Goal: Task Accomplishment & Management: Complete application form

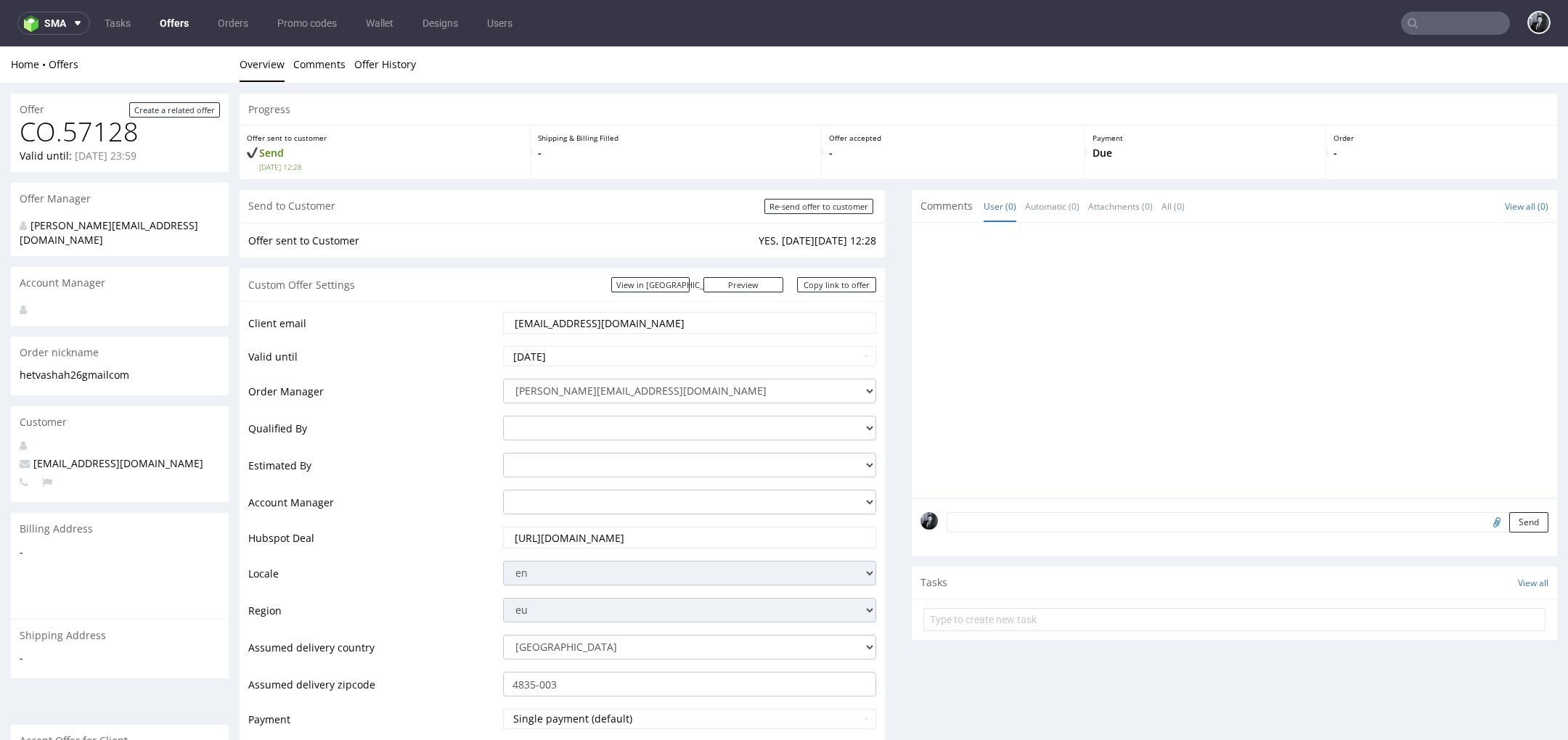
click at [173, 24] on link "Offers" at bounding box center [174, 23] width 47 height 23
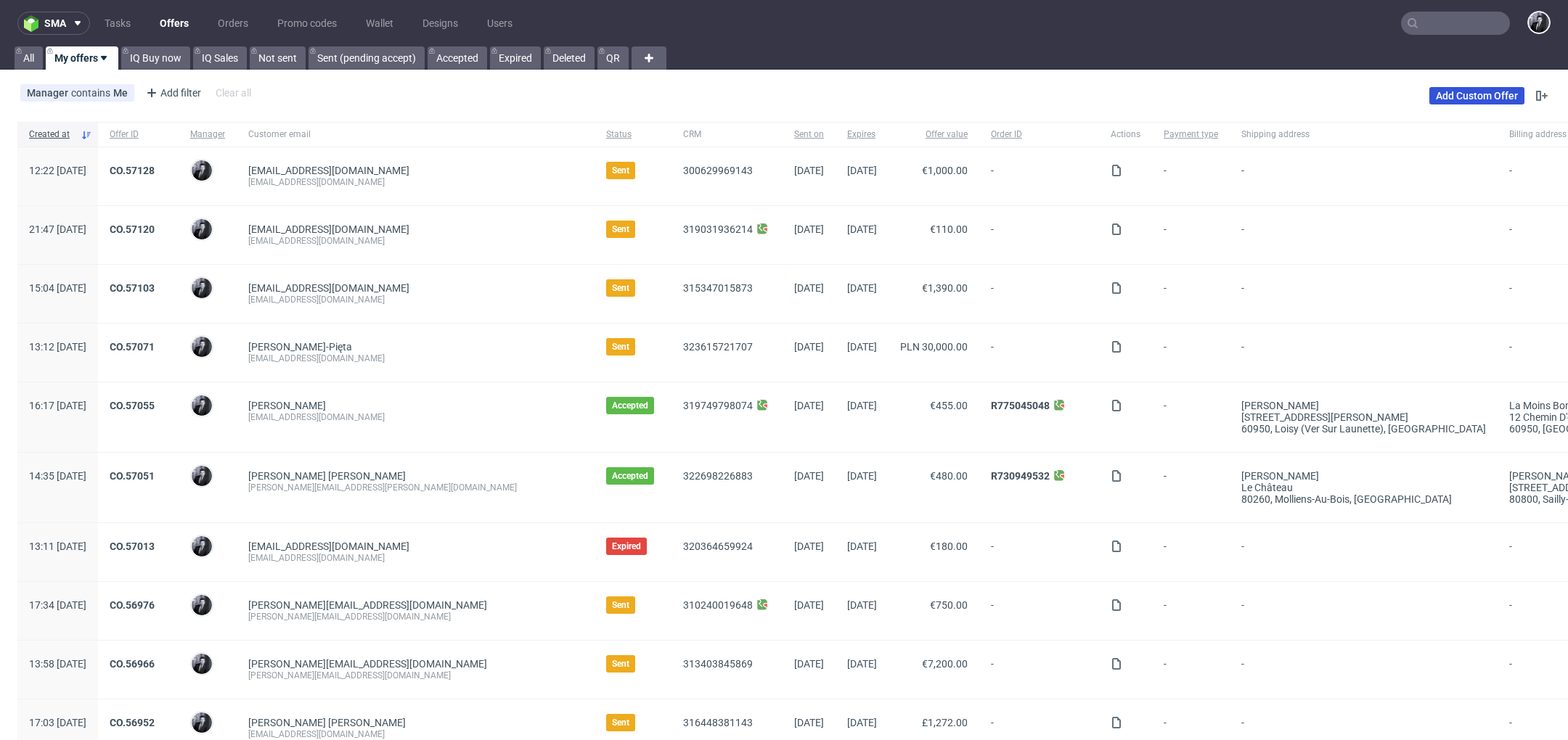
click at [1470, 100] on link "Add Custom Offer" at bounding box center [1476, 96] width 95 height 18
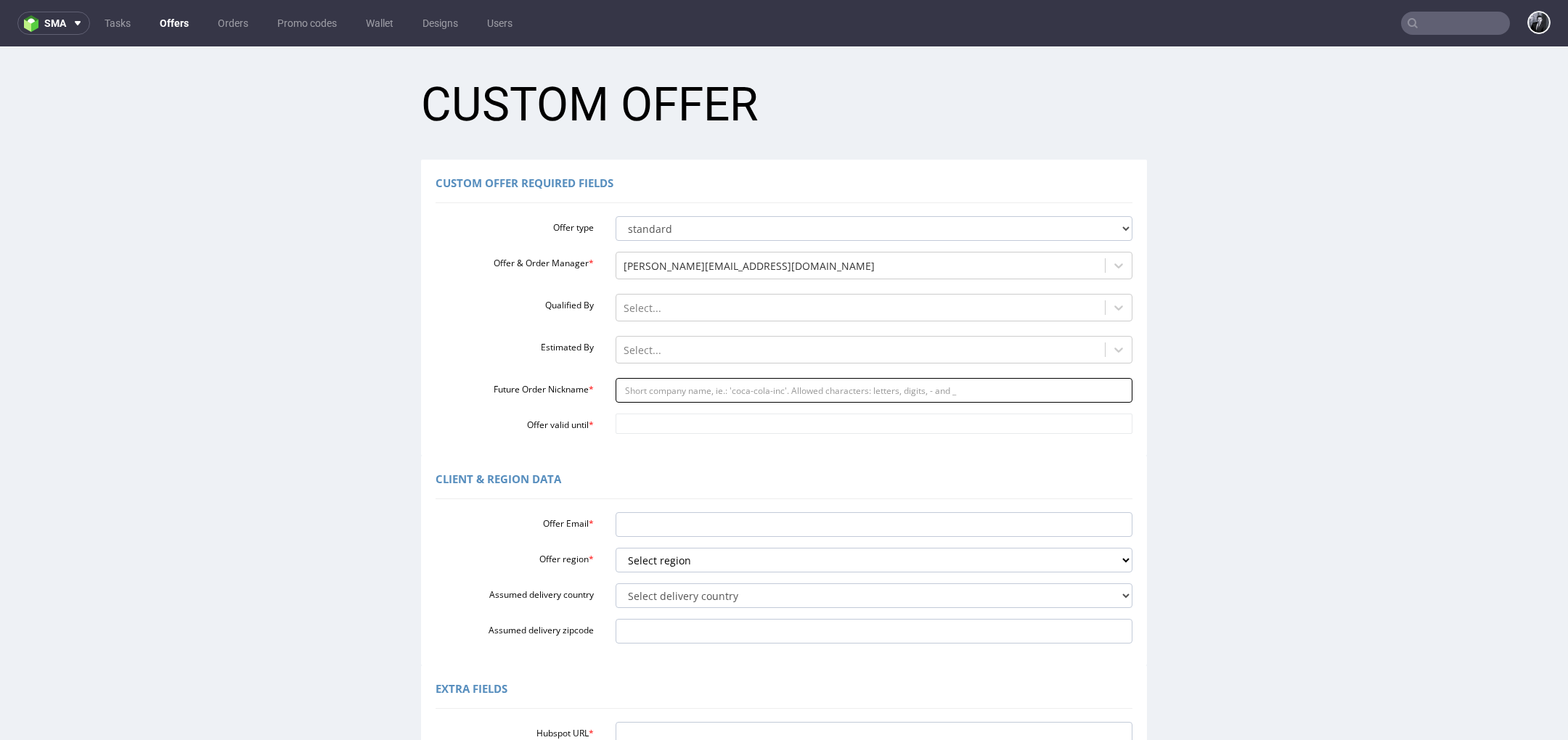
click at [706, 386] on input "Future Order Nickname *" at bounding box center [874, 390] width 517 height 24
paste input "iqrapluspackagingcom"
type input "iqrapluspackagingcom"
click at [703, 529] on input "Offer Email *" at bounding box center [874, 524] width 517 height 24
paste input "[EMAIL_ADDRESS][DOMAIN_NAME]"
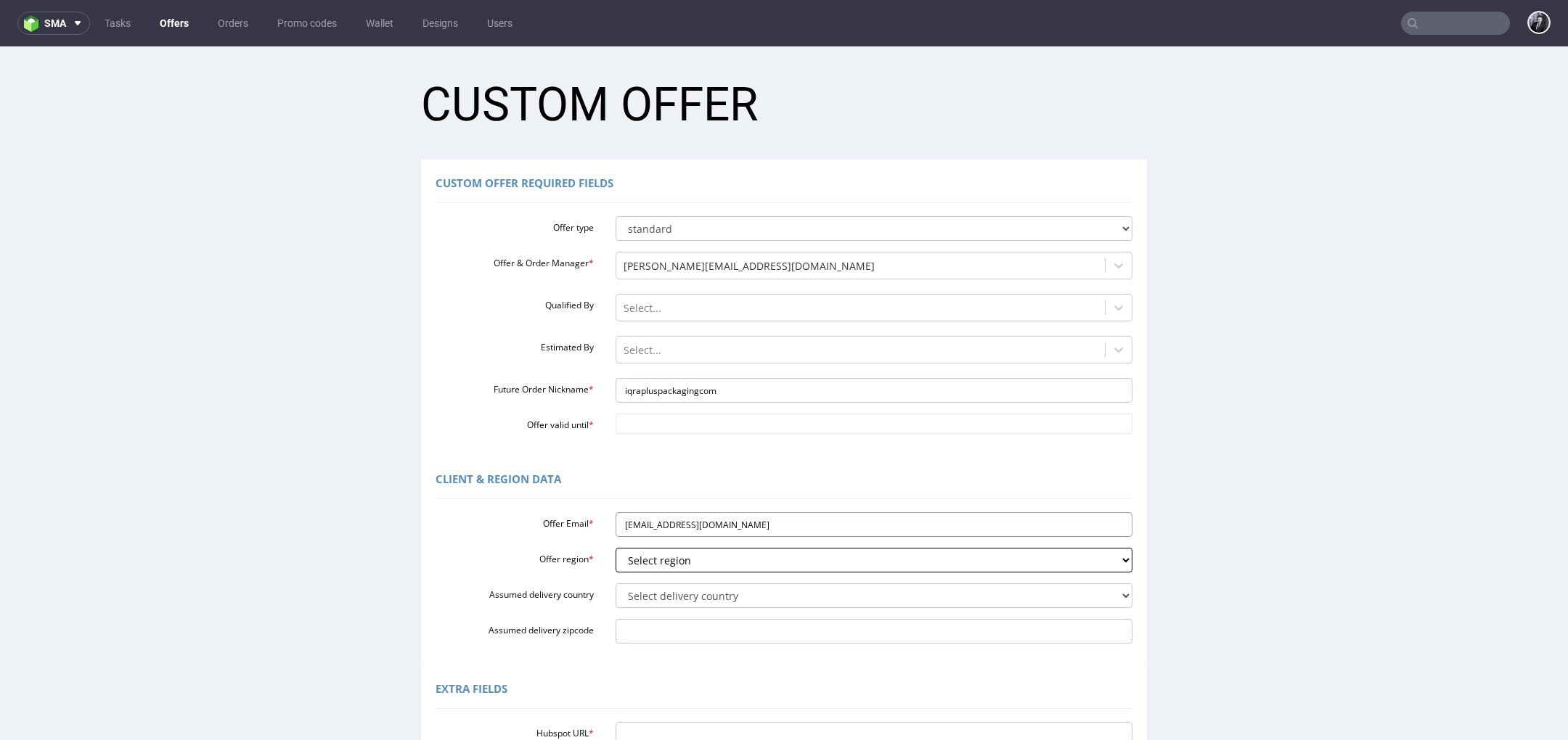
type input "[EMAIL_ADDRESS][DOMAIN_NAME]"
click at [748, 563] on select "Select region eu gb de pl cz fr it es" at bounding box center [874, 560] width 517 height 24
select select "eu"
click at [616, 548] on select "Select region eu gb de pl cz fr it es" at bounding box center [874, 560] width 517 height 24
click at [731, 592] on select "Select delivery country Andorra Afghanistan Anguilla Albania Armenia Antarctica…" at bounding box center [874, 595] width 517 height 24
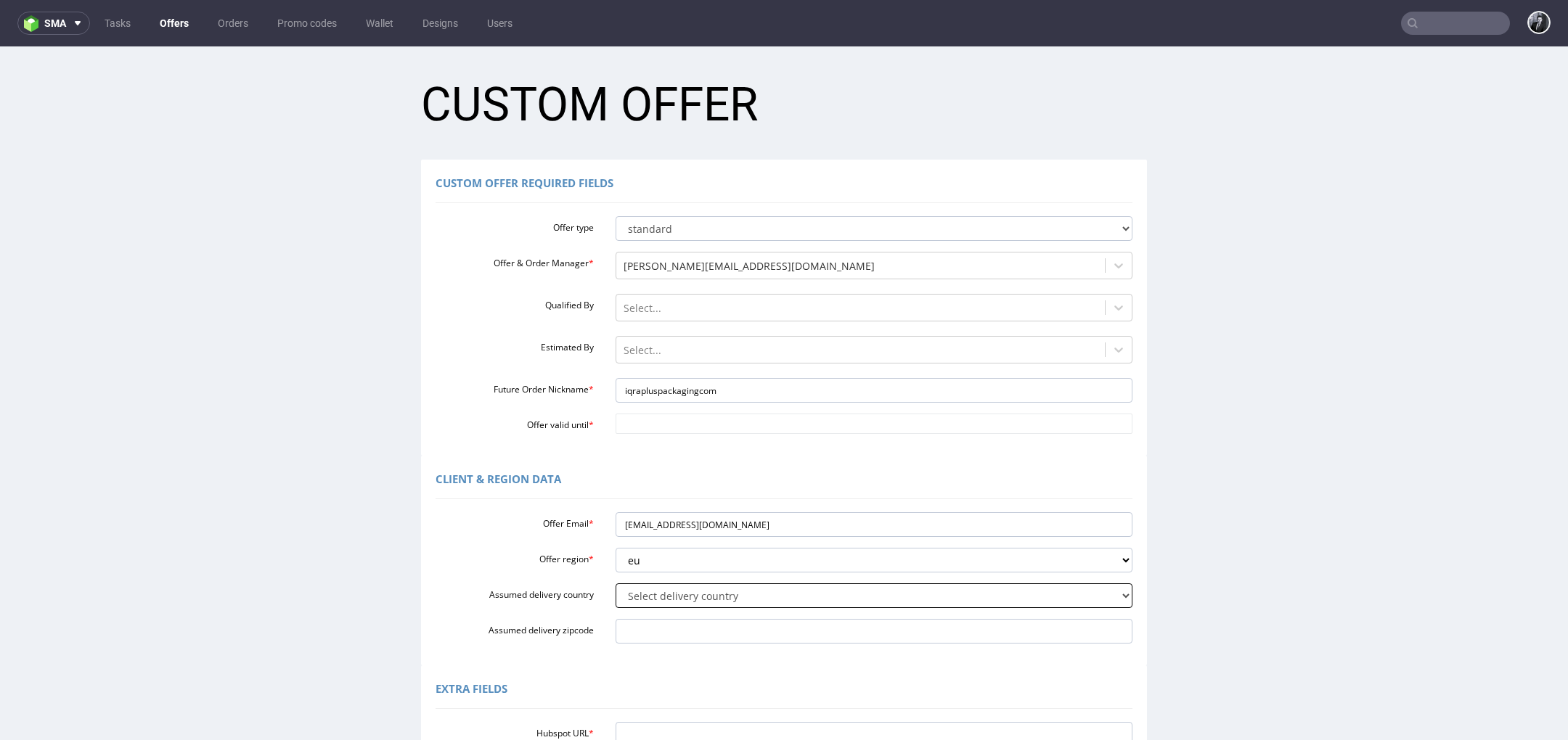
select select "232"
click at [616, 584] on select "Select delivery country Andorra Afghanistan Anguilla Albania Armenia Antarctica…" at bounding box center [874, 595] width 517 height 24
click at [711, 429] on input "Offer valid until *" at bounding box center [874, 423] width 517 height 21
click at [735, 337] on td "17" at bounding box center [731, 337] width 22 height 22
type input "[DATE]"
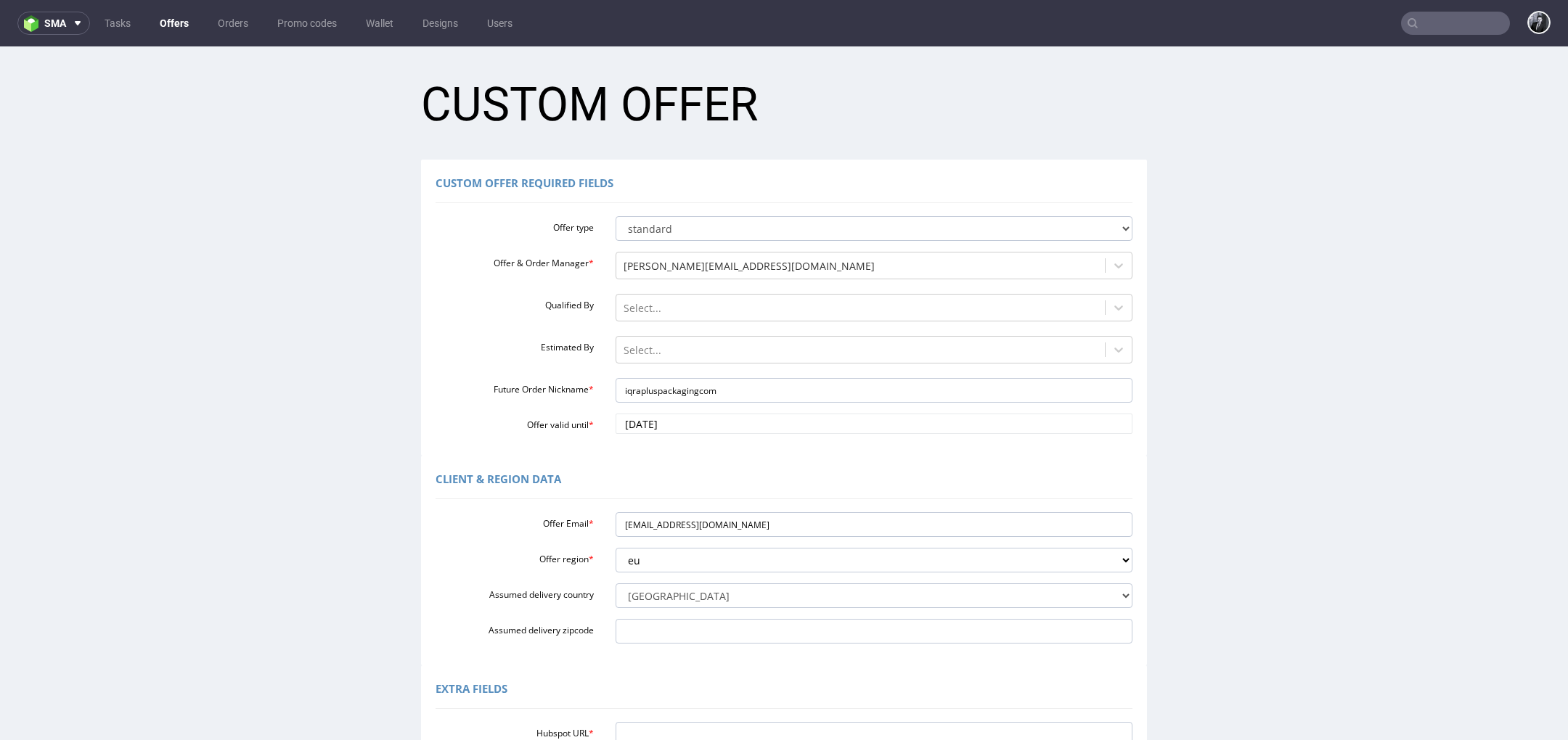
click at [697, 462] on div "Client & Region data Offer Email * iqra@pluspackaging.com Offer region * Select…" at bounding box center [784, 560] width 726 height 210
click at [718, 342] on div at bounding box center [861, 351] width 475 height 18
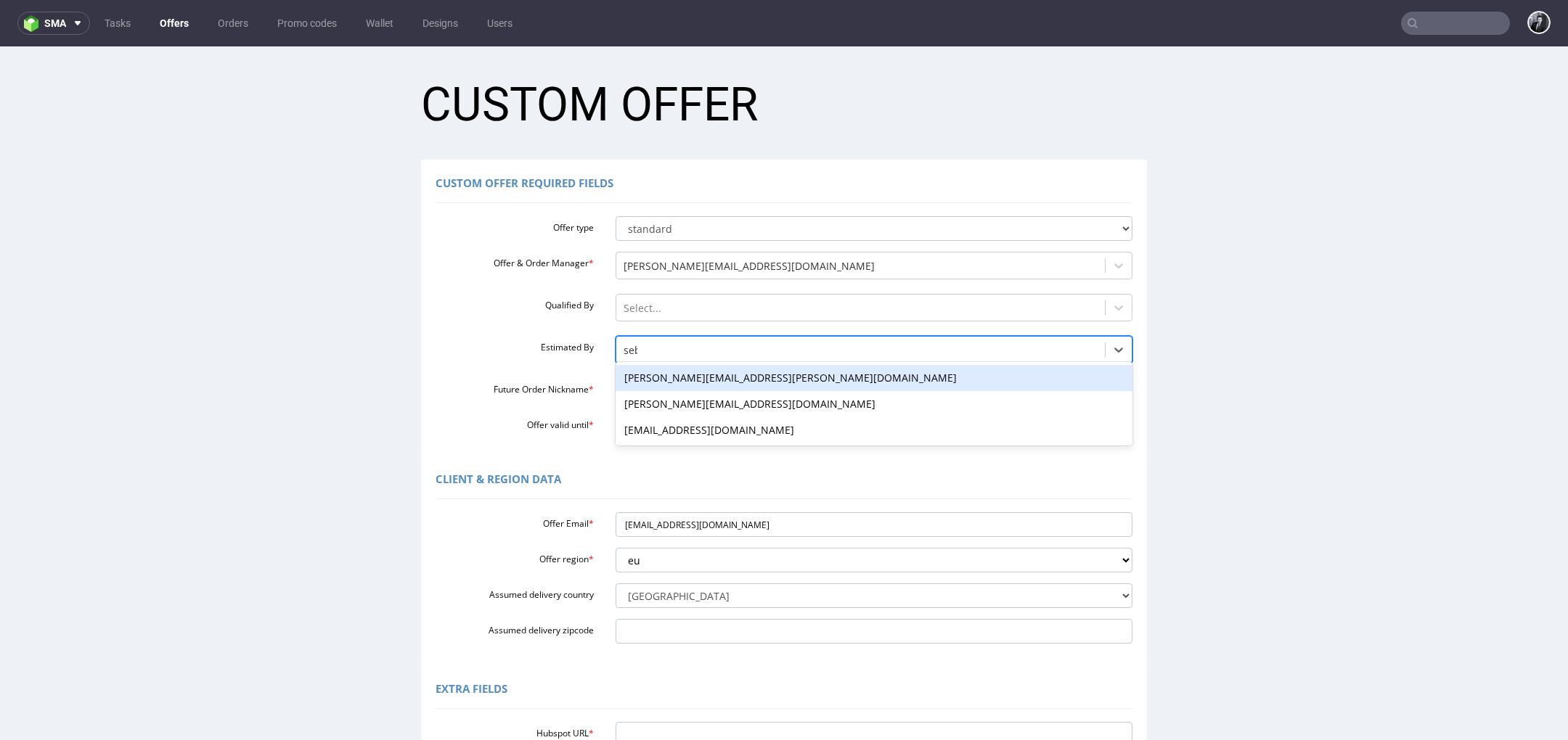
type input "sebas"
click at [763, 373] on div "[PERSON_NAME][EMAIL_ADDRESS][DOMAIN_NAME]" at bounding box center [874, 378] width 517 height 26
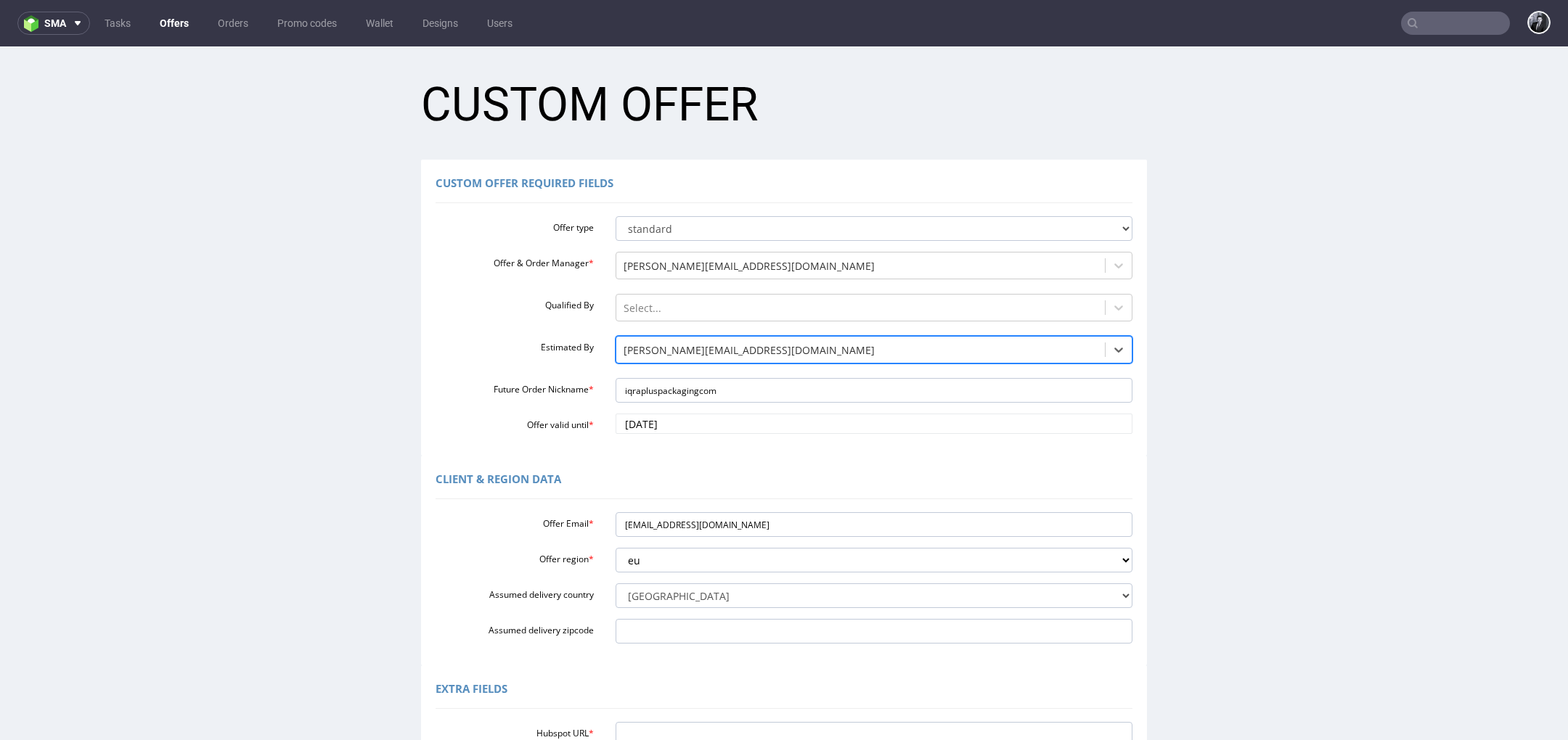
click at [508, 405] on div "Offer type standard prototyping sampling Offer & Order Manager * philippe.dubuy…" at bounding box center [784, 322] width 697 height 224
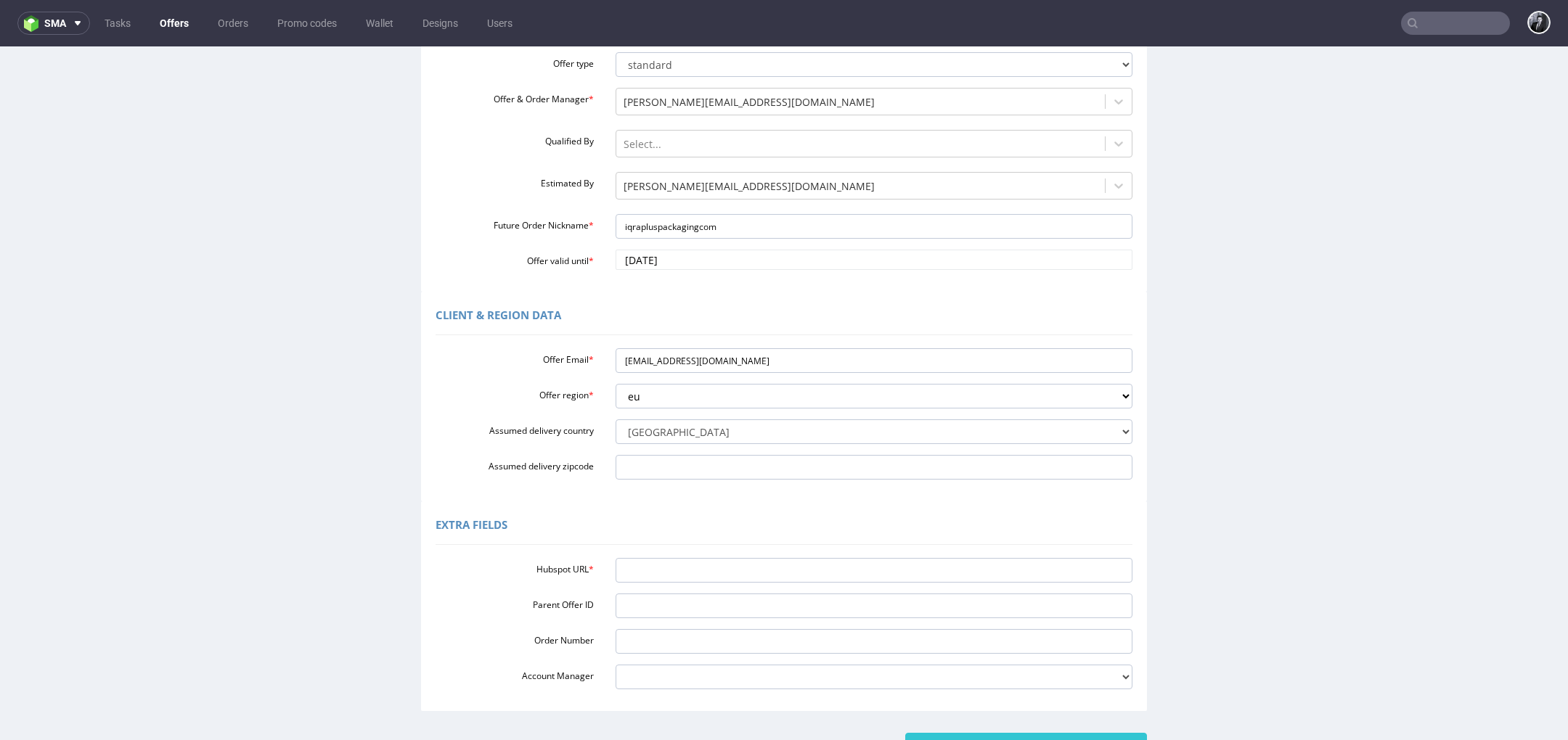
scroll to position [275, 0]
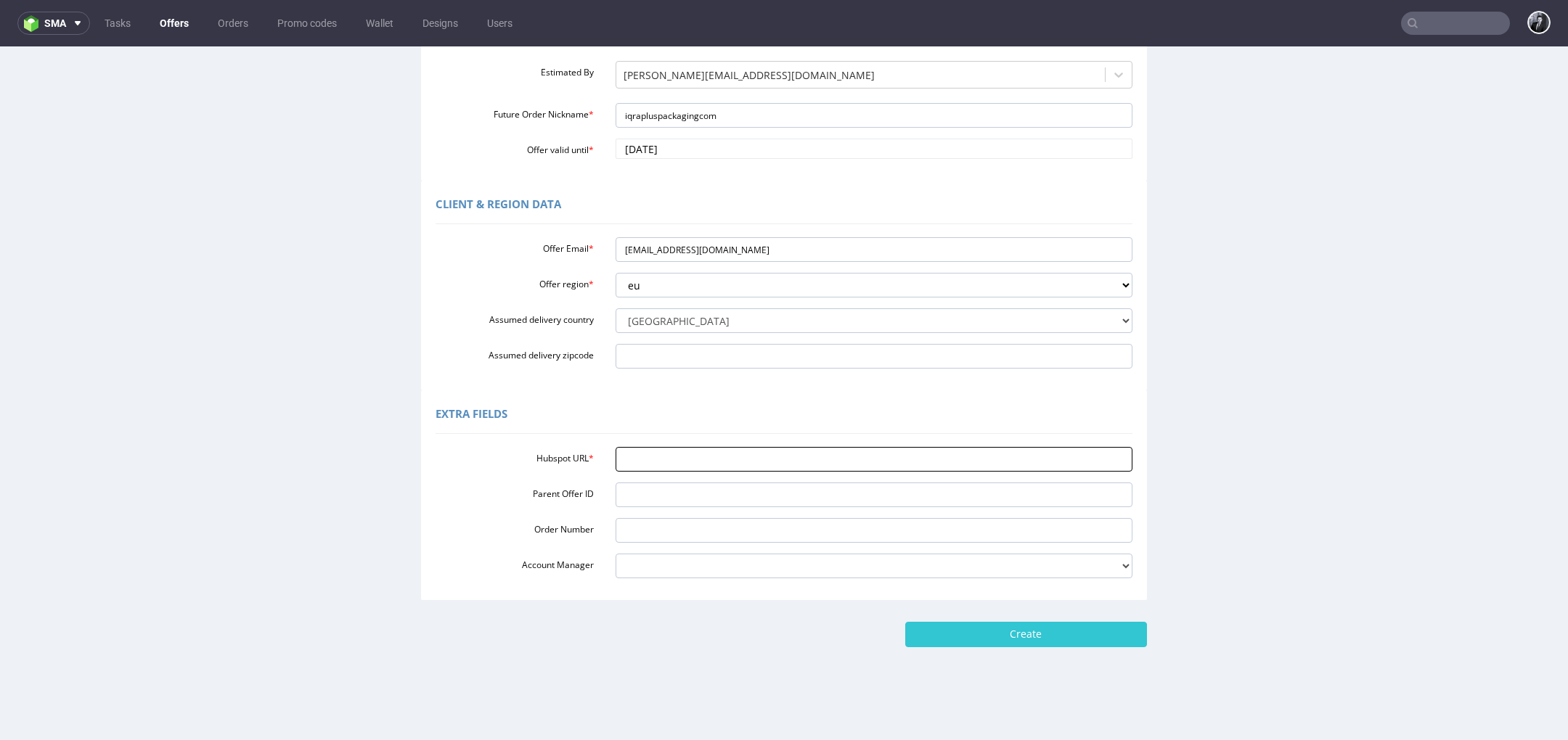
click at [660, 453] on input "Hubspot URL *" at bounding box center [874, 458] width 517 height 24
paste input "https://app-eu1.hubspot.com/contacts/25600958/record/0-3/325838903530"
type input "https://app-eu1.hubspot.com/contacts/25600958/record/0-3/325838903530"
click at [1062, 645] on input "Create" at bounding box center [1025, 633] width 241 height 24
type input "Please wait..."
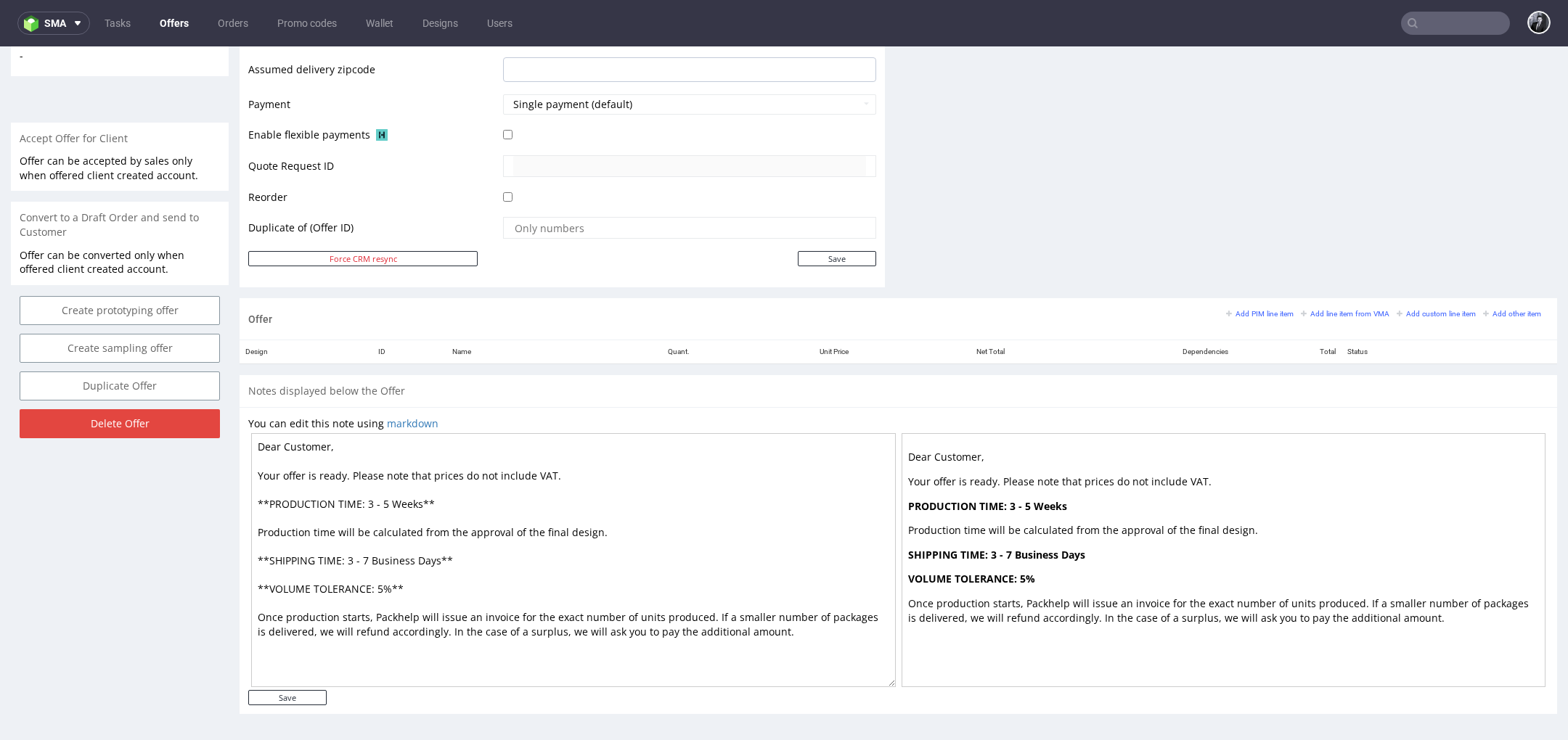
scroll to position [4, 0]
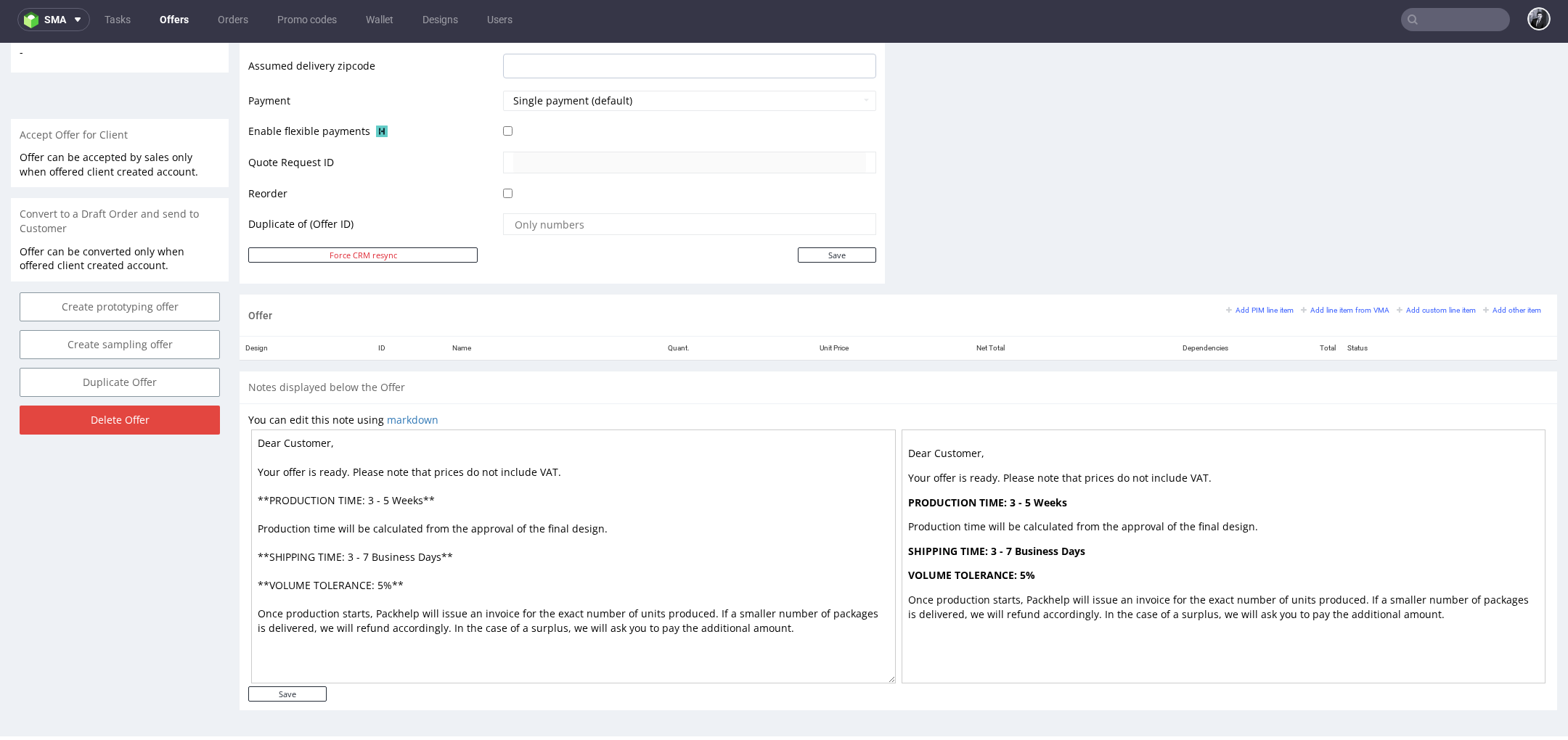
click at [328, 439] on textarea "Dear Customer, Your offer is ready. Please note that prices do not include VAT.…" at bounding box center [573, 557] width 644 height 254
type textarea "Dear Iqra, Your offer is ready. Please note that prices do not include VAT. **P…"
click at [305, 694] on input "Save" at bounding box center [287, 695] width 78 height 16
type input "In progress..."
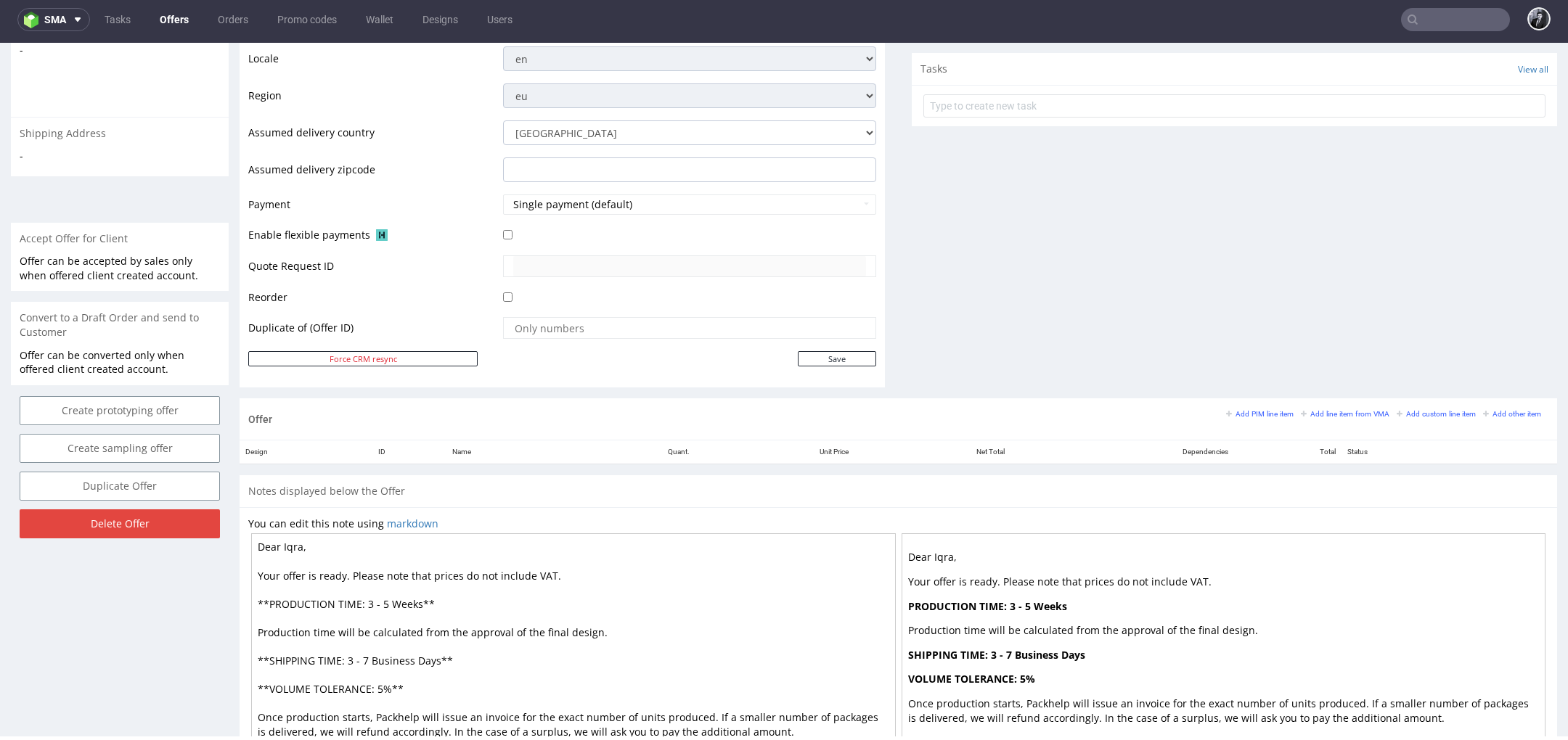
scroll to position [501, 0]
drag, startPoint x: 420, startPoint y: 605, endPoint x: 385, endPoint y: 605, distance: 35.0
click at [385, 605] on textarea "Dear Iqra, Your offer is ready. Please note that prices do not include VAT. **P…" at bounding box center [573, 659] width 644 height 254
drag, startPoint x: 422, startPoint y: 599, endPoint x: 367, endPoint y: 599, distance: 55.0
click at [367, 599] on textarea "Dear Iqra, Your offer is ready. Please note that prices do not include VAT. **P…" at bounding box center [573, 659] width 644 height 254
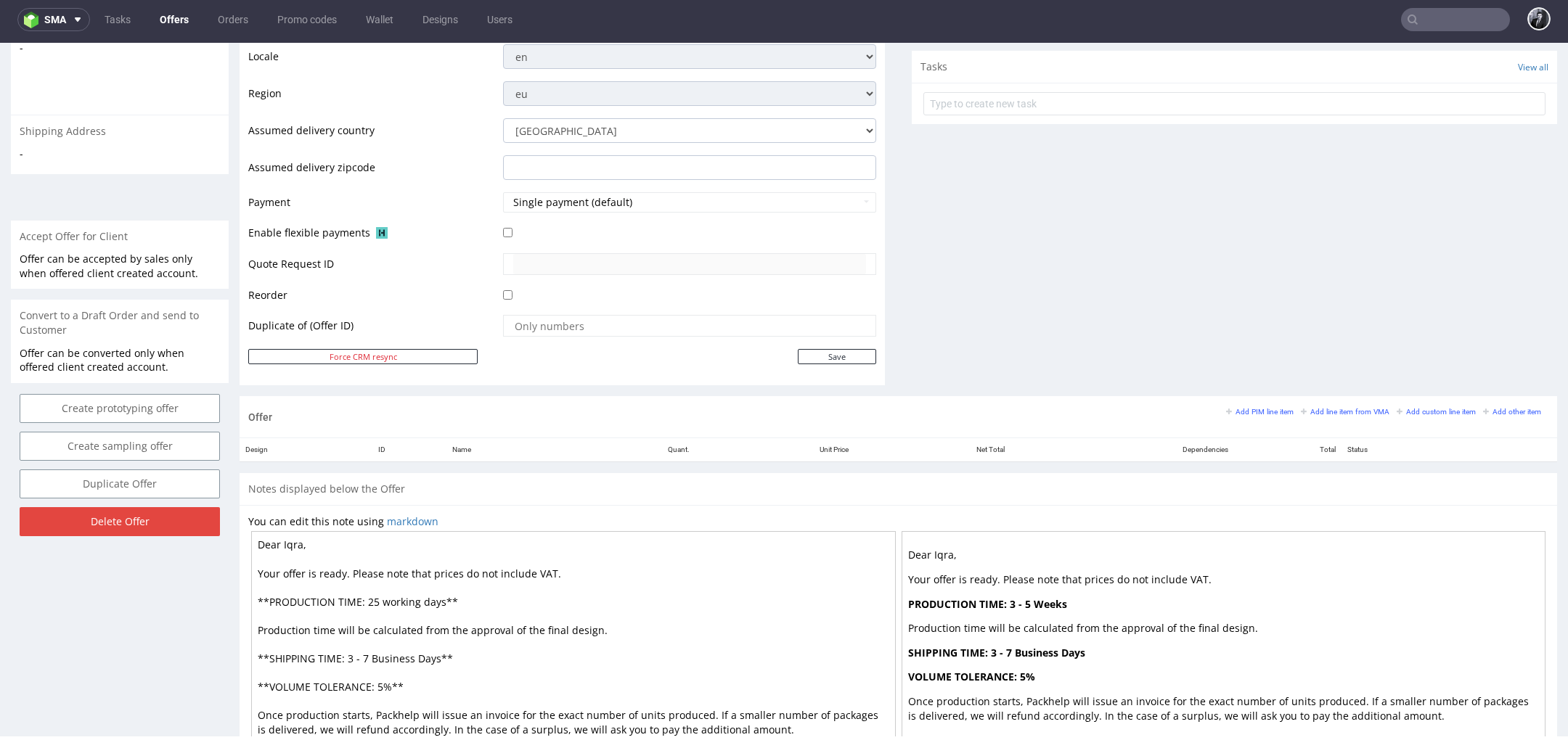
drag, startPoint x: 418, startPoint y: 599, endPoint x: 382, endPoint y: 599, distance: 36.0
click at [382, 599] on textarea "Dear Iqra, Your offer is ready. Please note that prices do not include VAT. **P…" at bounding box center [573, 659] width 644 height 254
click at [372, 656] on textarea "Dear Iqra, Your offer is ready. Please note that prices do not include VAT. **P…" at bounding box center [573, 659] width 644 height 254
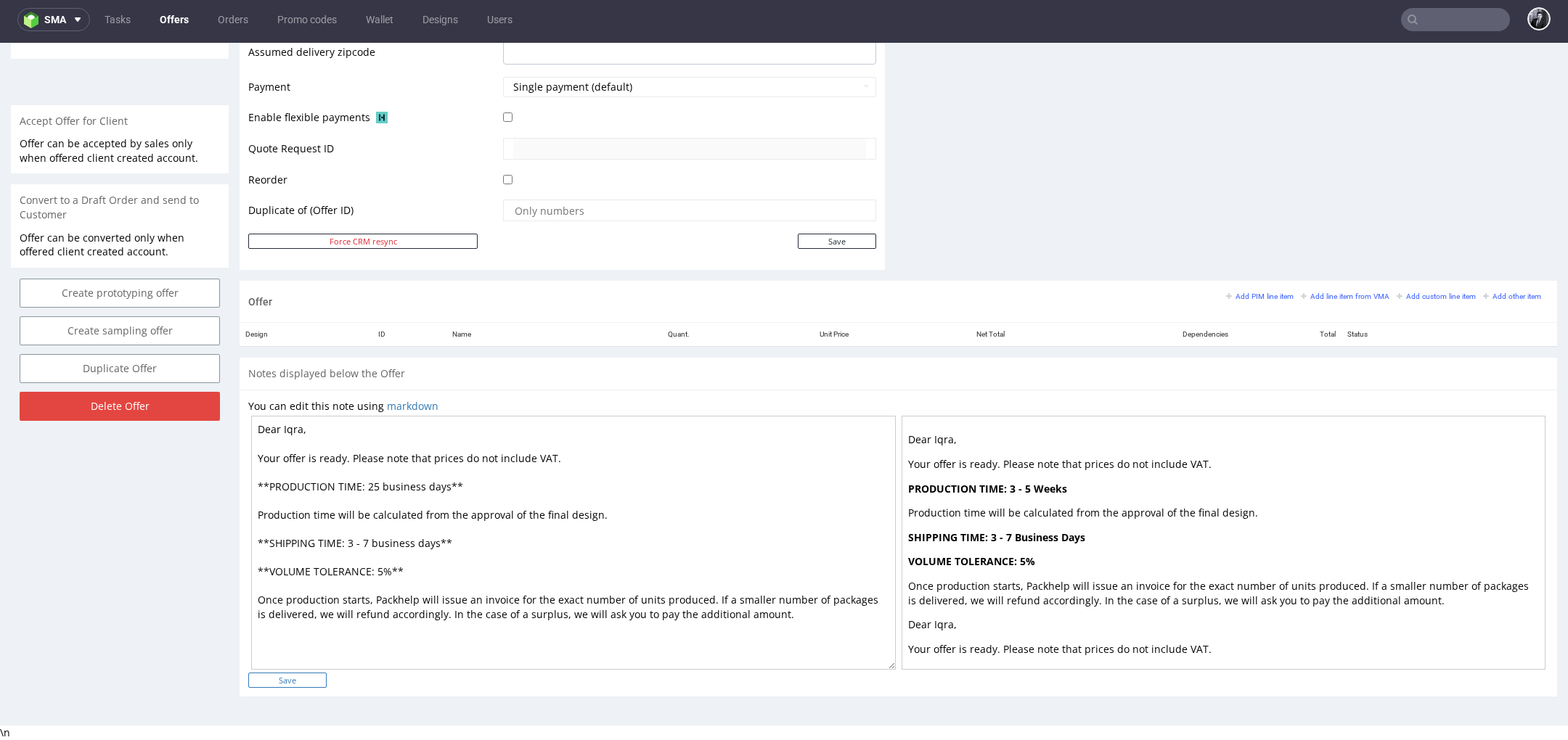
type textarea "Dear Iqra, Your offer is ready. Please note that prices do not include VAT. **P…"
click at [303, 673] on input "Save" at bounding box center [287, 680] width 78 height 16
type input "In progress..."
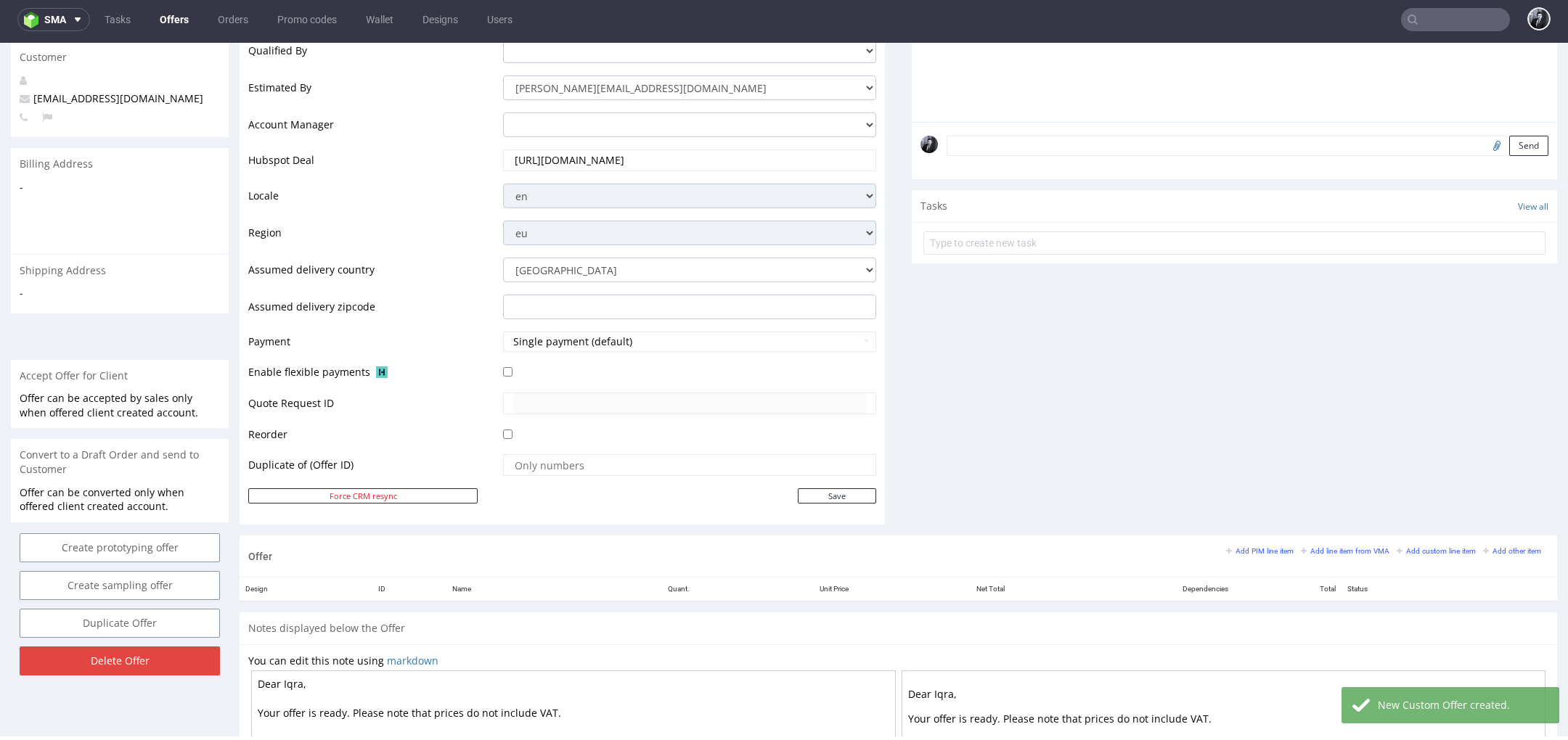
scroll to position [359, 0]
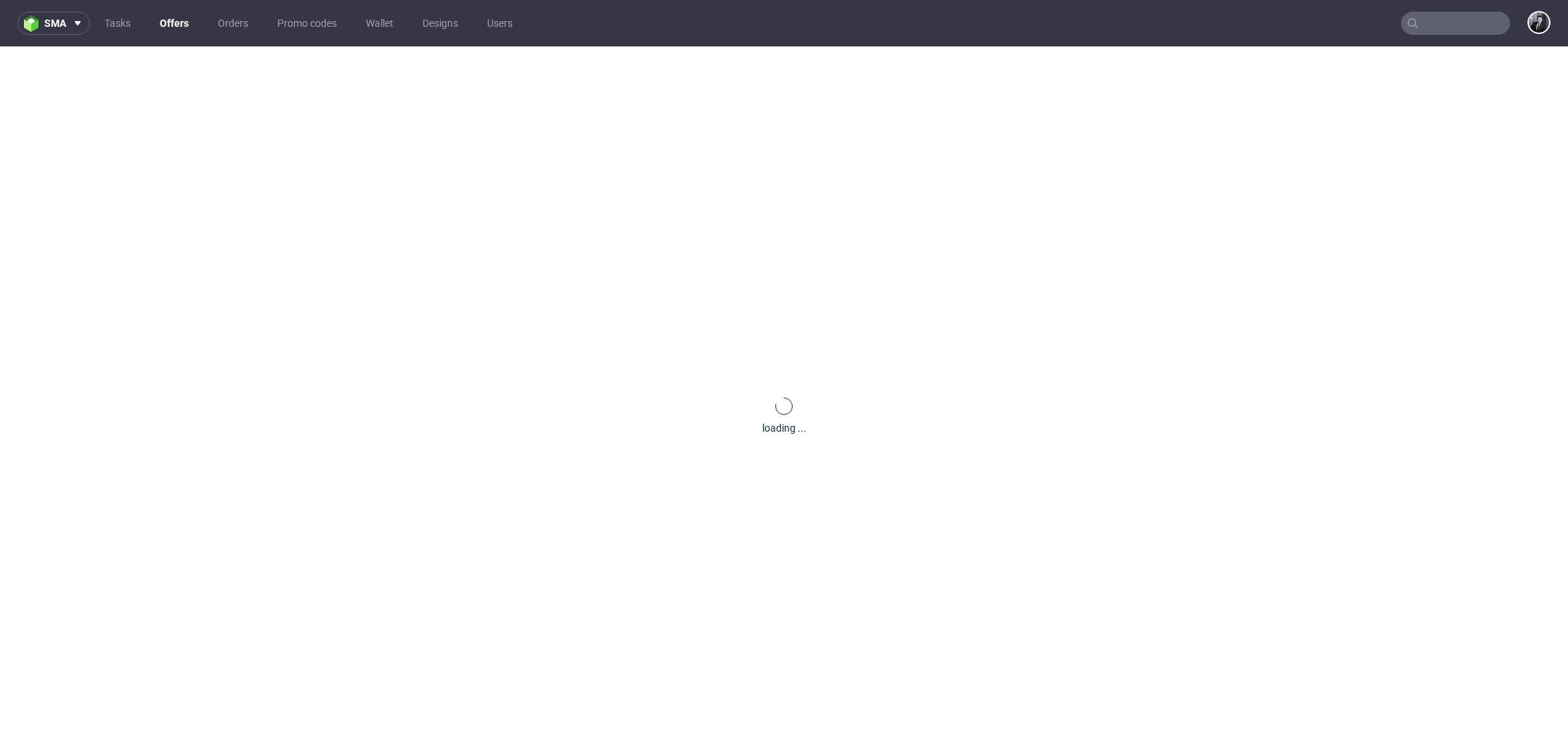
click at [173, 25] on link "Offers" at bounding box center [174, 23] width 47 height 23
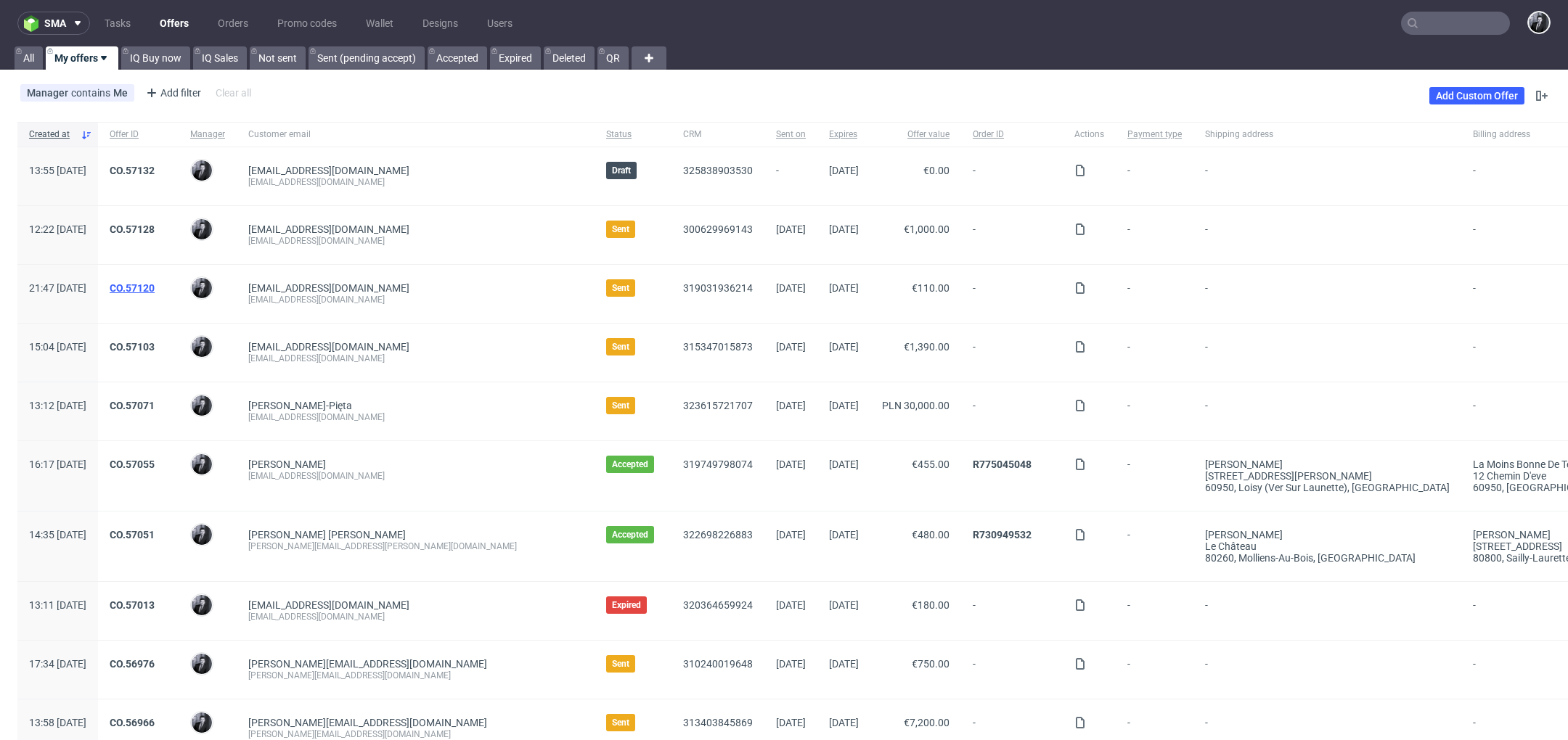
click at [154, 289] on link "CO.57120" at bounding box center [132, 288] width 45 height 12
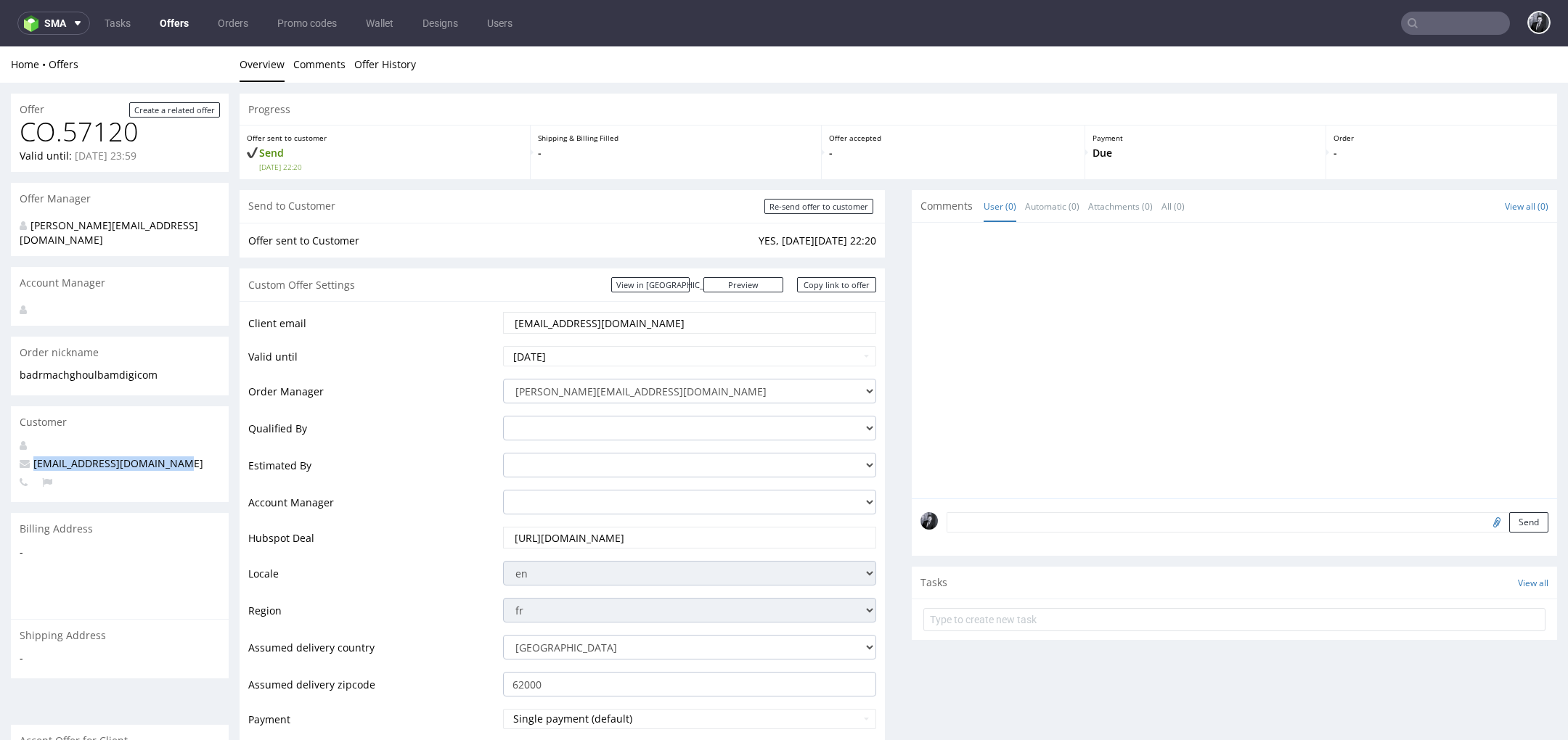
drag, startPoint x: 185, startPoint y: 452, endPoint x: 35, endPoint y: 447, distance: 150.1
click at [35, 457] on p "badr.machghoul@bamdigi.com" at bounding box center [119, 463] width 200 height 15
copy span "[EMAIL_ADDRESS][DOMAIN_NAME]"
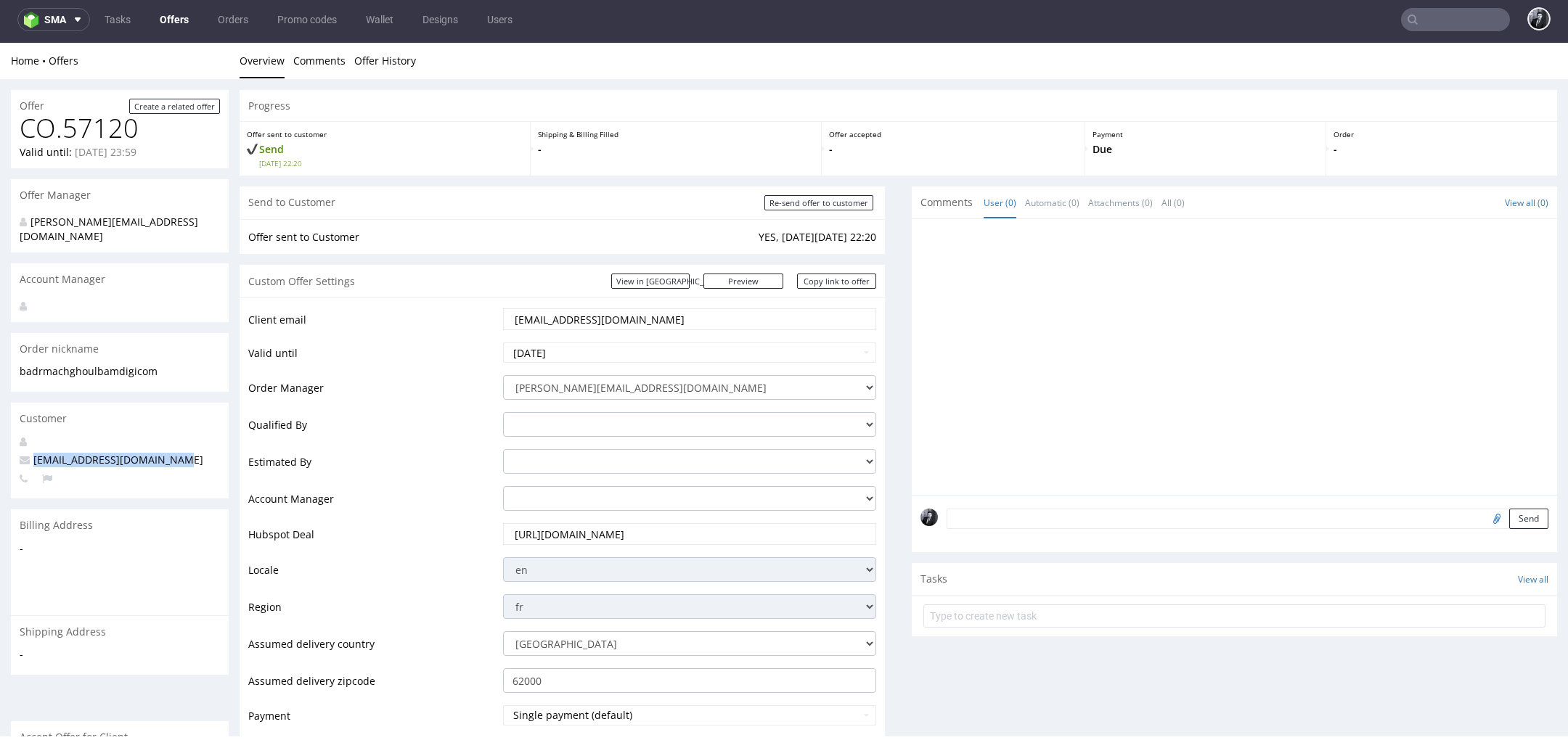
click at [179, 20] on link "Offers" at bounding box center [174, 20] width 47 height 23
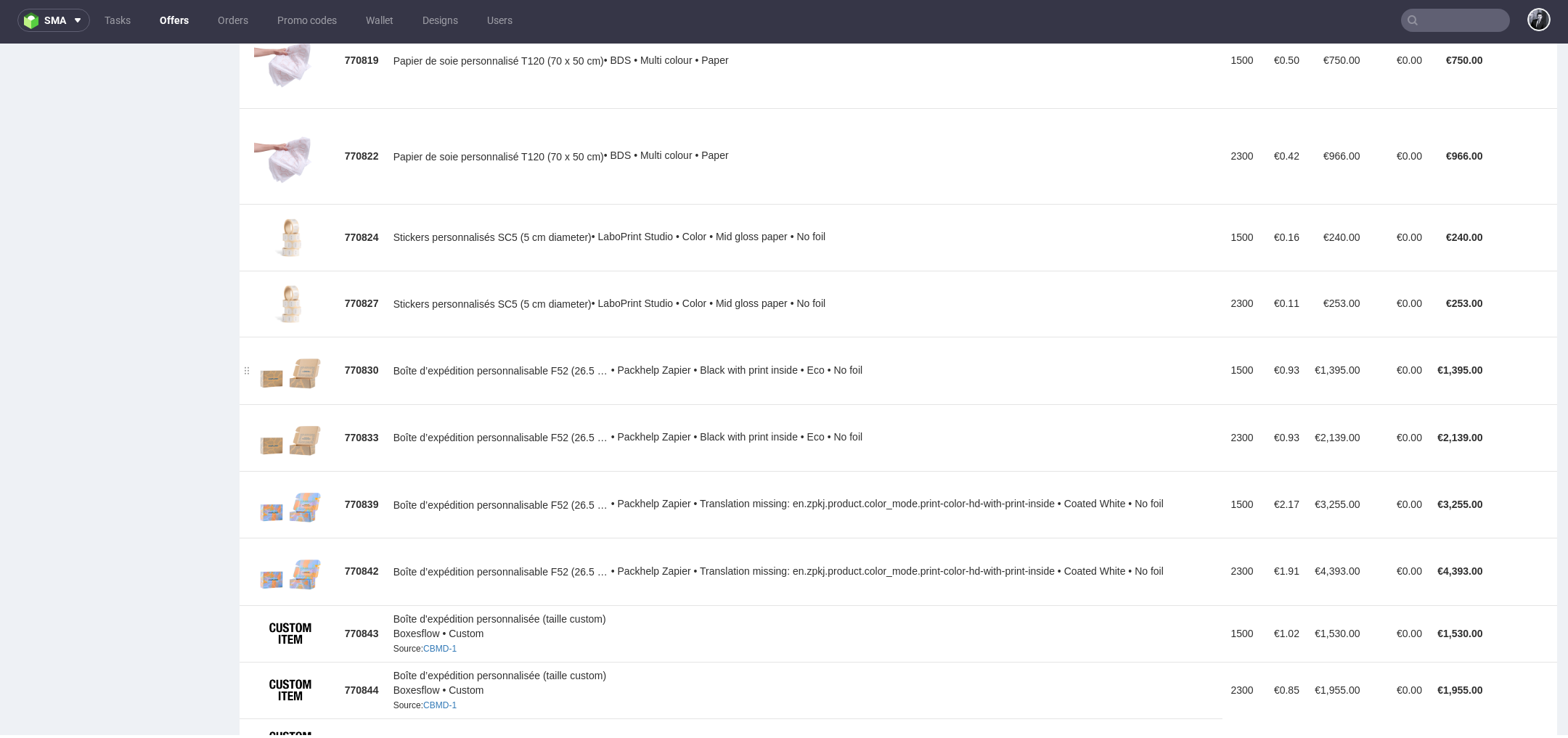
scroll to position [1098, 0]
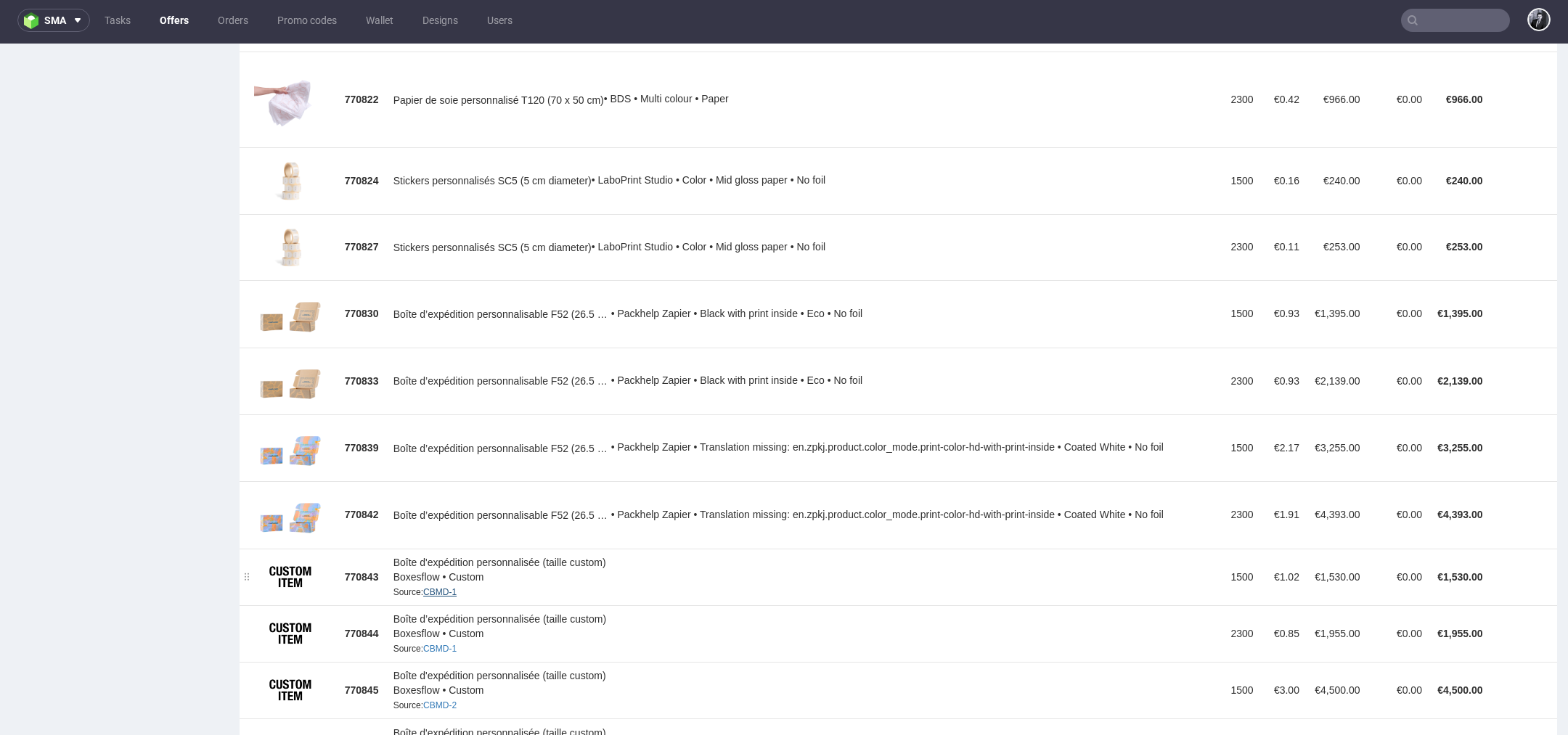
click at [437, 587] on link "CBMD-1" at bounding box center [440, 592] width 33 height 10
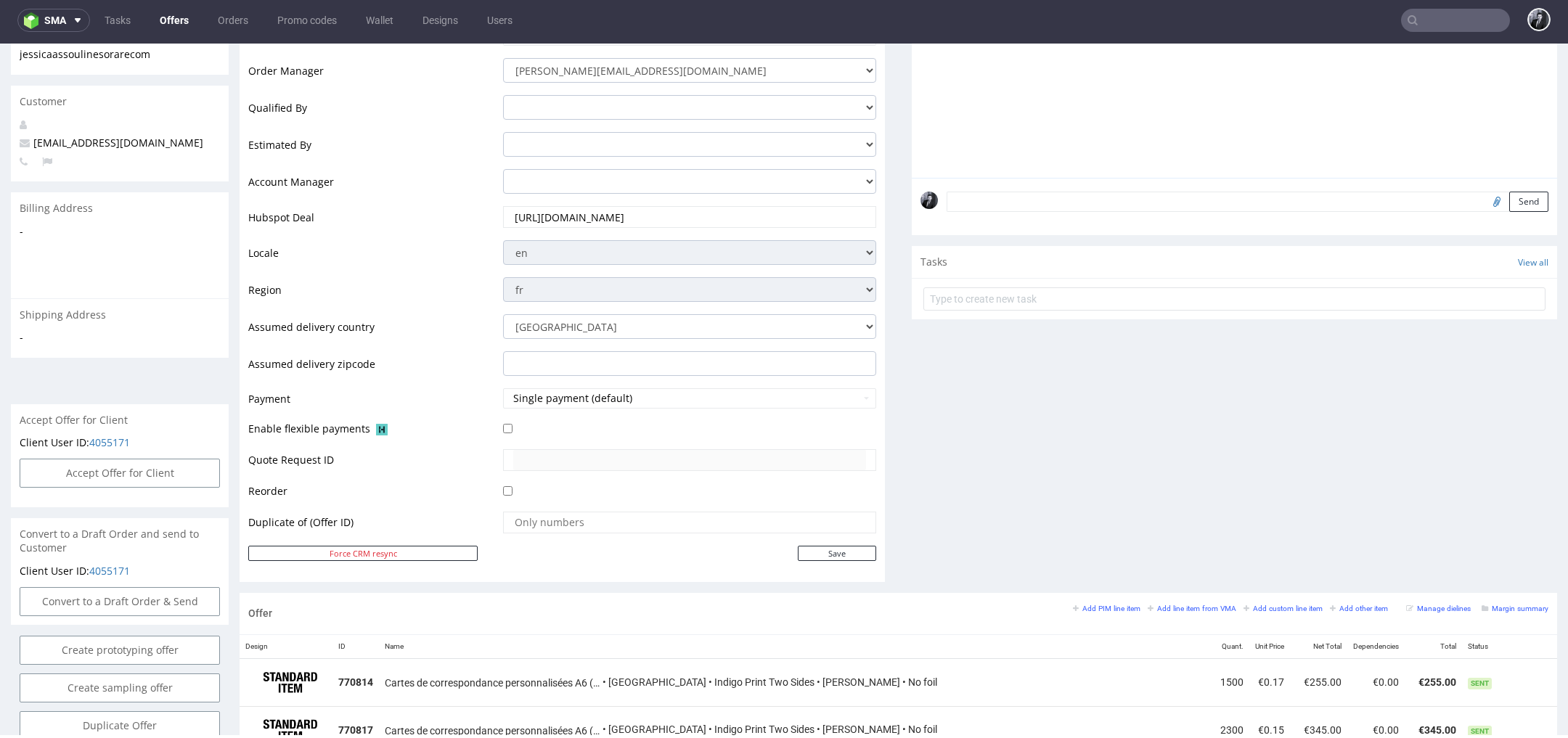
scroll to position [0, 0]
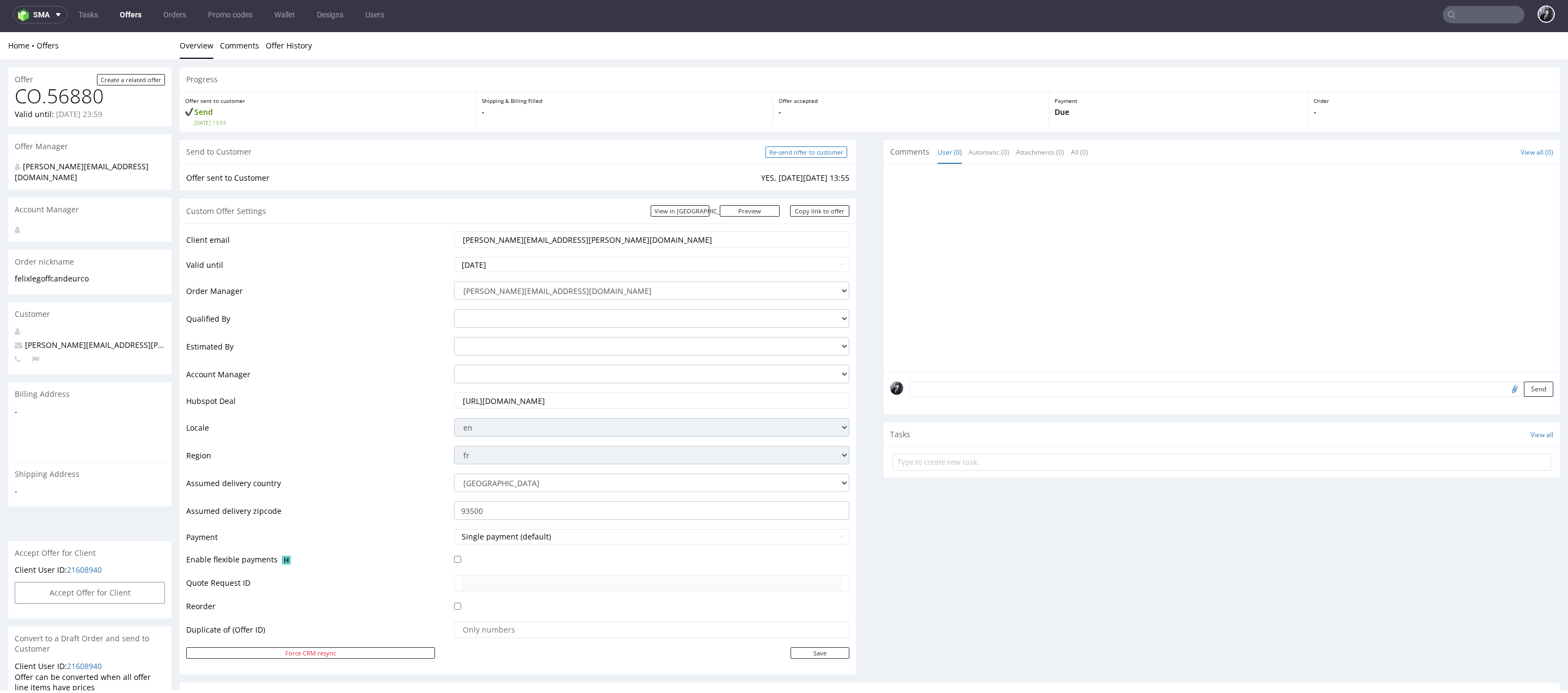
click at [792, 155] on input "Re-send offer to customer" at bounding box center [806, 153] width 81 height 12
type input "In progress..."
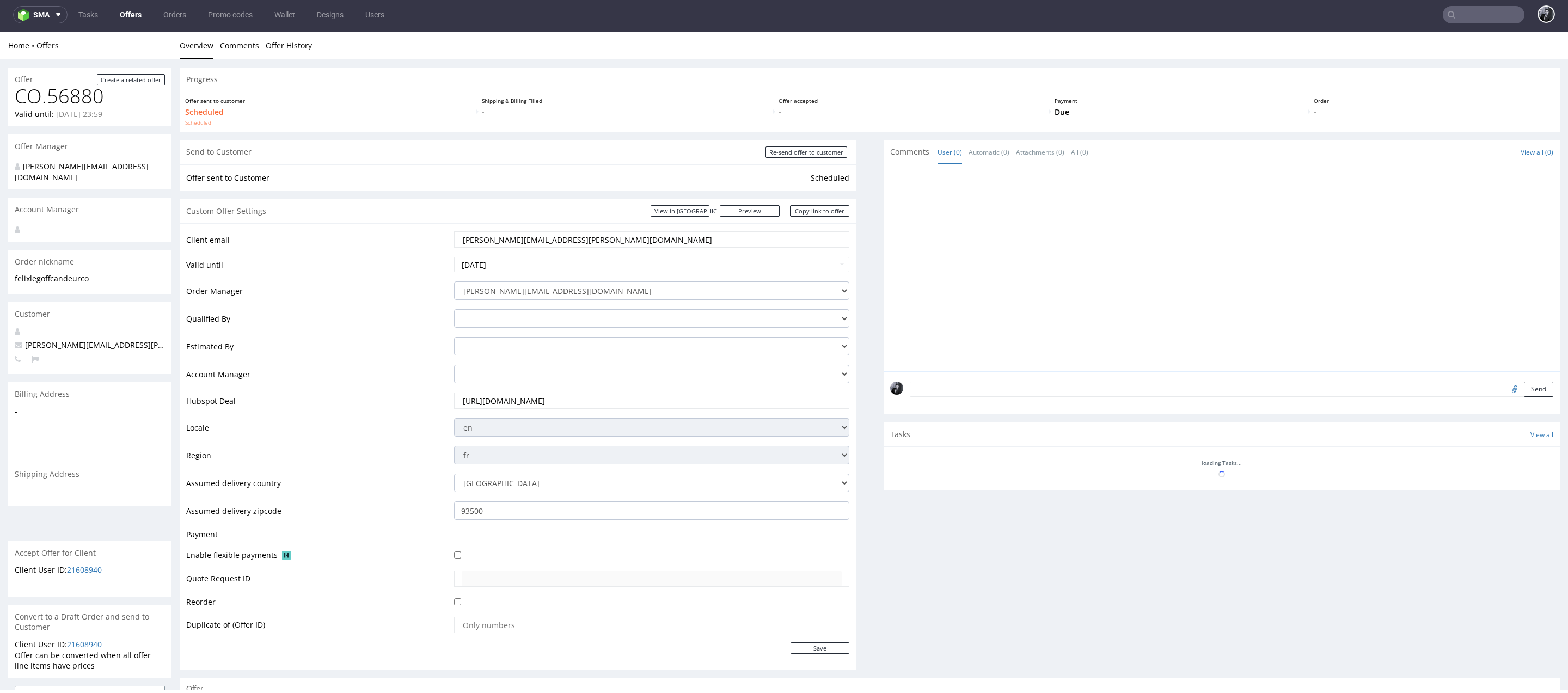
click at [130, 20] on link "Offers" at bounding box center [130, 15] width 35 height 18
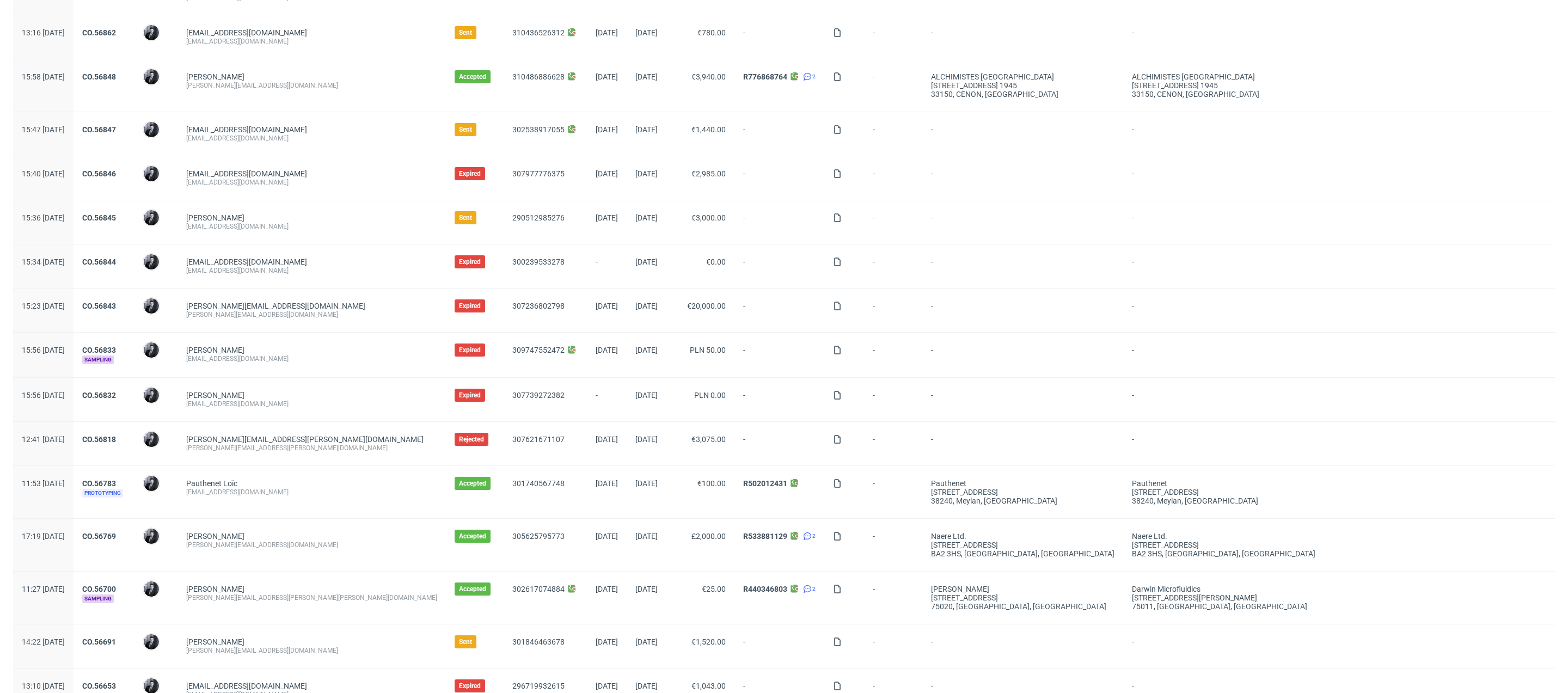
scroll to position [832, 0]
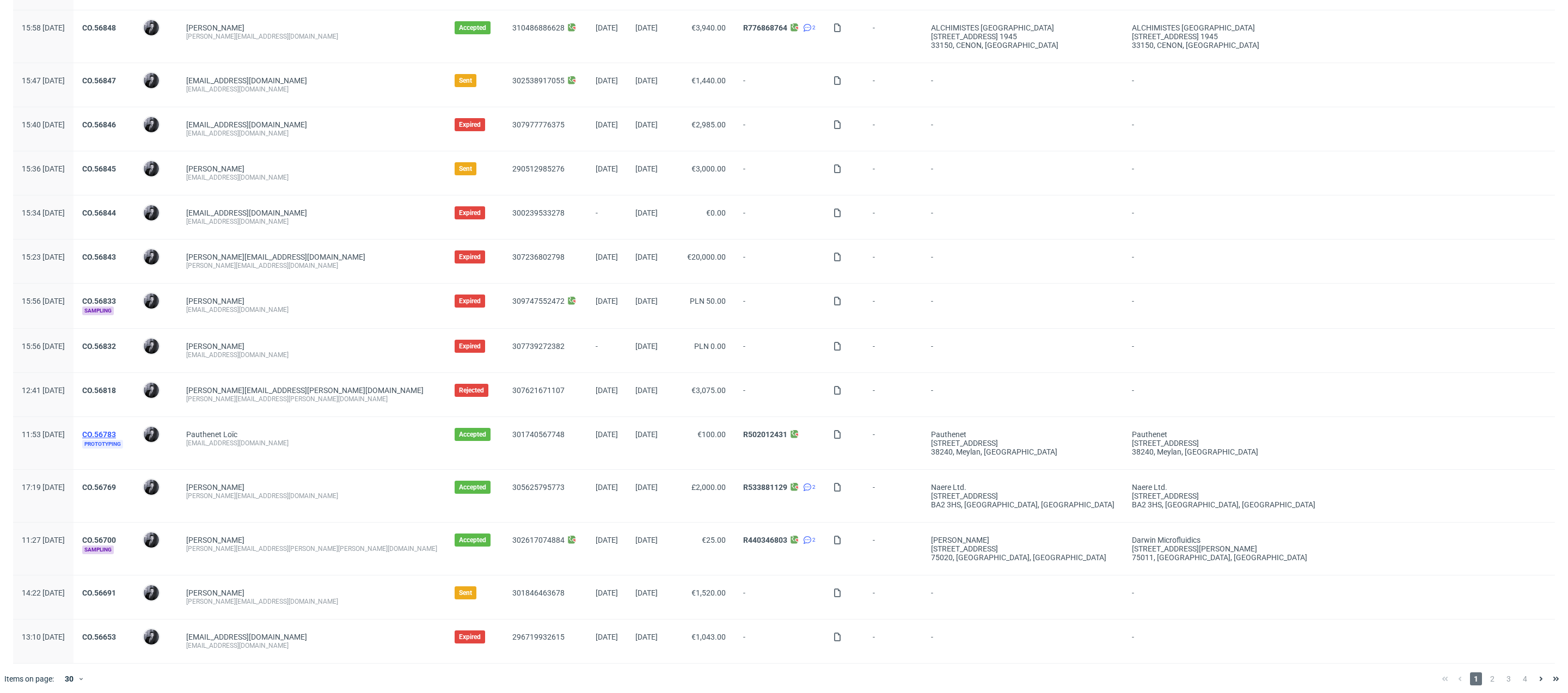
click at [116, 430] on link "CO.56783" at bounding box center [99, 435] width 34 height 9
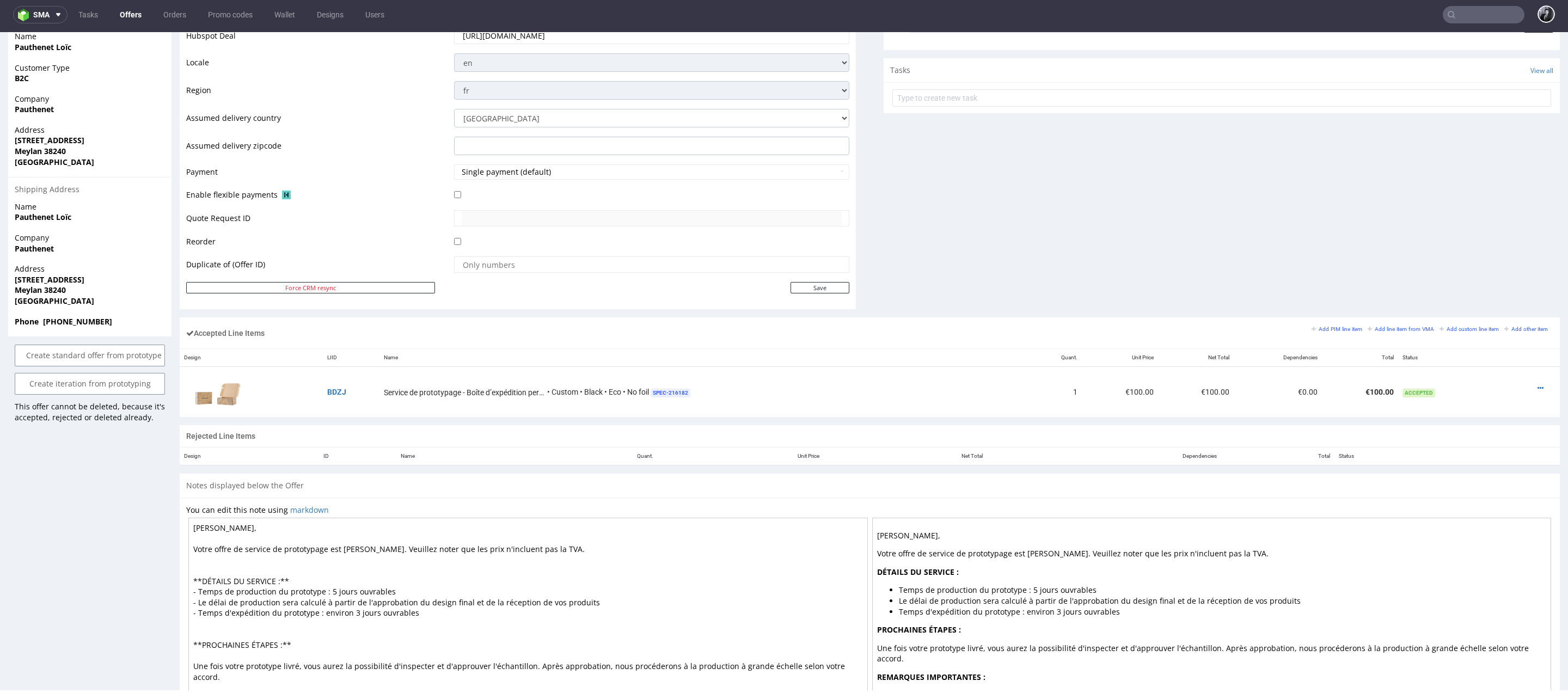
scroll to position [430, 0]
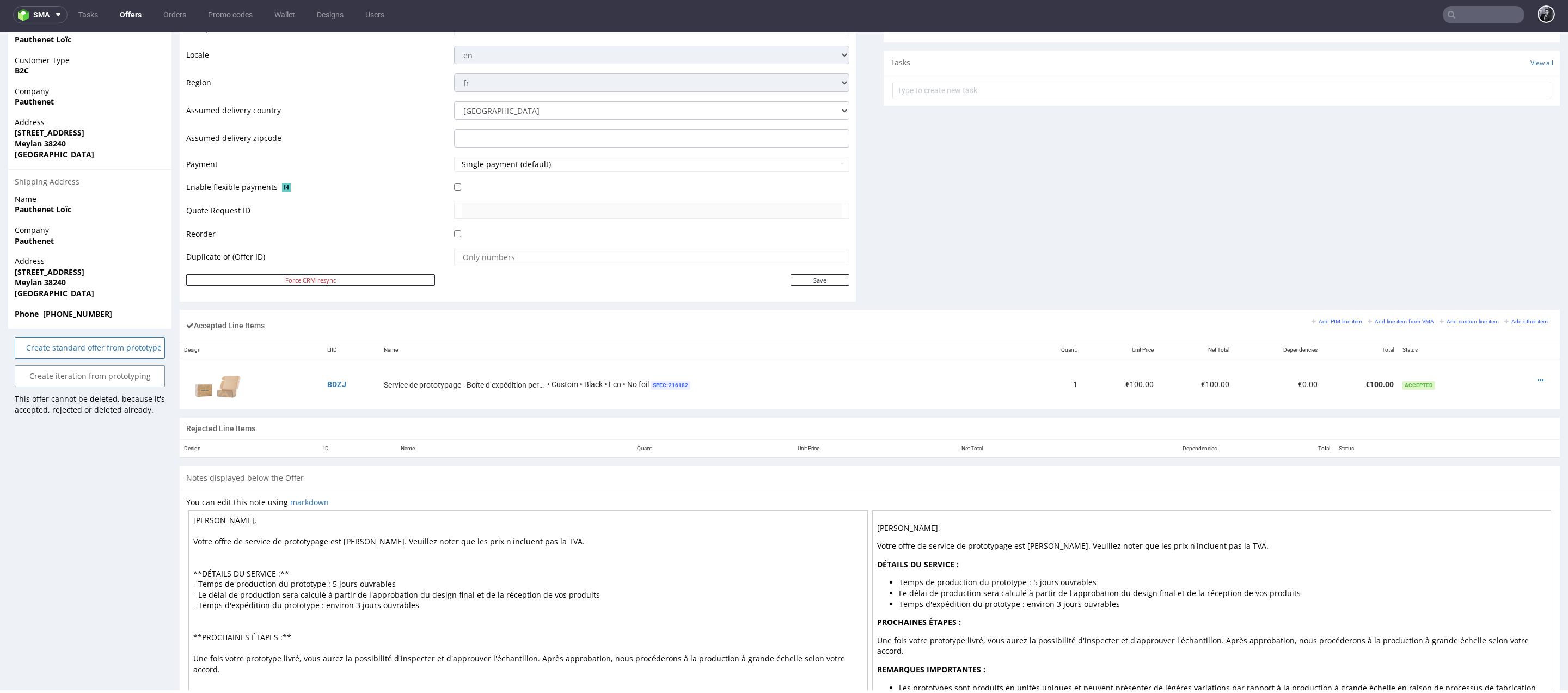
click at [127, 344] on link "Create standard offer from prototype" at bounding box center [89, 348] width 150 height 22
click at [73, 315] on link "Yes" at bounding box center [73, 318] width 31 height 16
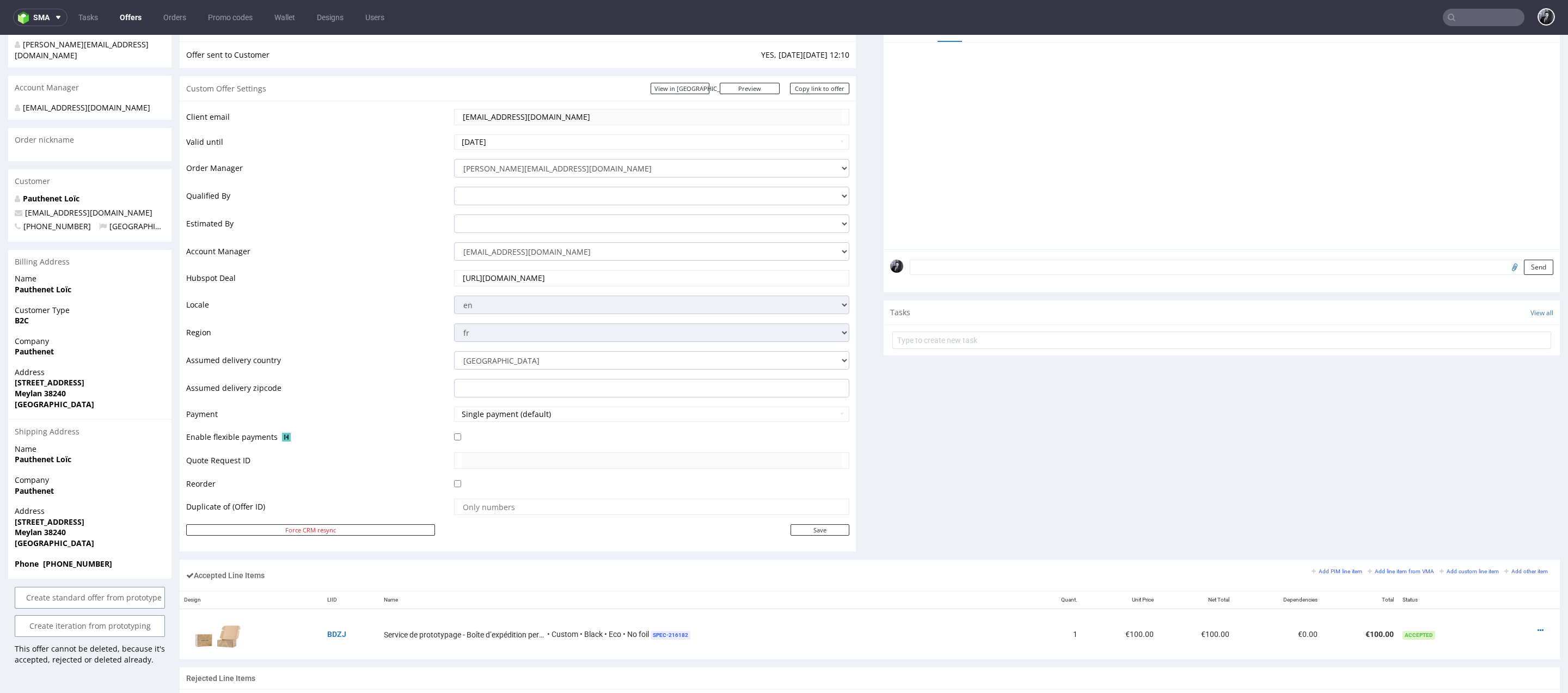
scroll to position [366, 0]
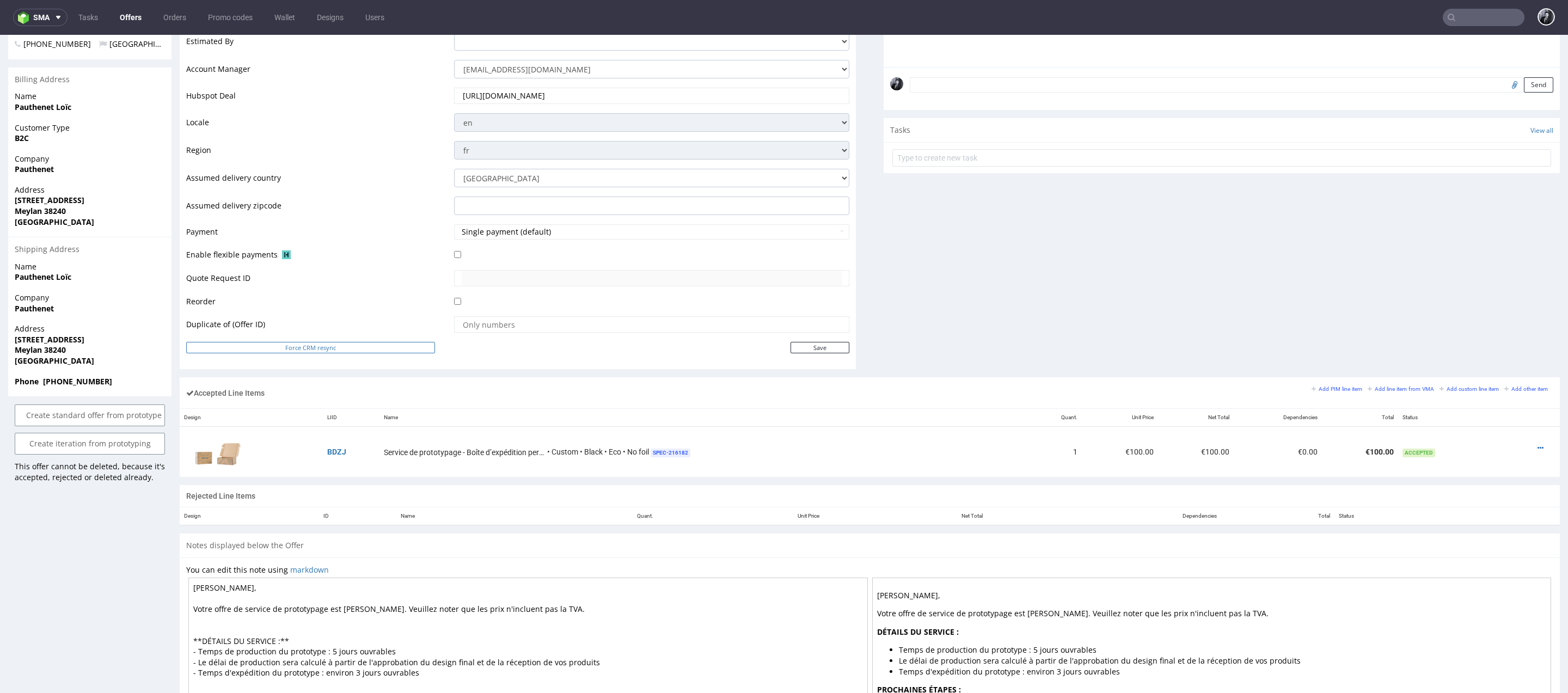
click at [312, 346] on button "Force CRM resync" at bounding box center [310, 348] width 249 height 12
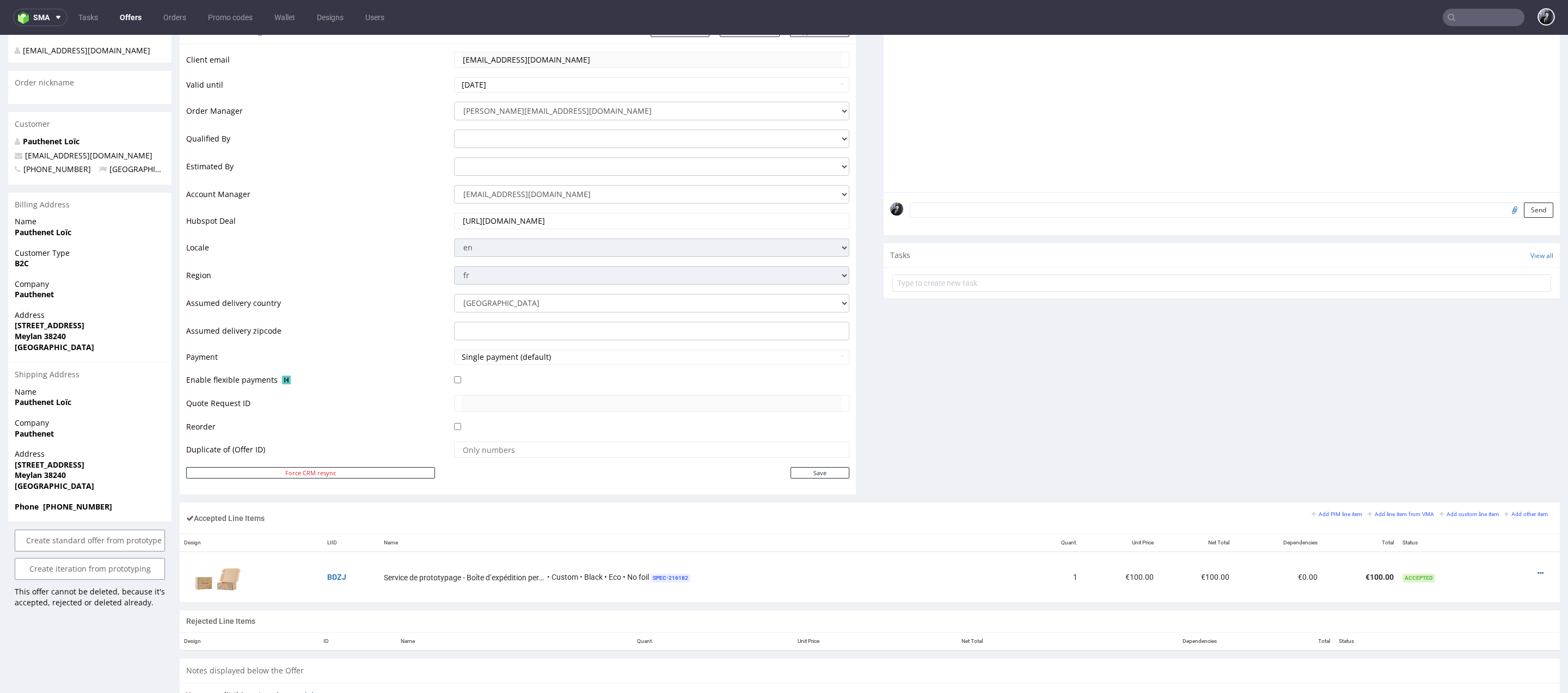
scroll to position [249, 0]
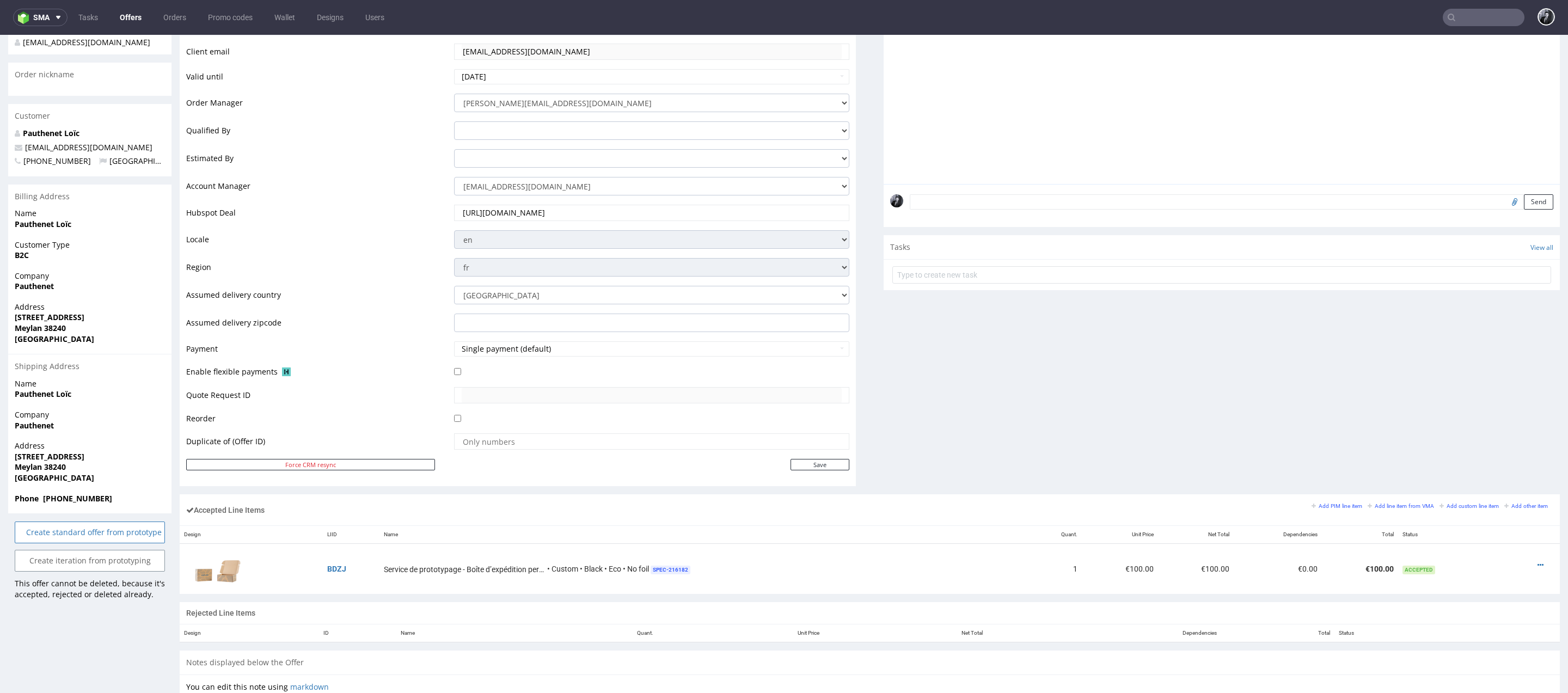
click at [130, 536] on link "Create standard offer from prototype" at bounding box center [89, 532] width 150 height 22
click at [71, 505] on link "Yes" at bounding box center [73, 503] width 31 height 16
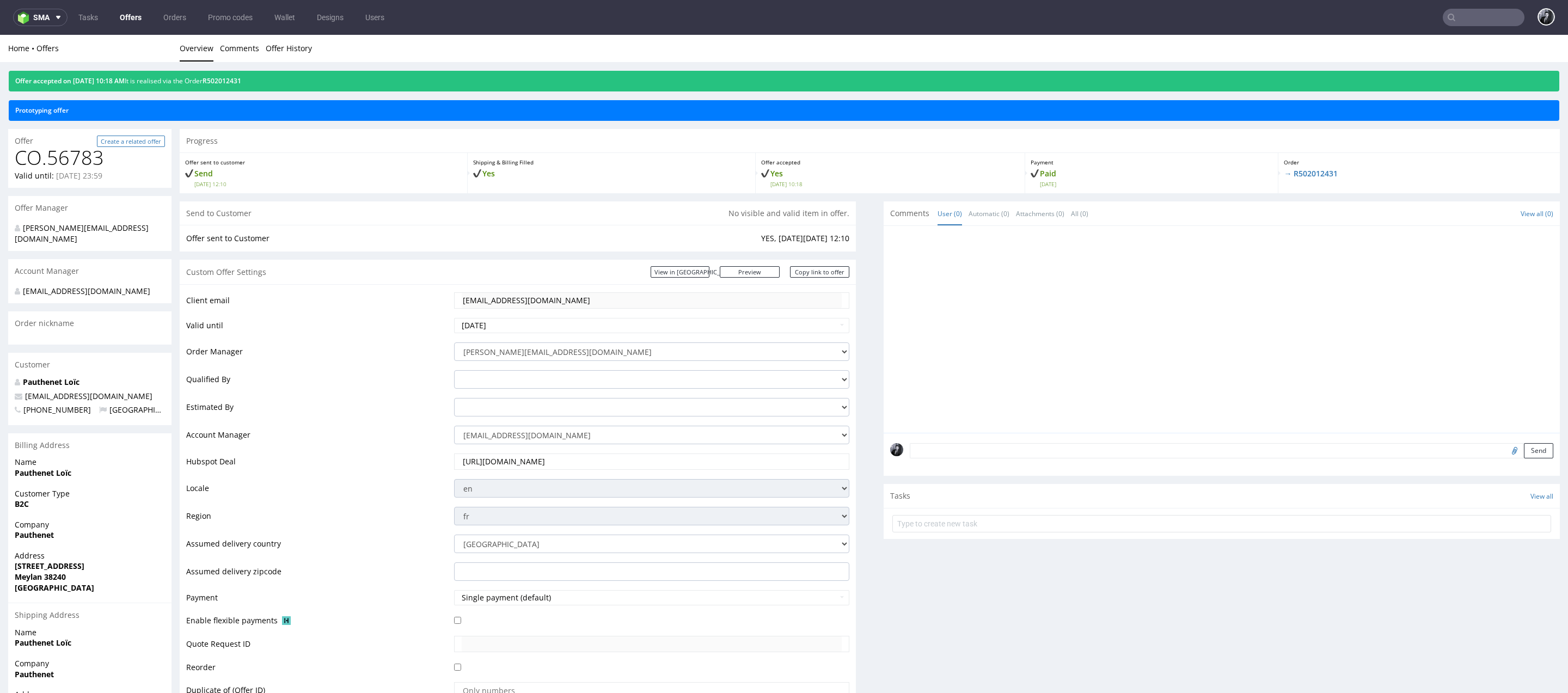
click at [133, 139] on link "Create a related offer" at bounding box center [130, 142] width 68 height 12
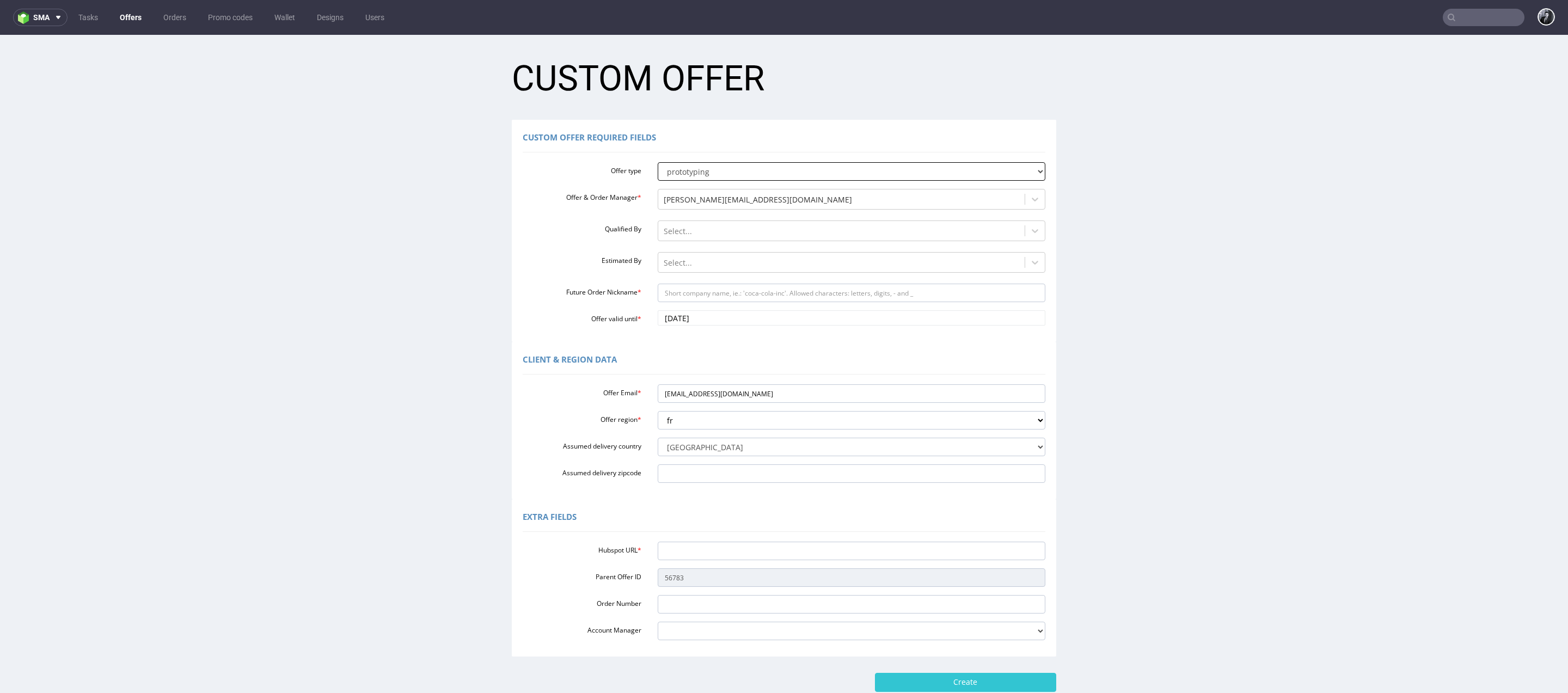
click at [807, 170] on select "standard prototyping sampling" at bounding box center [851, 171] width 388 height 18
select select "0"
click at [658, 162] on select "standard prototyping sampling" at bounding box center [851, 171] width 388 height 18
click at [777, 557] on input "Hubspot URL *" at bounding box center [851, 551] width 388 height 18
paste input "https://app-eu1.hubspot.com/contacts/25600958/record/0-3/301740567748"
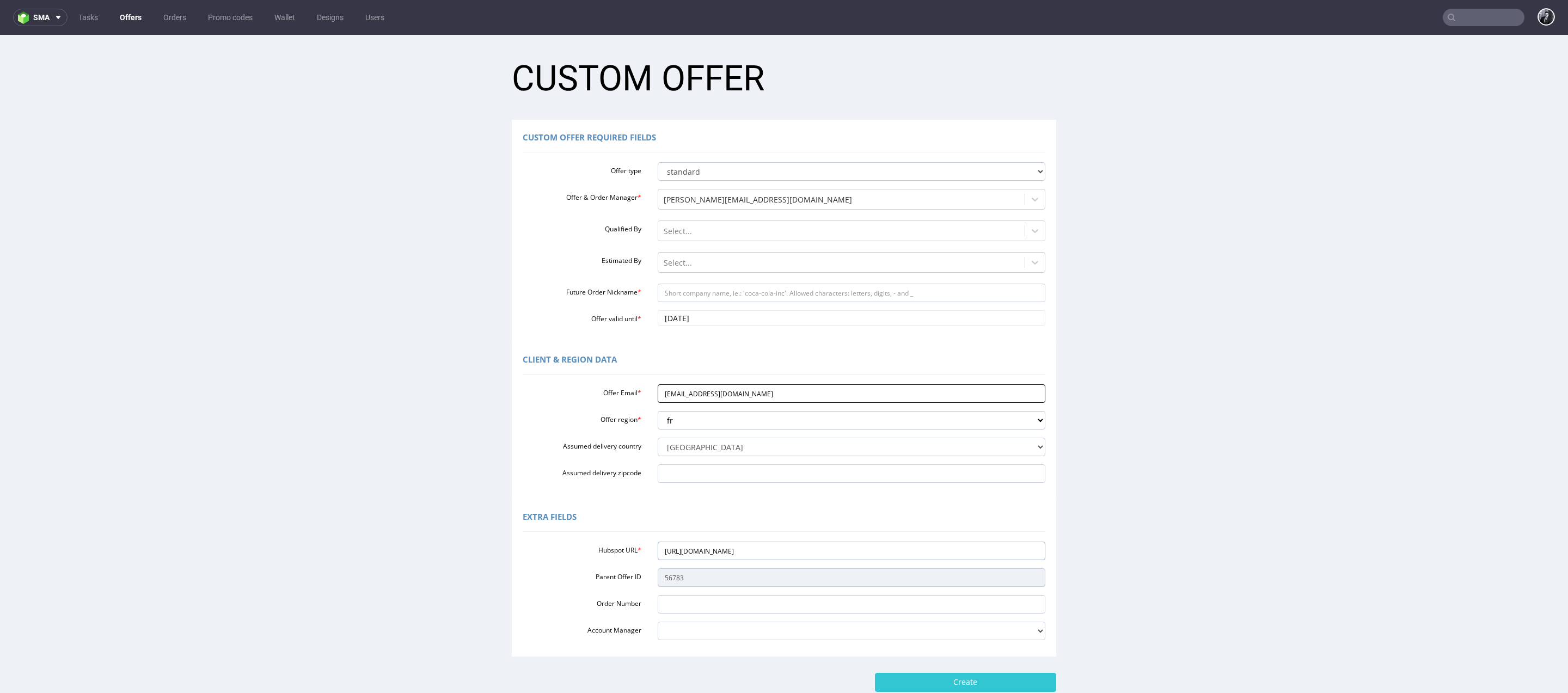
type input "https://app-eu1.hubspot.com/contacts/25600958/record/0-3/301740567748"
drag, startPoint x: 768, startPoint y: 403, endPoint x: 647, endPoint y: 392, distance: 121.5
click at [649, 392] on div "[EMAIL_ADDRESS][DOMAIN_NAME]" at bounding box center [852, 393] width 405 height 18
click at [695, 285] on input "Future Order Nickname *" at bounding box center [851, 293] width 388 height 18
paste input "loicpauthenetgmailcom"
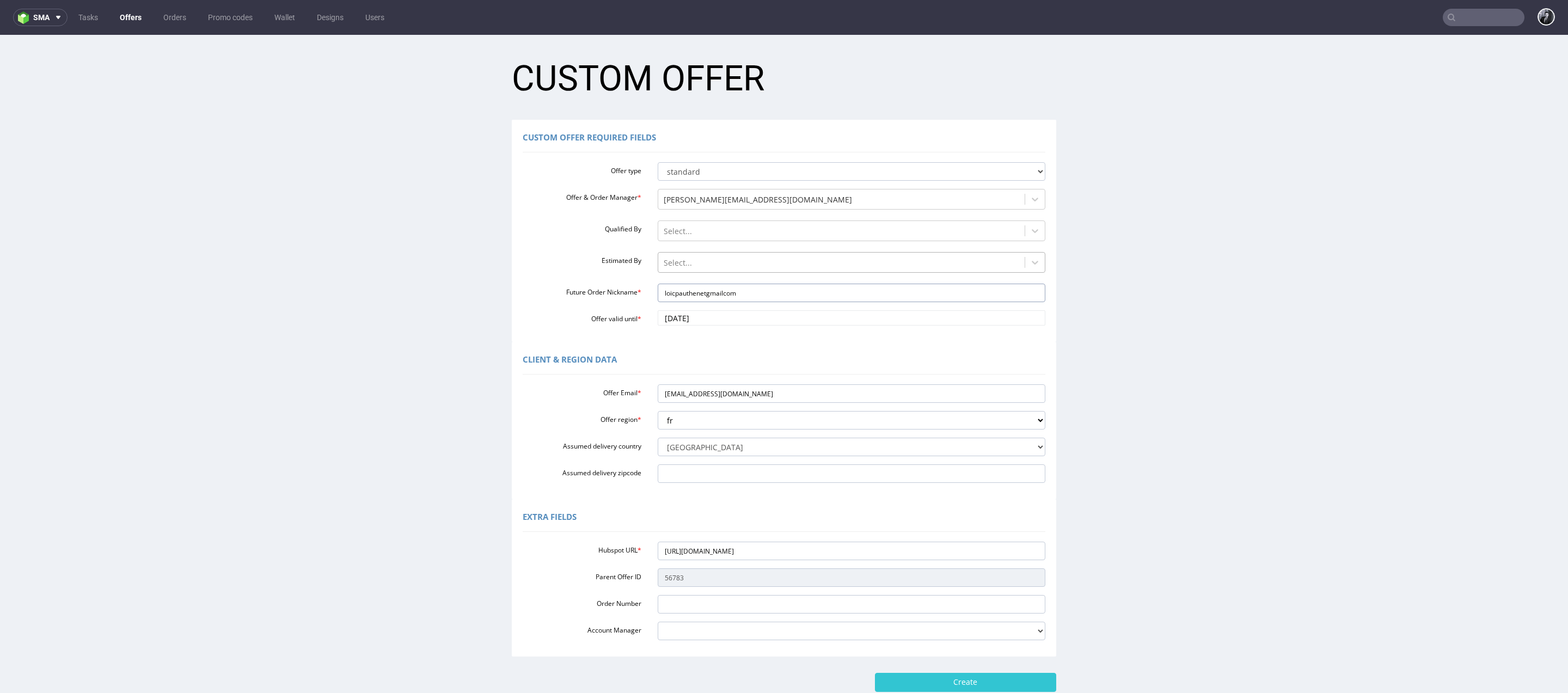
type input "loicpauthenetgmailcom"
click at [703, 255] on div "Select..." at bounding box center [842, 263] width 367 height 18
type input "sebas"
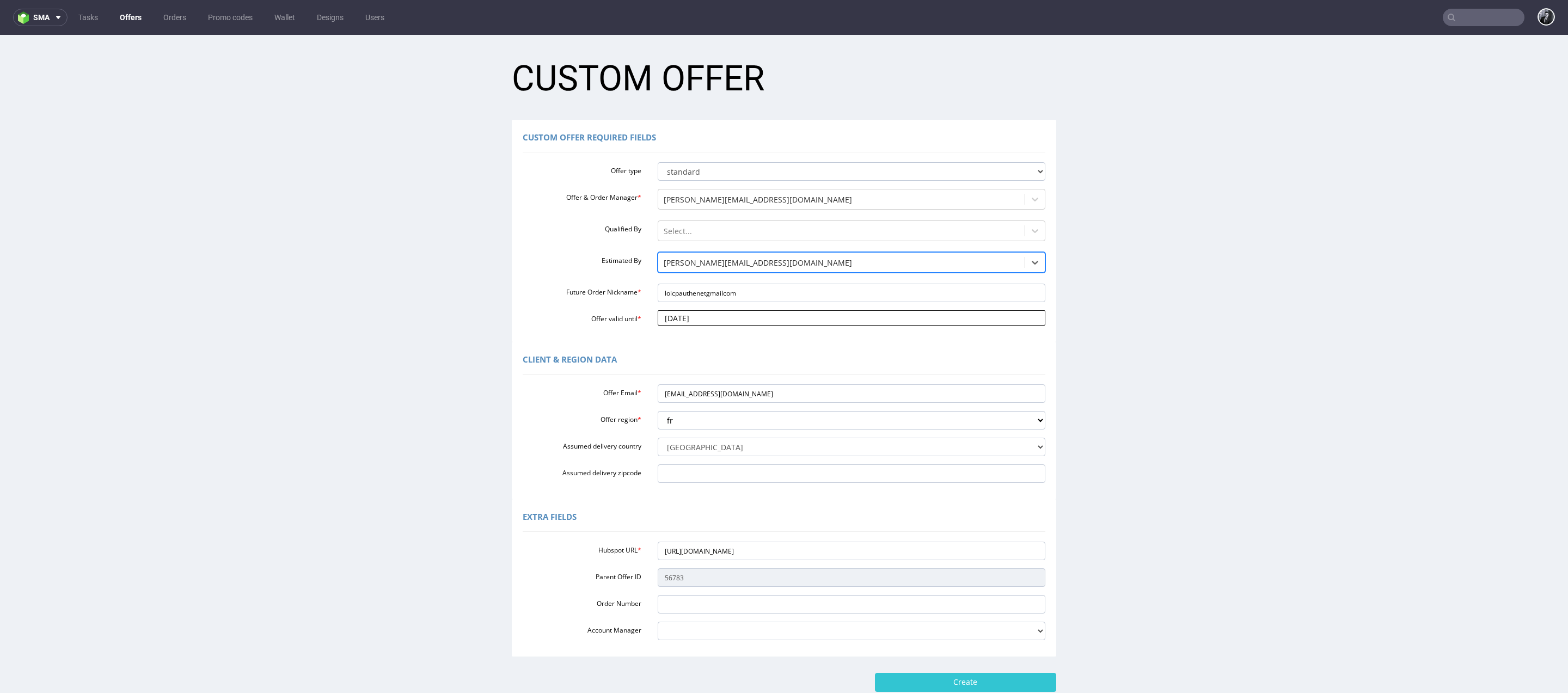
click at [754, 320] on input "2025-09-19" at bounding box center [851, 318] width 388 height 15
click at [743, 264] on td "24" at bounding box center [745, 269] width 16 height 16
type input "2025-10-24"
click at [702, 329] on div "Custom Offer Required Fields Offer type standard prototyping sampling Offer & O…" at bounding box center [784, 230] width 545 height 222
click at [711, 320] on input "2025-10-24" at bounding box center [851, 318] width 388 height 15
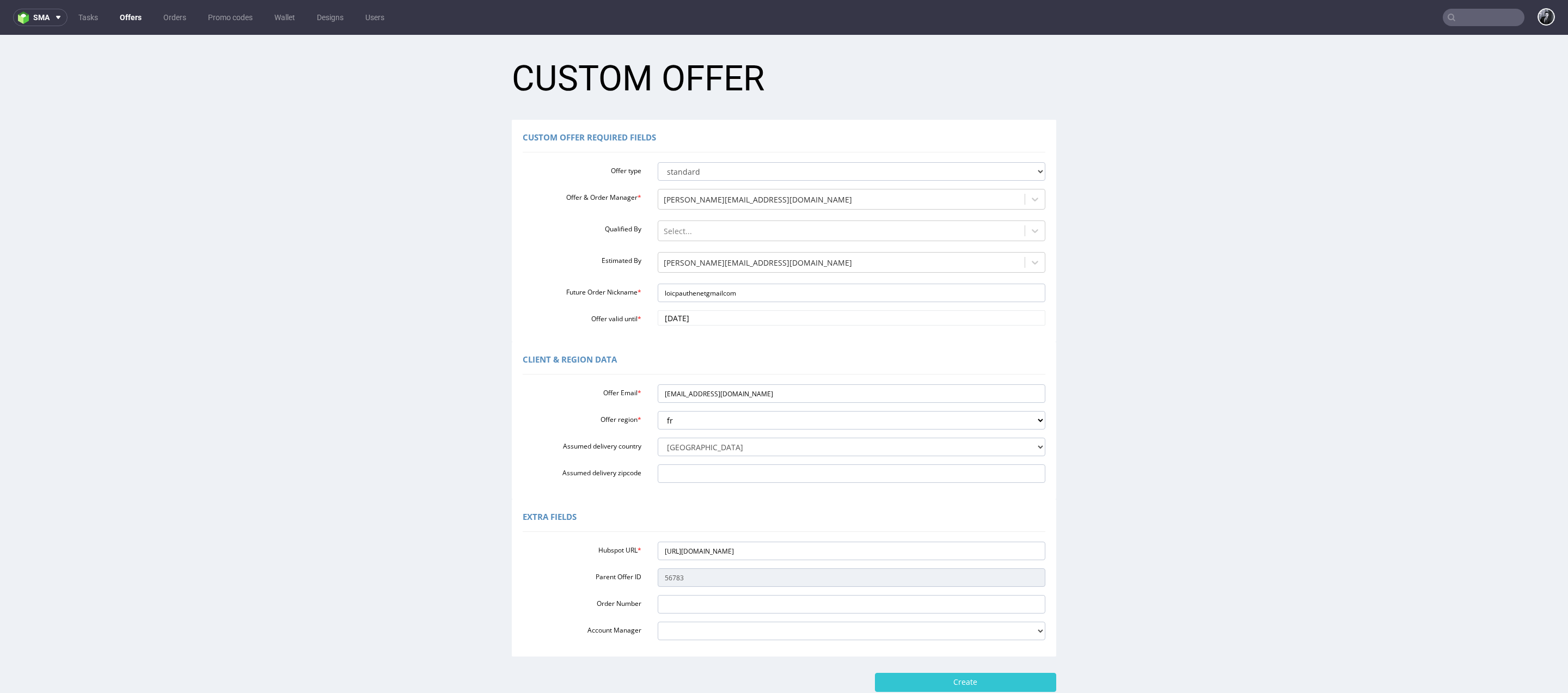
click at [746, 342] on div "Client & Region data Offer Email * loic.pauthenet@gmail.com Offer region * eu g…" at bounding box center [784, 420] width 545 height 158
click at [762, 480] on input "Assumed delivery zipcode" at bounding box center [851, 473] width 388 height 18
type input "38240"
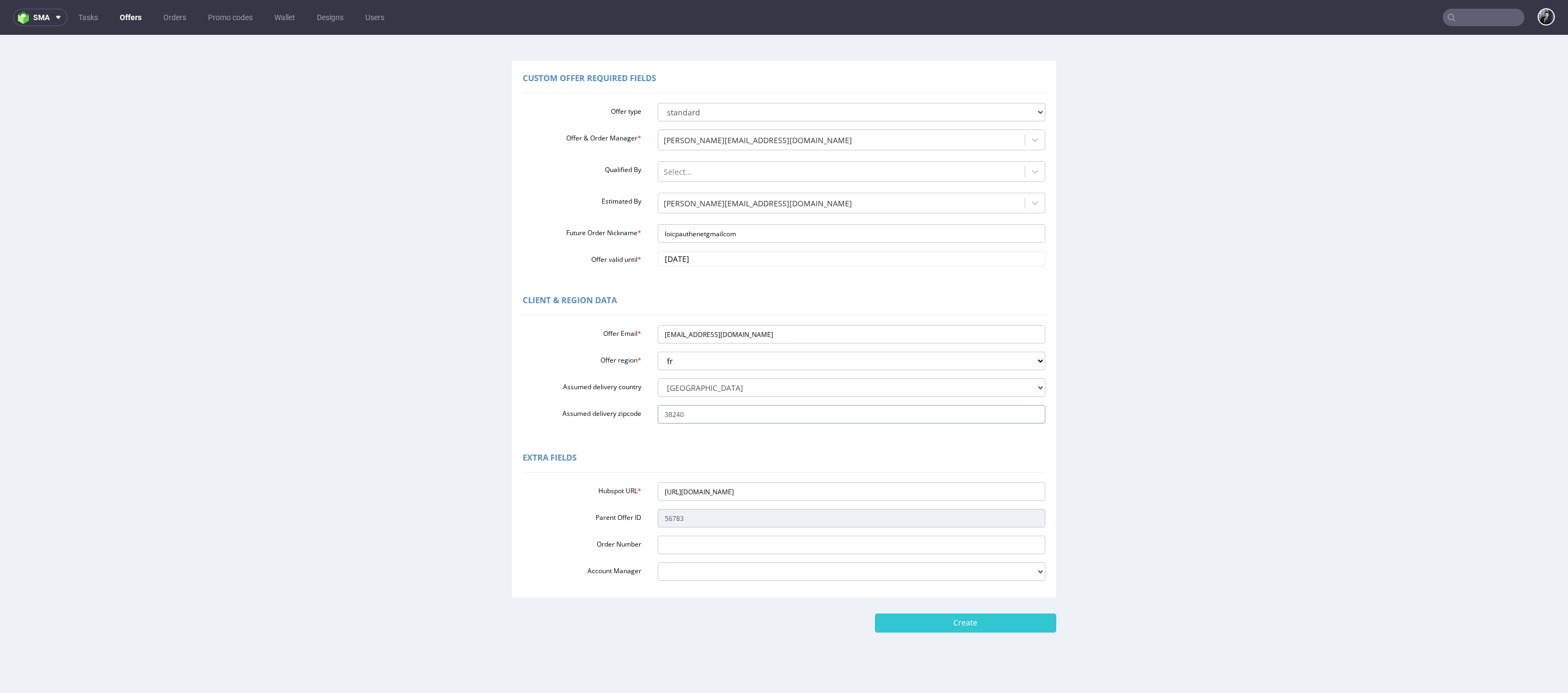
scroll to position [69, 0]
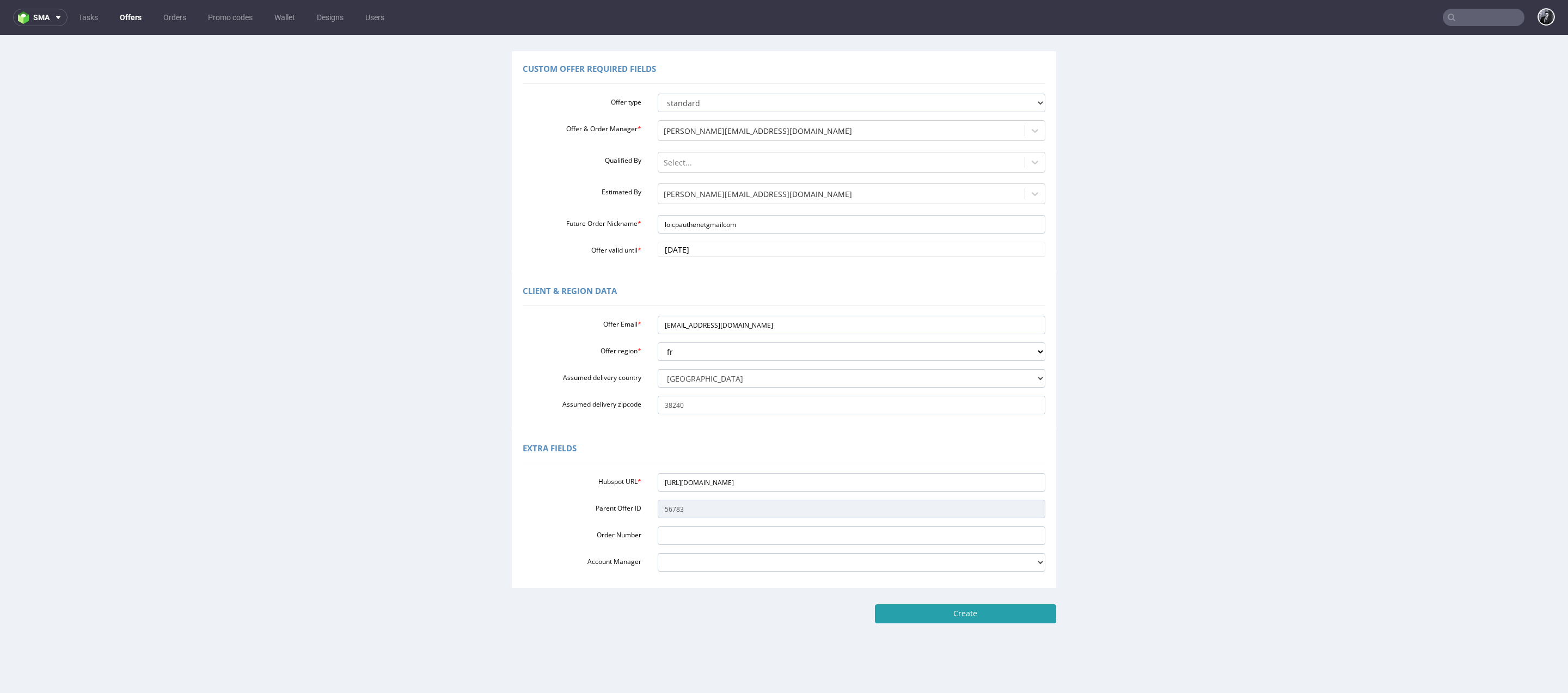
click at [934, 617] on input "Create" at bounding box center [965, 613] width 181 height 18
type input "Please wait..."
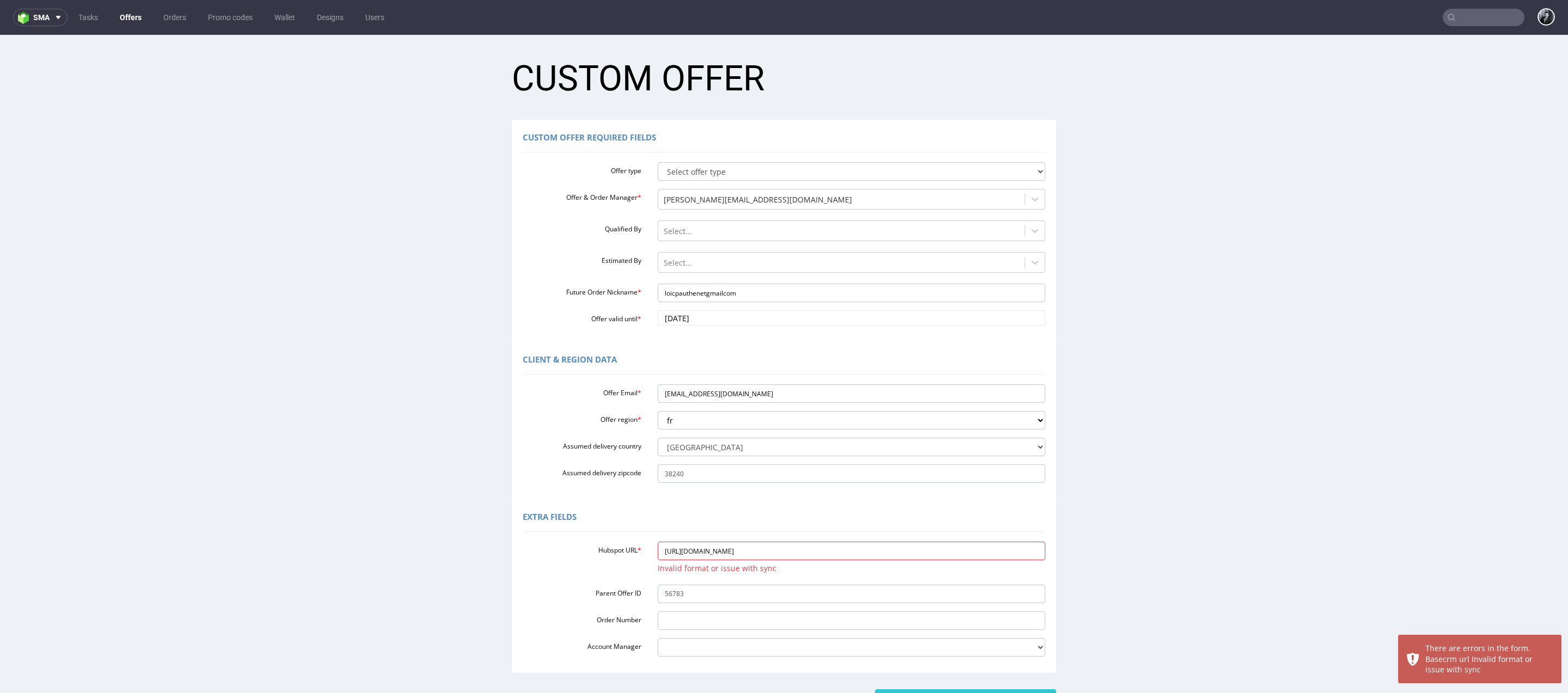
scroll to position [95, 0]
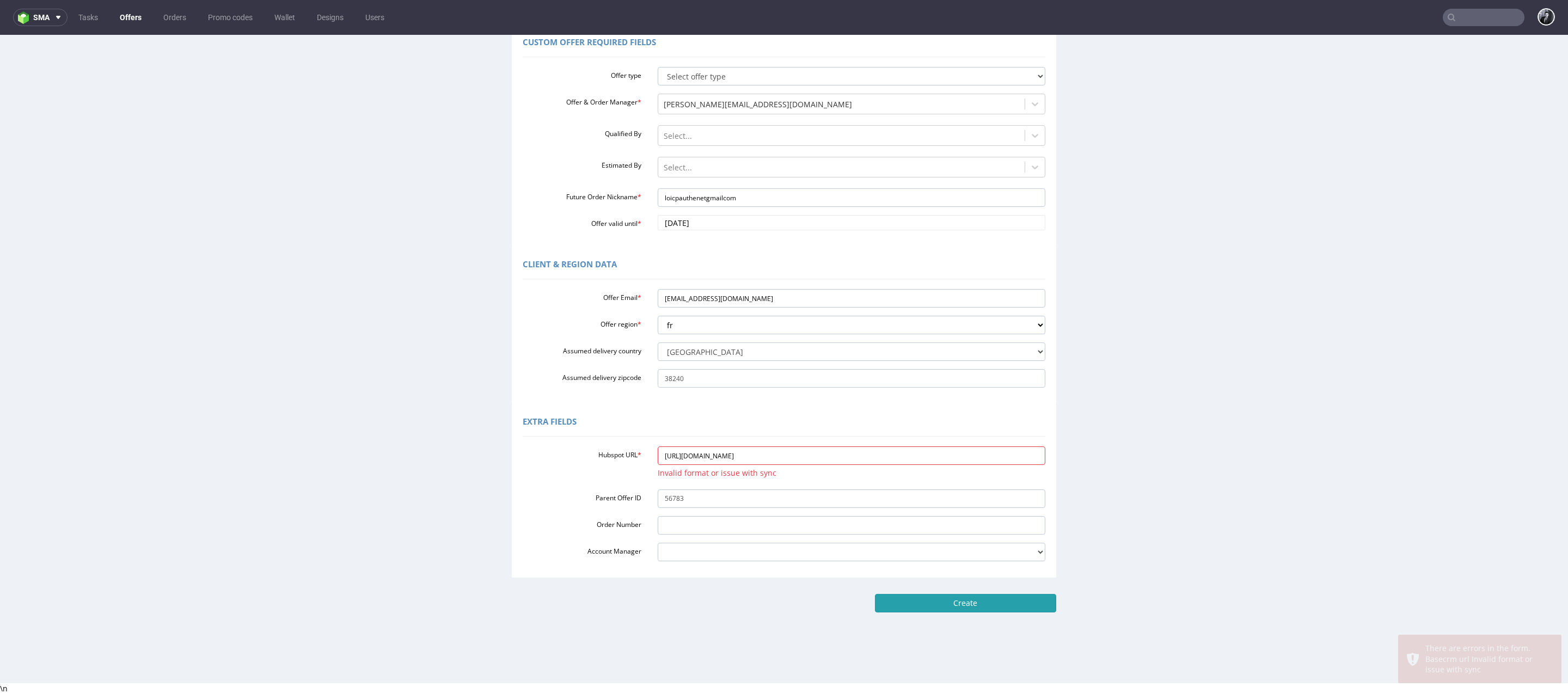
click at [953, 598] on input "Create" at bounding box center [965, 603] width 181 height 18
type input "Please wait..."
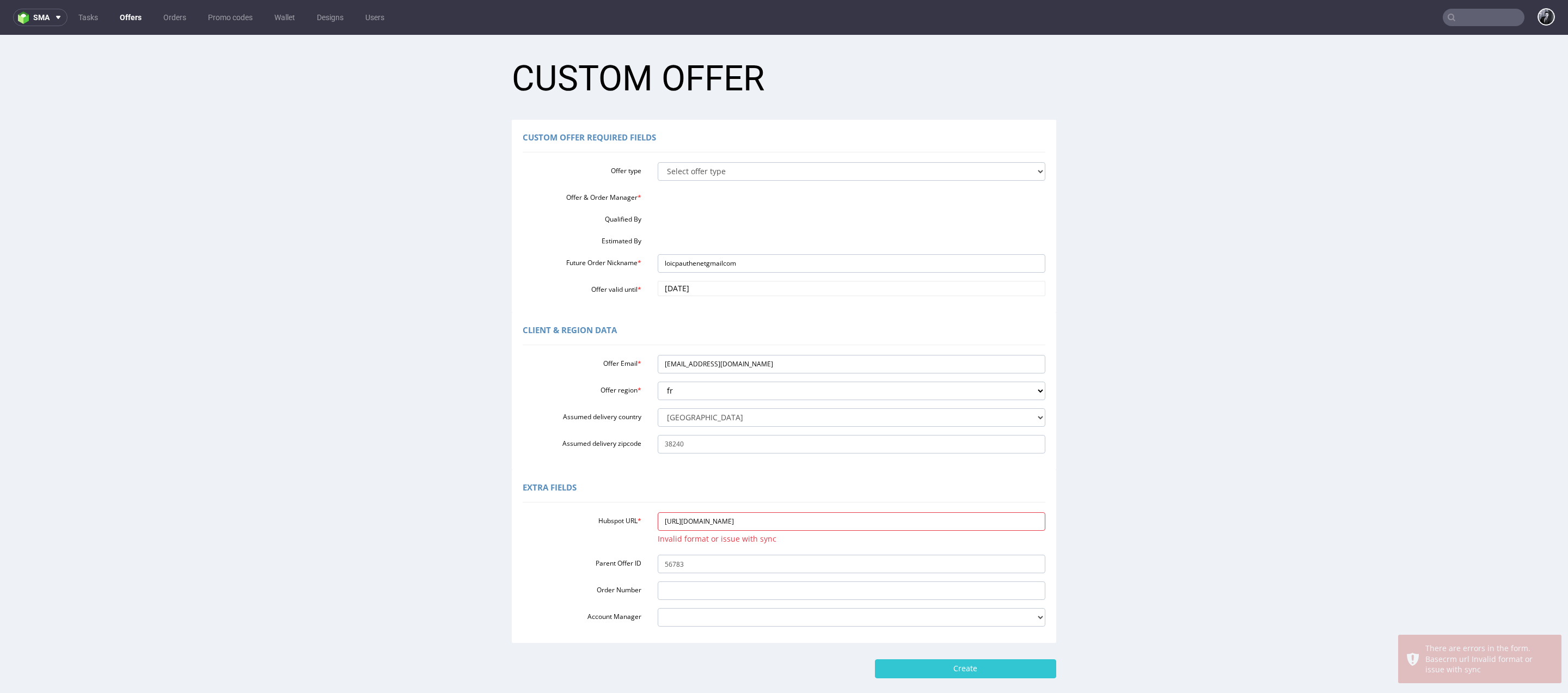
scroll to position [0, 0]
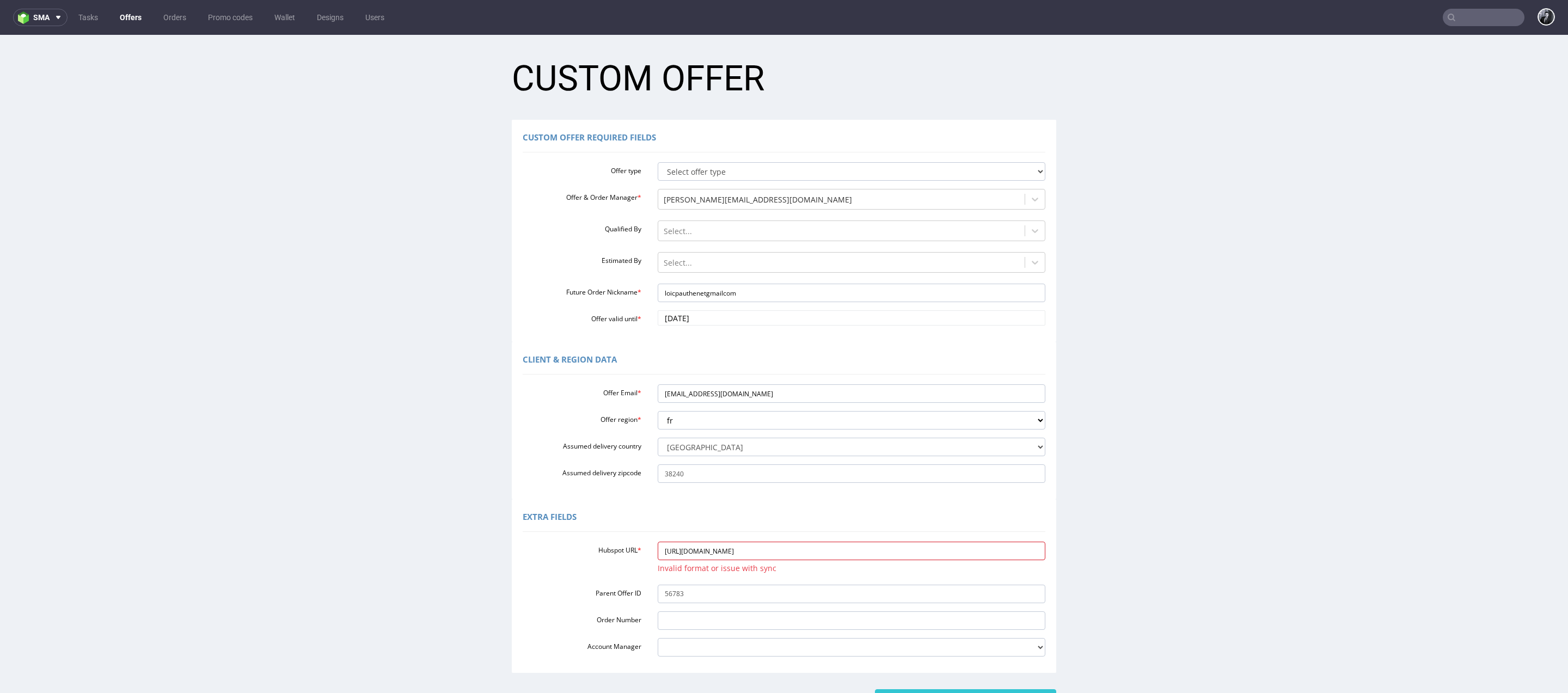
drag, startPoint x: 943, startPoint y: 551, endPoint x: 606, endPoint y: 540, distance: 337.2
click at [606, 539] on div "Hubspot URL * https://app-eu1.hubspot.com/contacts/25600958/record/0-3/30174056…" at bounding box center [784, 597] width 523 height 120
paste input "https://app-eu1.hubspot.com/contacts/25600958/record/0-3/328137345245/"
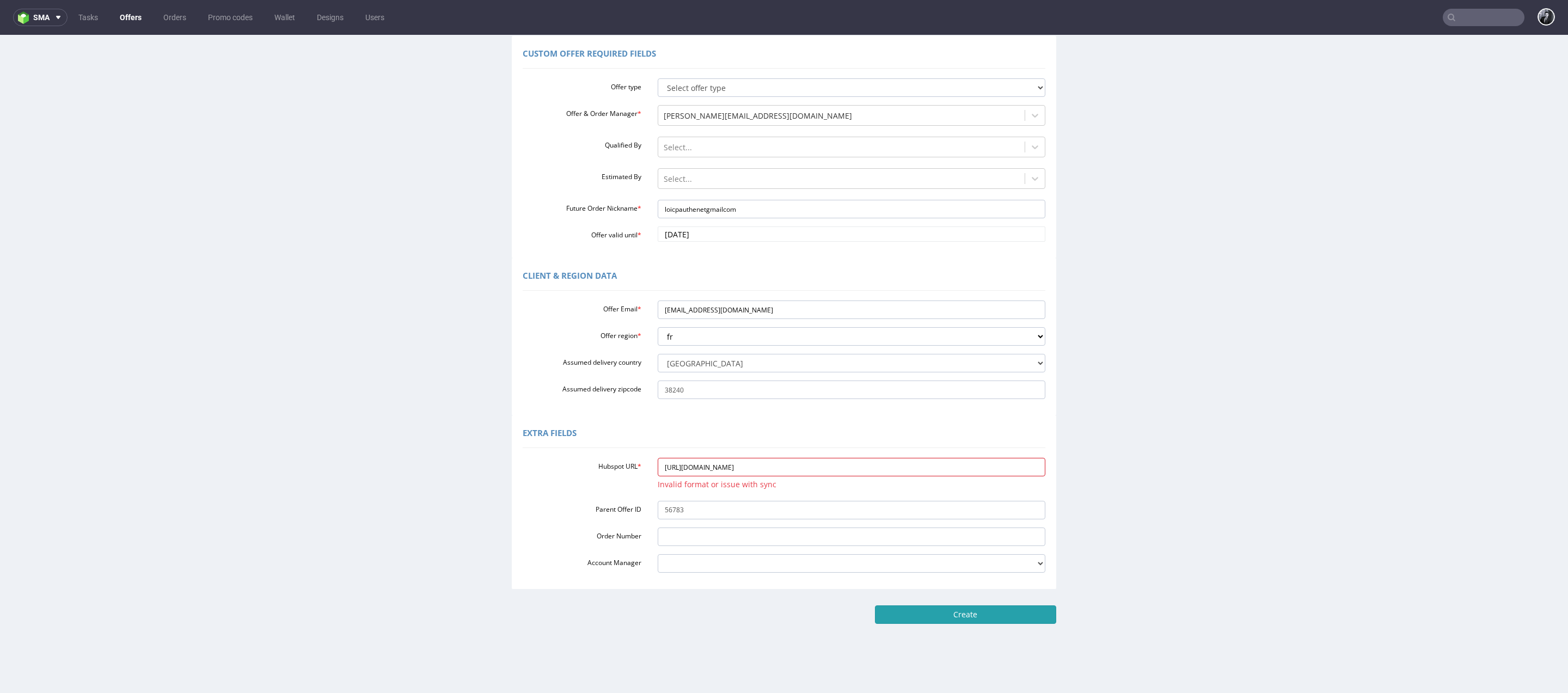
type input "https://app-eu1.hubspot.com/contacts/25600958/record/0-3/328137345245/"
click at [963, 616] on input "Create" at bounding box center [965, 615] width 181 height 18
type input "Please wait..."
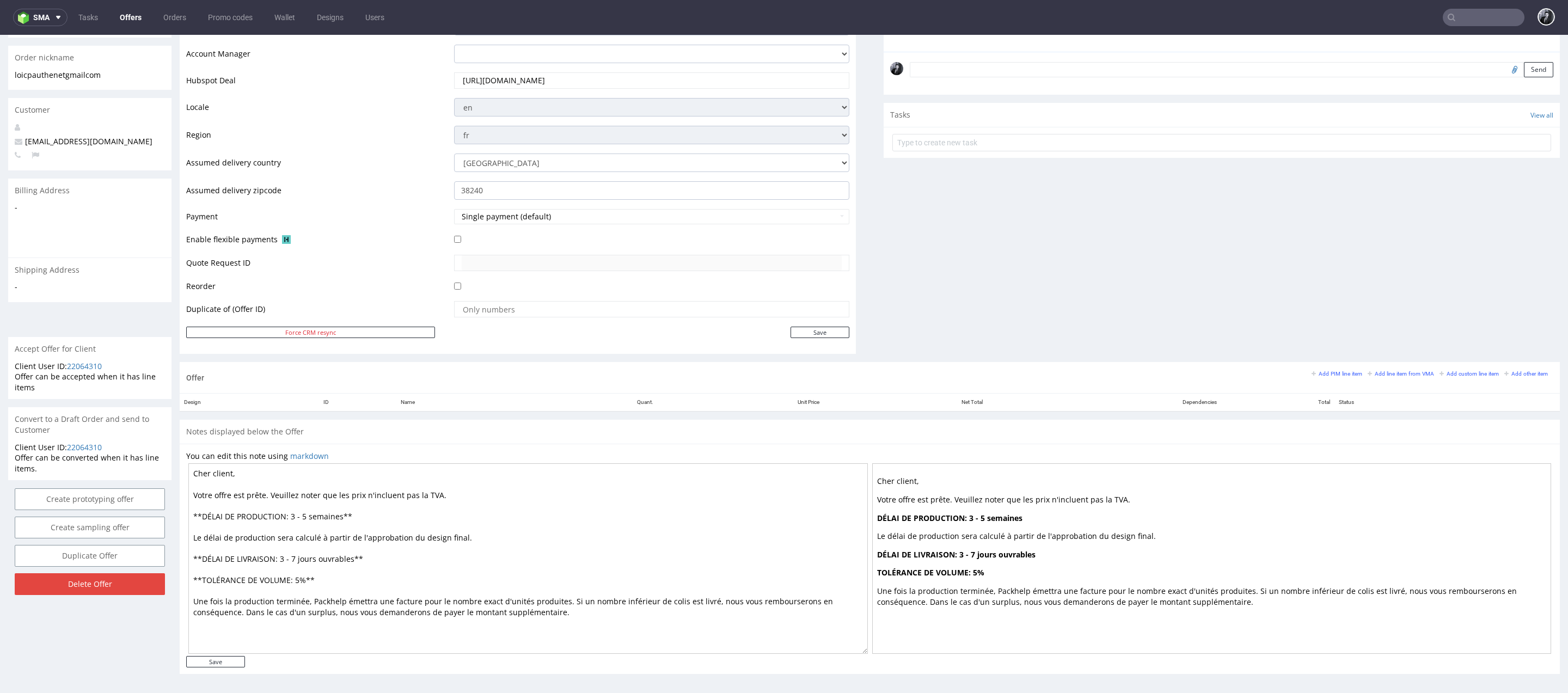
scroll to position [3, 0]
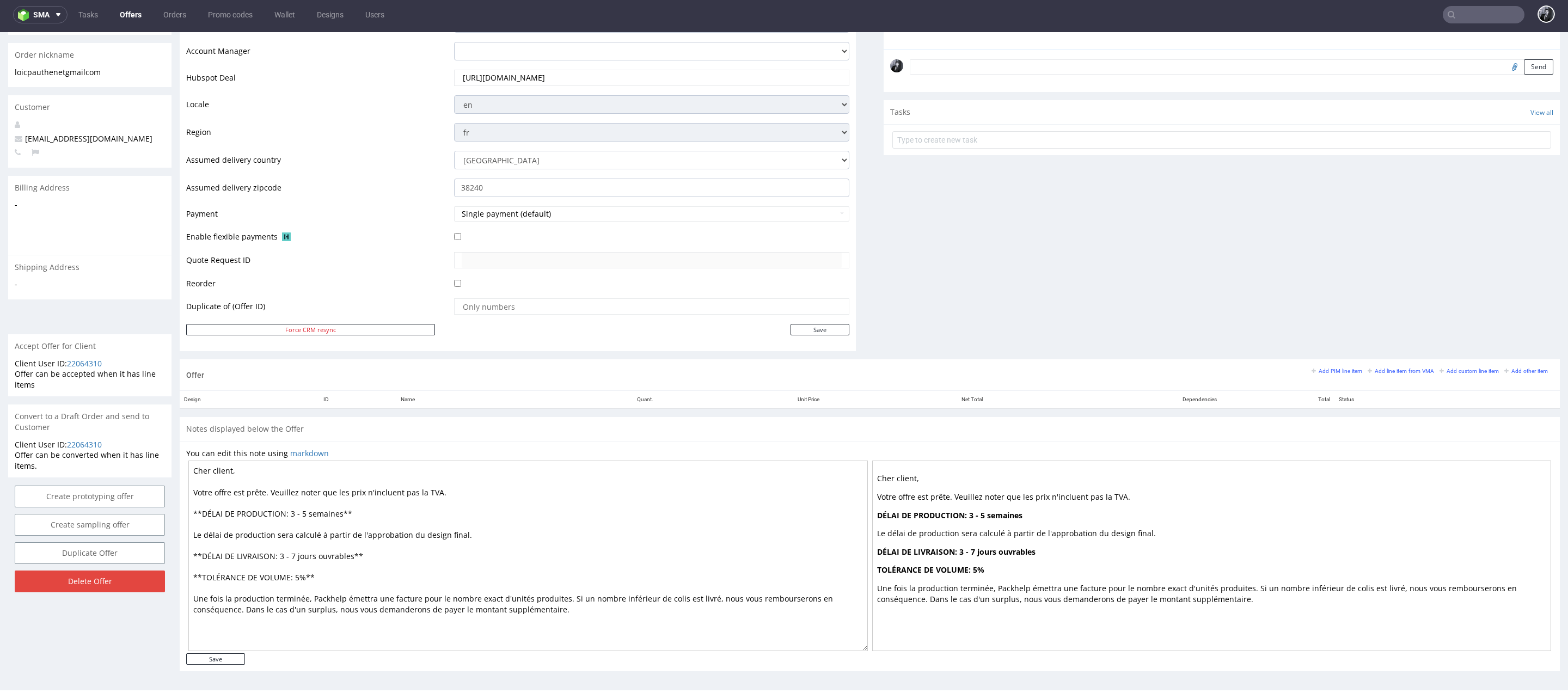
click at [270, 468] on textarea "Cher client, Votre offre est prête. Veuillez noter que les prix n'incluent pas …" at bounding box center [528, 556] width 680 height 191
click at [305, 510] on textarea "Cher Loïc, Votre offre est prête. Veuillez noter que les prix n'incluent pas la…" at bounding box center [528, 556] width 680 height 191
type textarea "Cher Loïc, Votre offre est prête. Veuillez noter que les prix n'incluent pas la…"
click at [224, 656] on input "Save" at bounding box center [216, 659] width 59 height 12
type input "In progress..."
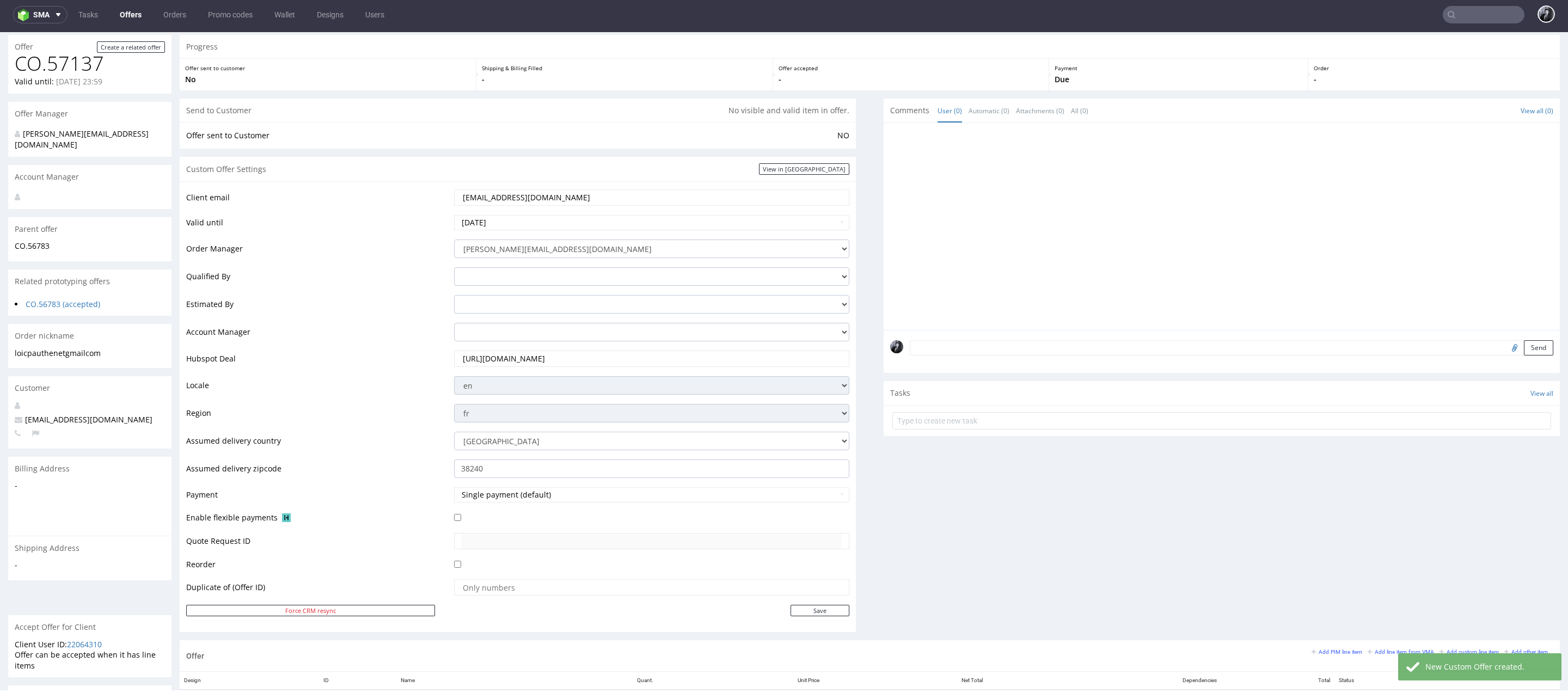
scroll to position [0, 0]
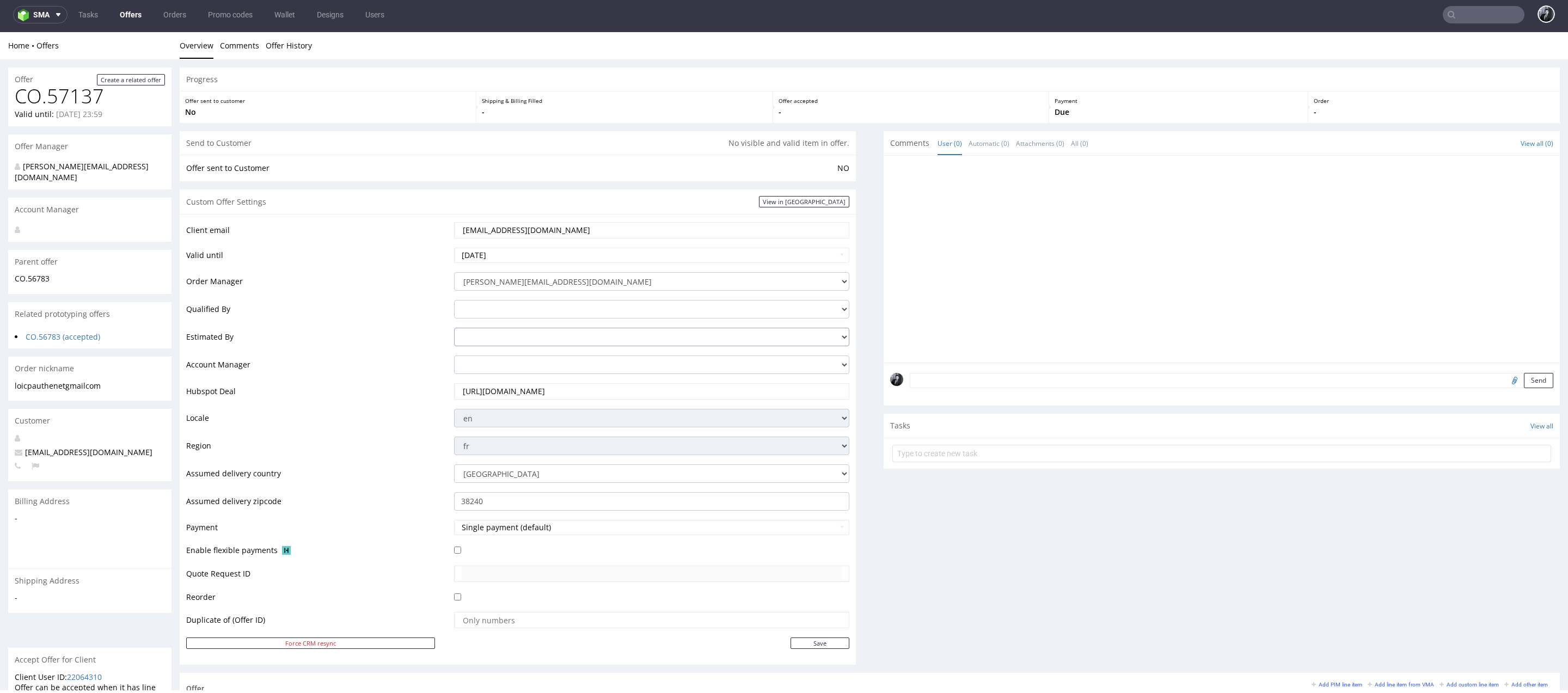
click at [589, 336] on select "adam.fabirkiewicz@packhelp.com antonina.plotek@packhelp.com daniel.kaminski@pac…" at bounding box center [651, 337] width 395 height 18
click at [592, 331] on select "adam.fabirkiewicz@packhelp.com antonina.plotek@packhelp.com daniel.kaminski@pac…" at bounding box center [651, 337] width 395 height 18
select select "15410290"
click at [454, 328] on select "adam.fabirkiewicz@packhelp.com antonina.plotek@packhelp.com daniel.kaminski@pac…" at bounding box center [651, 337] width 395 height 18
click at [398, 400] on td "Hubspot Deal" at bounding box center [319, 395] width 265 height 26
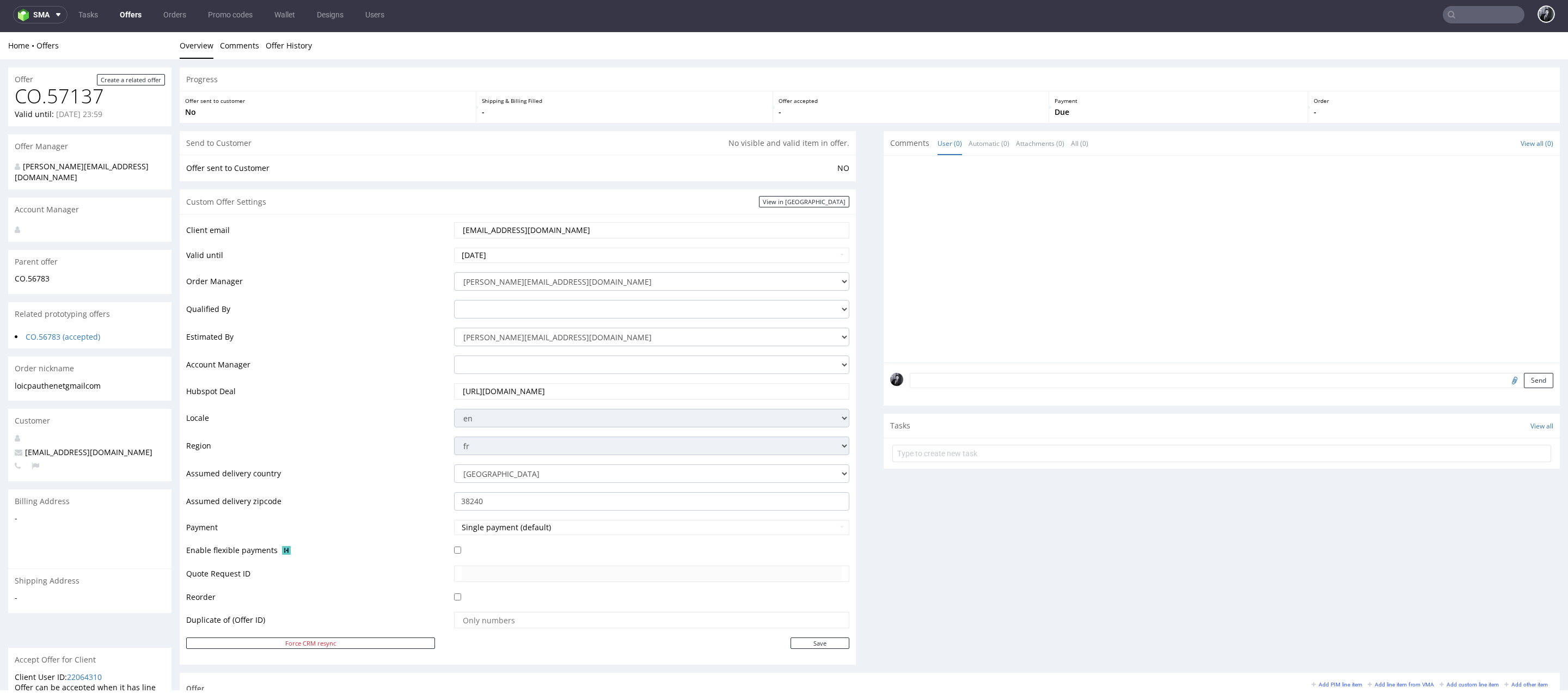
click at [845, 645] on div "Client email loic.pauthenet@gmail.com Valid until 2025-10-24 Order Manager phil…" at bounding box center [518, 439] width 676 height 451
click at [837, 645] on input "Save" at bounding box center [820, 644] width 59 height 12
type input "In progress..."
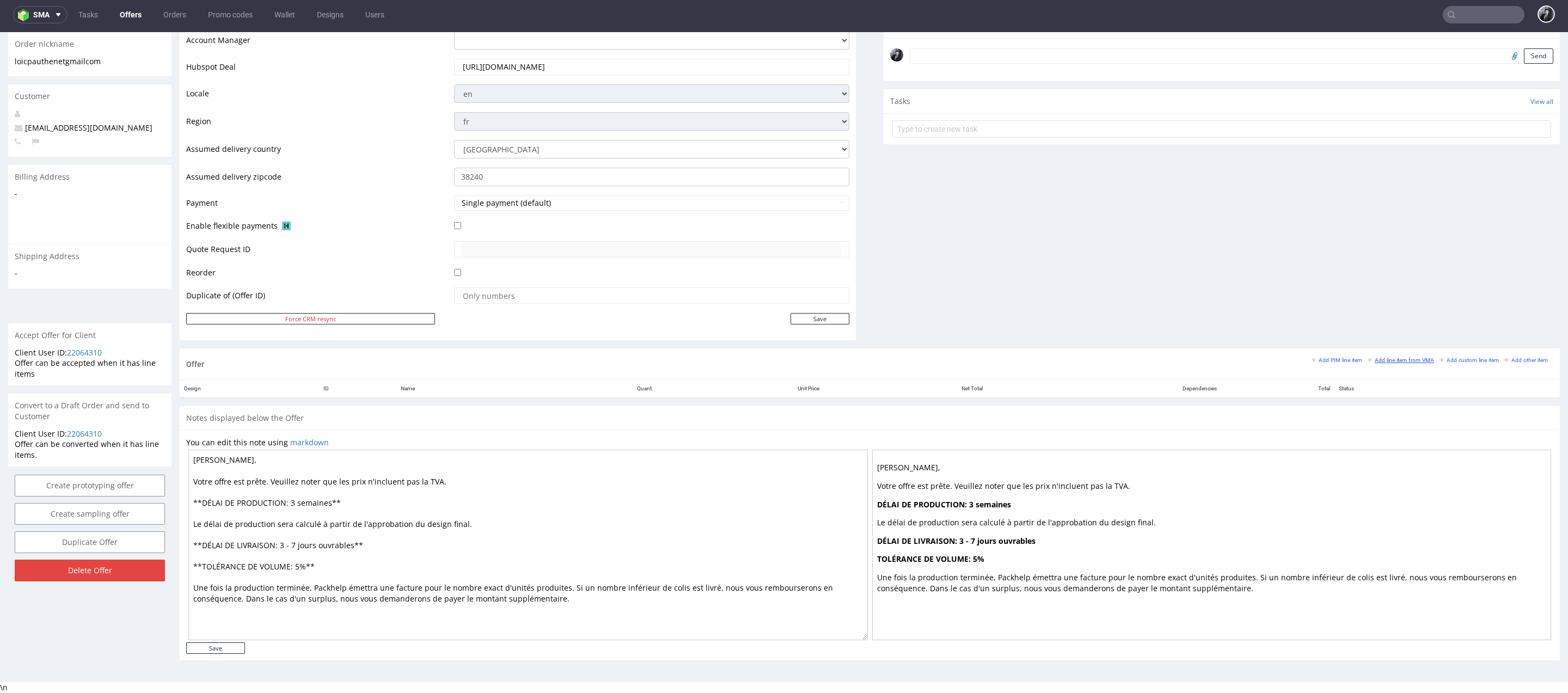
click at [1394, 359] on small "Add line item from VMA" at bounding box center [1400, 360] width 67 height 6
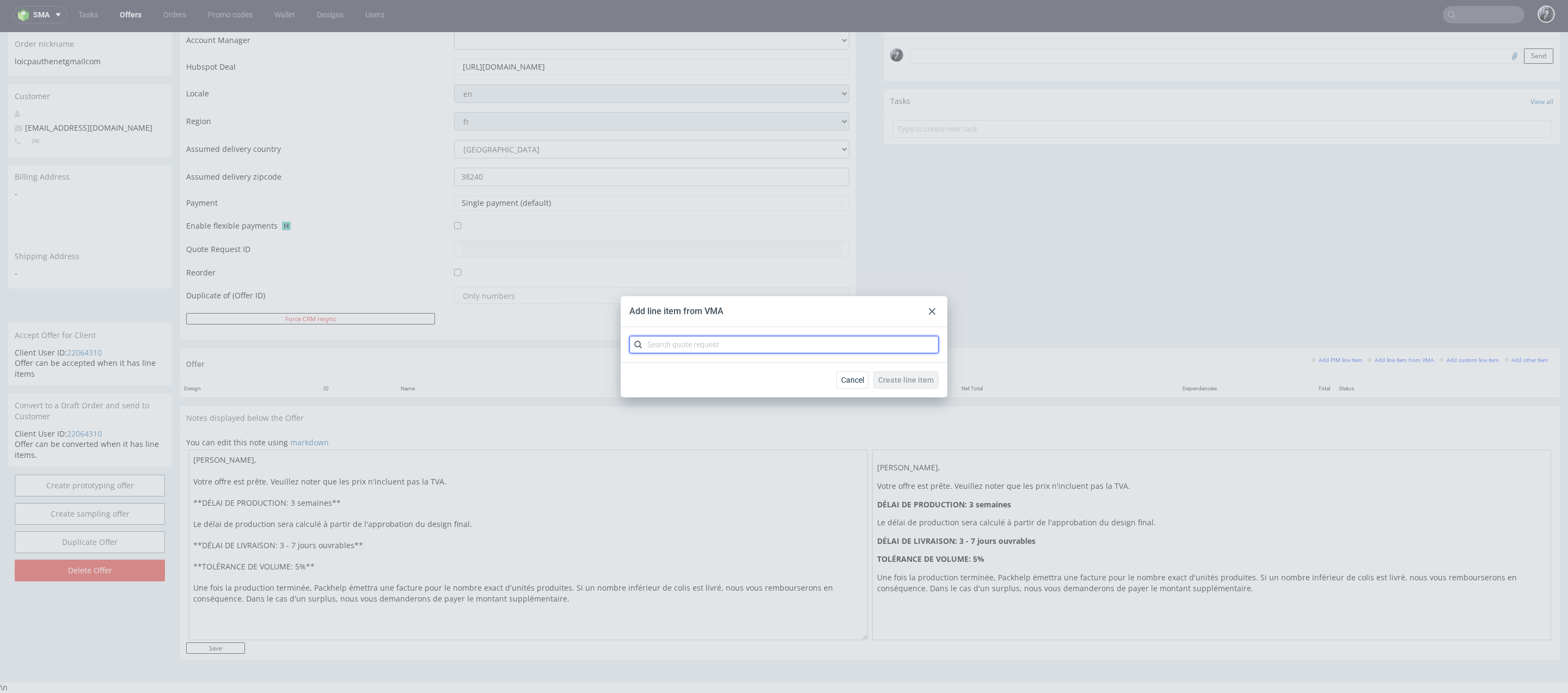
click at [764, 345] on input "text" at bounding box center [784, 345] width 309 height 18
type input "CBTB"
click at [741, 368] on div "CBTB 2 variants" at bounding box center [784, 370] width 301 height 20
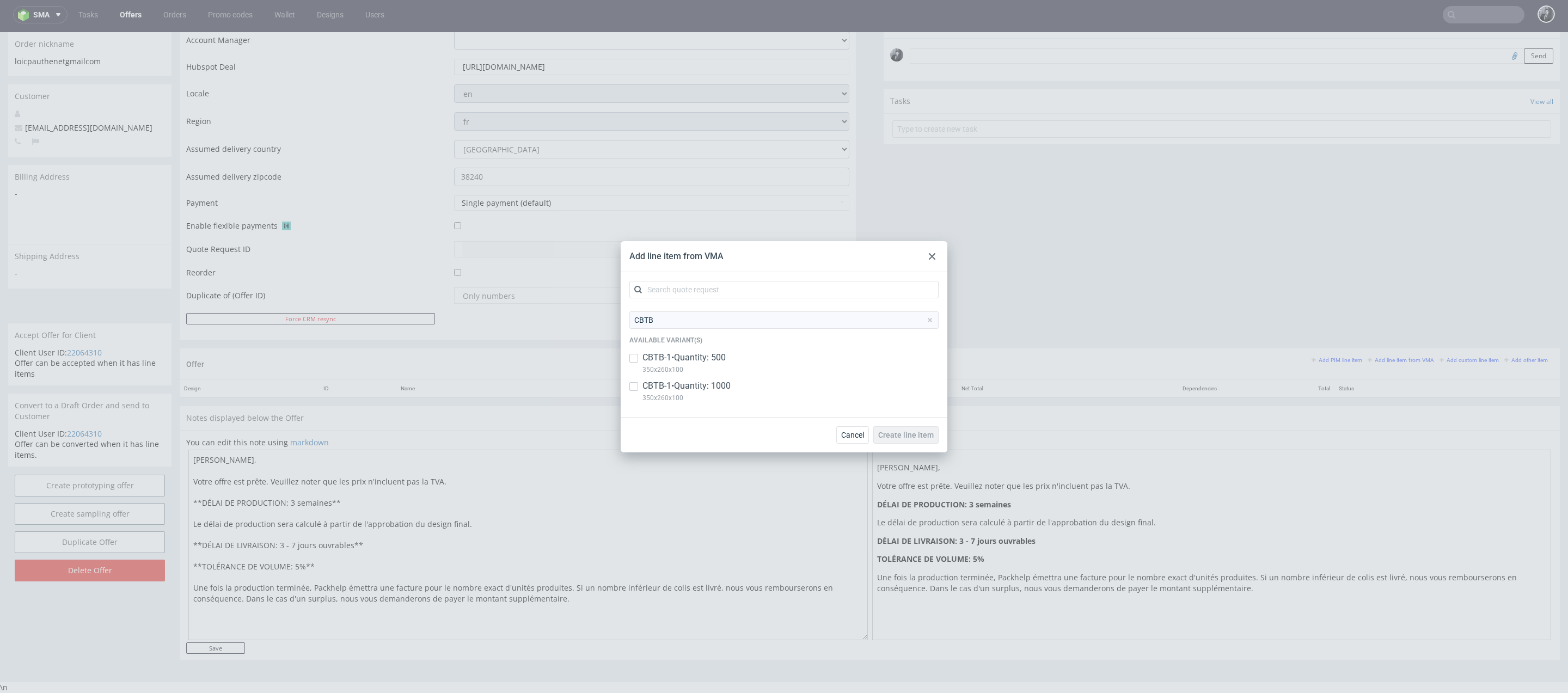
click at [638, 351] on div "CBTB Available variant(s) CBTB-1 • Quantity: 500 350x260x100 CBTB-1 • Quantity:…" at bounding box center [784, 360] width 309 height 97
click at [635, 355] on input "checkbox" at bounding box center [633, 359] width 9 height 9
checkbox input "true"
click at [637, 388] on input "checkbox" at bounding box center [633, 386] width 9 height 9
checkbox input "true"
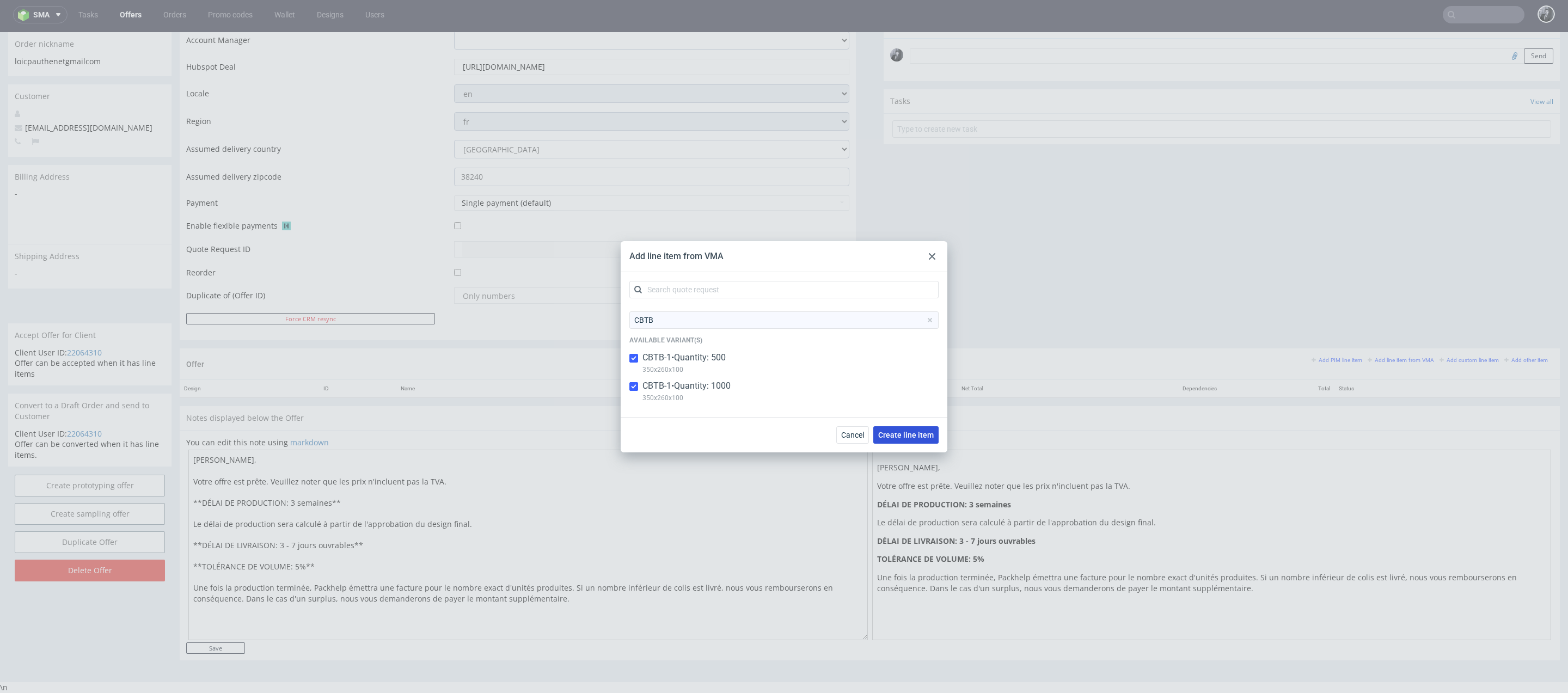
click at [922, 434] on span "Create line item" at bounding box center [906, 435] width 56 height 7
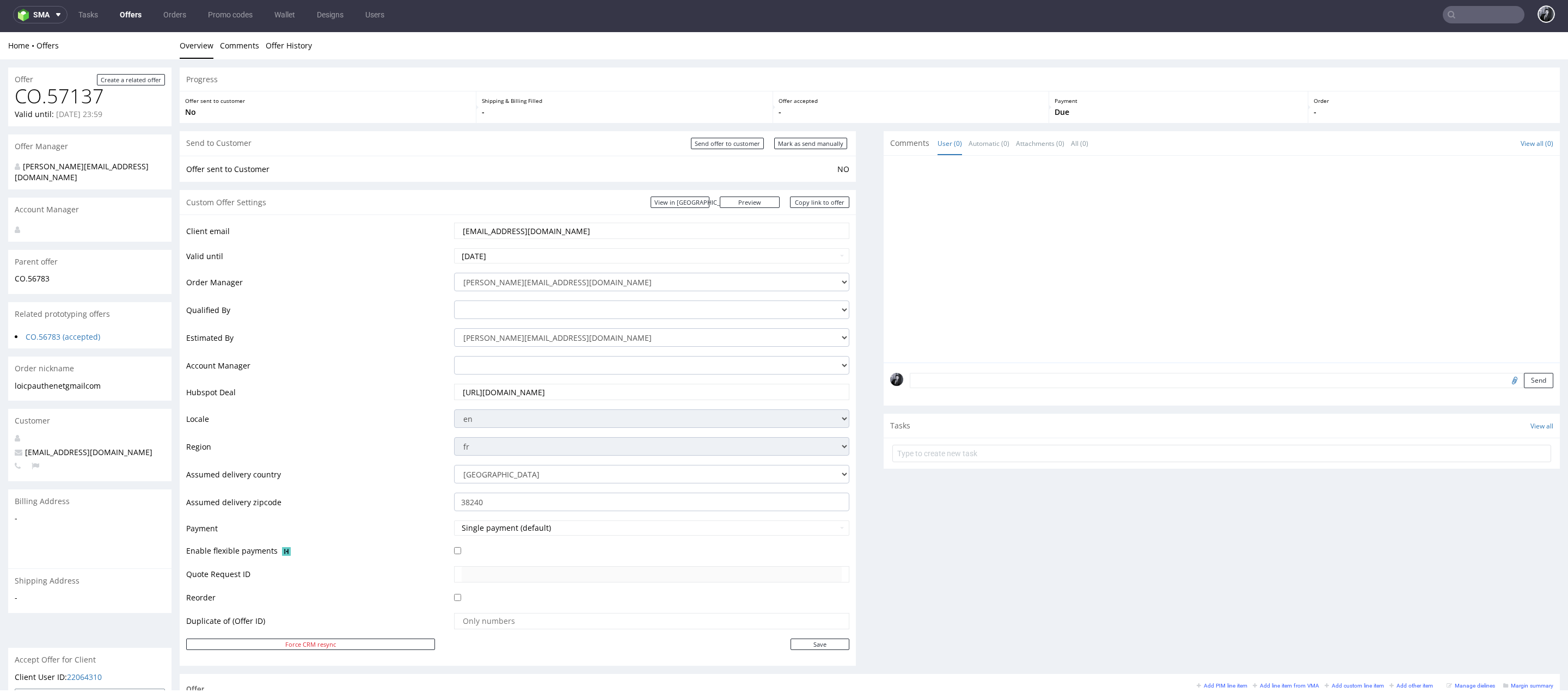
scroll to position [399, 0]
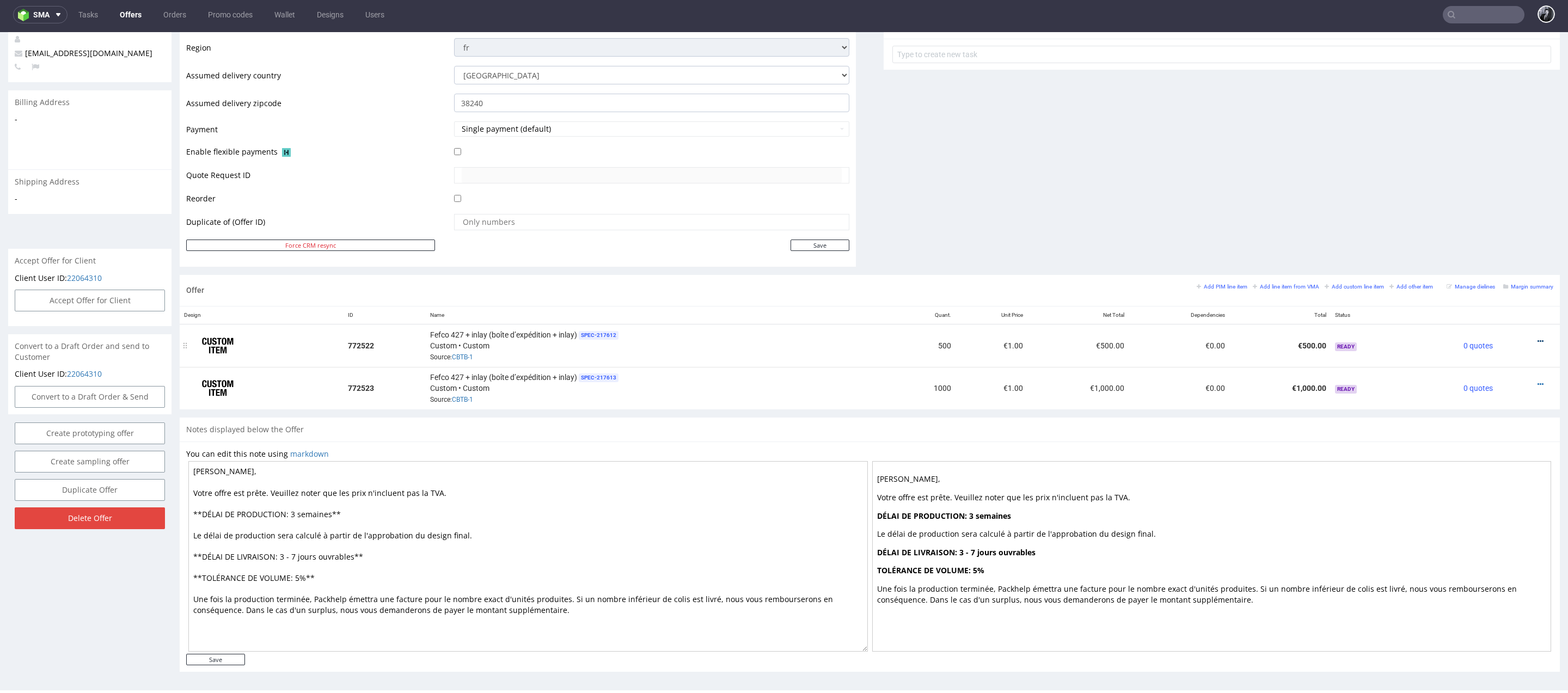
click at [1537, 340] on icon at bounding box center [1540, 341] width 6 height 7
click at [1486, 217] on span "Edit item price" at bounding box center [1491, 219] width 88 height 11
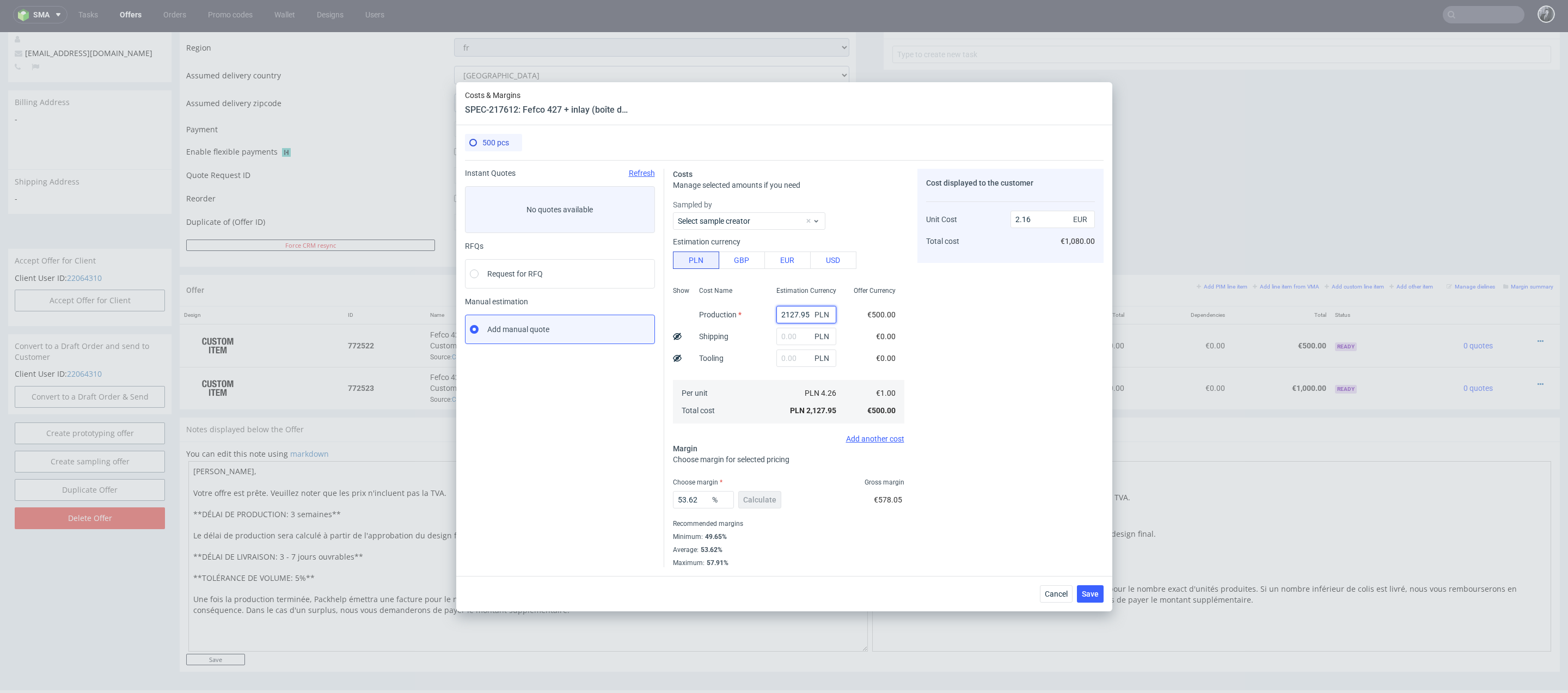
drag, startPoint x: 811, startPoint y: 315, endPoint x: 759, endPoint y: 315, distance: 52.0
click at [759, 315] on div "Show Cost Name Production Shipping Tooling Per unit Total cost Estimation Curre…" at bounding box center [789, 354] width 232 height 144
paste input "1960"
type input "1960"
type input "1.99"
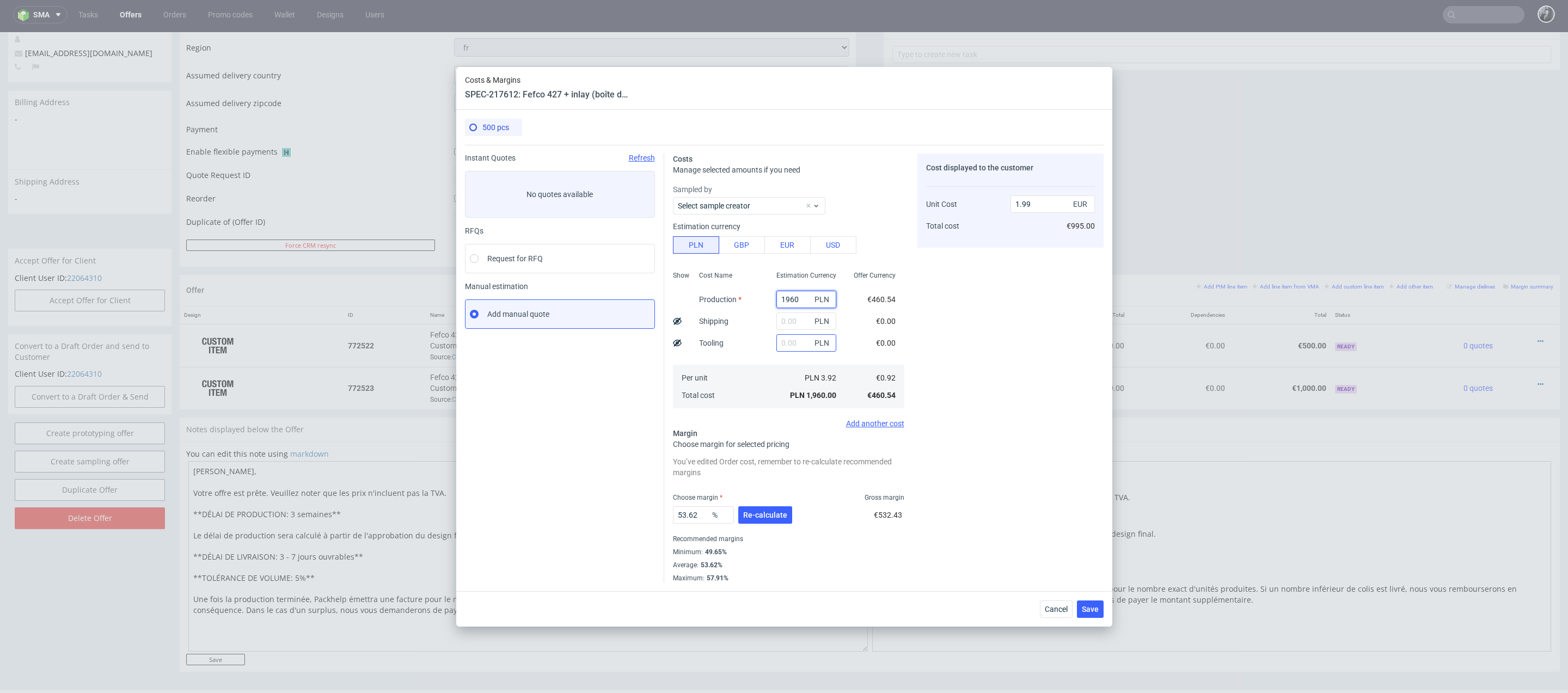
type input "1960"
click at [798, 345] on input "text" at bounding box center [806, 343] width 60 height 18
type input "2100"
type input "4.12"
type input "2100"
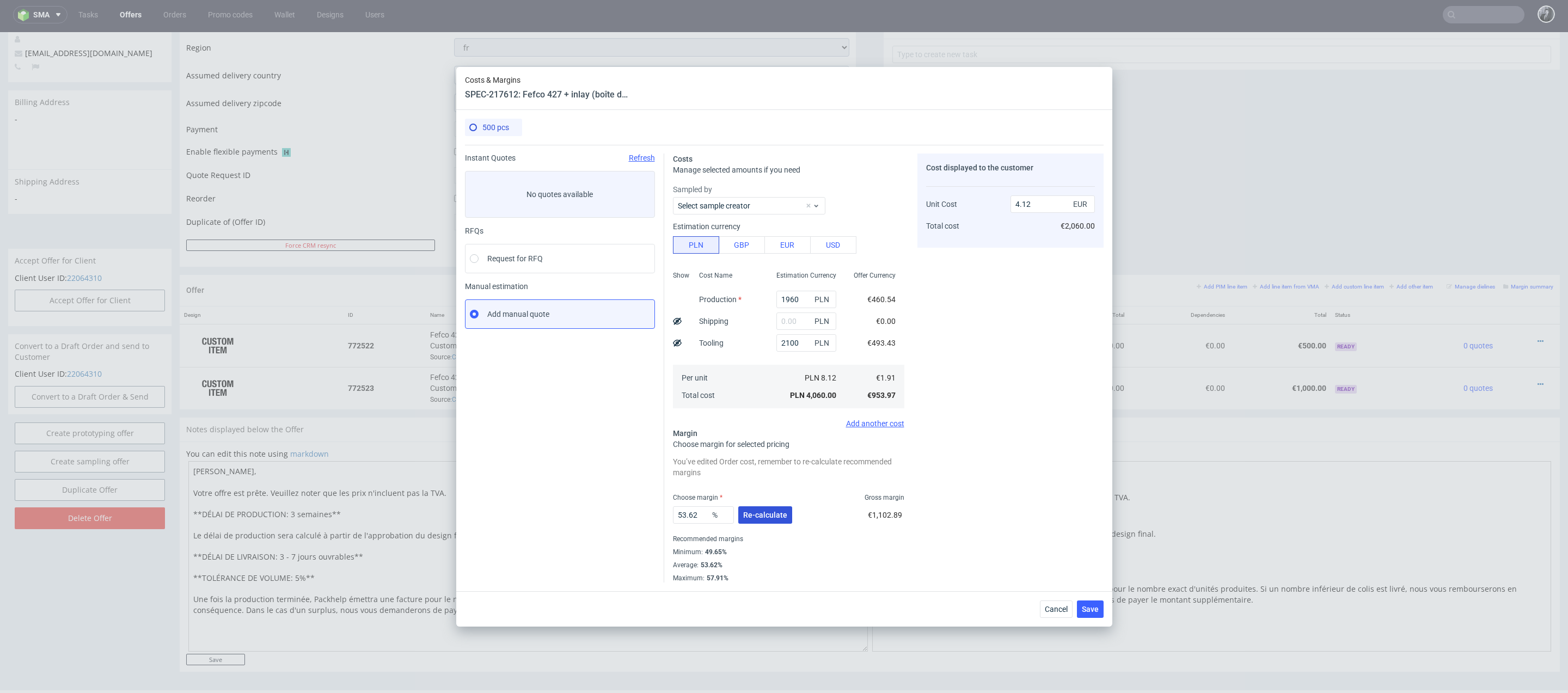
click at [781, 517] on span "Re-calculate" at bounding box center [765, 515] width 44 height 7
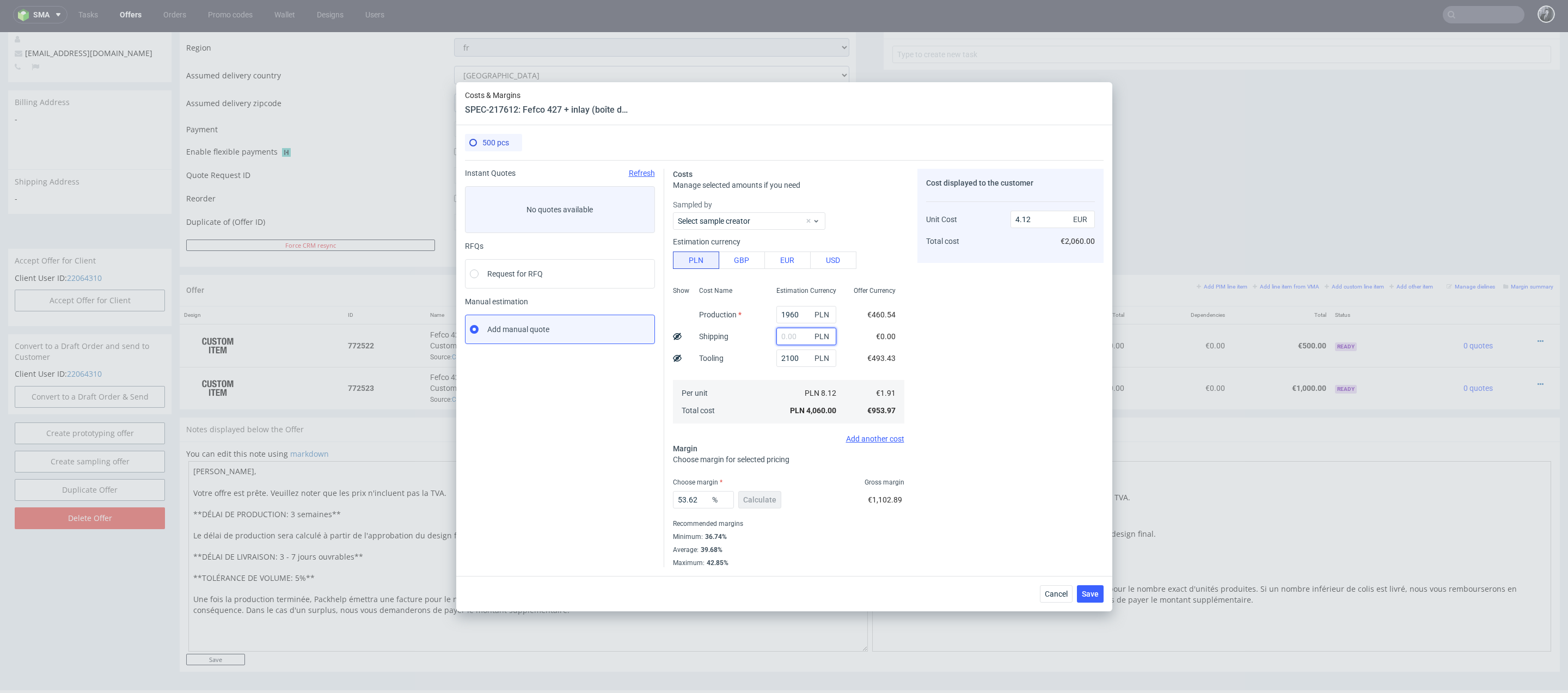
click at [795, 337] on input "text" at bounding box center [806, 337] width 60 height 18
type input "800"
type input "4.93"
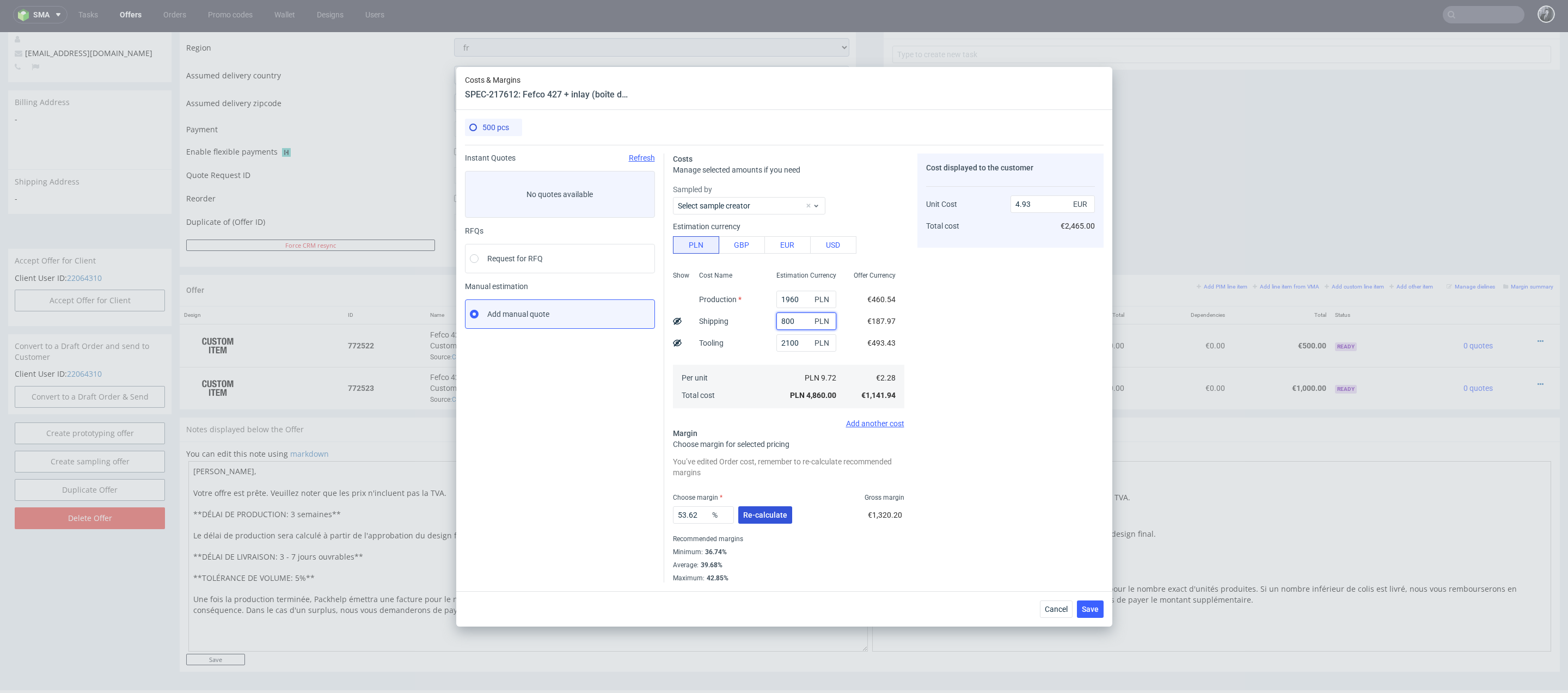
type input "800"
click at [765, 519] on span "Re-calculate" at bounding box center [765, 515] width 44 height 7
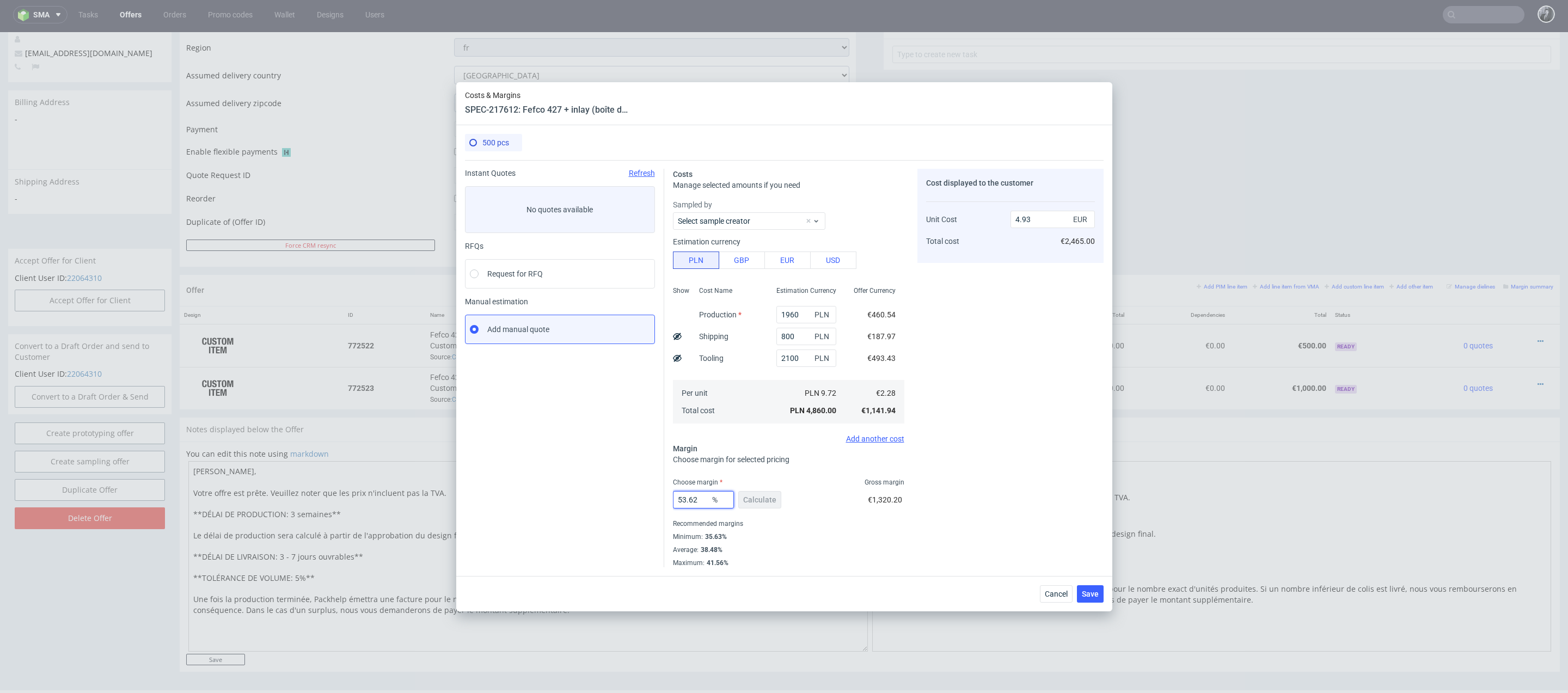
drag, startPoint x: 701, startPoint y: 502, endPoint x: 647, endPoint y: 499, distance: 54.1
click at [647, 499] on div "Instant Quotes Refresh No quotes available RFQs Request for RFQ Manual estimati…" at bounding box center [784, 363] width 638 height 407
type input "20"
type input "2.86"
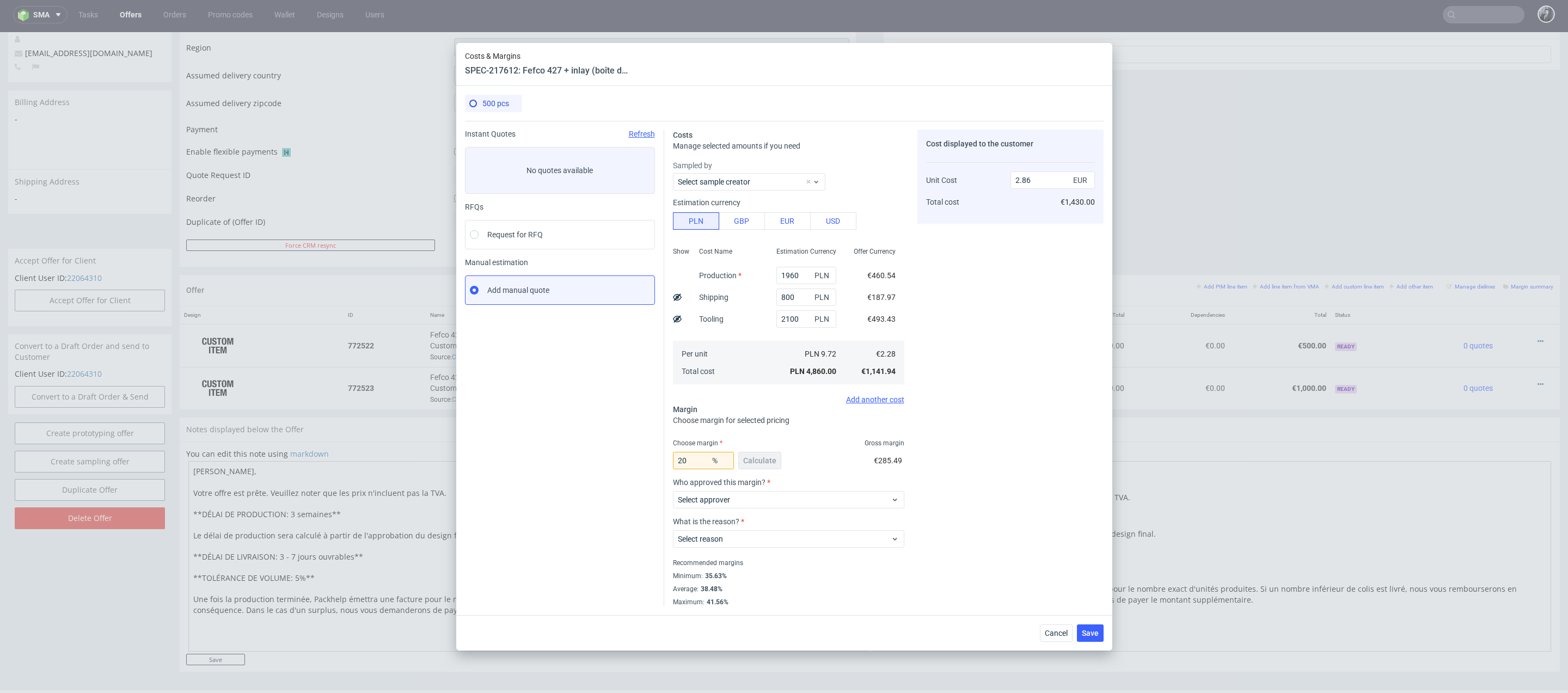
click at [1023, 341] on div "Cost displayed to the customer Unit Cost Total cost 2.86 EUR €1,430.00" at bounding box center [1010, 368] width 186 height 477
click at [845, 500] on span "Select approver" at bounding box center [784, 499] width 213 height 11
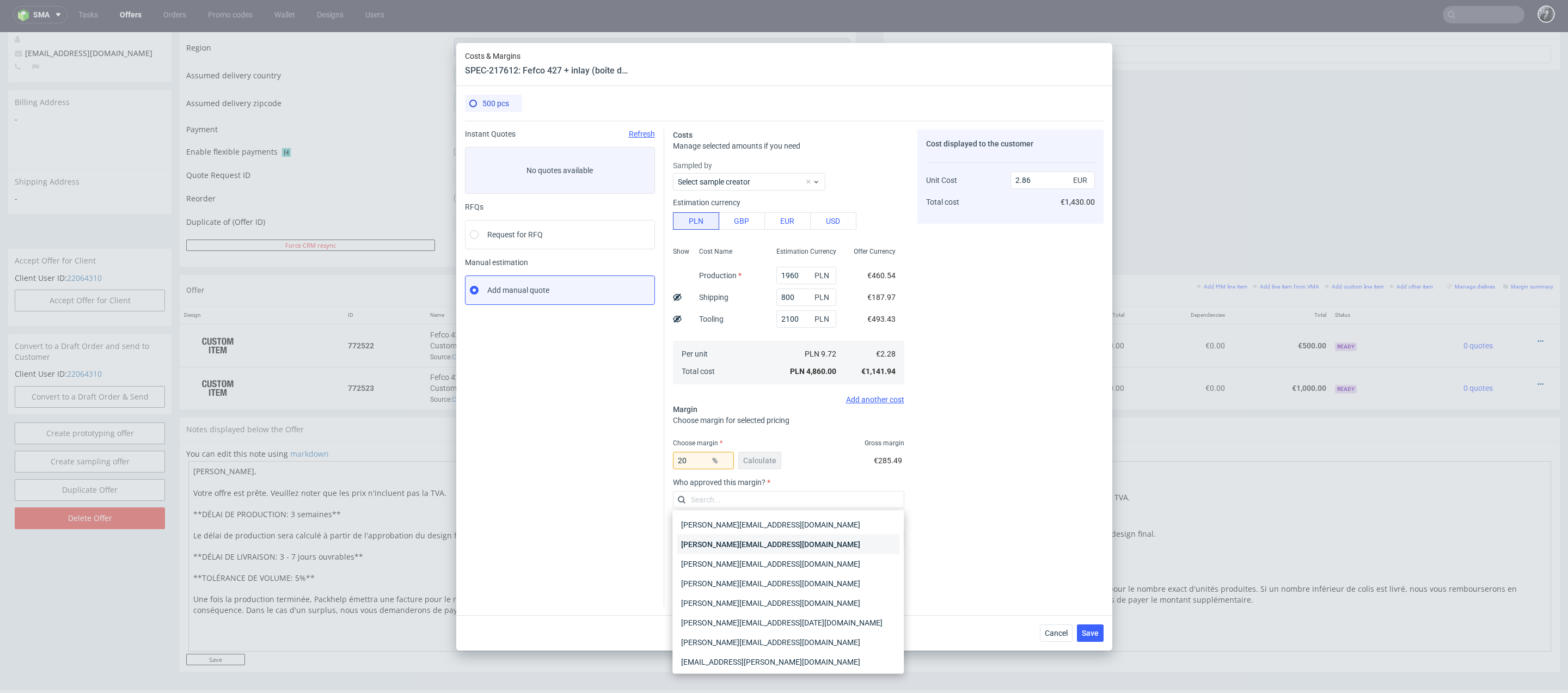
click at [829, 544] on div "[PERSON_NAME][EMAIL_ADDRESS][PERSON_NAME][DOMAIN_NAME]" at bounding box center [788, 544] width 223 height 20
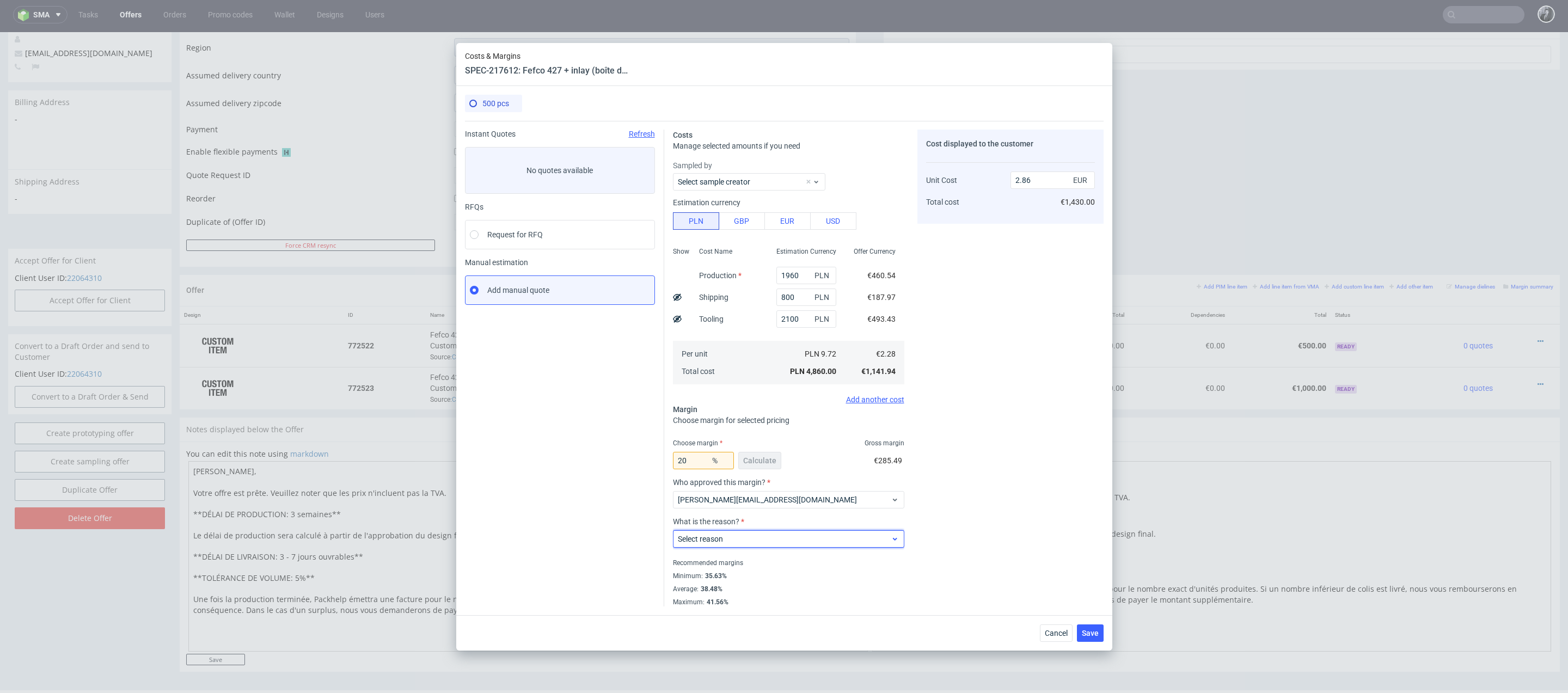
click at [828, 544] on span "Select reason" at bounding box center [784, 539] width 213 height 11
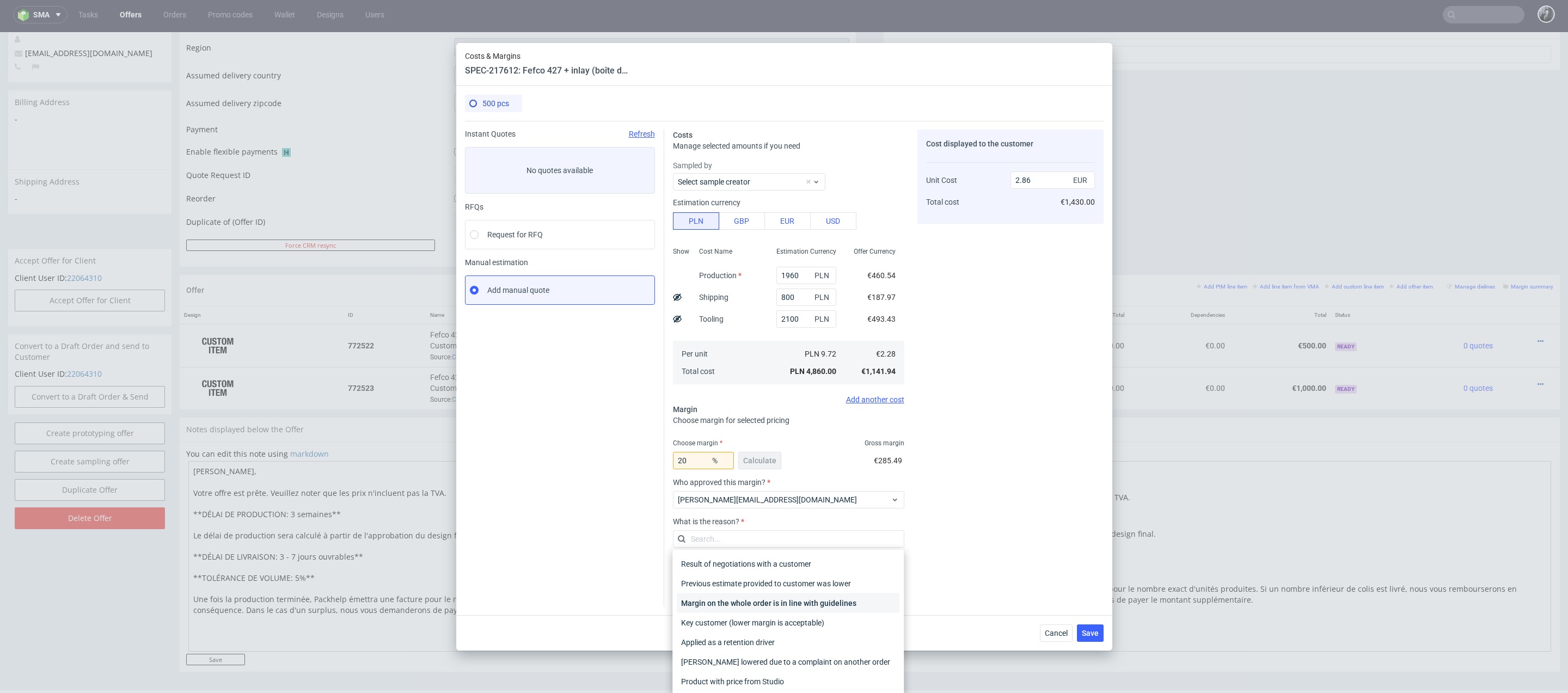
click at [822, 595] on div "Margin on the whole order is in line with guidelines" at bounding box center [788, 603] width 223 height 20
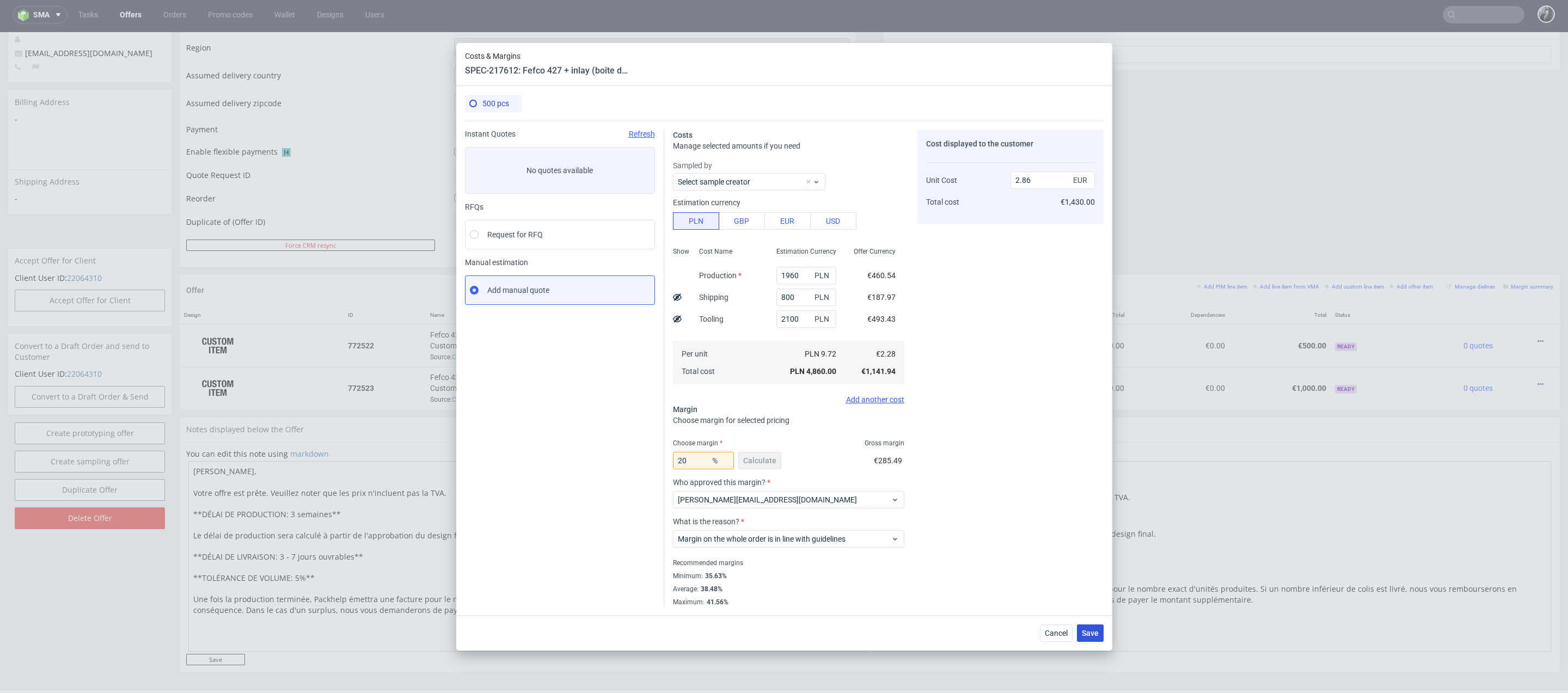
click at [1097, 638] on button "Save" at bounding box center [1090, 634] width 26 height 18
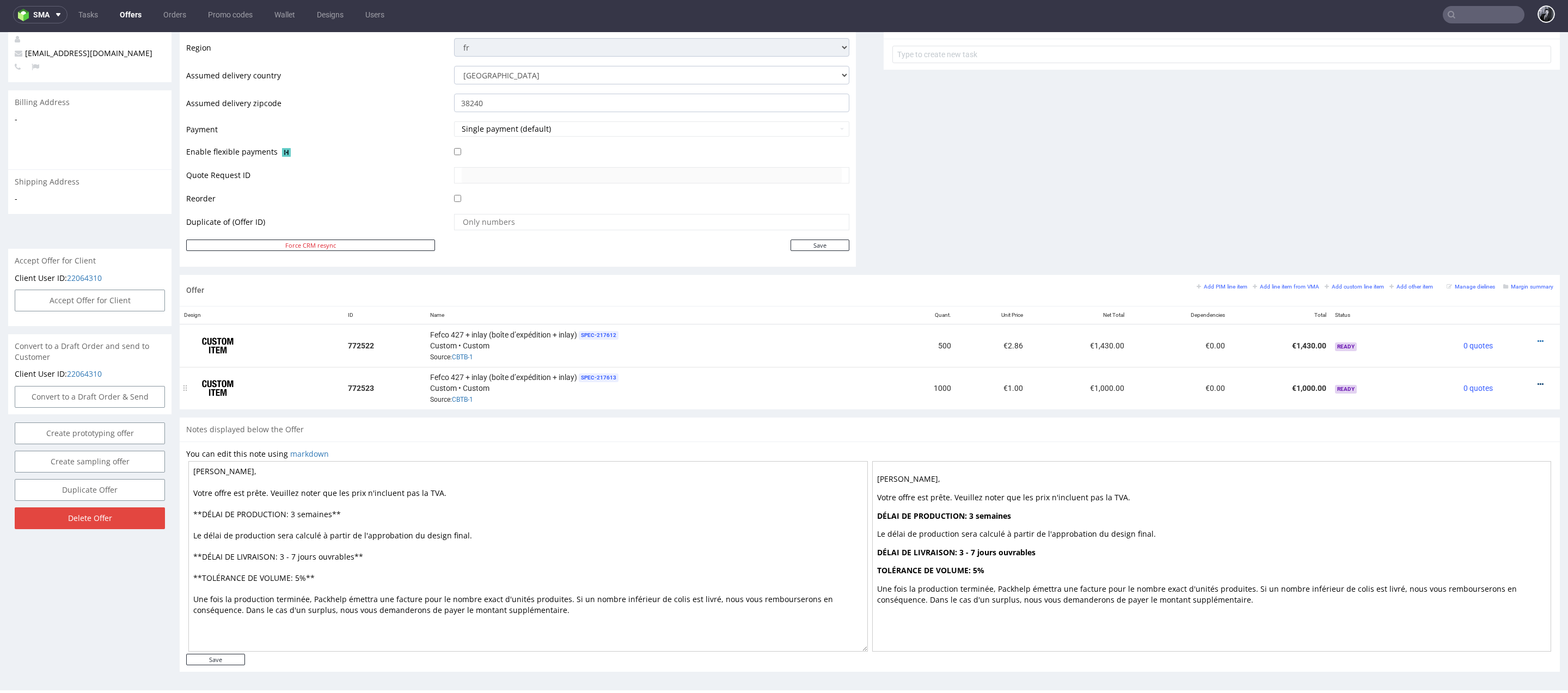
click at [1537, 382] on icon at bounding box center [1540, 384] width 6 height 7
click at [1485, 265] on span "Edit item price" at bounding box center [1491, 261] width 88 height 11
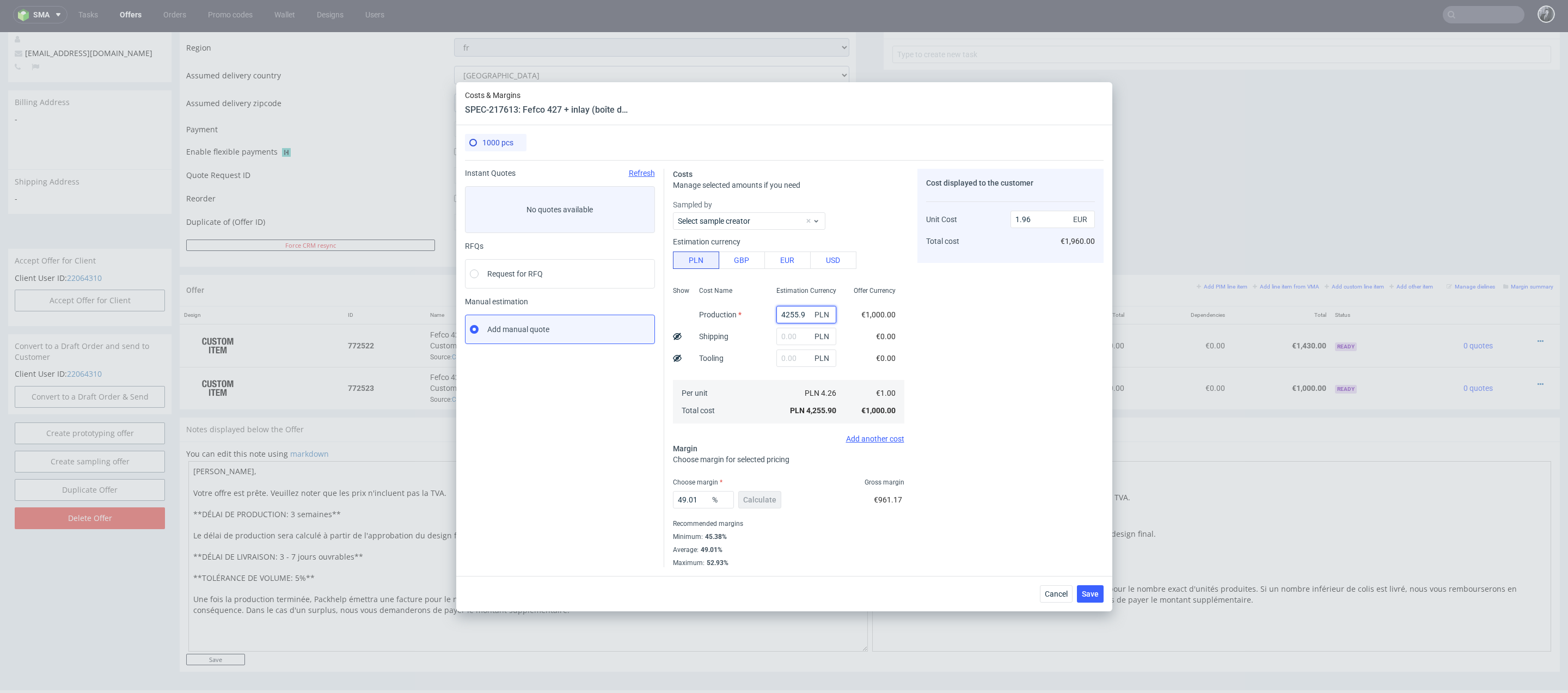
drag, startPoint x: 809, startPoint y: 319, endPoint x: 754, endPoint y: 318, distance: 55.0
click at [754, 318] on div "Show Cost Name Production Shipping Tooling Per unit Total cost Estimation Curre…" at bounding box center [789, 354] width 232 height 144
paste input "3320"
type input "3320"
type input "1.53"
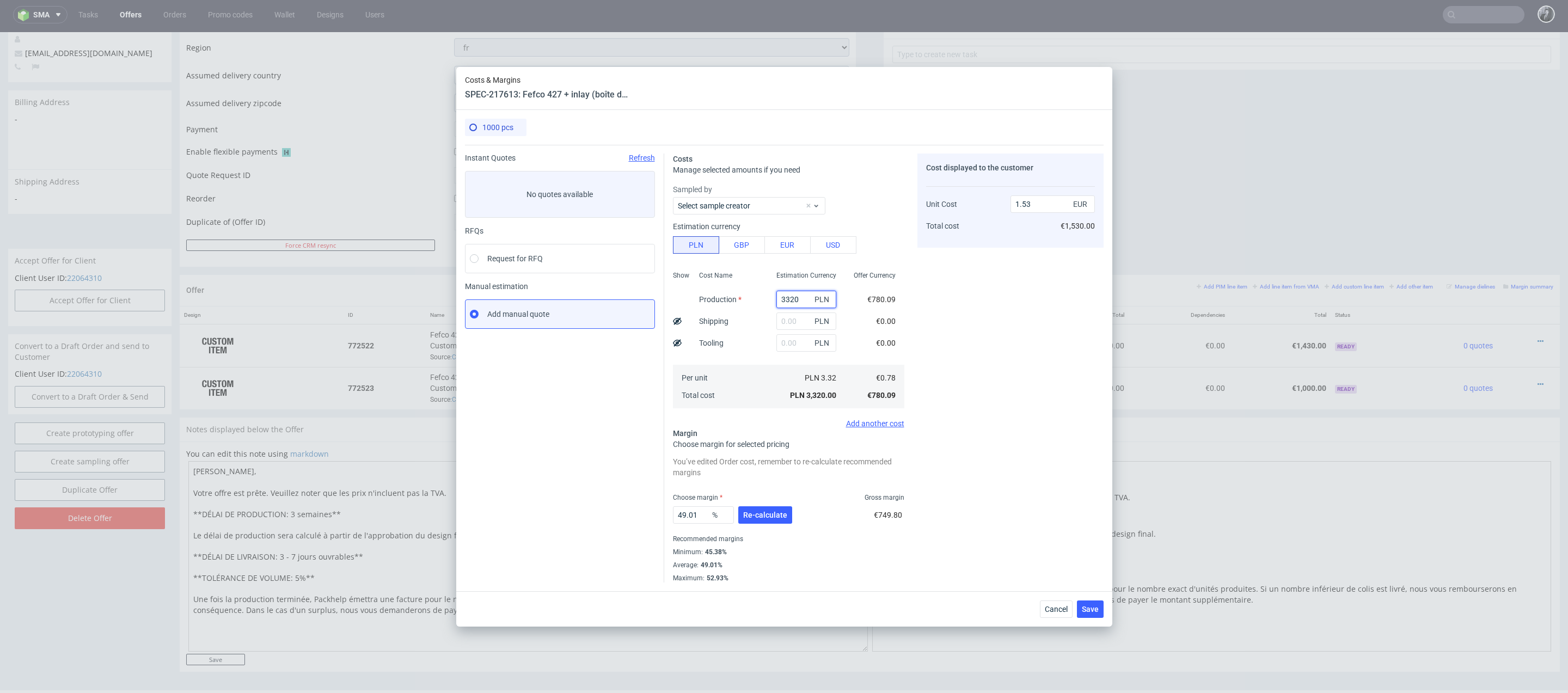
type input "3320"
click at [798, 348] on input "text" at bounding box center [806, 343] width 60 height 18
type input "2100"
type input "2.49"
type input "2100"
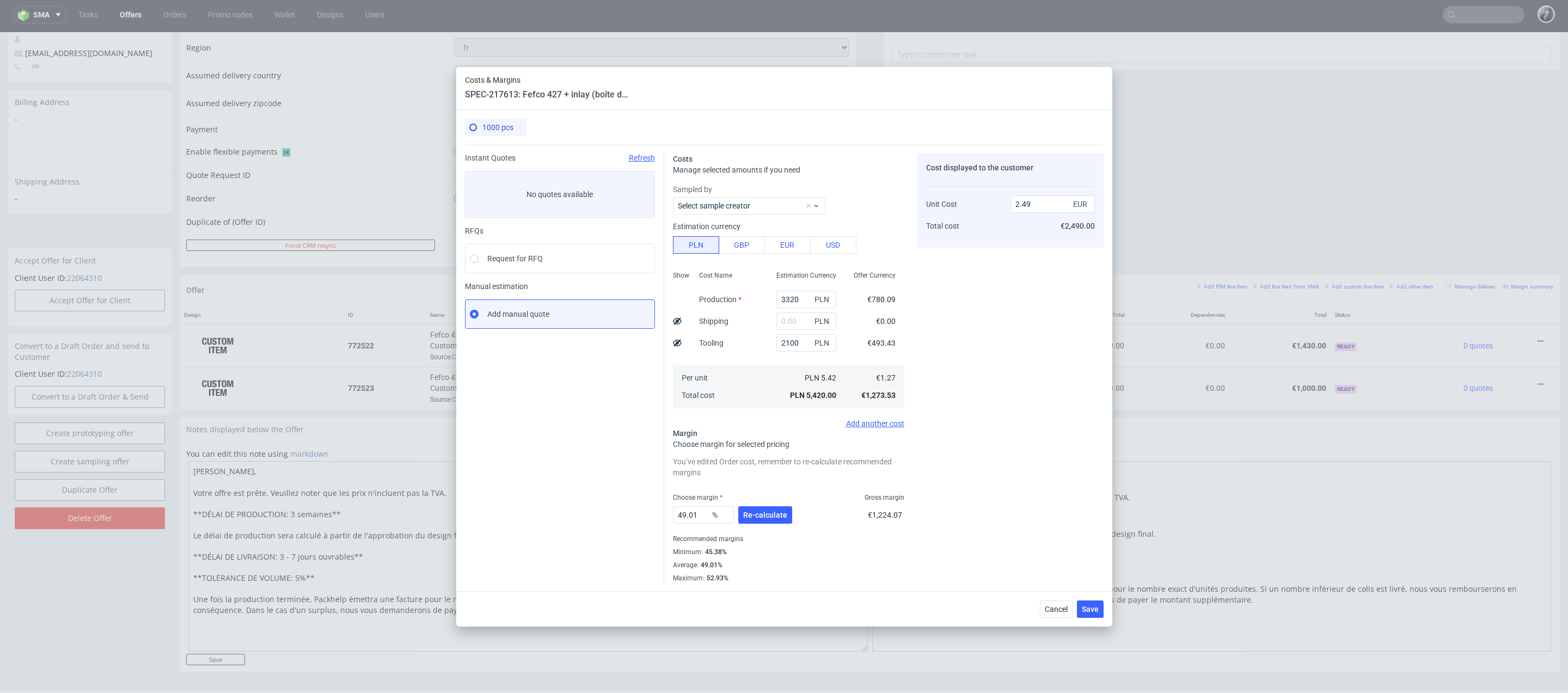
click at [941, 417] on div "Cost displayed to the customer Unit Cost Total cost 2.49 EUR €2,490.00" at bounding box center [1010, 367] width 186 height 429
click at [796, 319] on input "text" at bounding box center [806, 321] width 60 height 18
type input "12"
type input "2.5"
type input "124"
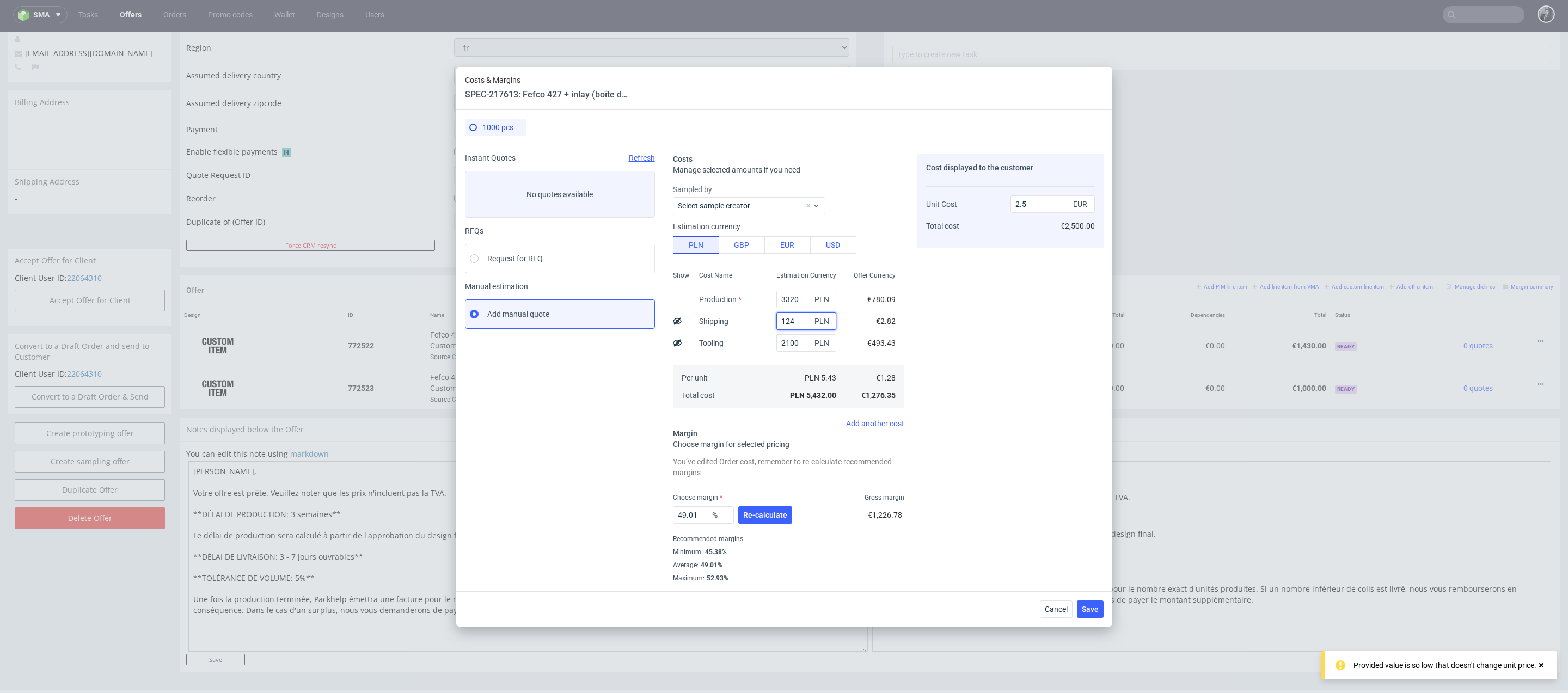
type input "2.55"
type input "1240"
type input "3.06"
type input "1240"
click at [1042, 209] on input "3.06" at bounding box center [1052, 205] width 84 height 18
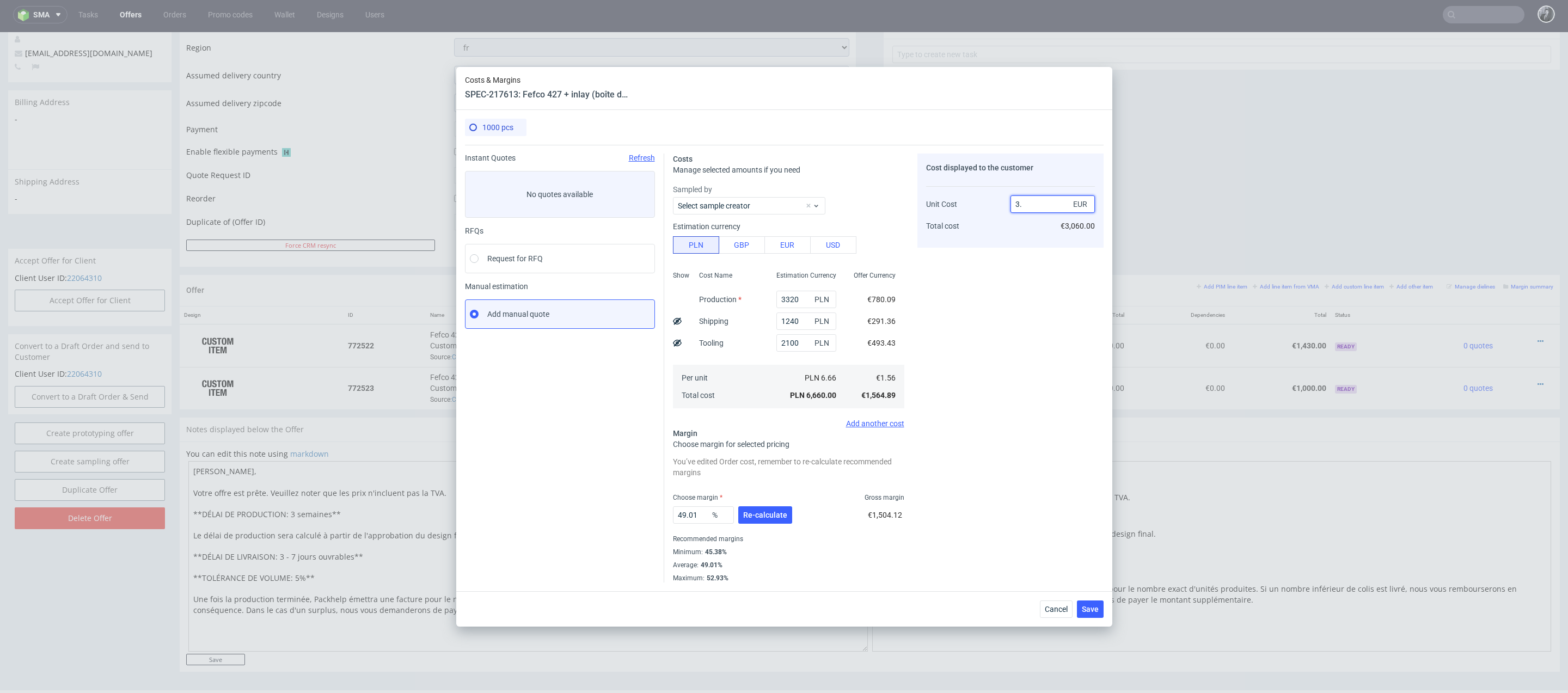
type input "3"
type input "#"
type input "-Infinity"
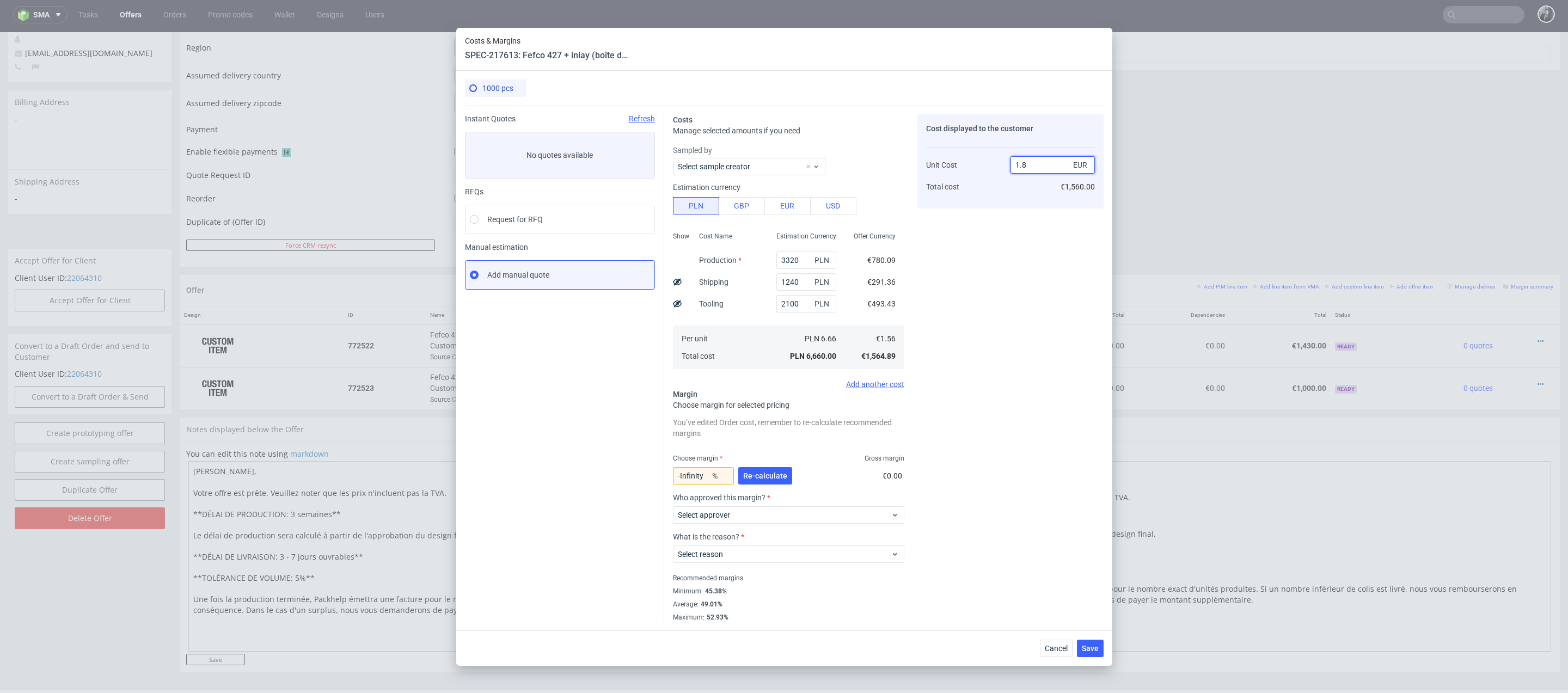
type input "1."
type input "-56.00000000000001"
type input "170"
type input "99.08235294117647"
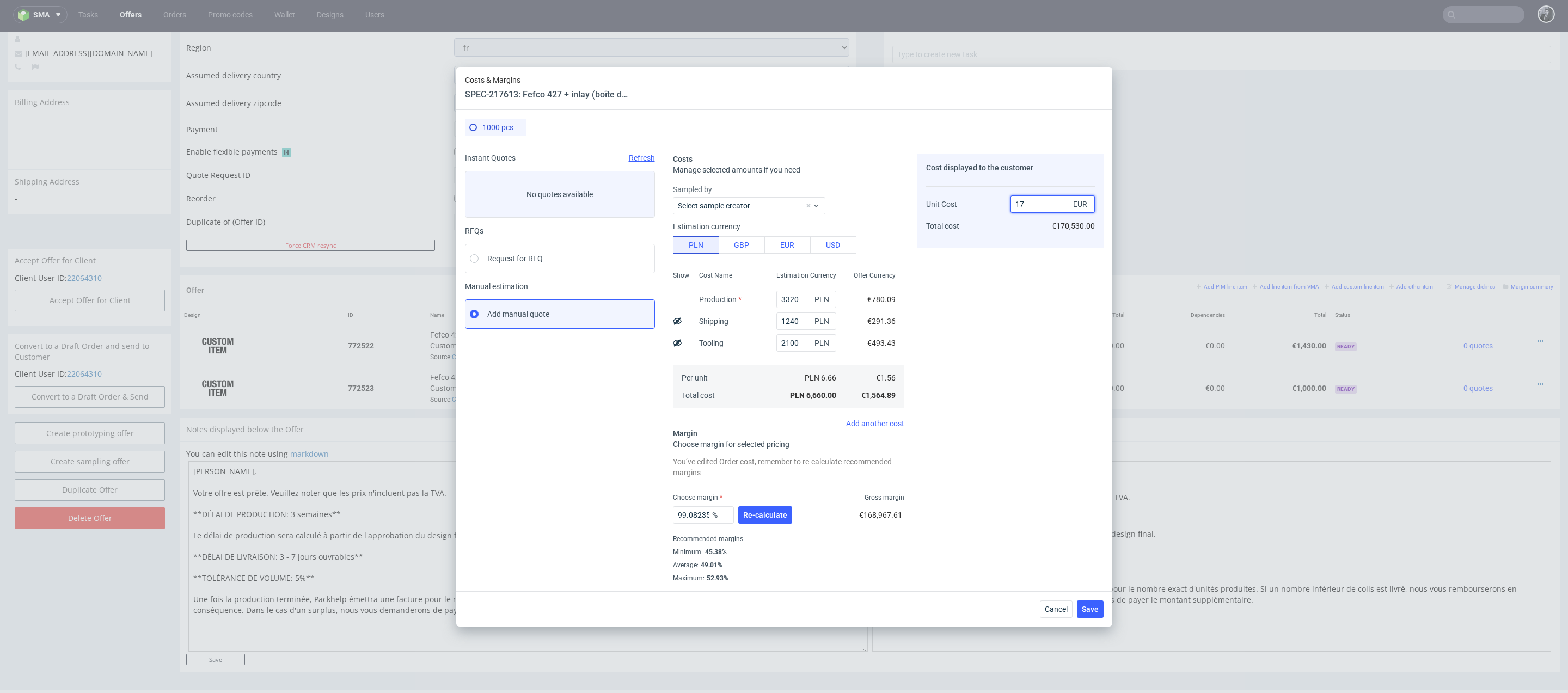
type input "1"
type input "1.56"
type input "-Infinity"
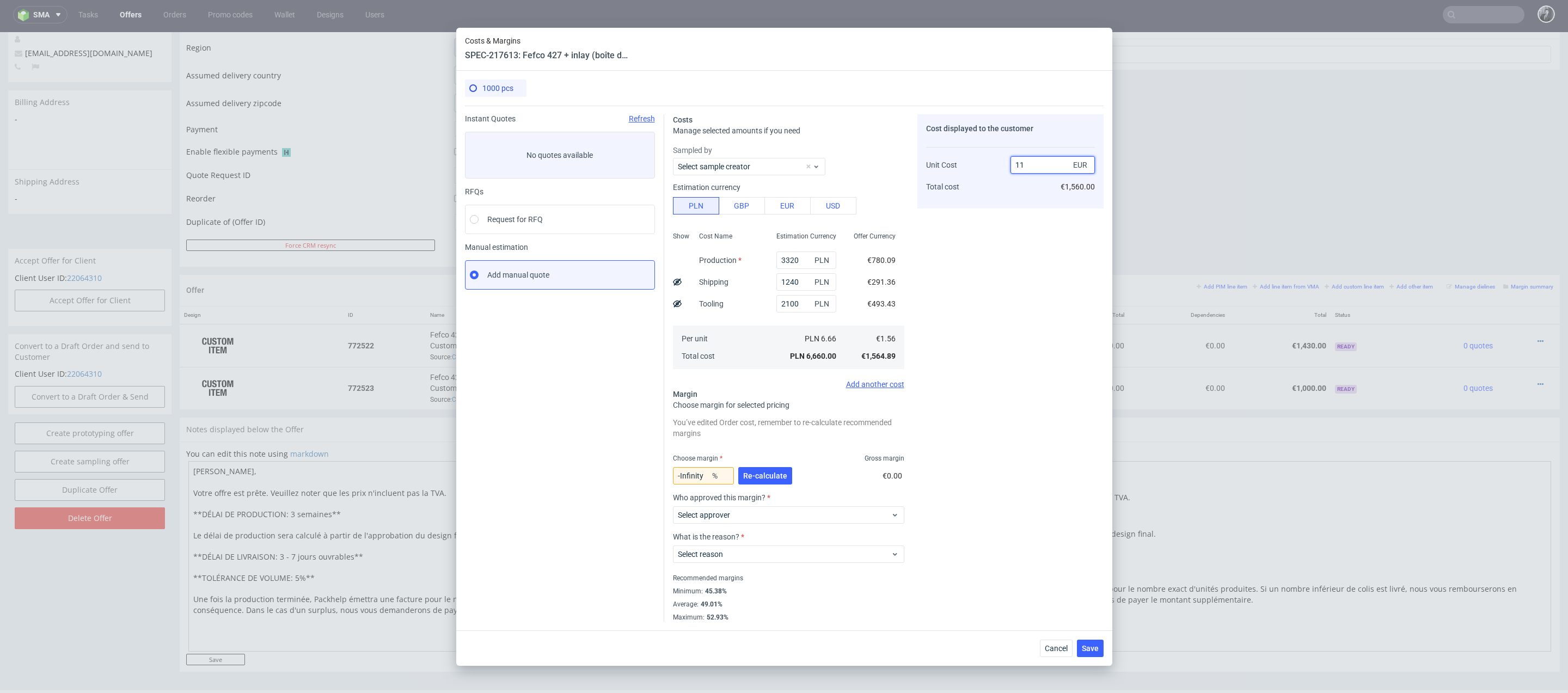
type input "1"
type input "-56.00000000000001"
type input "1.8"
type input "13.333333333333334"
type input "1."
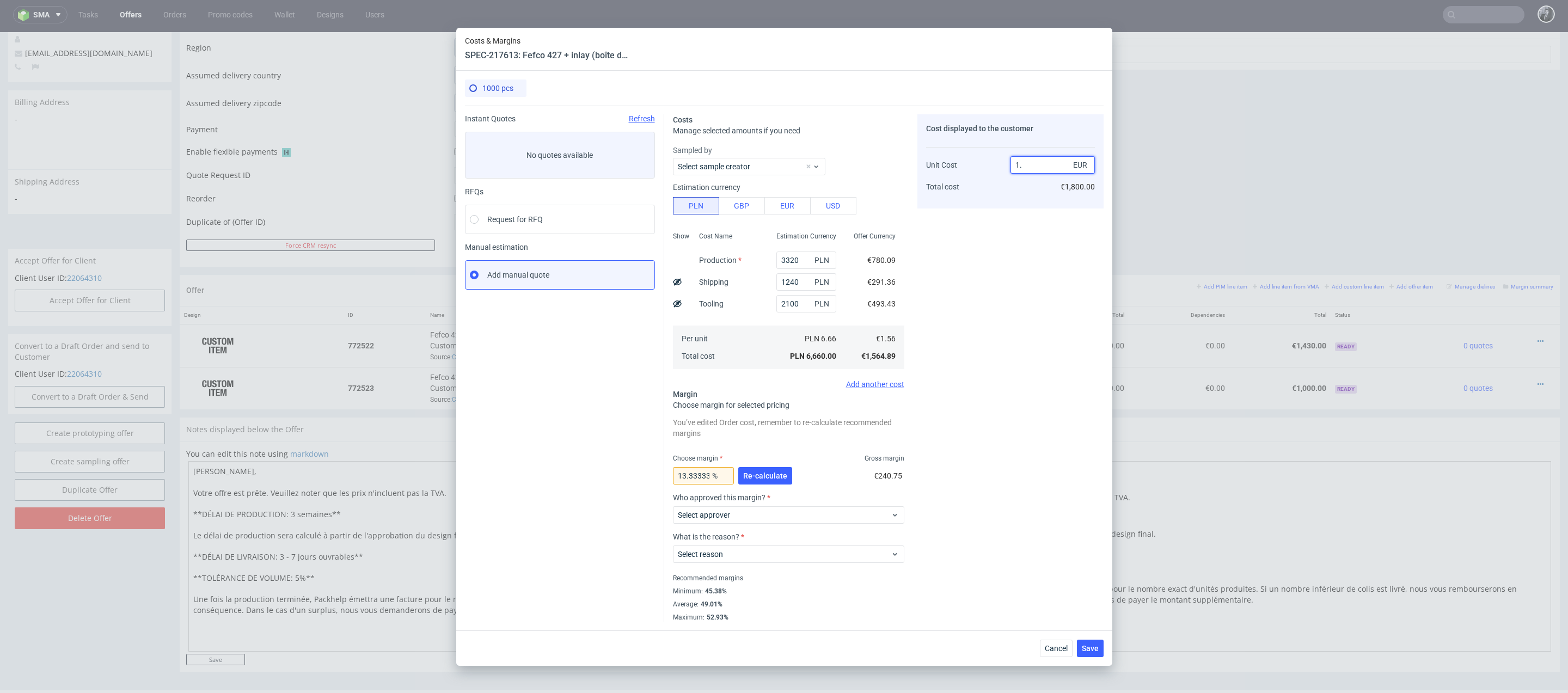
type input "-56.00000000000001"
type input "170.53"
type input "99.08235294117647"
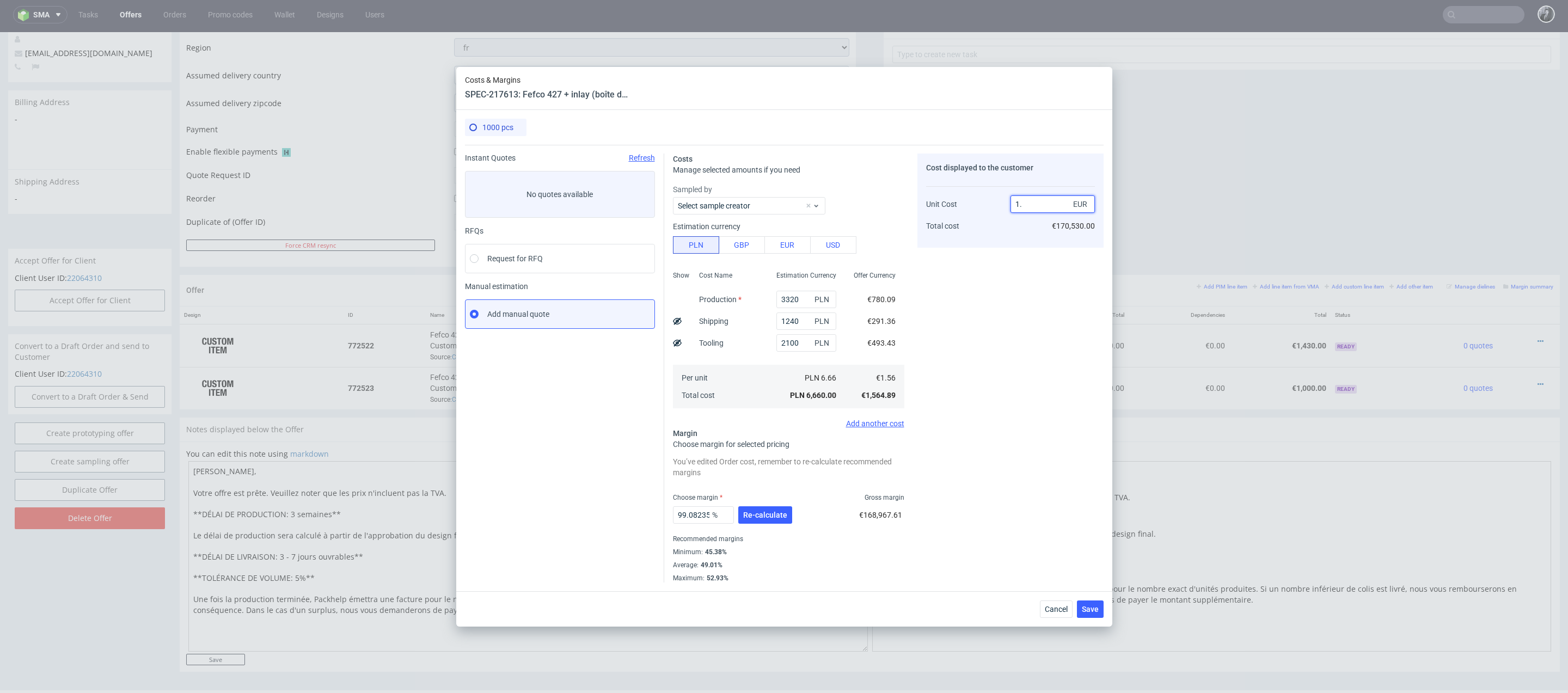
type input "1"
type input "-56.00000000000001"
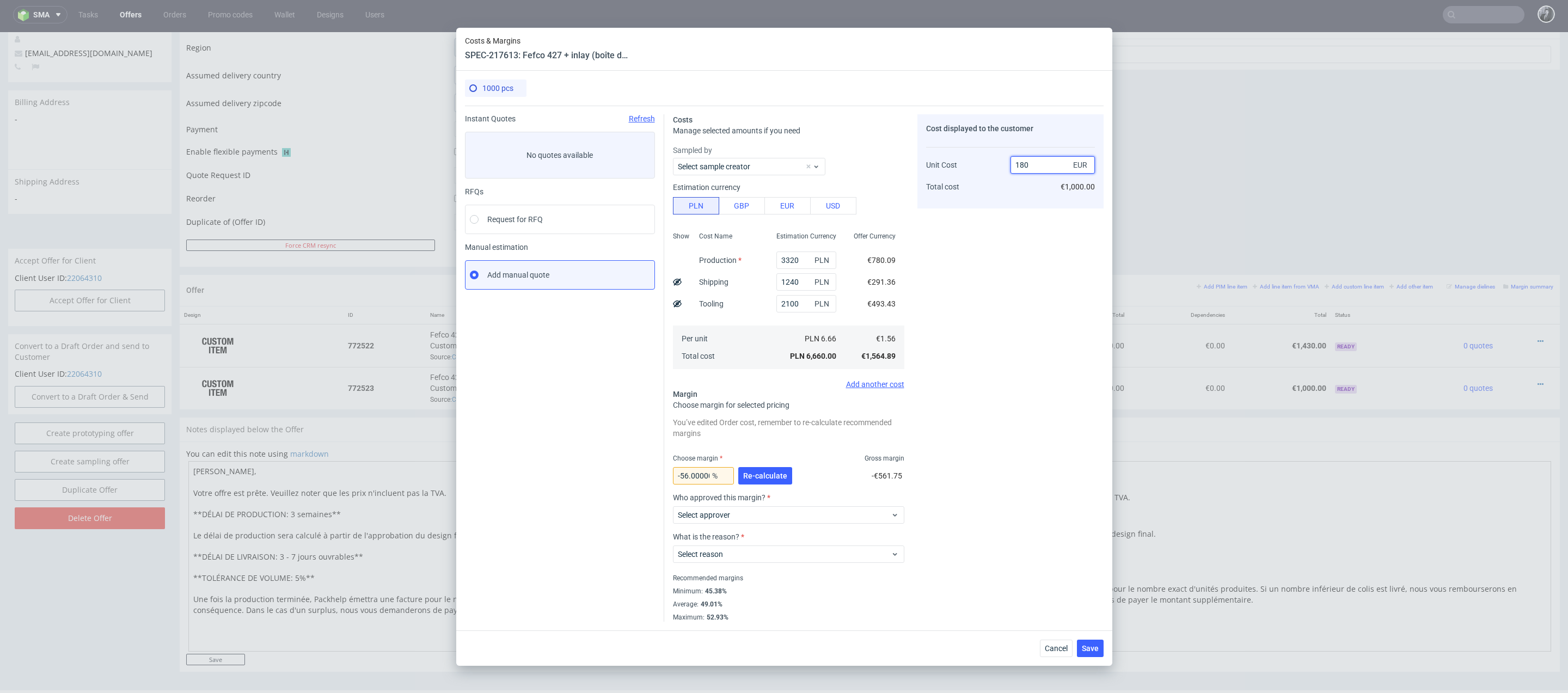
type input "180.56"
type input "99.13333333333333"
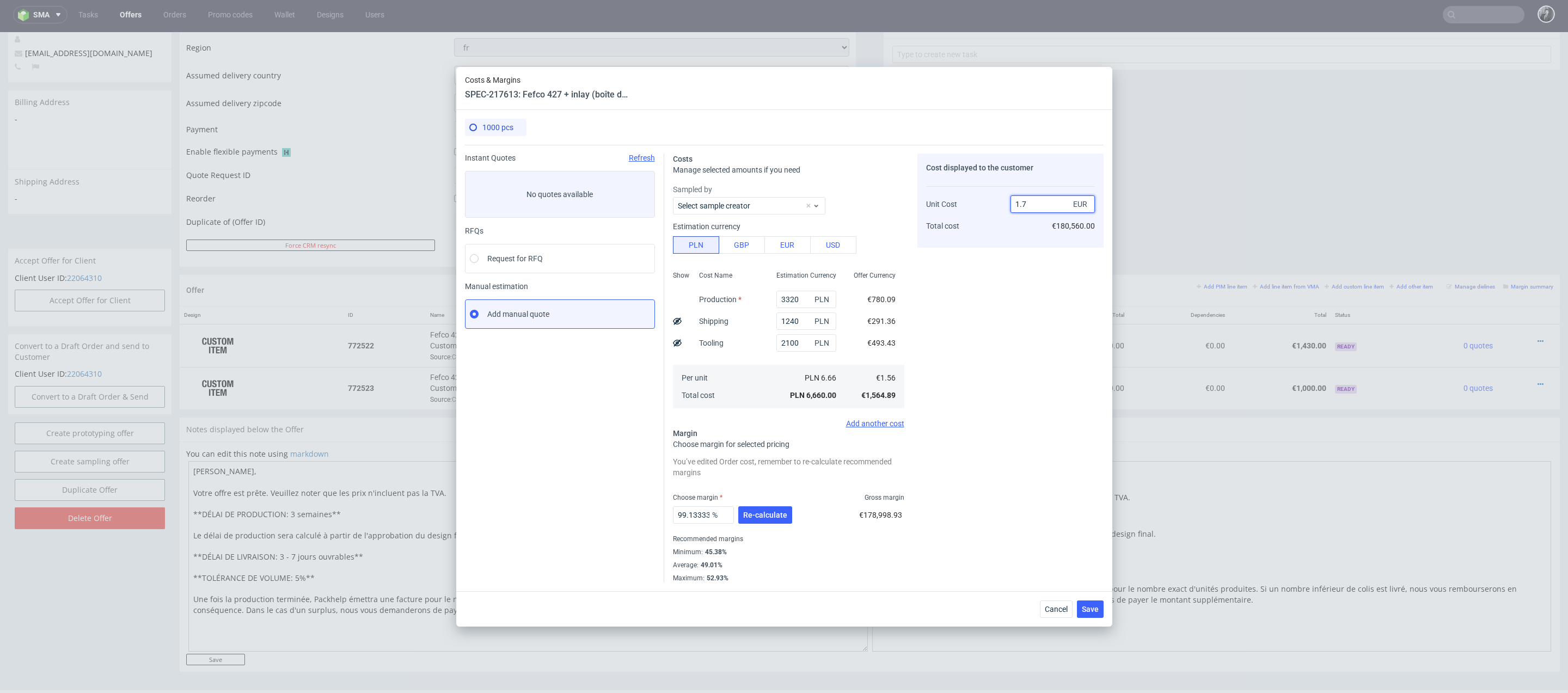
type input "1.70"
type input "8.235294117647058"
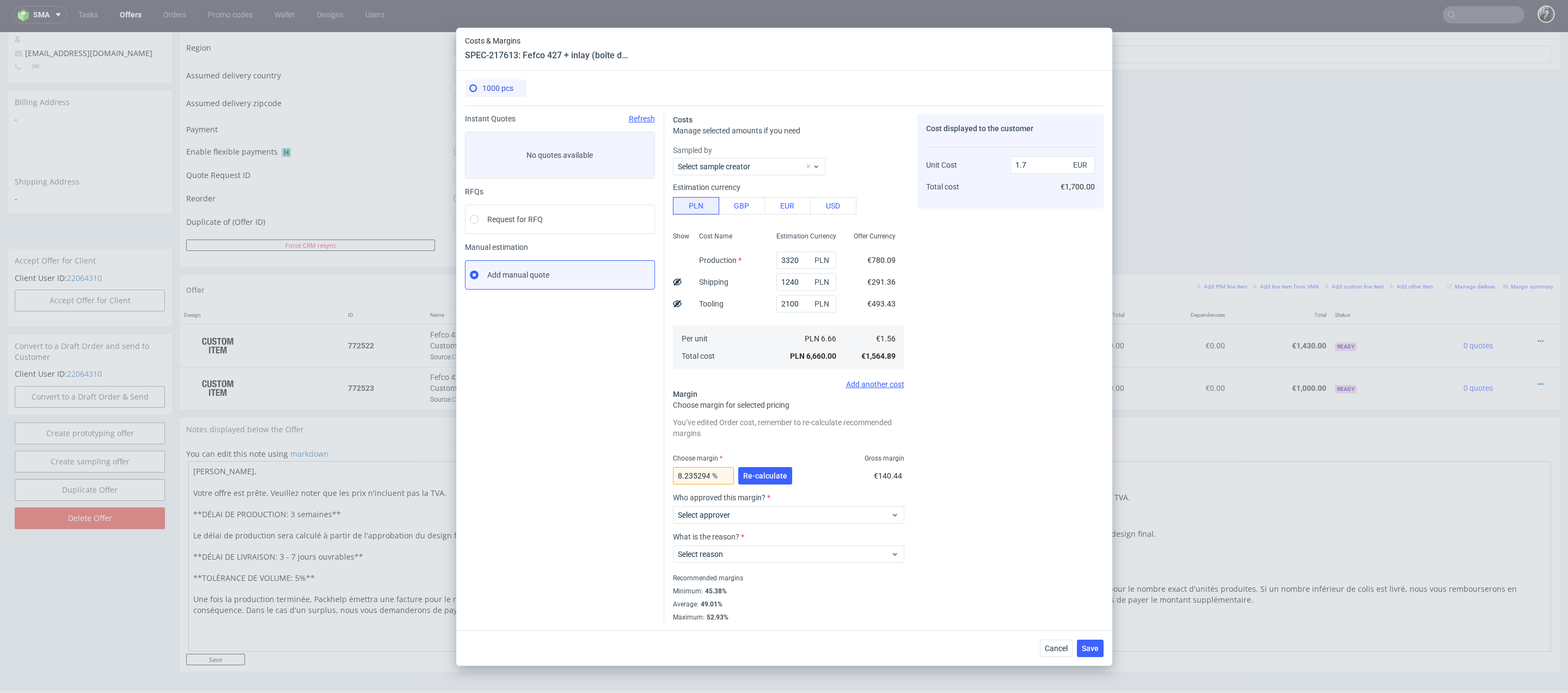
click at [1017, 301] on div "Cost displayed to the customer Unit Cost Total cost 1.7 EUR €1,700.00" at bounding box center [1010, 368] width 186 height 507
click at [1045, 158] on input "1.7" at bounding box center [1052, 165] width 84 height 18
click at [1045, 160] on input "1.7" at bounding box center [1052, 165] width 84 height 18
type input "1.8"
type input "13.333333333333334"
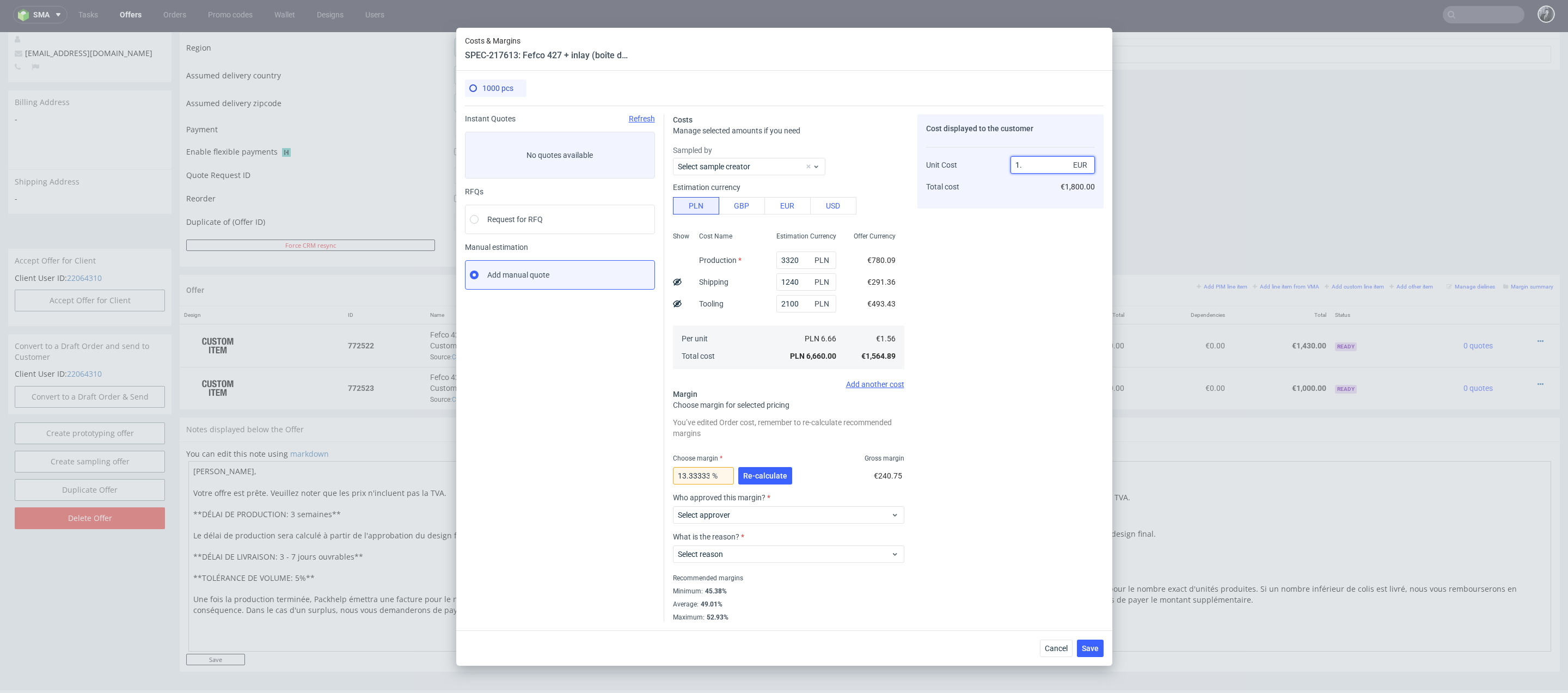
type input "1.9"
type input "17.894736842105264"
click at [993, 284] on div "Cost displayed to the customer Unit Cost Total cost 1.9 EUR €1,900.00" at bounding box center [1010, 368] width 186 height 507
click at [1034, 170] on input "1.9" at bounding box center [1052, 165] width 84 height 18
type input "1"
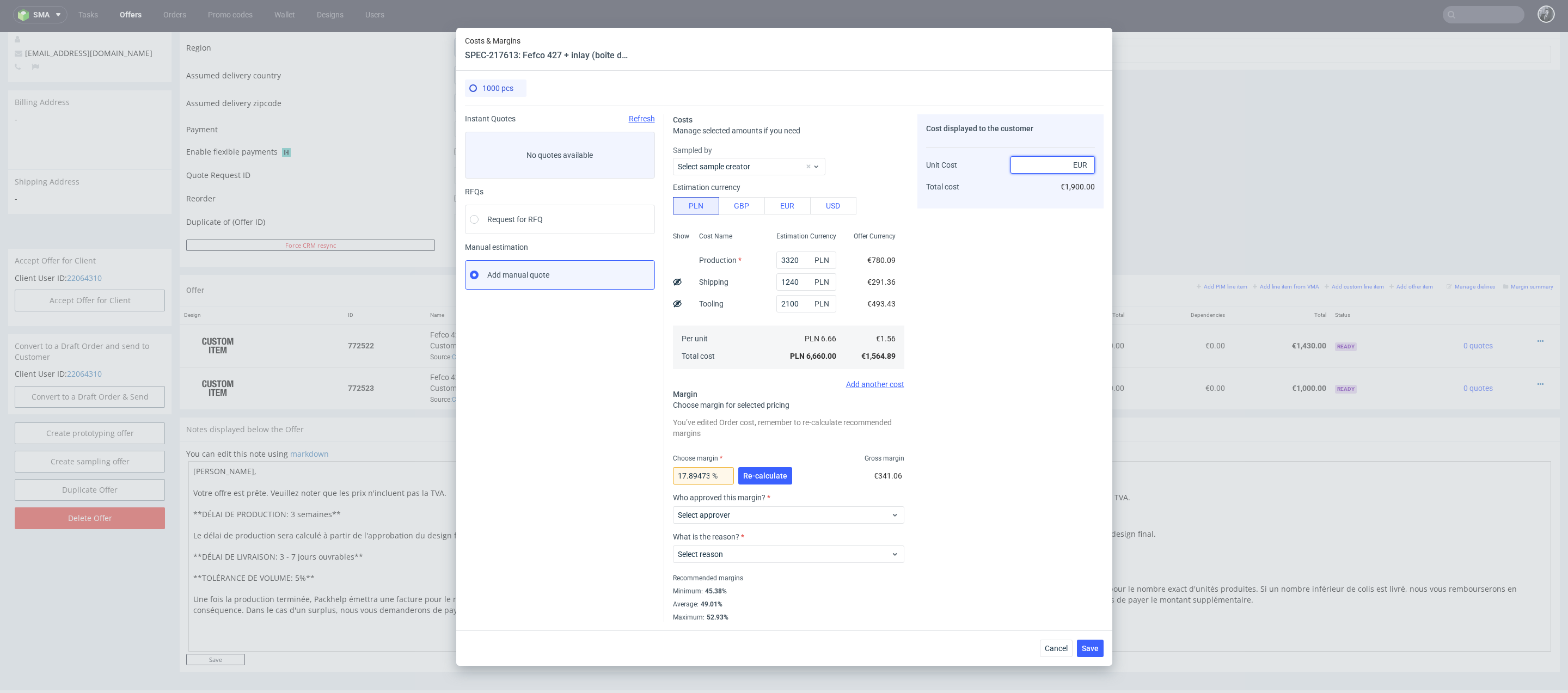
type input "2"
type input "22"
type input "2"
click at [987, 253] on div "Cost displayed to the customer Unit Cost Total cost 2 EUR €2,000.00" at bounding box center [1010, 368] width 186 height 507
click at [863, 512] on span "Select approver" at bounding box center [784, 515] width 213 height 11
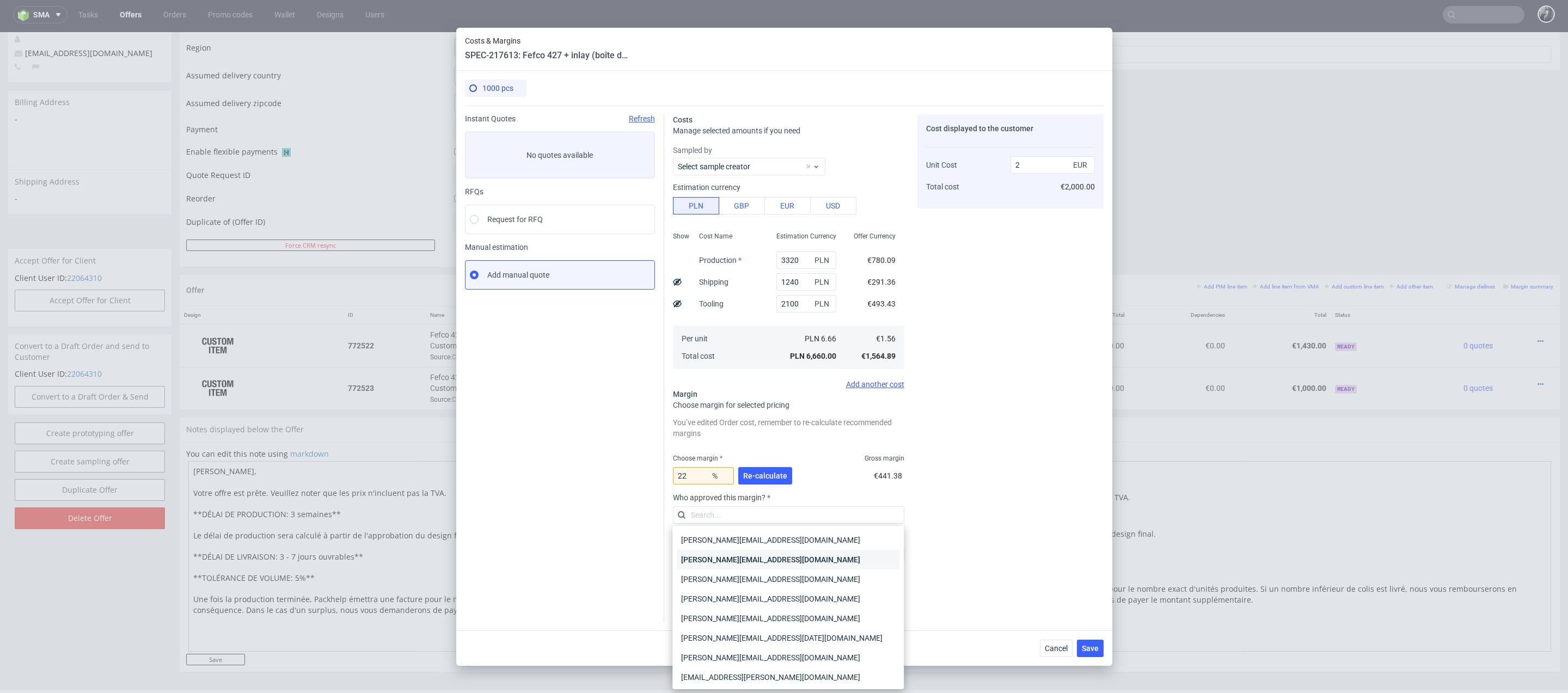
click at [850, 565] on div "[PERSON_NAME][EMAIL_ADDRESS][PERSON_NAME][DOMAIN_NAME]" at bounding box center [788, 560] width 223 height 20
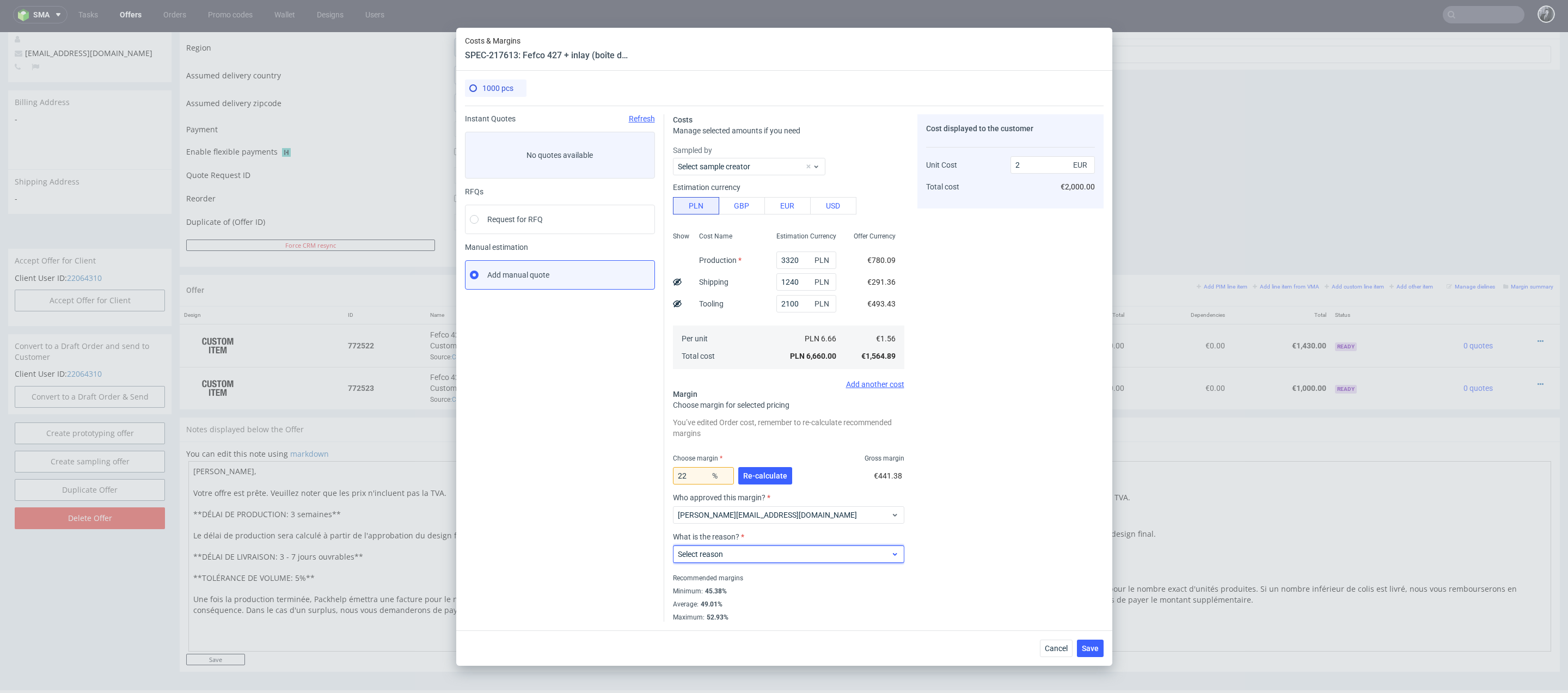
click at [847, 557] on span "Select reason" at bounding box center [784, 554] width 213 height 11
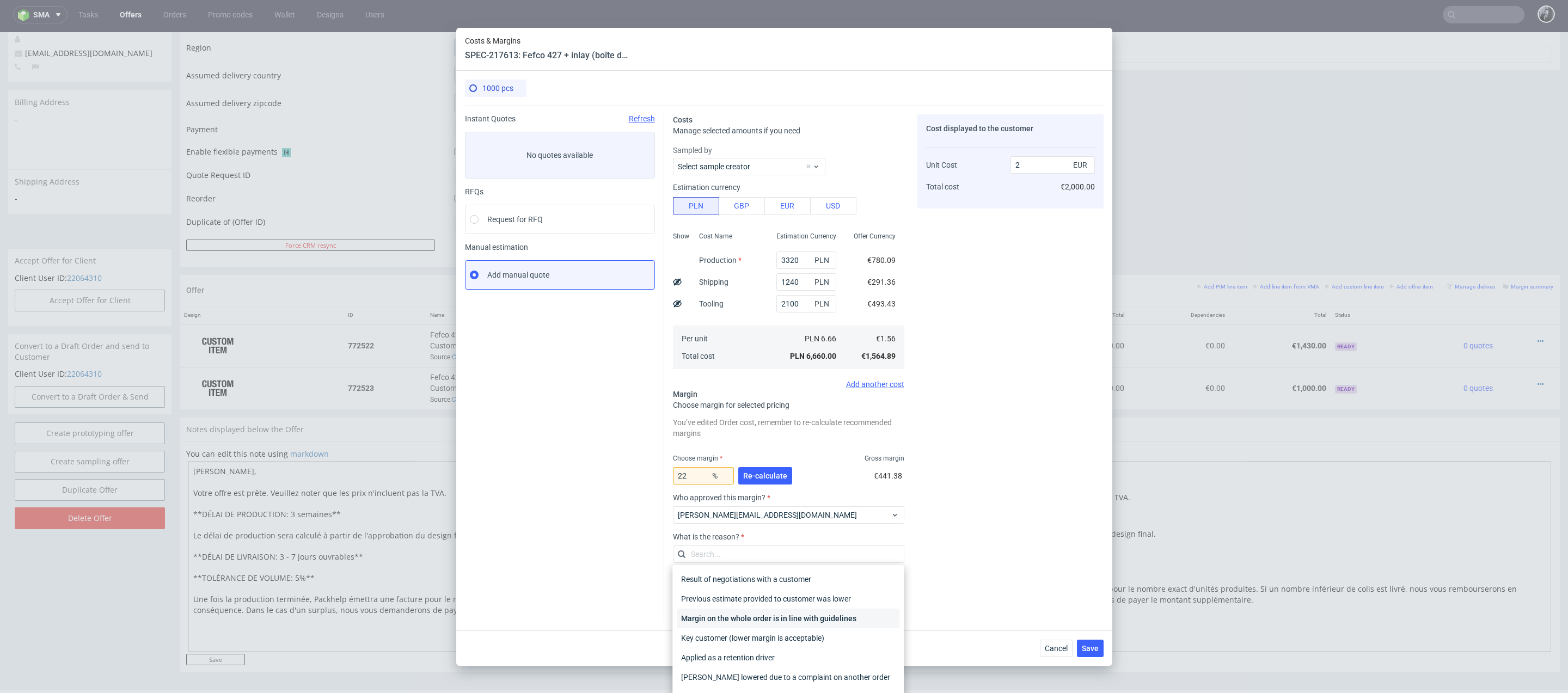
click at [842, 617] on div "Margin on the whole order is in line with guidelines" at bounding box center [788, 618] width 223 height 20
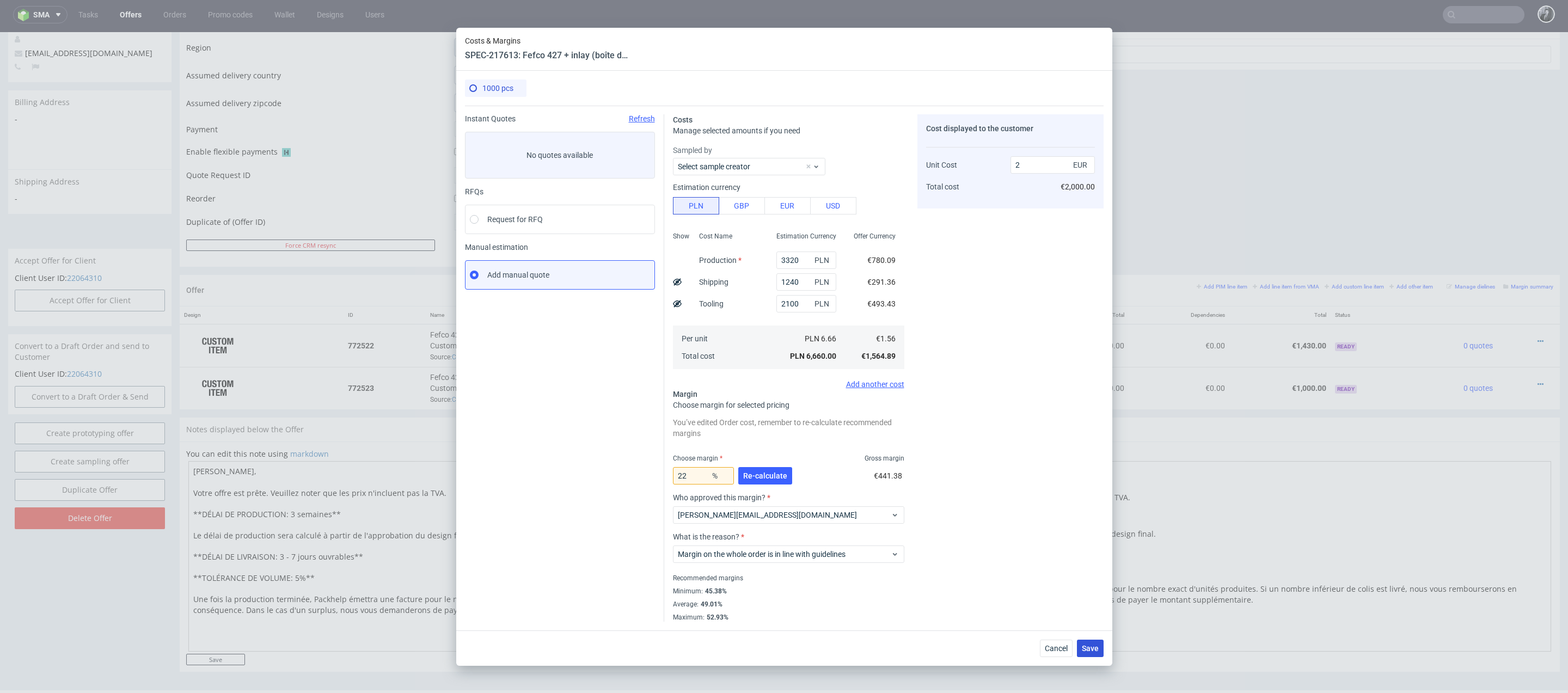
click at [1094, 650] on span "Save" at bounding box center [1090, 648] width 17 height 7
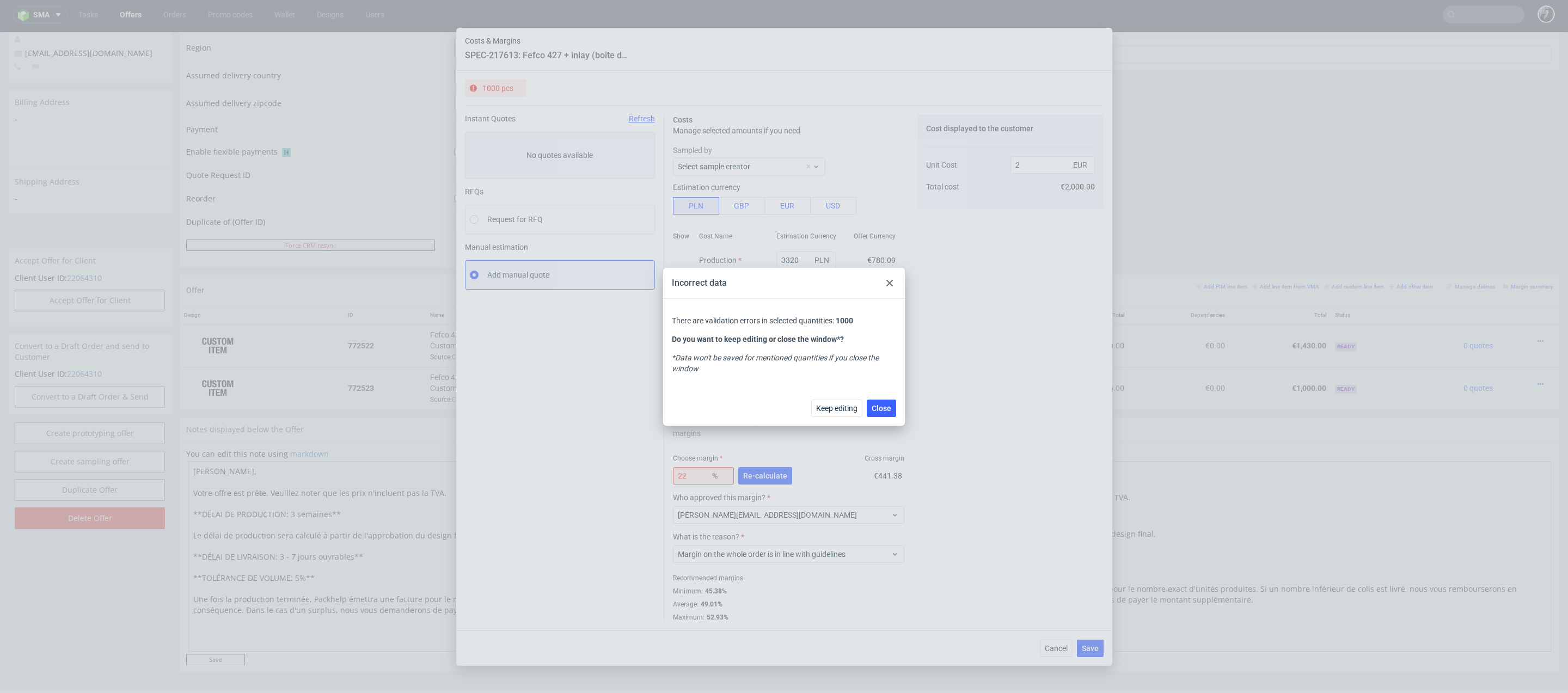
click at [894, 282] on div at bounding box center [890, 283] width 13 height 13
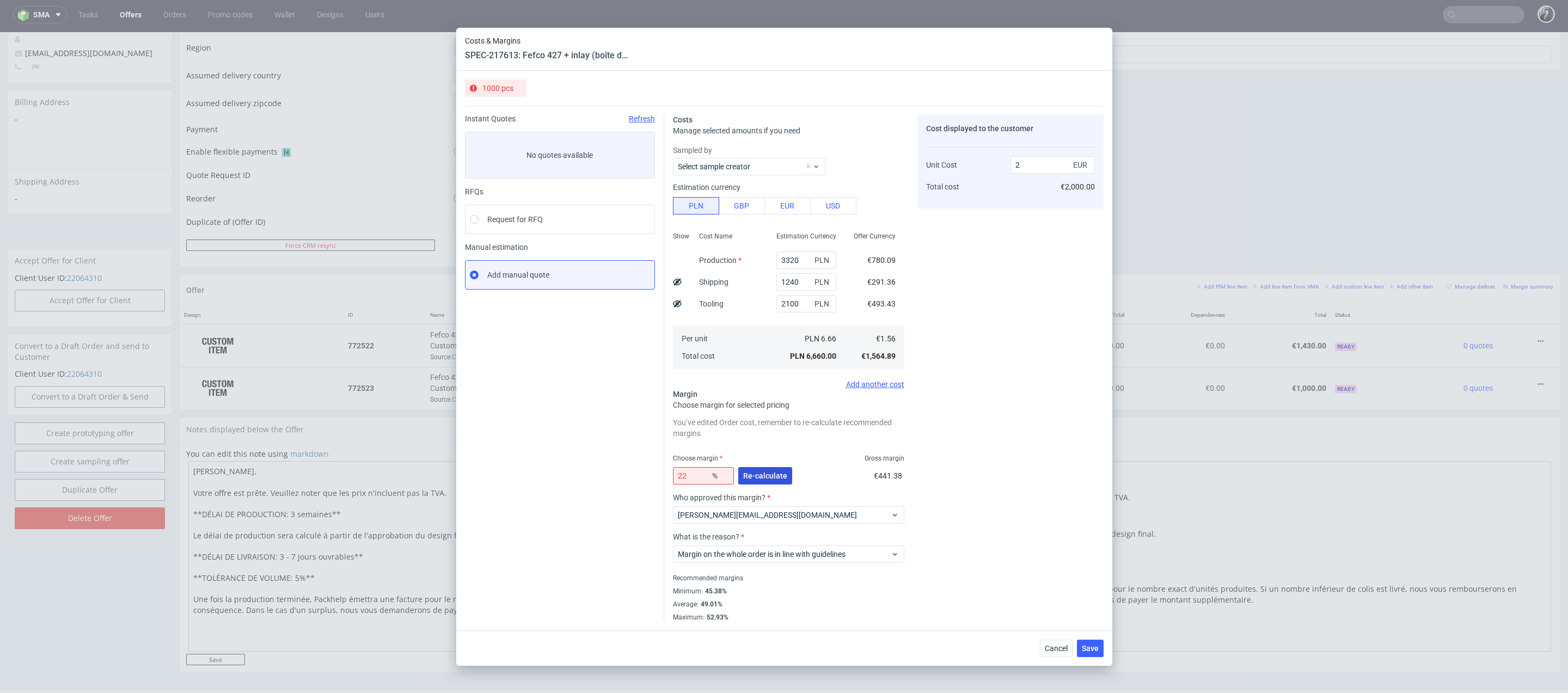
click at [754, 475] on span "Re-calculate" at bounding box center [765, 476] width 44 height 7
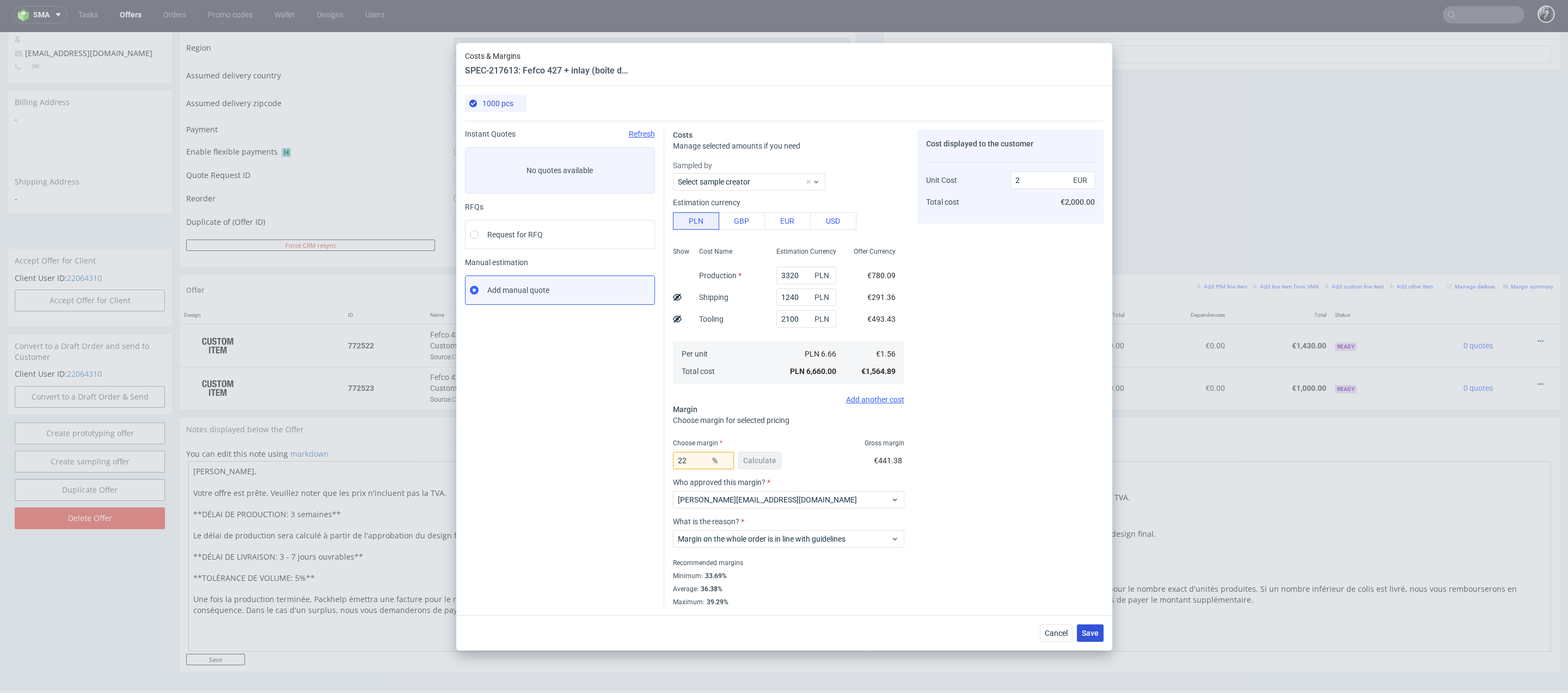
click at [1094, 634] on span "Save" at bounding box center [1090, 633] width 17 height 7
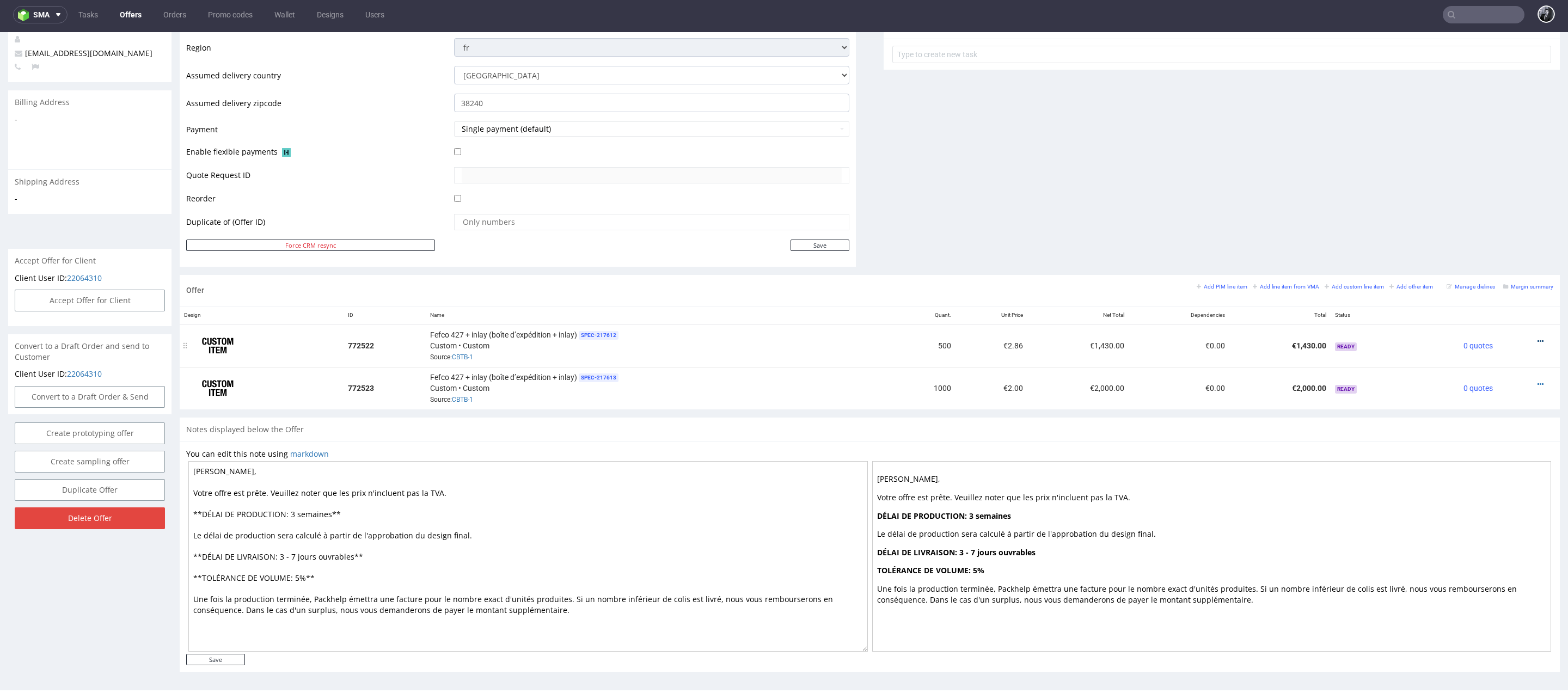
click at [1537, 337] on icon at bounding box center [1540, 341] width 6 height 7
click at [1502, 254] on span "Duplicate Item" at bounding box center [1491, 258] width 88 height 11
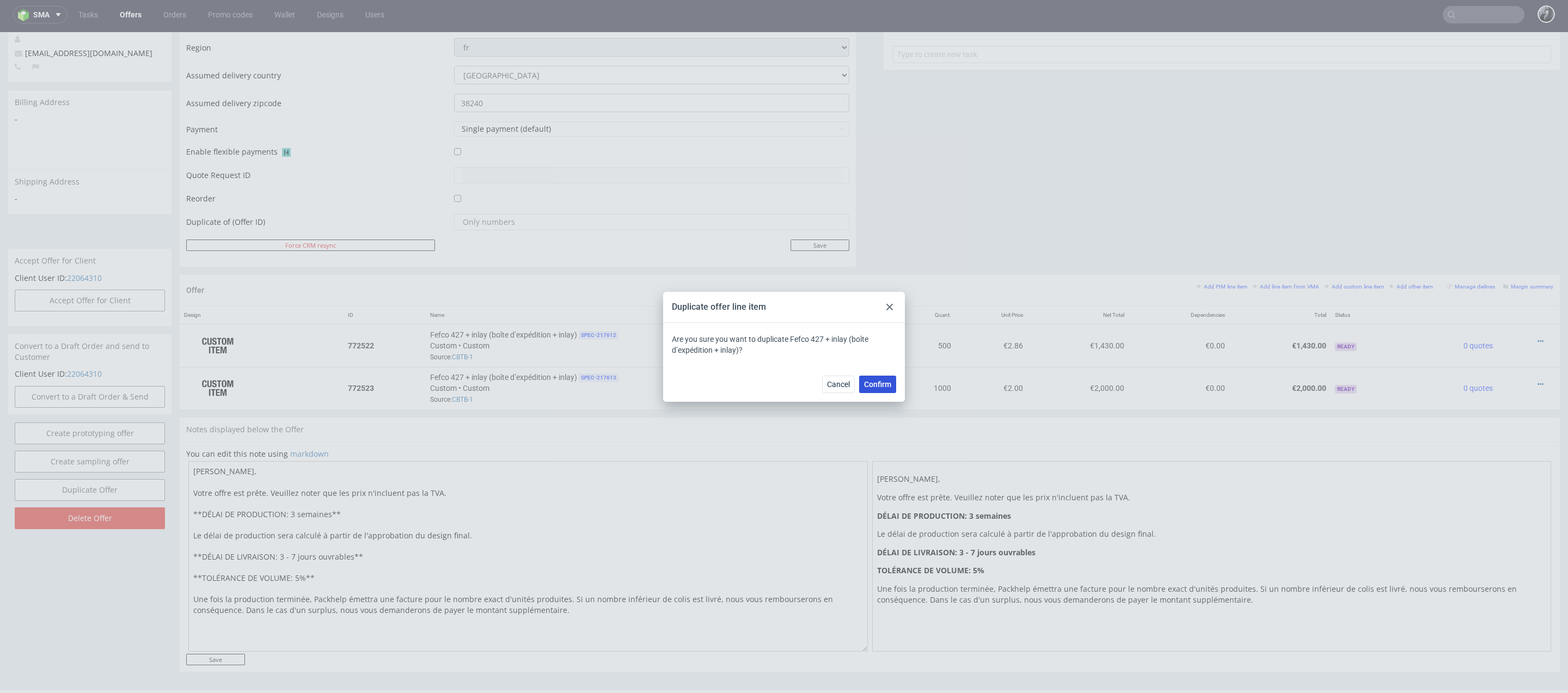
click at [883, 387] on span "Confirm" at bounding box center [877, 384] width 27 height 7
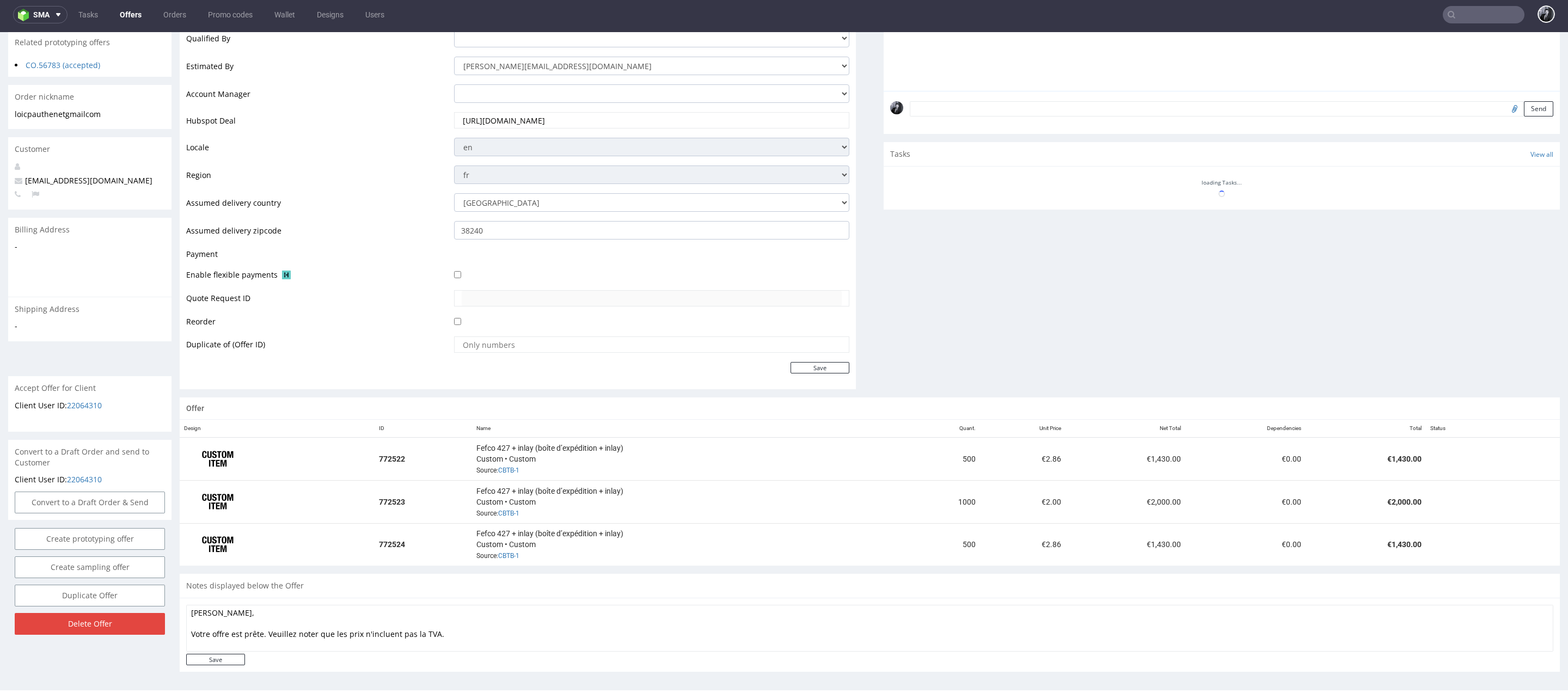
scroll to position [287, 0]
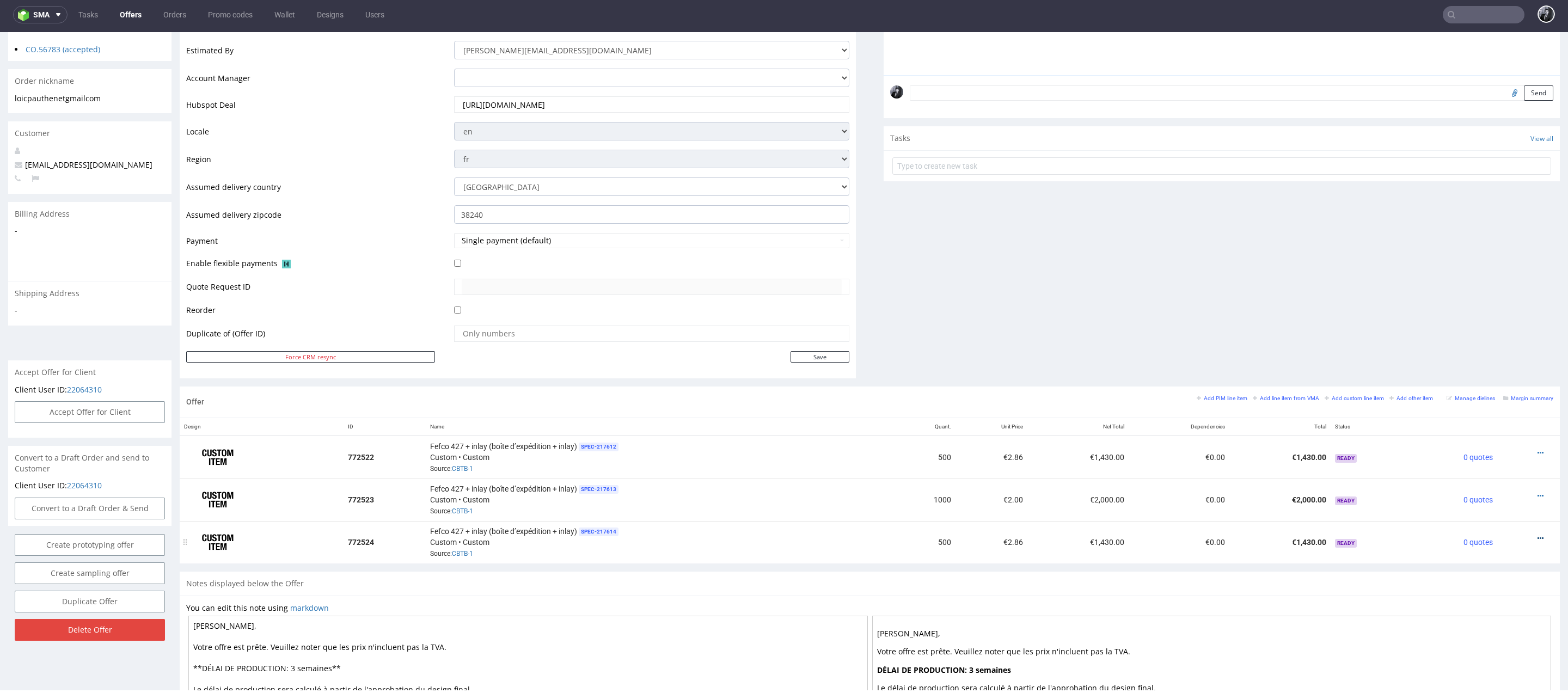
click at [1537, 535] on icon at bounding box center [1540, 538] width 6 height 7
click at [1399, 576] on div "Notes displayed below the Offer" at bounding box center [869, 584] width 1380 height 24
click at [1537, 494] on icon at bounding box center [1540, 496] width 6 height 7
click at [1495, 408] on span "Duplicate Item" at bounding box center [1491, 412] width 88 height 11
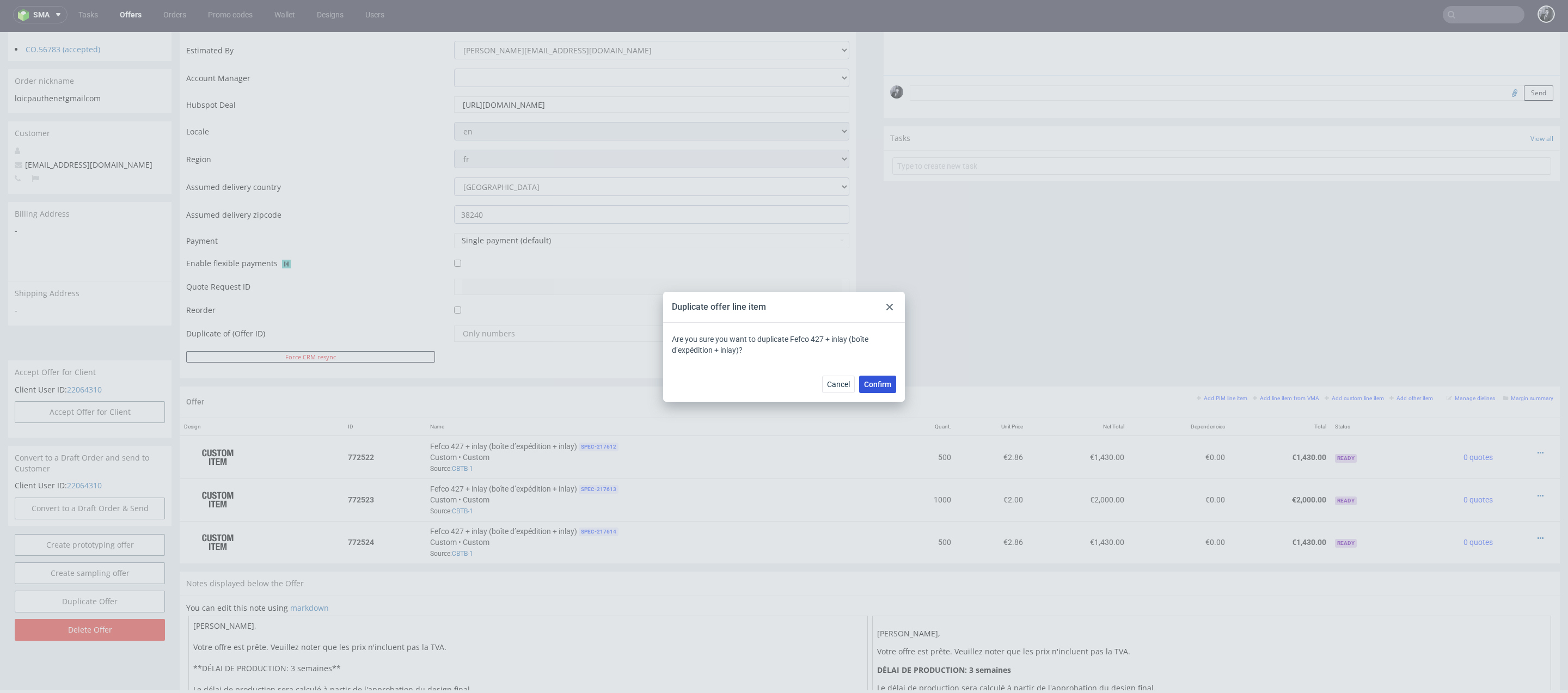
click at [884, 381] on span "Confirm" at bounding box center [877, 384] width 27 height 7
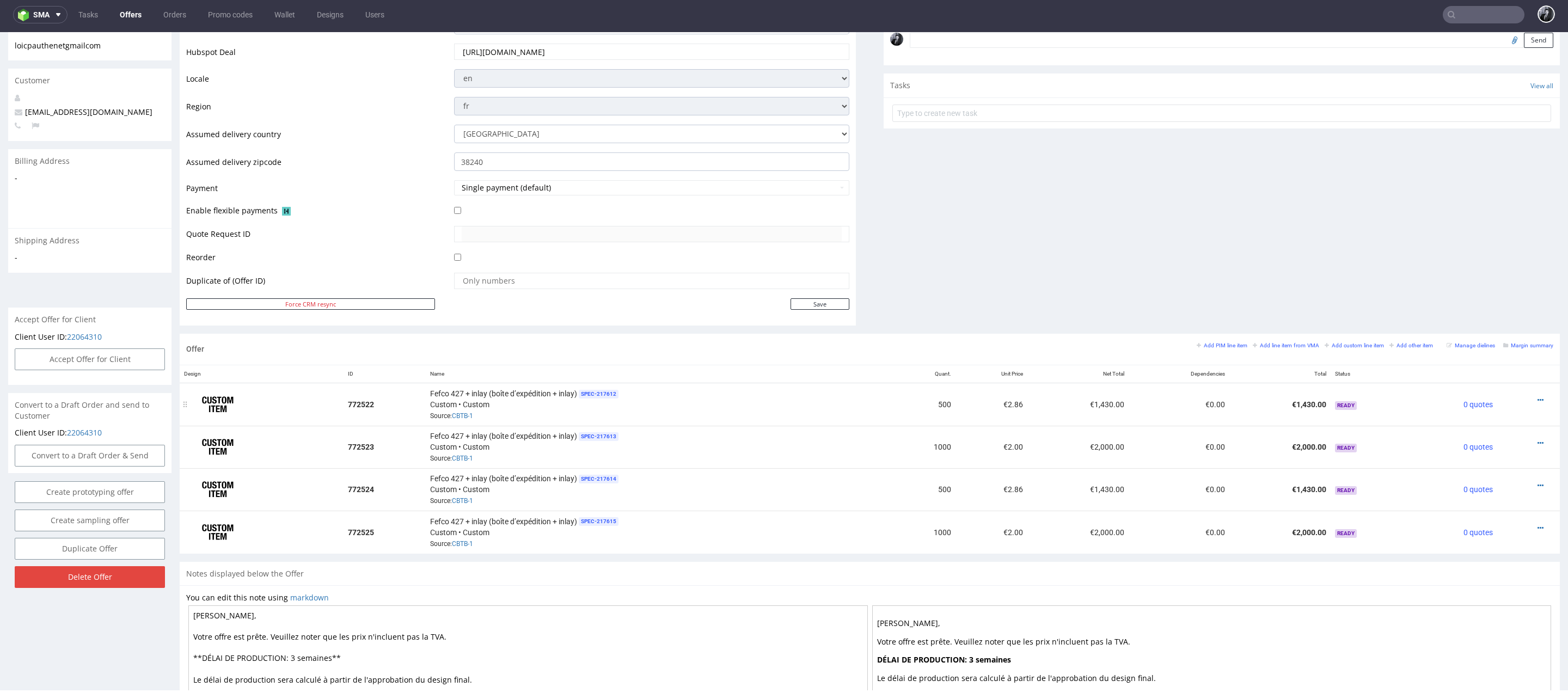
scroll to position [364, 0]
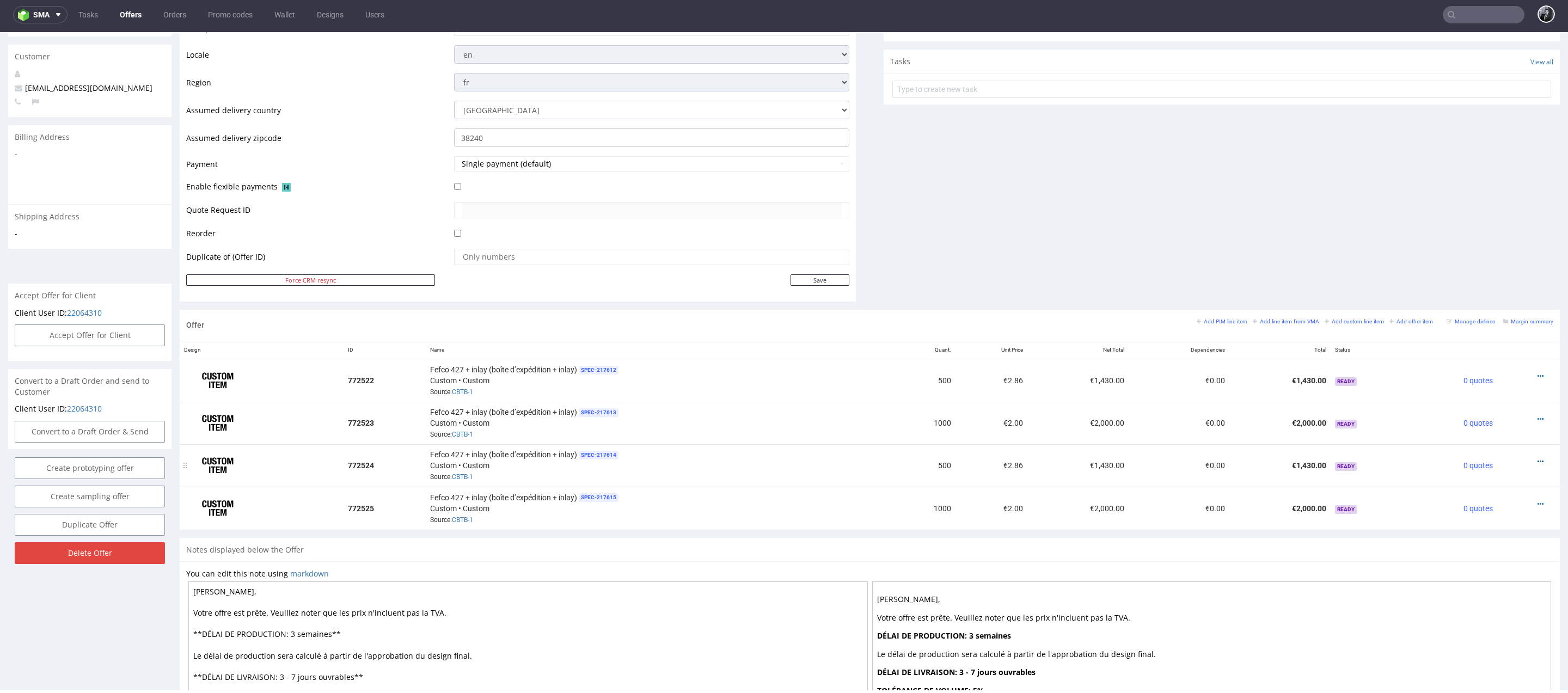
click at [1537, 458] on icon at bounding box center [1540, 462] width 6 height 7
click at [1490, 318] on span "Edit item specification" at bounding box center [1491, 318] width 88 height 11
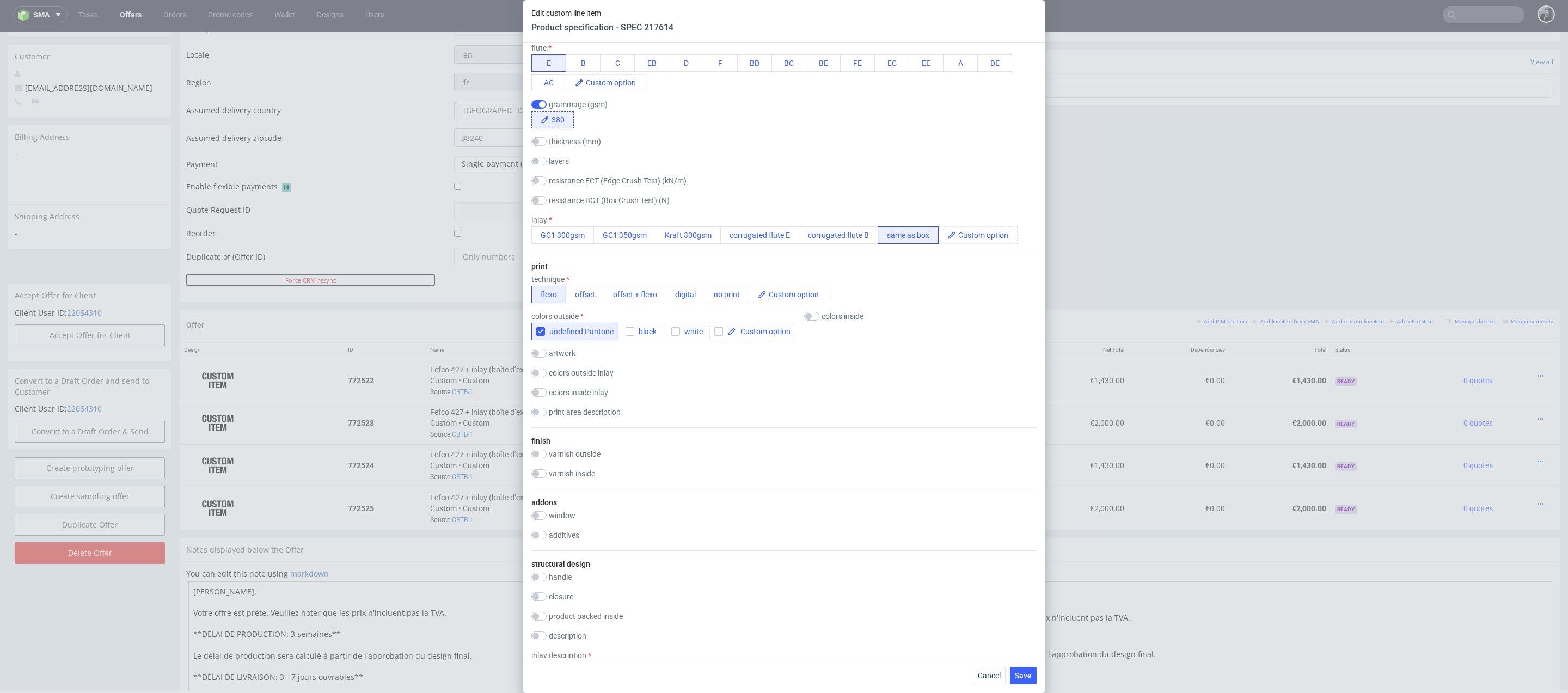
scroll to position [461, 0]
click at [733, 290] on button "no print" at bounding box center [726, 290] width 45 height 18
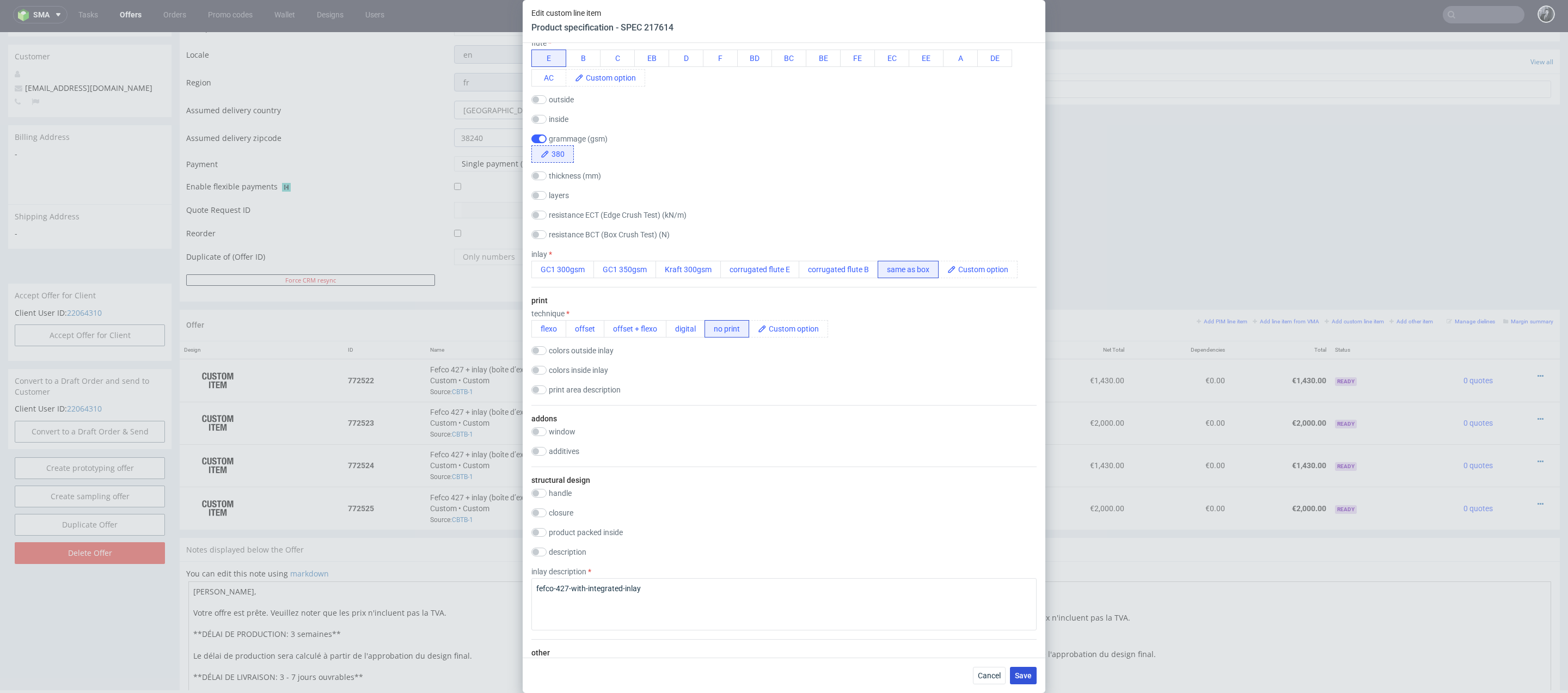
click at [1030, 676] on span "Save" at bounding box center [1023, 675] width 17 height 7
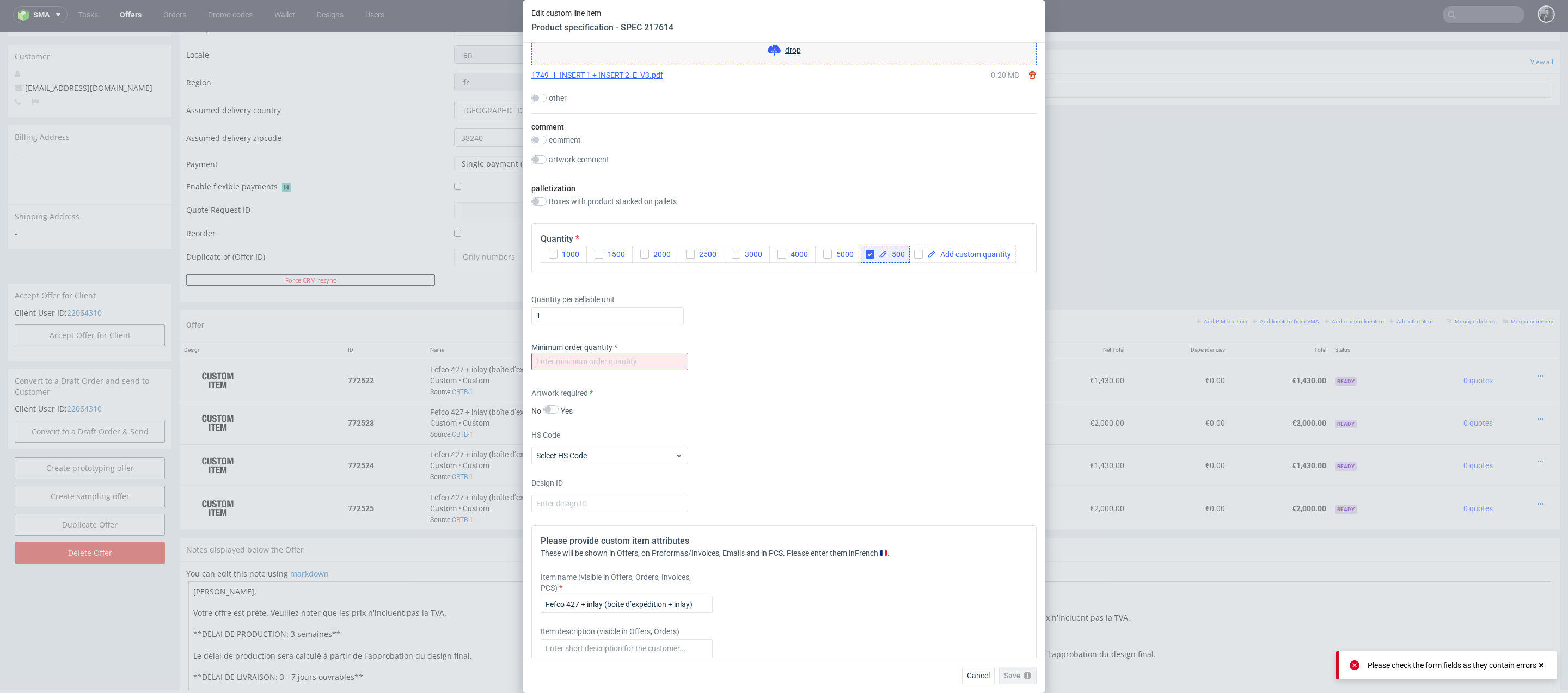
scroll to position [1162, 0]
click at [627, 359] on input "number" at bounding box center [610, 361] width 157 height 18
type input "500"
click at [1025, 676] on span "Save" at bounding box center [1023, 675] width 17 height 7
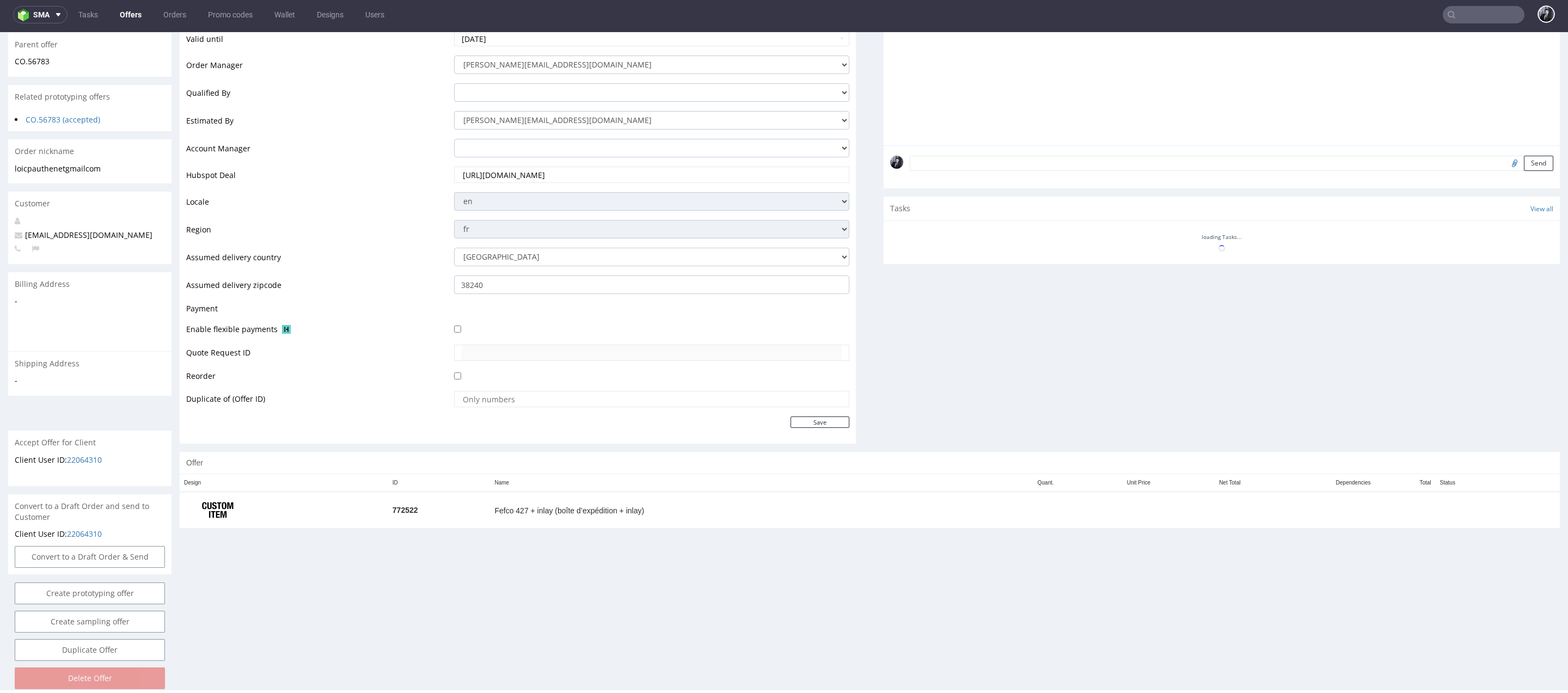
scroll to position [225, 0]
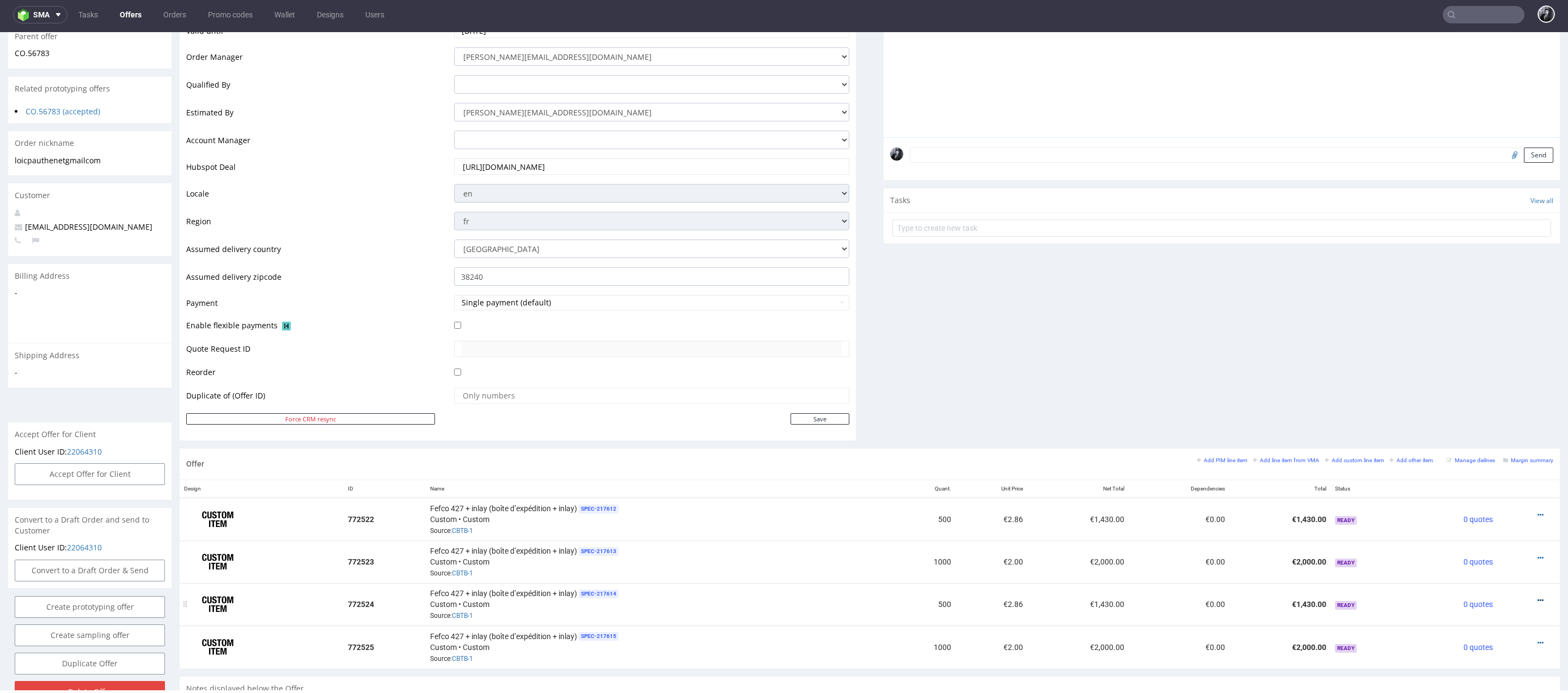
click at [1537, 597] on icon at bounding box center [1540, 601] width 6 height 7
click at [1495, 474] on span "Edit item price" at bounding box center [1491, 477] width 88 height 11
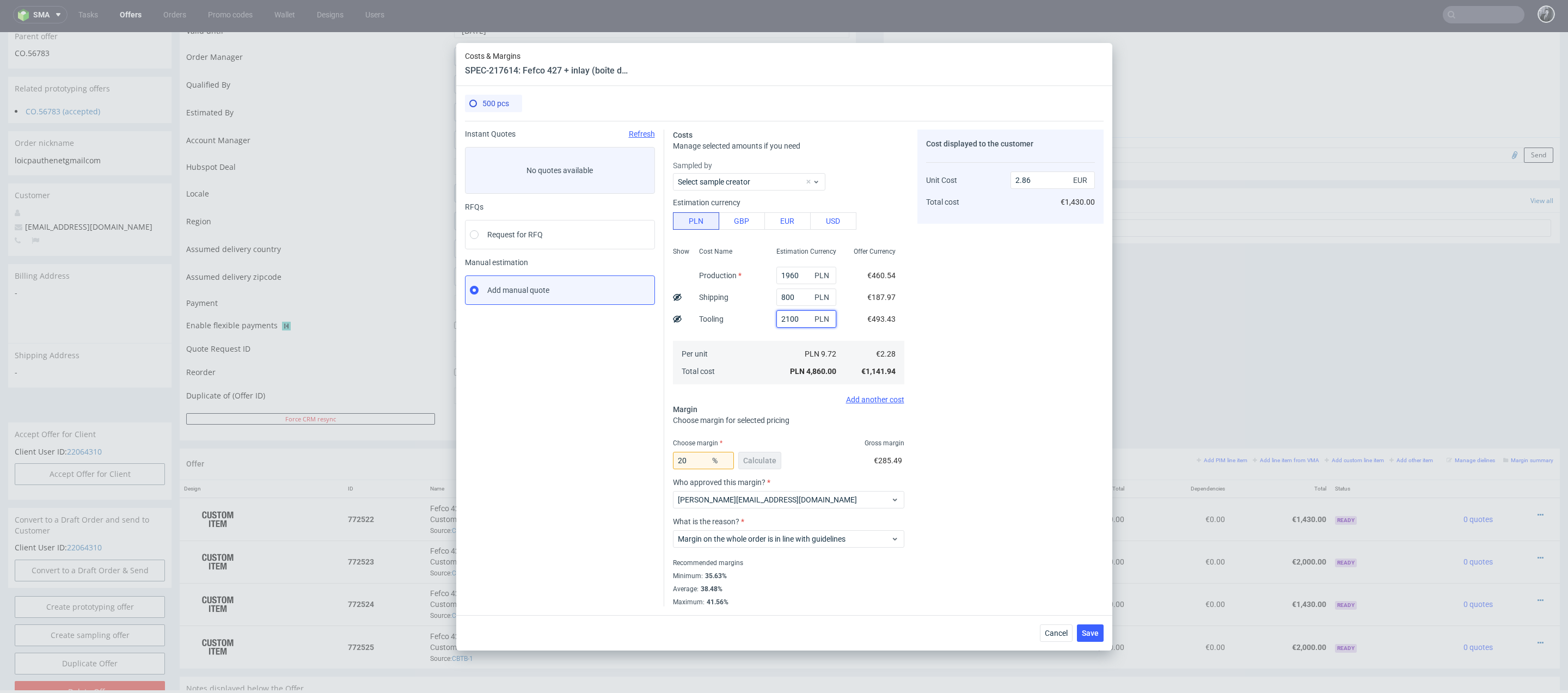
click at [785, 318] on input "2100" at bounding box center [806, 319] width 60 height 18
type input "1100"
type input "2.27"
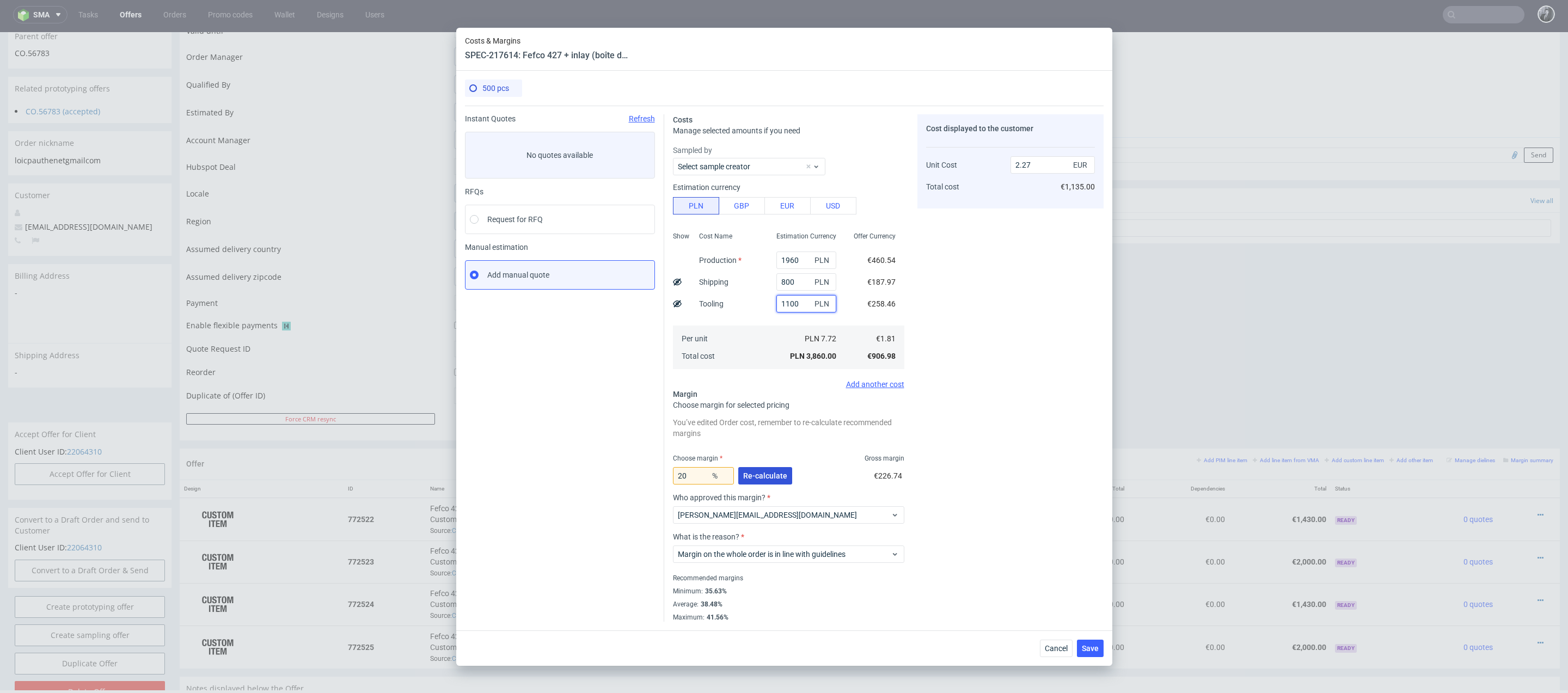
type input "1100"
click at [770, 474] on span "Re-calculate" at bounding box center [765, 476] width 44 height 7
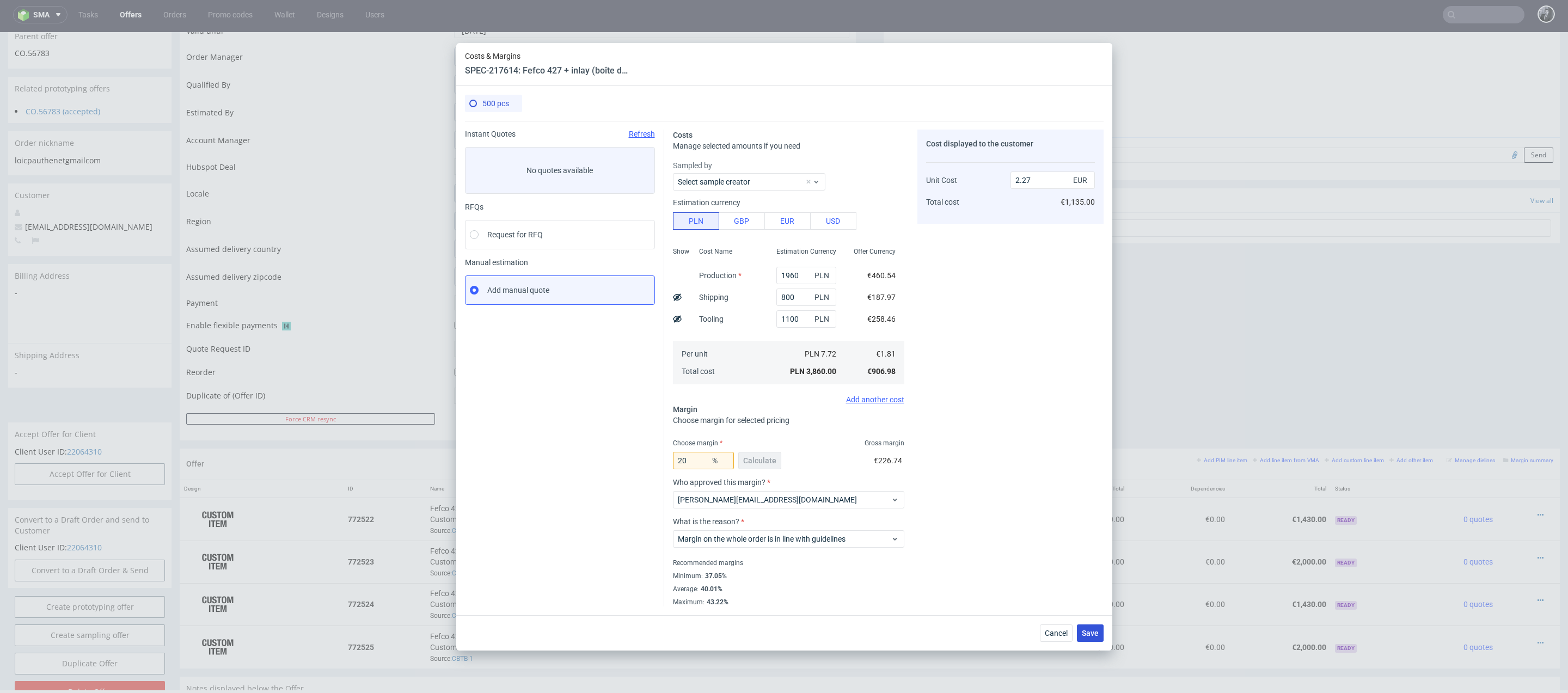
click at [1097, 629] on span "Save" at bounding box center [1090, 633] width 17 height 7
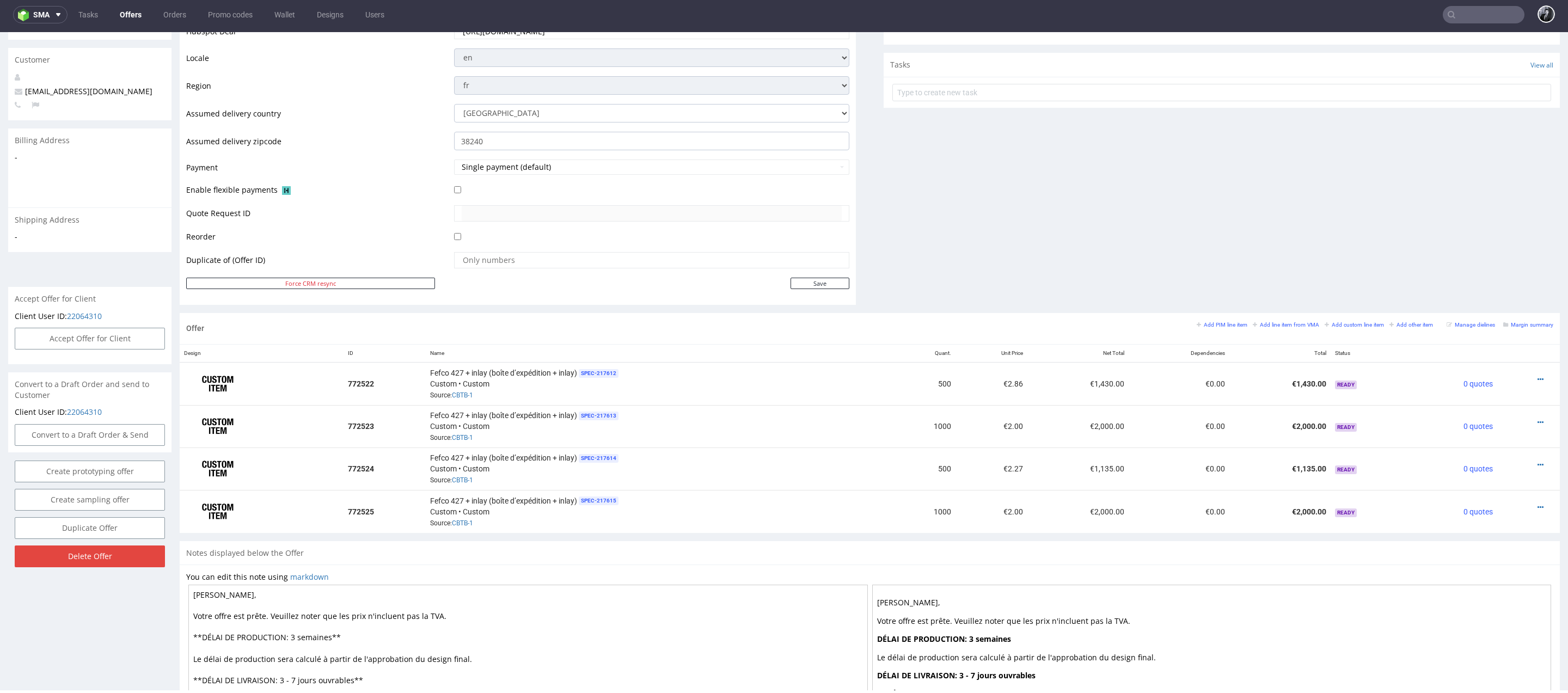
scroll to position [483, 0]
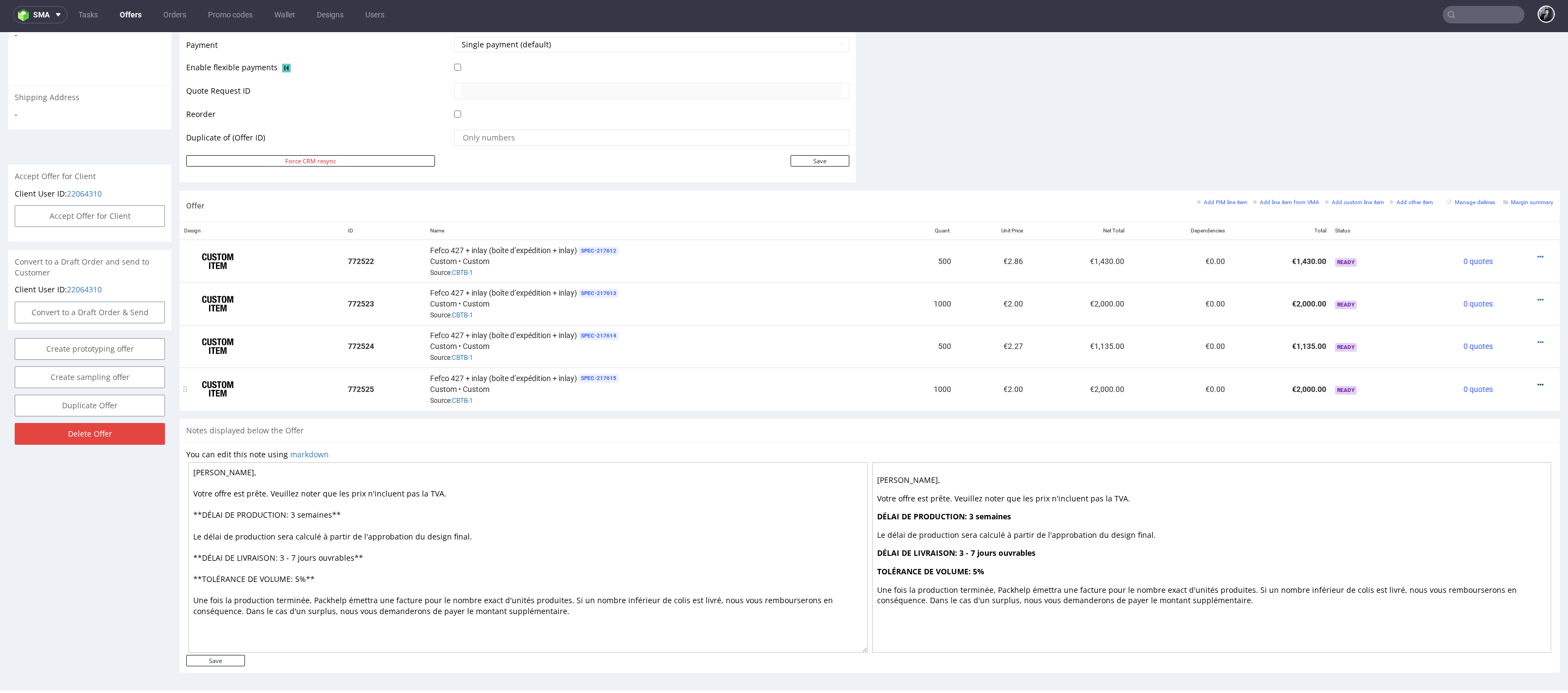
click at [1537, 384] on icon at bounding box center [1540, 385] width 6 height 7
click at [1481, 246] on span "Edit item specification" at bounding box center [1491, 241] width 88 height 11
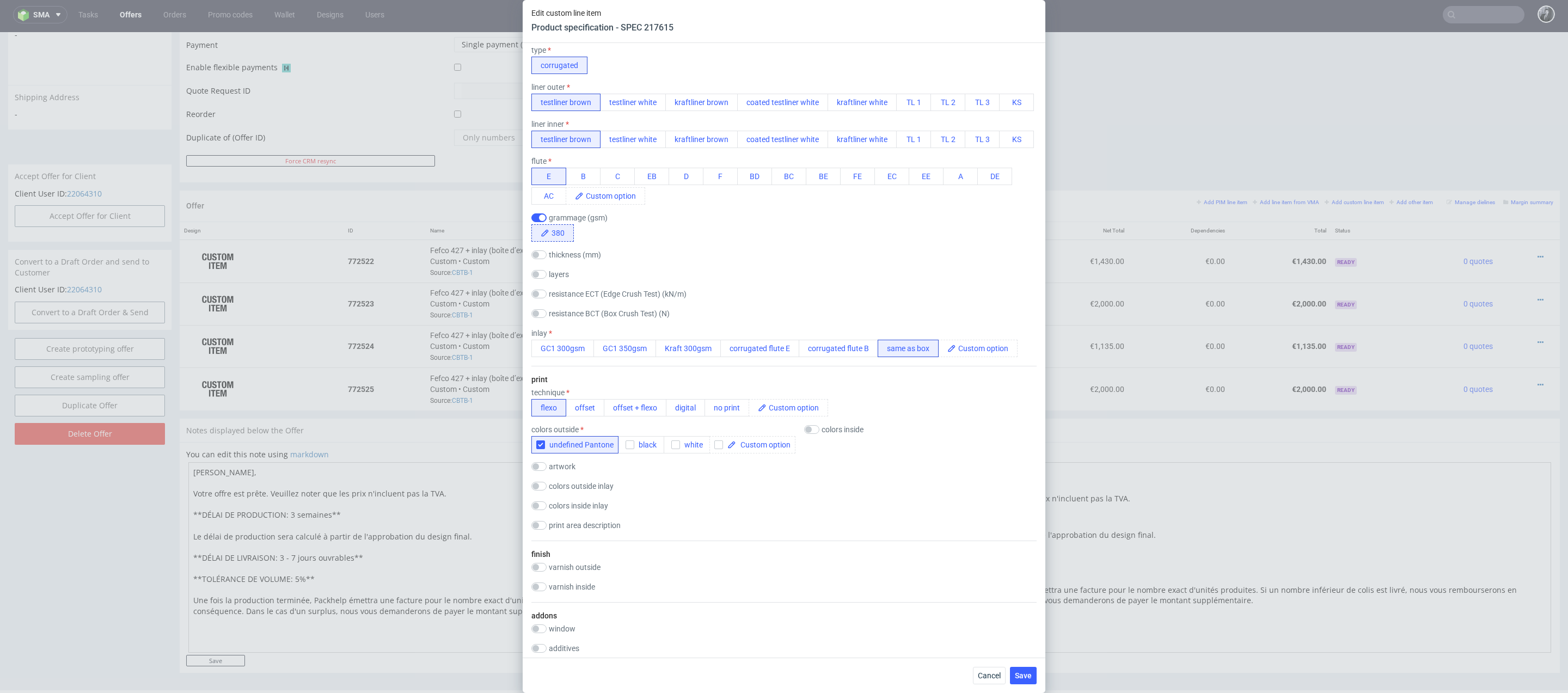
scroll to position [365, 0]
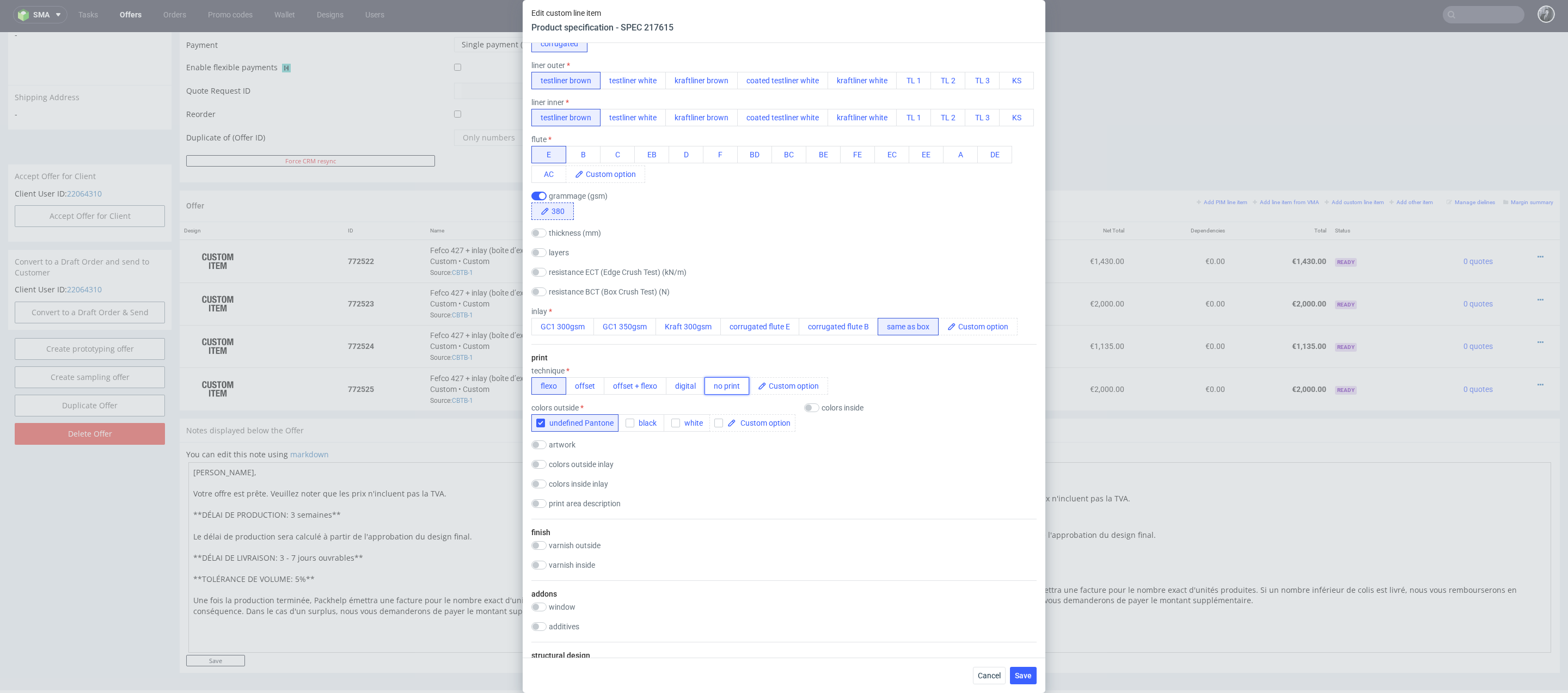
click at [729, 388] on button "no print" at bounding box center [726, 386] width 45 height 18
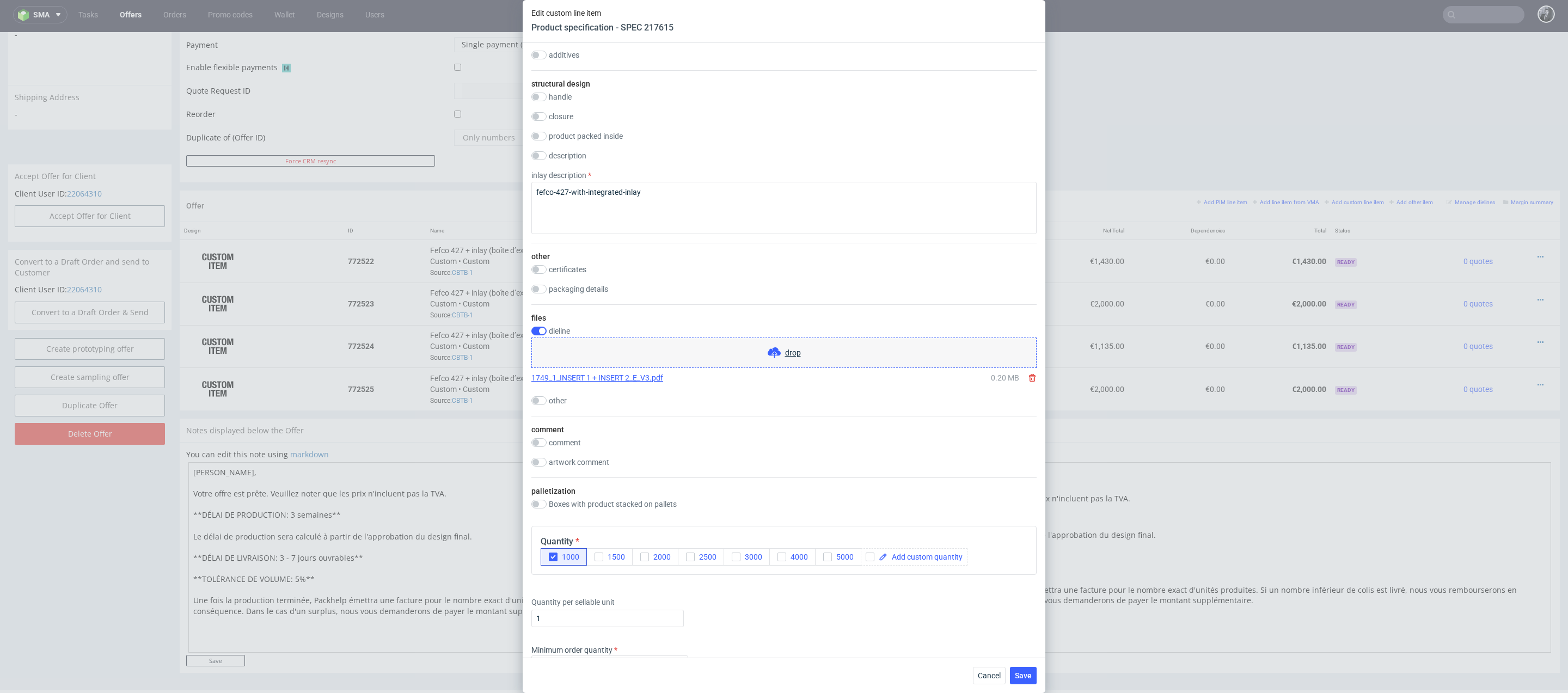
scroll to position [1328, 0]
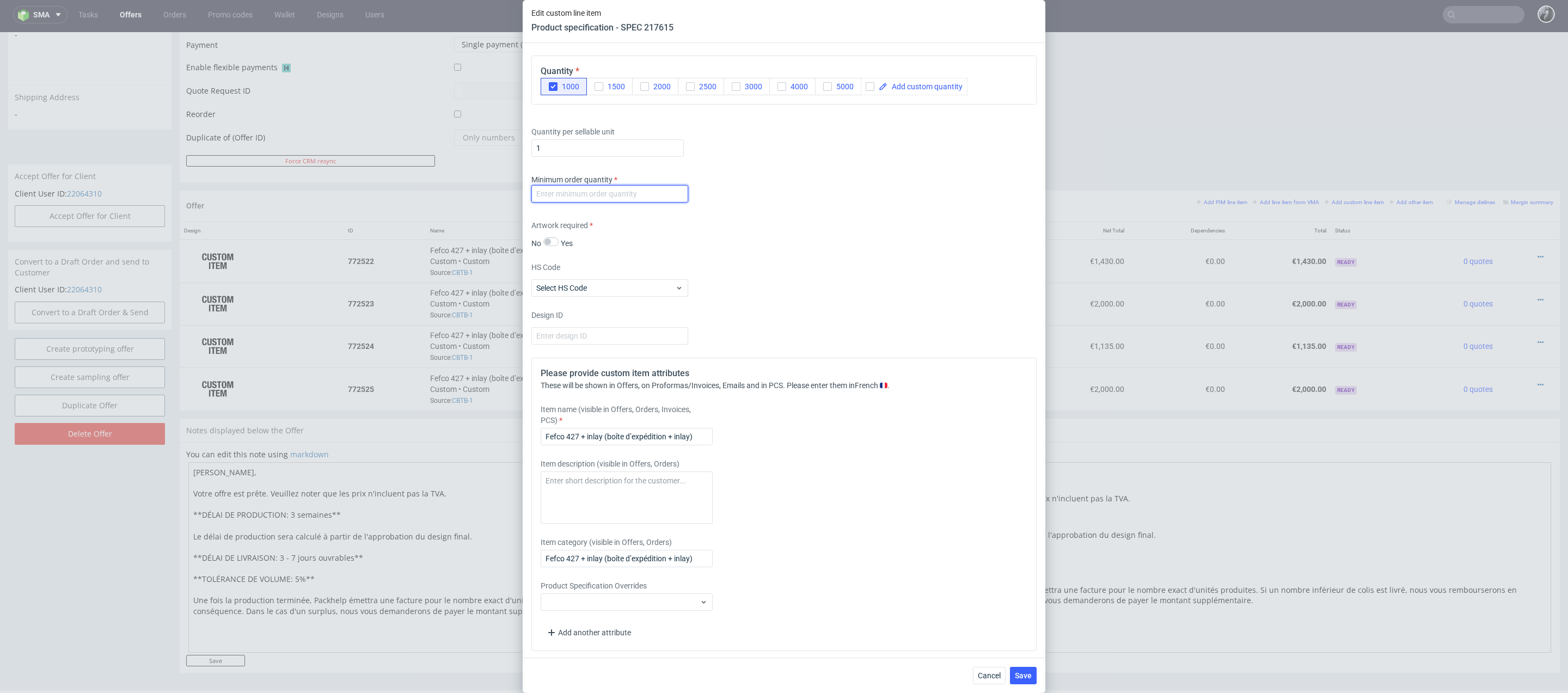
click at [587, 196] on input "number" at bounding box center [610, 194] width 157 height 18
type input "1000"
click at [1023, 677] on span "Save" at bounding box center [1023, 675] width 17 height 7
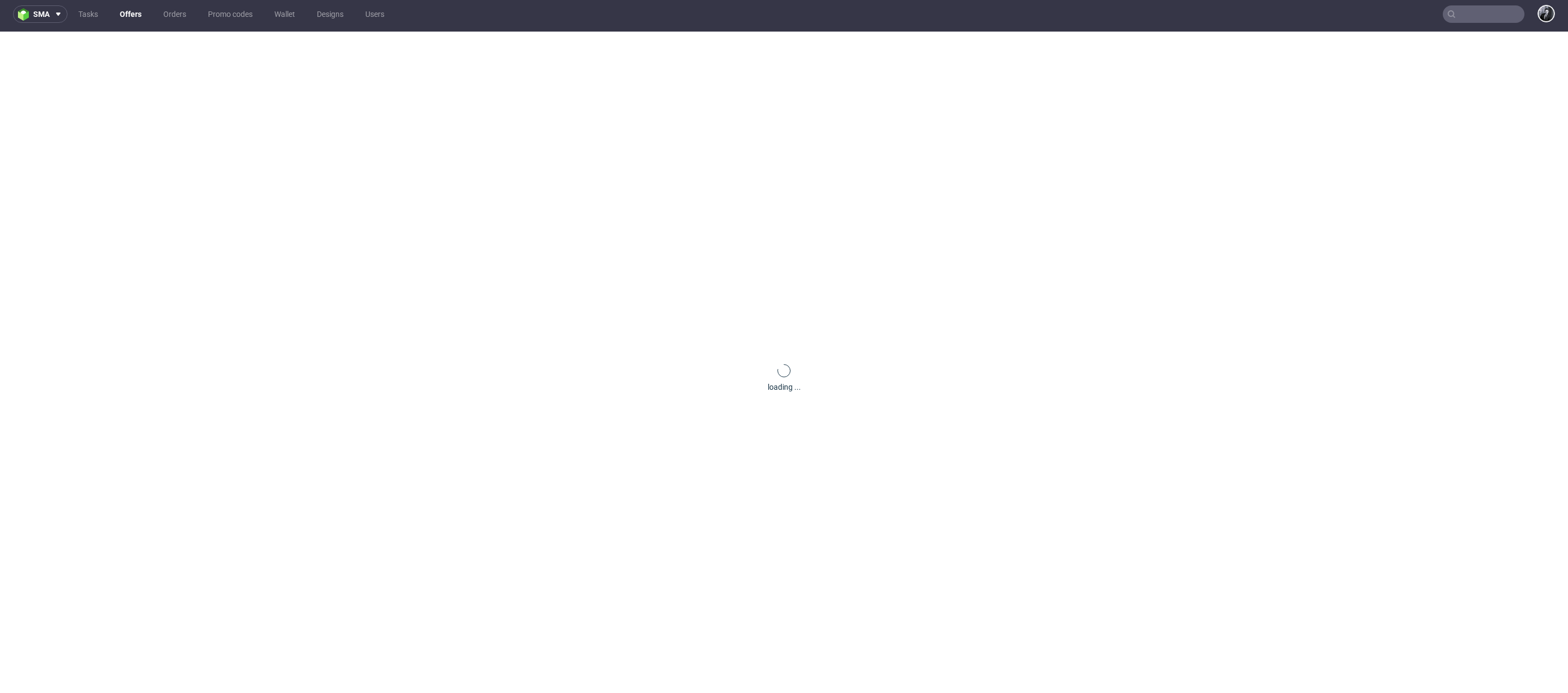
scroll to position [0, 0]
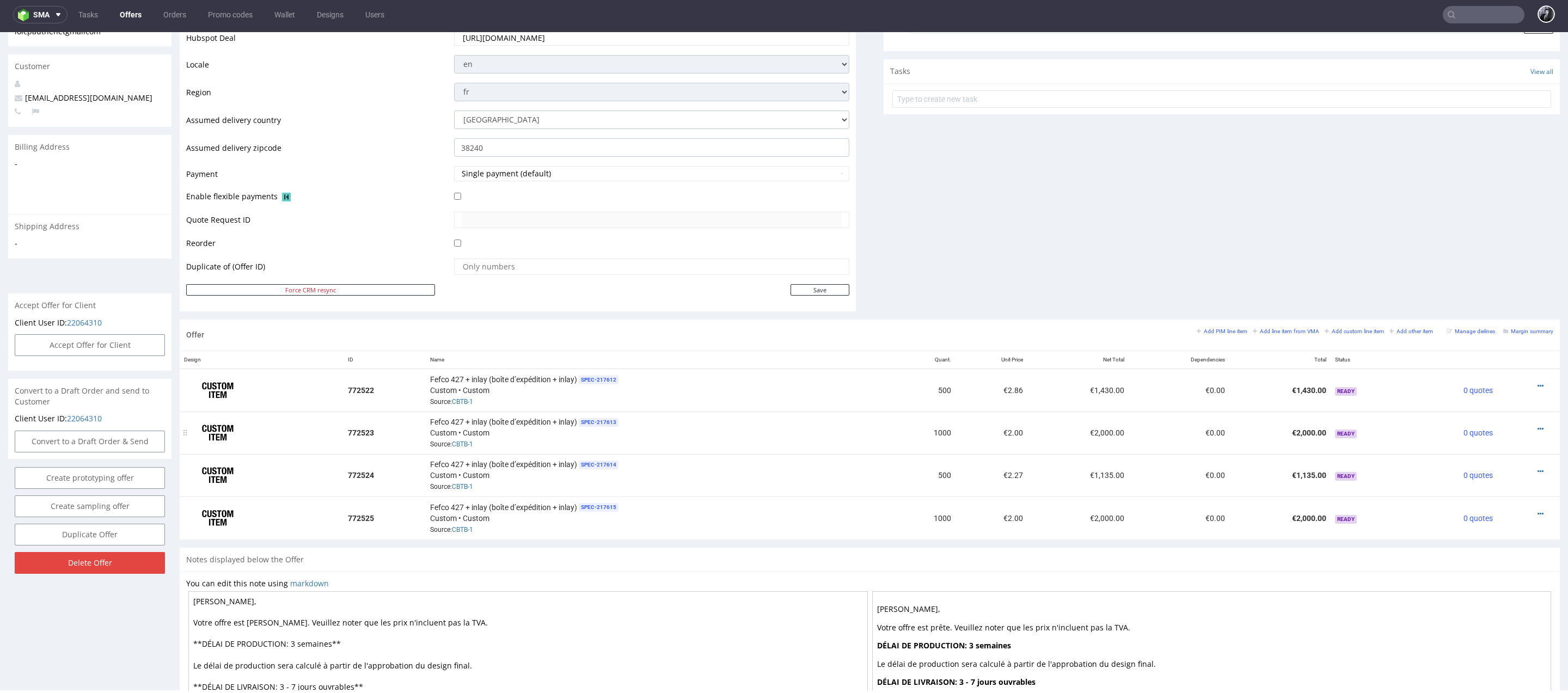
scroll to position [420, 0]
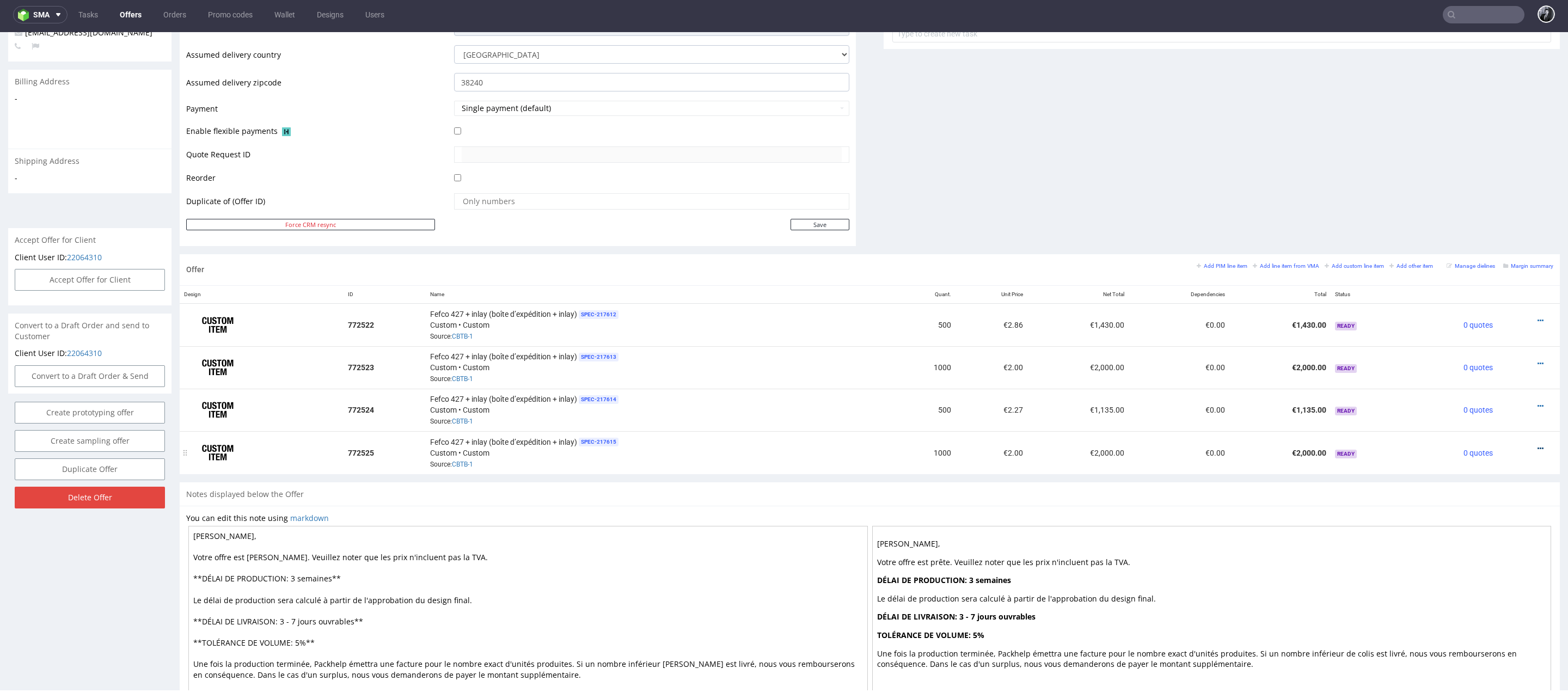
click at [1537, 445] on icon at bounding box center [1540, 449] width 6 height 7
click at [1490, 331] on li "Edit item price" at bounding box center [1486, 325] width 105 height 20
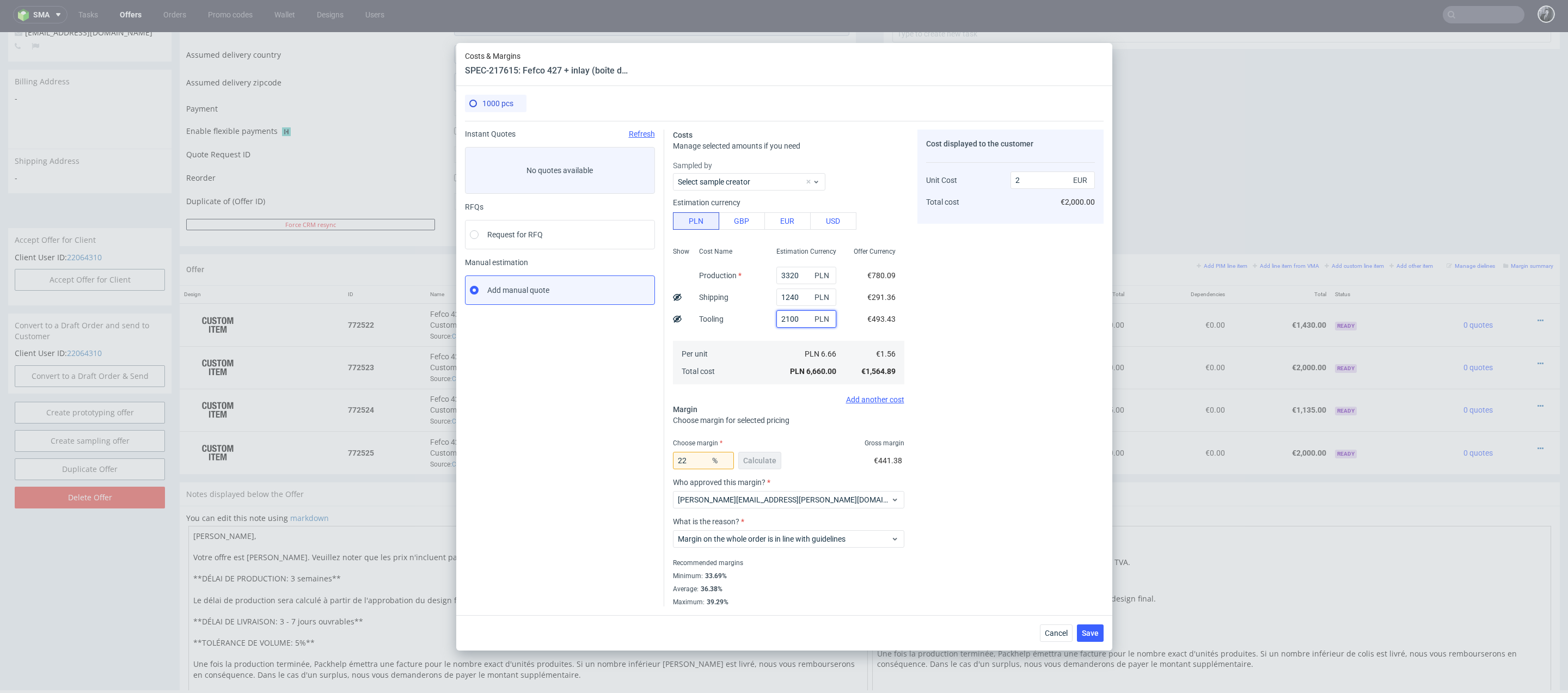
click at [786, 319] on input "2100" at bounding box center [806, 319] width 60 height 18
type input "1100"
type input "1.71"
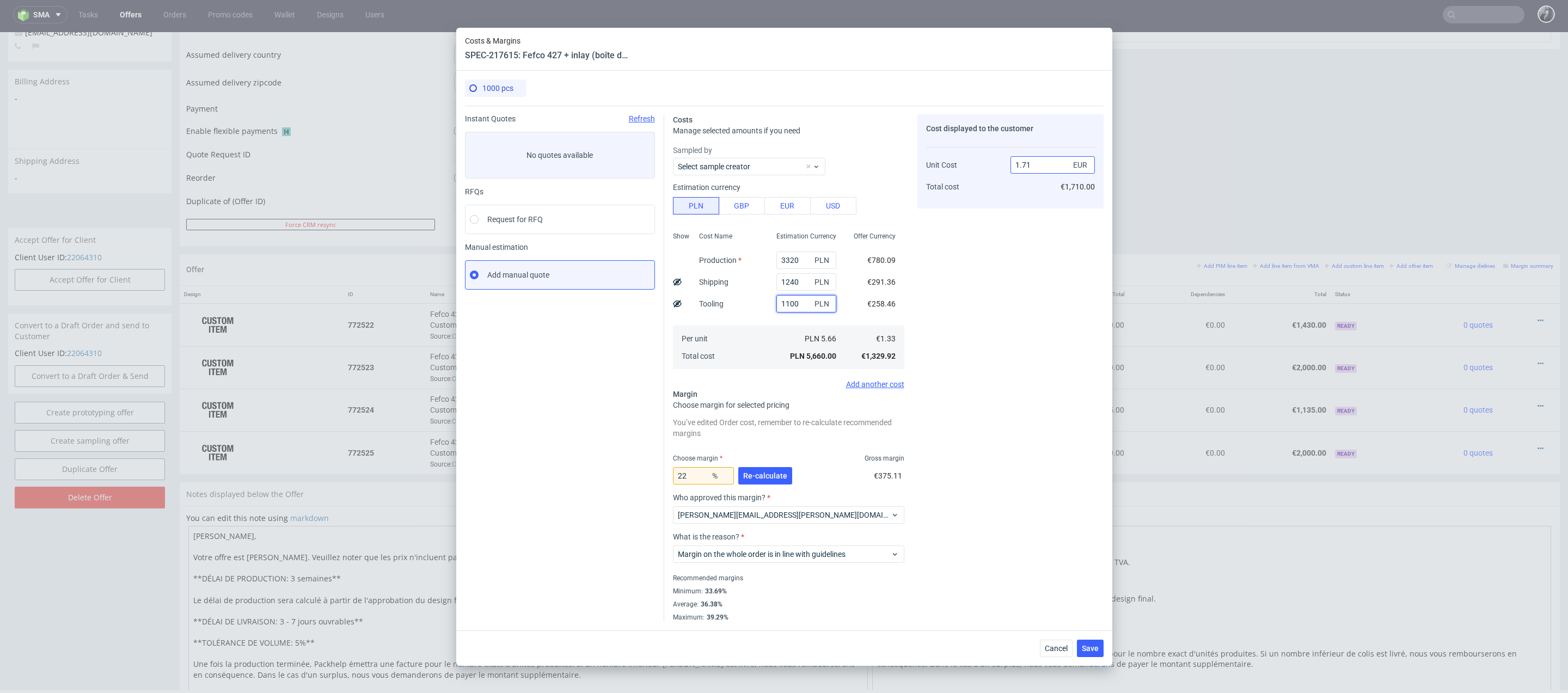
type input "1100"
click at [1041, 167] on input "1.71" at bounding box center [1052, 165] width 84 height 18
type input "1.7"
type input "21.764705882352942"
type input "1.65"
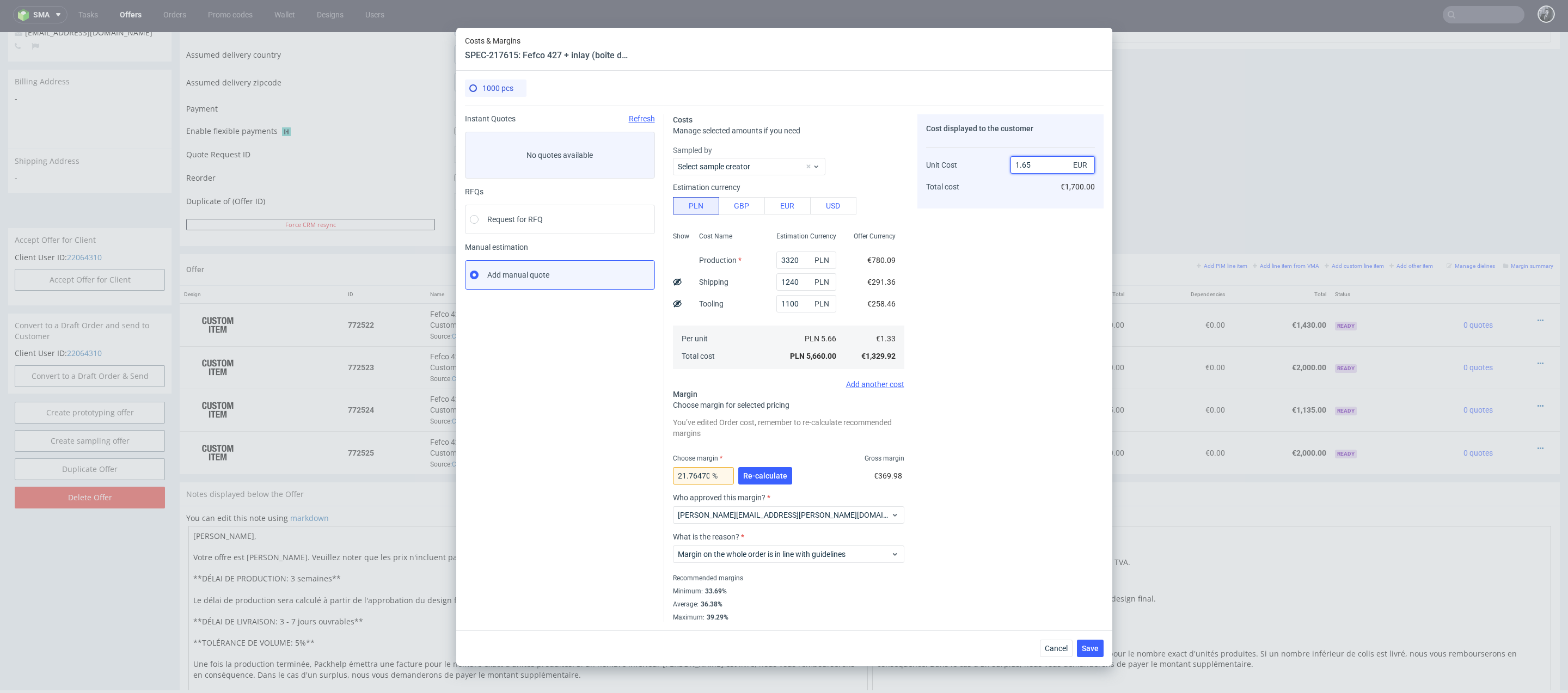
type input "19.393939393939394"
type input "1.65"
click at [1042, 316] on div "Cost displayed to the customer Unit Cost Total cost 1.65 EUR €1,650.00" at bounding box center [1010, 368] width 186 height 507
click at [1094, 647] on span "Save" at bounding box center [1090, 648] width 17 height 7
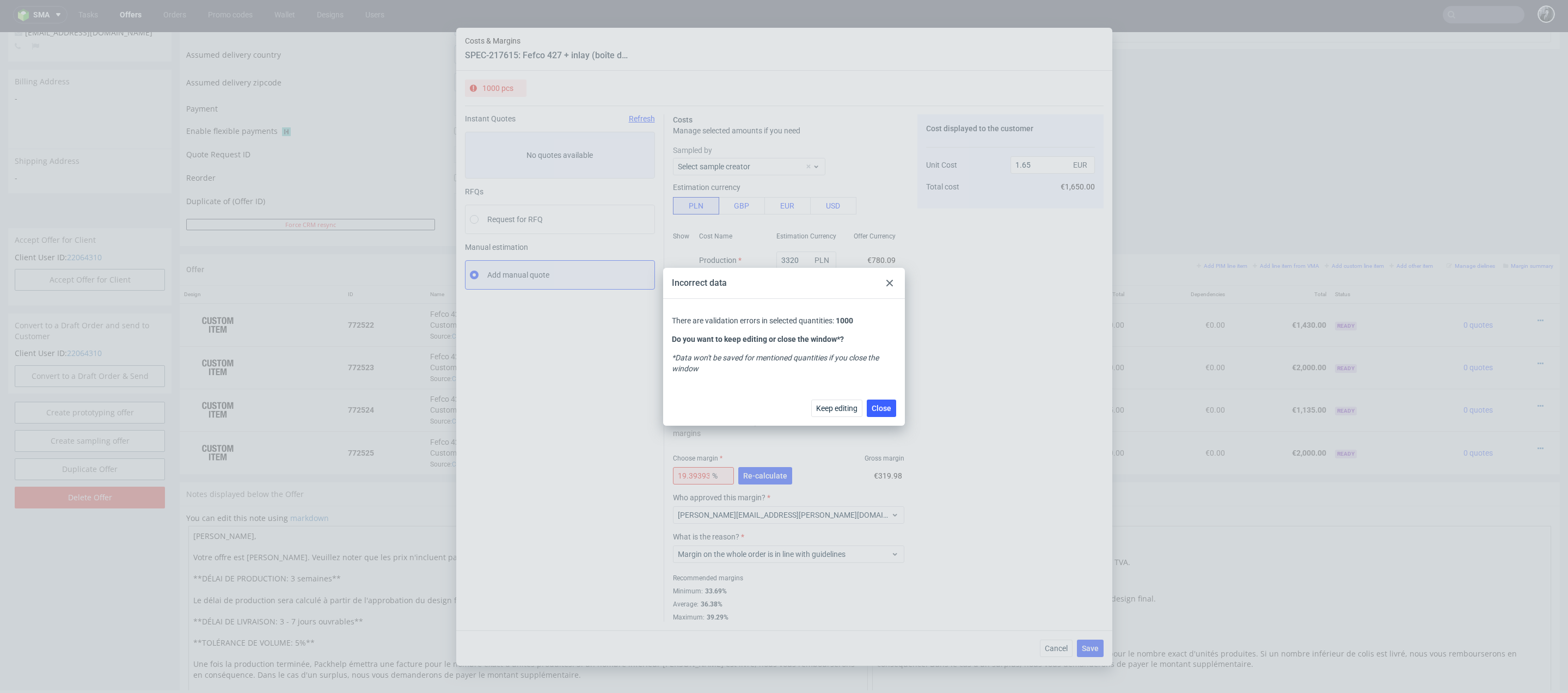
click at [889, 281] on icon at bounding box center [889, 283] width 7 height 7
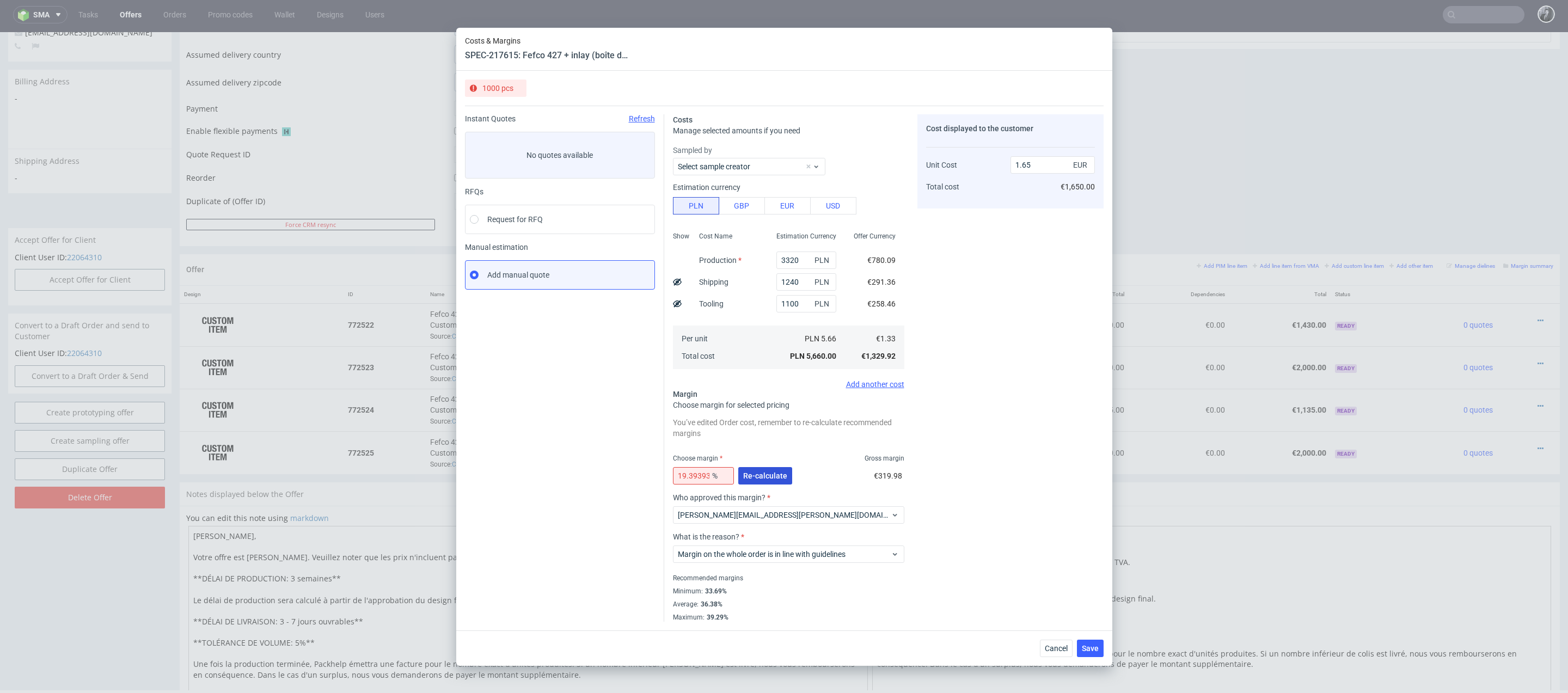
click at [767, 475] on span "Re-calculate" at bounding box center [765, 476] width 44 height 7
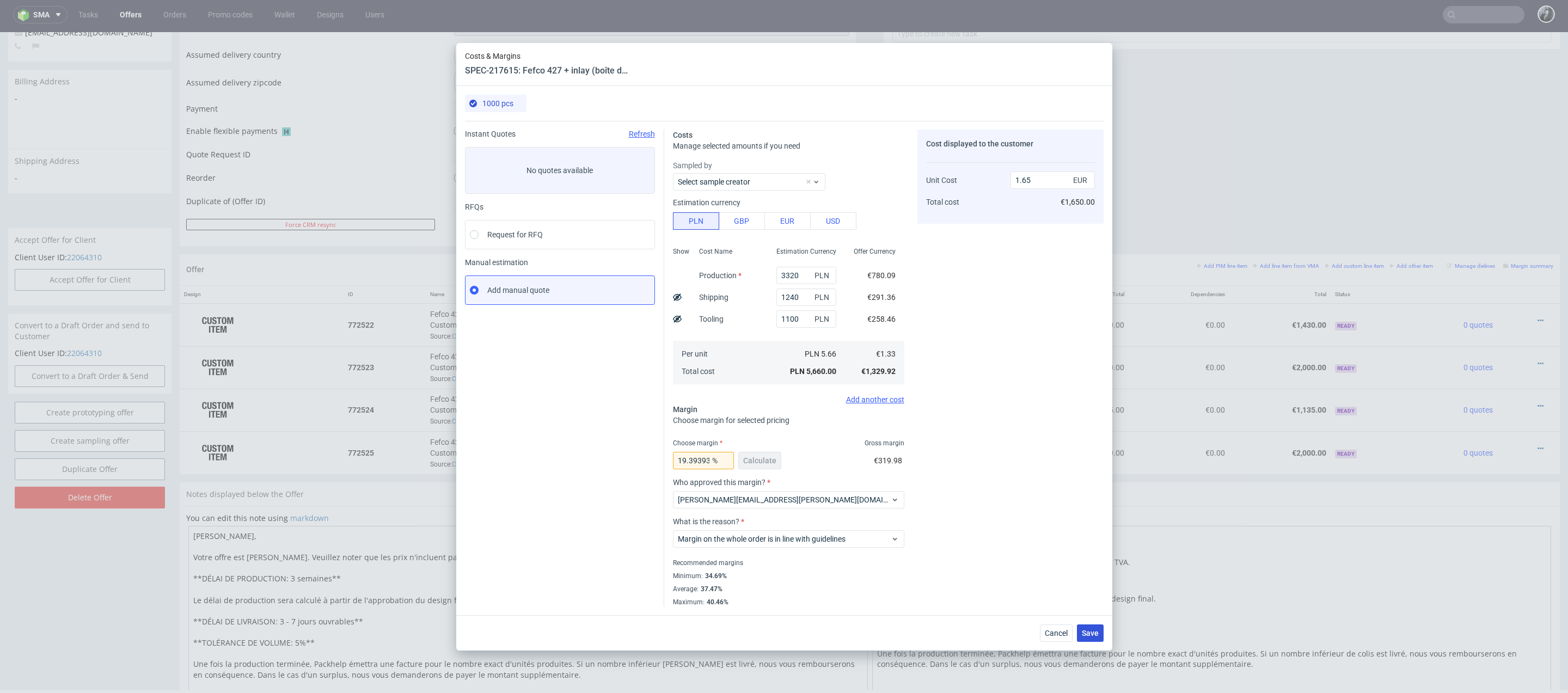
click at [1085, 634] on span "Save" at bounding box center [1090, 633] width 17 height 7
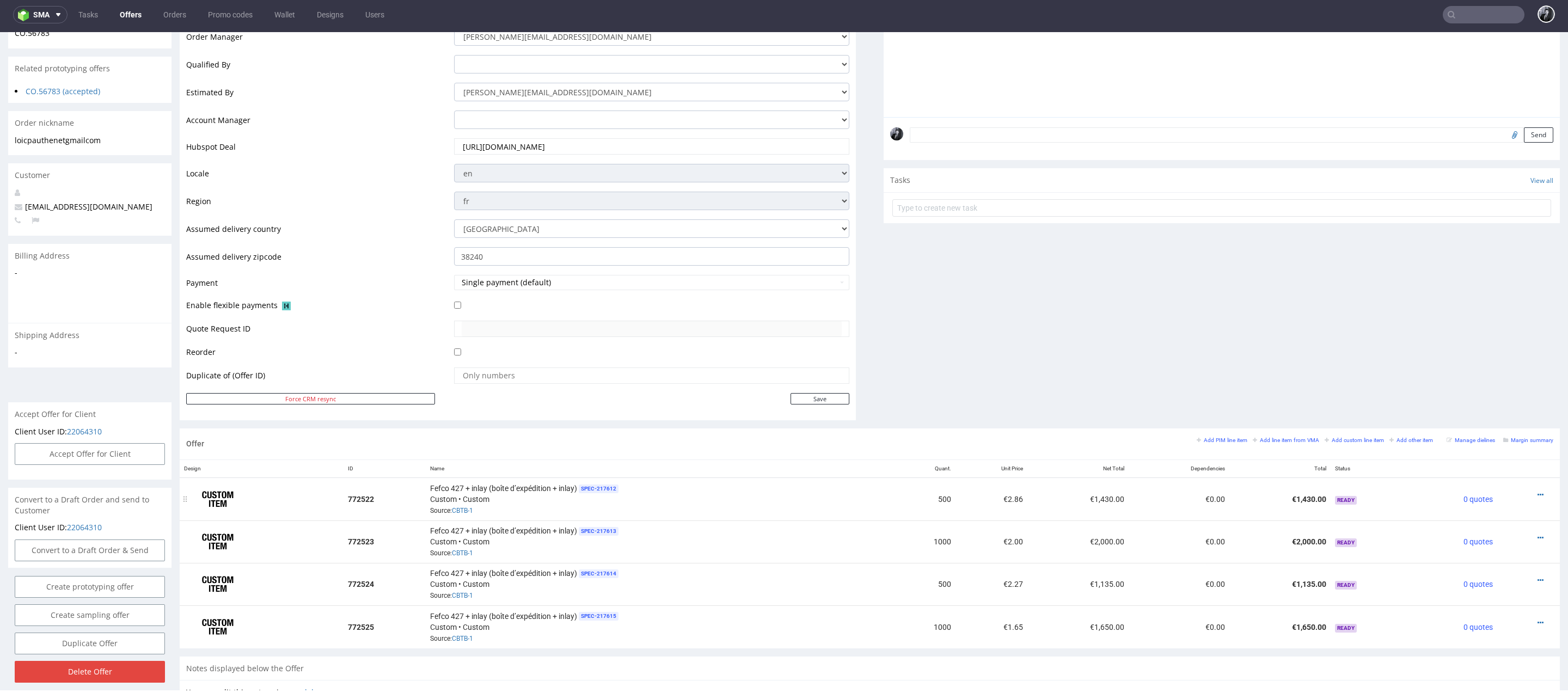
scroll to position [263, 0]
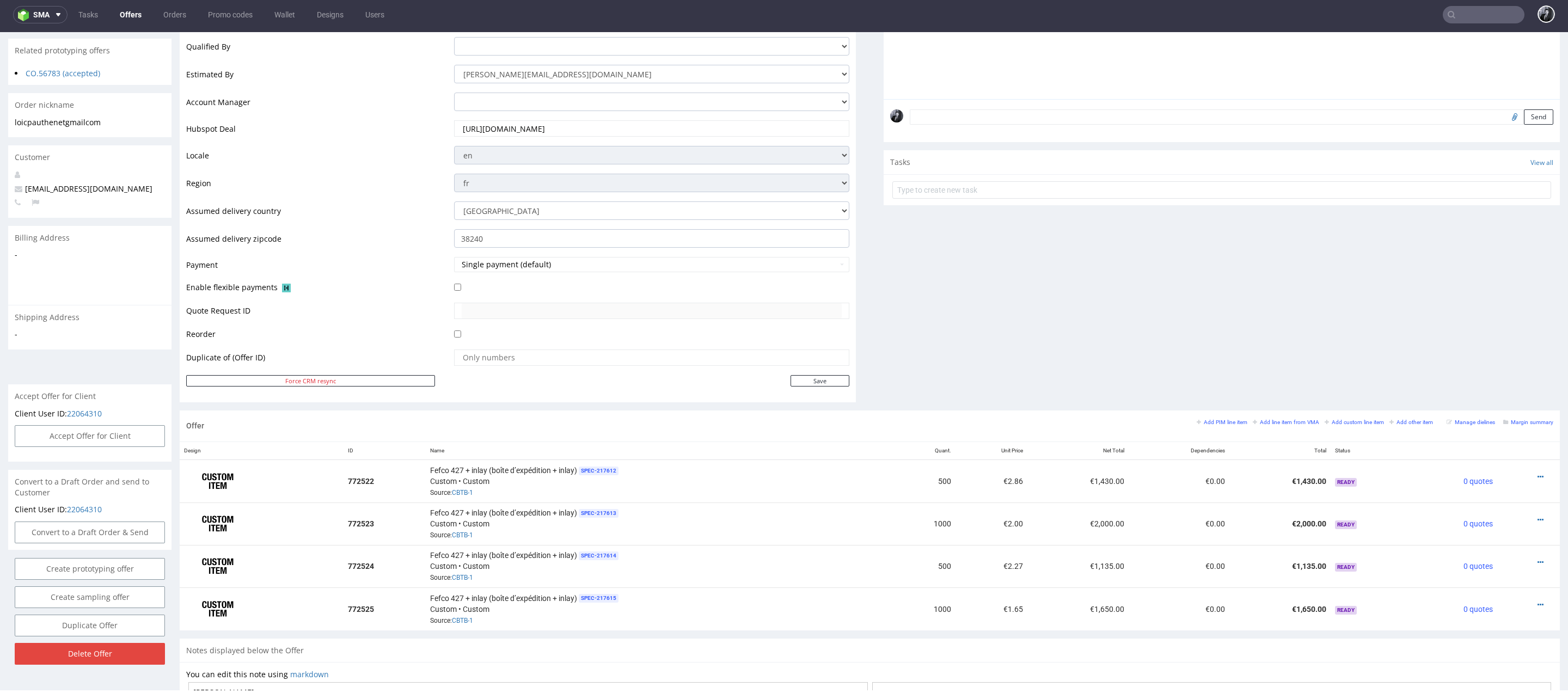
click at [960, 389] on div "Comments User (0) Automatic (0) Attachments (0) All (0) View all (0) Send Tasks…" at bounding box center [1221, 139] width 676 height 543
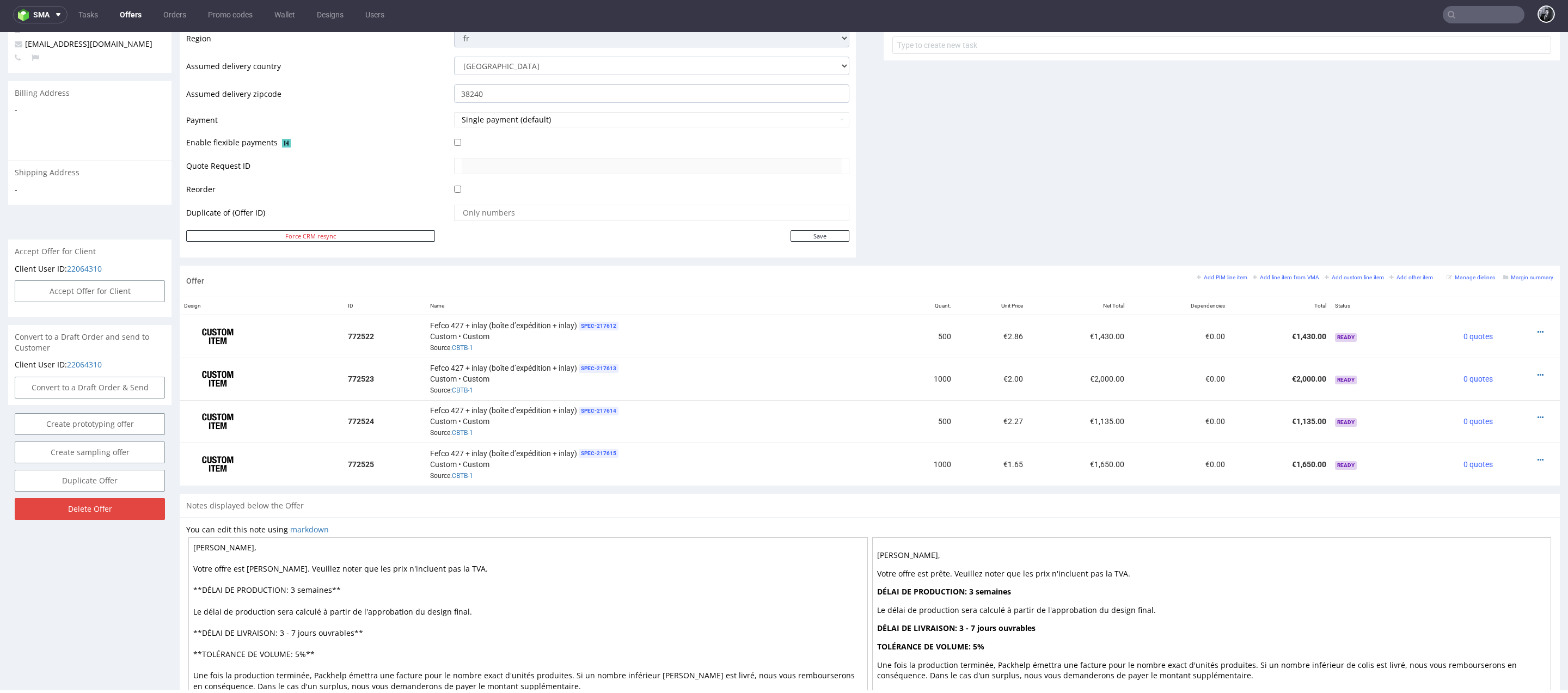
scroll to position [414, 0]
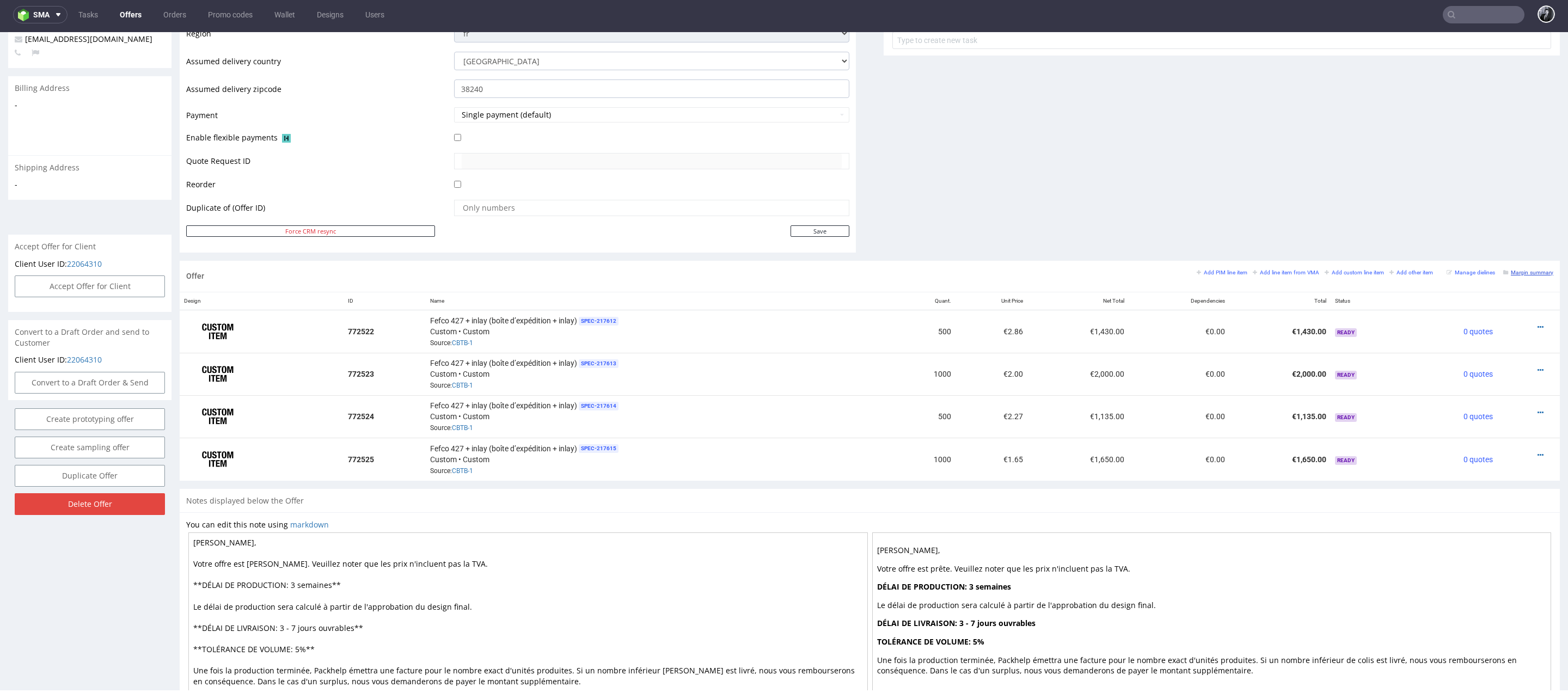
click at [1528, 270] on small "Margin summary" at bounding box center [1528, 273] width 50 height 6
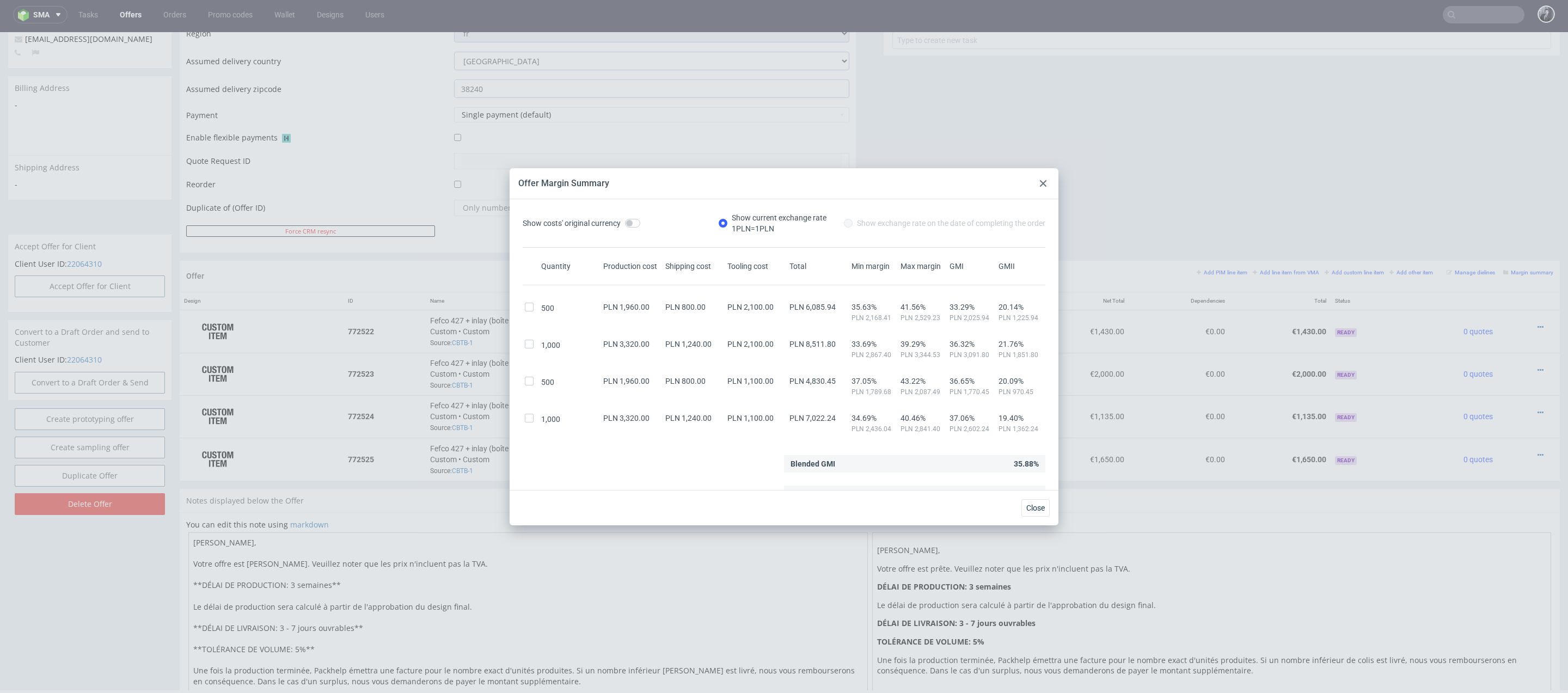
scroll to position [12, 0]
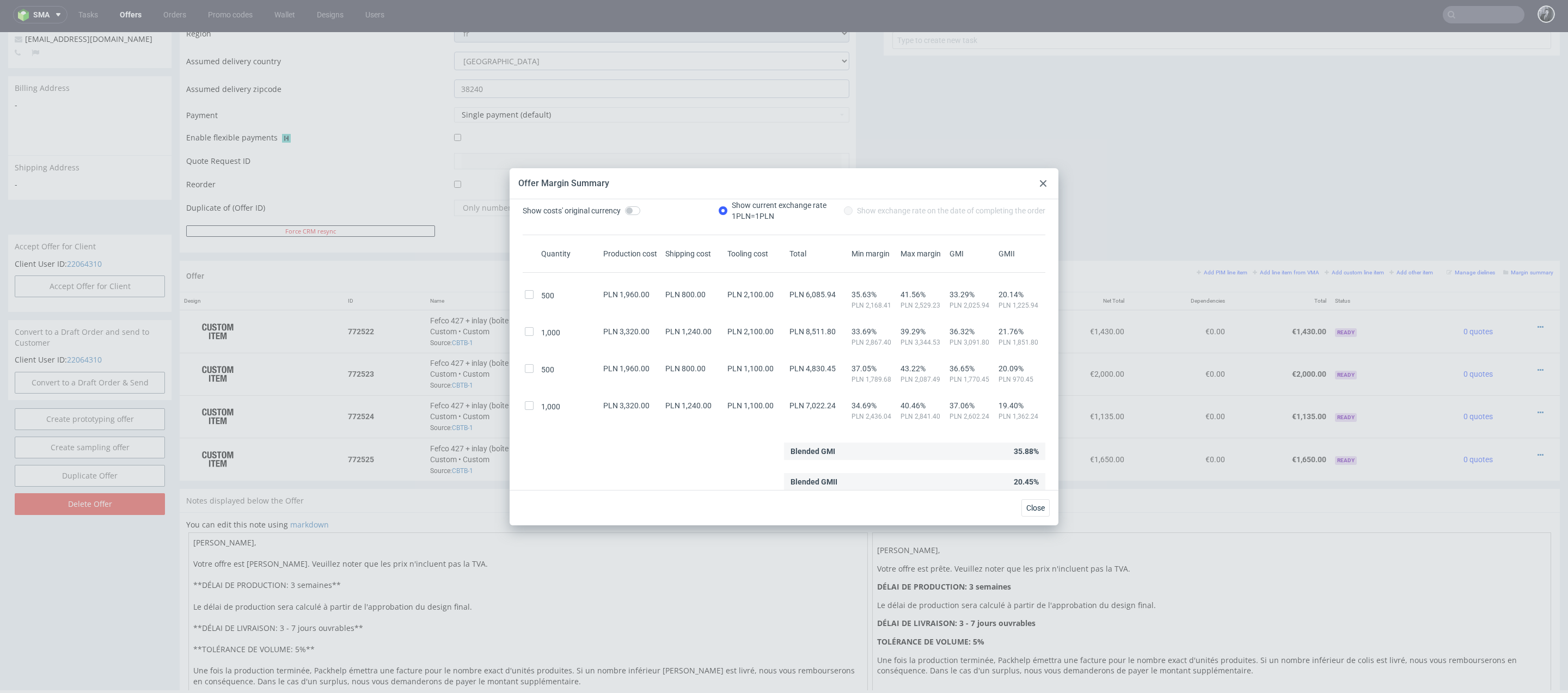
click at [1047, 180] on div at bounding box center [1043, 183] width 13 height 13
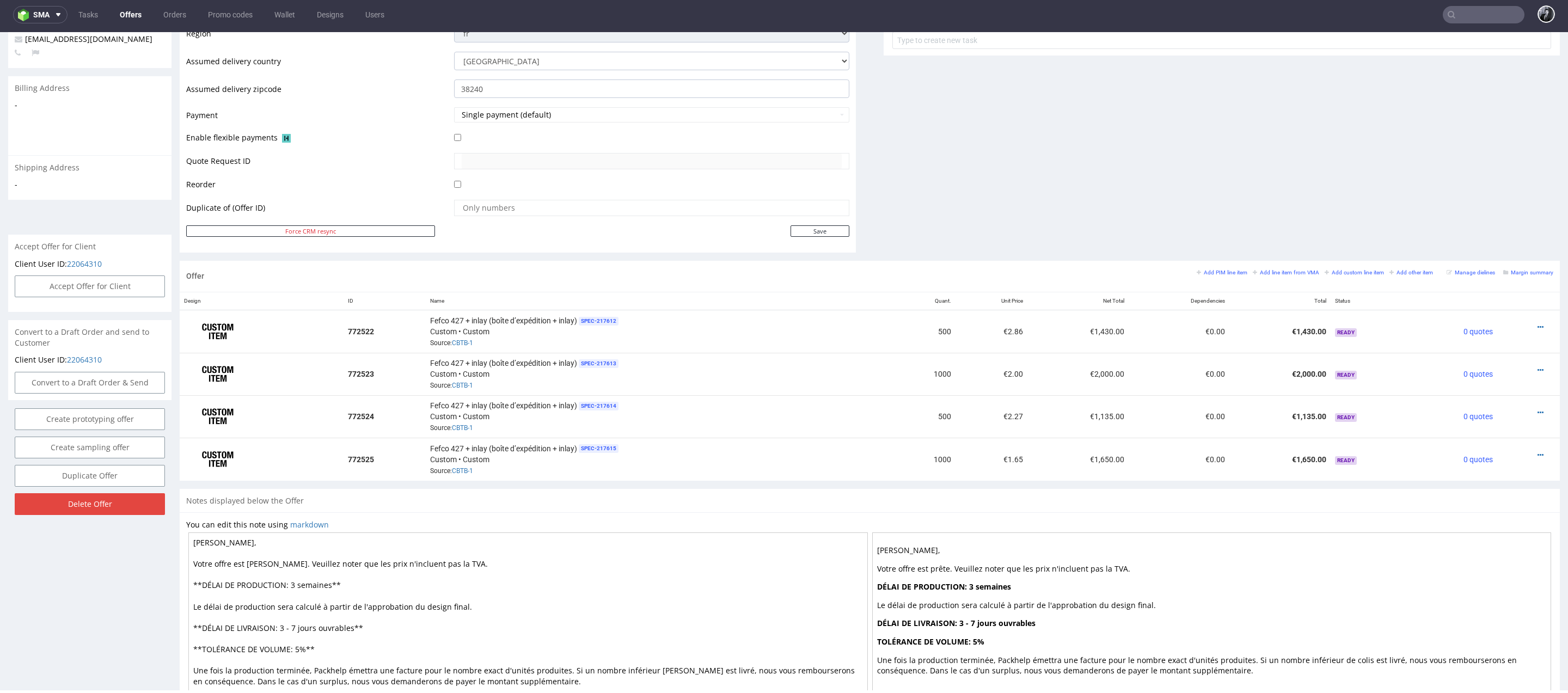
scroll to position [0, 0]
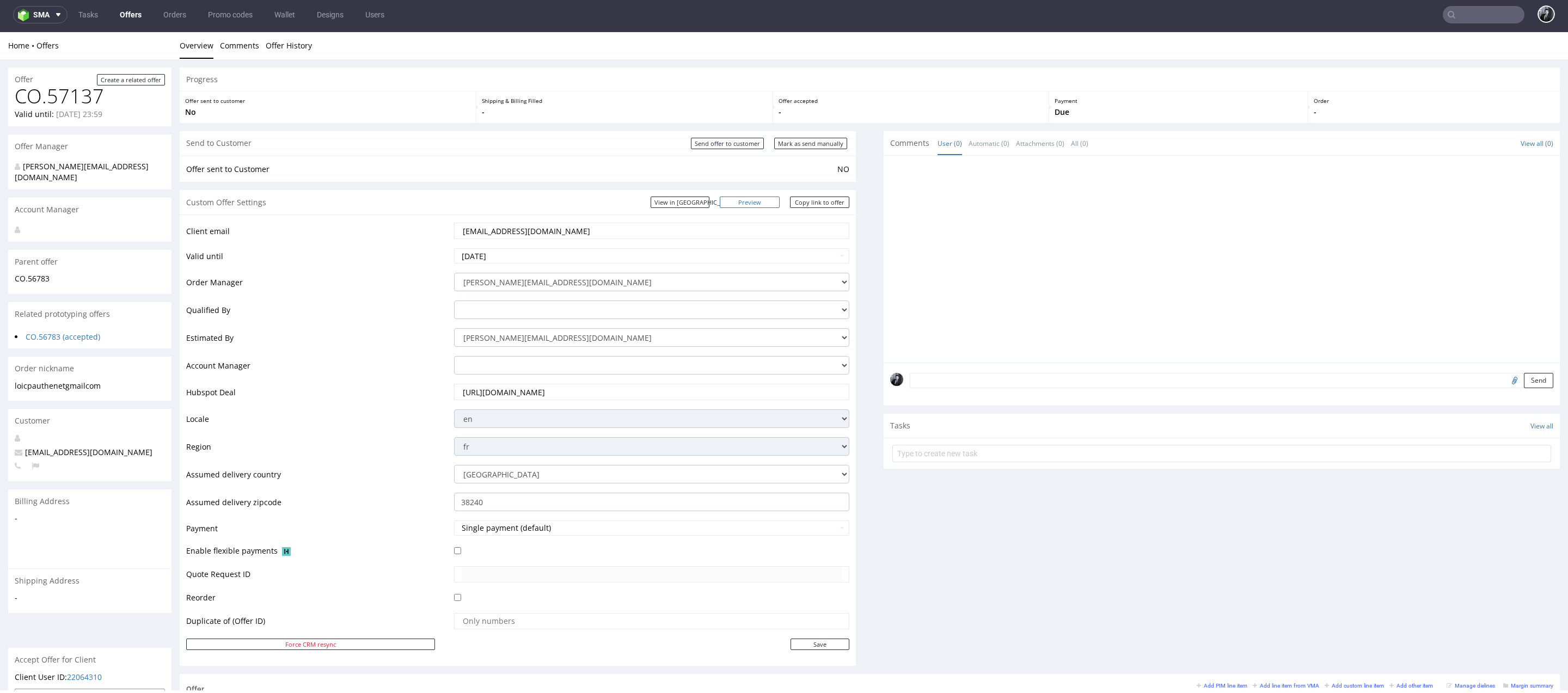
click at [754, 202] on link "Preview" at bounding box center [750, 202] width 60 height 12
click at [830, 202] on link "Copy link to offer" at bounding box center [820, 202] width 60 height 12
click at [720, 145] on input "Send offer to customer" at bounding box center [727, 144] width 73 height 12
type input "In progress..."
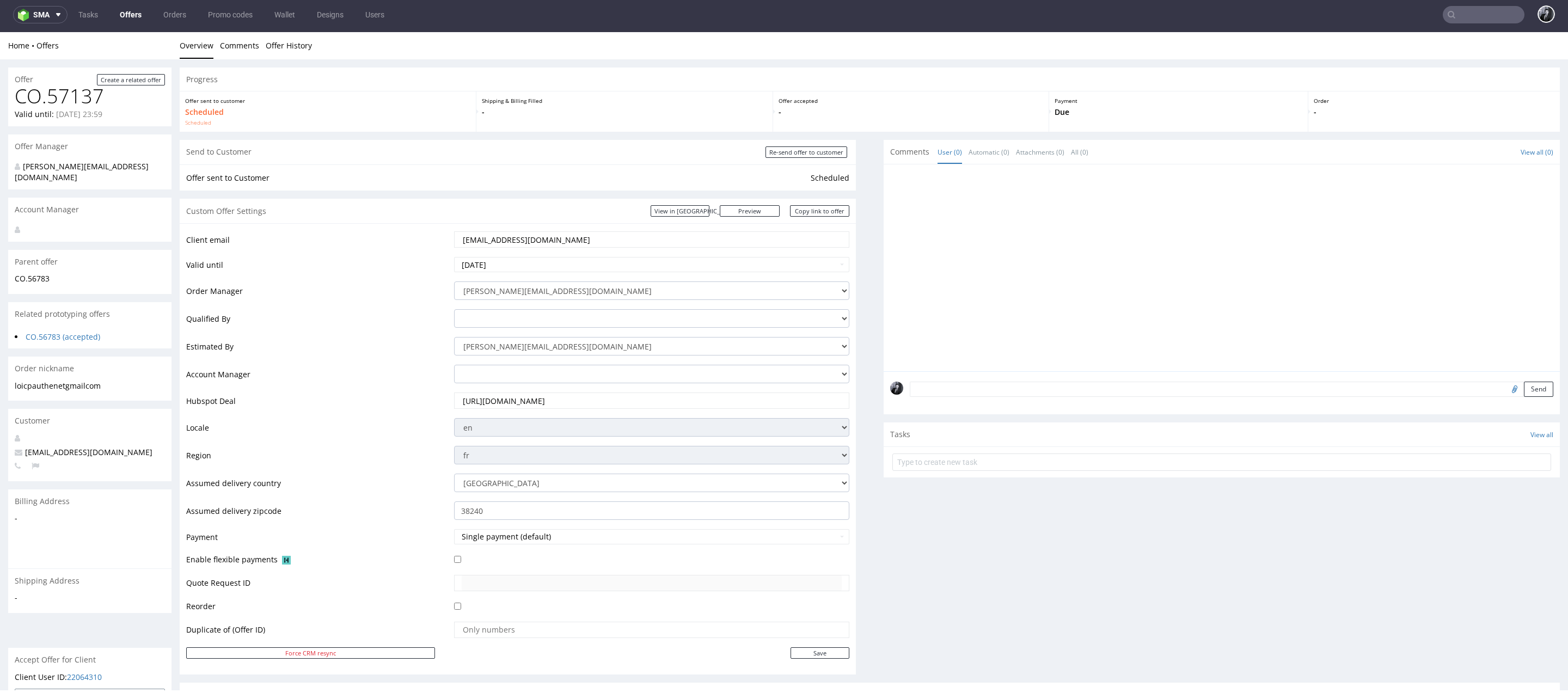
click at [130, 10] on link "Offers" at bounding box center [130, 15] width 35 height 18
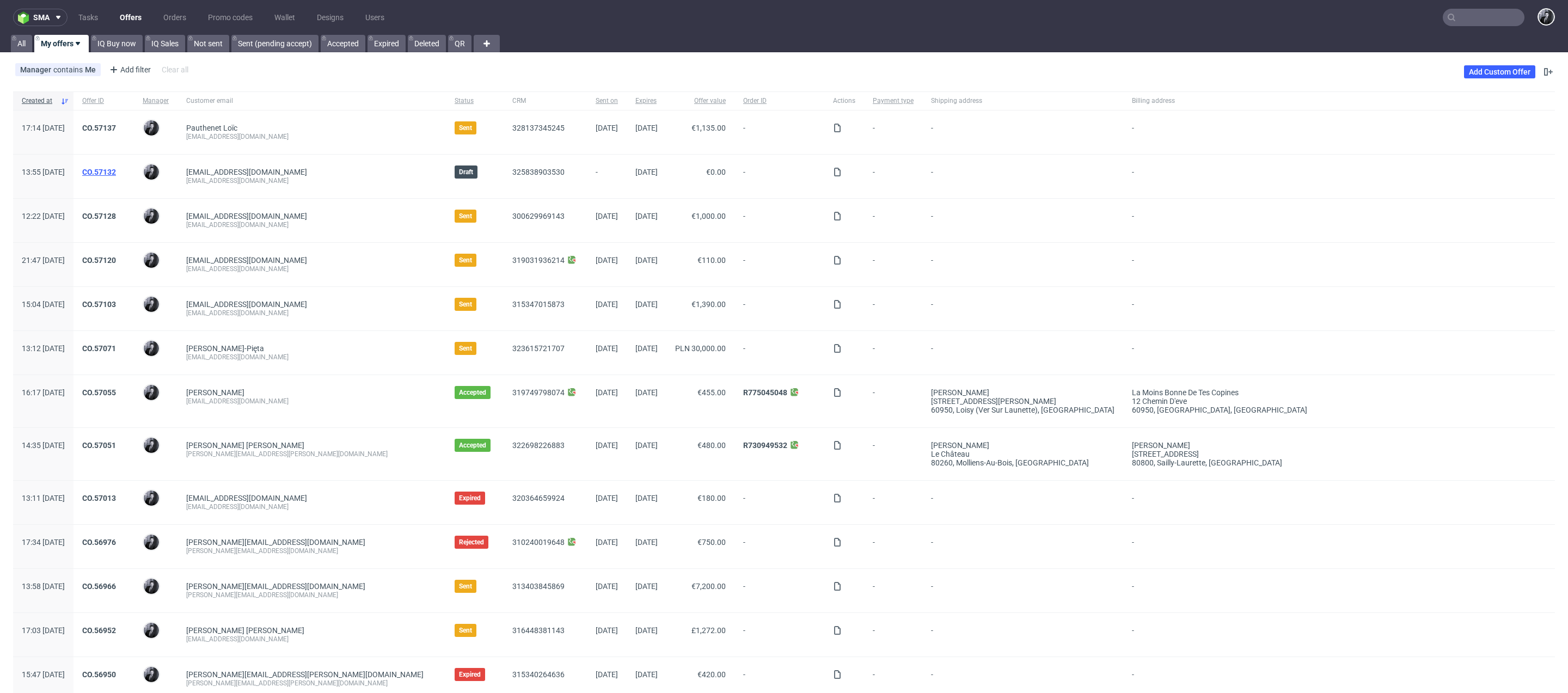
click at [116, 168] on link "CO.57132" at bounding box center [99, 172] width 34 height 9
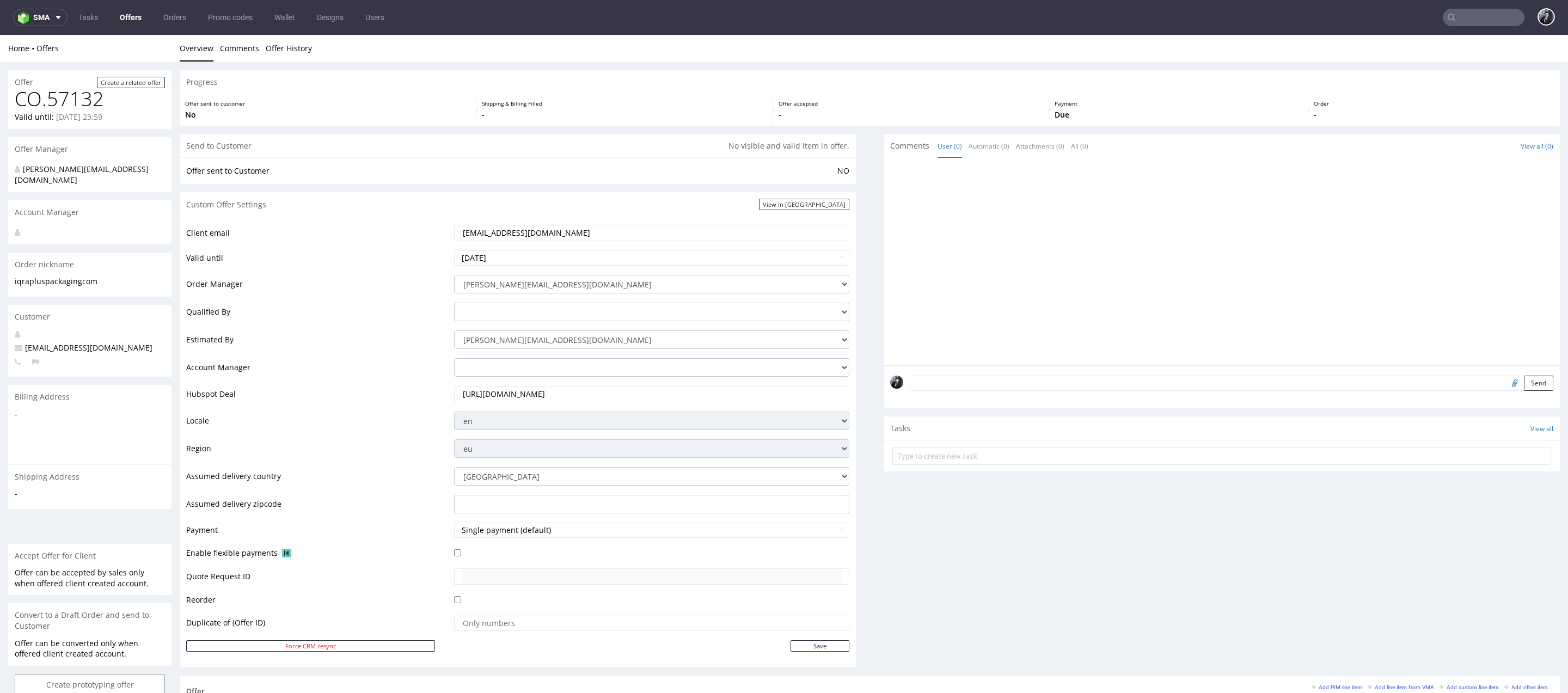
scroll to position [314, 0]
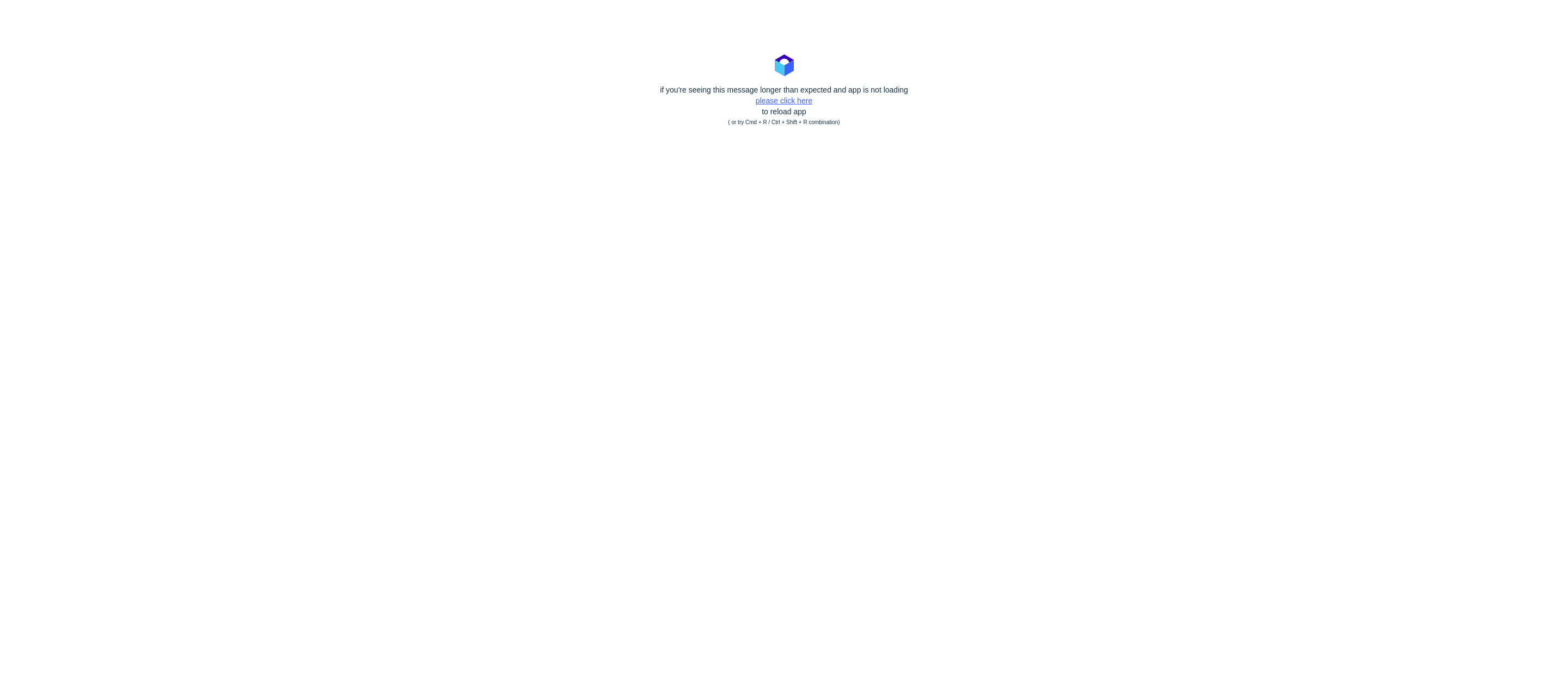
click at [779, 100] on link "please click here" at bounding box center [784, 100] width 56 height 9
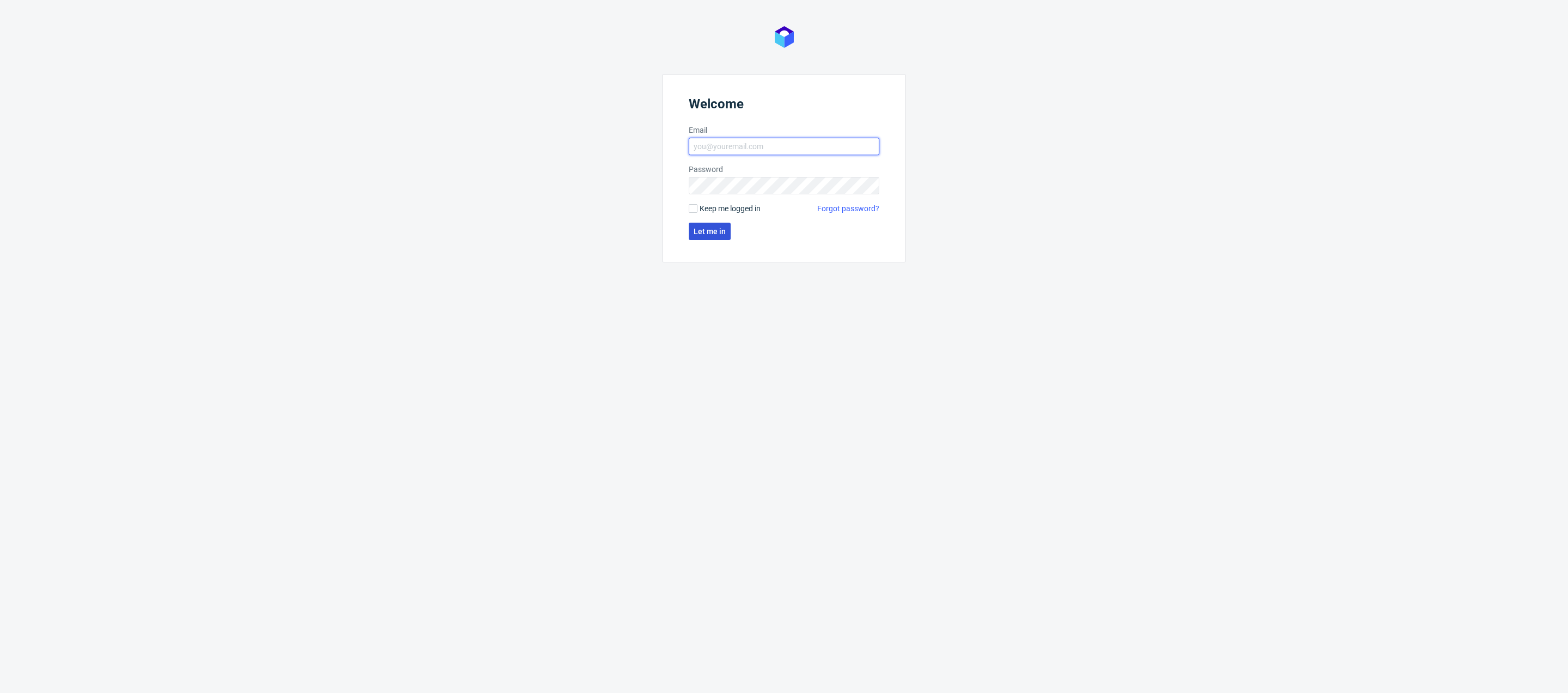
type input "[PERSON_NAME][EMAIL_ADDRESS][DOMAIN_NAME]"
click at [718, 229] on span "Let me in" at bounding box center [710, 231] width 32 height 7
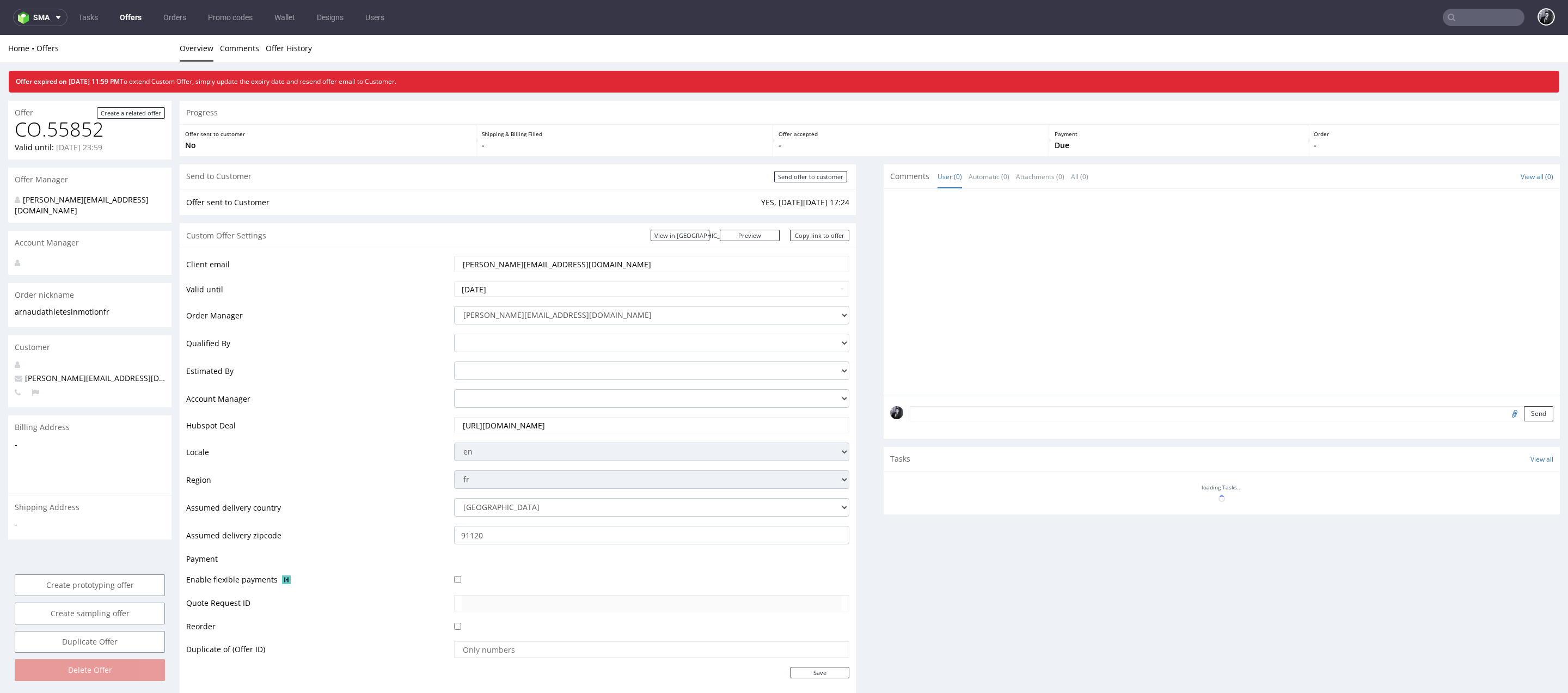
click at [132, 16] on link "Offers" at bounding box center [130, 18] width 35 height 18
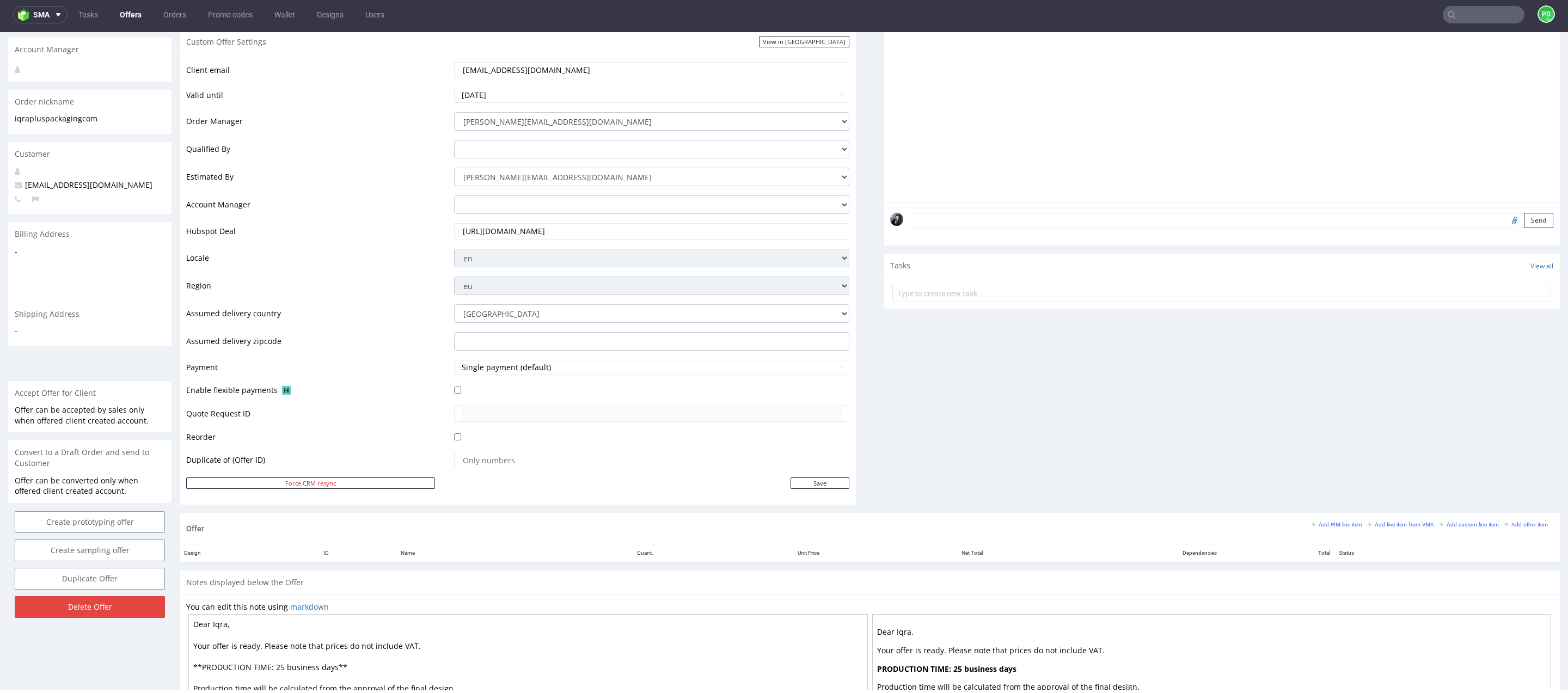
scroll to position [314, 0]
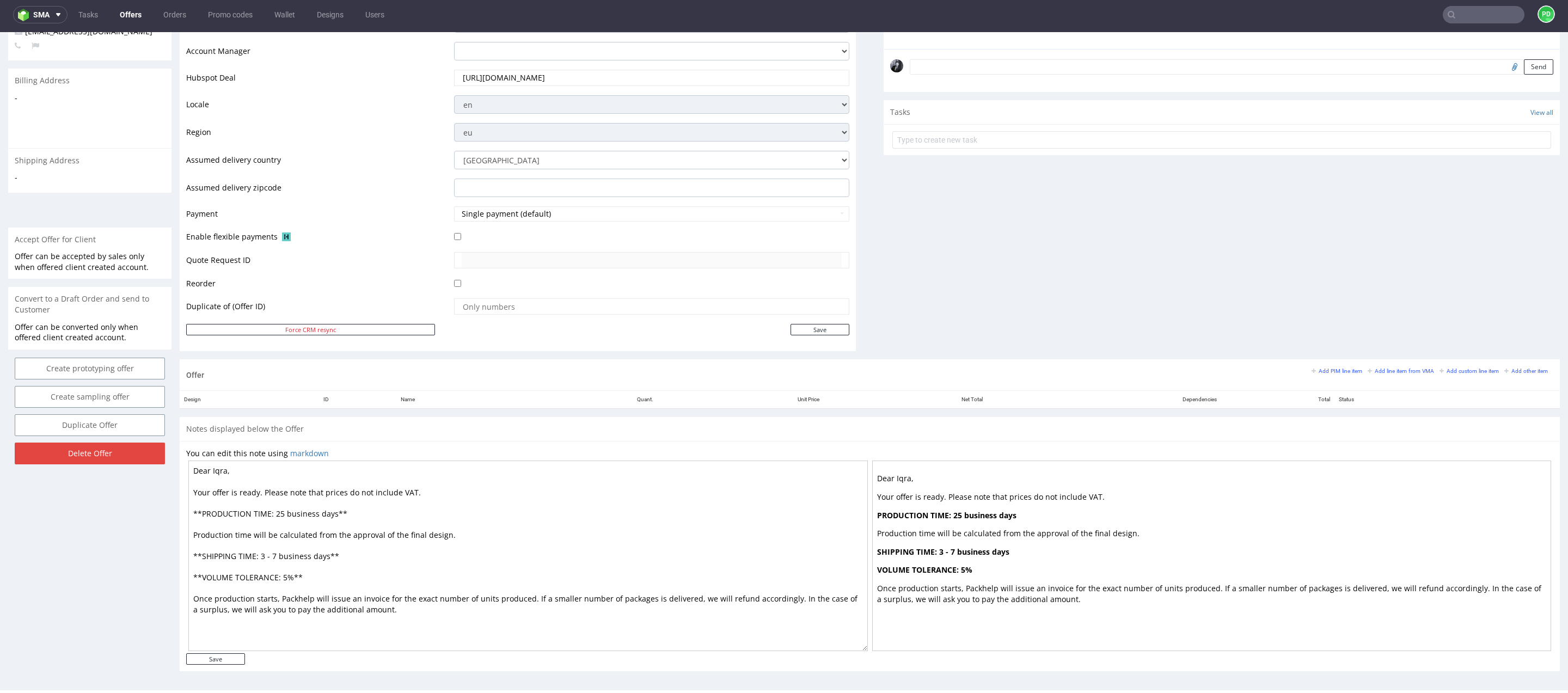
click at [433, 498] on textarea "Dear Iqra, Your offer is ready. Please note that prices do not include VAT. **P…" at bounding box center [528, 556] width 680 height 191
click at [382, 512] on textarea "Dear Iqra, Your offer is ready. Please note that prices do not include VAT. **P…" at bounding box center [528, 556] width 680 height 191
click at [275, 509] on textarea "Dear Iqra, Your offer is ready. Please note that prices do not include VAT. **P…" at bounding box center [528, 556] width 680 height 191
drag, startPoint x: 347, startPoint y: 553, endPoint x: 194, endPoint y: 555, distance: 153.0
click at [194, 555] on textarea "Dear Iqra, Your offer is ready. Please note that prices do not include VAT. **P…" at bounding box center [528, 556] width 680 height 191
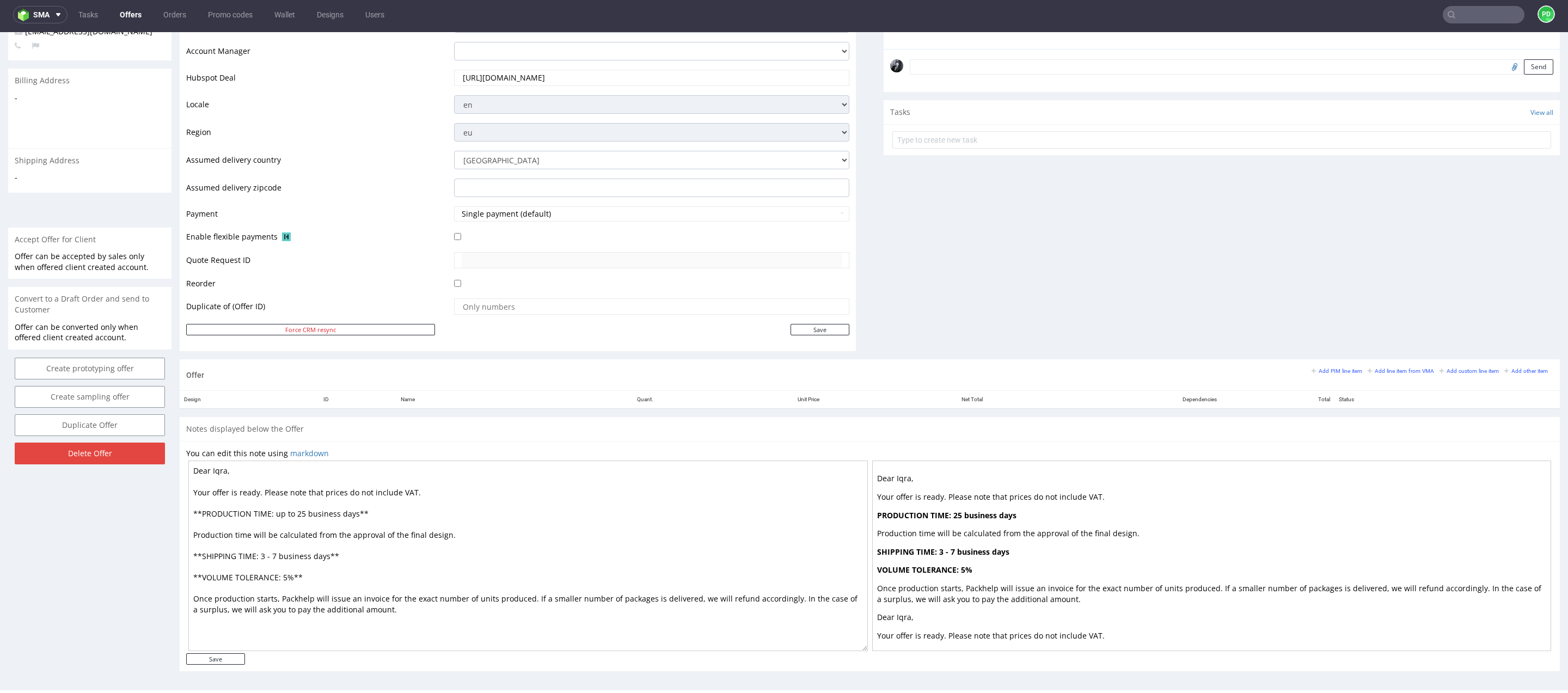
drag, startPoint x: 332, startPoint y: 572, endPoint x: 199, endPoint y: 573, distance: 133.0
click at [199, 573] on textarea "Dear Iqra, Your offer is ready. Please note that prices do not include VAT. **P…" at bounding box center [528, 556] width 680 height 191
paste textarea "Lead time: 4 weeks from the date of graphic approval. Quantity tolerance: We al…"
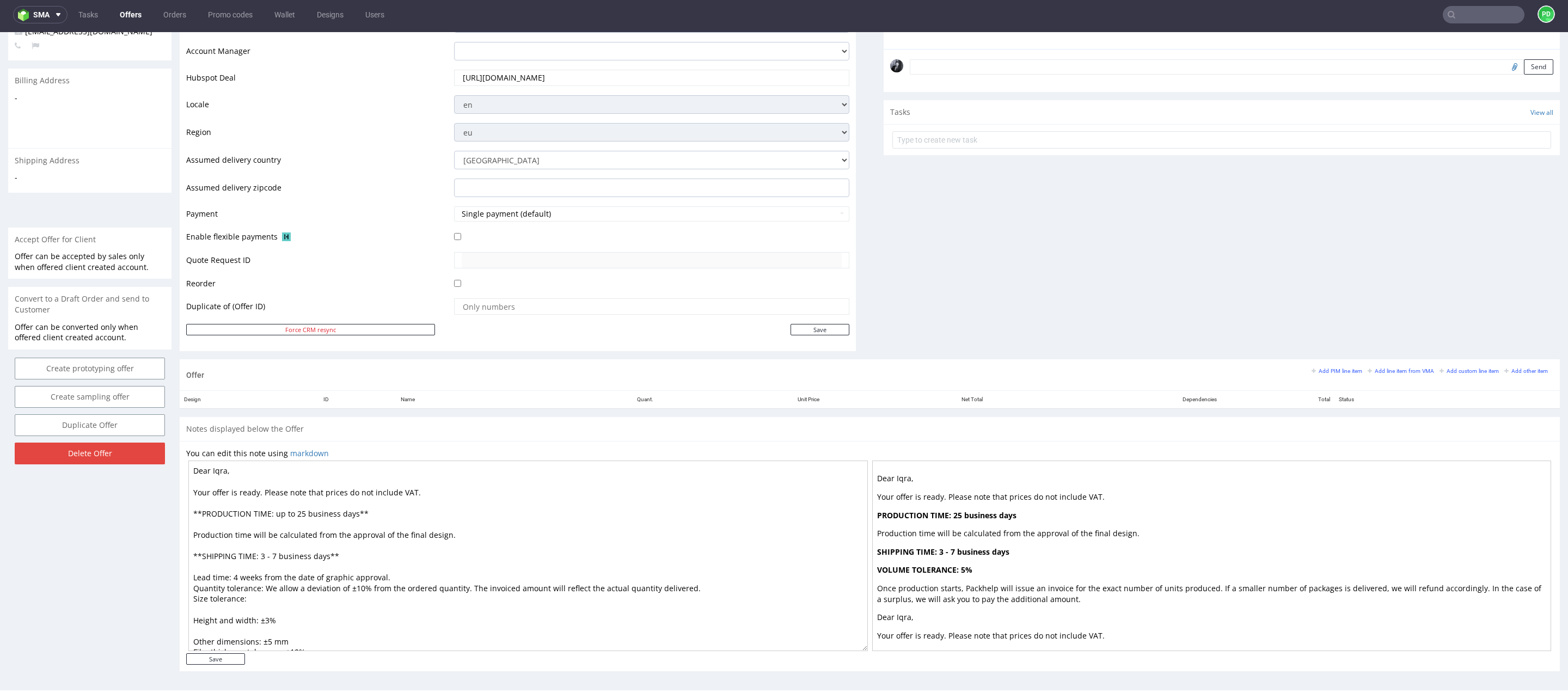
click at [373, 510] on textarea "Dear Iqra, Your offer is ready. Please note that prices do not include VAT. **P…" at bounding box center [528, 556] width 680 height 191
drag, startPoint x: 363, startPoint y: 554, endPoint x: 191, endPoint y: 549, distance: 172.1
click at [191, 549] on textarea "Dear Iqra, Your offer is ready. Please note that prices do not include VAT. **P…" at bounding box center [528, 556] width 680 height 191
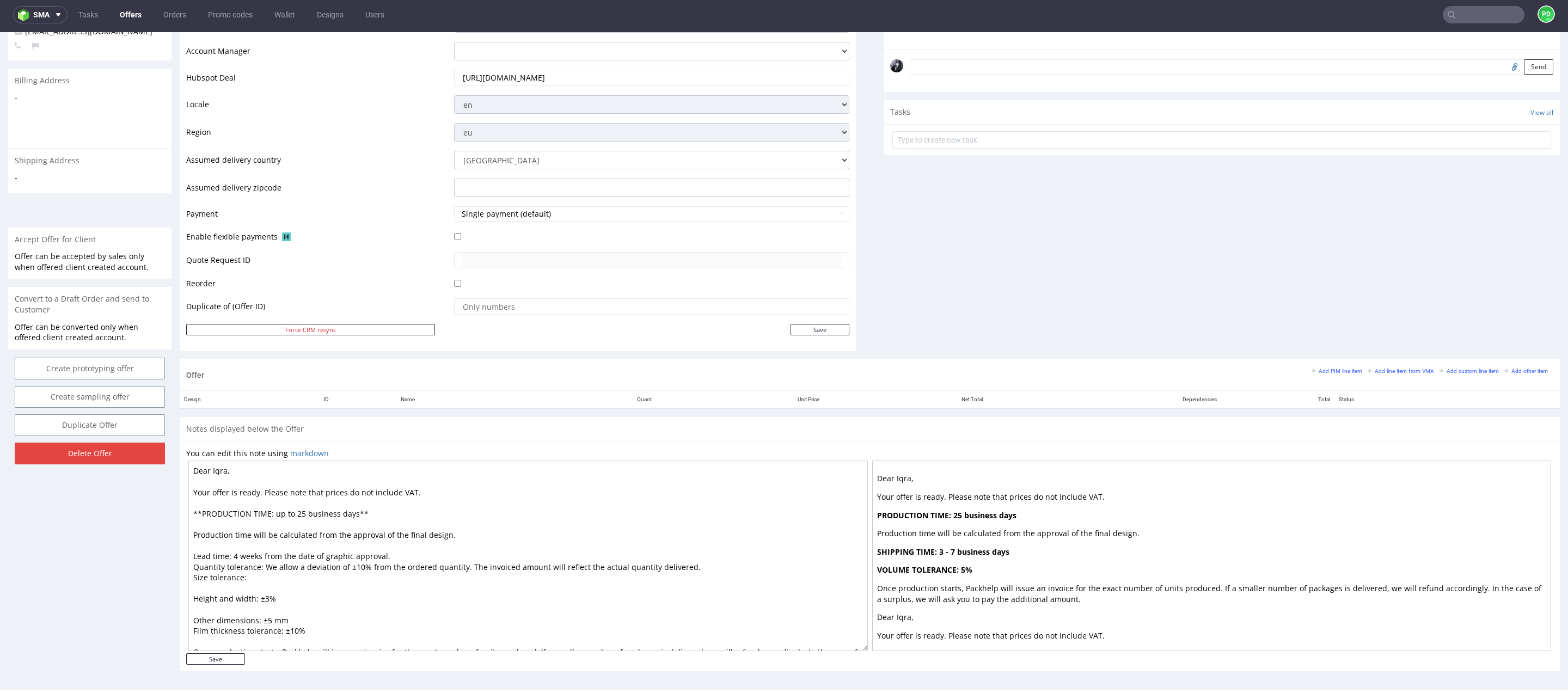
drag, startPoint x: 479, startPoint y: 536, endPoint x: 176, endPoint y: 509, distance: 304.2
click at [176, 509] on div "Offer Create a related offer CO.57132 Valid until: October 17, 2025 23:59 Offer…" at bounding box center [784, 216] width 1568 height 942
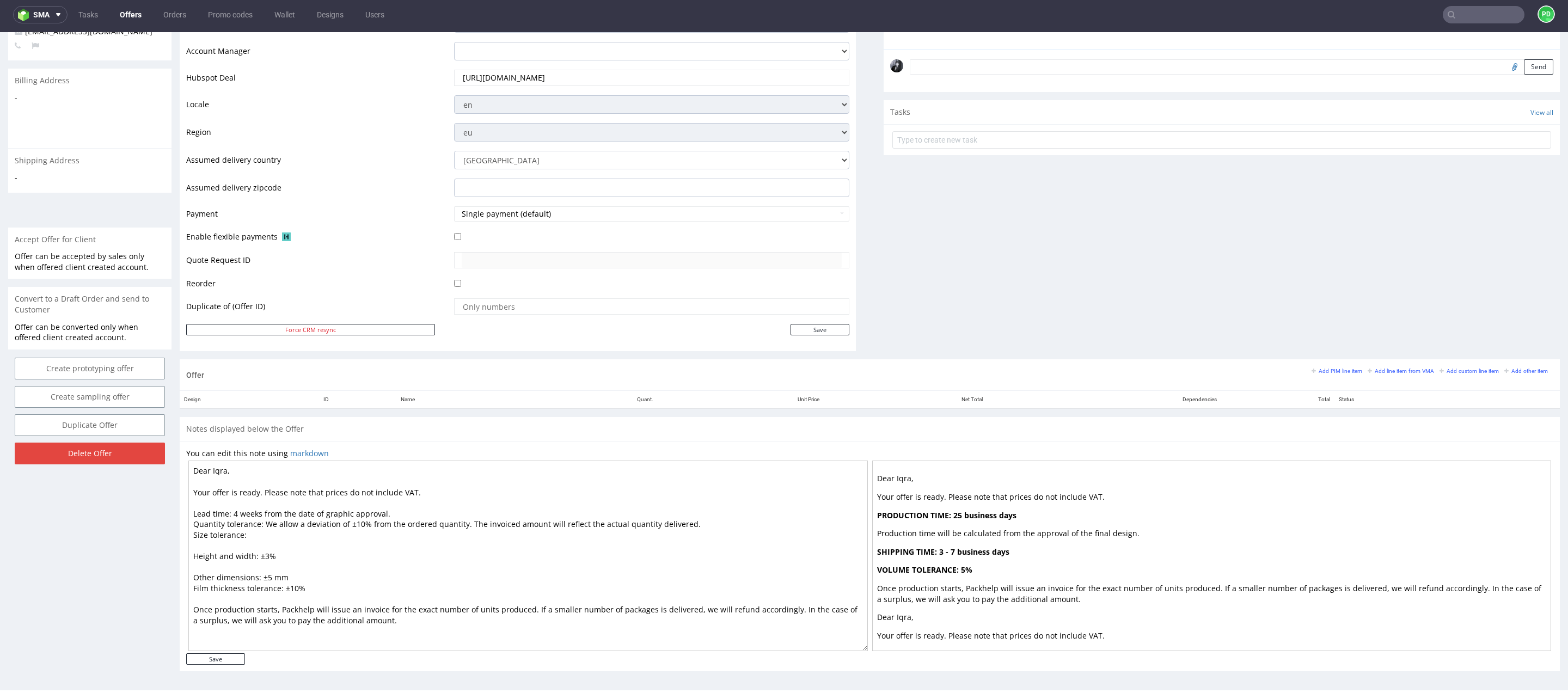
click at [394, 513] on textarea "Dear Iqra, Your offer is ready. Please note that prices do not include VAT. Lea…" at bounding box center [528, 556] width 680 height 191
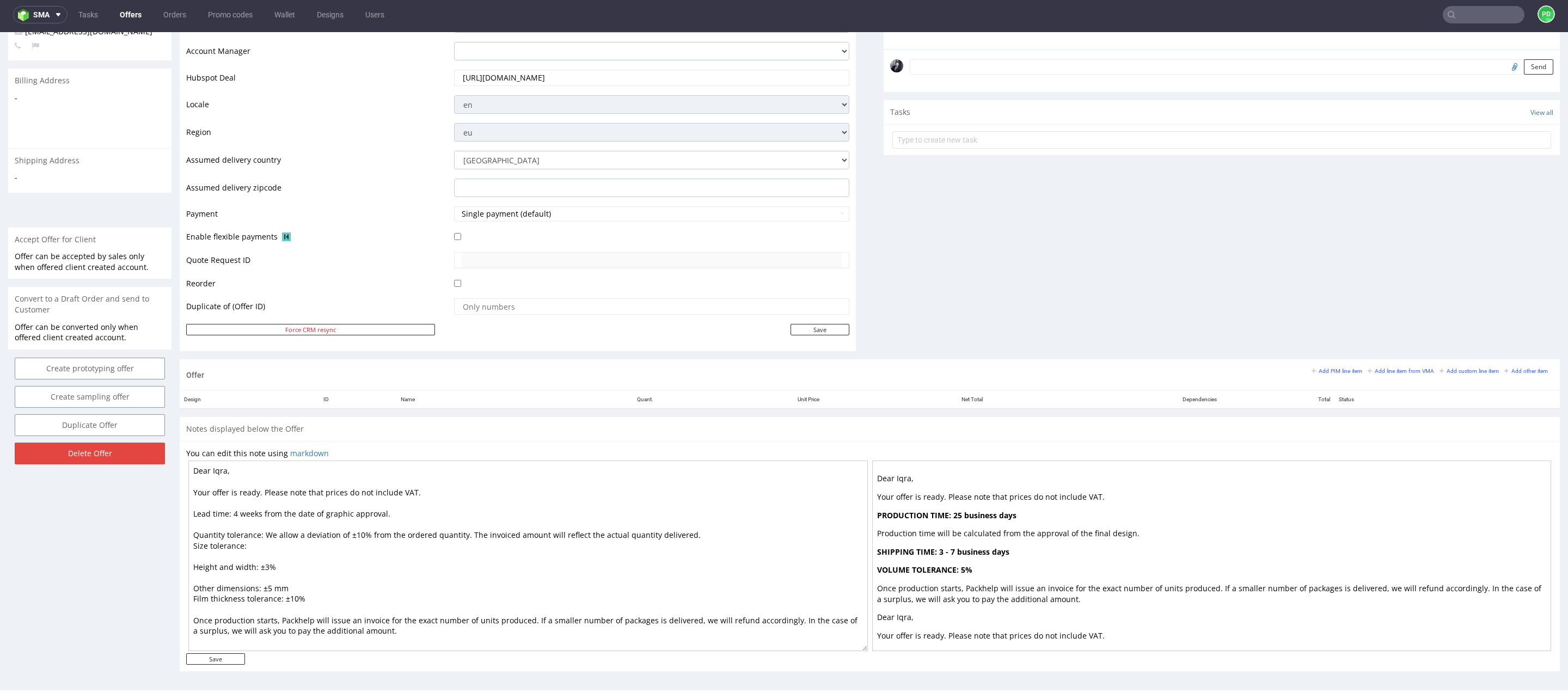
click at [465, 533] on textarea "Dear Iqra, Your offer is ready. Please note that prices do not include VAT. Lea…" at bounding box center [528, 556] width 680 height 191
click at [463, 533] on textarea "Dear Iqra, Your offer is ready. Please note that prices do not include VAT. Lea…" at bounding box center [528, 556] width 680 height 191
click at [704, 528] on textarea "Dear Iqra, Your offer is ready. Please note that prices do not include VAT. Lea…" at bounding box center [528, 556] width 680 height 191
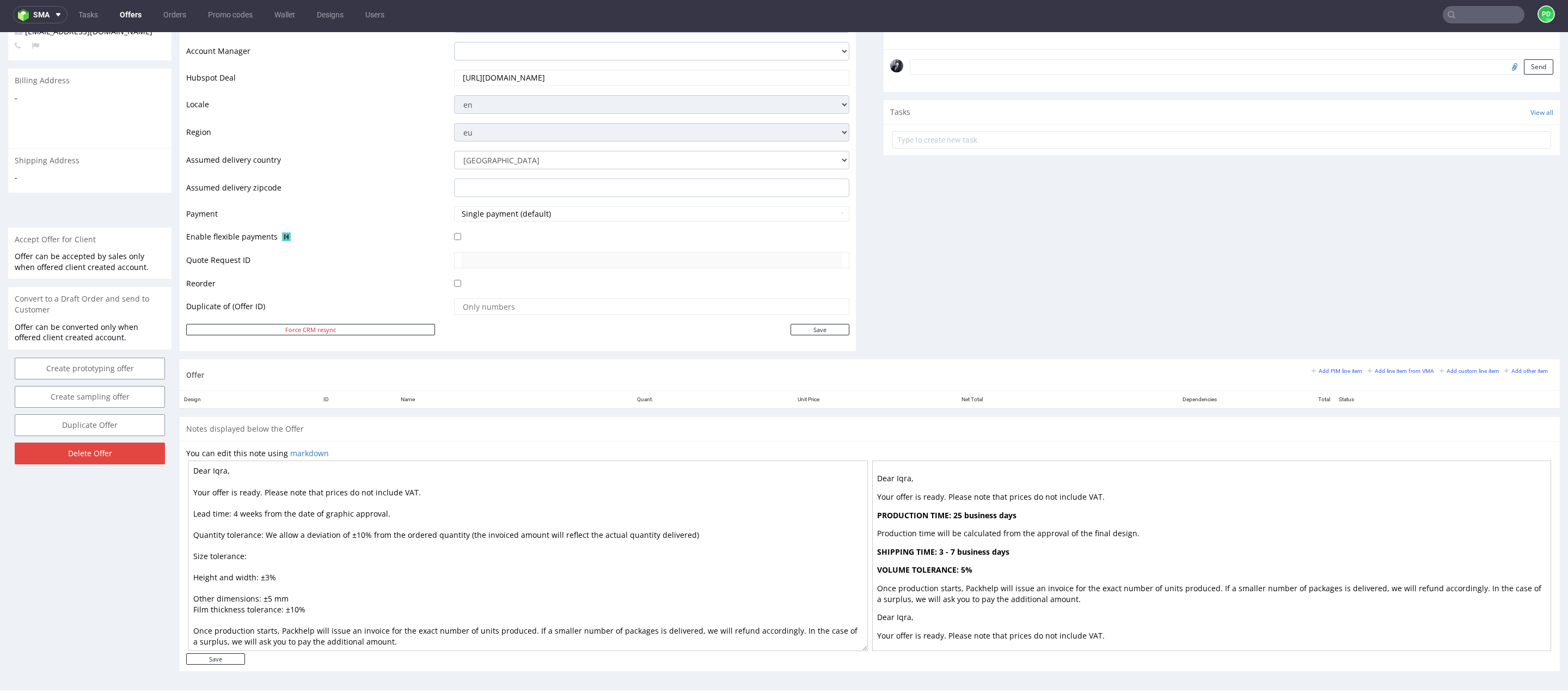
click at [194, 574] on textarea "Dear Iqra, Your offer is ready. Please note that prices do not include VAT. Lea…" at bounding box center [528, 556] width 680 height 191
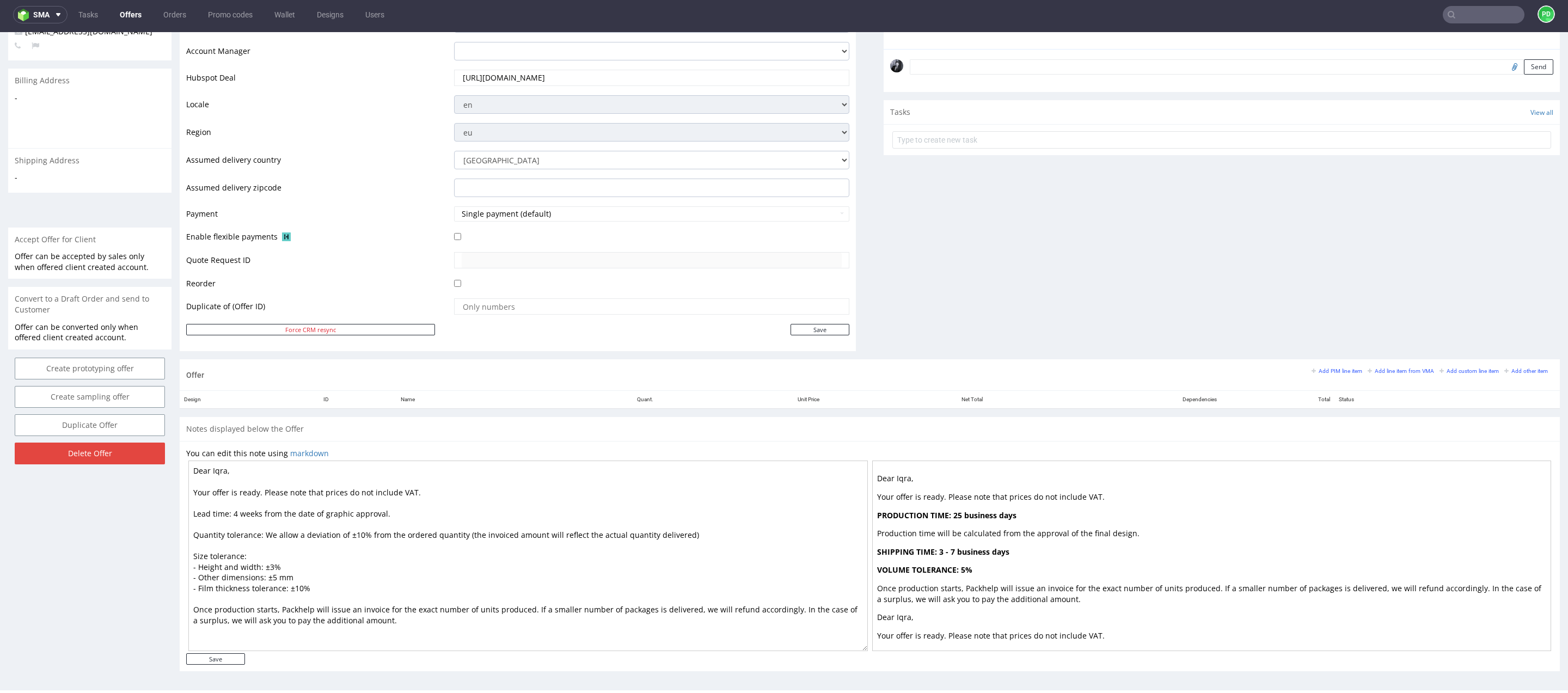
click at [389, 595] on textarea "Dear Iqra, Your offer is ready. Please note that prices do not include VAT. Lea…" at bounding box center [528, 556] width 680 height 191
click at [405, 616] on textarea "Dear Iqra, Your offer is ready. Please note that prices do not include VAT. Lea…" at bounding box center [528, 556] width 680 height 191
click at [397, 506] on textarea "Dear Iqra, Your offer is ready. Please note that prices do not include VAT. Lea…" at bounding box center [528, 556] width 680 height 191
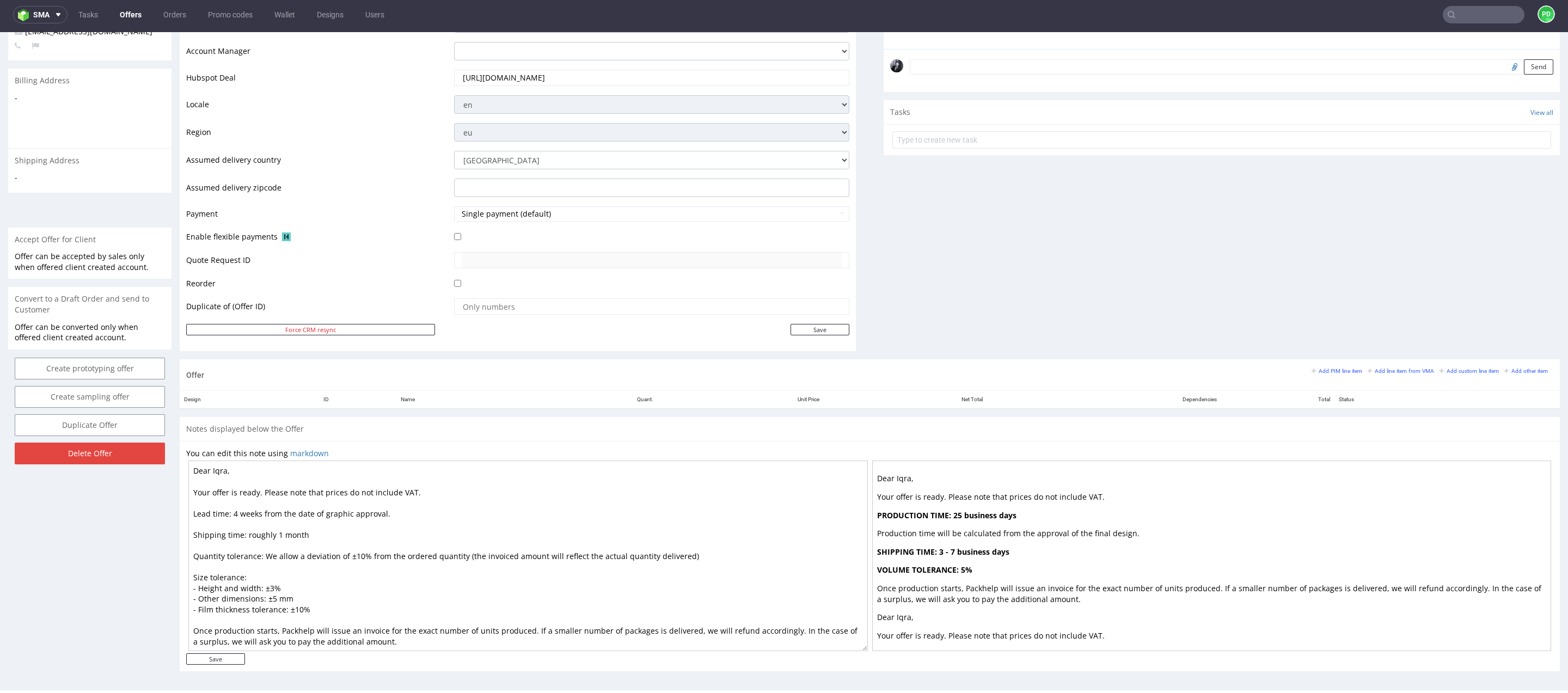
type textarea "Dear Iqra, Your offer is ready. Please note that prices do not include VAT. Lea…"
click at [215, 649] on div "Dear Iqra, Your offer is ready. Please note that prices do not include VAT. Lea…" at bounding box center [869, 556] width 1367 height 195
click at [213, 656] on input "Save" at bounding box center [216, 659] width 59 height 12
type input "In progress..."
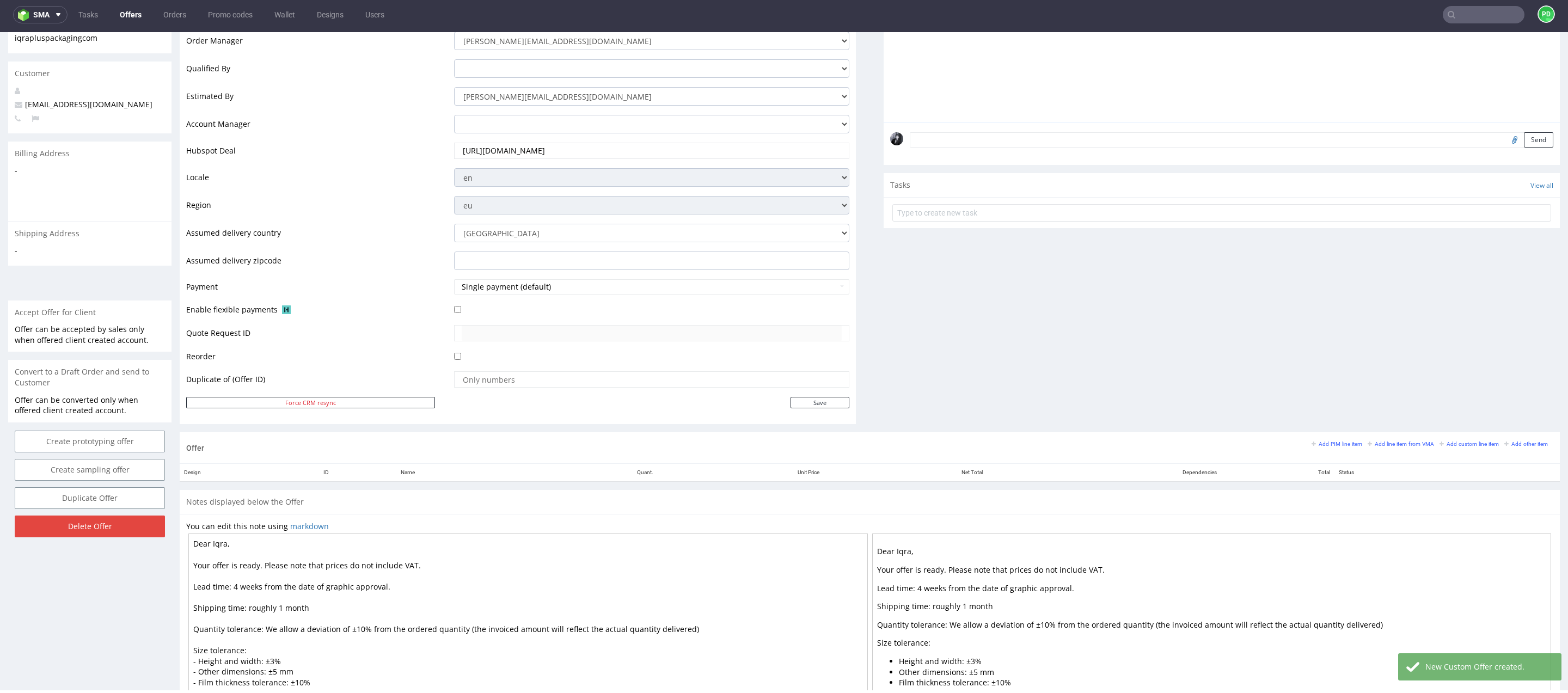
scroll to position [325, 0]
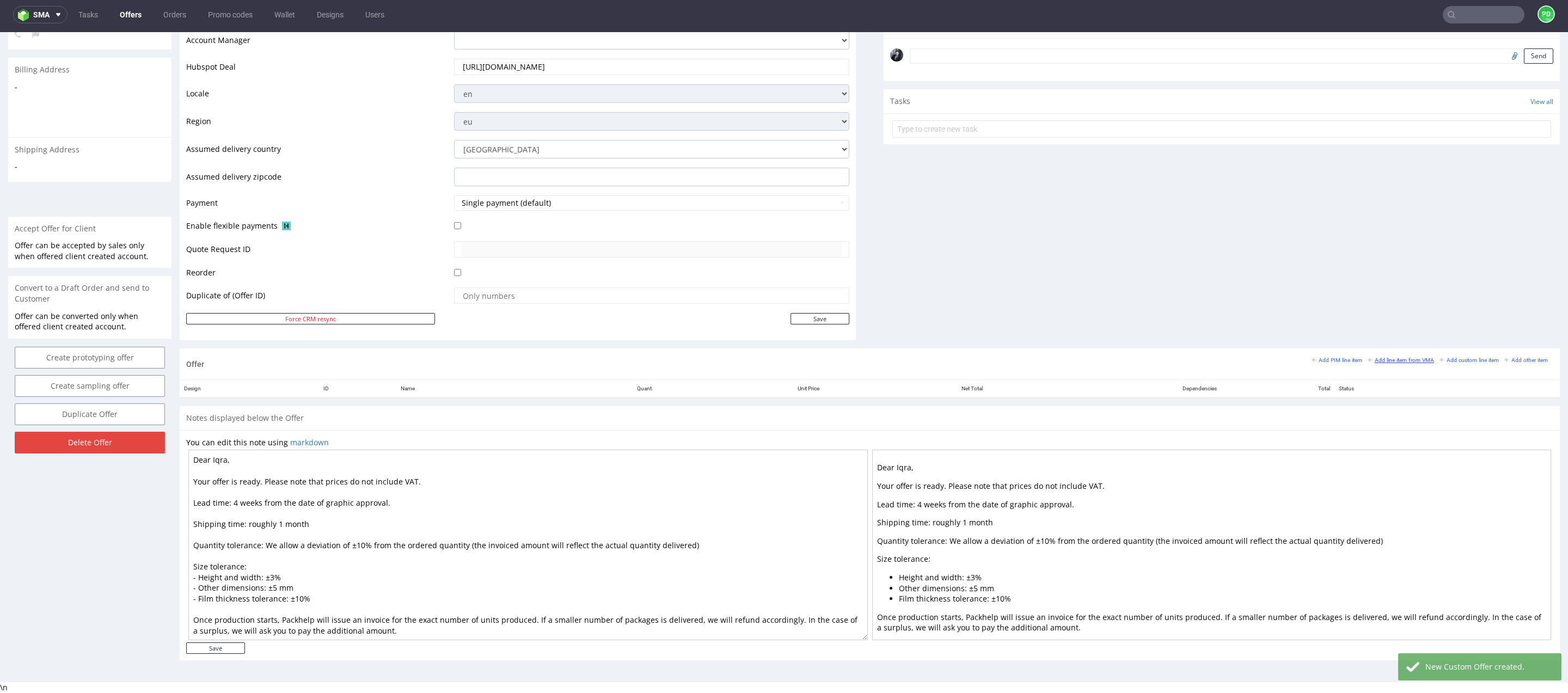
click at [1397, 359] on small "Add line item from VMA" at bounding box center [1400, 360] width 67 height 6
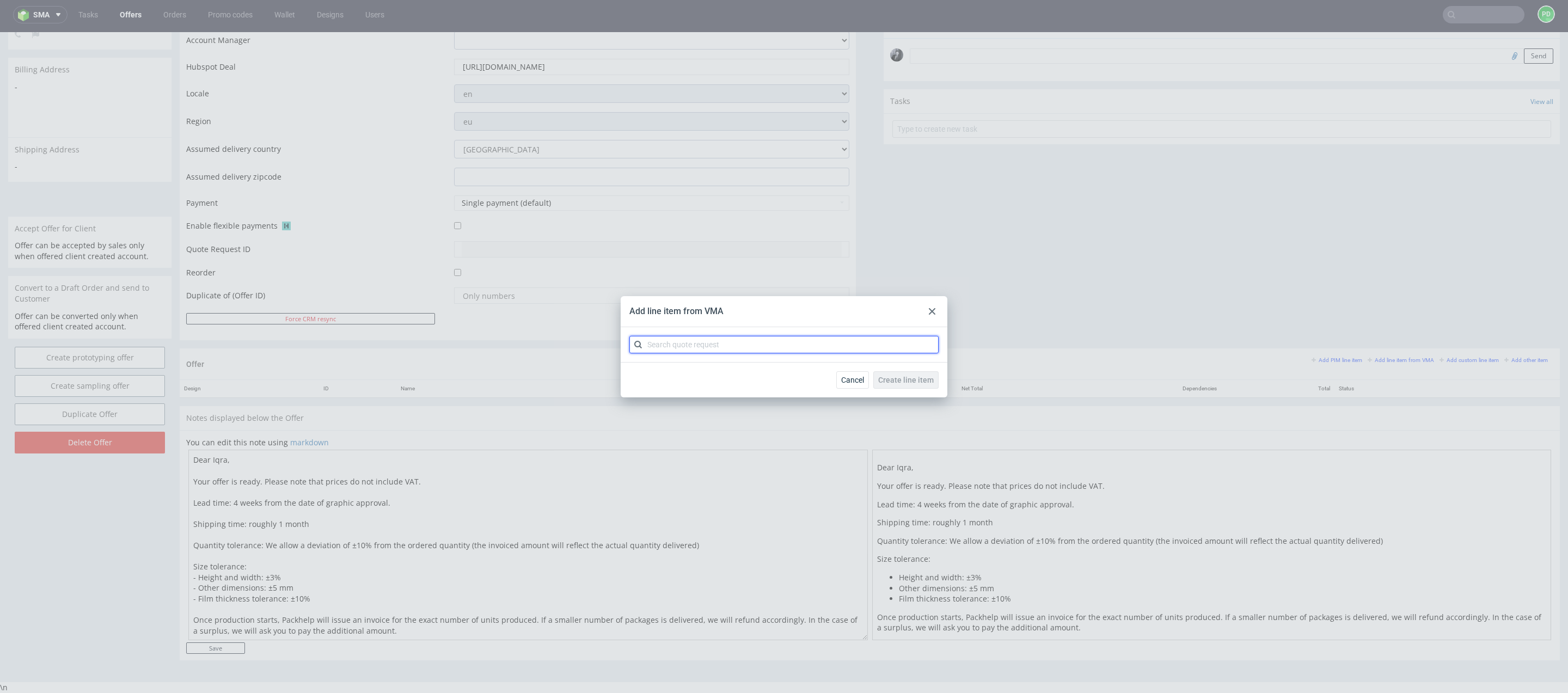
click at [809, 351] on input "text" at bounding box center [784, 345] width 309 height 18
type input "CBTN"
click at [733, 365] on div "CBTN 1 variant" at bounding box center [784, 370] width 301 height 20
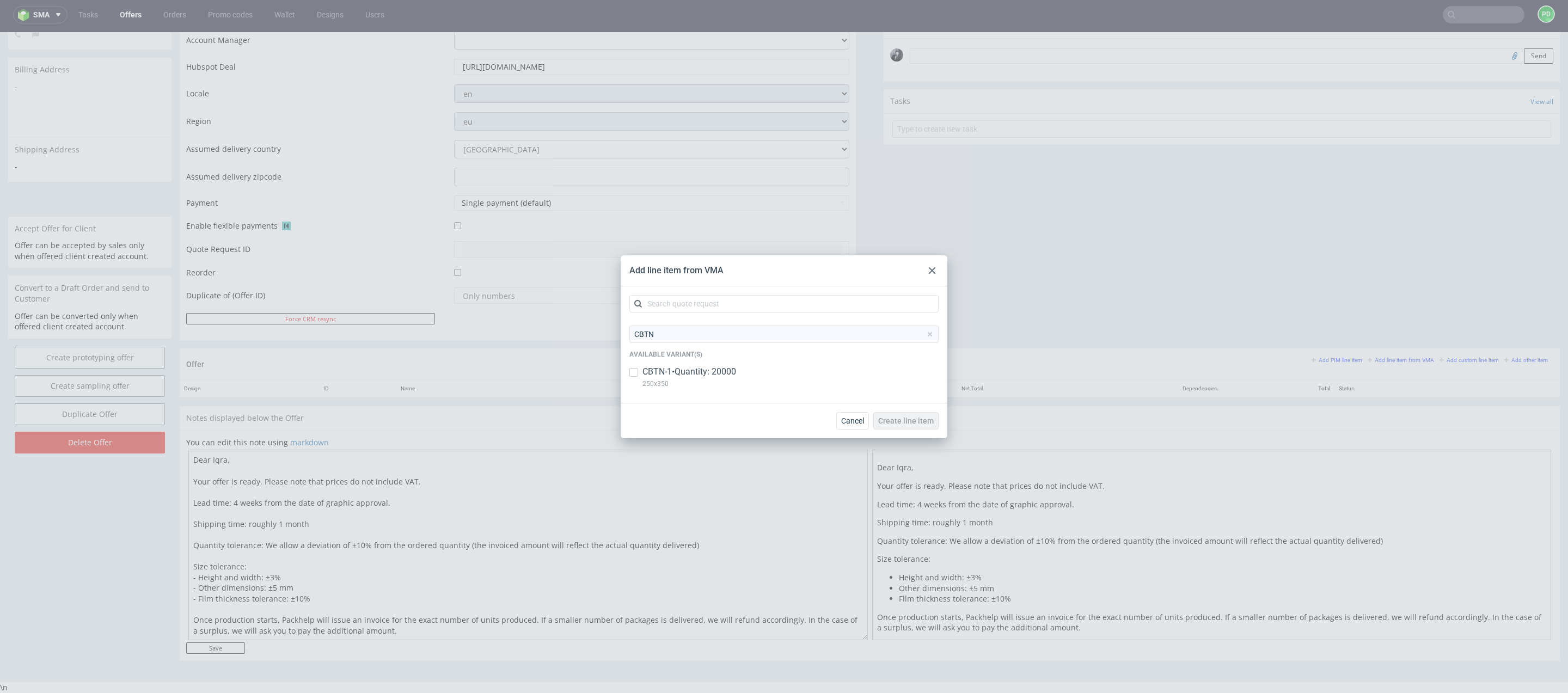
click at [638, 371] on div "CBTN-1 • Quantity: 20000 250x350" at bounding box center [784, 380] width 309 height 29
checkbox input "true"
click at [920, 420] on span "Create line item" at bounding box center [906, 421] width 56 height 7
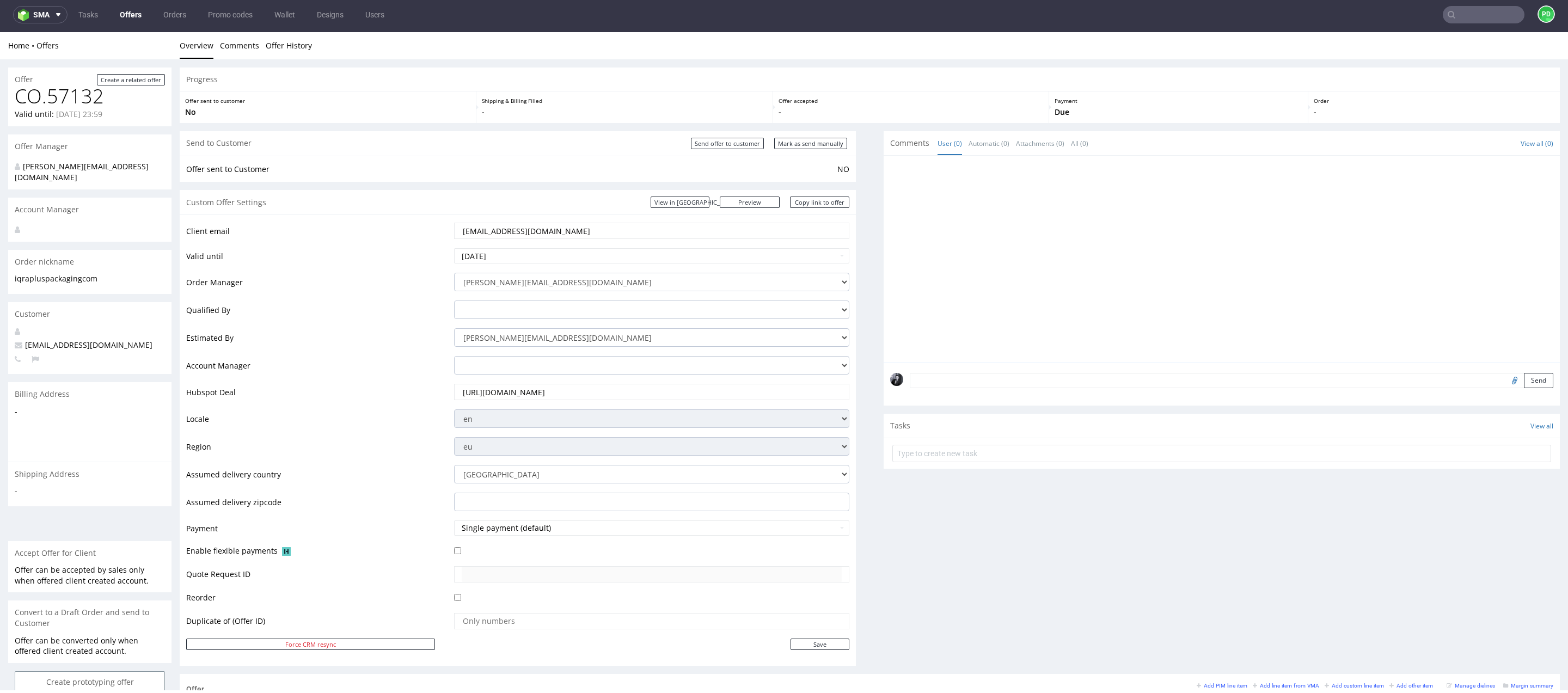
scroll to position [356, 0]
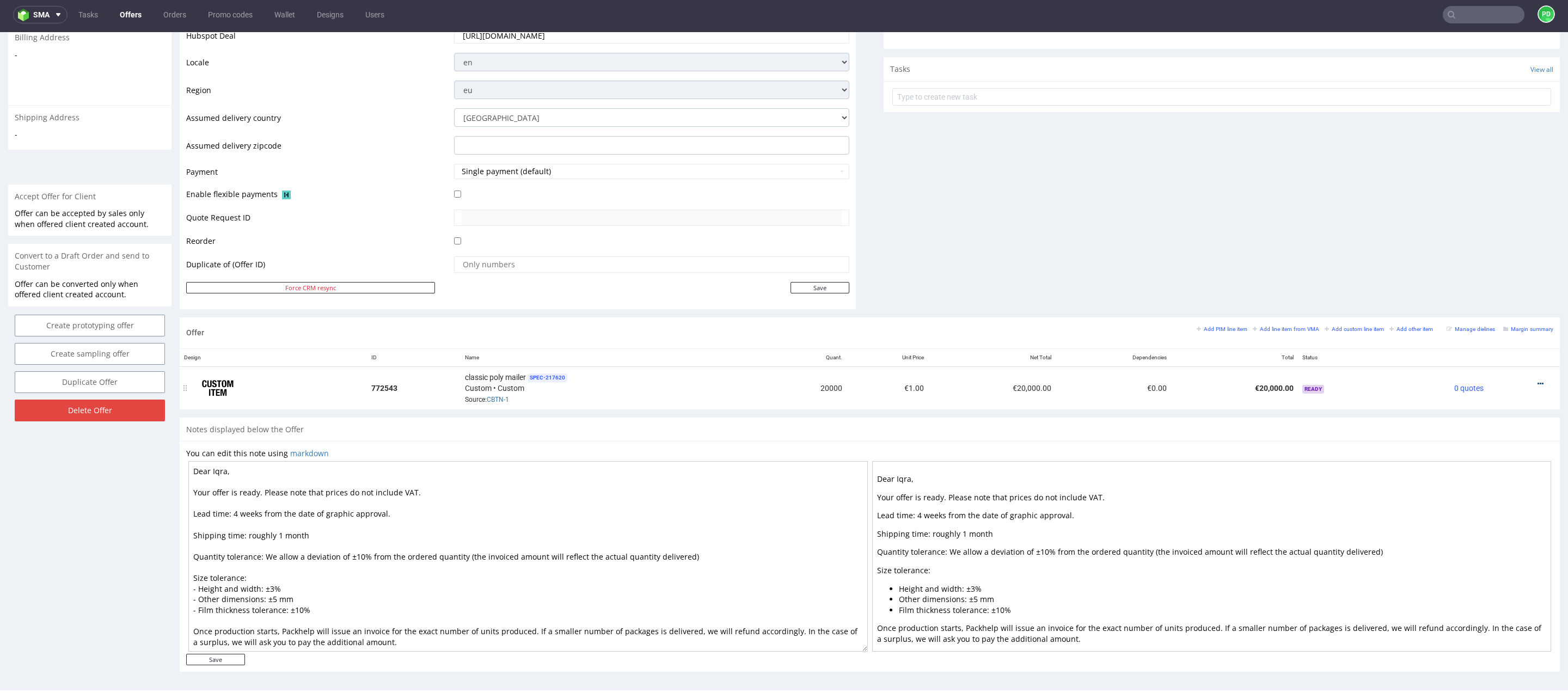
click at [1537, 380] on icon at bounding box center [1540, 384] width 6 height 7
click at [1497, 246] on span "Edit item specification" at bounding box center [1491, 241] width 88 height 11
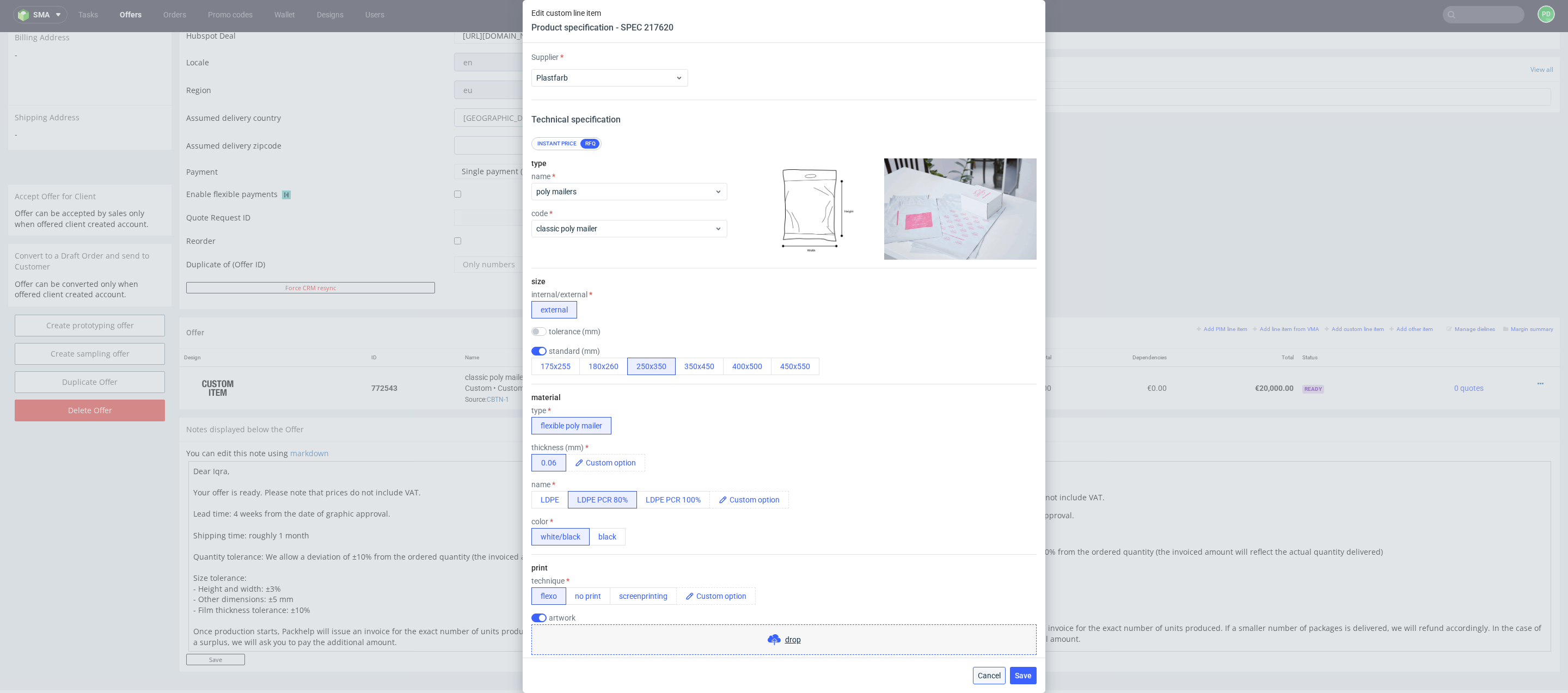
click at [991, 670] on button "Cancel" at bounding box center [989, 676] width 33 height 18
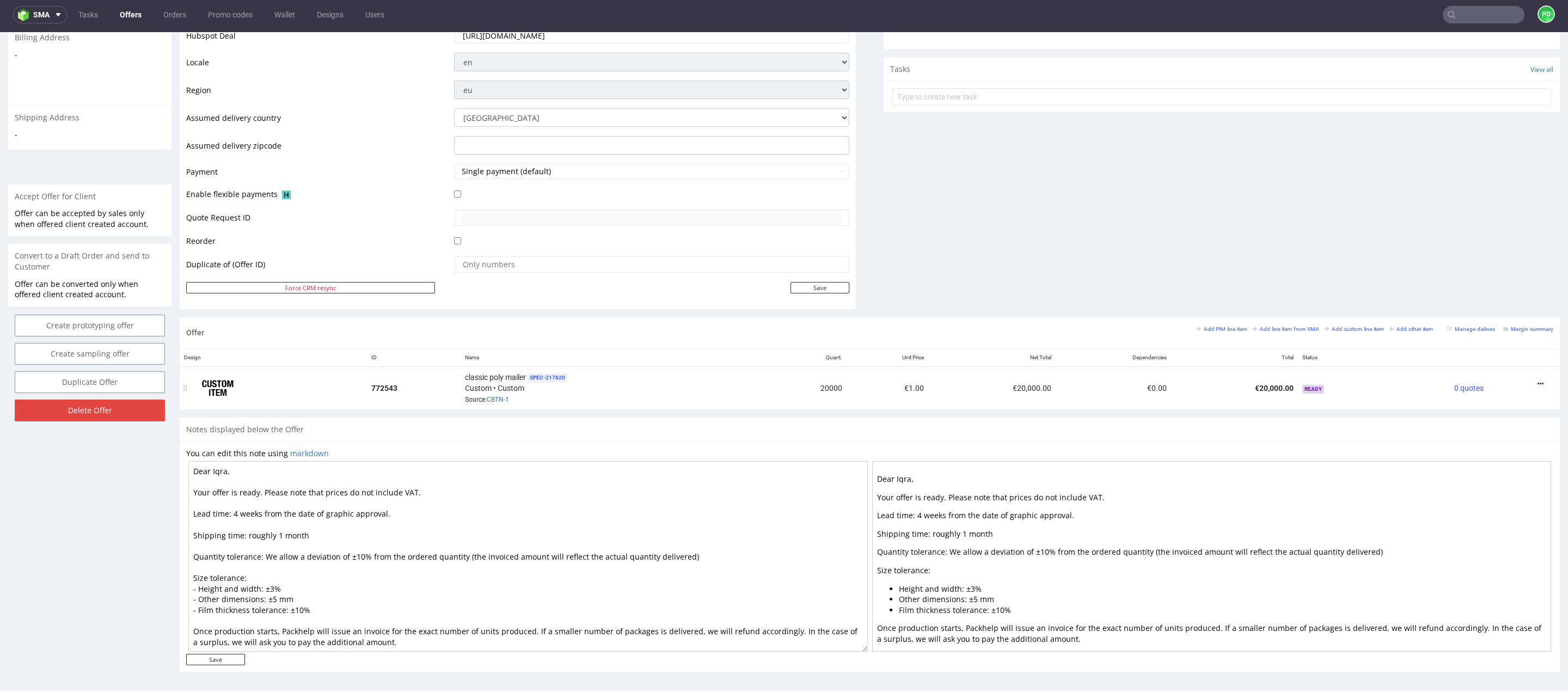
click at [1537, 381] on icon at bounding box center [1540, 384] width 6 height 7
click at [1491, 270] on li "Edit item price" at bounding box center [1486, 261] width 105 height 20
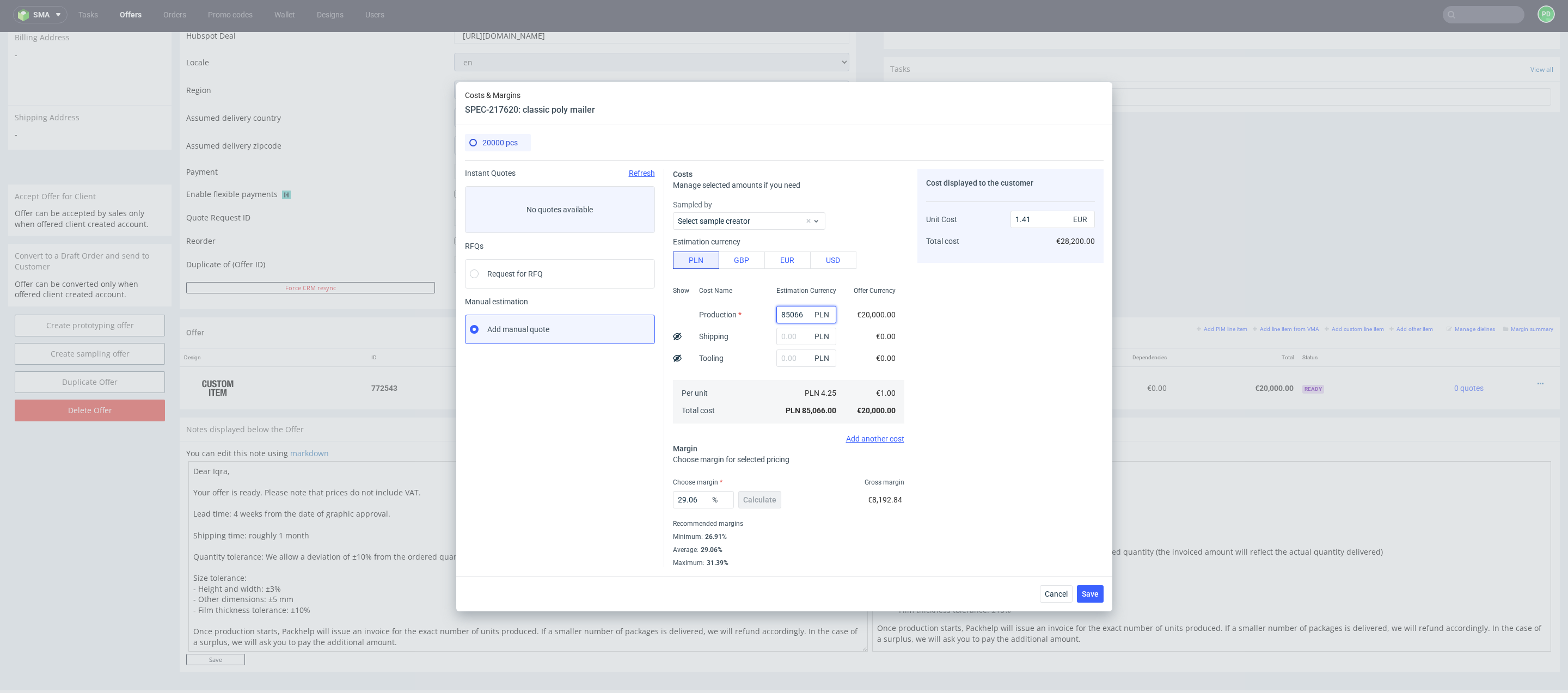
drag, startPoint x: 806, startPoint y: 319, endPoint x: 739, endPoint y: 319, distance: 67.0
click at [739, 319] on div "Show Cost Name Production Shipping Tooling Per unit Total cost Estimation Curre…" at bounding box center [789, 354] width 232 height 144
click at [787, 261] on button "EUR" at bounding box center [787, 260] width 46 height 18
type input "6"
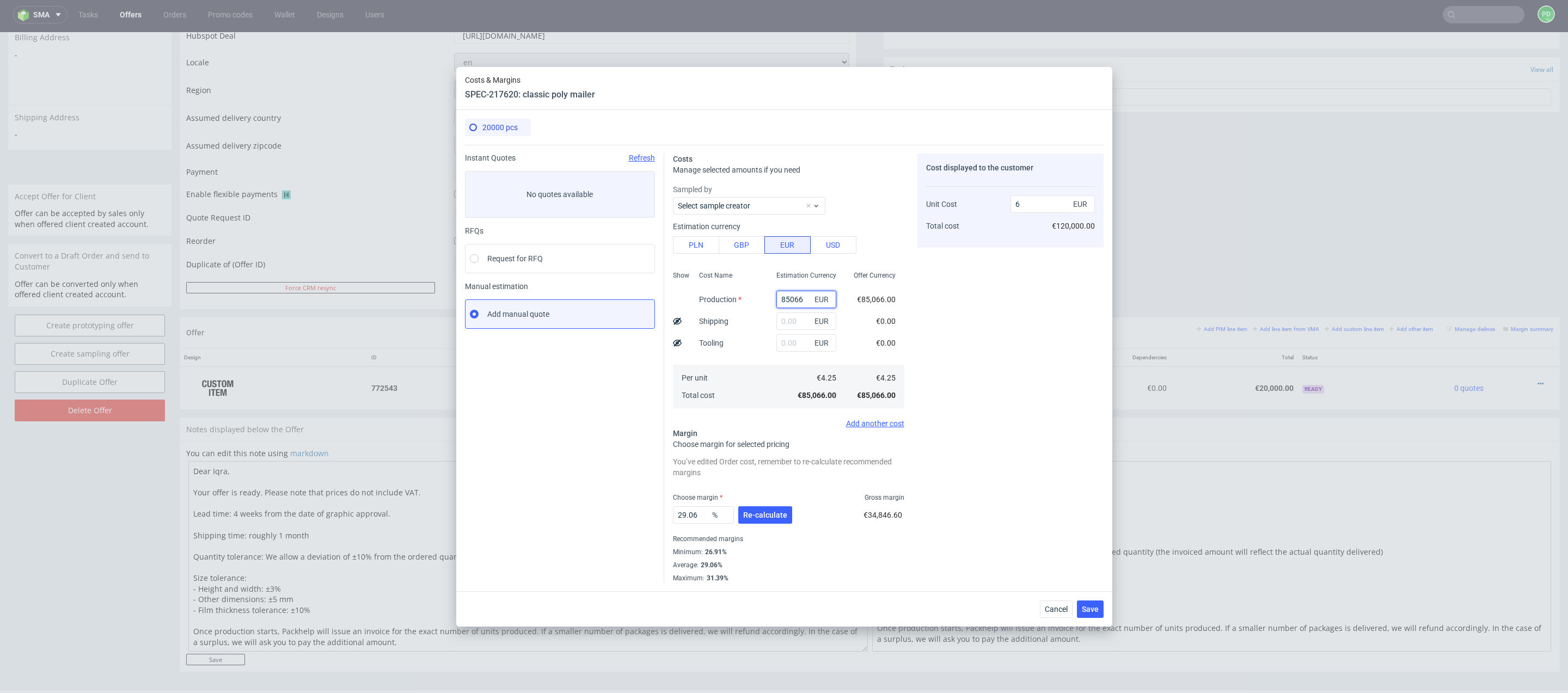
drag, startPoint x: 807, startPoint y: 301, endPoint x: 748, endPoint y: 299, distance: 59.0
click at [748, 299] on div "Show Cost Name Production Shipping Tooling Per unit Total cost Estimation Curre…" at bounding box center [789, 339] width 232 height 144
type input "&"
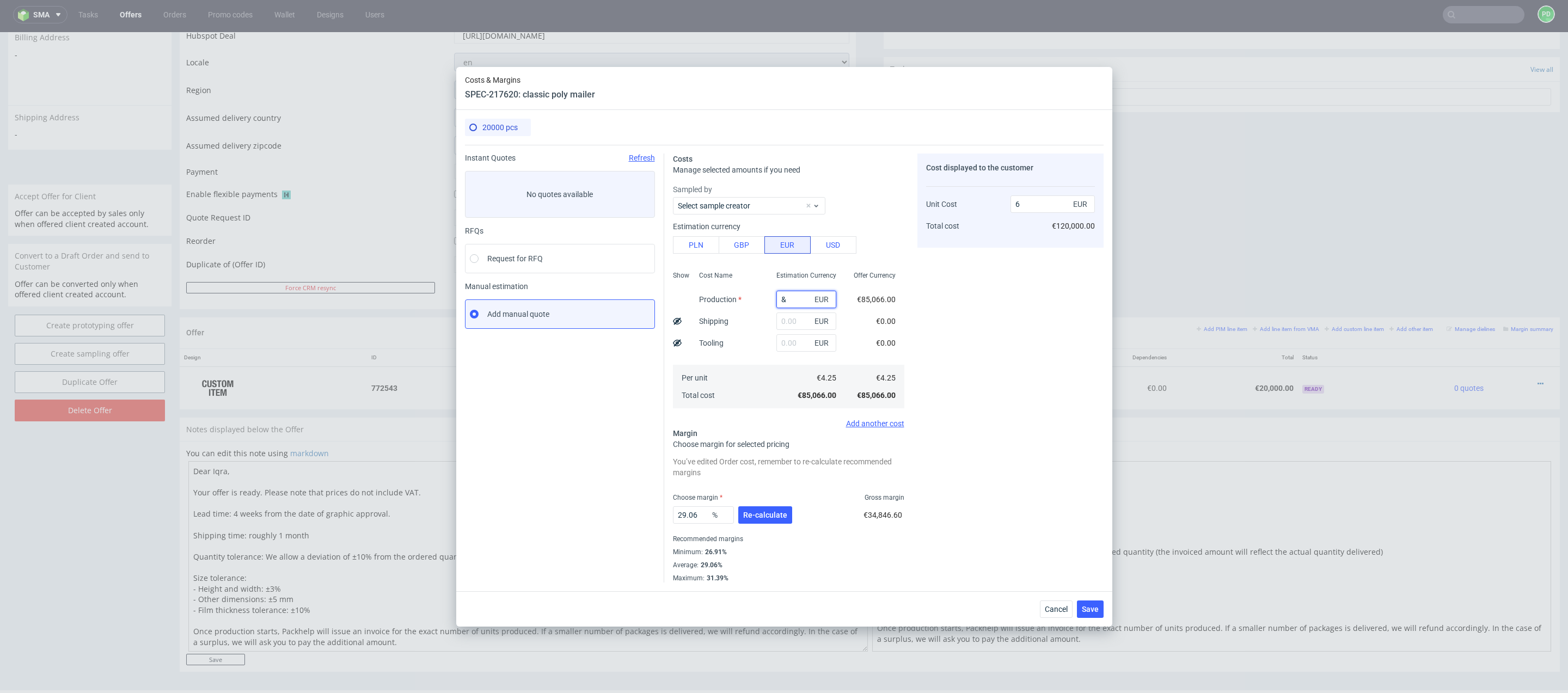
type input "0"
type input "1000"
type input "0.07"
type input "1000"
click at [798, 318] on input "text" at bounding box center [806, 321] width 60 height 18
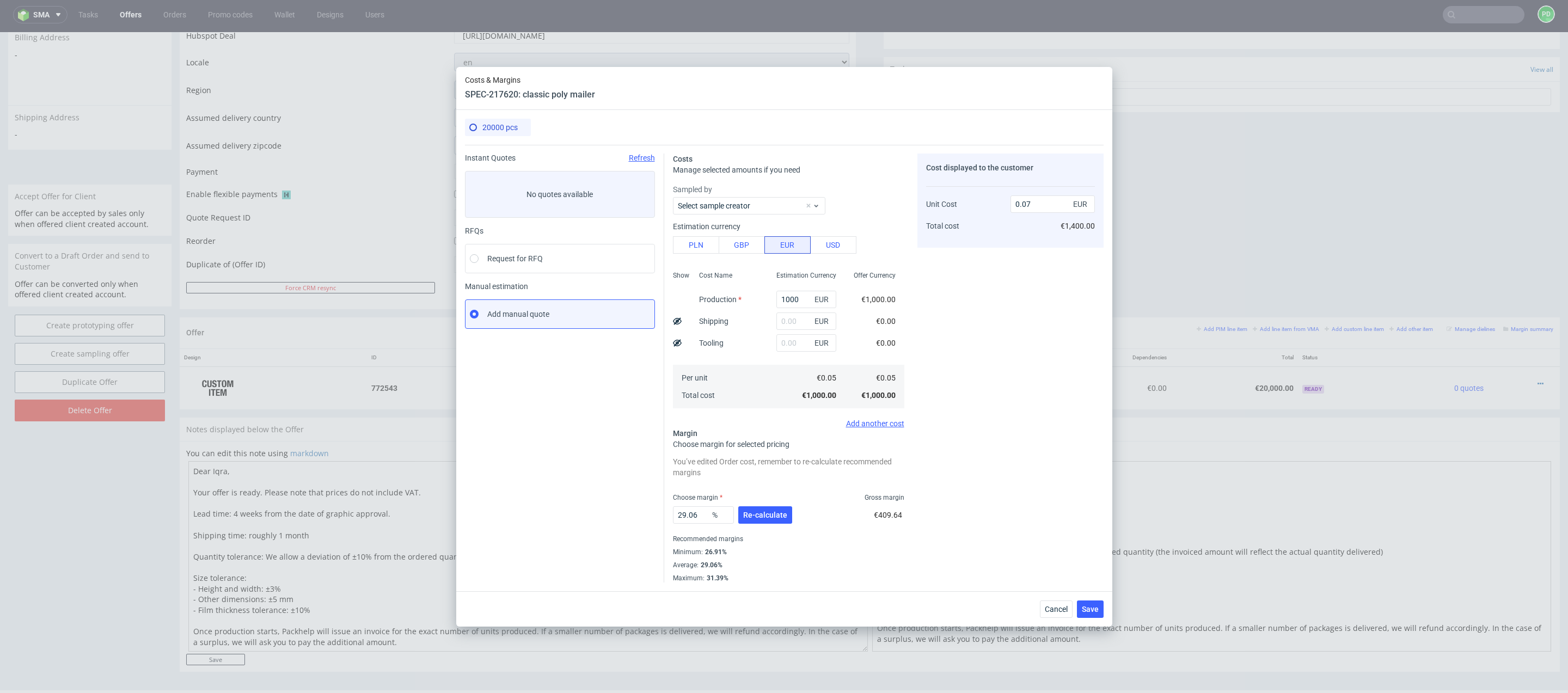
click at [768, 347] on div "EUR" at bounding box center [806, 343] width 77 height 22
click at [782, 347] on input "text" at bounding box center [806, 343] width 60 height 18
type input "330"
type input "0.1"
type input "330"
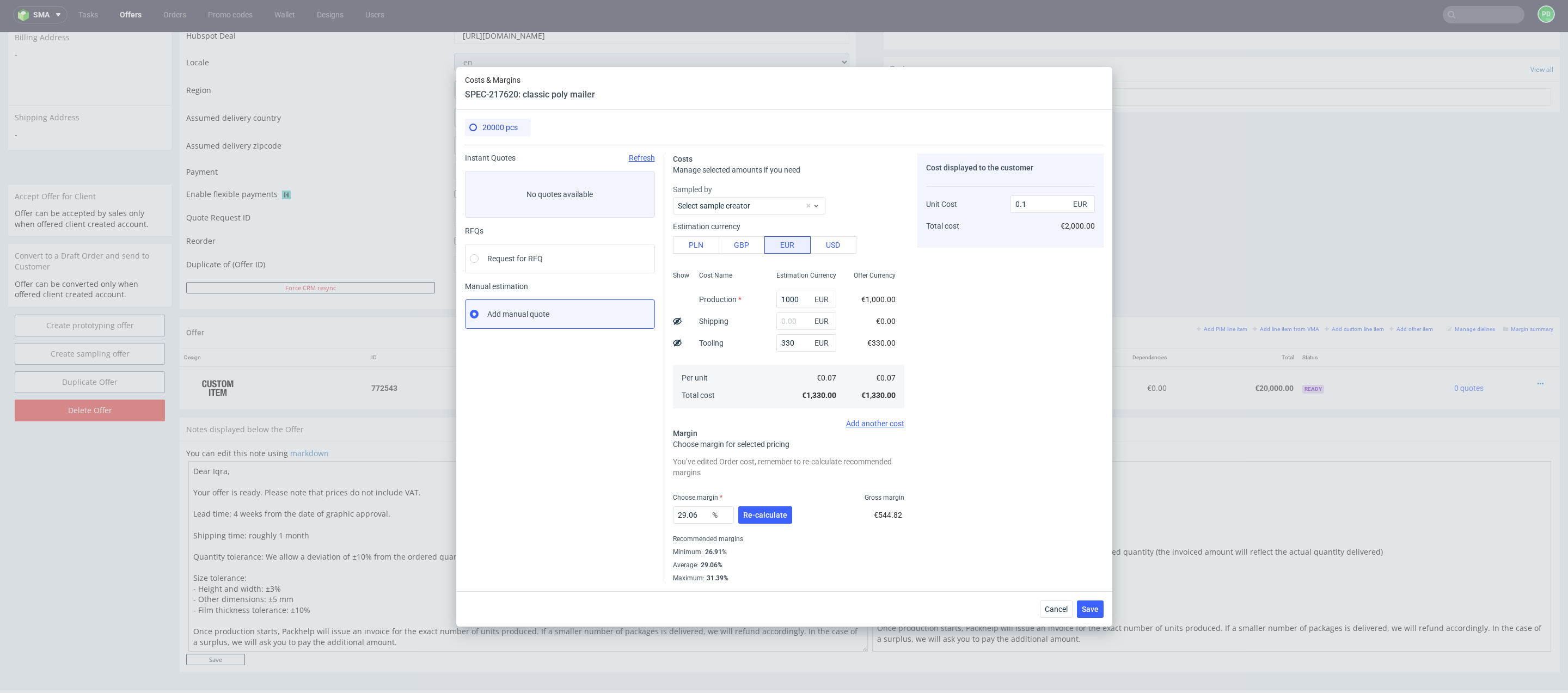
click at [989, 350] on div "Cost displayed to the customer Unit Cost Total cost 0.1 EUR €2,000.00" at bounding box center [1010, 367] width 186 height 429
click at [797, 325] on input "text" at bounding box center [806, 321] width 60 height 18
click at [744, 354] on div "Cost Name Production Shipping Tooling Per unit Total cost" at bounding box center [729, 339] width 77 height 144
click at [762, 507] on button "Re-calculate" at bounding box center [765, 516] width 54 height 18
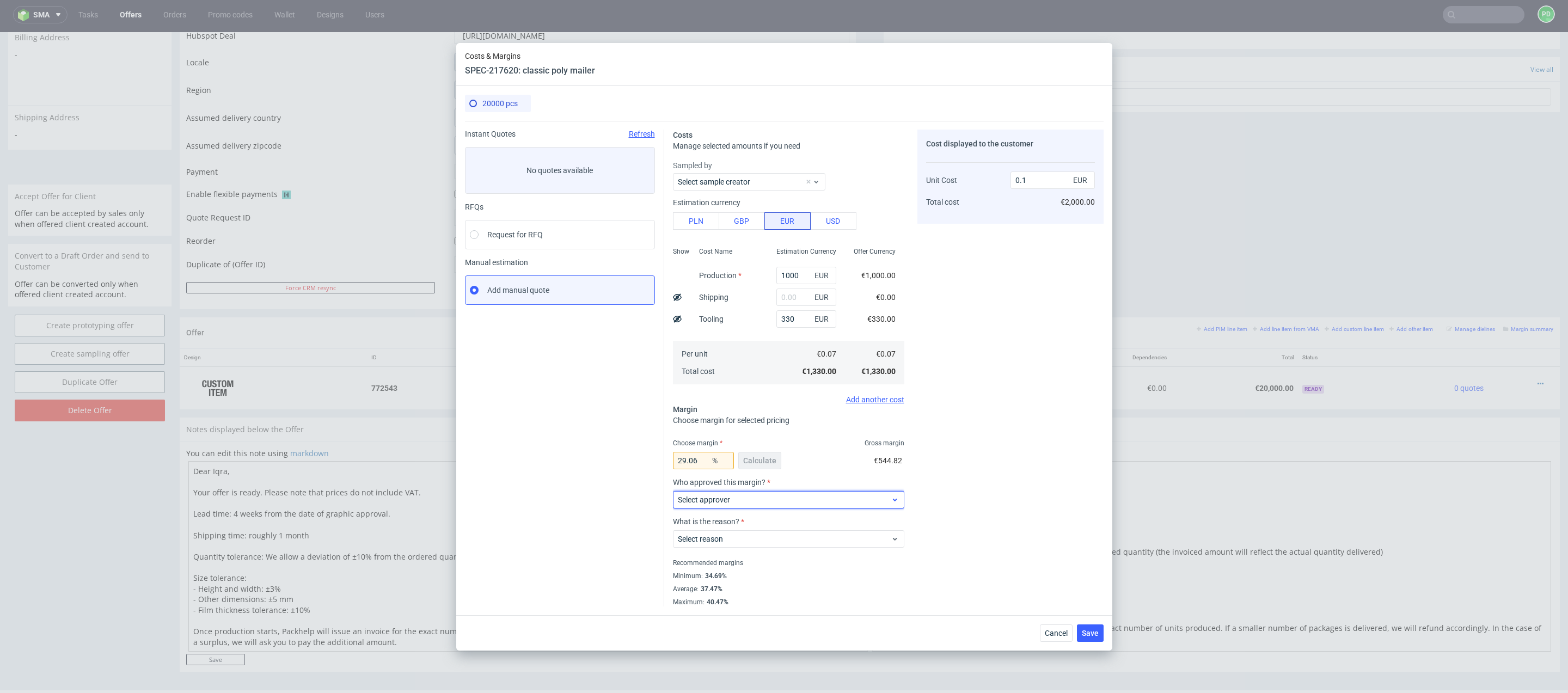
click at [750, 499] on span "Select approver" at bounding box center [784, 499] width 213 height 11
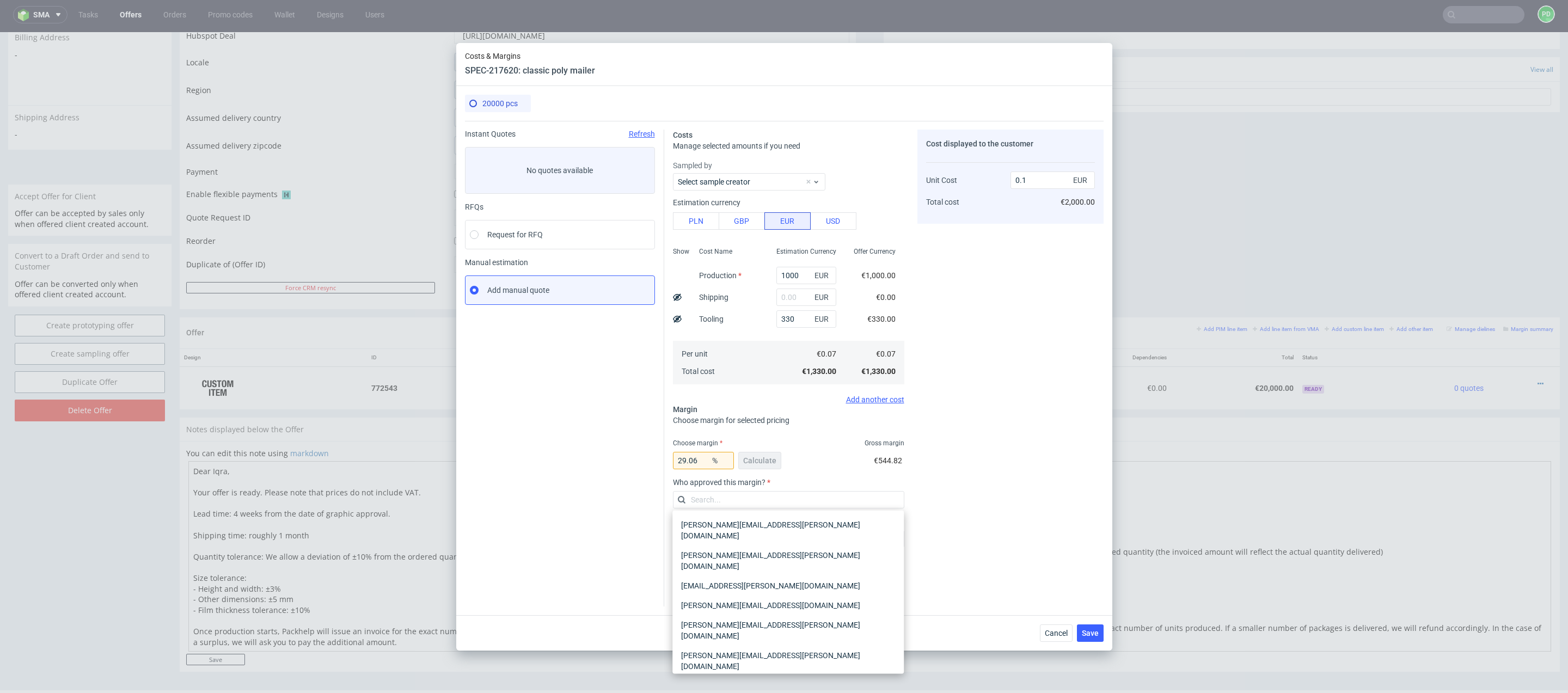
click at [815, 452] on div "29.06 % Calculate €544.82" at bounding box center [789, 463] width 232 height 31
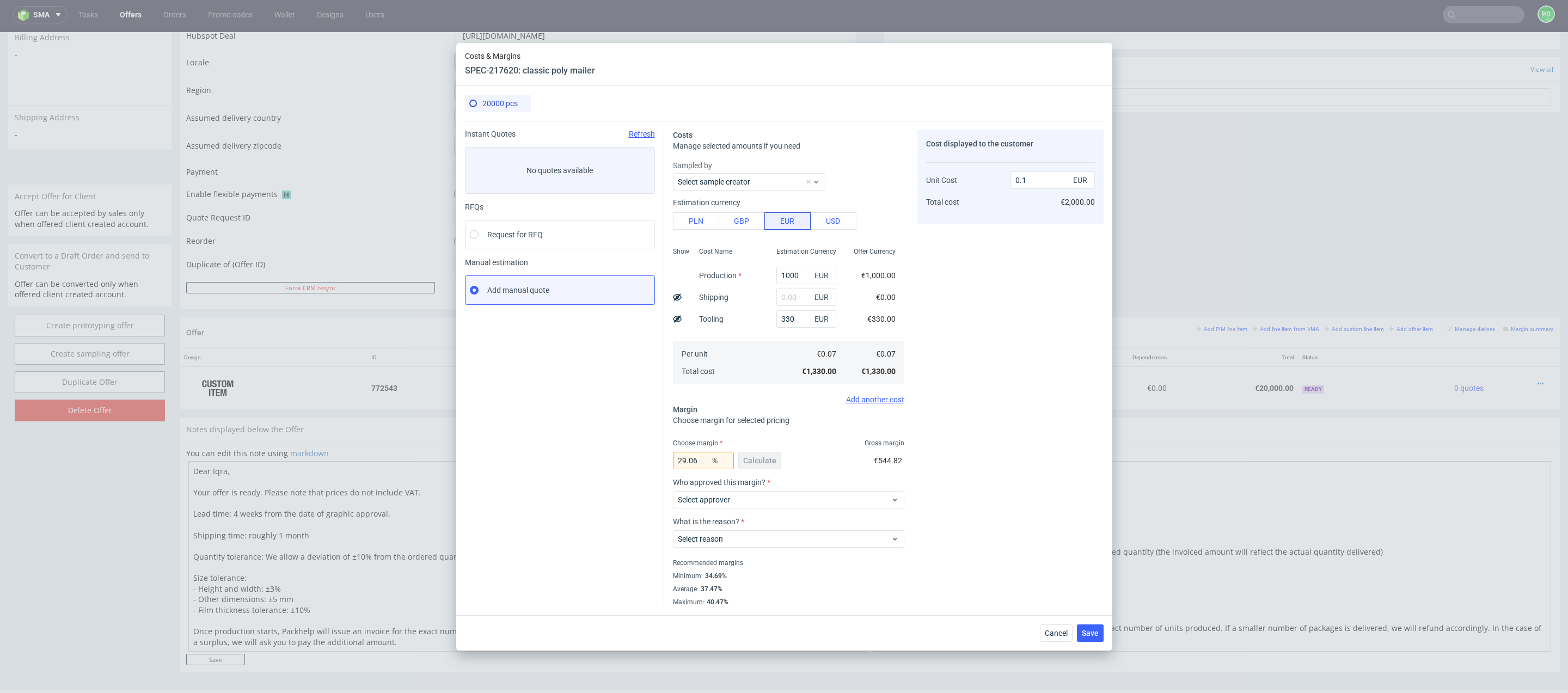
click at [764, 510] on div "Who approved this margin? Select approver" at bounding box center [789, 497] width 232 height 39
click at [800, 499] on span "Select approver" at bounding box center [784, 499] width 213 height 11
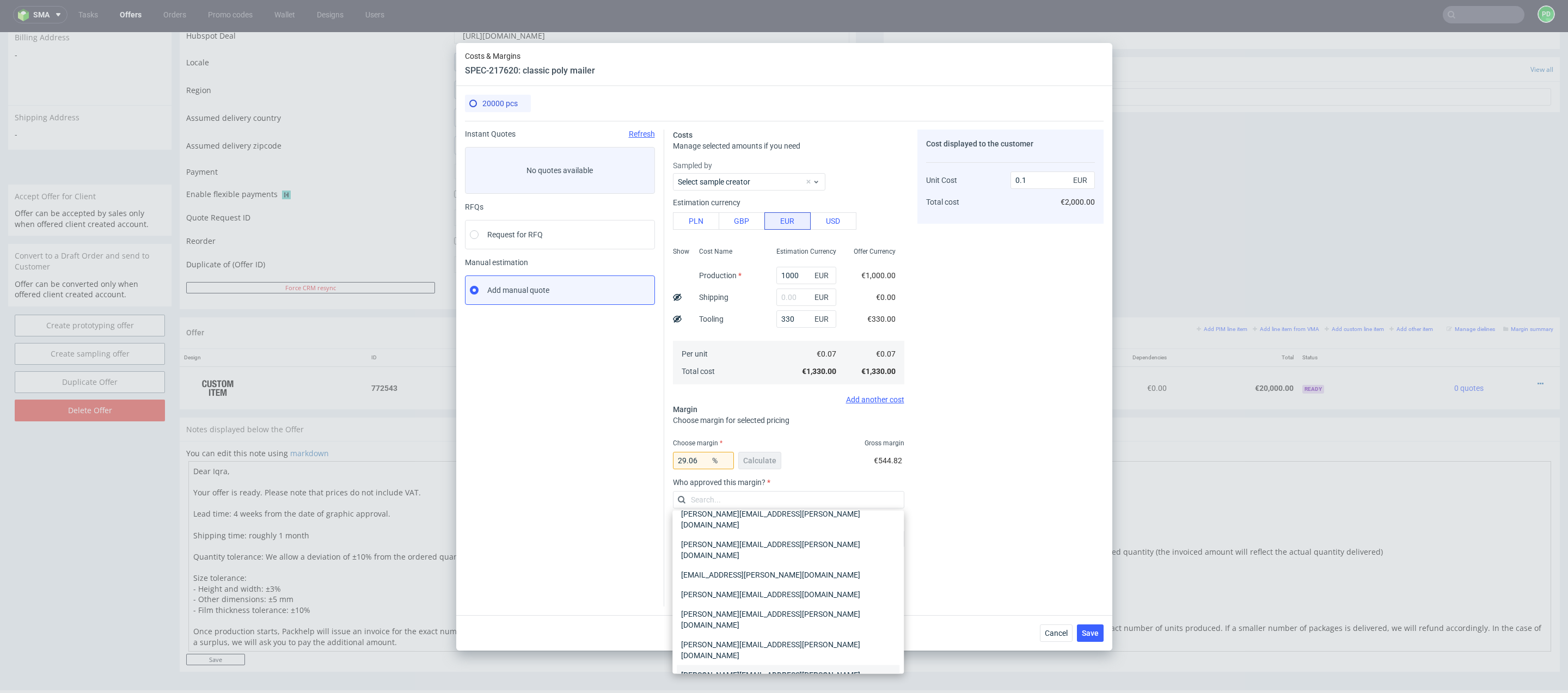
scroll to position [0, 0]
click at [819, 549] on div "[PERSON_NAME][EMAIL_ADDRESS][PERSON_NAME][DOMAIN_NAME]" at bounding box center [788, 561] width 223 height 31
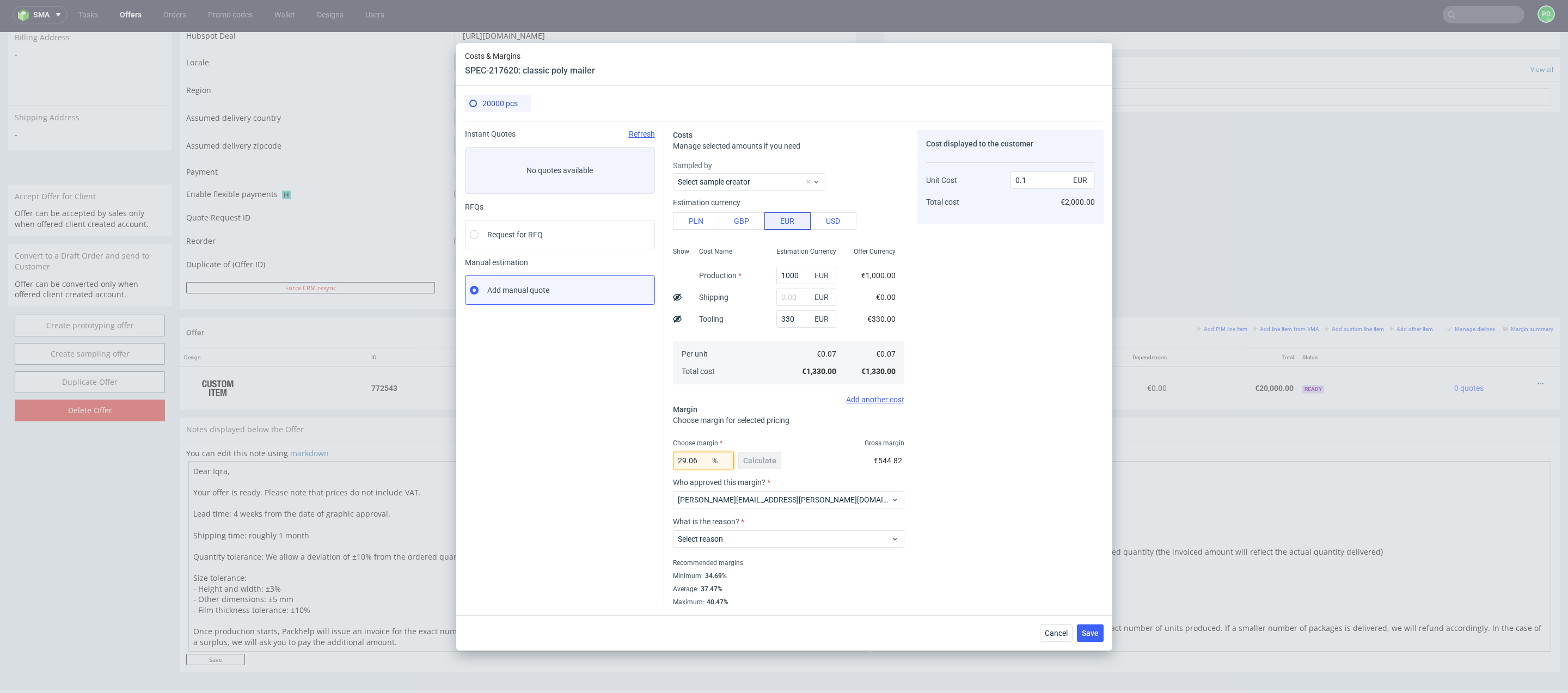
drag, startPoint x: 702, startPoint y: 462, endPoint x: 652, endPoint y: 462, distance: 50.0
click at [652, 462] on div "Instant Quotes Refresh No quotes available RFQs Request for RFQ Manual estimati…" at bounding box center [784, 364] width 638 height 485
type input "NaN"
type input "0.07"
type input "N"
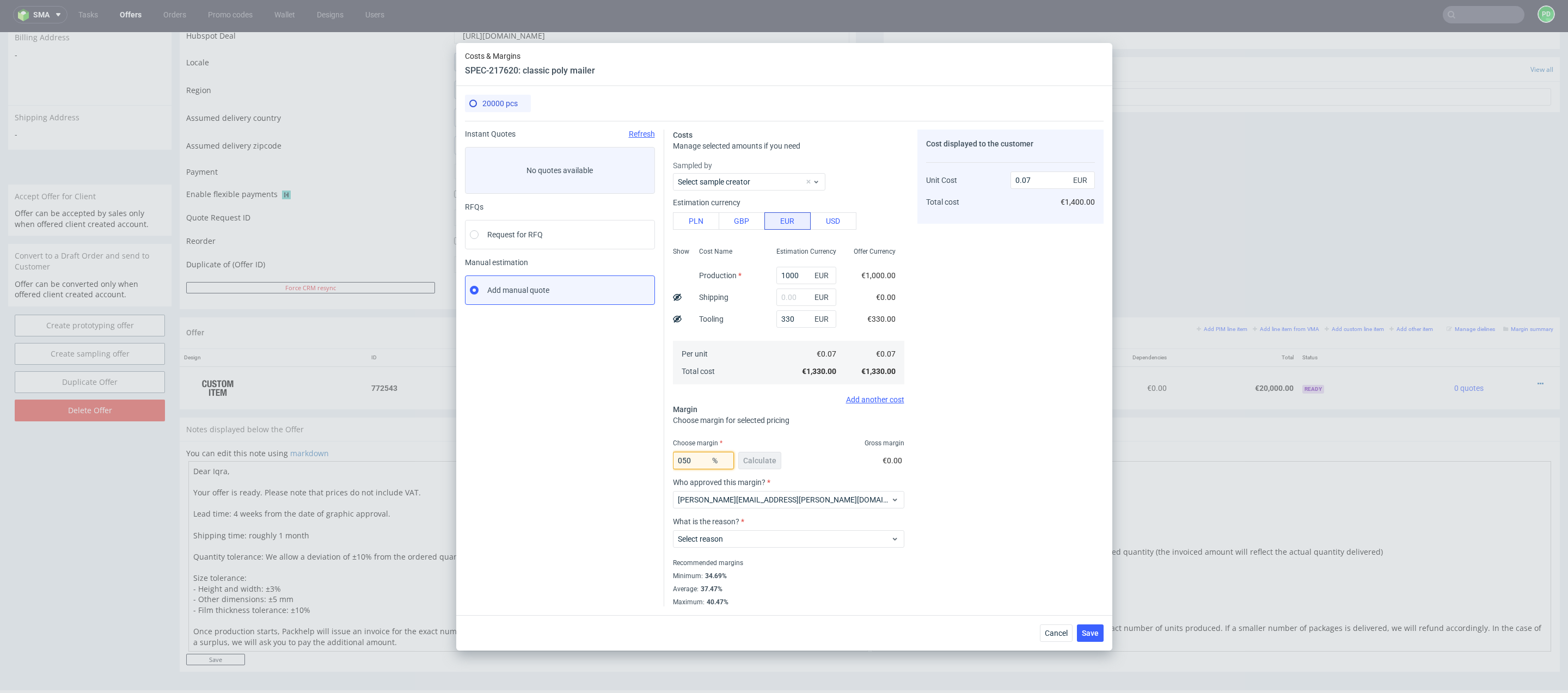
type input "50"
type input "0.14"
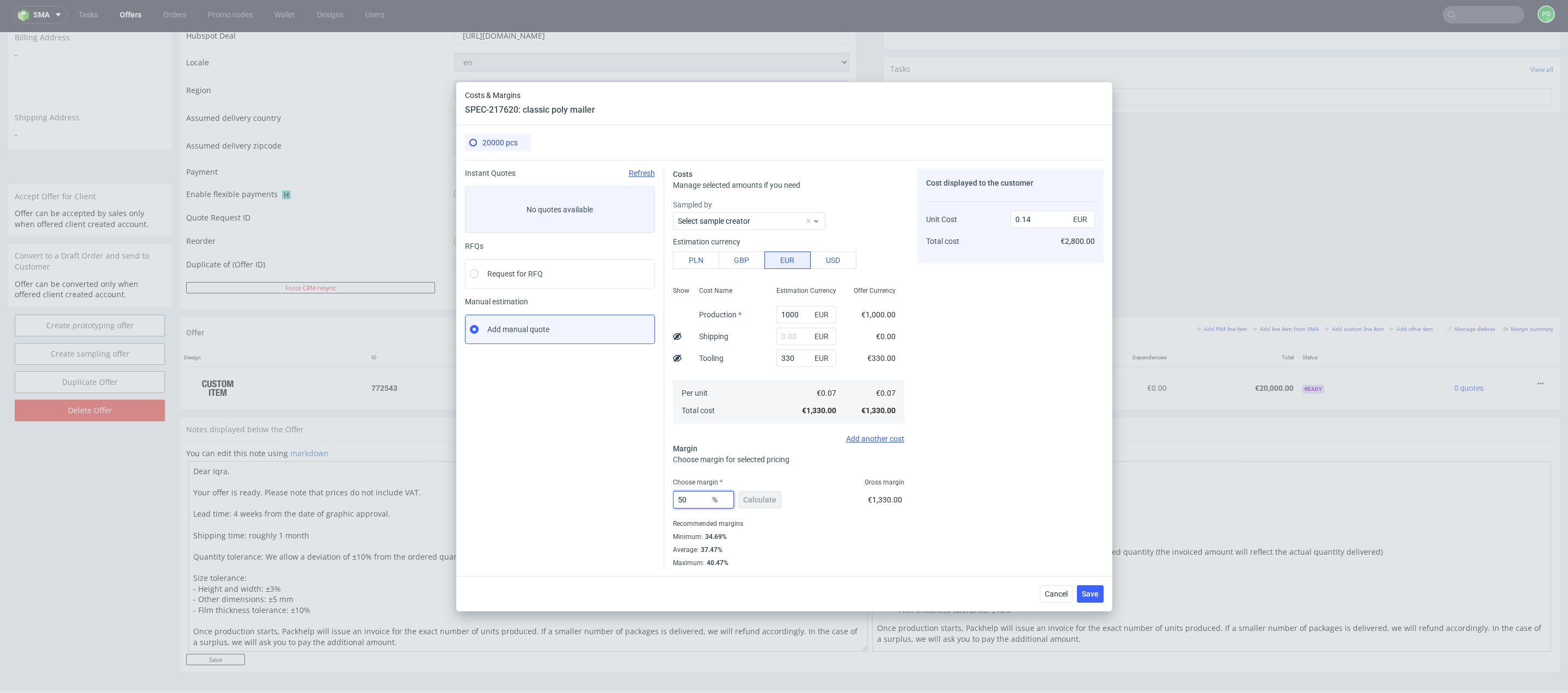
type input "50"
click at [815, 472] on fieldset "Costs Manage selected amounts if you need Sampled by Select sample creator Esti…" at bounding box center [789, 368] width 232 height 399
click at [1090, 598] on button "Save" at bounding box center [1090, 594] width 26 height 18
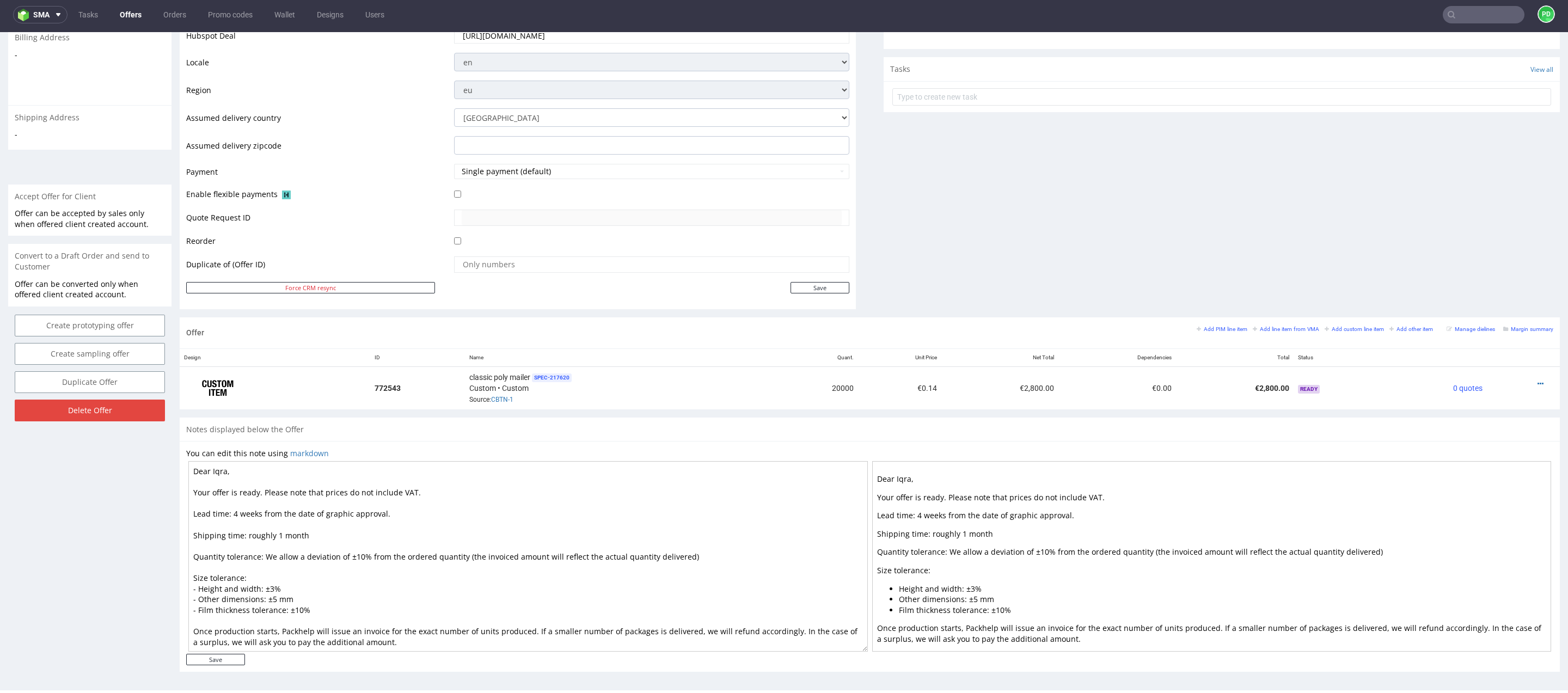
scroll to position [5, 0]
click at [877, 507] on p "Lead time: 4 weeks from the date of graphic approval." at bounding box center [1211, 510] width 669 height 11
click at [191, 510] on textarea "Dear Iqra, Your offer is ready. Please note that prices do not include VAT. Lea…" at bounding box center [528, 557] width 680 height 191
click at [194, 533] on textarea "Dear Iqra, Your offer is ready. Please note that prices do not include VAT. Pro…" at bounding box center [528, 557] width 680 height 191
click at [240, 531] on textarea "Dear Iqra, Your offer is ready. Please note that prices do not include VAT. Pro…" at bounding box center [528, 557] width 680 height 191
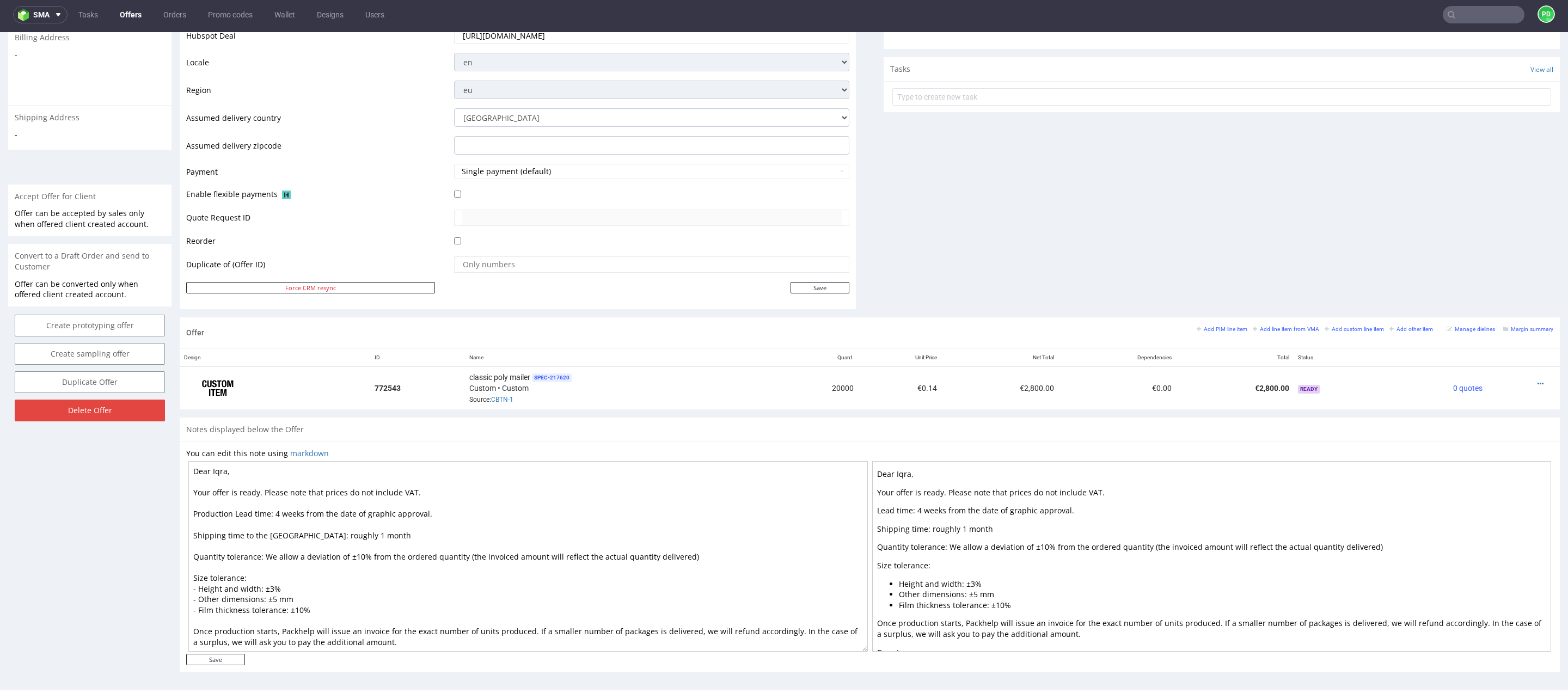
click at [372, 579] on textarea "Dear Iqra, Your offer is ready. Please note that prices do not include VAT. Pro…" at bounding box center [528, 557] width 680 height 191
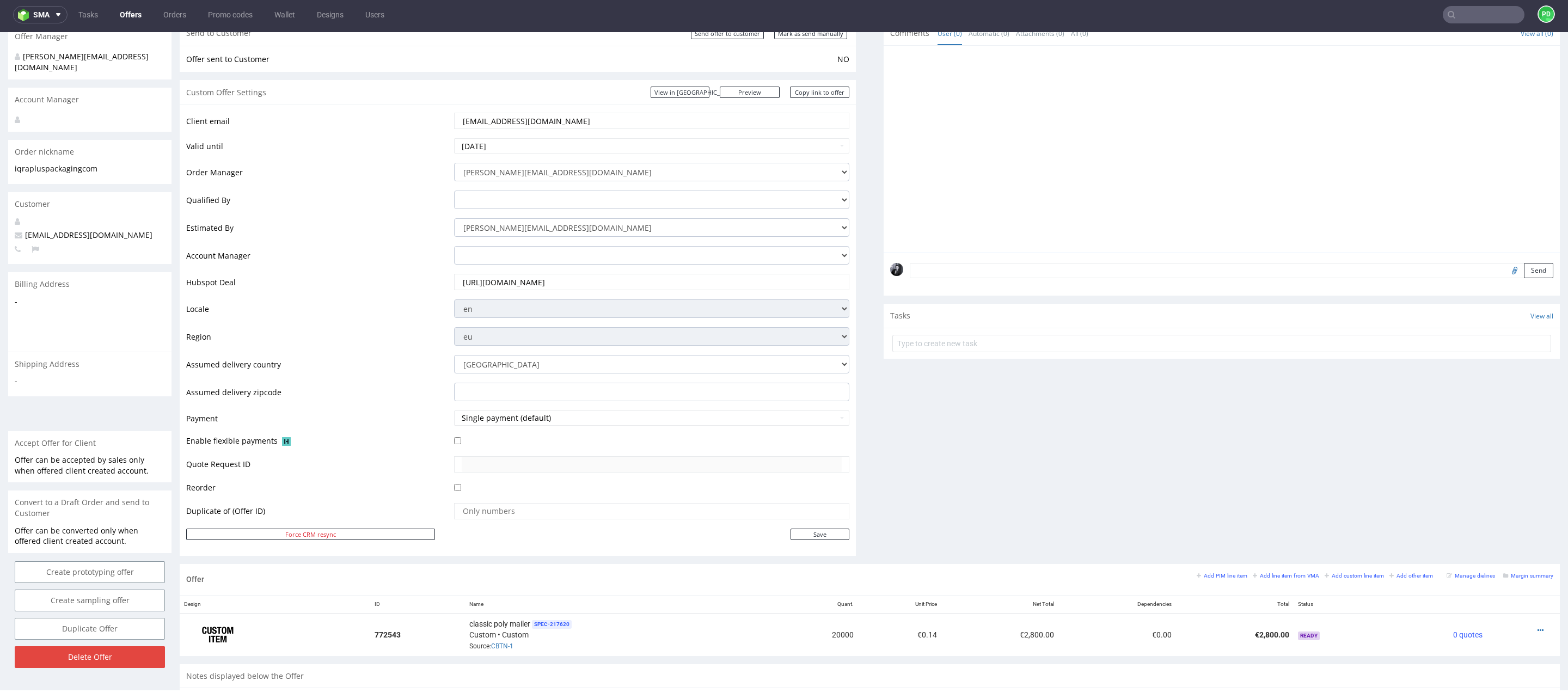
scroll to position [356, 0]
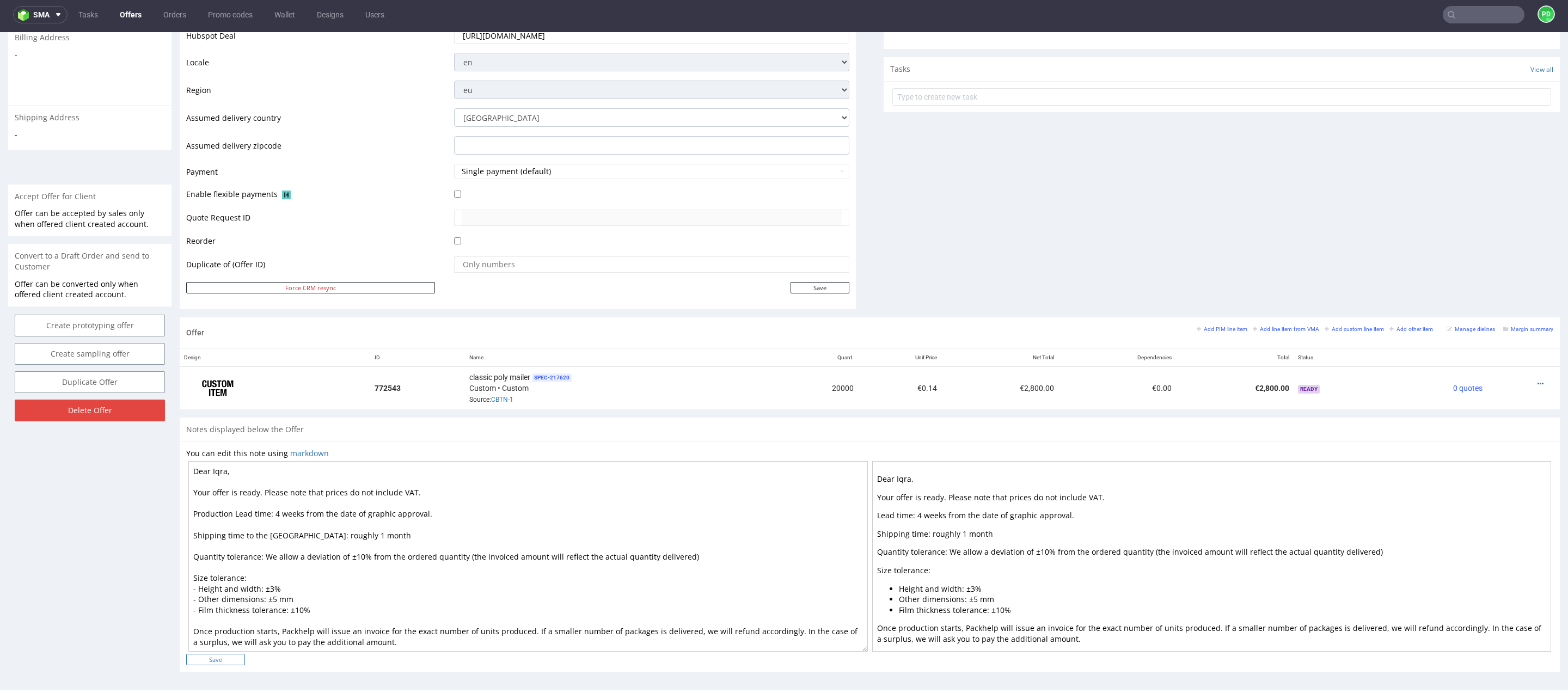
type textarea "Dear Iqra, Your offer is ready. Please note that prices do not include VAT. Pro…"
click at [224, 659] on input "Save" at bounding box center [216, 660] width 59 height 12
type input "In progress..."
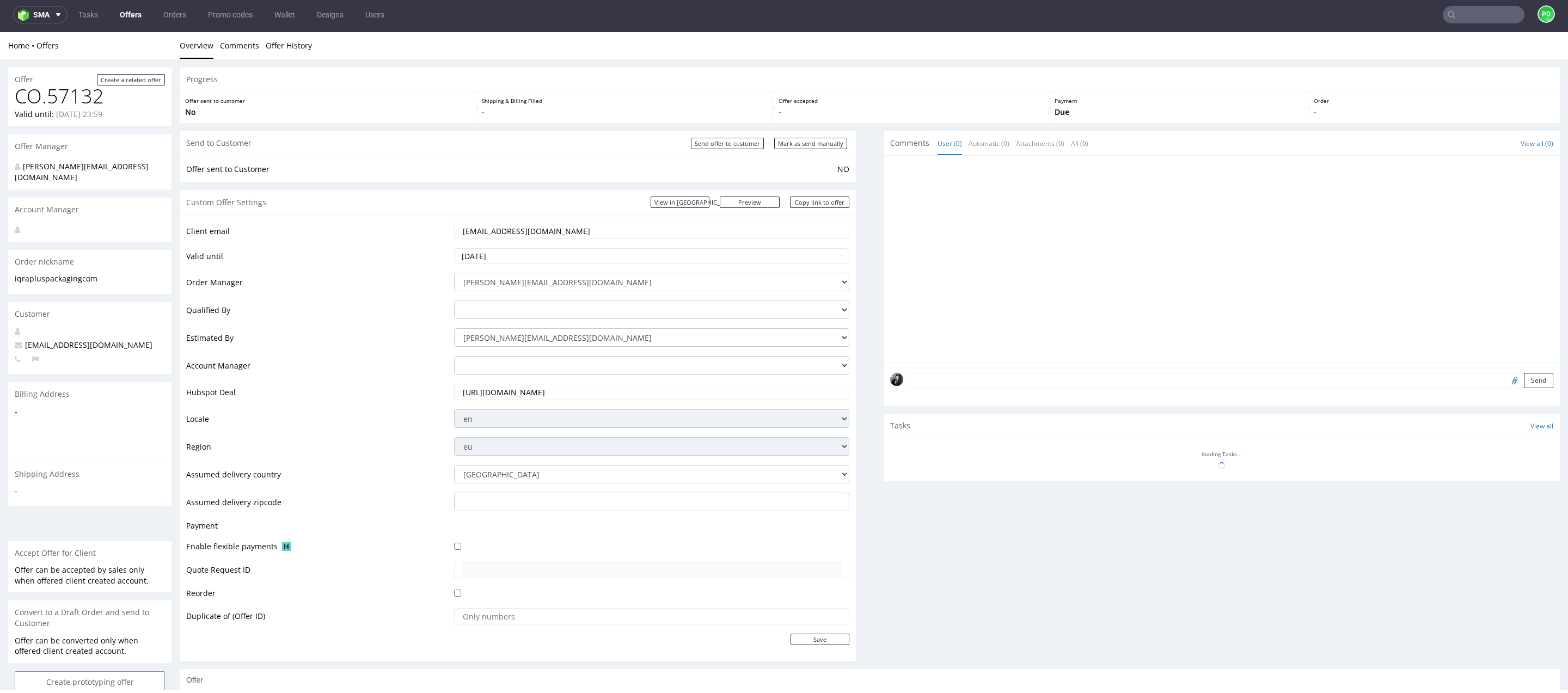
scroll to position [0, 0]
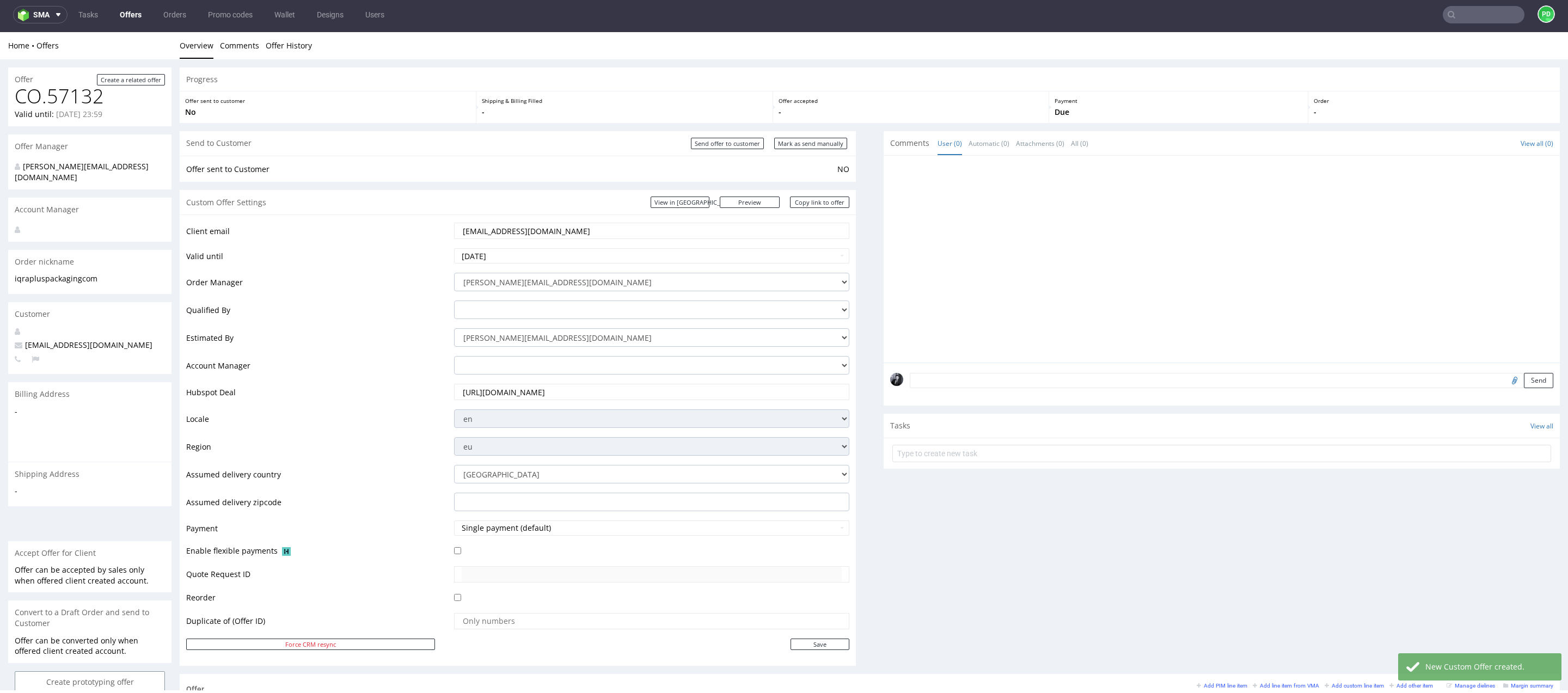
click at [138, 18] on link "Offers" at bounding box center [130, 15] width 35 height 18
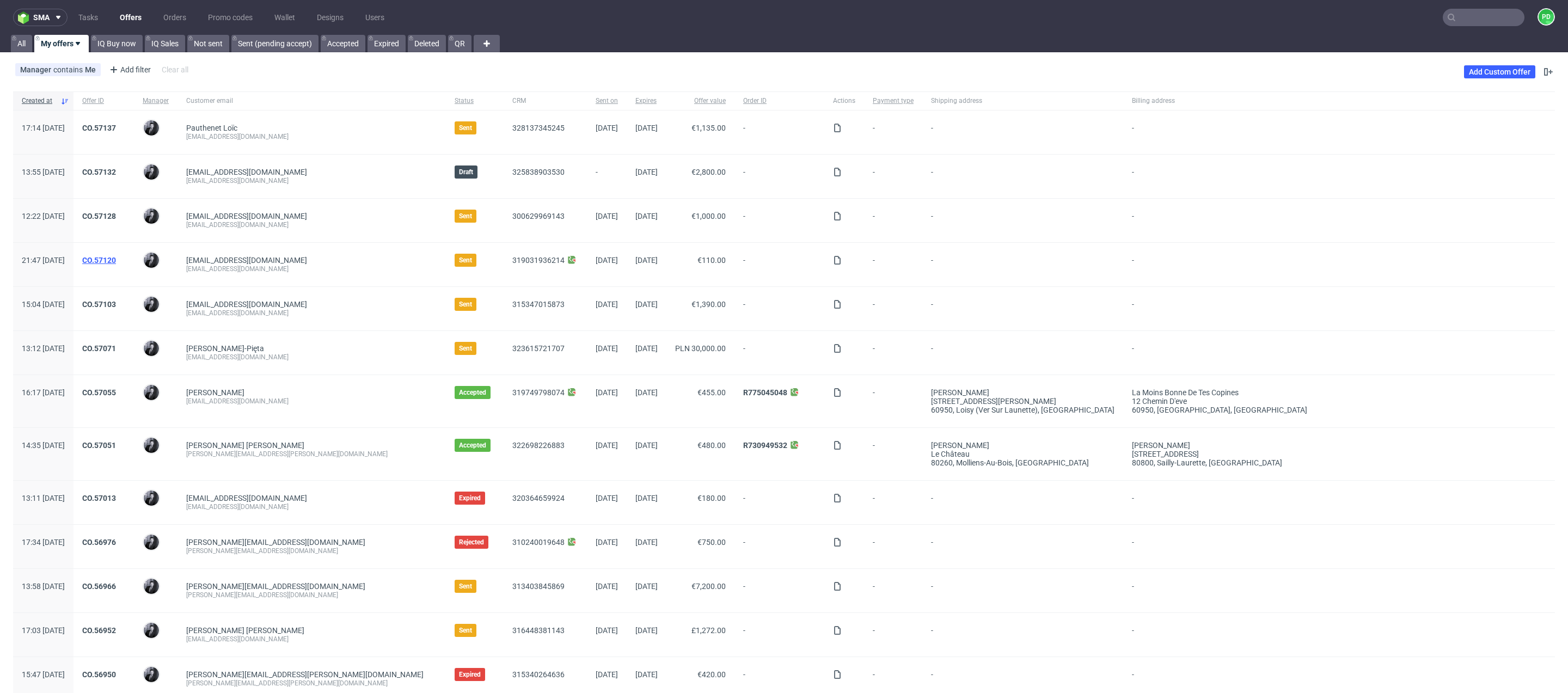
click at [116, 259] on link "CO.57120" at bounding box center [99, 260] width 34 height 9
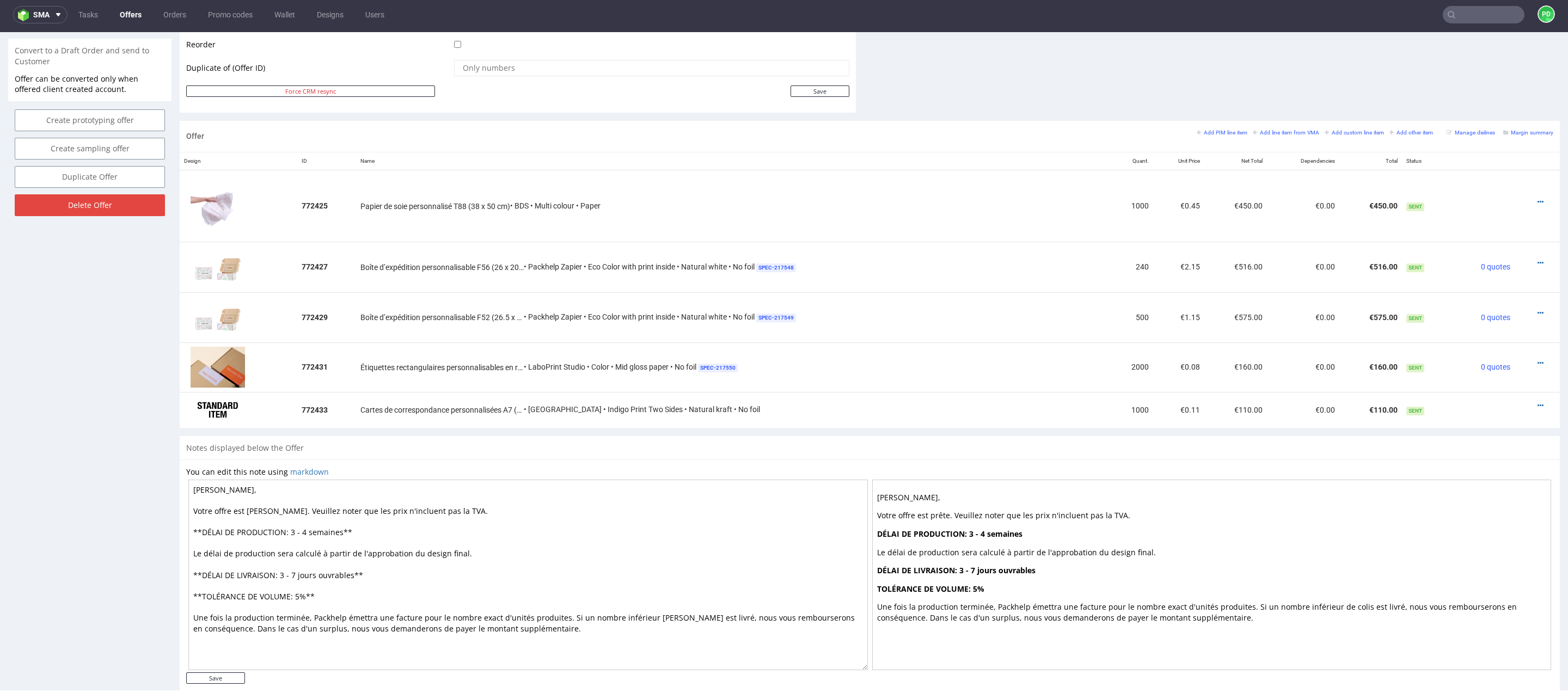
scroll to position [581, 0]
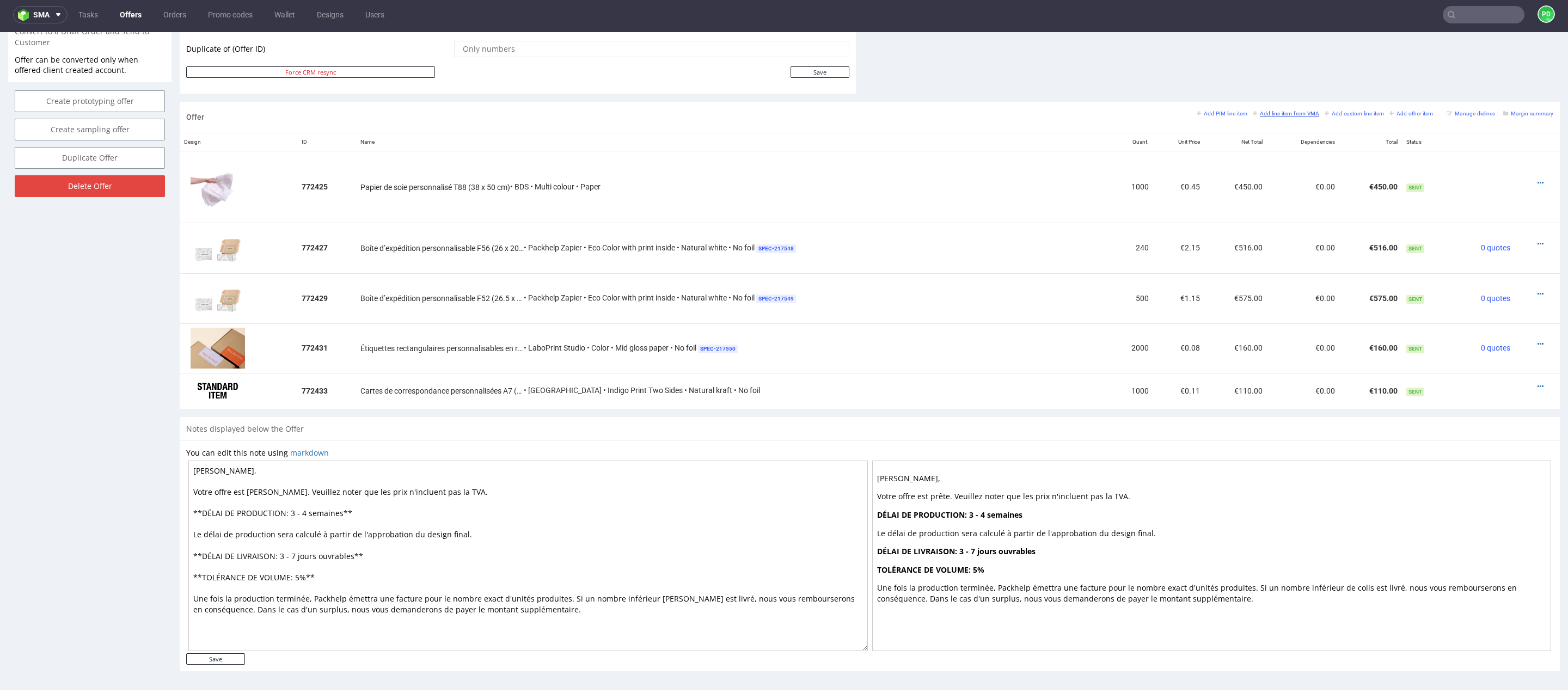
click at [1284, 113] on small "Add line item from VMA" at bounding box center [1286, 114] width 67 height 6
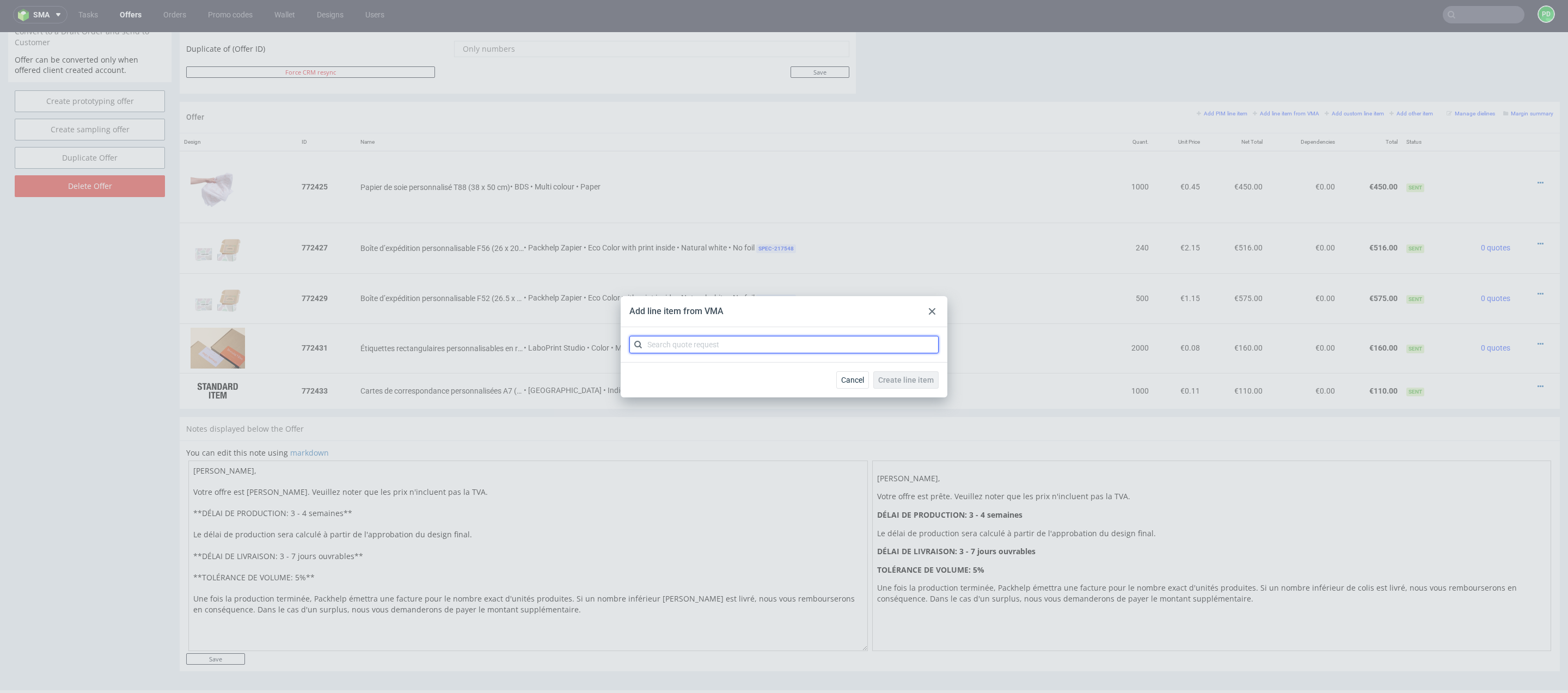
click at [688, 340] on input "text" at bounding box center [784, 345] width 309 height 18
type input "CBUA"
click at [701, 375] on div "CBUA 1 variant" at bounding box center [784, 370] width 301 height 20
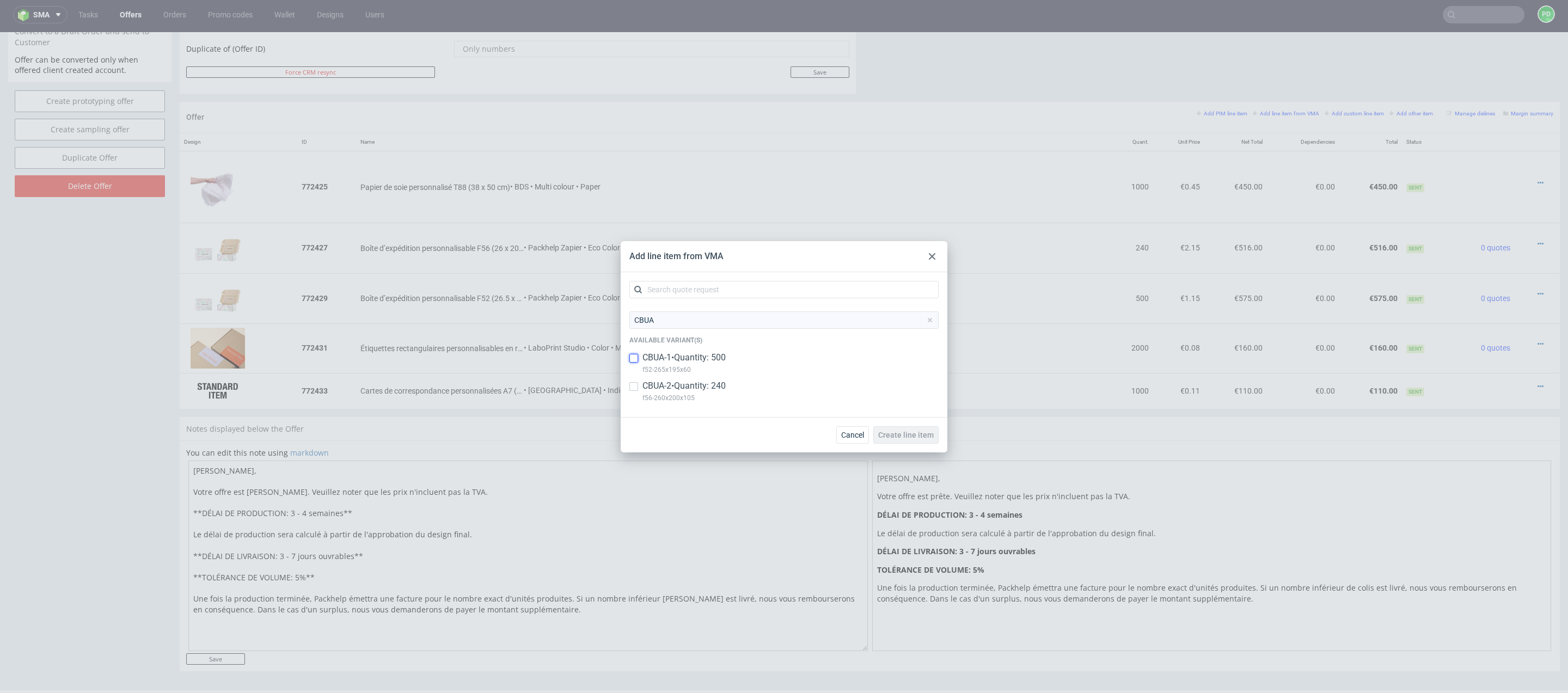
click at [638, 359] on input "checkbox" at bounding box center [633, 359] width 9 height 9
checkbox input "true"
click at [637, 389] on input "checkbox" at bounding box center [633, 386] width 9 height 9
checkbox input "true"
click at [912, 433] on span "Create line item" at bounding box center [906, 435] width 56 height 7
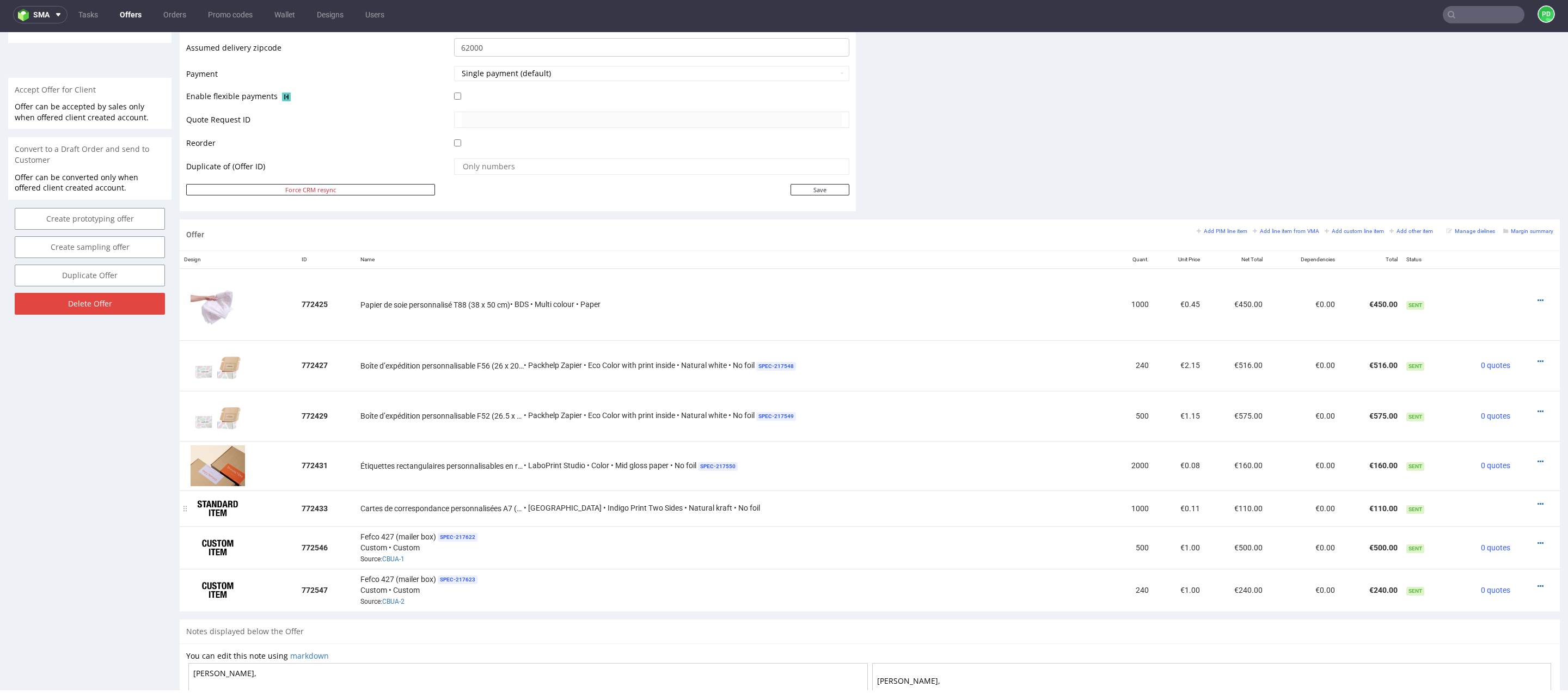
scroll to position [485, 0]
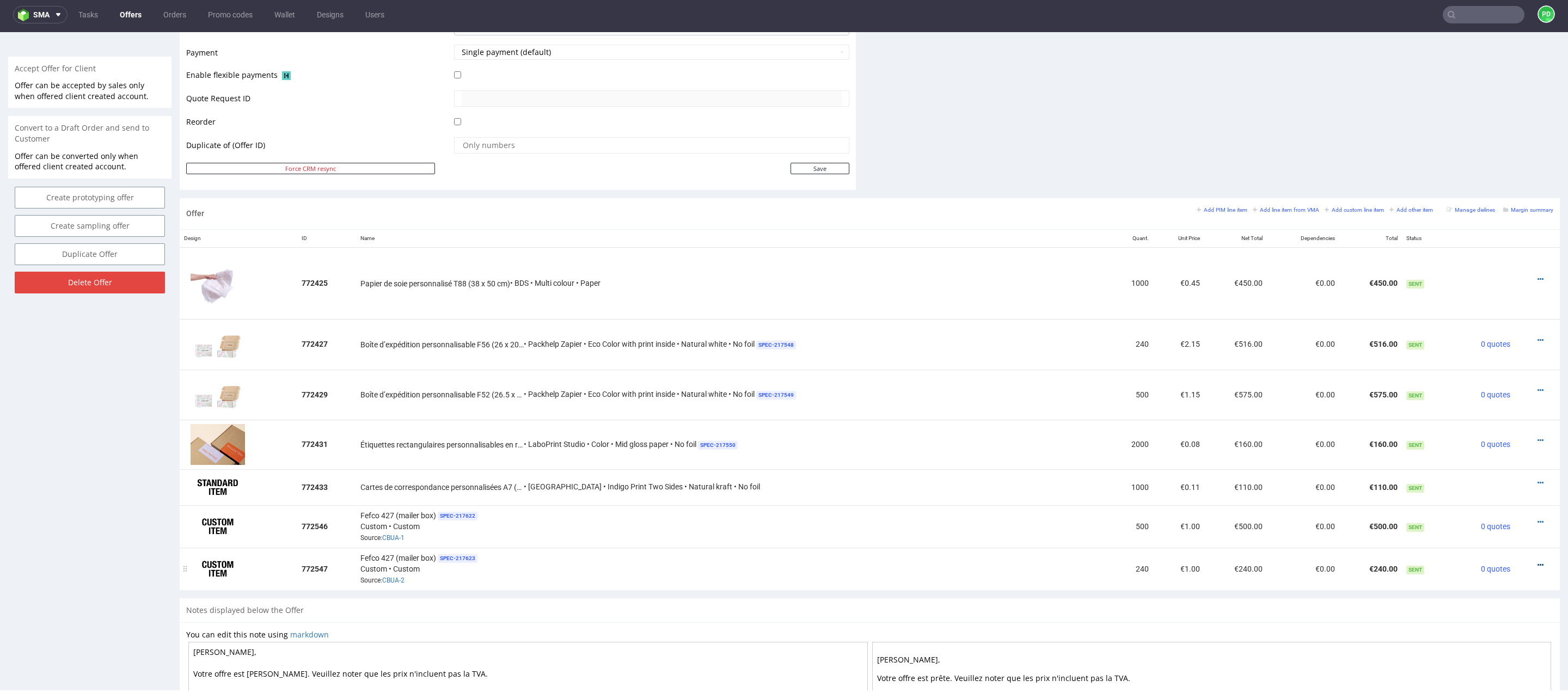
click at [1537, 562] on icon at bounding box center [1540, 565] width 6 height 7
click at [440, 389] on span "Boîte d’expédition personnalisable F52 (26.5 x 19.5 x 6 cm)" at bounding box center [442, 395] width 163 height 11
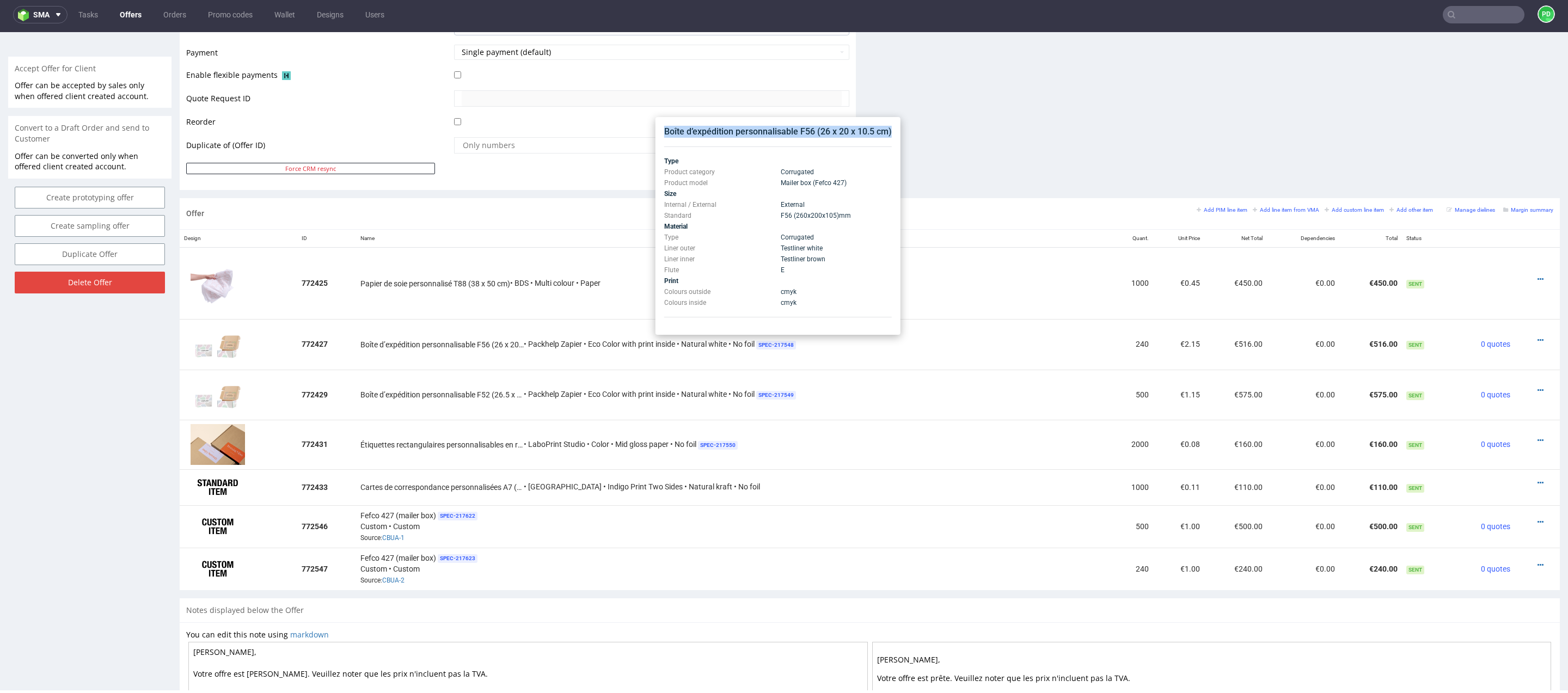
drag, startPoint x: 665, startPoint y: 132, endPoint x: 898, endPoint y: 133, distance: 233.0
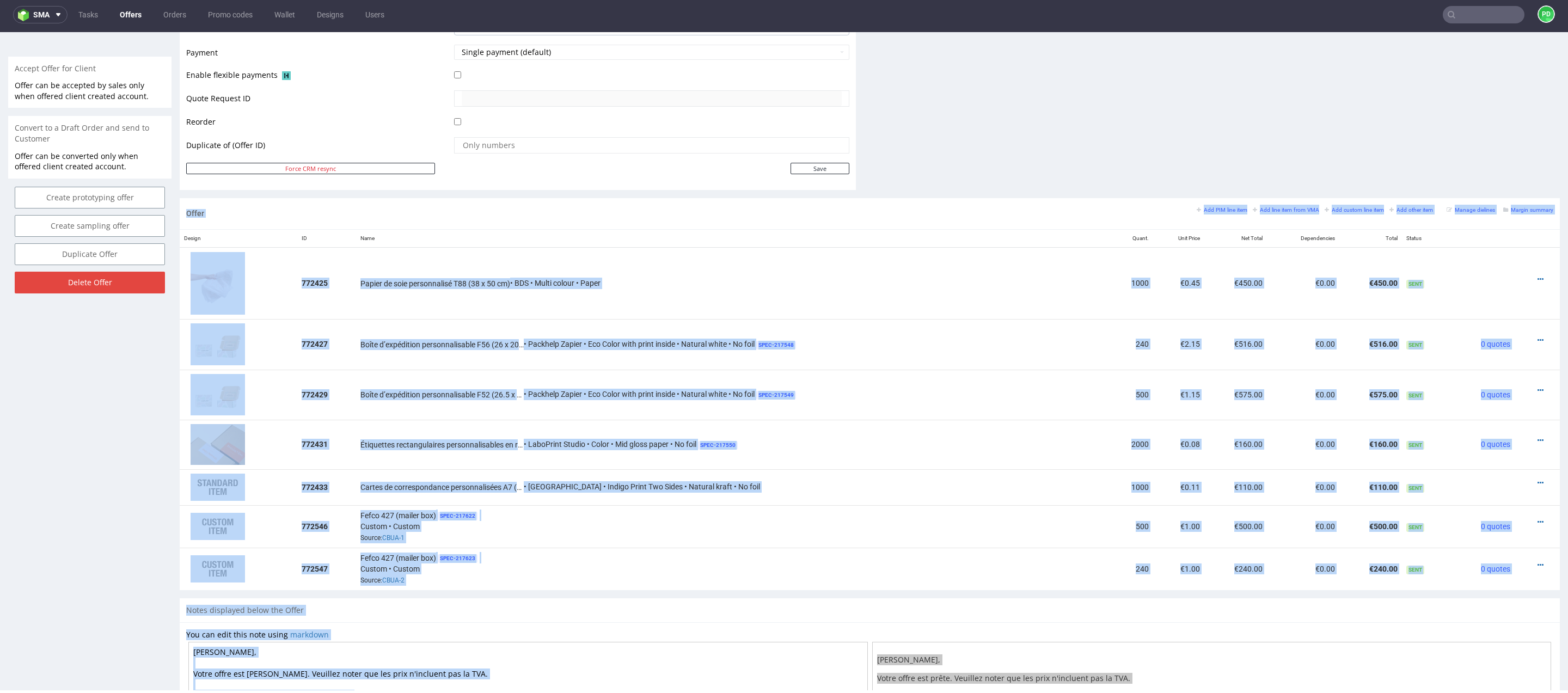
copy div "Offer Add PIM line item Add line item from VMA Add custom line item Add other i…"
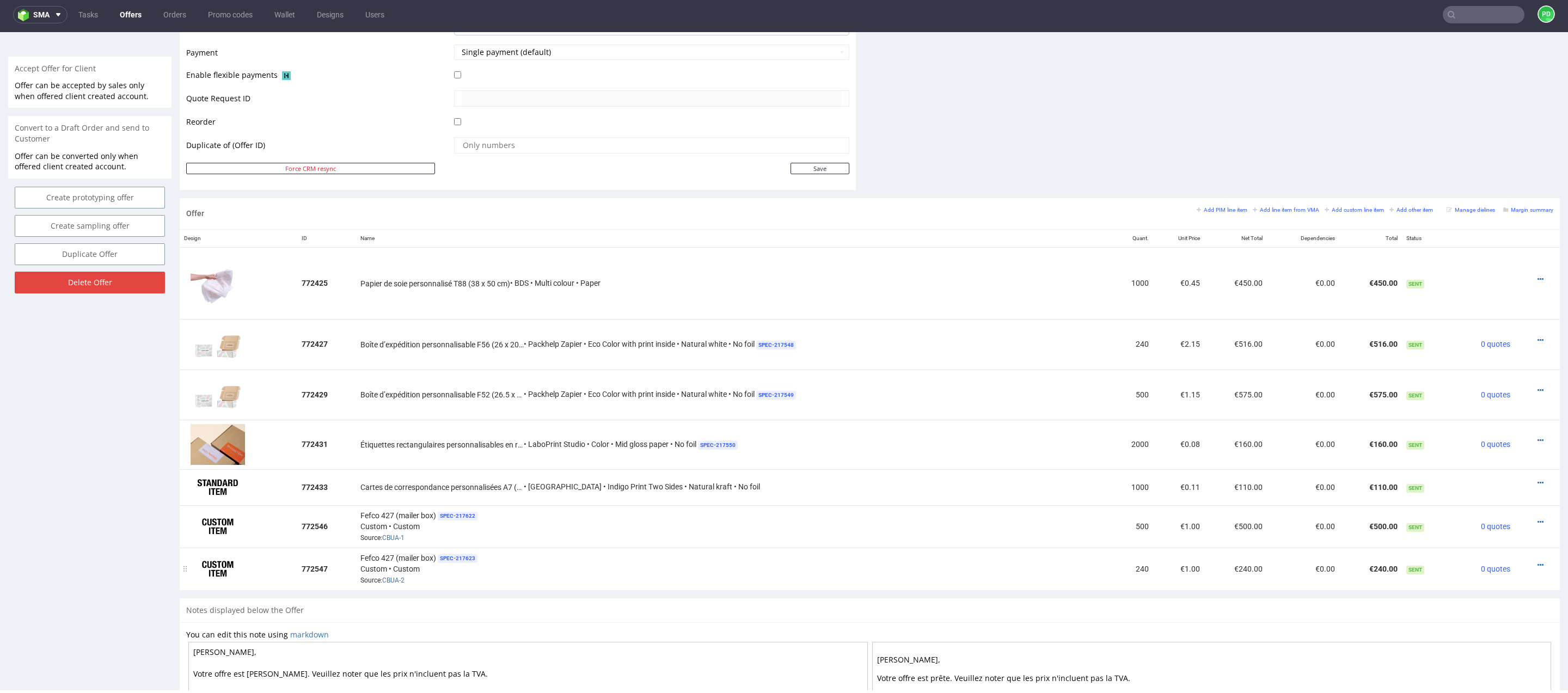
click at [674, 565] on div "Fefco 427 (mailer box) SPEC- 217623 Custom • Custom Source: CBUA-2" at bounding box center [732, 569] width 744 height 34
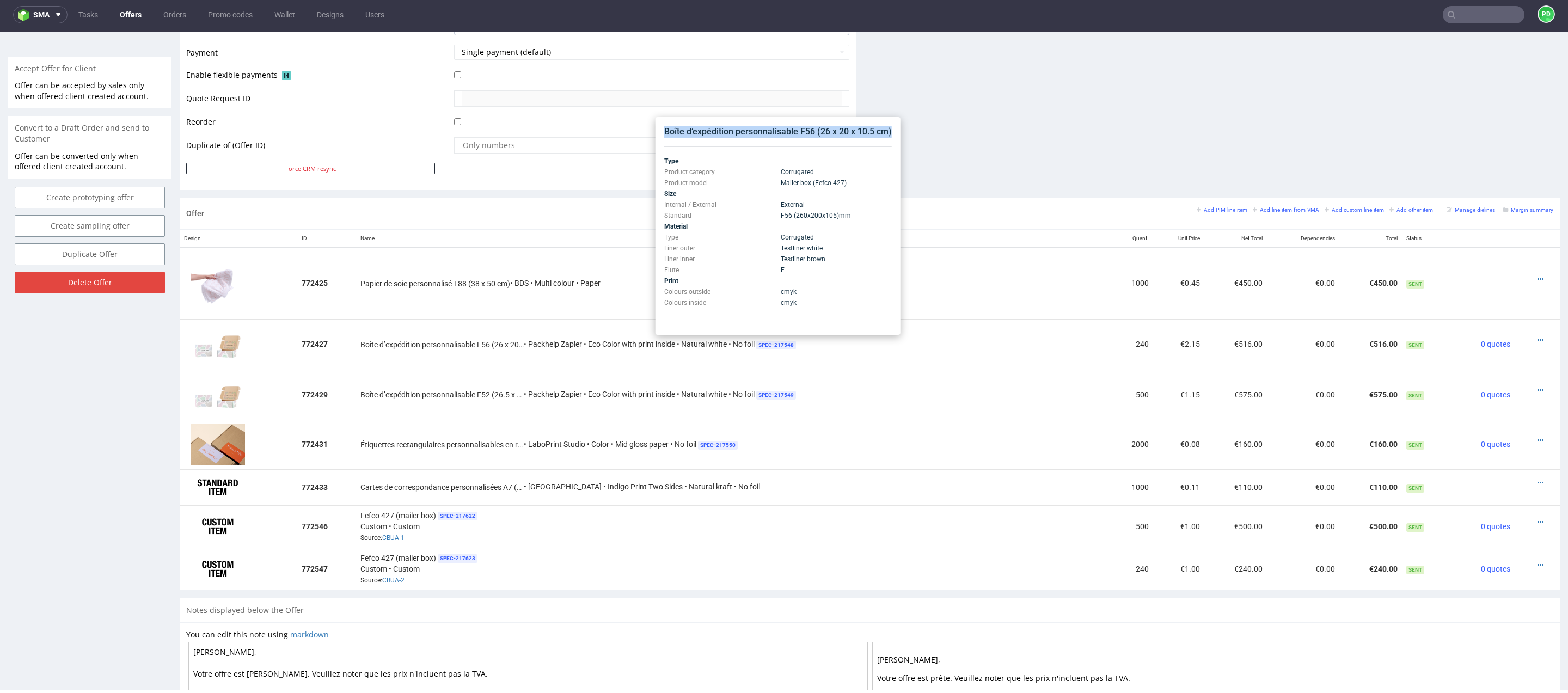
drag, startPoint x: 666, startPoint y: 134, endPoint x: 797, endPoint y: 139, distance: 131.1
click at [797, 139] on div "Boîte d’expédition personnalisable F56 (26 x 20 x 10.5 cm) Type Product categor…" at bounding box center [778, 226] width 236 height 209
copy div "Boîte d’expédition personnalisable F56 (26 x 20 x 10.5 cm)"
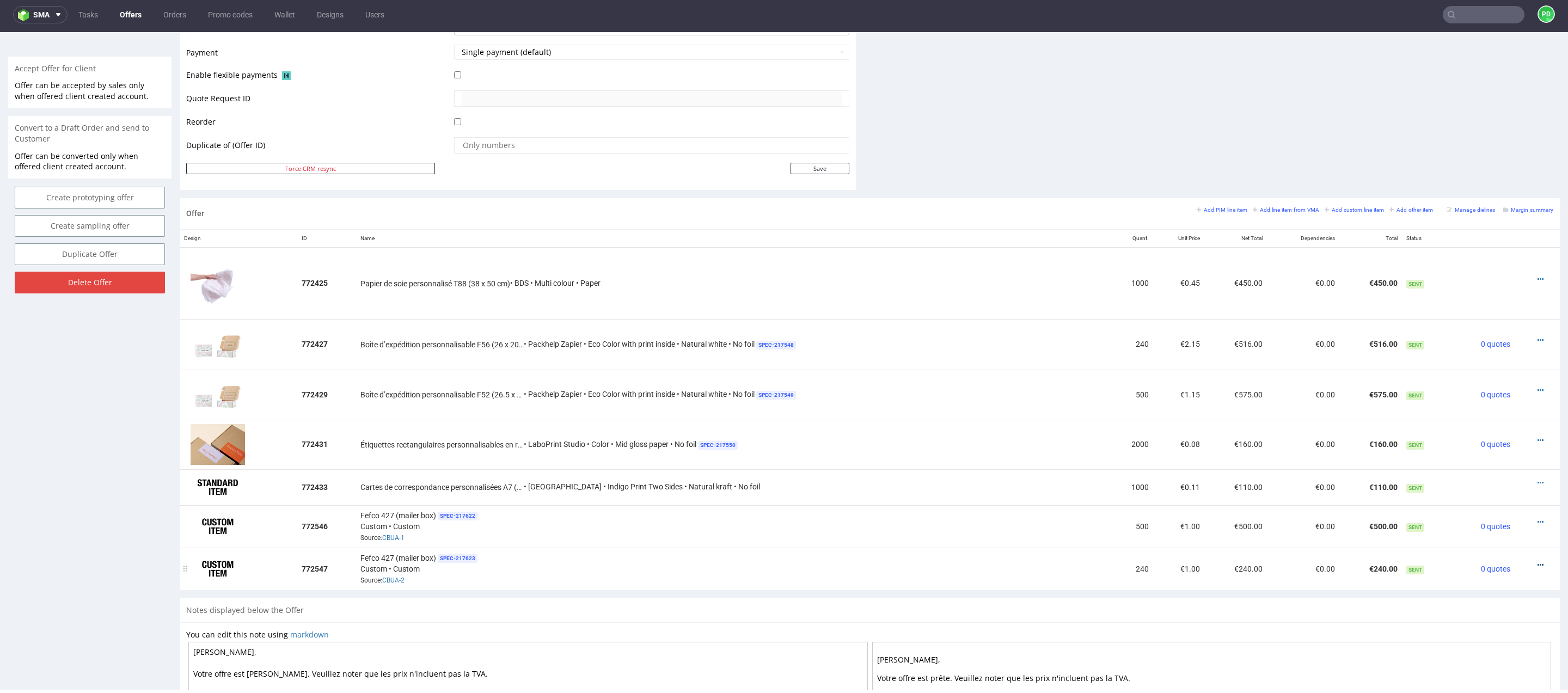
click at [1537, 562] on icon at bounding box center [1540, 565] width 6 height 7
click at [1475, 430] on li "Edit item specification" at bounding box center [1486, 422] width 105 height 20
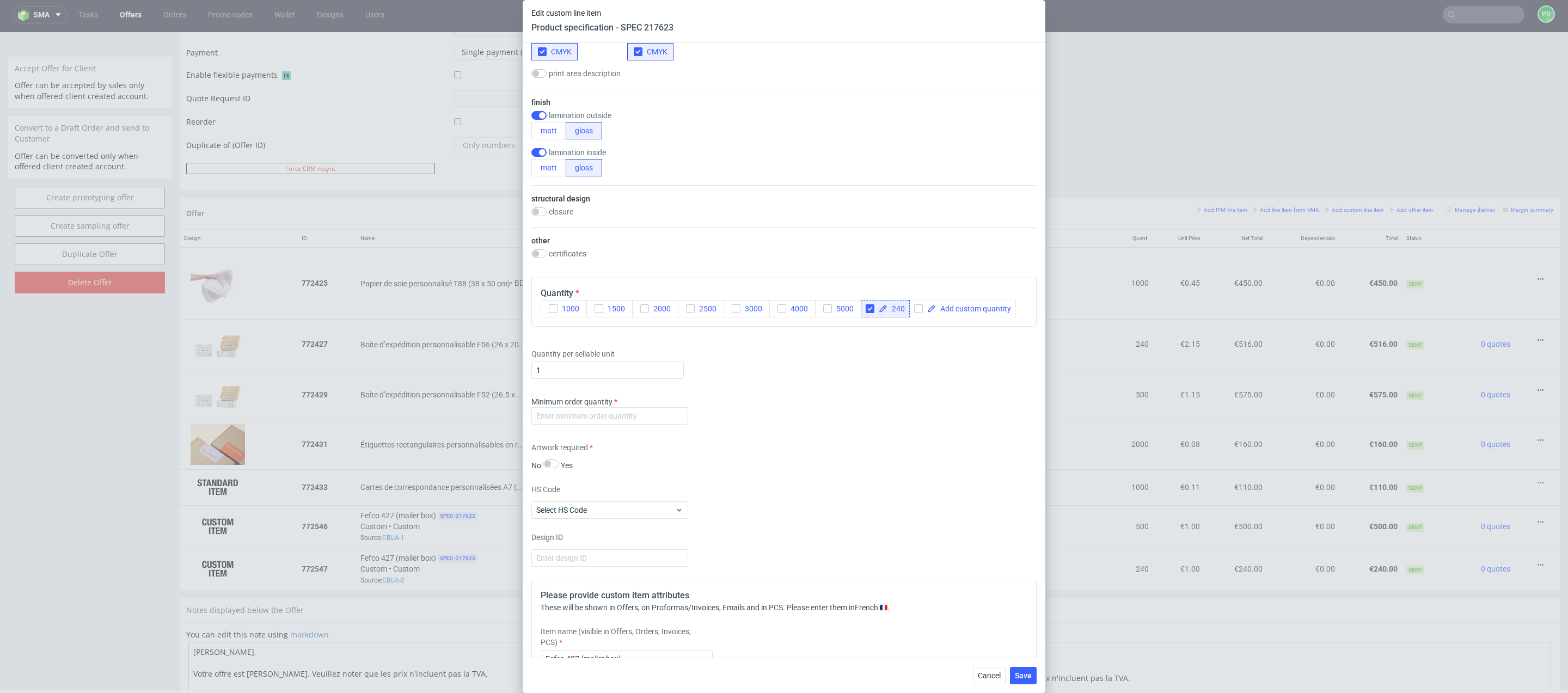
scroll to position [903, 0]
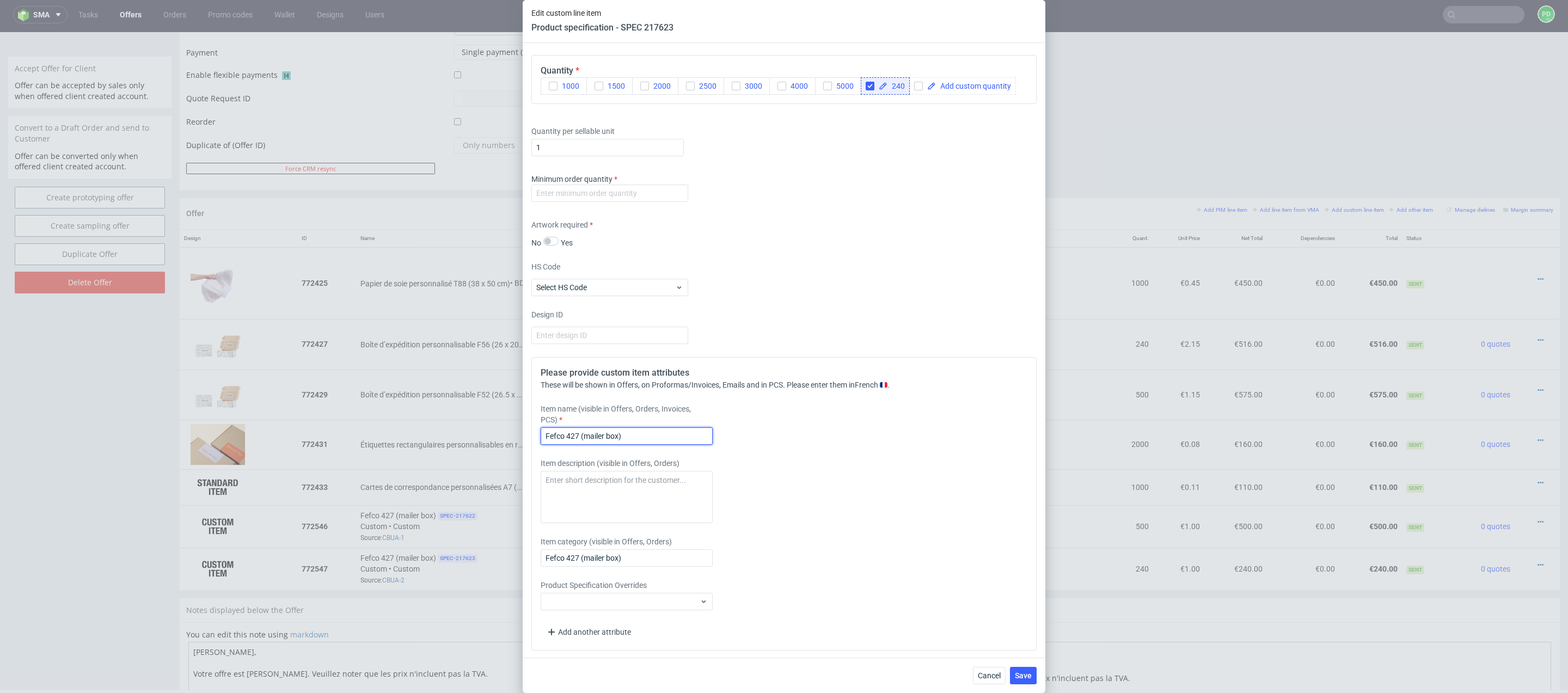
drag, startPoint x: 681, startPoint y: 433, endPoint x: 454, endPoint y: 428, distance: 227.1
click at [454, 428] on div "Edit custom line item Product specification - SPEC 217623 Supplier Marex Techni…" at bounding box center [784, 346] width 1568 height 693
paste input "Boîte d’expédition personnalisable F56 (26 x 20 x 10.5 cm"
type input "Boîte d’expédition personnalisable F56 (26 x 20 x 10.5 cm)"
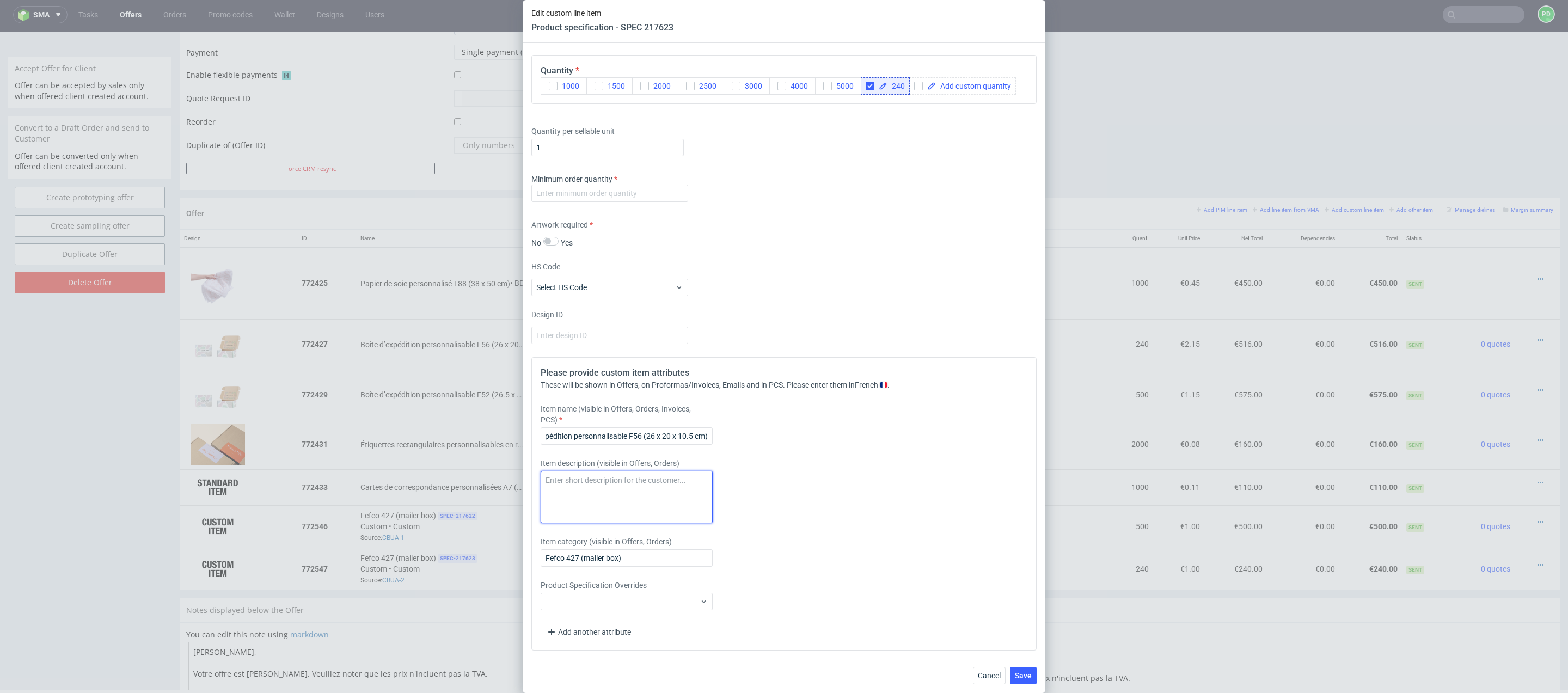
click at [636, 483] on textarea at bounding box center [626, 496] width 172 height 52
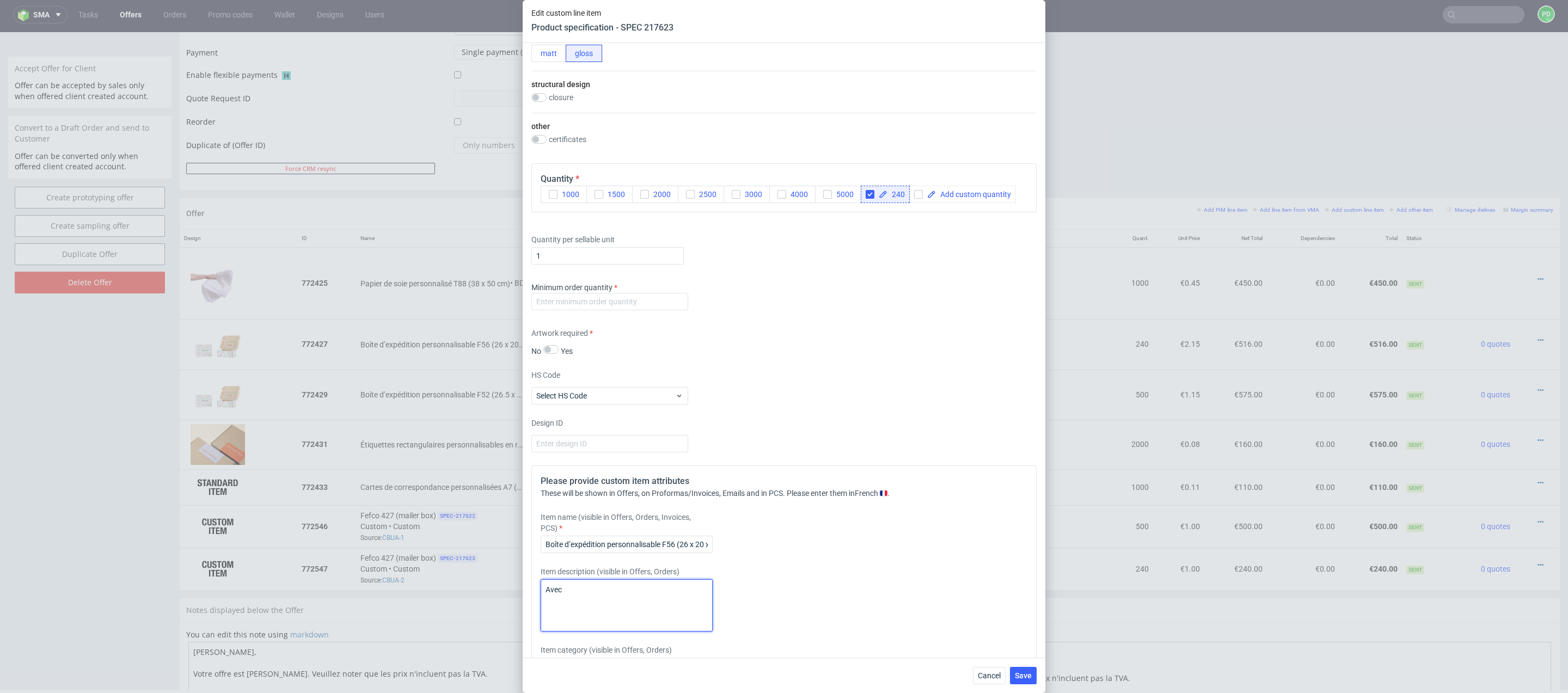
scroll to position [903, 0]
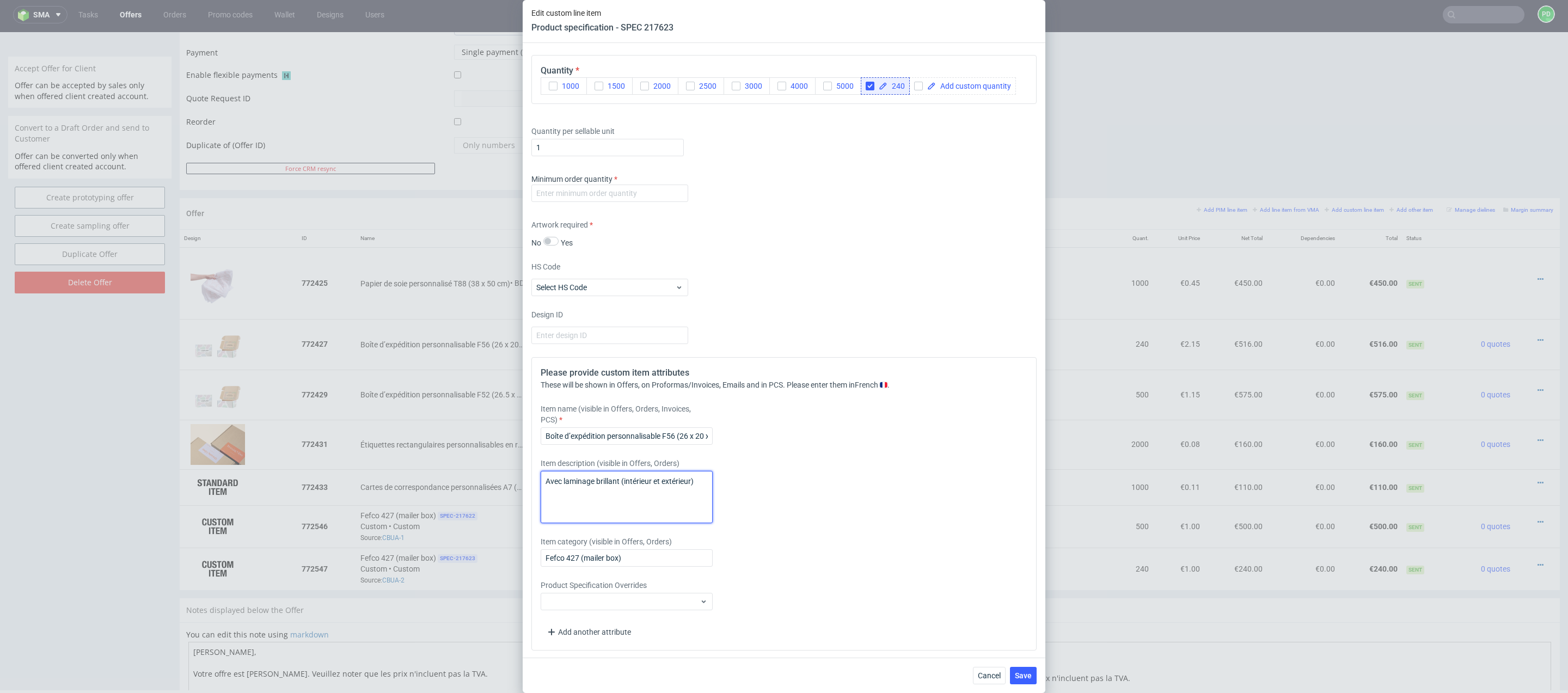
click at [696, 483] on textarea "Avec laminage brillant (intérieur et extérieur)" at bounding box center [626, 496] width 172 height 52
drag, startPoint x: 702, startPoint y: 484, endPoint x: 545, endPoint y: 477, distance: 157.2
click at [545, 477] on textarea "Avec laminage brillant (intérieur et extérieur)" at bounding box center [626, 496] width 172 height 52
type textarea "Avec laminage brillant (intérieur et extérieur)"
click at [1029, 681] on button "Save" at bounding box center [1023, 676] width 26 height 18
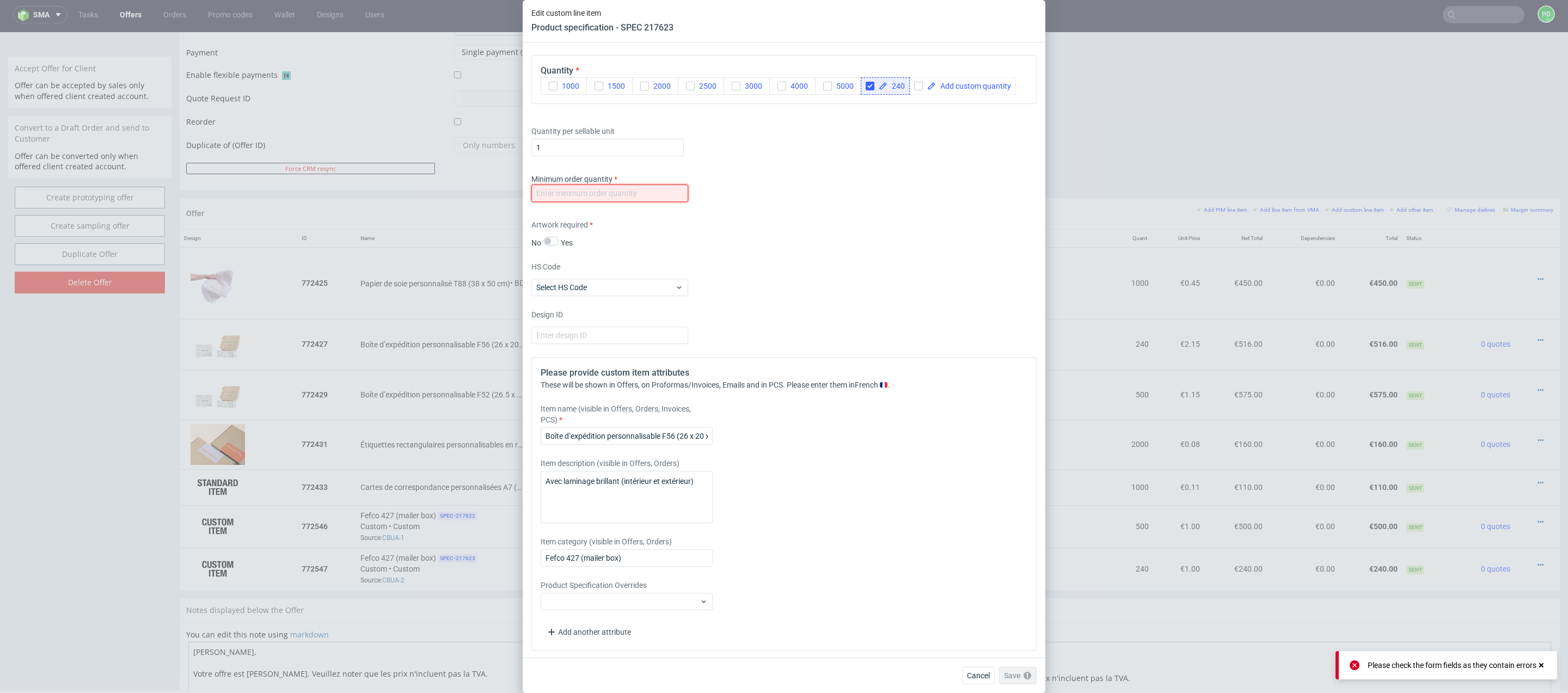
click at [588, 191] on input "number" at bounding box center [610, 194] width 157 height 18
type input "240"
click at [1027, 676] on span "Save" at bounding box center [1023, 675] width 17 height 7
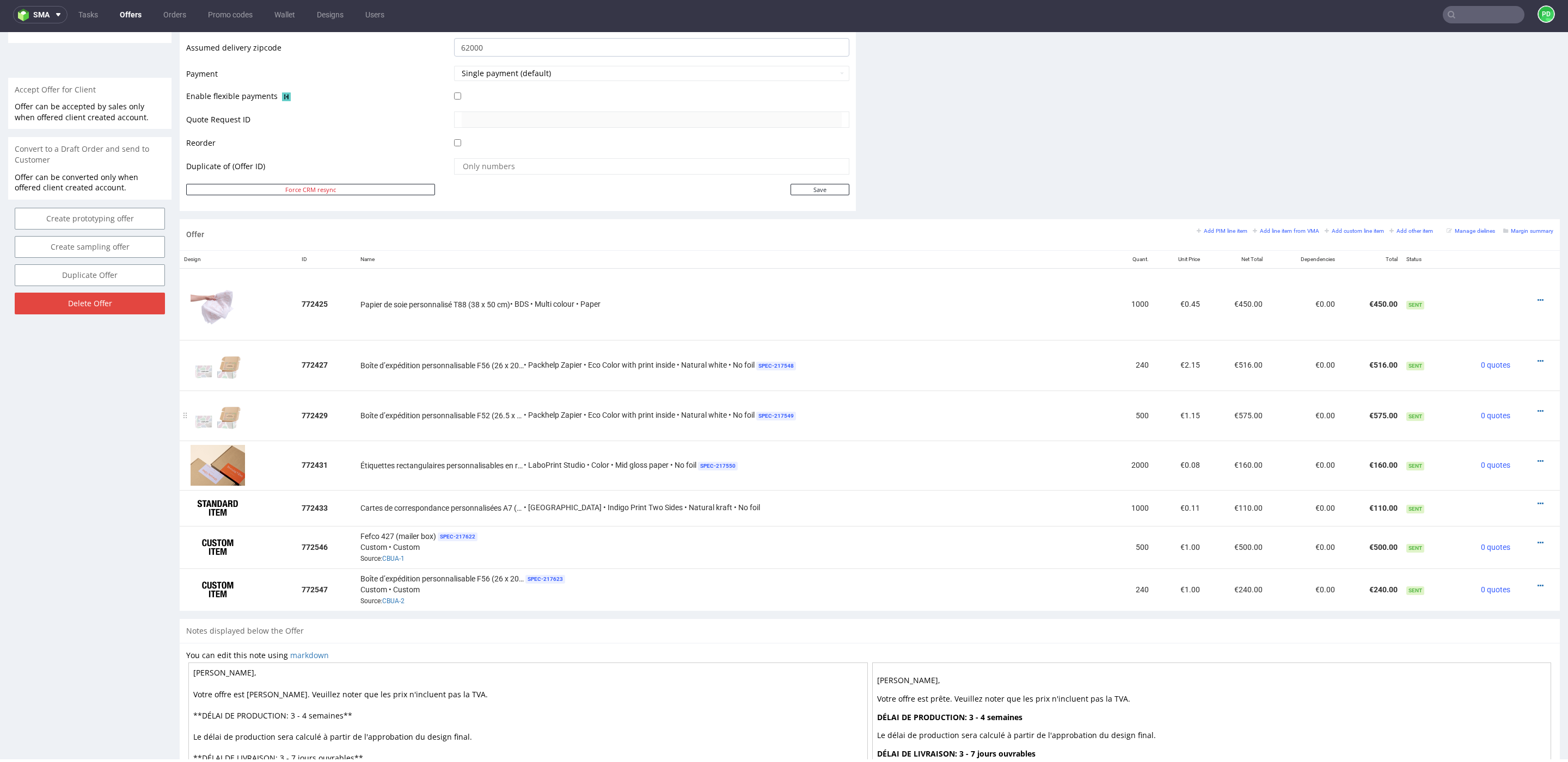
scroll to position [465, 0]
click at [1537, 538] on icon at bounding box center [1540, 541] width 6 height 7
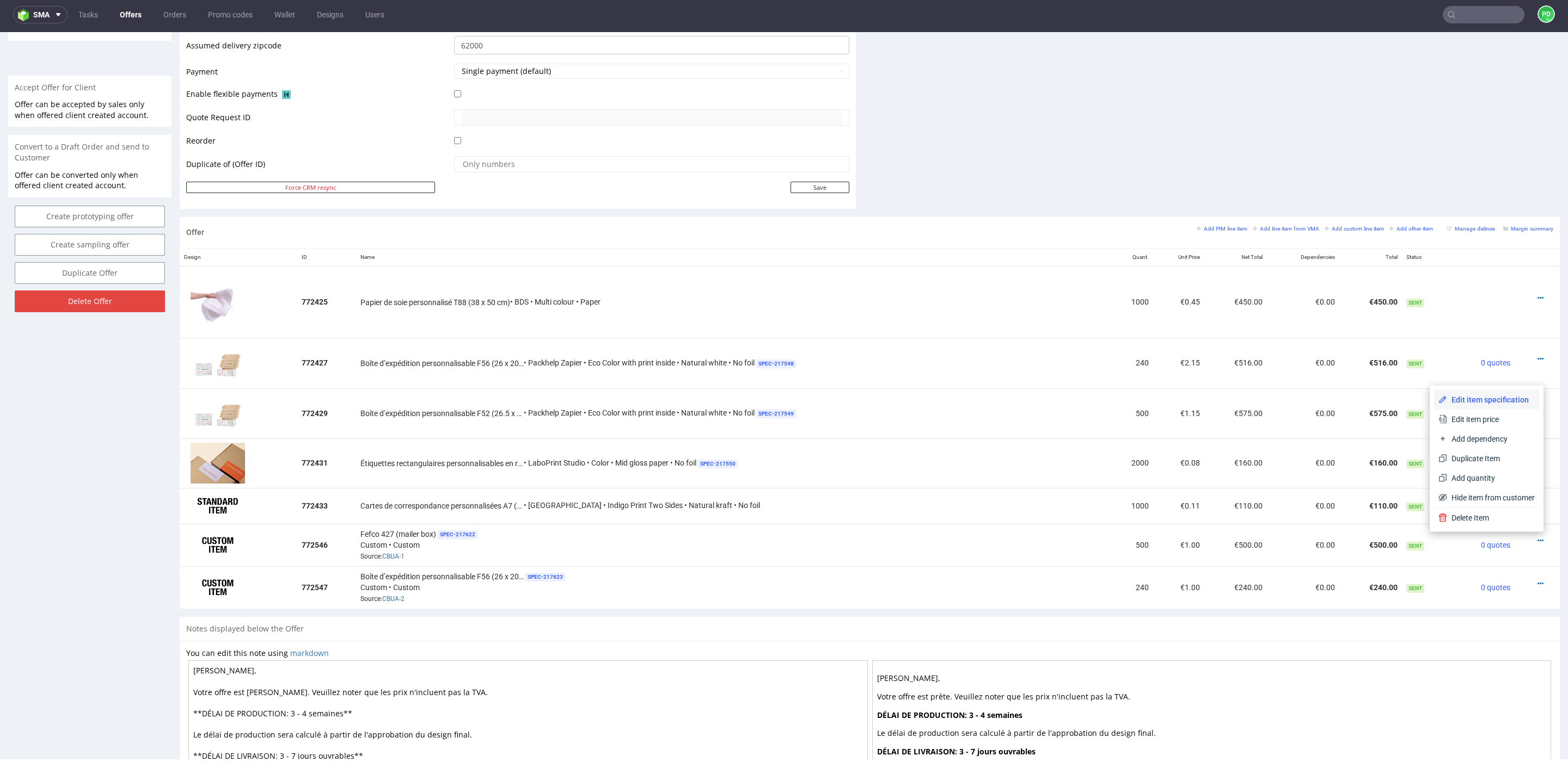
click at [1481, 394] on span "Edit item specification" at bounding box center [1491, 399] width 88 height 11
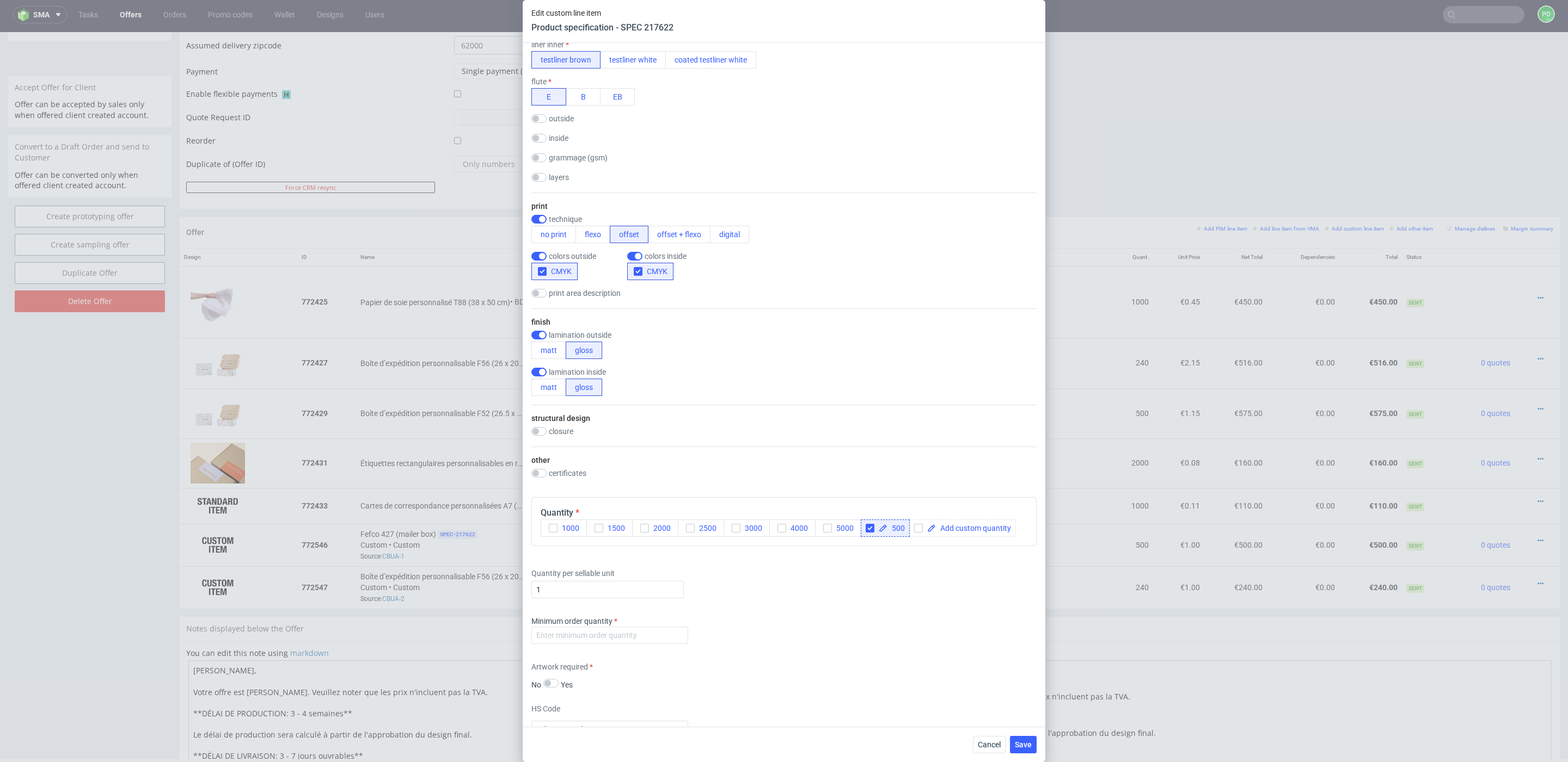
scroll to position [832, 0]
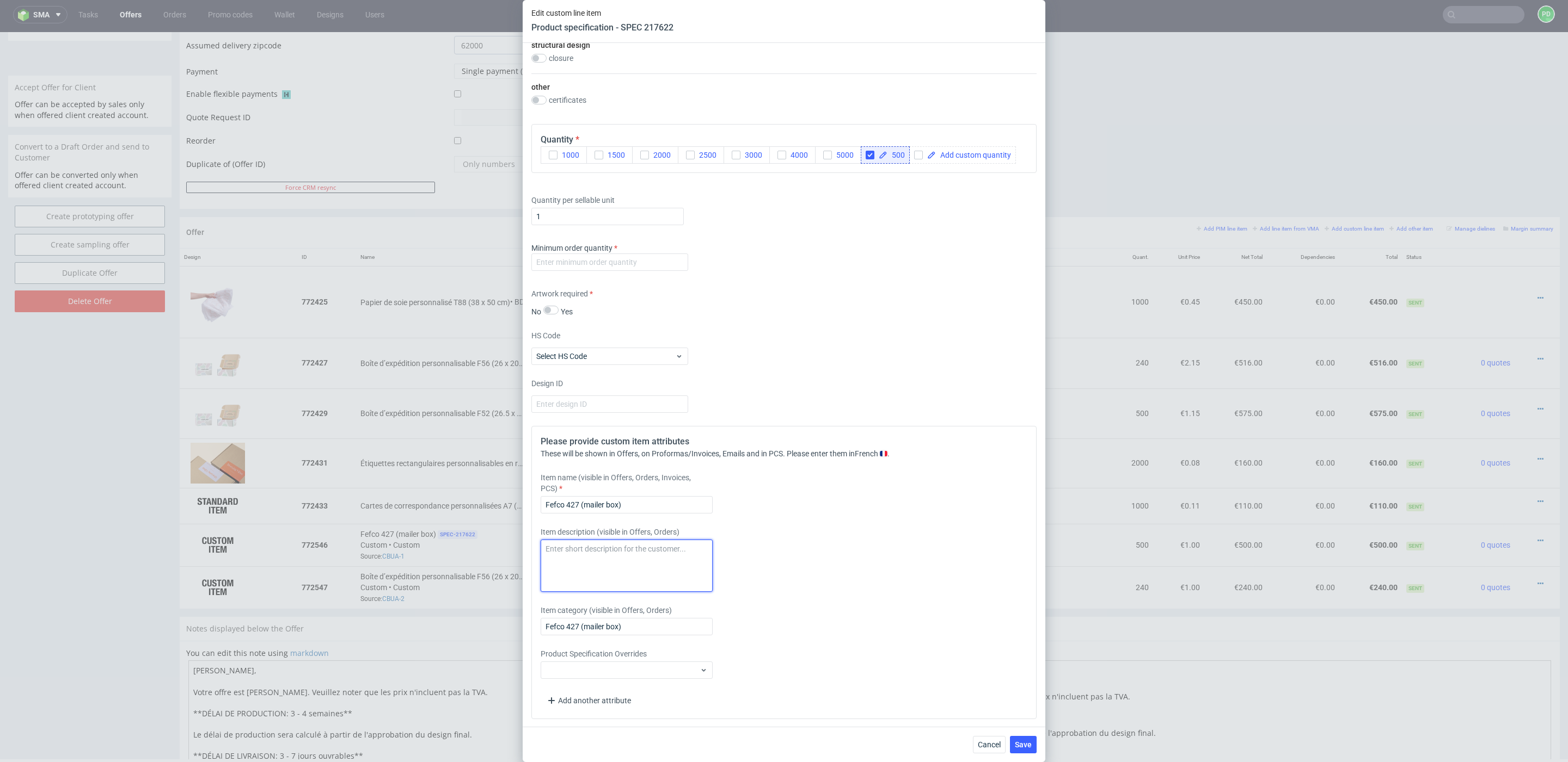
click at [652, 563] on textarea at bounding box center [626, 566] width 172 height 52
paste textarea "Avec laminage brillant (intérieur et extérieur)"
type textarea "Avec laminage brillant (intérieur et extérieur)"
drag, startPoint x: 631, startPoint y: 505, endPoint x: 424, endPoint y: 505, distance: 207.0
click at [424, 505] on div "Edit custom line item Product specification - SPEC 217622 Supplier Marex Techni…" at bounding box center [784, 381] width 1568 height 762
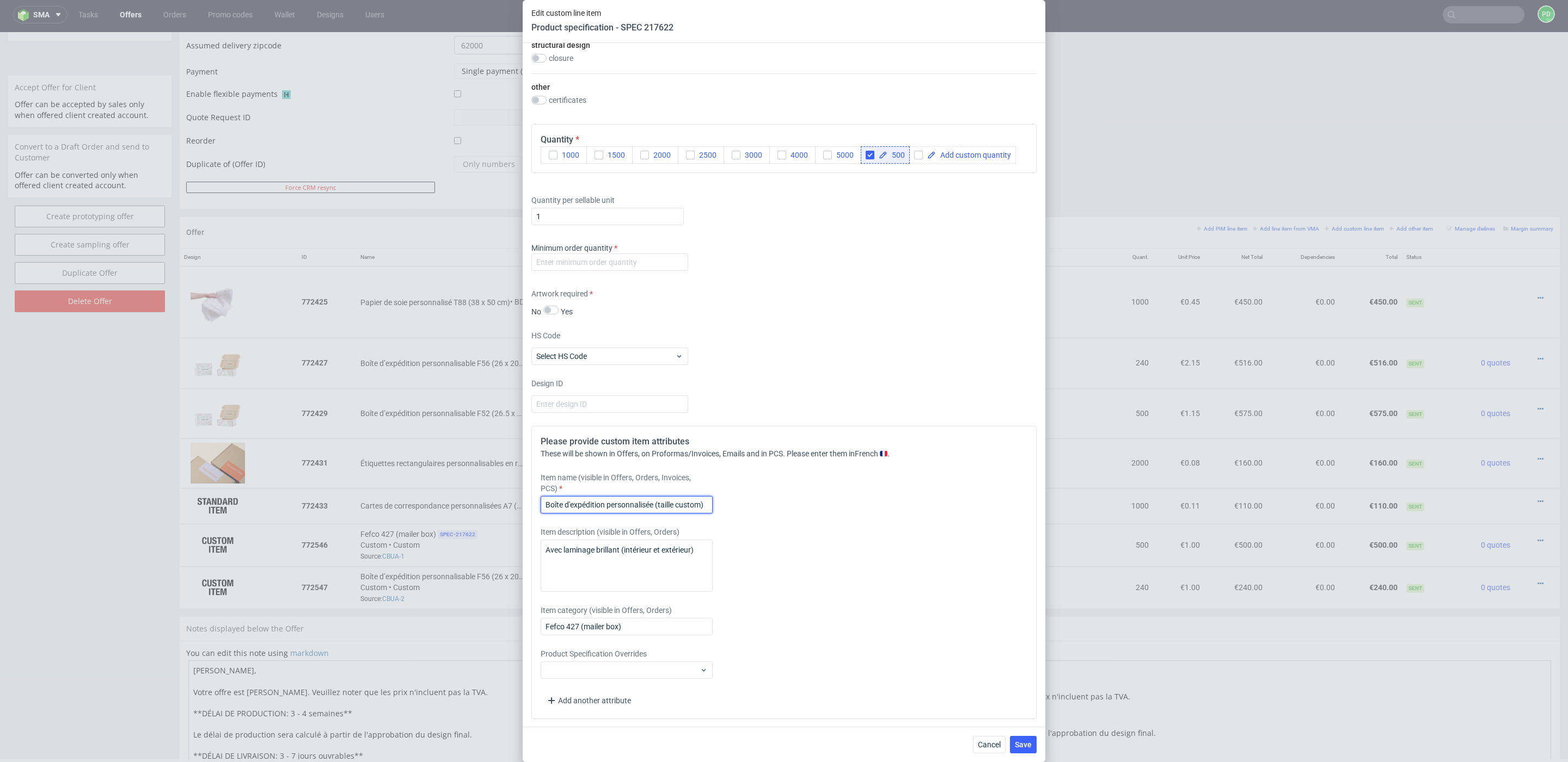
click at [659, 500] on input "Boîte d'expédition personnalisée (taille custom)" at bounding box center [626, 505] width 172 height 18
click at [655, 503] on input "Boîte d'expédition personnalisée (taille custom)" at bounding box center [626, 505] width 172 height 18
drag, startPoint x: 662, startPoint y: 504, endPoint x: 767, endPoint y: 504, distance: 105.0
click at [767, 505] on div "Item name (visible in Offers, Orders, Invoices, PCS) Boîte d'expédition personn…" at bounding box center [721, 493] width 361 height 41
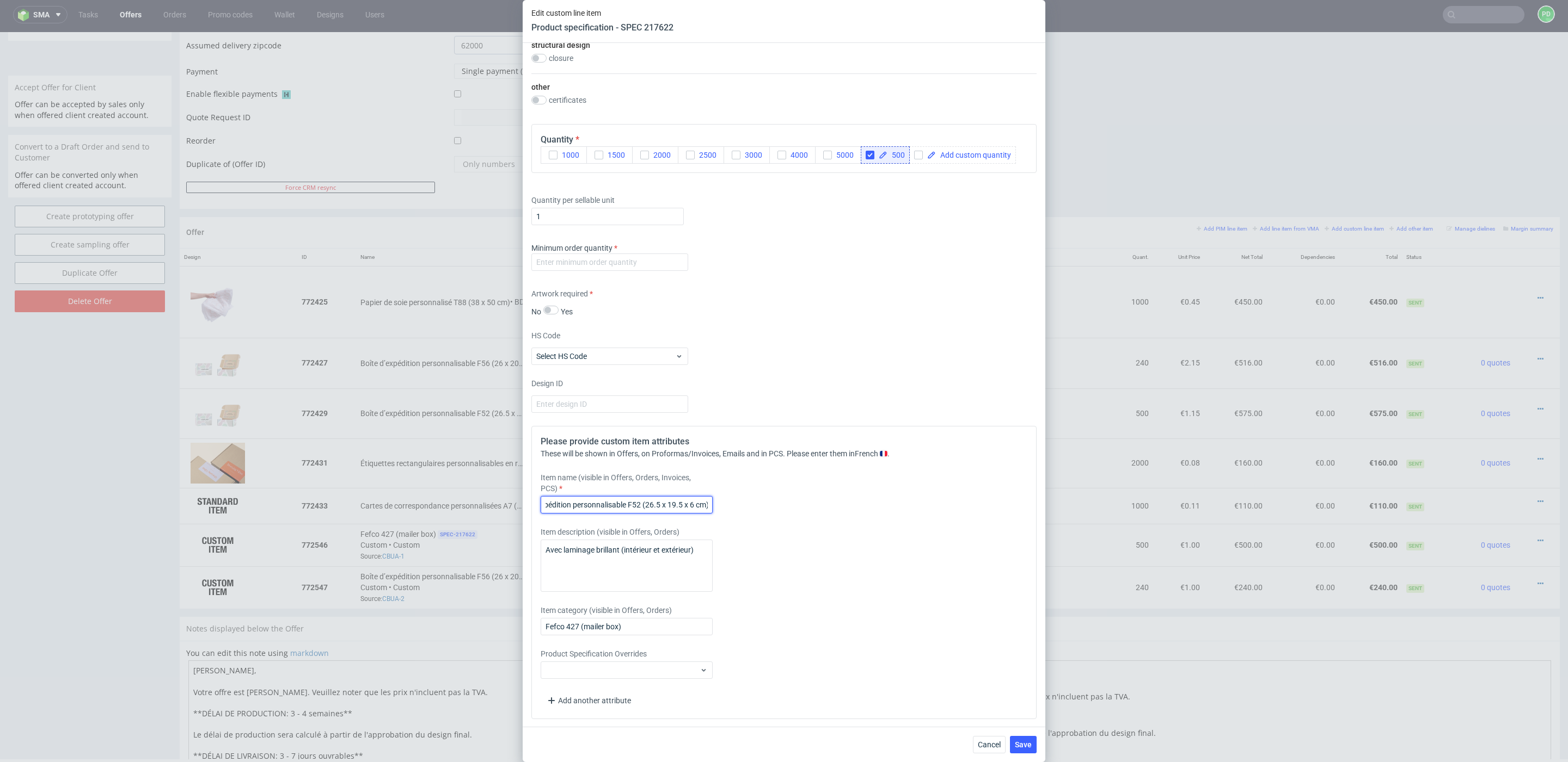
scroll to position [0, 37]
type input "Boîte d'expédition personnalisable F52 (26.5 x 19.5 x 6 cm)"
click at [630, 267] on input "number" at bounding box center [610, 262] width 157 height 18
type input "500"
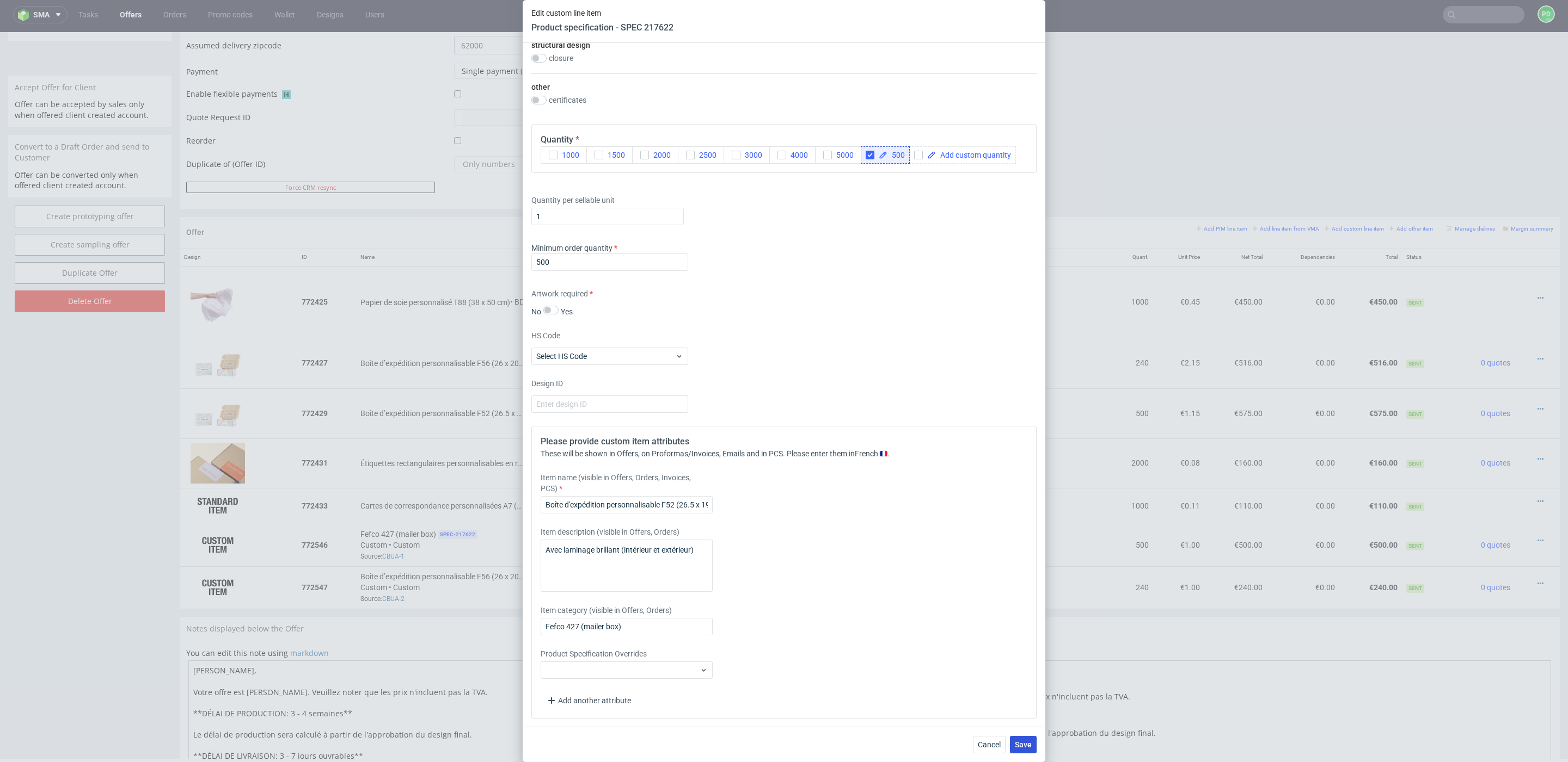
click at [1026, 692] on span "Save" at bounding box center [1023, 744] width 17 height 7
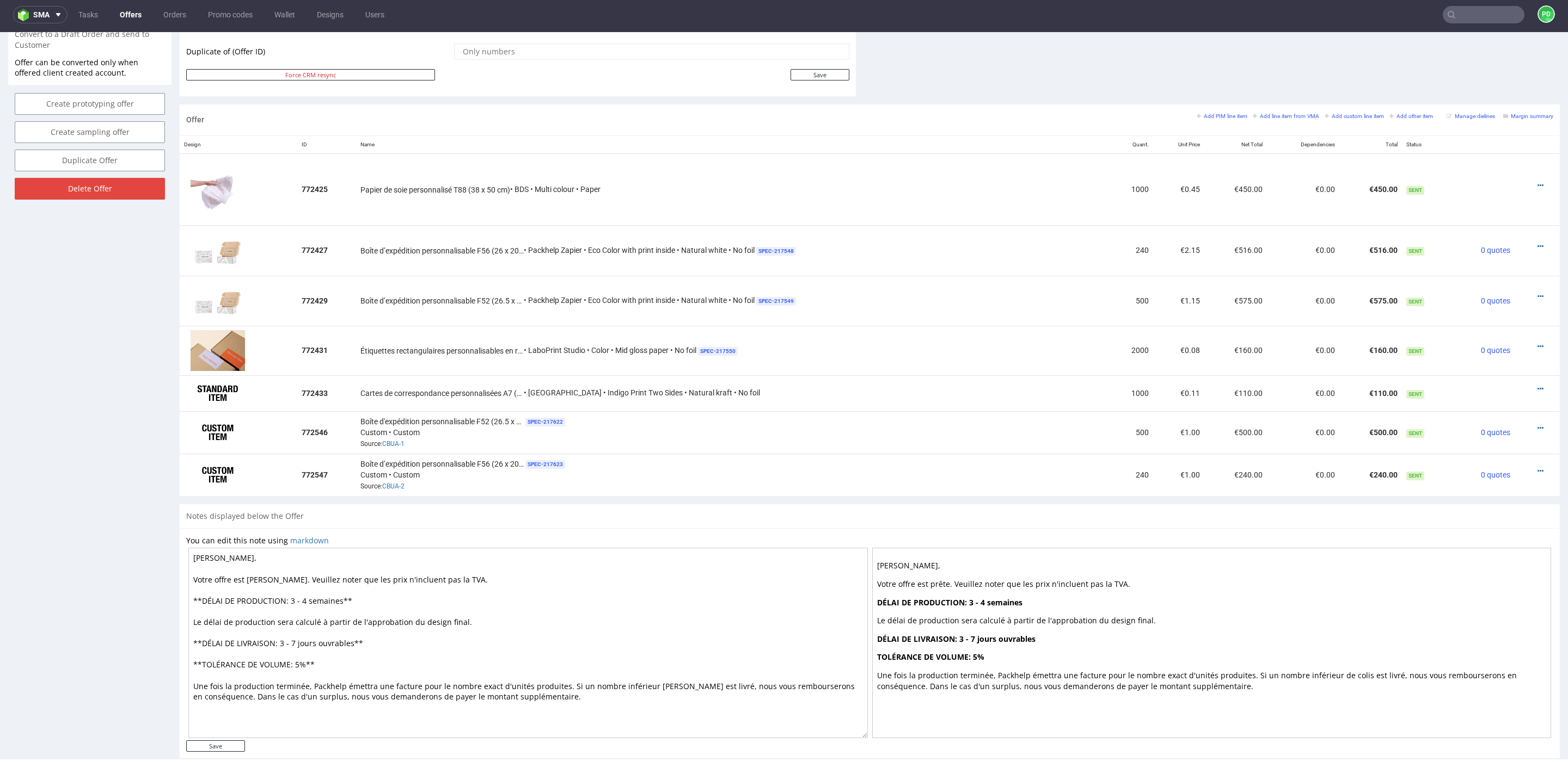
scroll to position [596, 0]
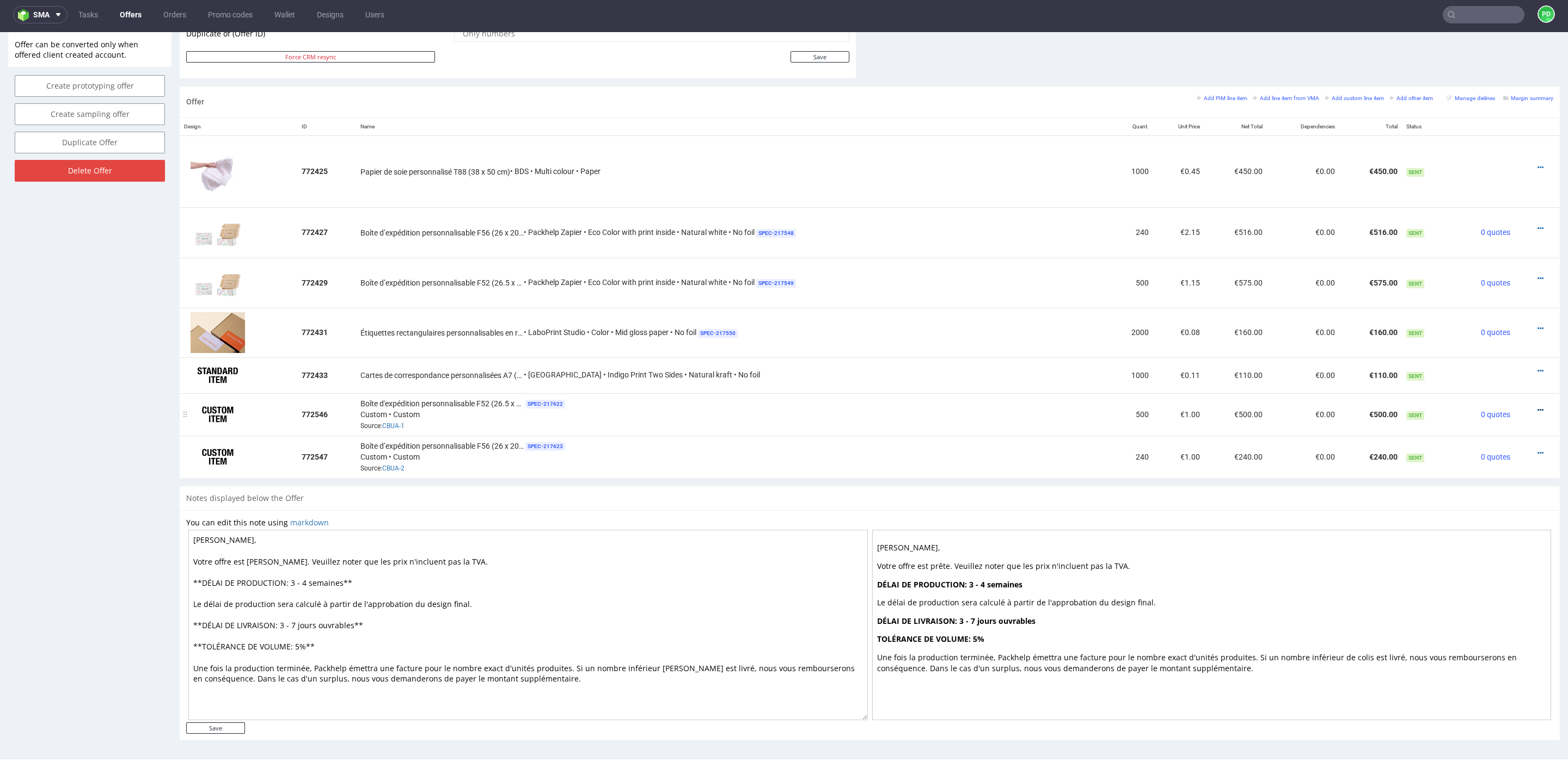
click at [1537, 409] on icon at bounding box center [1540, 410] width 6 height 7
click at [1478, 286] on span "Edit item price" at bounding box center [1491, 289] width 88 height 11
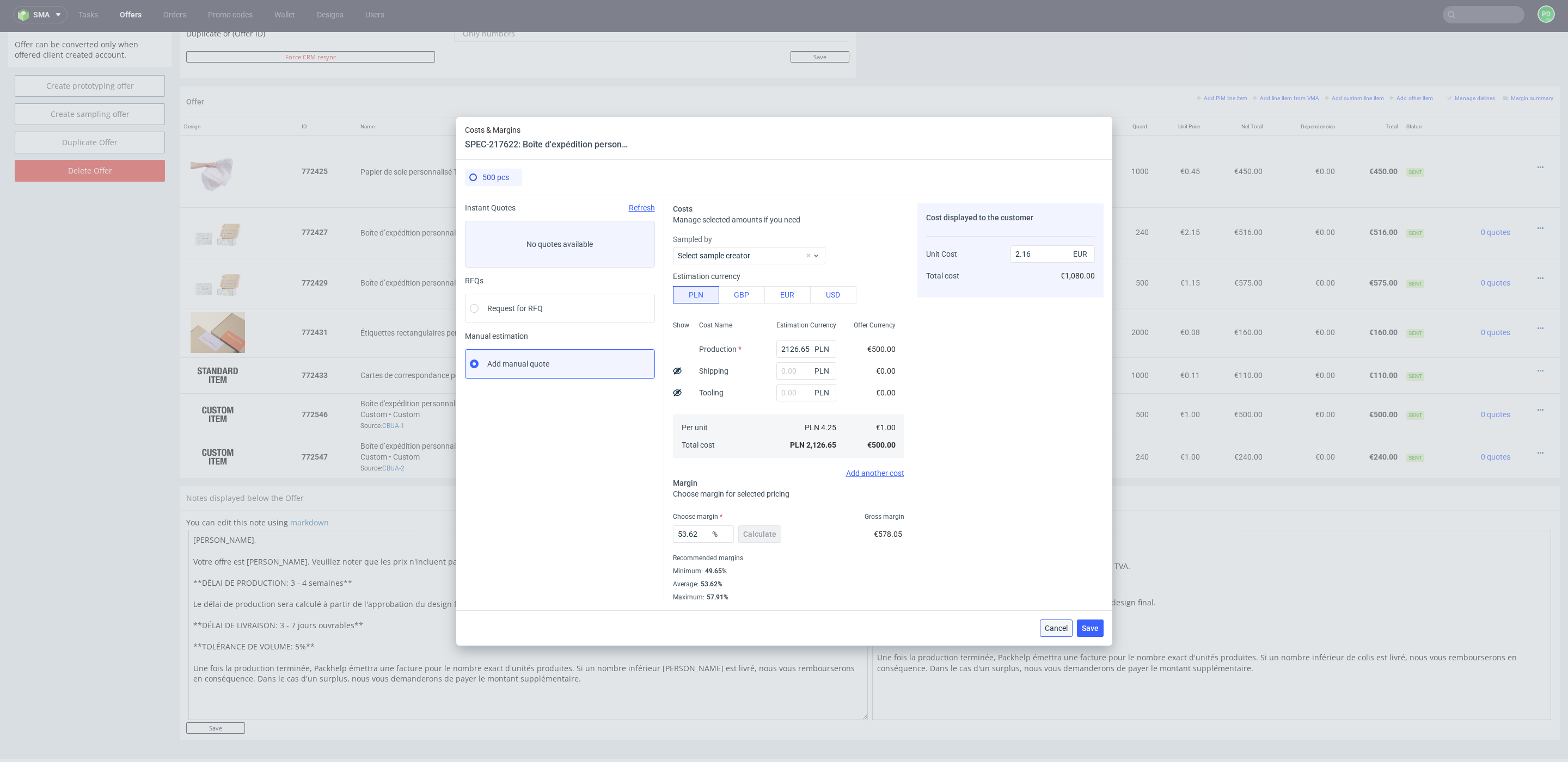
click at [1054, 626] on span "Cancel" at bounding box center [1056, 629] width 23 height 7
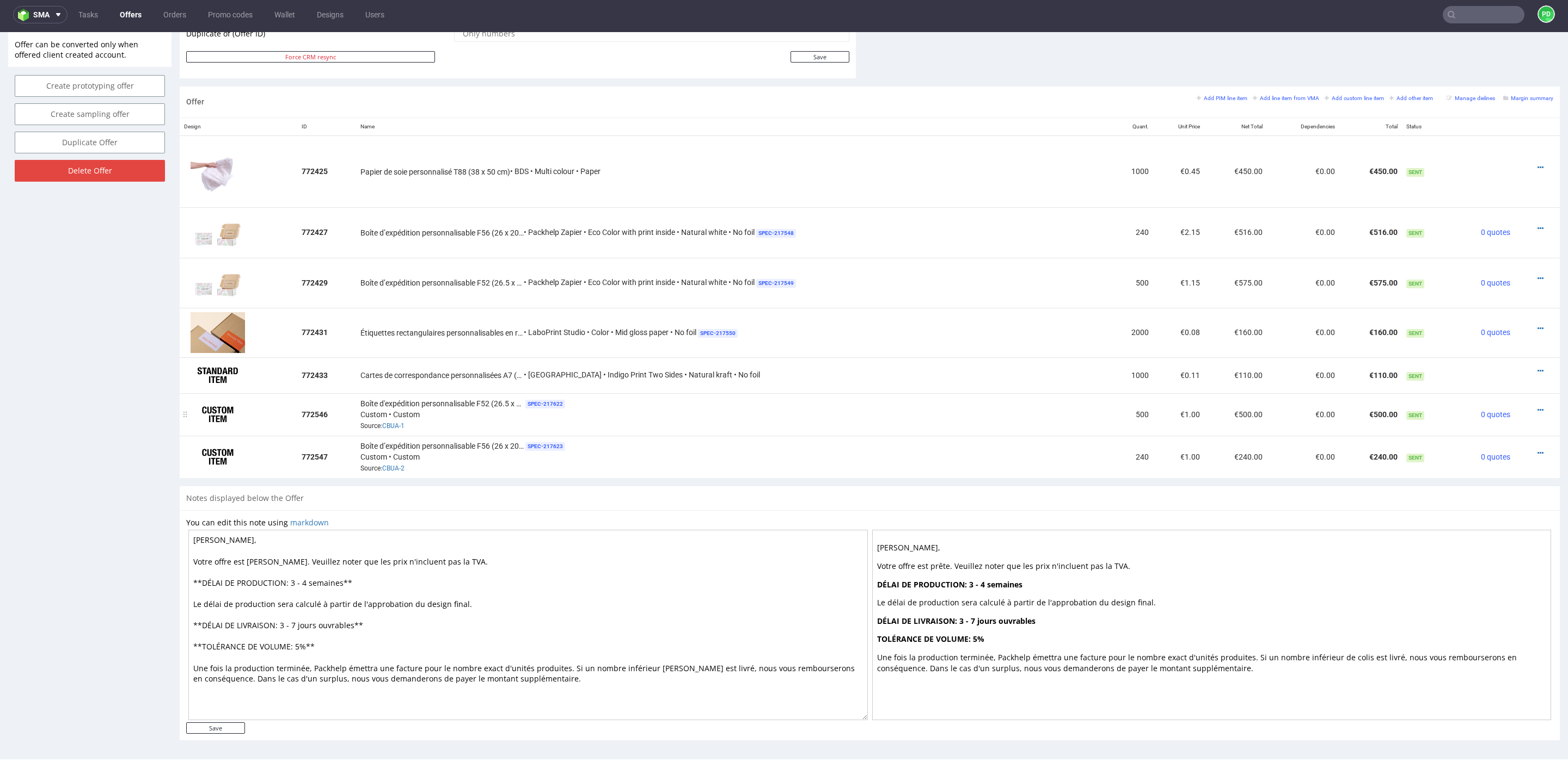
click at [1531, 408] on div at bounding box center [1534, 410] width 30 height 11
click at [1537, 408] on icon at bounding box center [1540, 410] width 6 height 7
click at [1483, 293] on span "Edit item price" at bounding box center [1491, 289] width 88 height 11
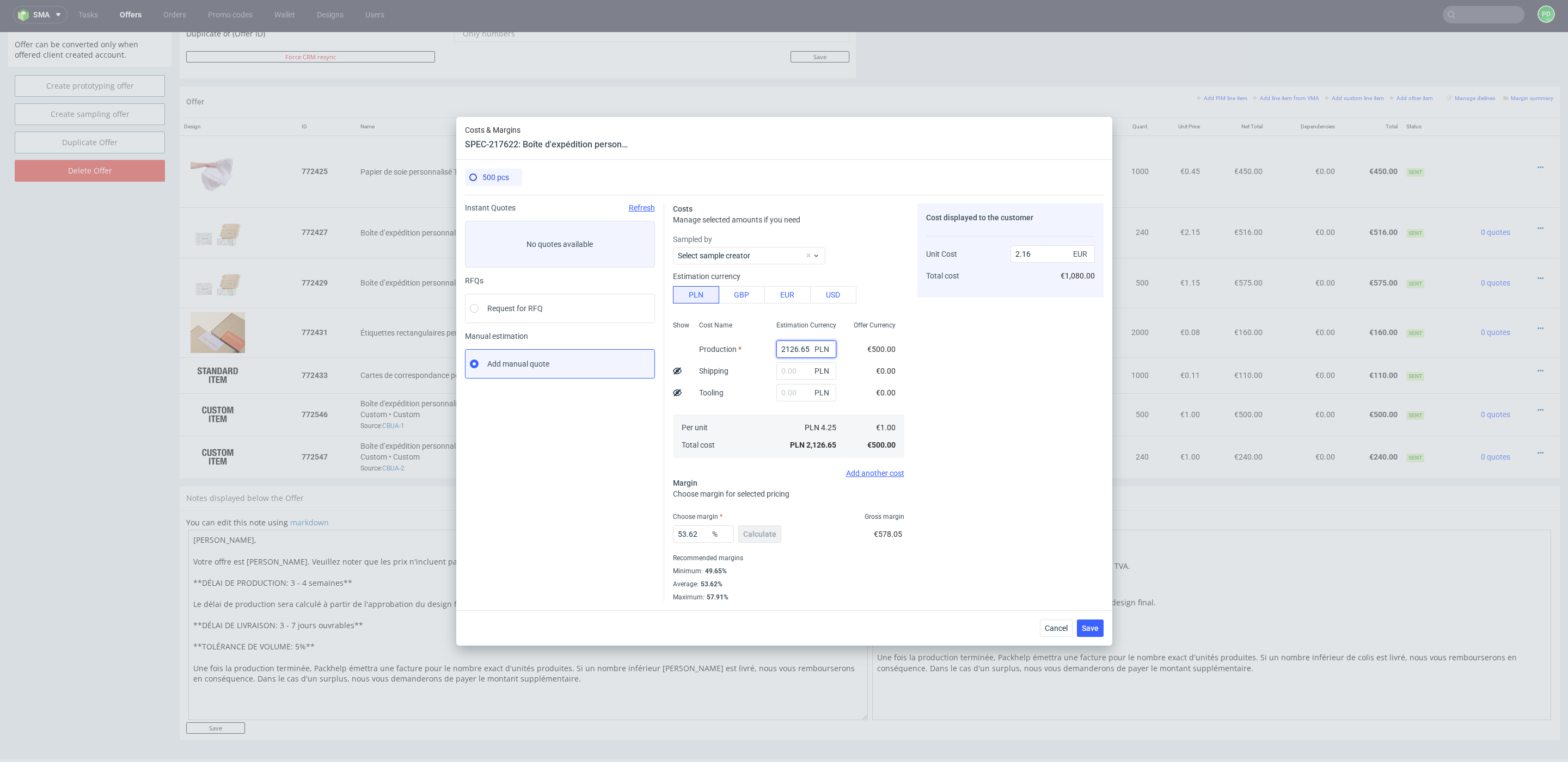
drag, startPoint x: 811, startPoint y: 351, endPoint x: 746, endPoint y: 349, distance: 65.0
click at [746, 349] on div "Show Cost Name Production Shipping Tooling Per unit Total cost Estimation Curre…" at bounding box center [789, 388] width 232 height 144
type input "4"
type input "0"
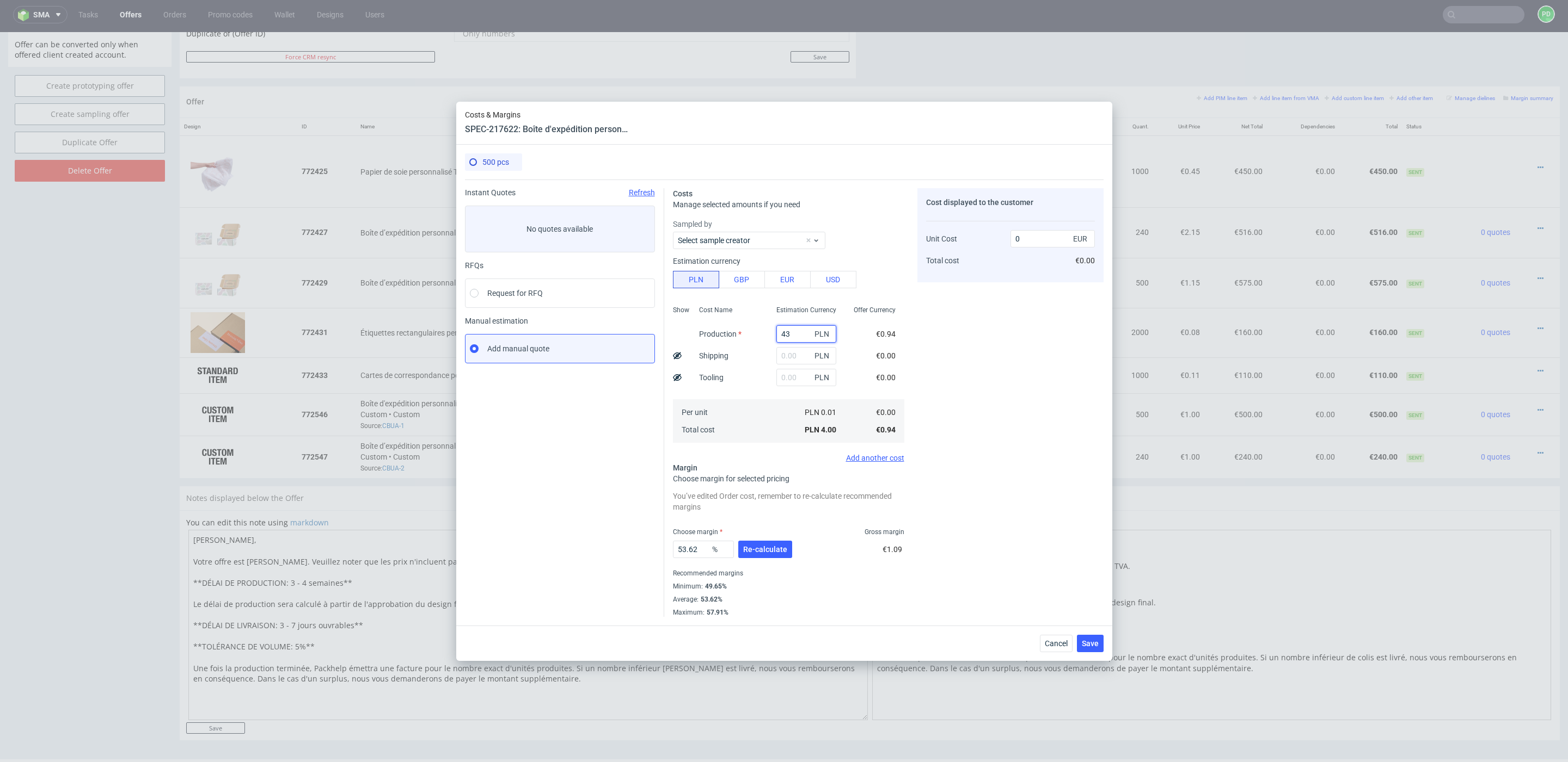
type input "431"
type input "0.44"
type input "4310"
type input "4.37"
type input "4310"
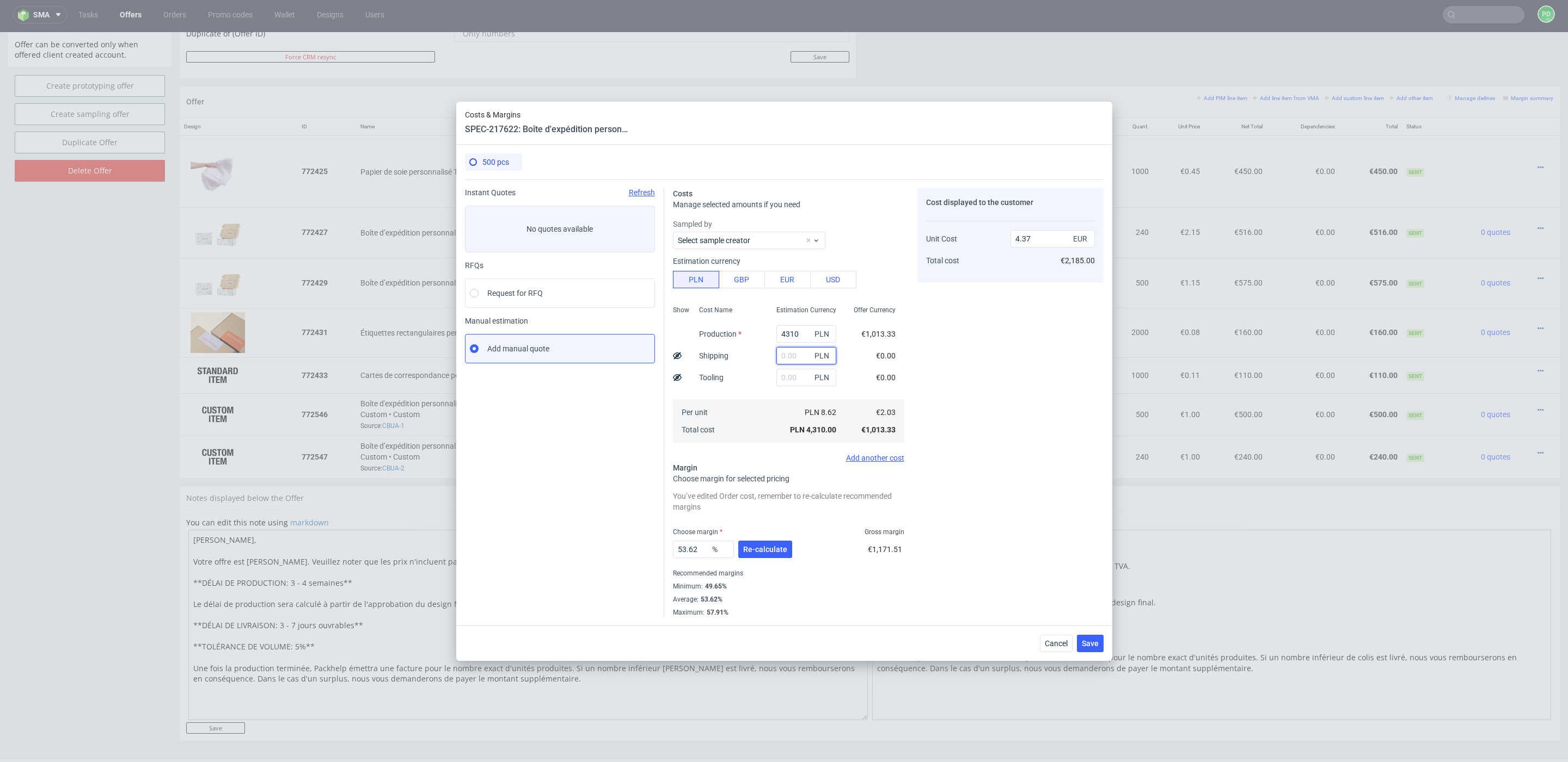
click at [800, 349] on input "text" at bounding box center [806, 356] width 60 height 18
type input "800"
type input "5.18"
type input "800"
drag, startPoint x: 704, startPoint y: 553, endPoint x: 668, endPoint y: 552, distance: 36.0
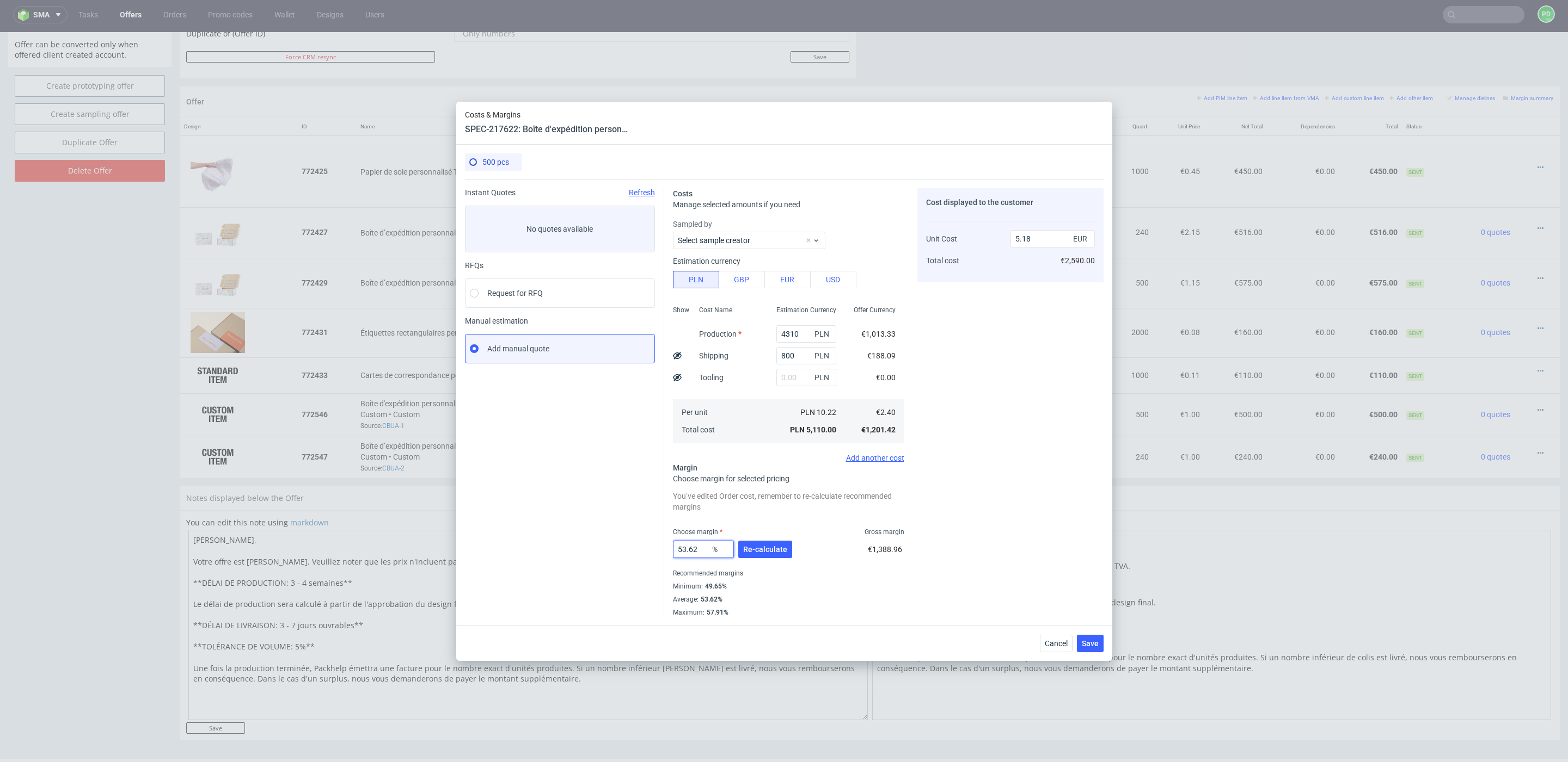
click at [668, 552] on div "Costs Manage selected amounts if you need Sampled by Select sample creator Esti…" at bounding box center [883, 398] width 439 height 437
type input "30"
type input "3.44"
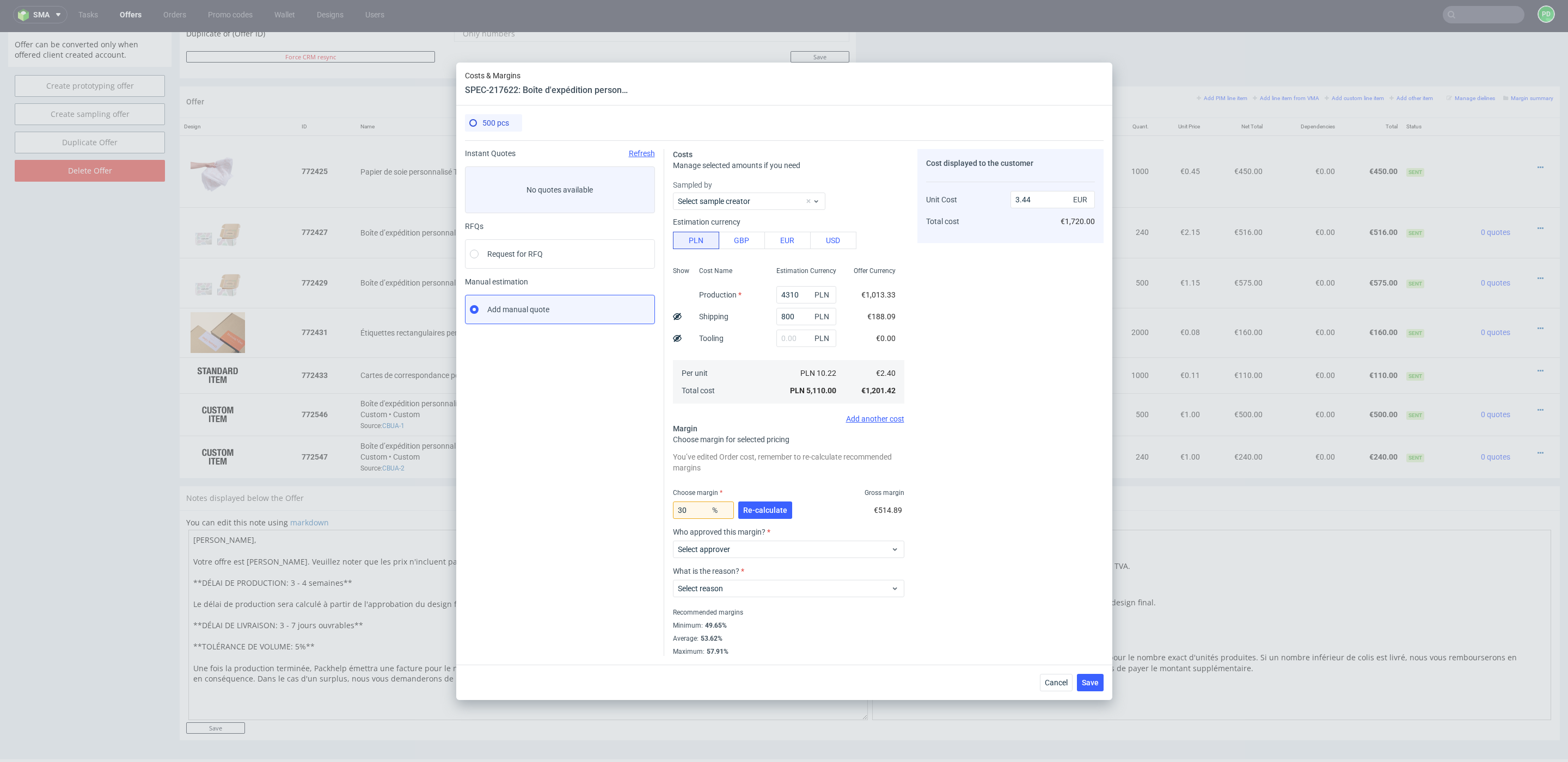
click at [809, 495] on div "Choose margin Gross margin" at bounding box center [789, 493] width 232 height 9
click at [1038, 200] on input "3.44" at bounding box center [1052, 200] width 84 height 18
click at [843, 555] on div "Select approver" at bounding box center [789, 550] width 232 height 18
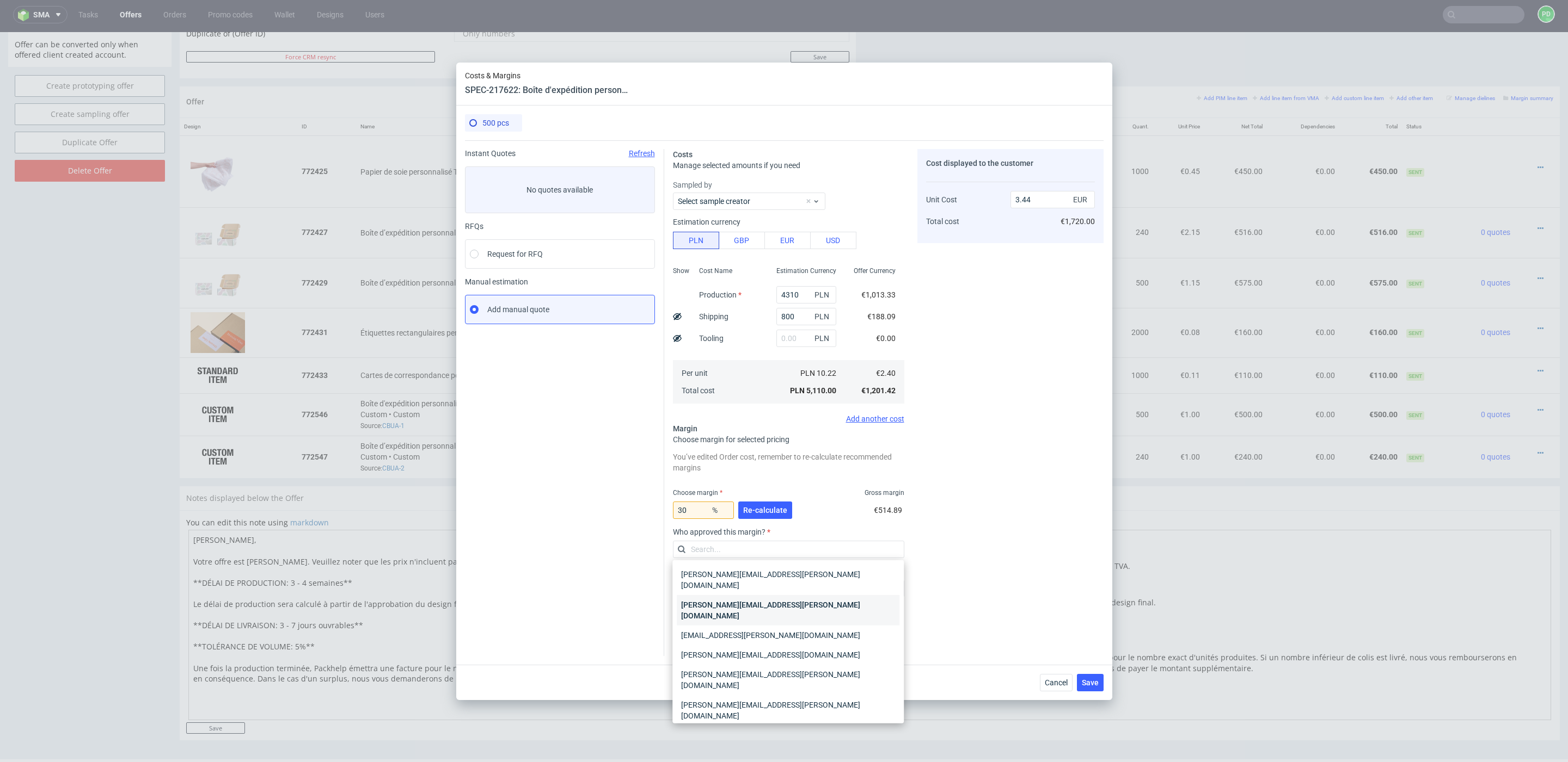
click at [841, 601] on div "[PERSON_NAME][EMAIL_ADDRESS][PERSON_NAME][DOMAIN_NAME]" at bounding box center [788, 610] width 223 height 31
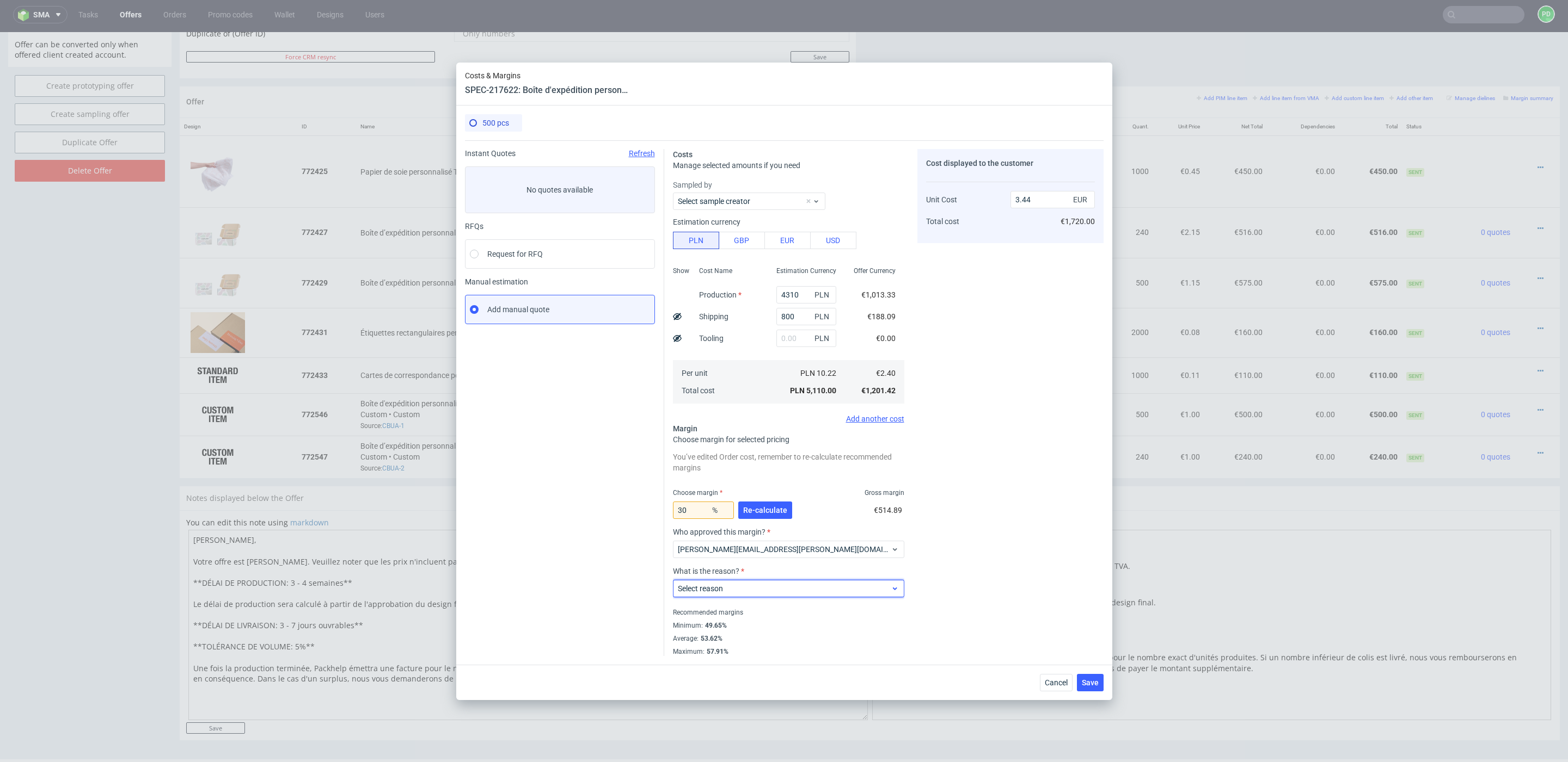
click at [820, 588] on span "Select reason" at bounding box center [784, 588] width 213 height 11
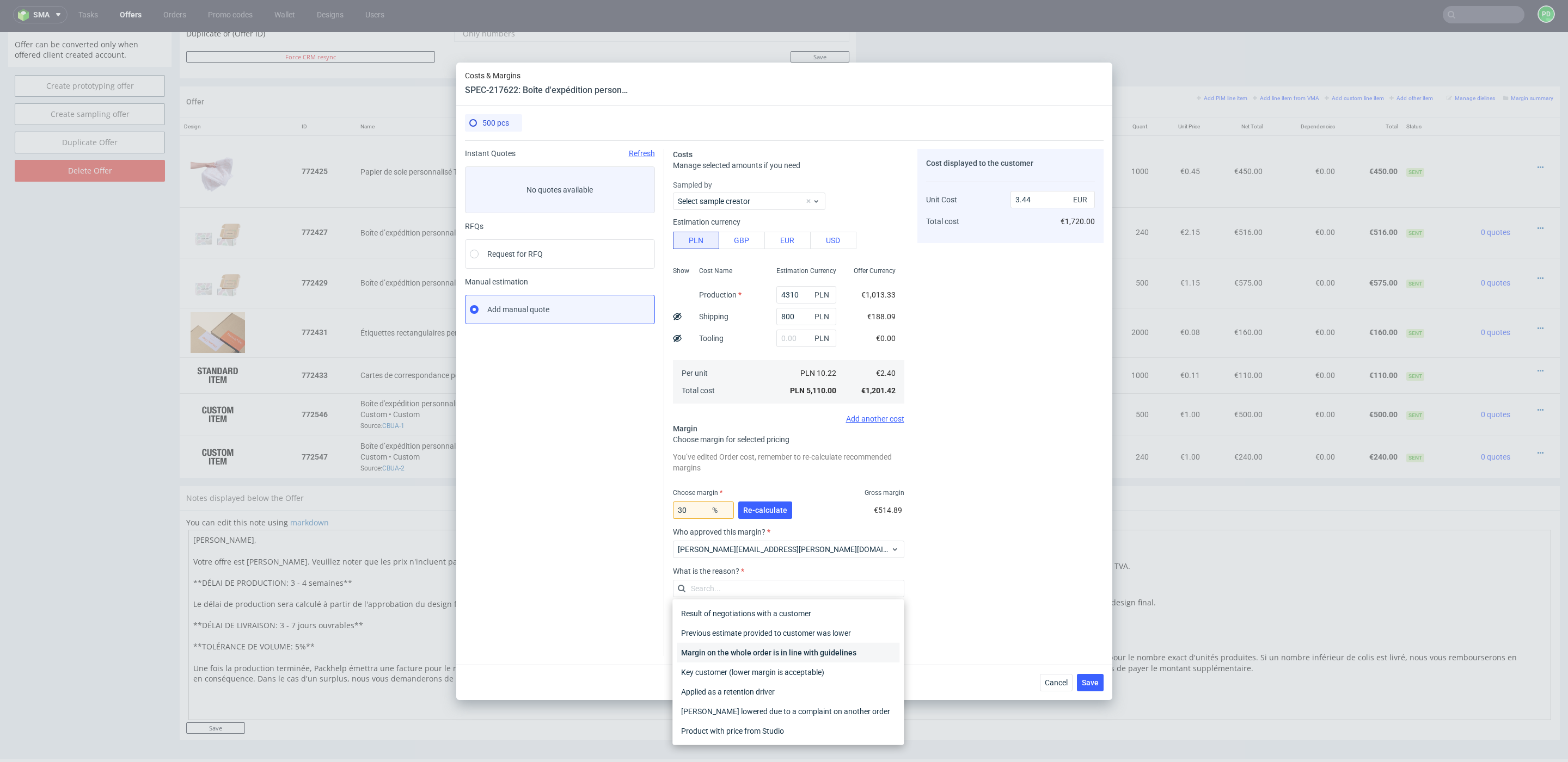
click at [819, 653] on div "Margin on the whole order is in line with guidelines" at bounding box center [788, 653] width 223 height 20
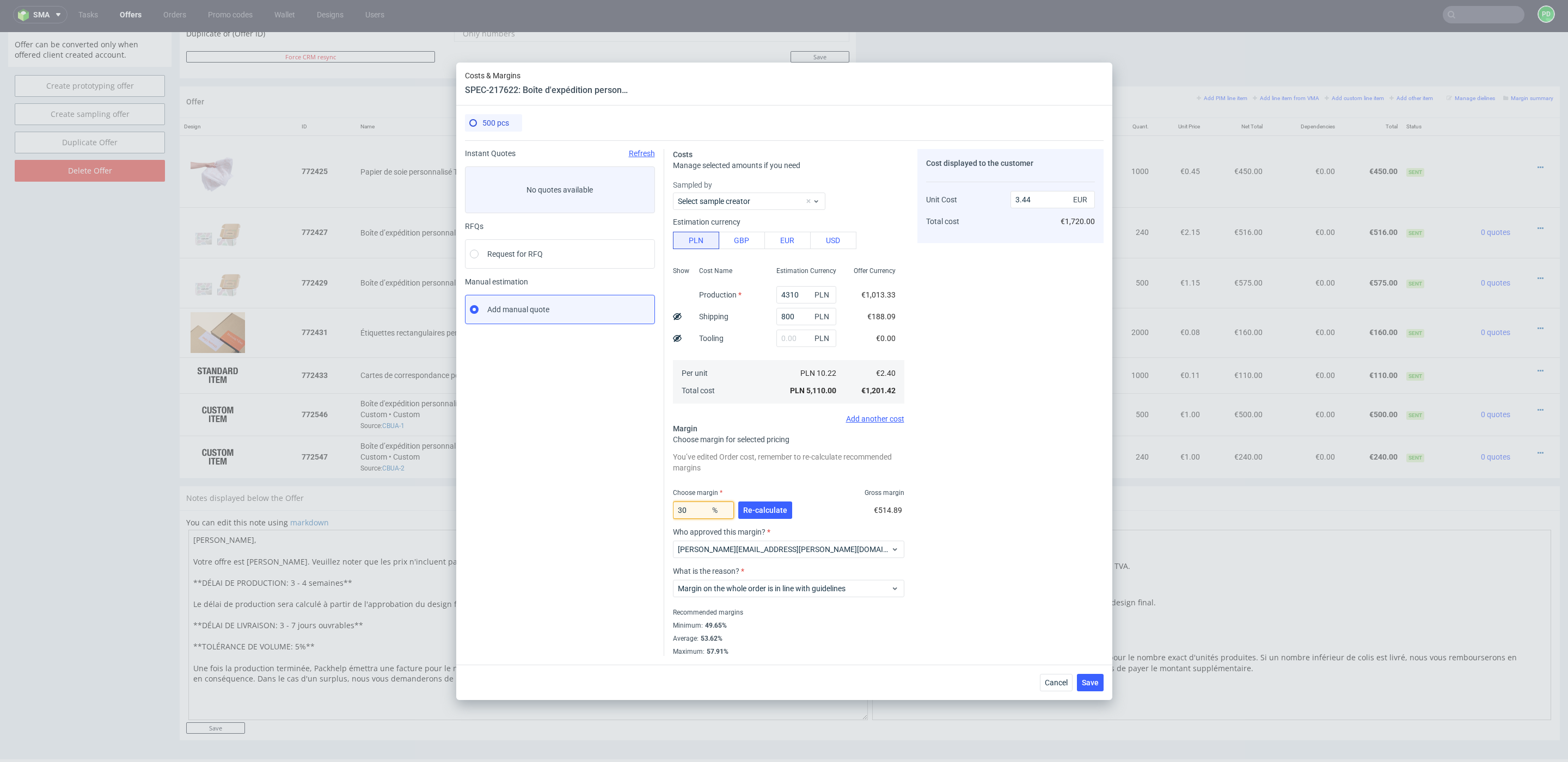
click at [695, 508] on input "30" at bounding box center [703, 511] width 61 height 18
type input "3"
type input "20"
type input "3.01"
type input "20"
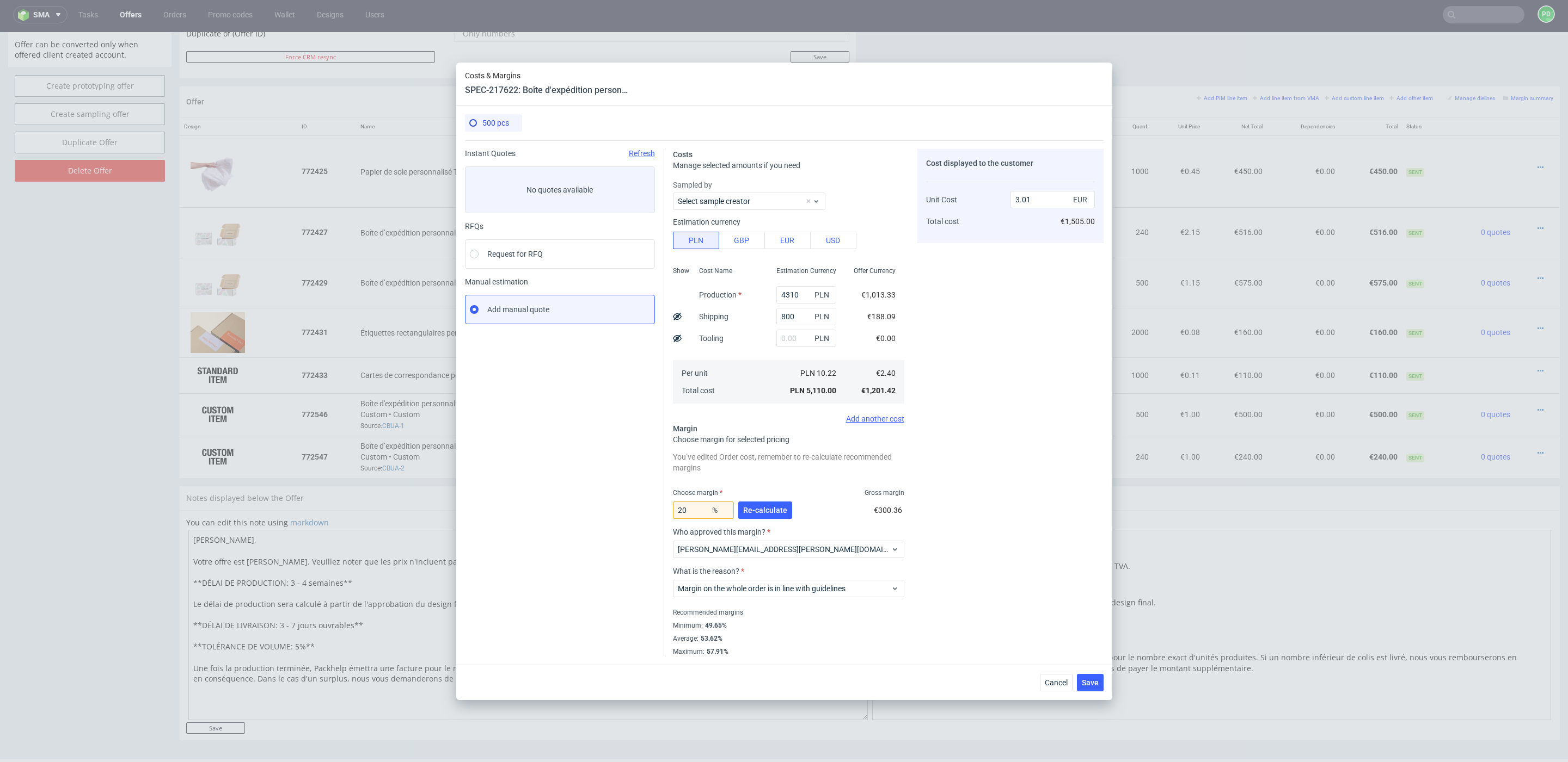
click at [815, 486] on div "You’ve edited Order cost, remember to re-calculate recommended margins Choose m…" at bounding box center [789, 552] width 232 height 207
click at [1042, 206] on input "3.01" at bounding box center [1052, 200] width 84 height 18
type input "3"
click at [971, 344] on div "Cost displayed to the customer Unit Cost Total cost 3 EUR €1,505.00" at bounding box center [1010, 402] width 186 height 507
click at [1036, 200] on input "3" at bounding box center [1052, 200] width 84 height 18
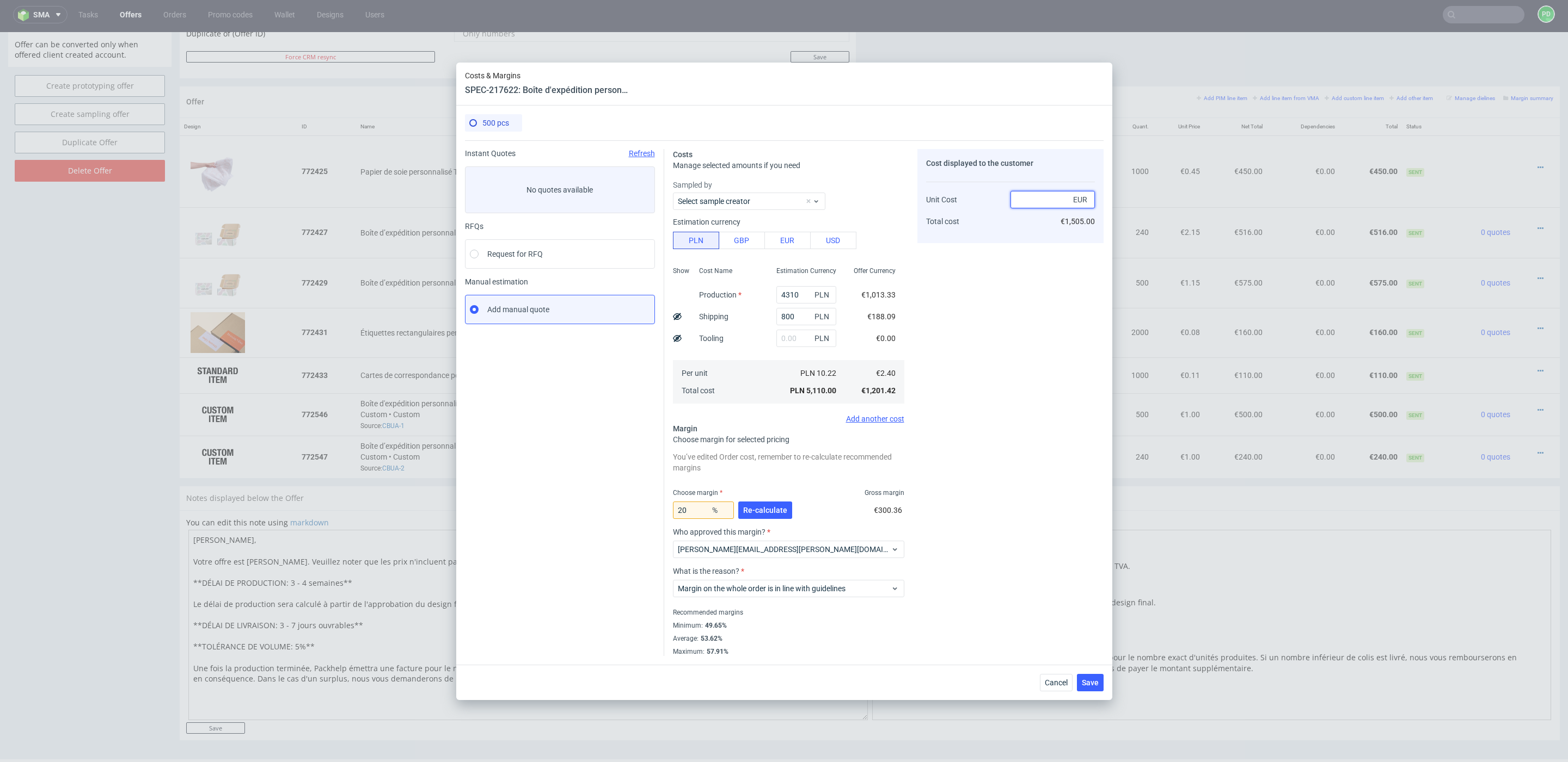
type input "2.41"
type input "-Infinity"
type input "2.413"
type input "0.5387484459179445"
type input "2"
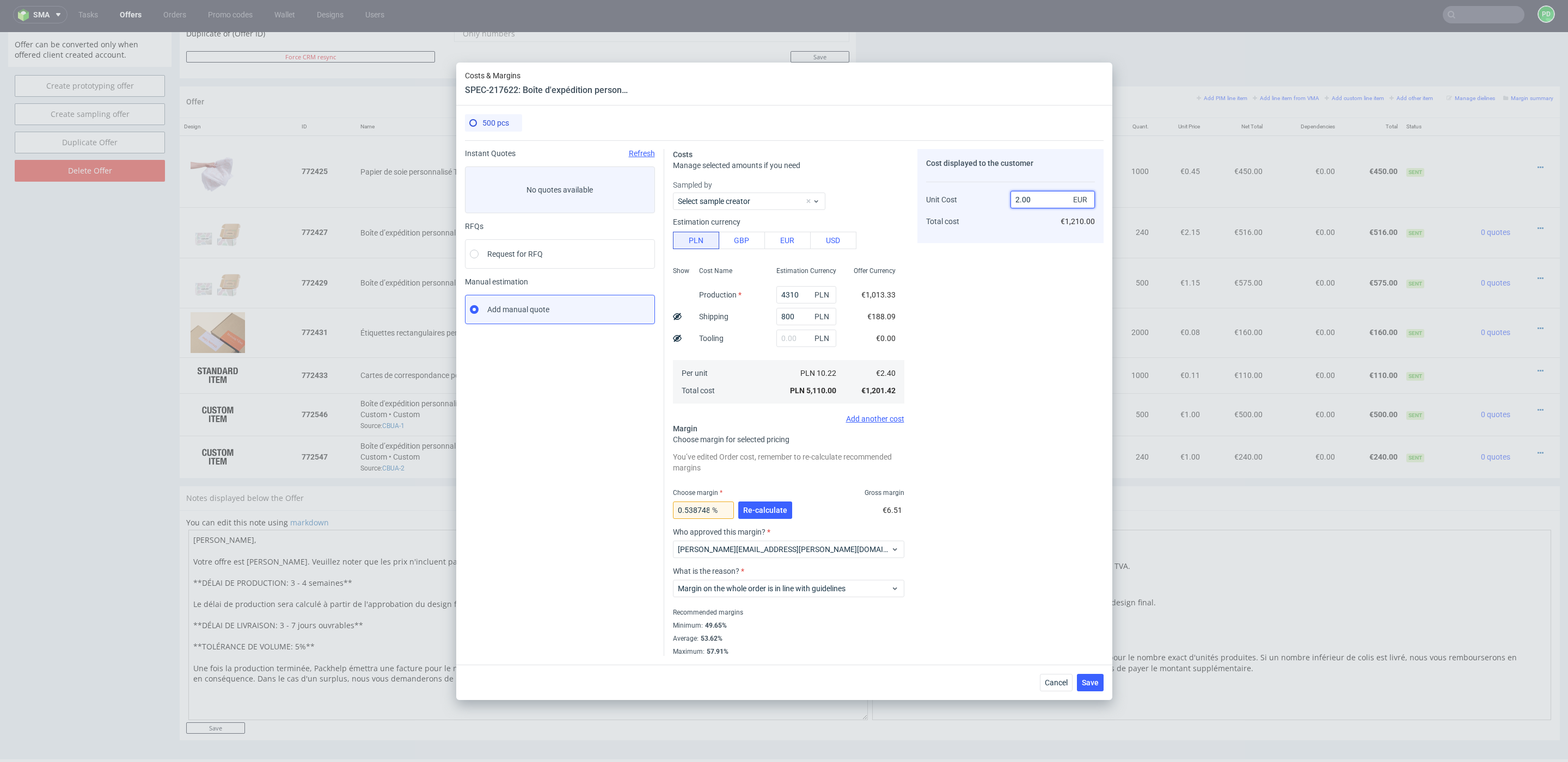
type input "2.01"
type input "-20"
type input "2.99"
type input "19.732441471571907"
type input "3"
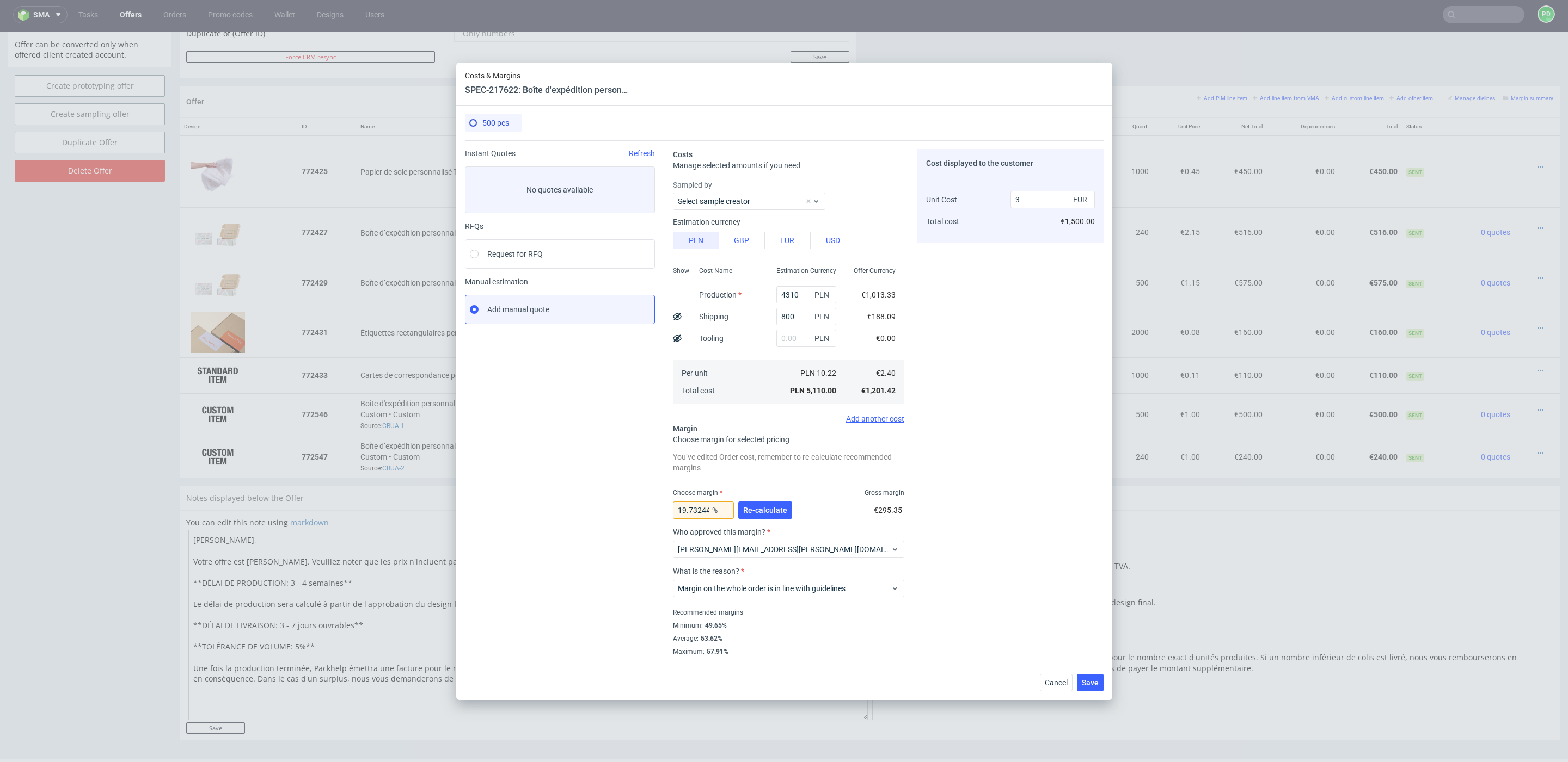
click at [1048, 307] on div "Cost displayed to the customer Unit Cost Total cost 3 EUR €1,500.00" at bounding box center [1010, 402] width 186 height 507
click at [776, 551] on span "[PERSON_NAME][EMAIL_ADDRESS][PERSON_NAME][DOMAIN_NAME]" at bounding box center [784, 550] width 213 height 11
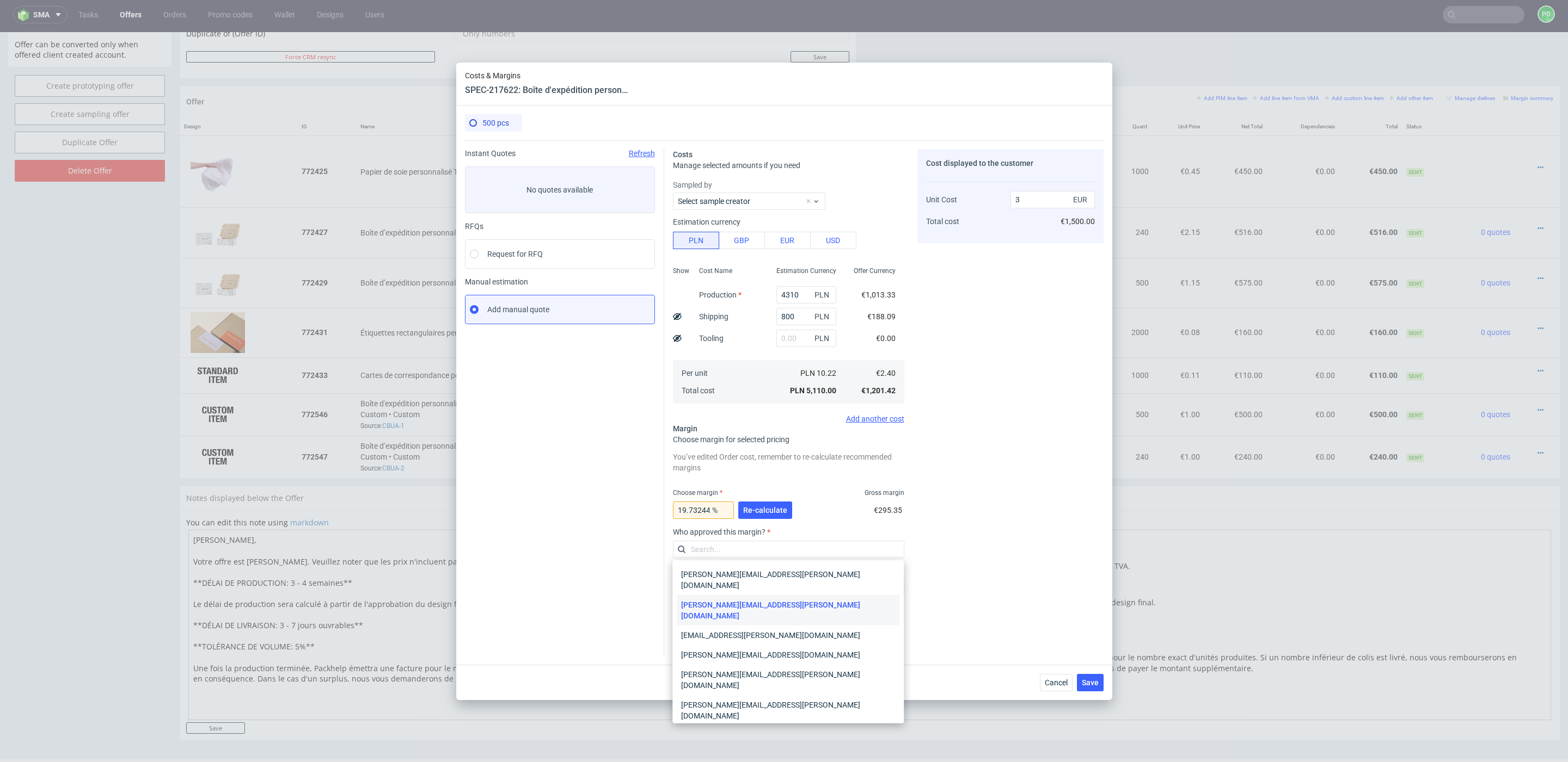
click at [839, 524] on div "19.732441471571907 % Re-calculate €295.35" at bounding box center [789, 513] width 232 height 31
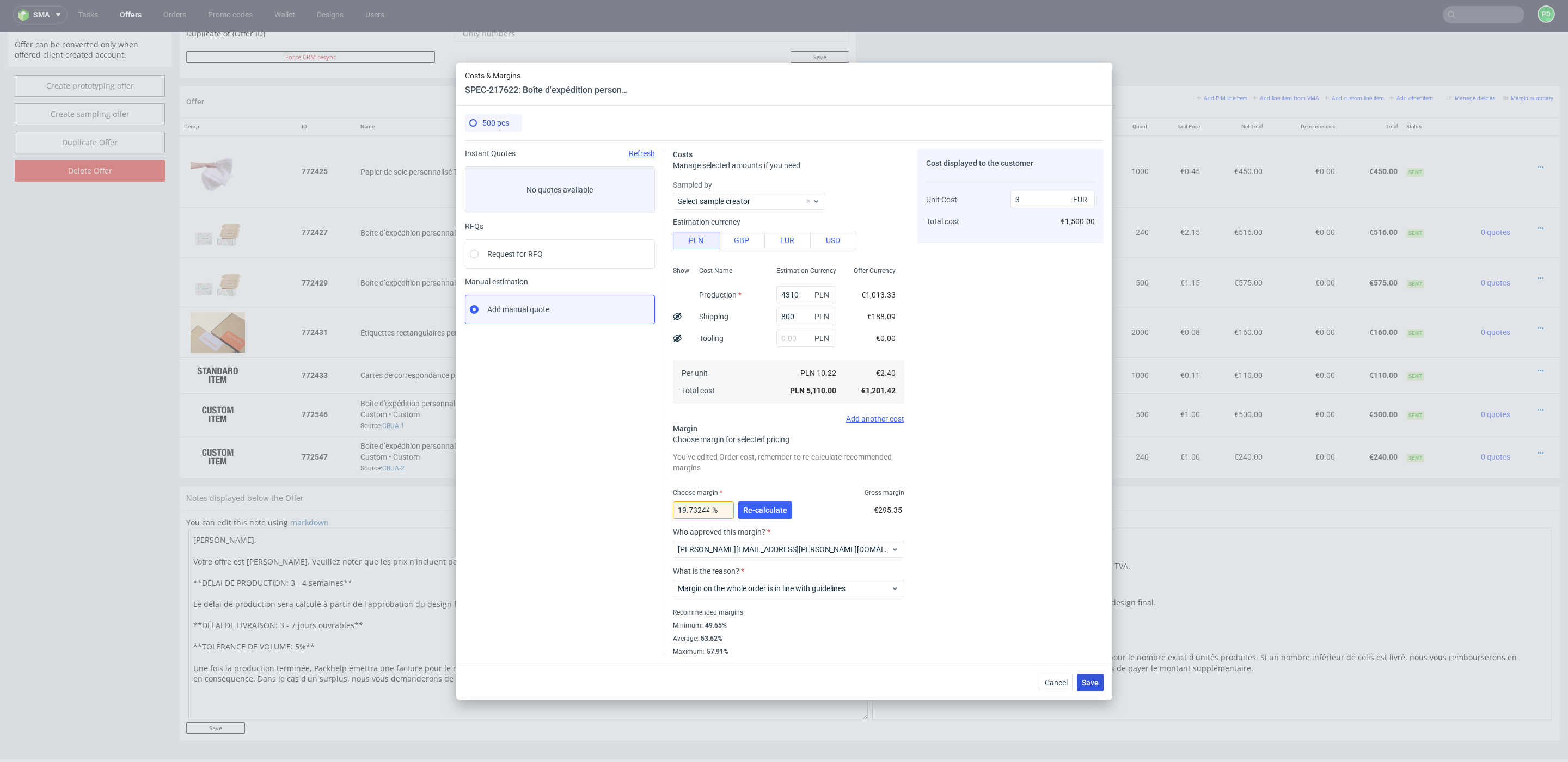
click at [1092, 682] on span "Save" at bounding box center [1090, 683] width 17 height 7
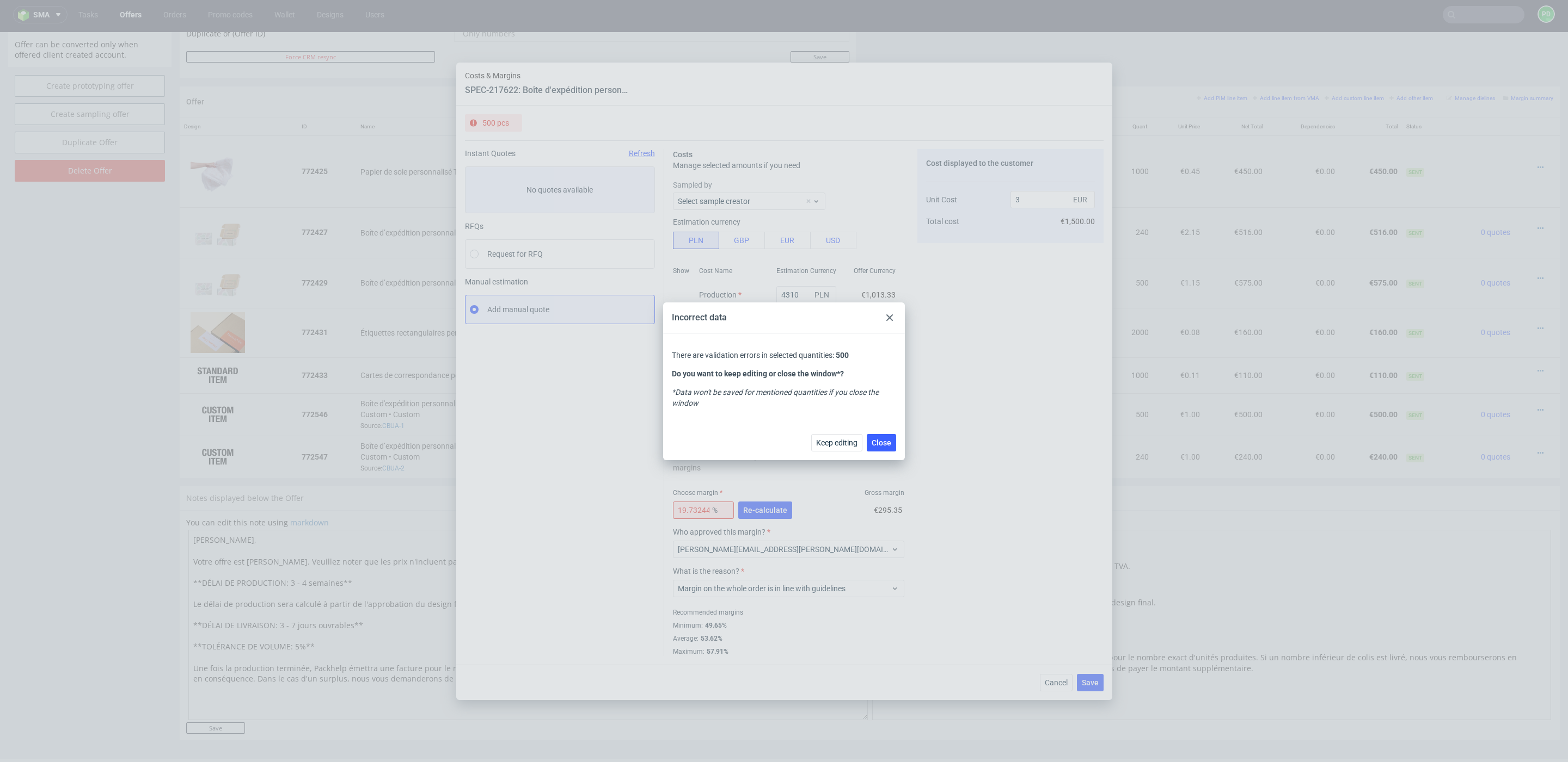
click at [889, 313] on div at bounding box center [890, 318] width 13 height 13
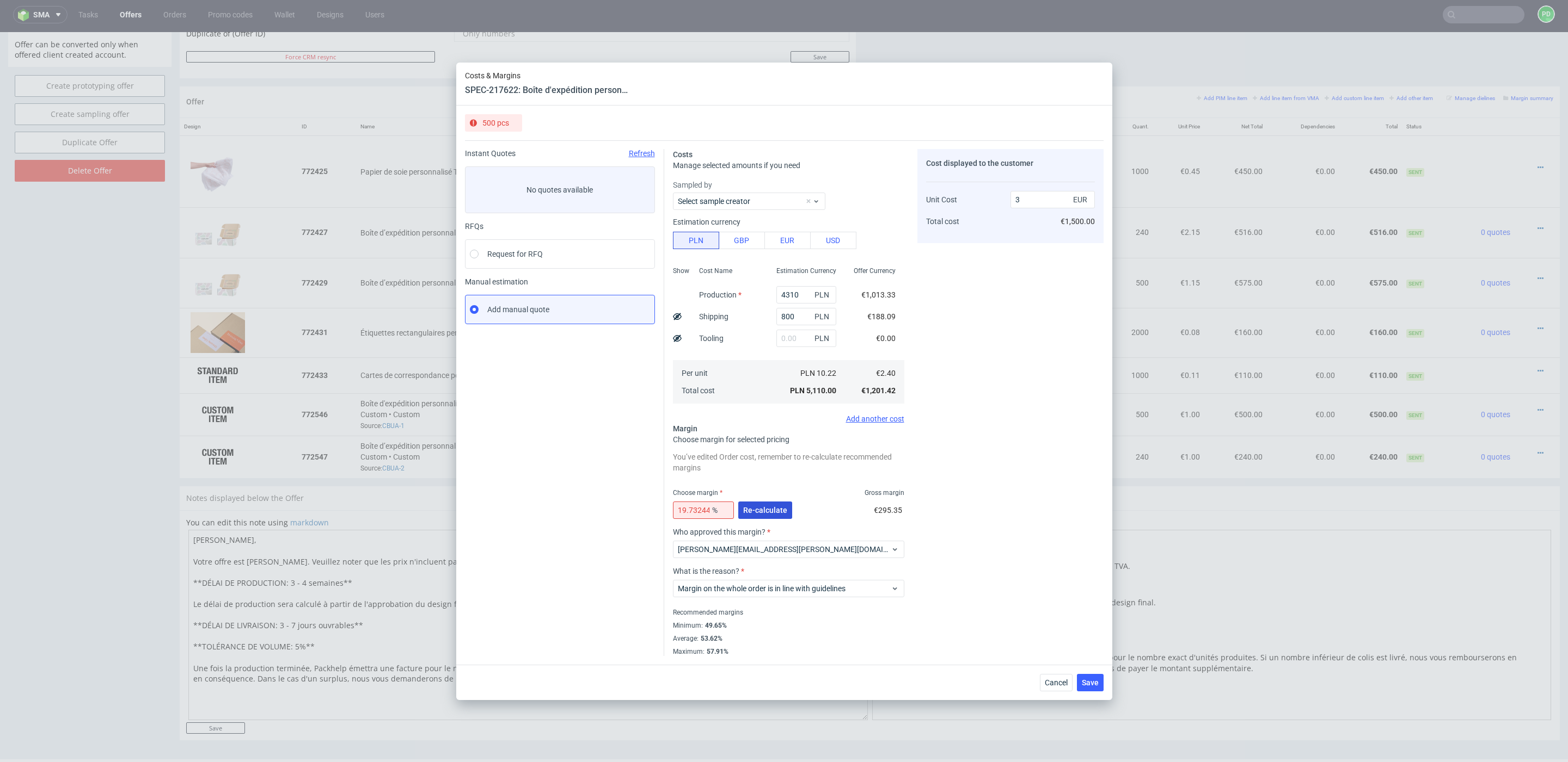
click at [777, 511] on span "Re-calculate" at bounding box center [765, 510] width 44 height 7
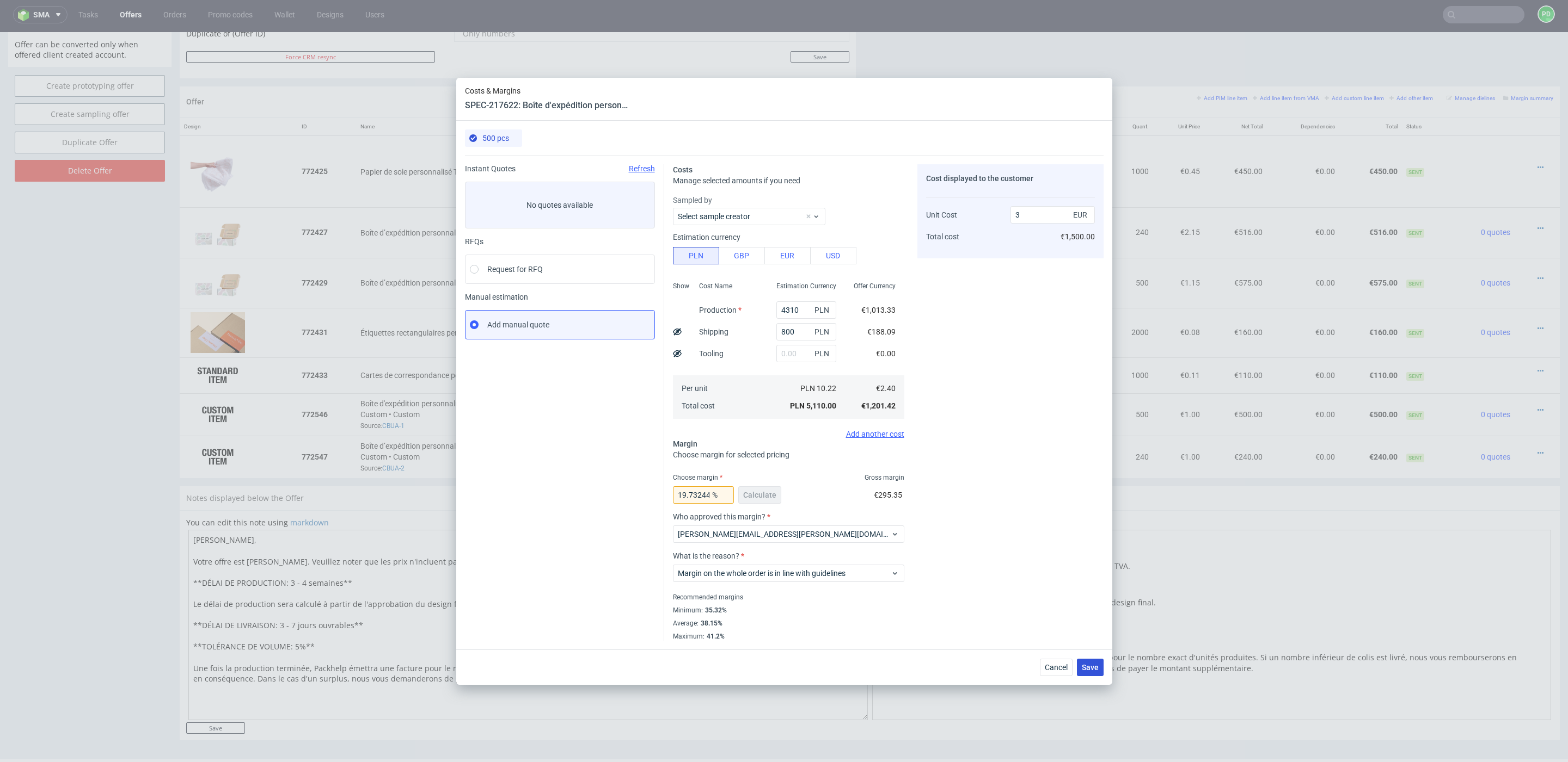
click at [1086, 671] on button "Save" at bounding box center [1090, 667] width 26 height 18
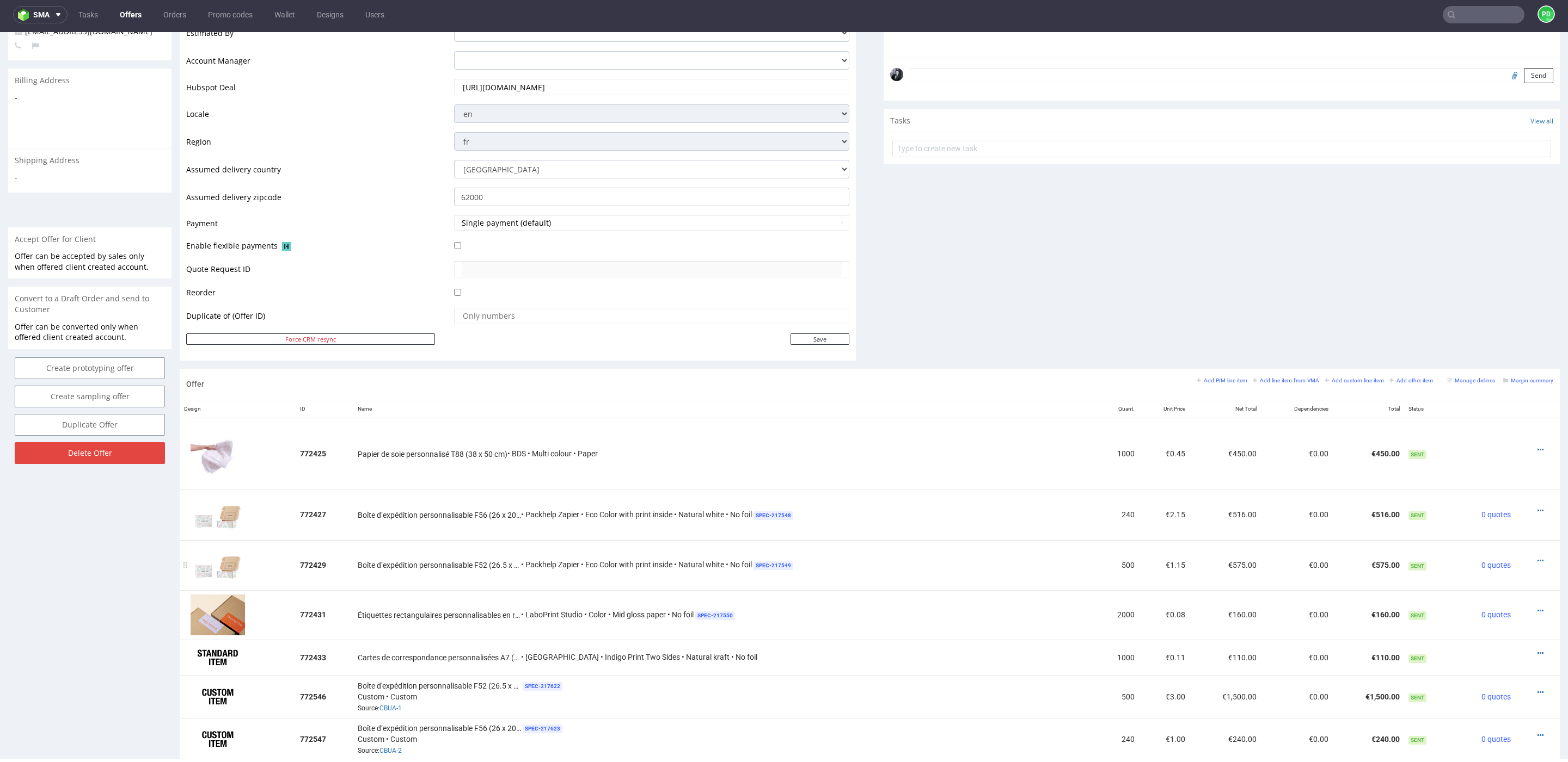
scroll to position [386, 0]
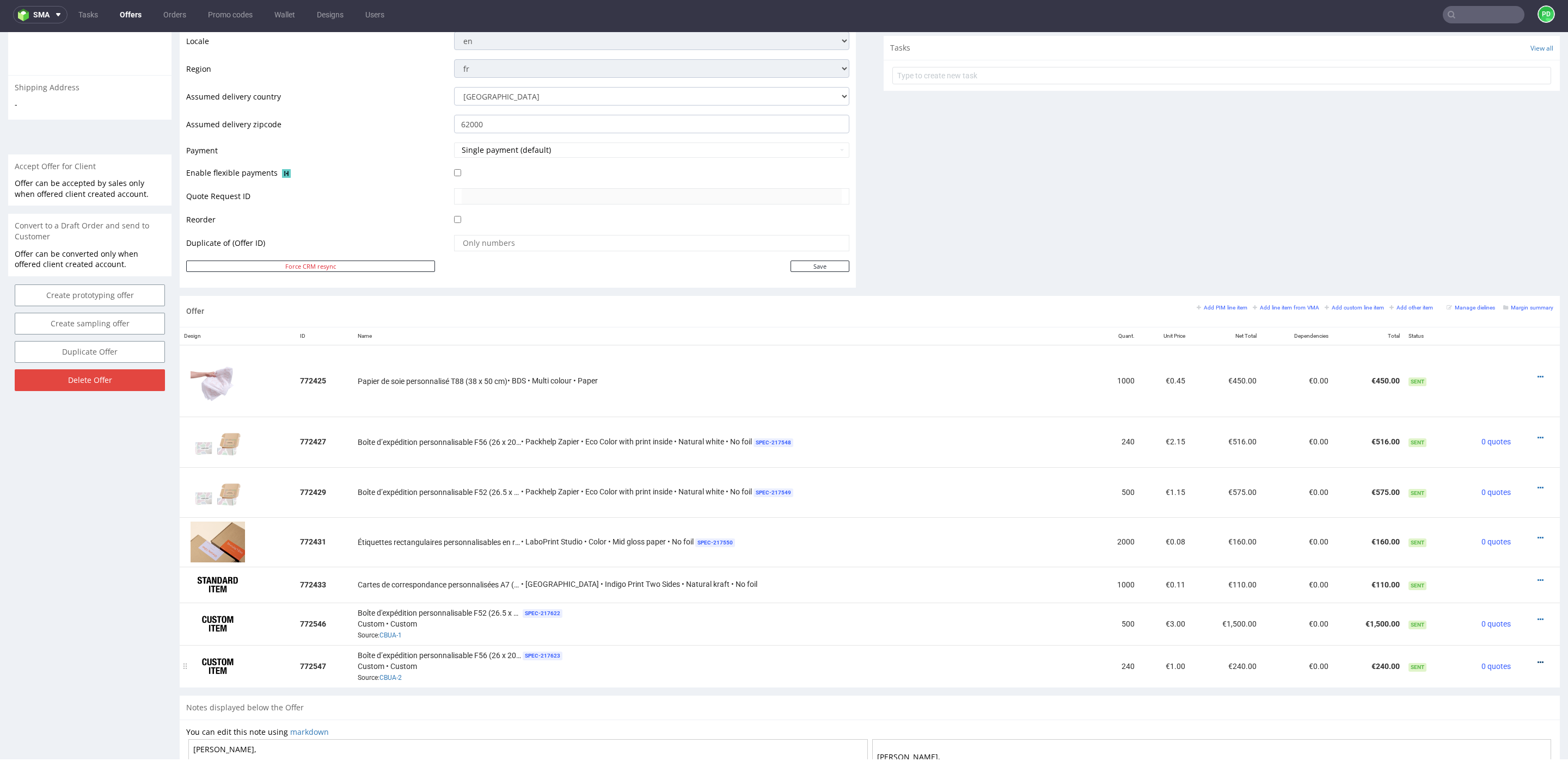
click at [1537, 659] on icon at bounding box center [1540, 662] width 6 height 7
click at [1495, 542] on span "Edit item price" at bounding box center [1491, 540] width 88 height 11
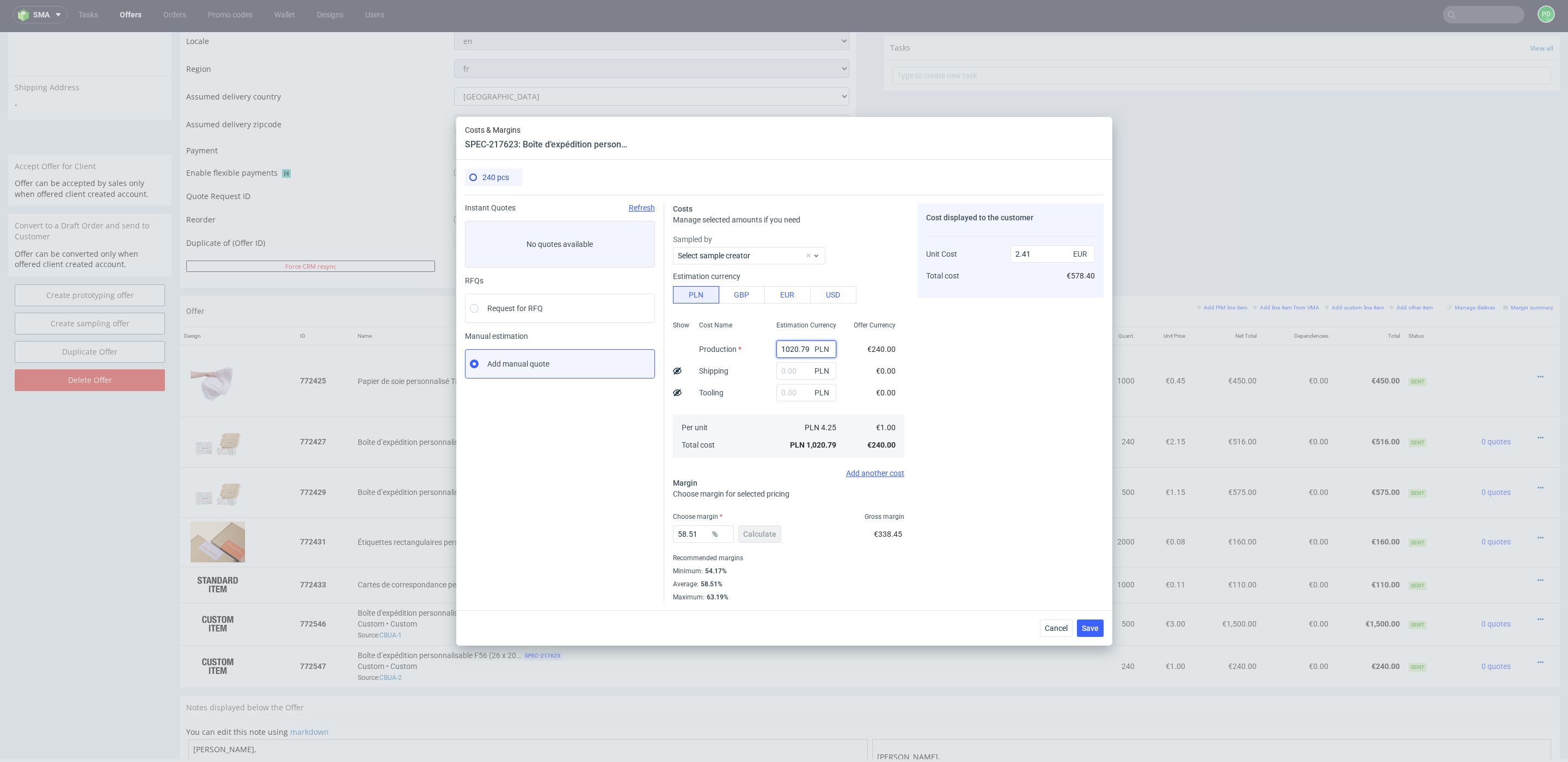
drag, startPoint x: 811, startPoint y: 343, endPoint x: 776, endPoint y: 343, distance: 35.0
click at [776, 343] on div "1020.79 PLN" at bounding box center [806, 349] width 77 height 22
drag, startPoint x: 810, startPoint y: 350, endPoint x: 760, endPoint y: 350, distance: 50.0
click at [760, 350] on div "Show Cost Name Production Shipping Tooling Per unit Total cost Estimation Curre…" at bounding box center [789, 388] width 232 height 144
paste input "3950"
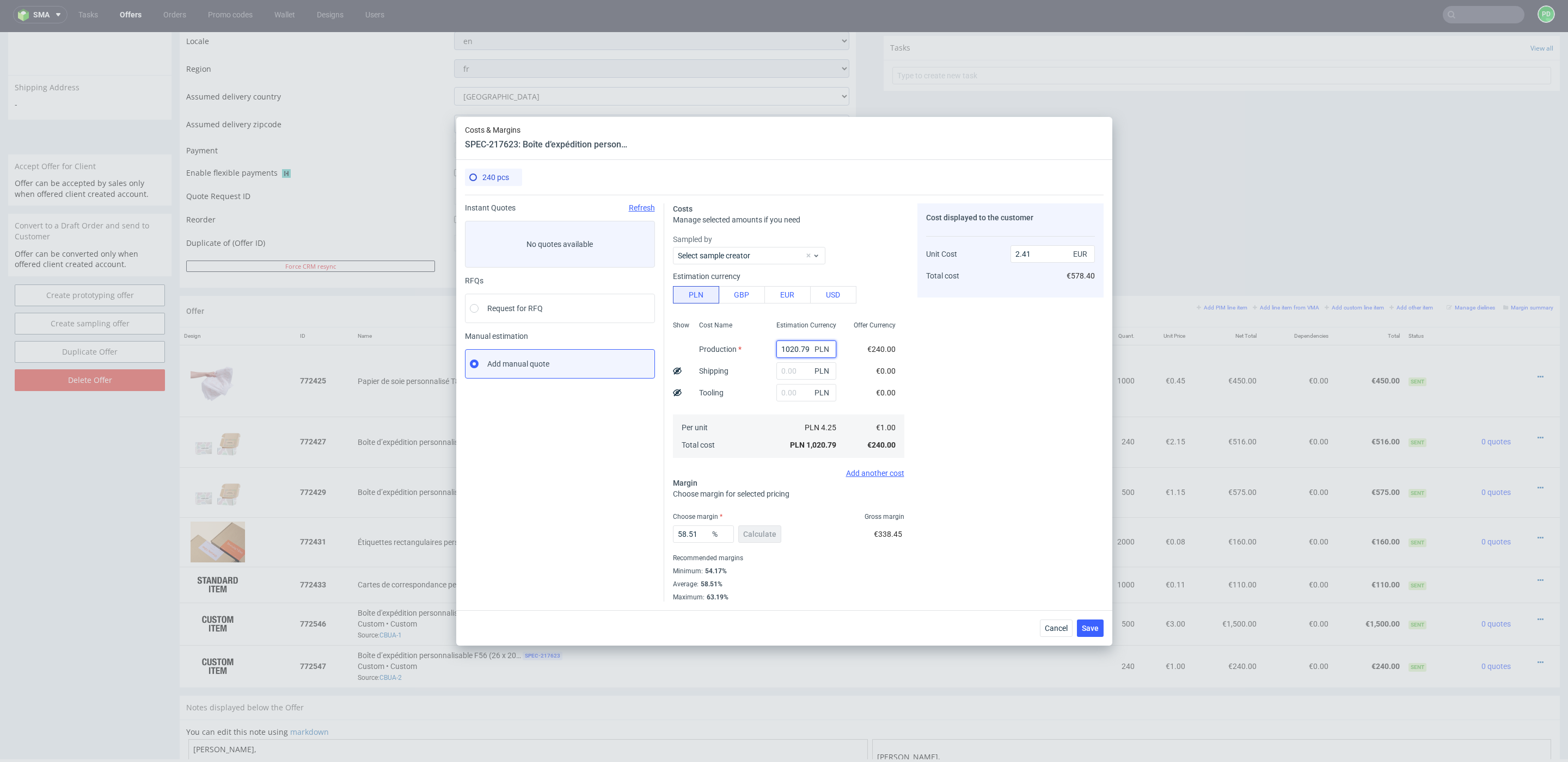
type input "3950"
type input "9.33"
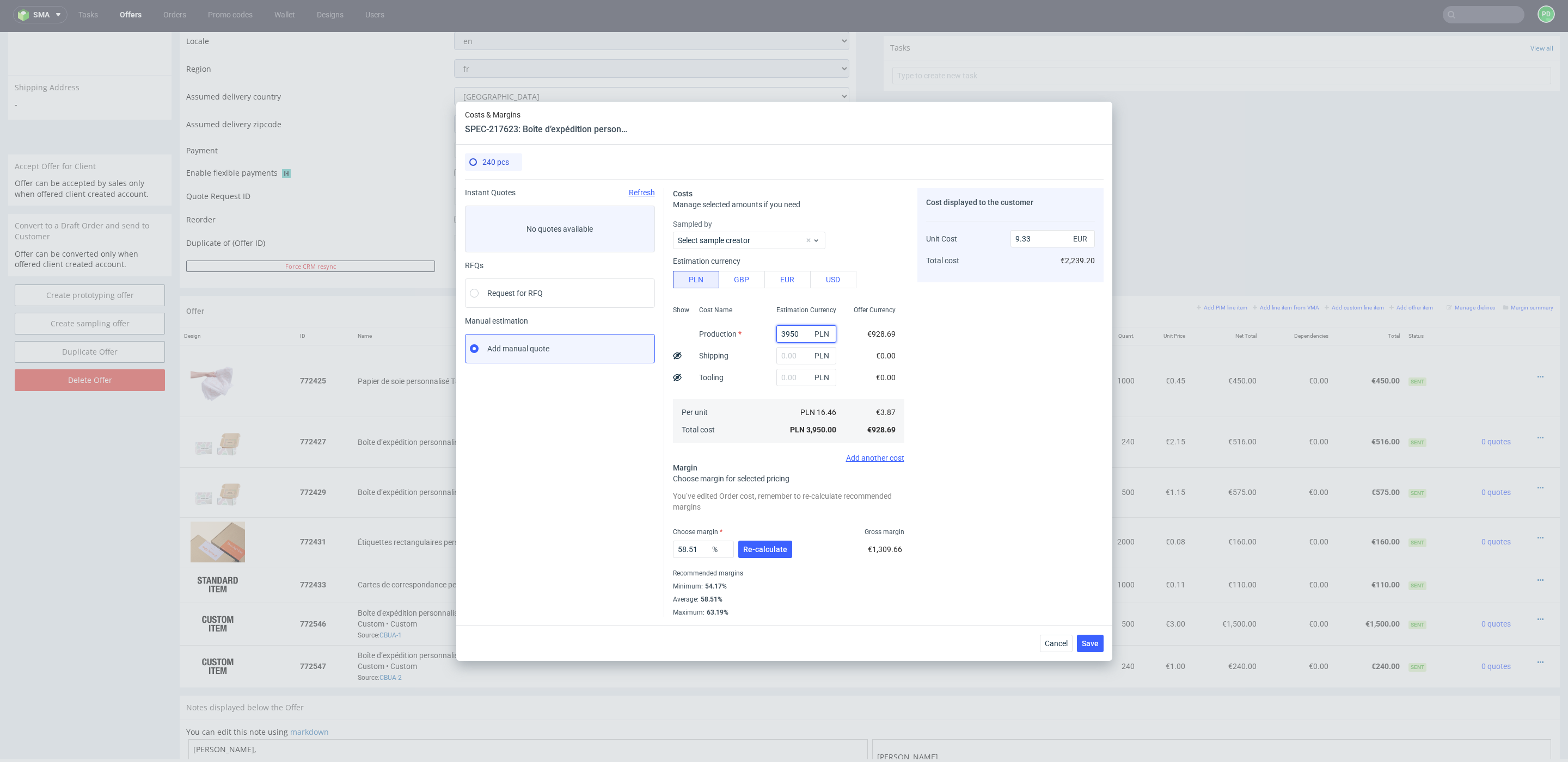
type input "3950"
click at [800, 358] on input "text" at bounding box center [806, 356] width 60 height 18
type input "800"
type input "11.21"
type input "800"
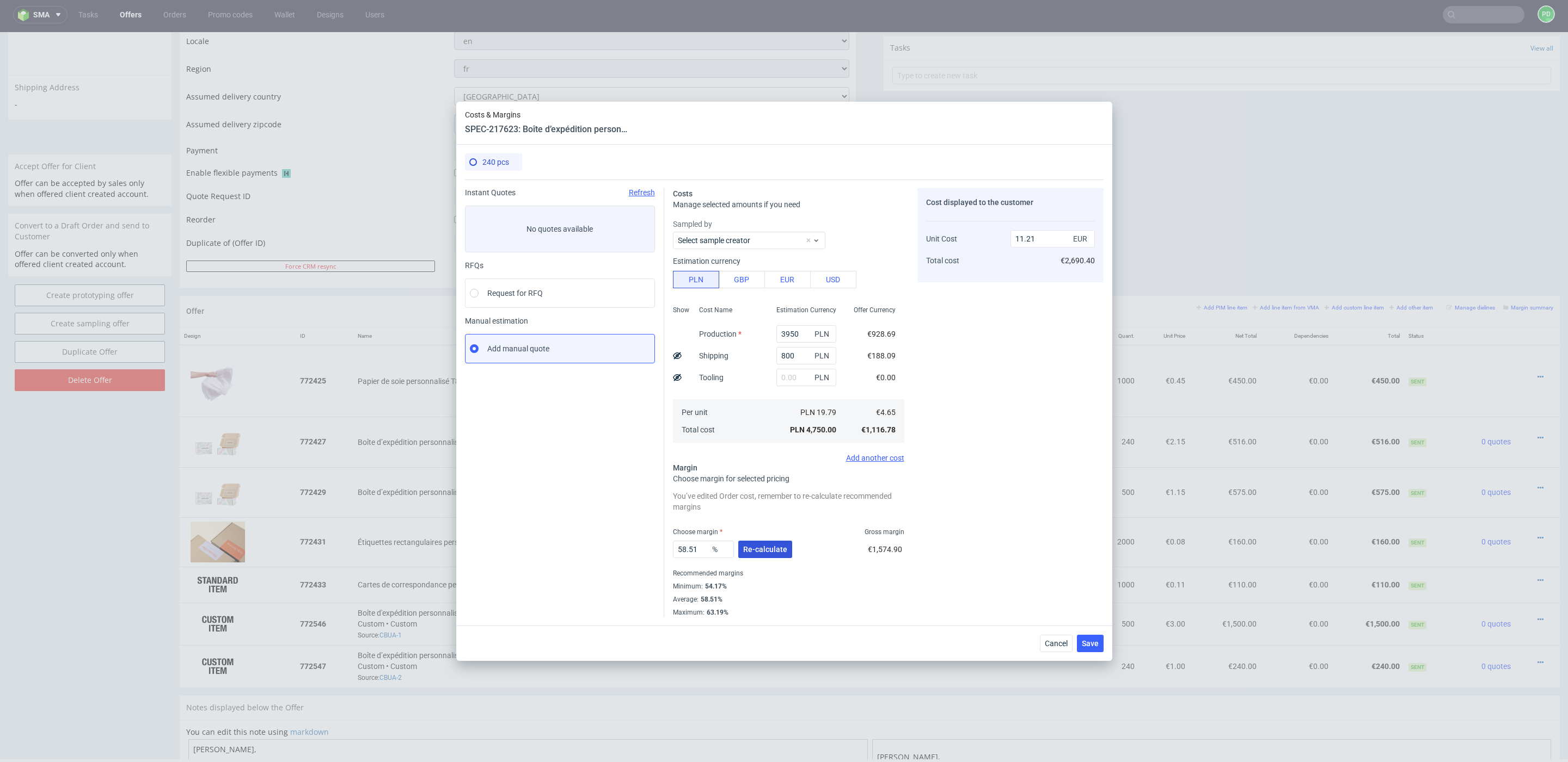
click at [762, 548] on span "Re-calculate" at bounding box center [765, 550] width 44 height 7
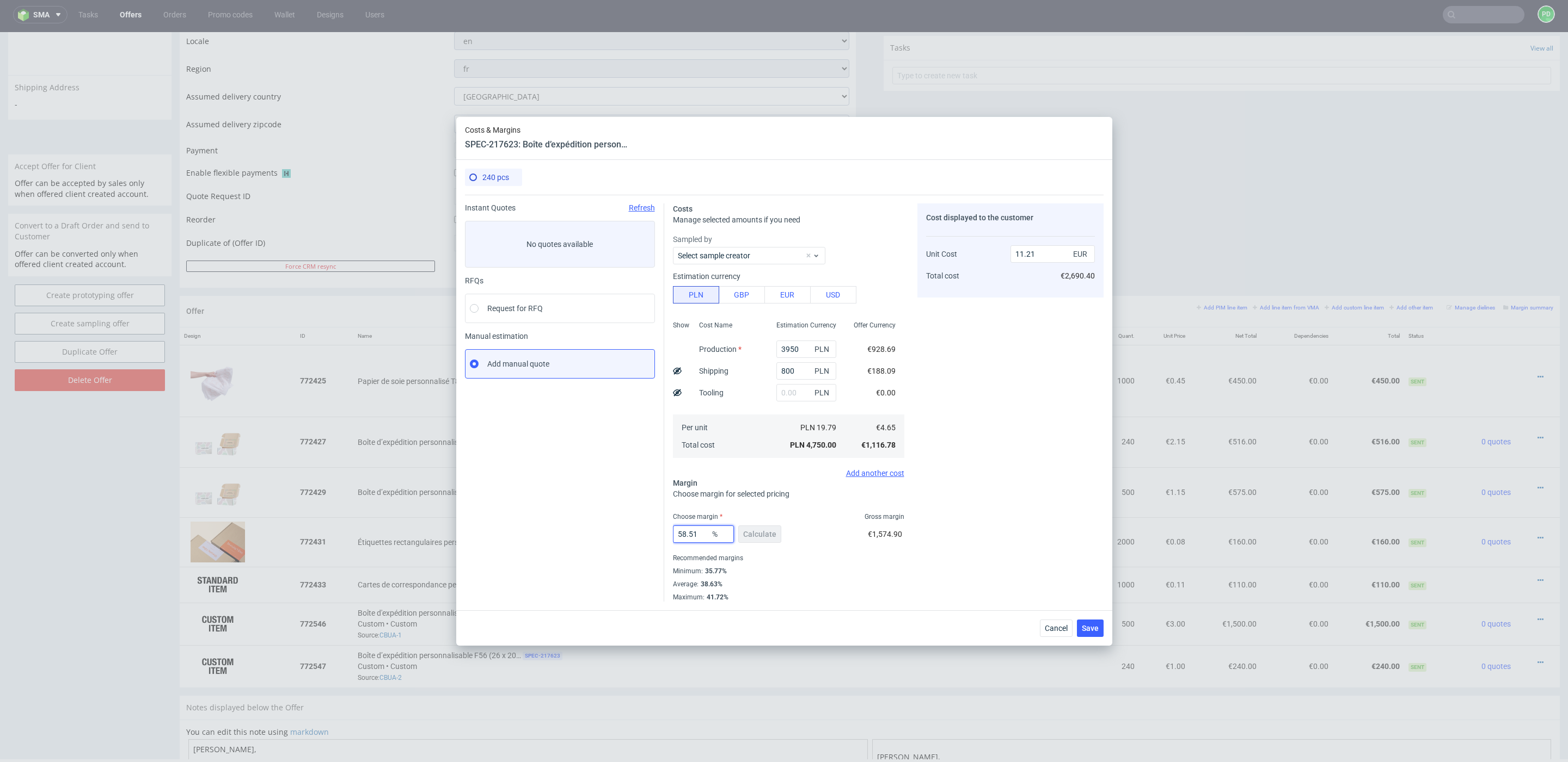
drag, startPoint x: 698, startPoint y: 539, endPoint x: 660, endPoint y: 536, distance: 38.1
click at [660, 536] on div "Instant Quotes Refresh No quotes available RFQs Request for RFQ Manual estimati…" at bounding box center [784, 398] width 638 height 407
type input "20"
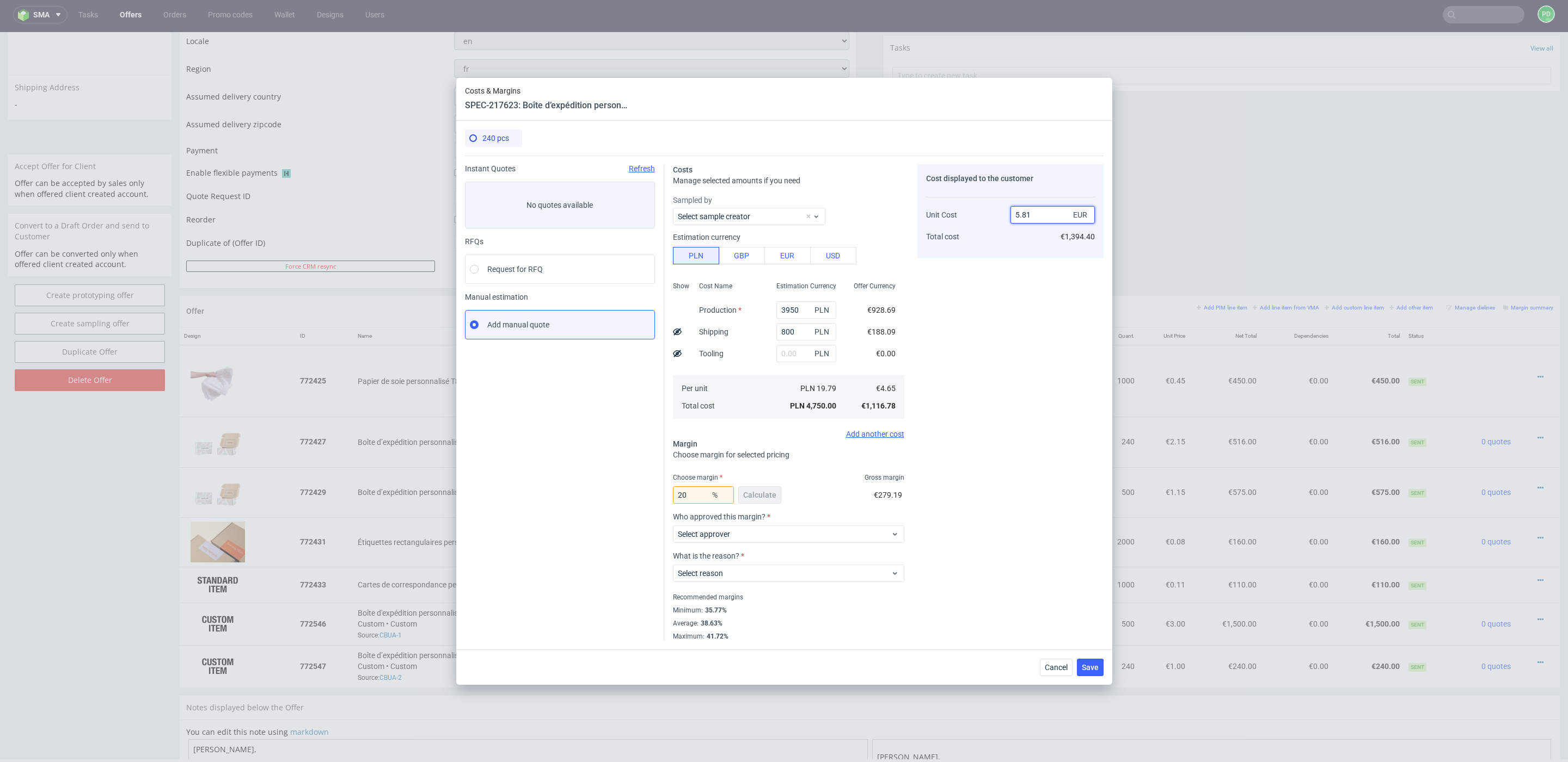
click at [1048, 215] on input "5.81" at bounding box center [1052, 215] width 84 height 18
type input "5.50"
type input "15.454545454545453"
type input "5.8"
type input "19.82758620689655"
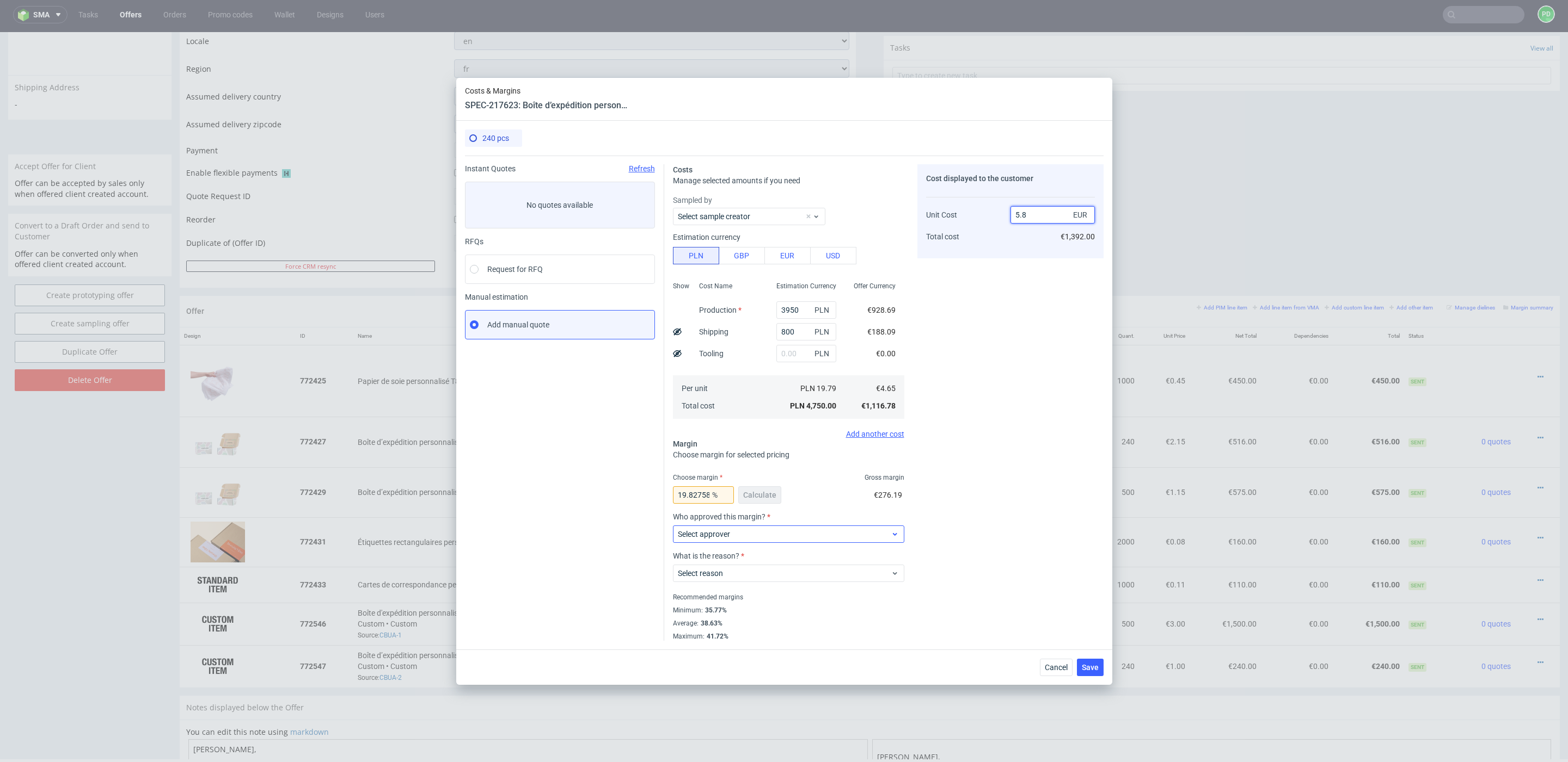
type input "5.8"
click at [842, 525] on div "Select approver" at bounding box center [789, 534] width 232 height 18
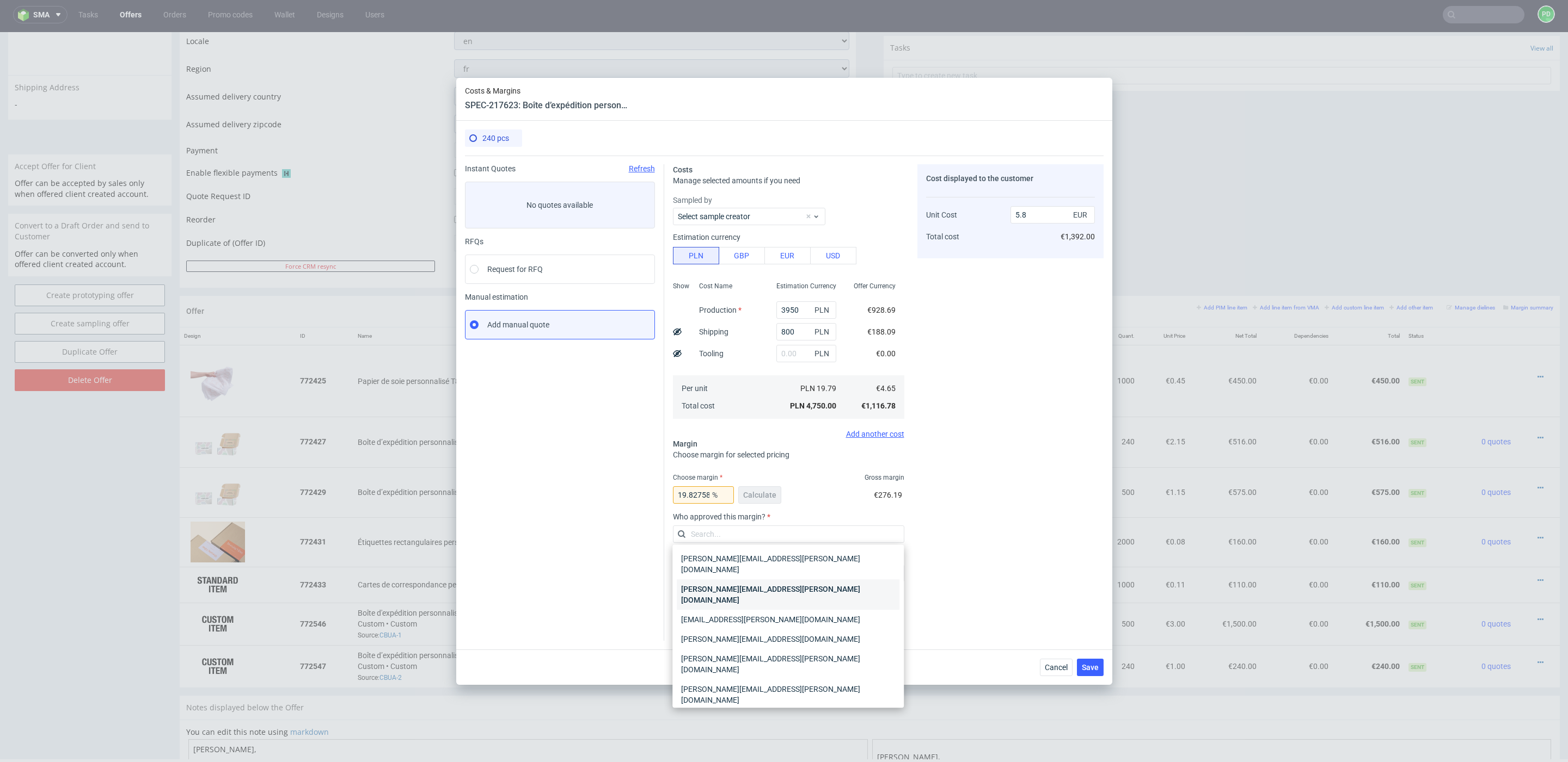
click at [828, 582] on div "[PERSON_NAME][EMAIL_ADDRESS][PERSON_NAME][DOMAIN_NAME]" at bounding box center [788, 595] width 223 height 31
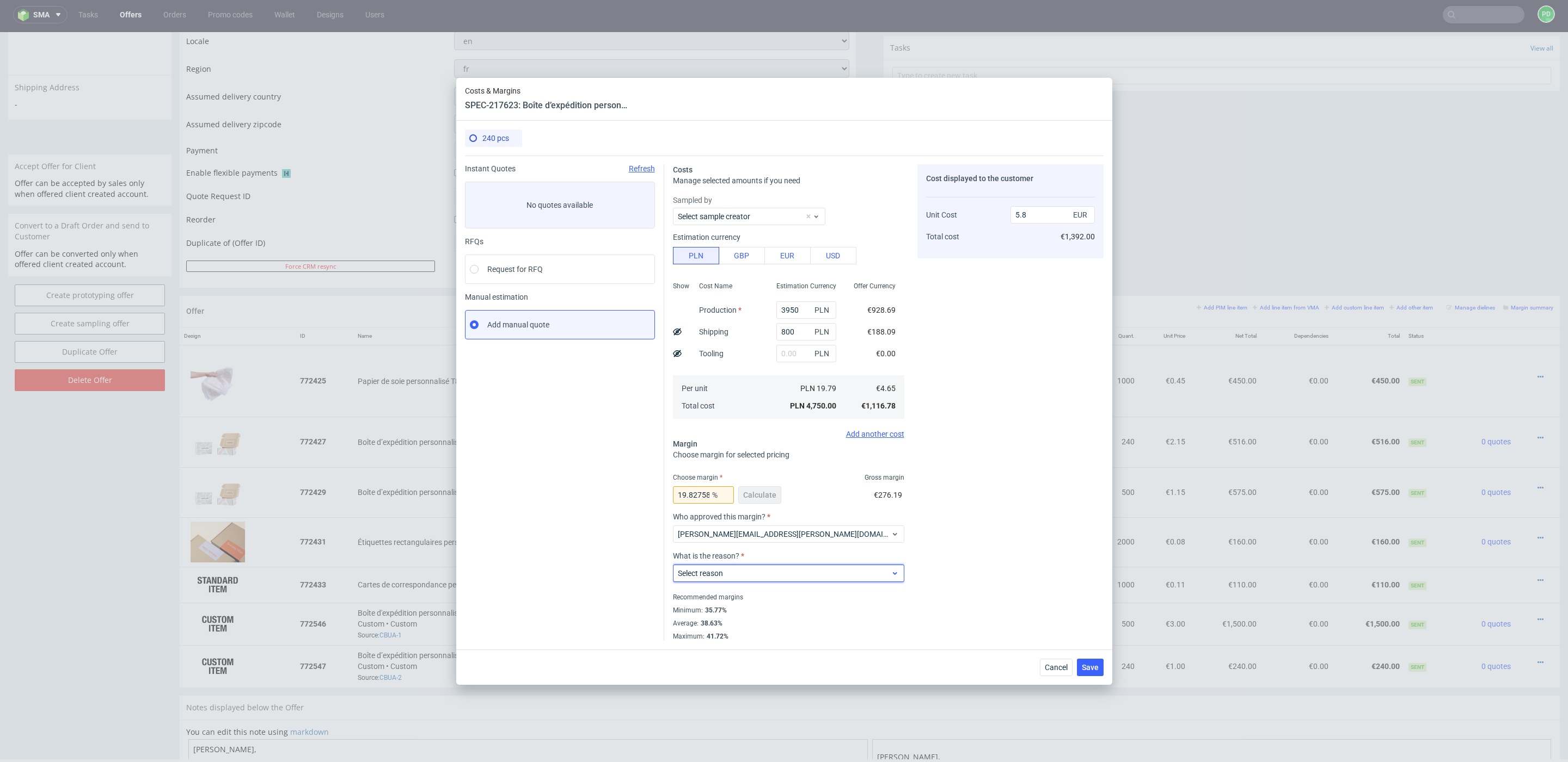
click at [828, 572] on span "Select reason" at bounding box center [784, 573] width 213 height 11
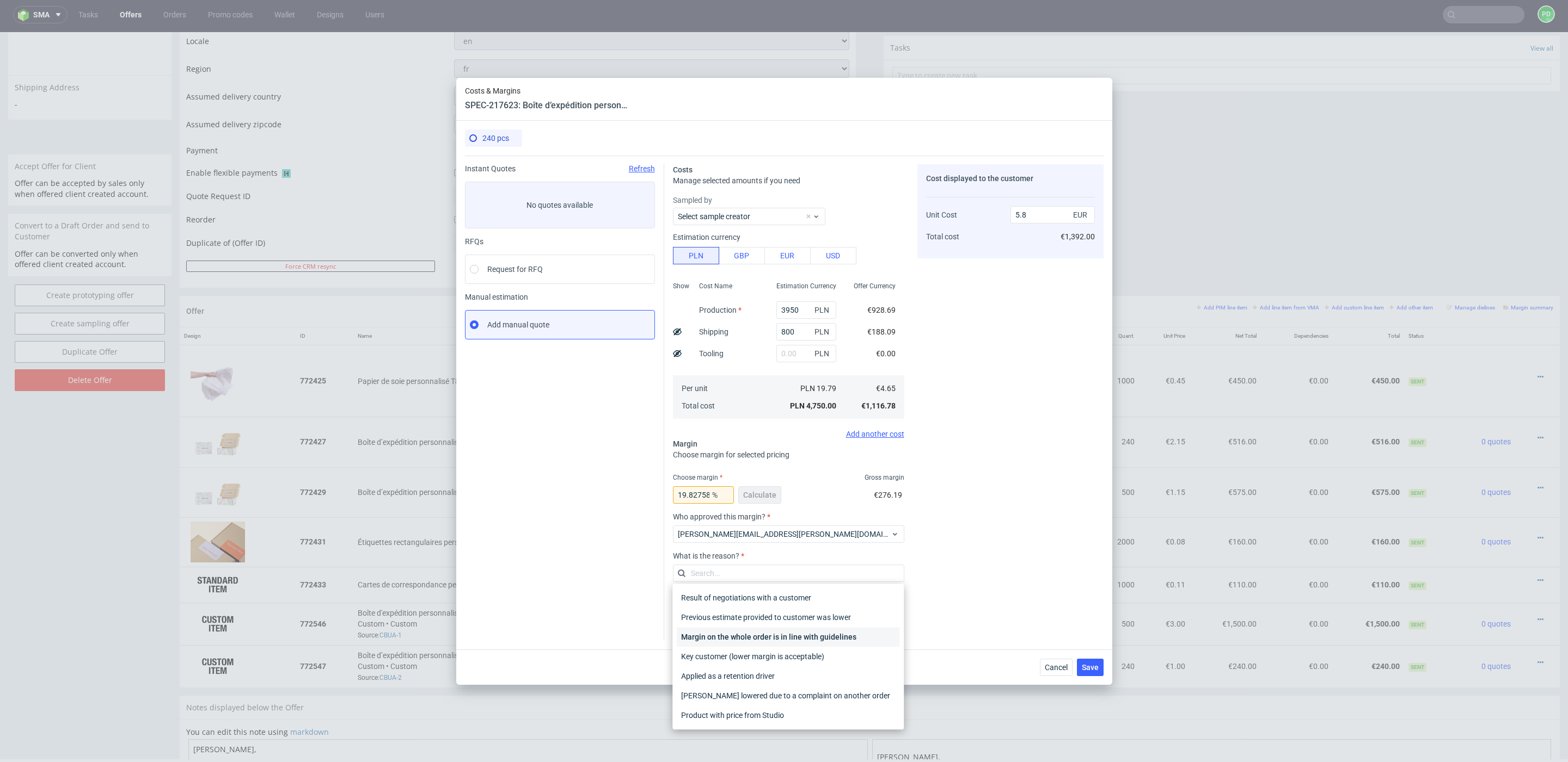
click at [849, 640] on div "Margin on the whole order is in line with guidelines" at bounding box center [788, 637] width 223 height 20
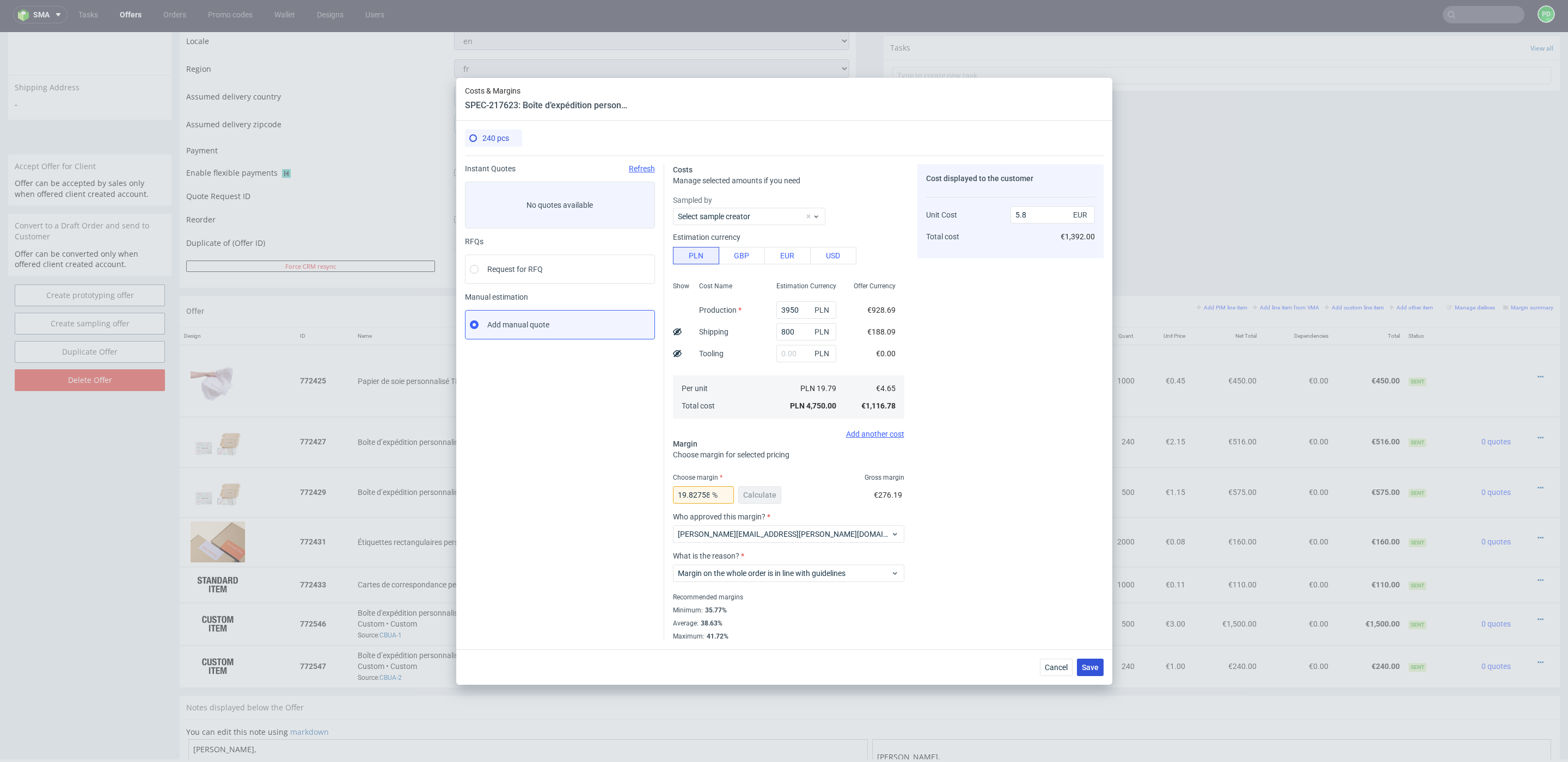
click at [1094, 669] on span "Save" at bounding box center [1090, 667] width 17 height 7
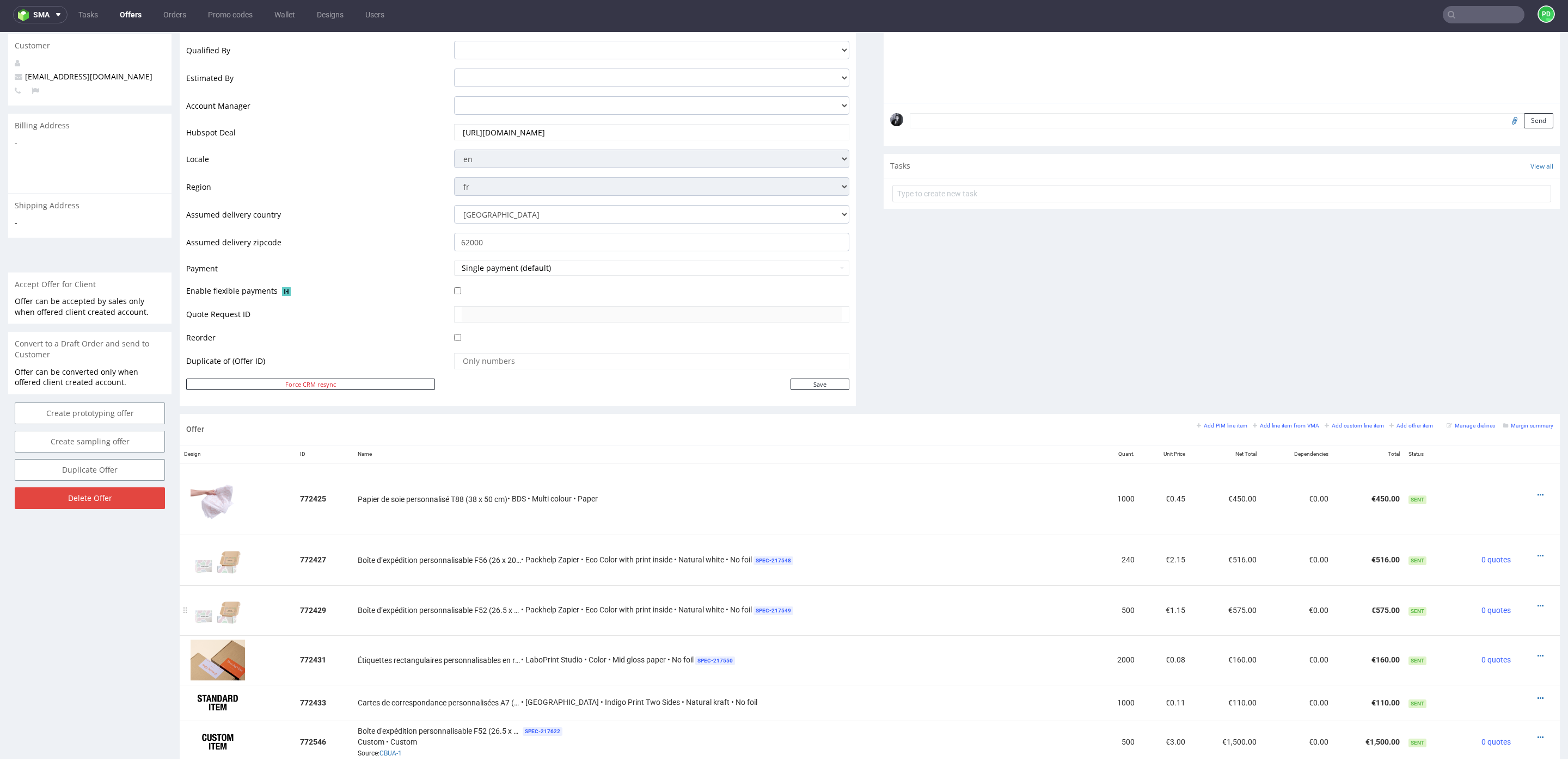
scroll to position [0, 0]
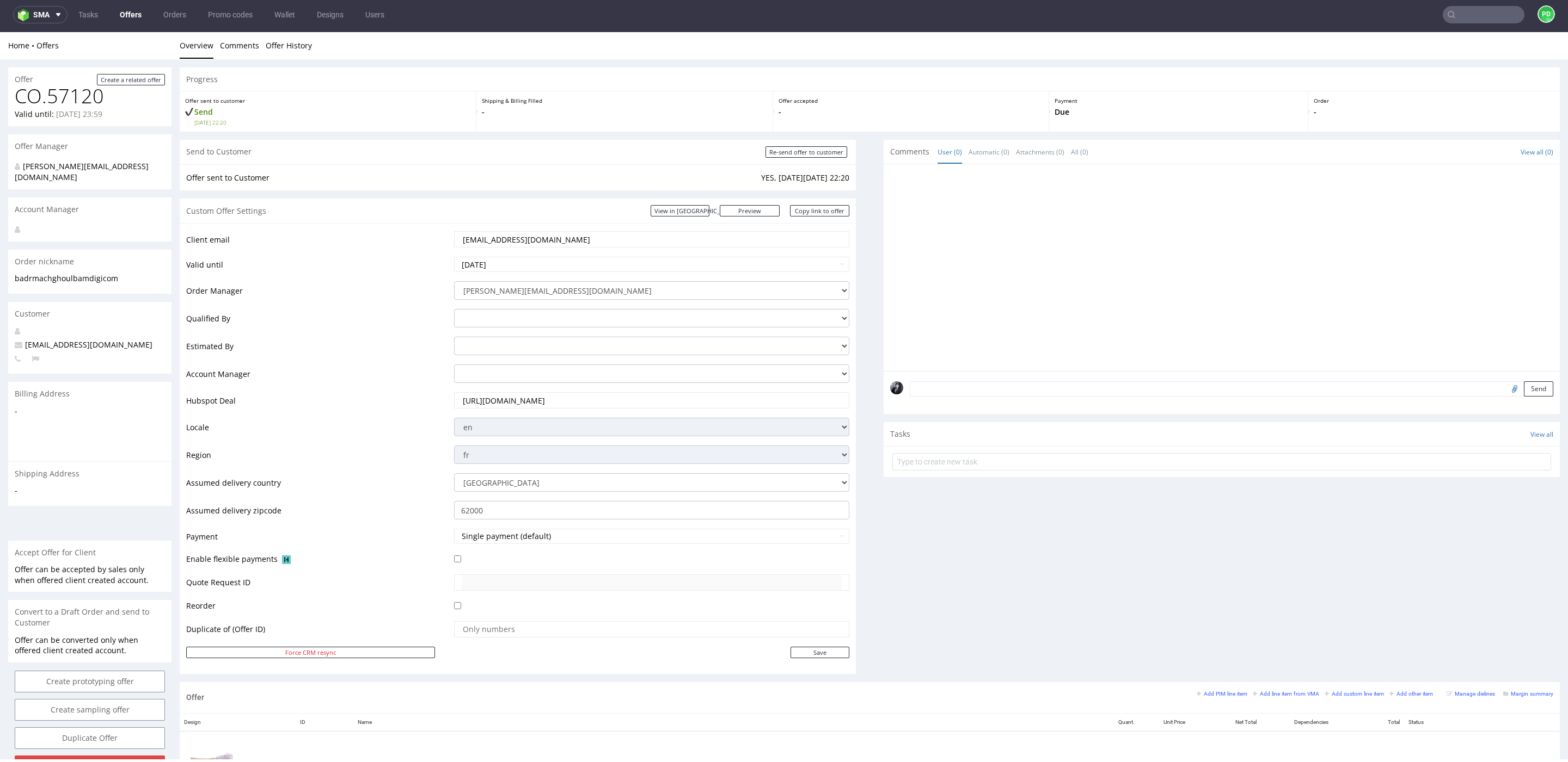
click at [124, 18] on link "Offers" at bounding box center [130, 15] width 35 height 18
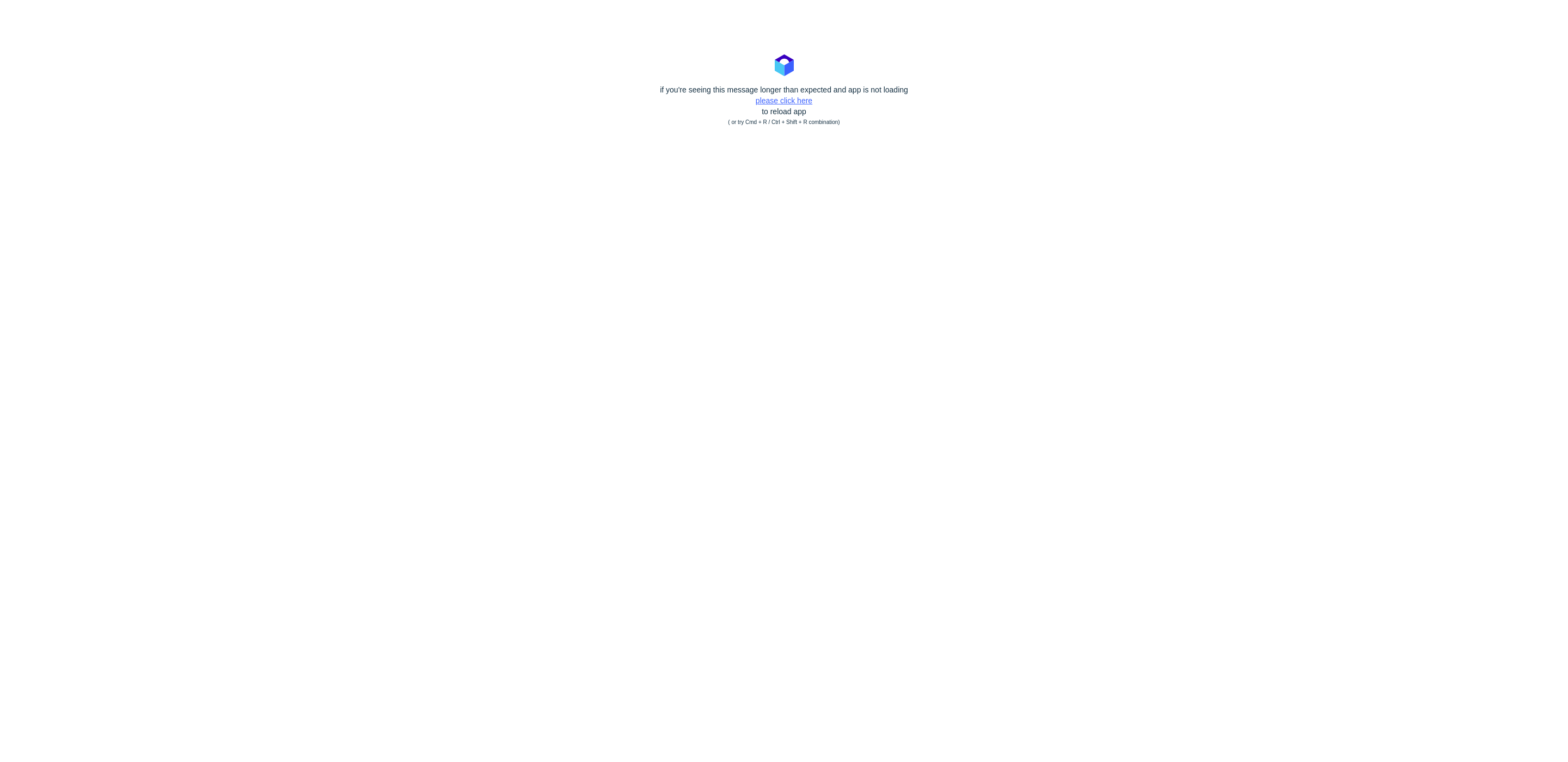
click at [790, 99] on link "please click here" at bounding box center [784, 100] width 56 height 9
click at [795, 101] on link "please click here" at bounding box center [784, 100] width 56 height 9
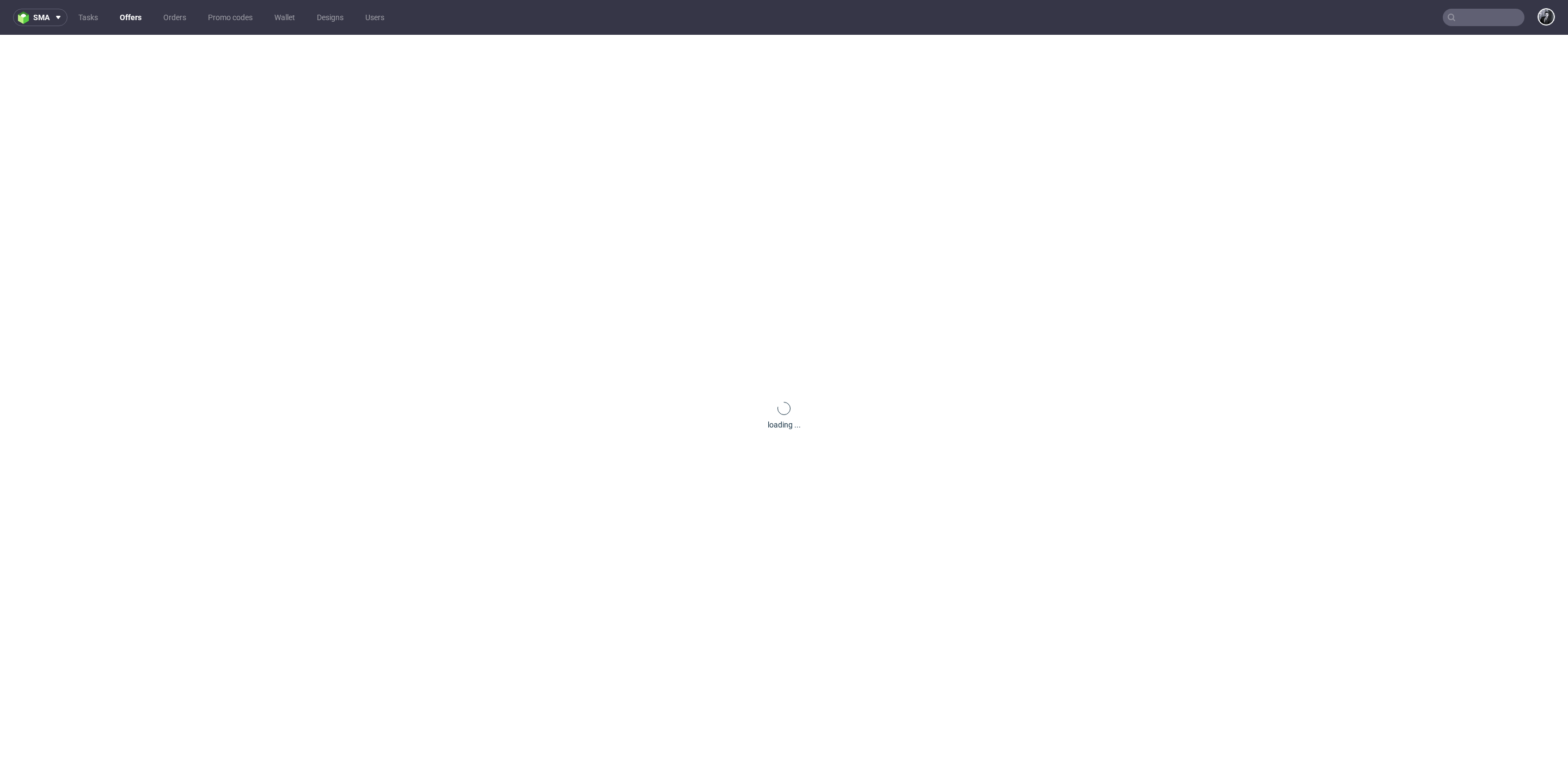
click at [132, 17] on link "Offers" at bounding box center [130, 18] width 35 height 18
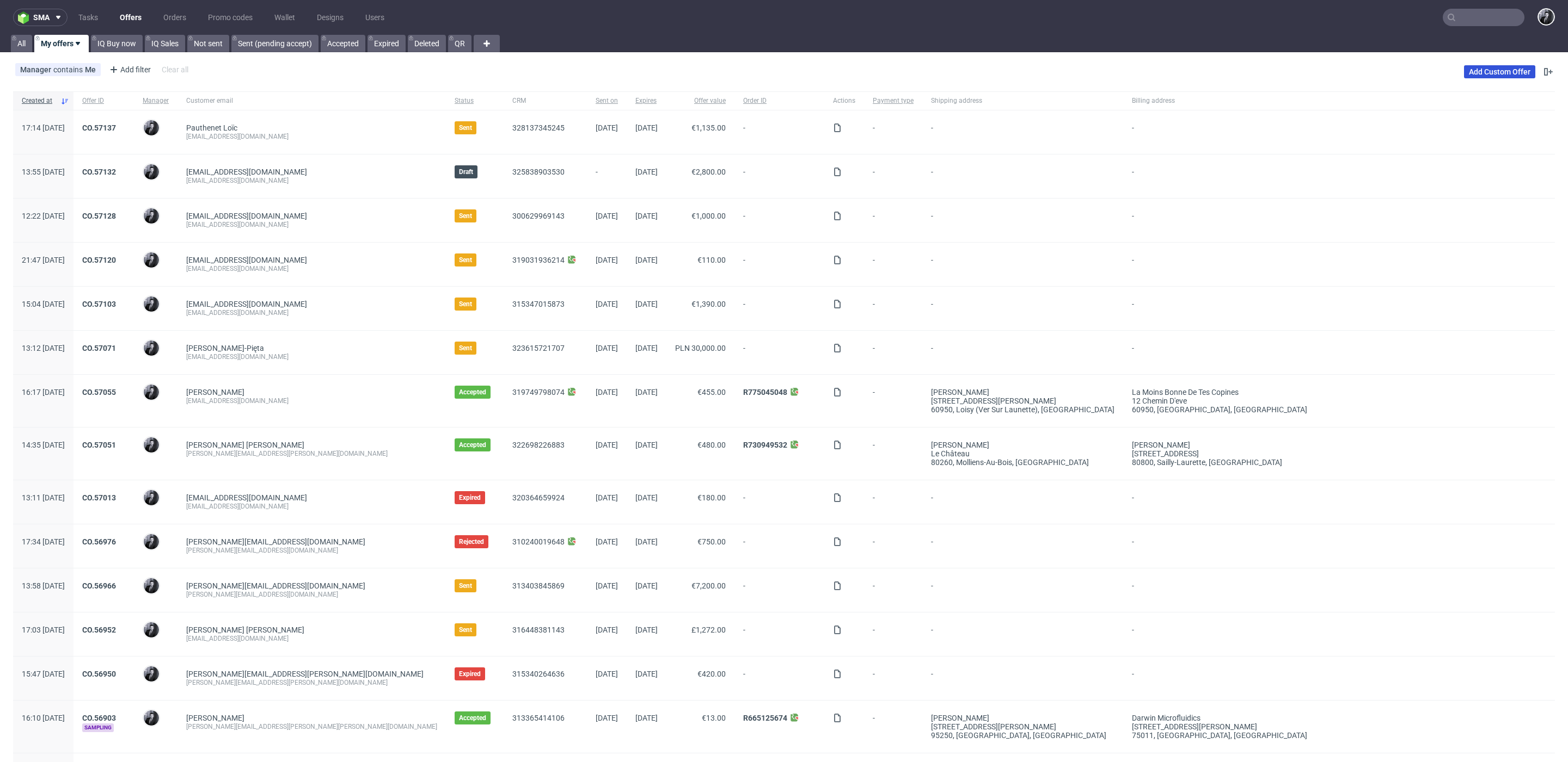
click at [1495, 69] on link "Add Custom Offer" at bounding box center [1499, 72] width 71 height 13
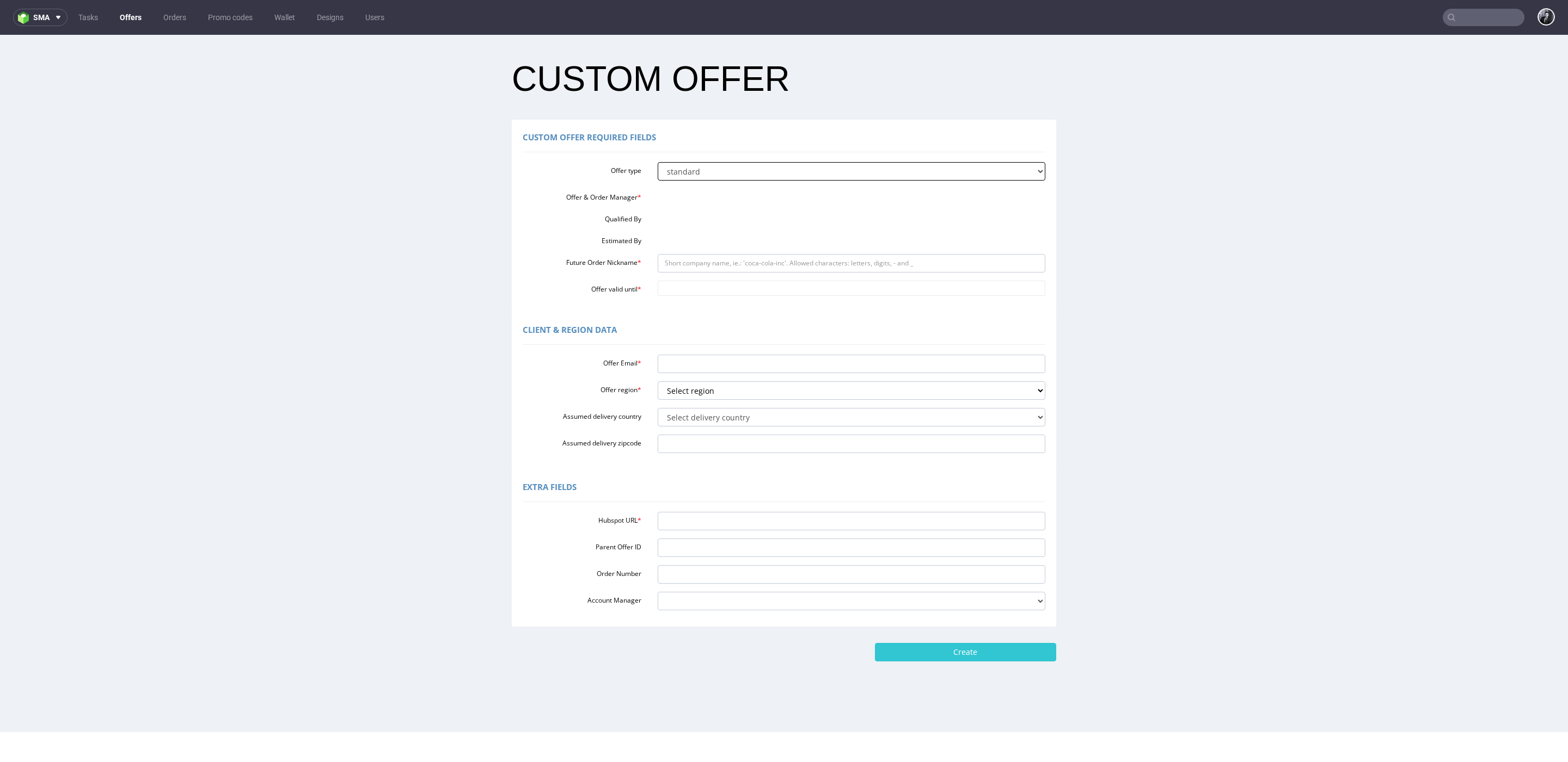
click at [819, 176] on select "standard prototyping sampling" at bounding box center [851, 171] width 388 height 18
select select "2"
click at [658, 162] on select "standard prototyping sampling" at bounding box center [851, 171] width 388 height 18
click at [724, 265] on input "Future Order Nickname *" at bounding box center [851, 263] width 388 height 18
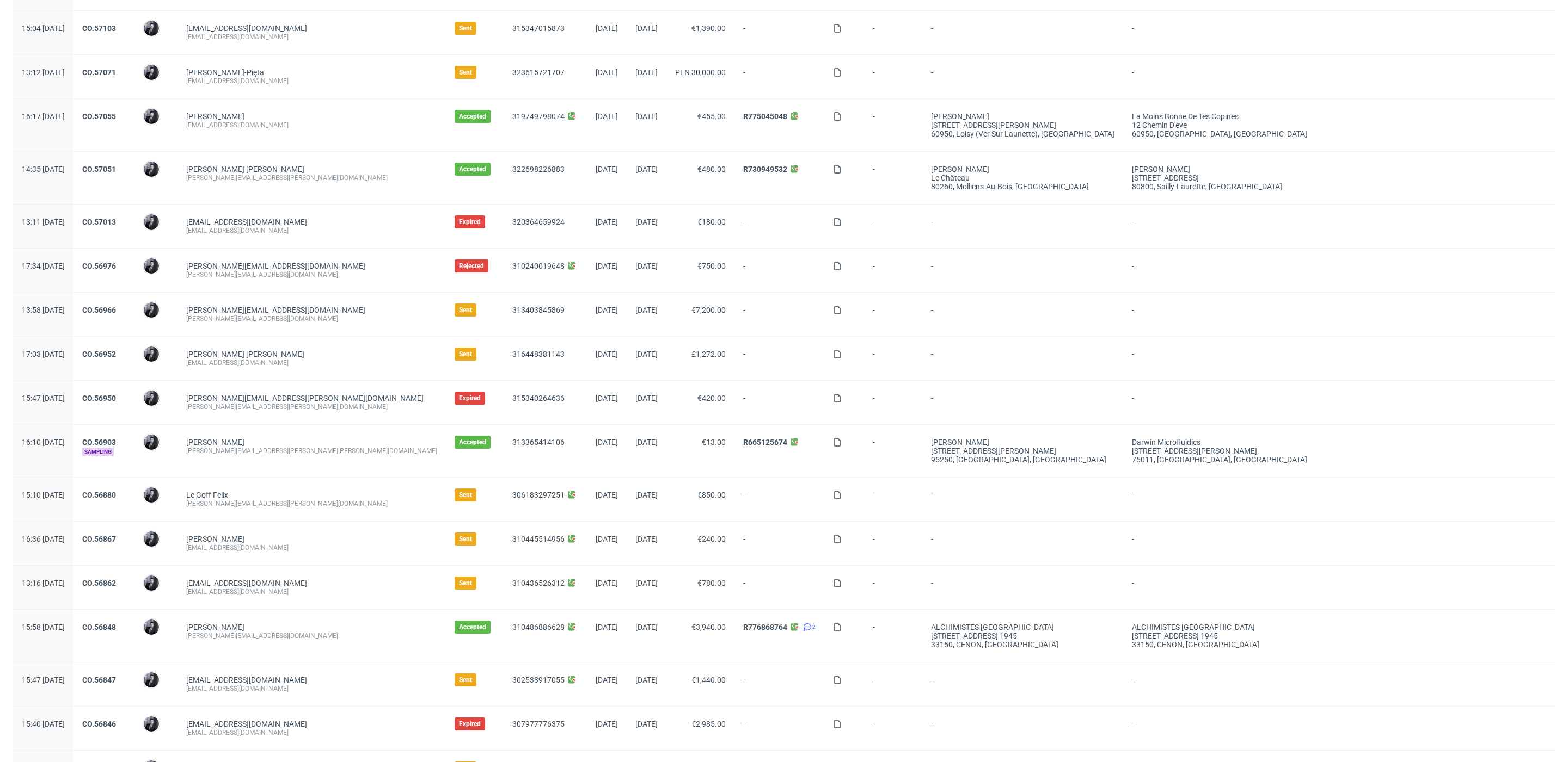
scroll to position [296, 0]
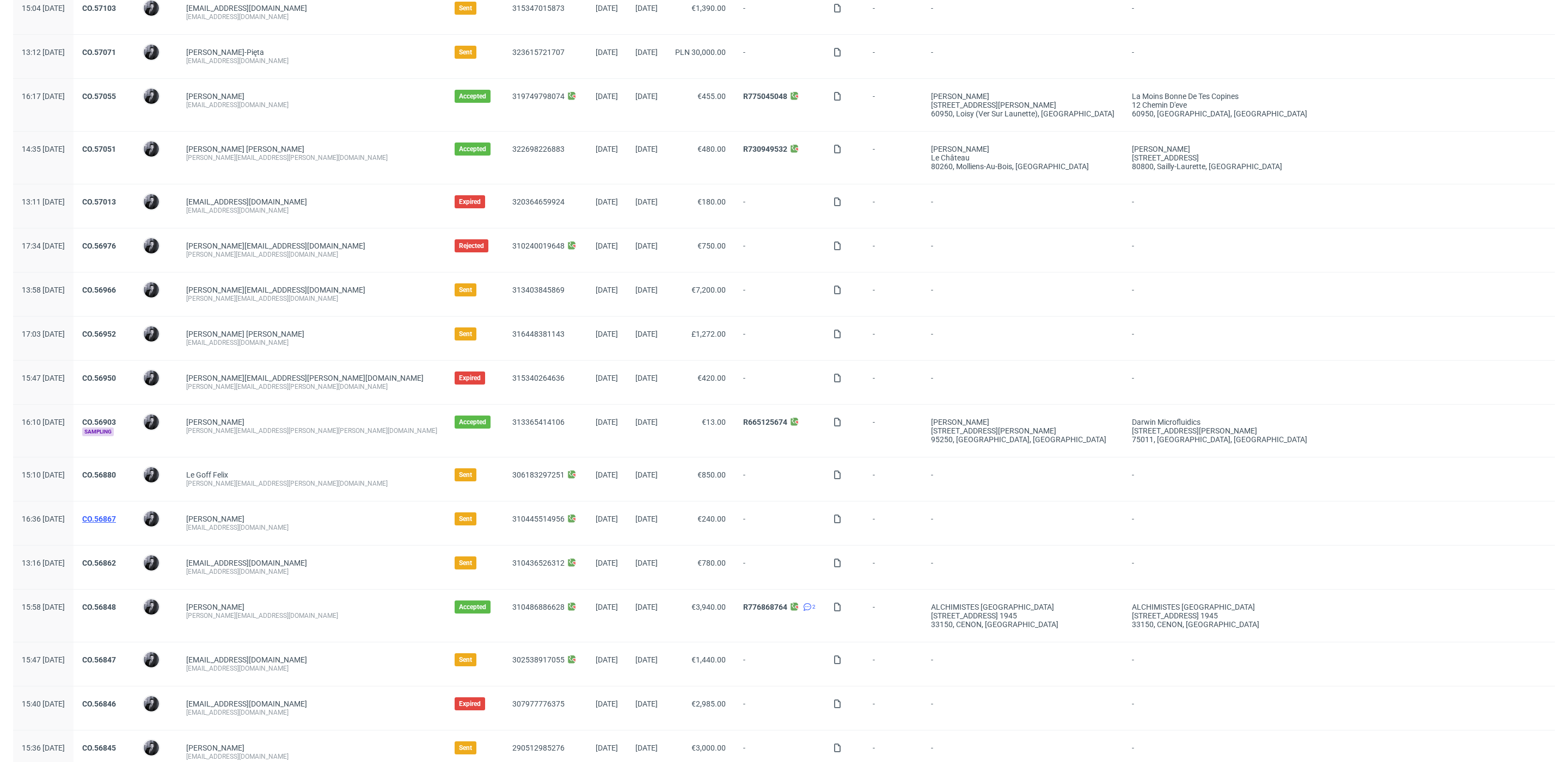
click at [116, 515] on link "CO.56867" at bounding box center [99, 519] width 34 height 9
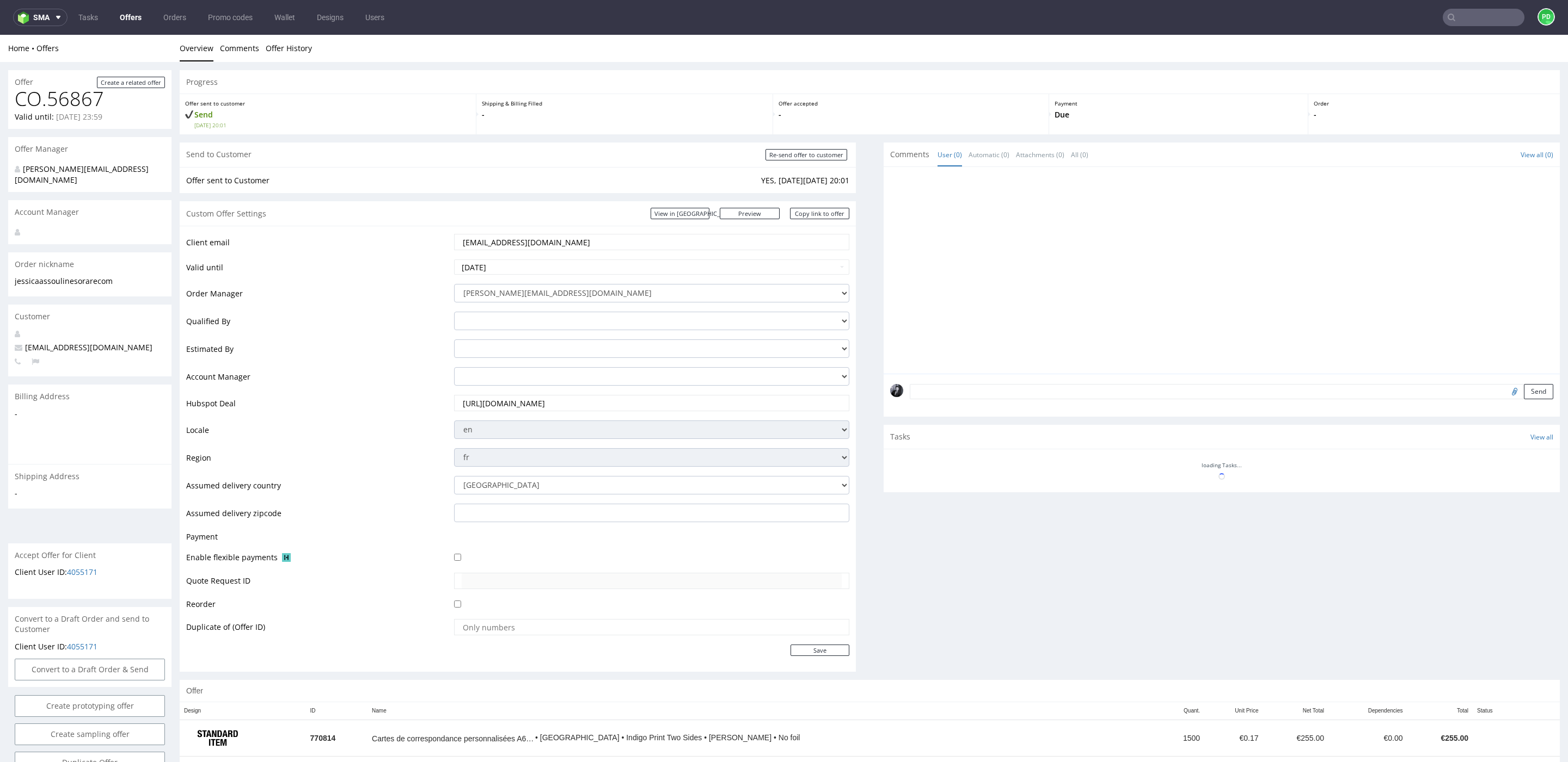
scroll to position [185, 0]
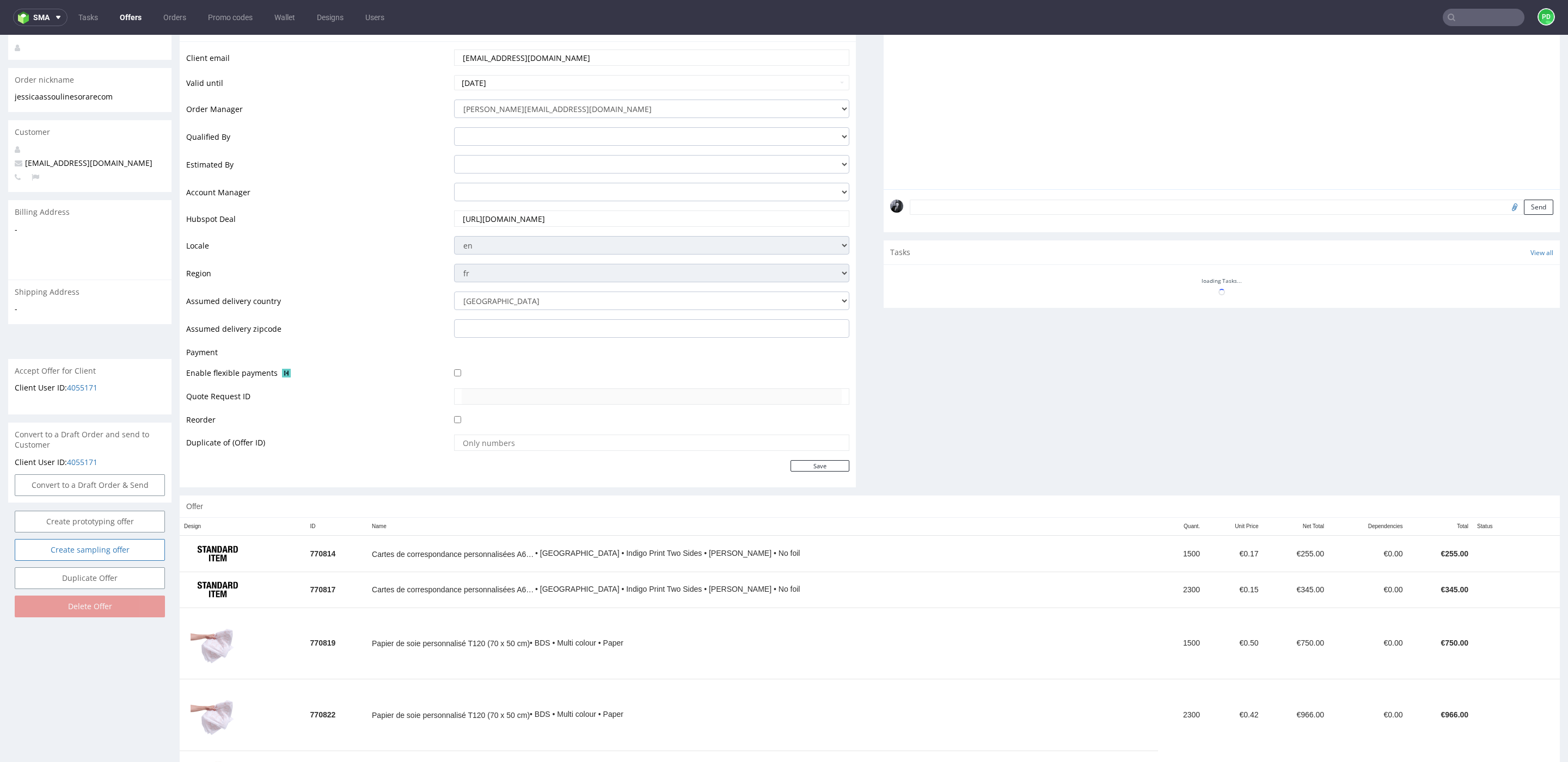
click at [119, 542] on link "Create sampling offer" at bounding box center [89, 550] width 150 height 22
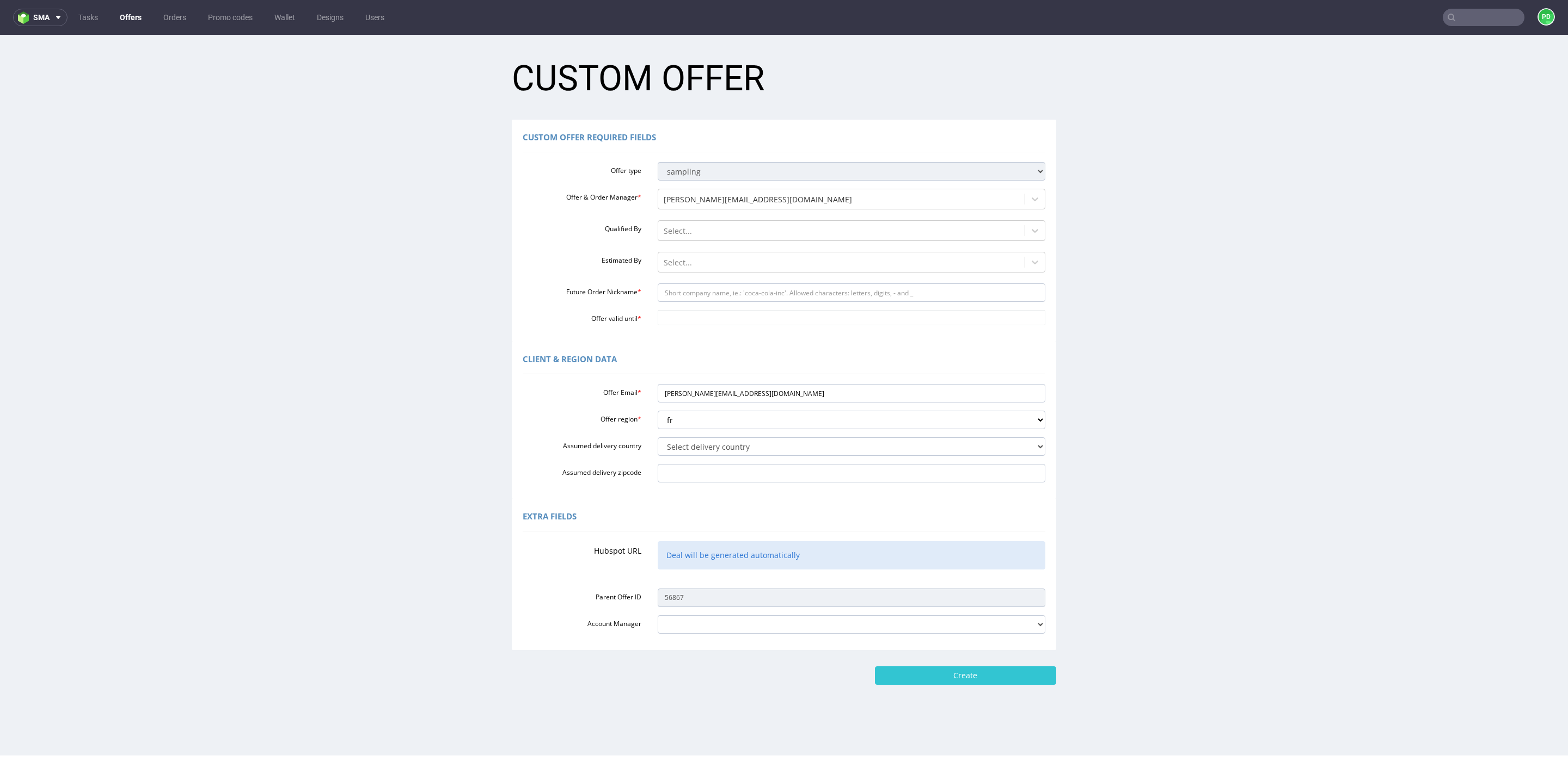
scroll to position [3, 0]
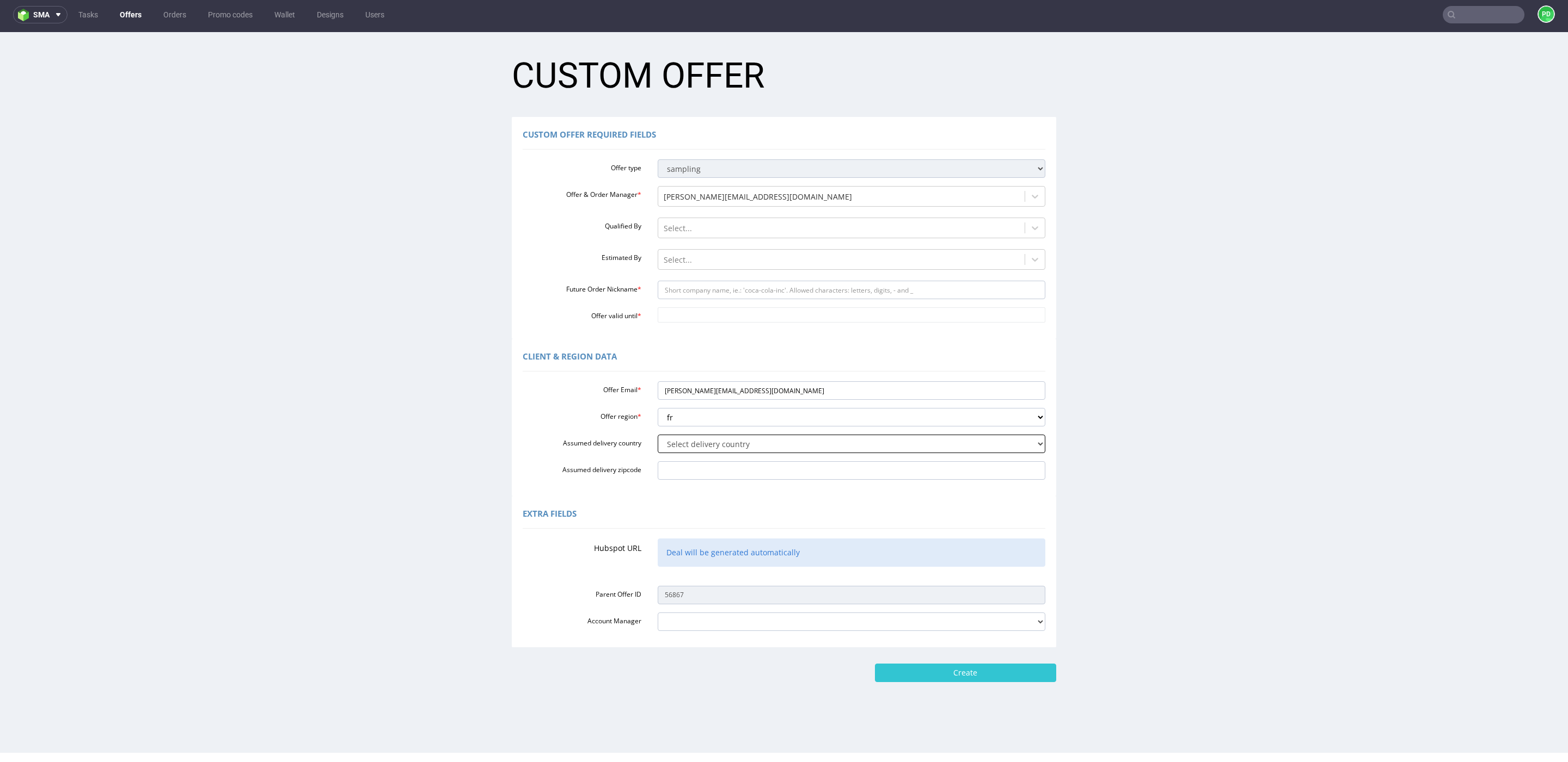
click at [792, 443] on select "Select delivery country [GEOGRAPHIC_DATA] [GEOGRAPHIC_DATA] [GEOGRAPHIC_DATA] […" at bounding box center [851, 443] width 388 height 18
select select "75"
click at [658, 434] on select "Select delivery country [GEOGRAPHIC_DATA] [GEOGRAPHIC_DATA] [GEOGRAPHIC_DATA] […" at bounding box center [851, 443] width 388 height 18
click at [781, 468] on input "Assumed delivery zipcode" at bounding box center [851, 470] width 388 height 18
click at [454, 568] on div "Extra Fields Hubspot URL Deal will be generated automatically Parent Offer ID 5…" at bounding box center [784, 572] width 1562 height 151
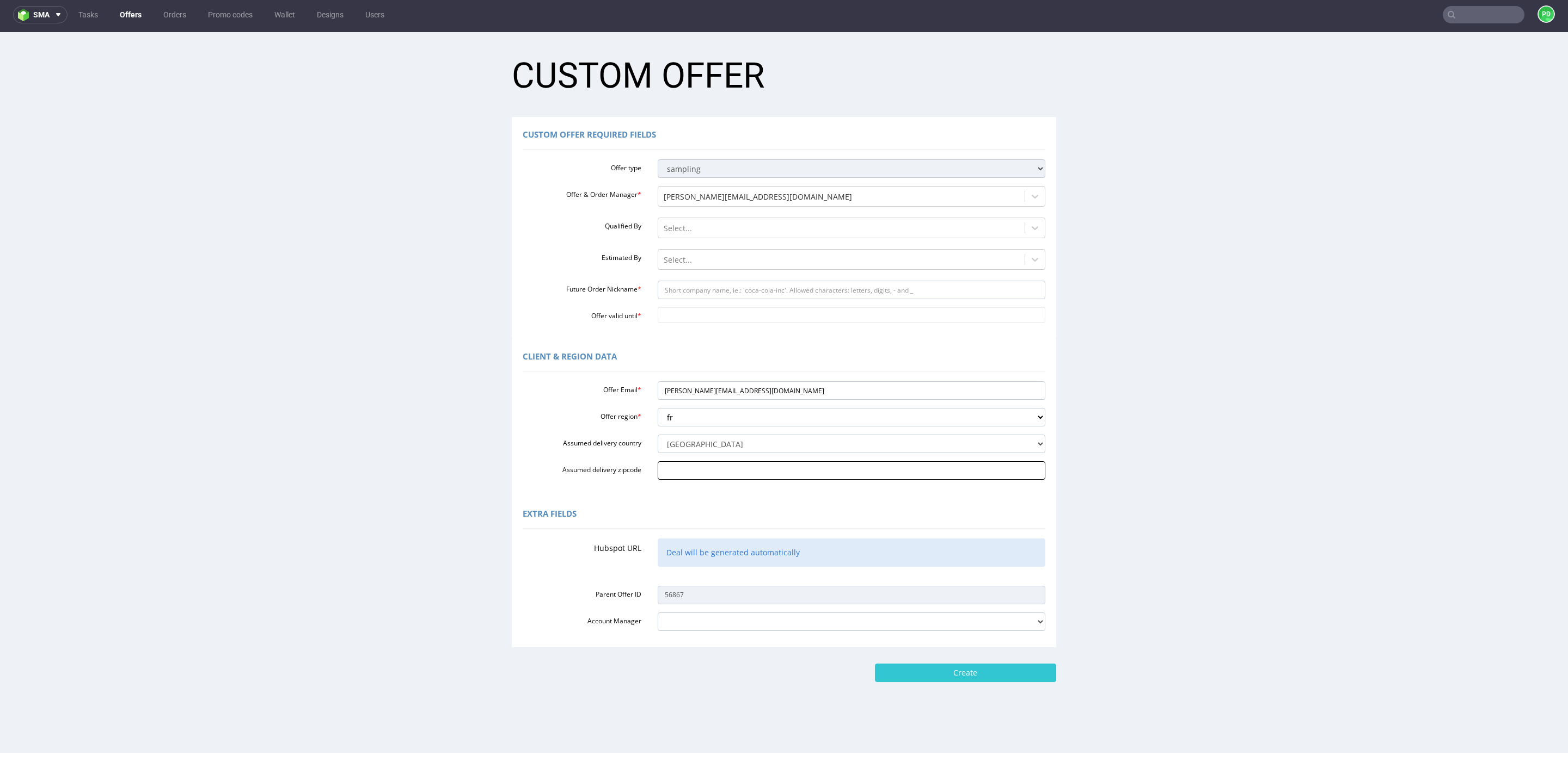
click at [788, 470] on input "Assumed delivery zipcode" at bounding box center [851, 470] width 388 height 18
paste input "93200"
type input "93200"
click at [680, 519] on div "Extra Fields" at bounding box center [784, 516] width 523 height 26
click at [696, 328] on div "Custom Offer Required Fields Offer type standard prototyping sampling Offer & O…" at bounding box center [784, 228] width 545 height 222
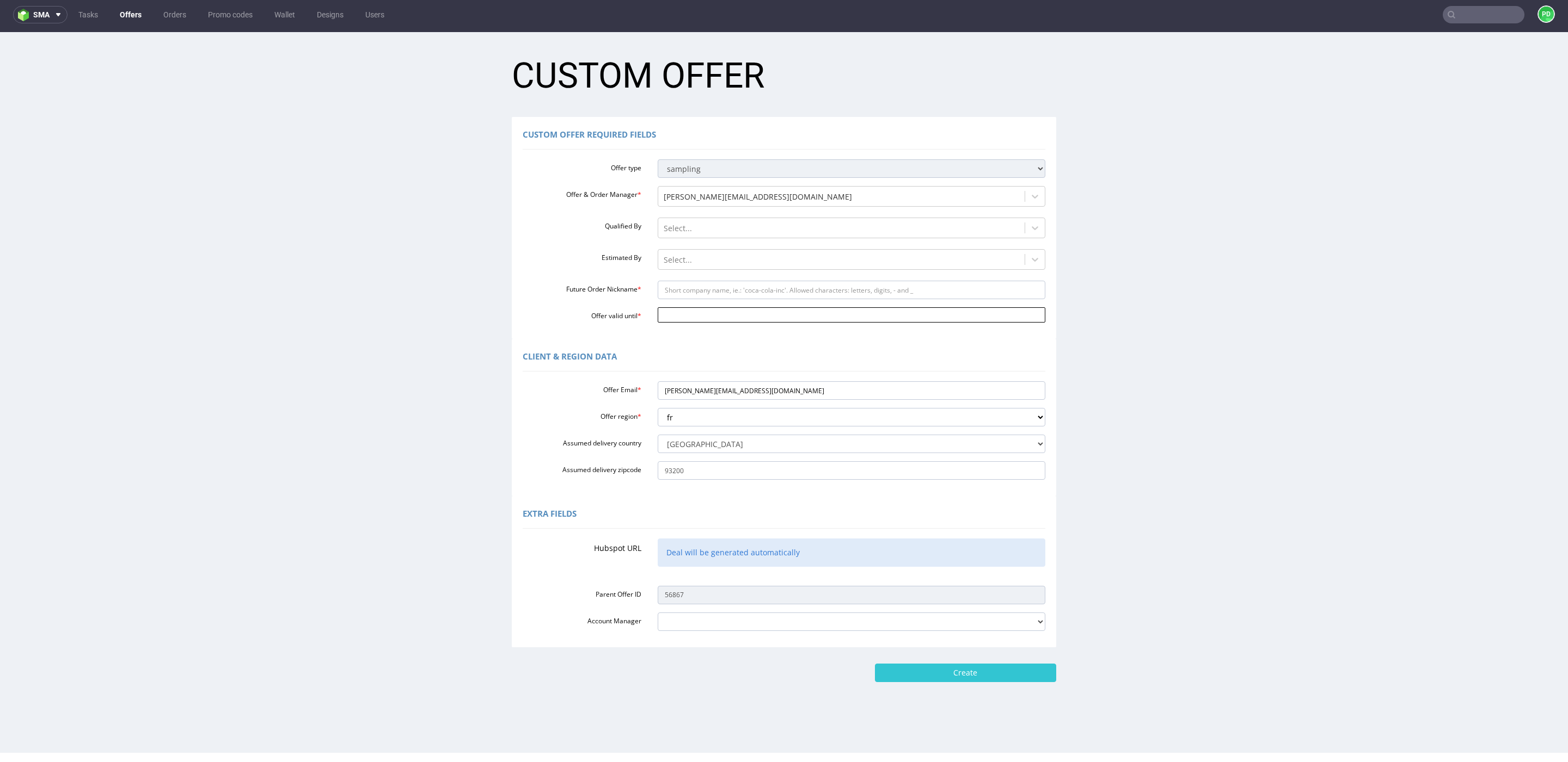
click at [718, 316] on input "Offer valid until *" at bounding box center [851, 315] width 388 height 15
click at [746, 237] on td "10" at bounding box center [745, 234] width 16 height 16
type input "[DATE]"
click at [699, 360] on div "Client & Region data" at bounding box center [784, 359] width 523 height 26
click at [719, 288] on input "Future Order Nickname *" at bounding box center [851, 289] width 388 height 18
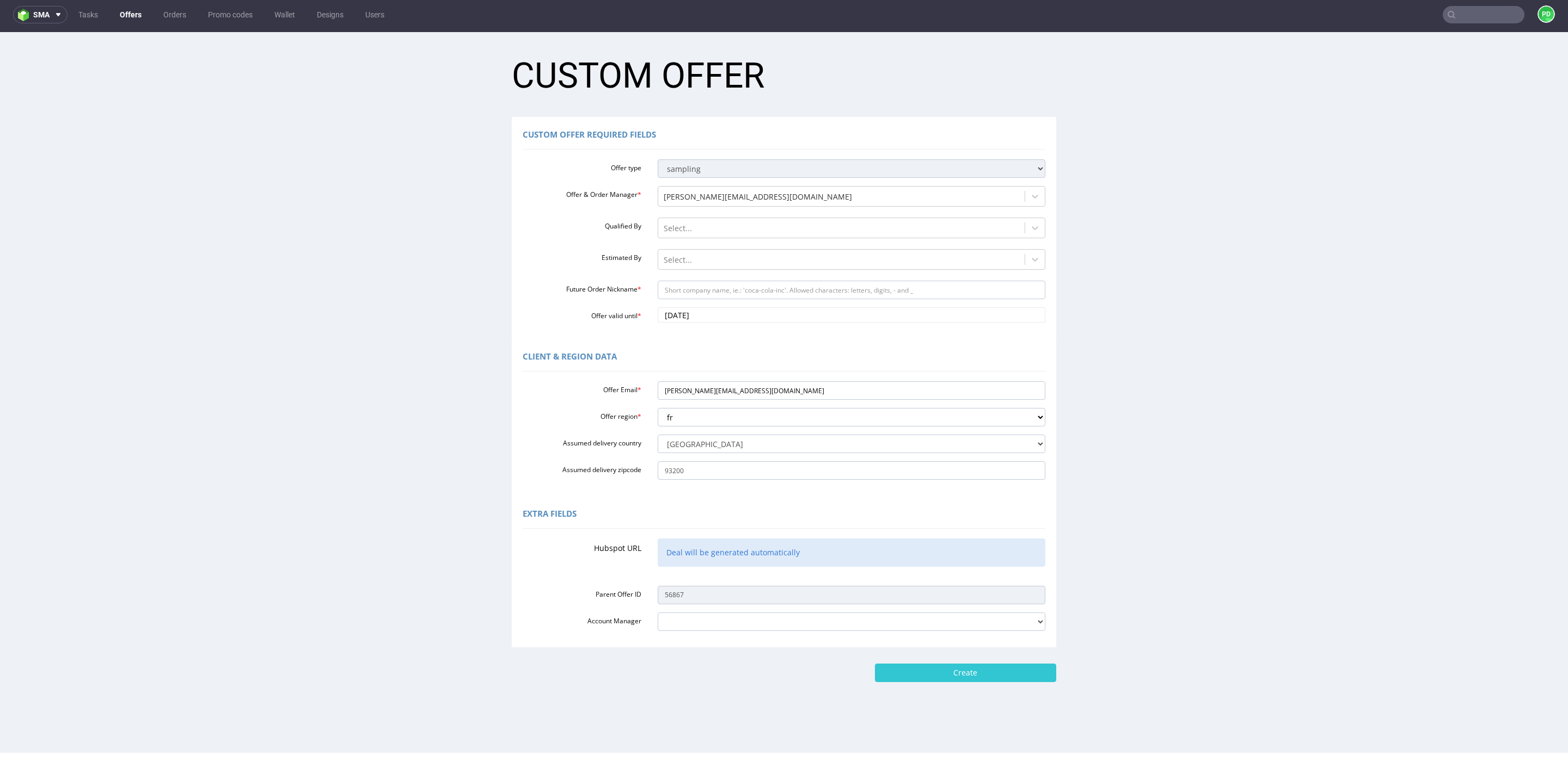
click at [695, 339] on div "Client & Region data Offer Email * [PERSON_NAME][EMAIL_ADDRESS][DOMAIN_NAME] Of…" at bounding box center [784, 418] width 545 height 158
click at [729, 292] on input "Future Order Nickname *" at bounding box center [851, 289] width 388 height 18
type input "Sorare"
click at [996, 678] on input "Create" at bounding box center [965, 673] width 181 height 18
type input "Please wait..."
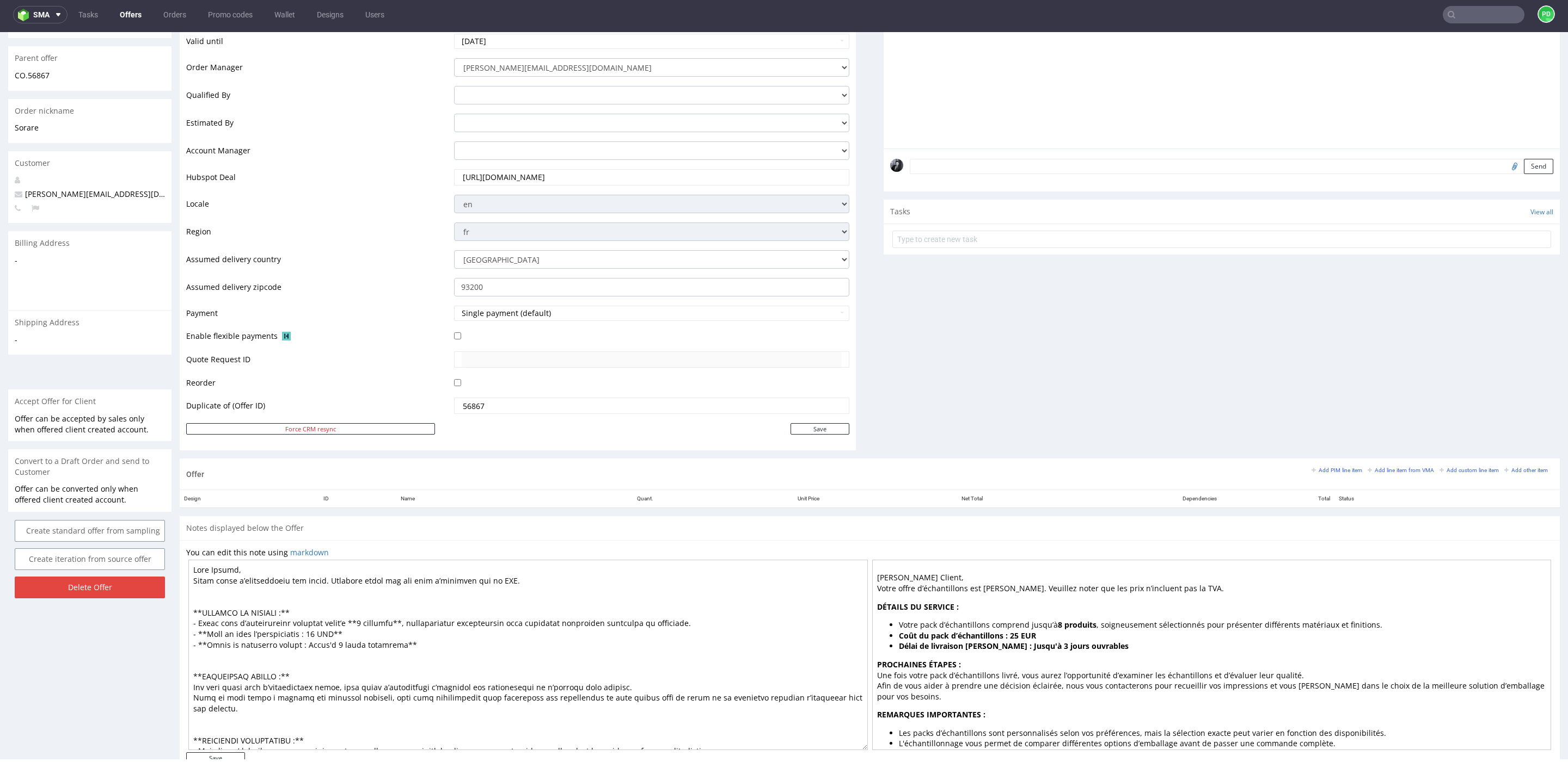
scroll to position [274, 0]
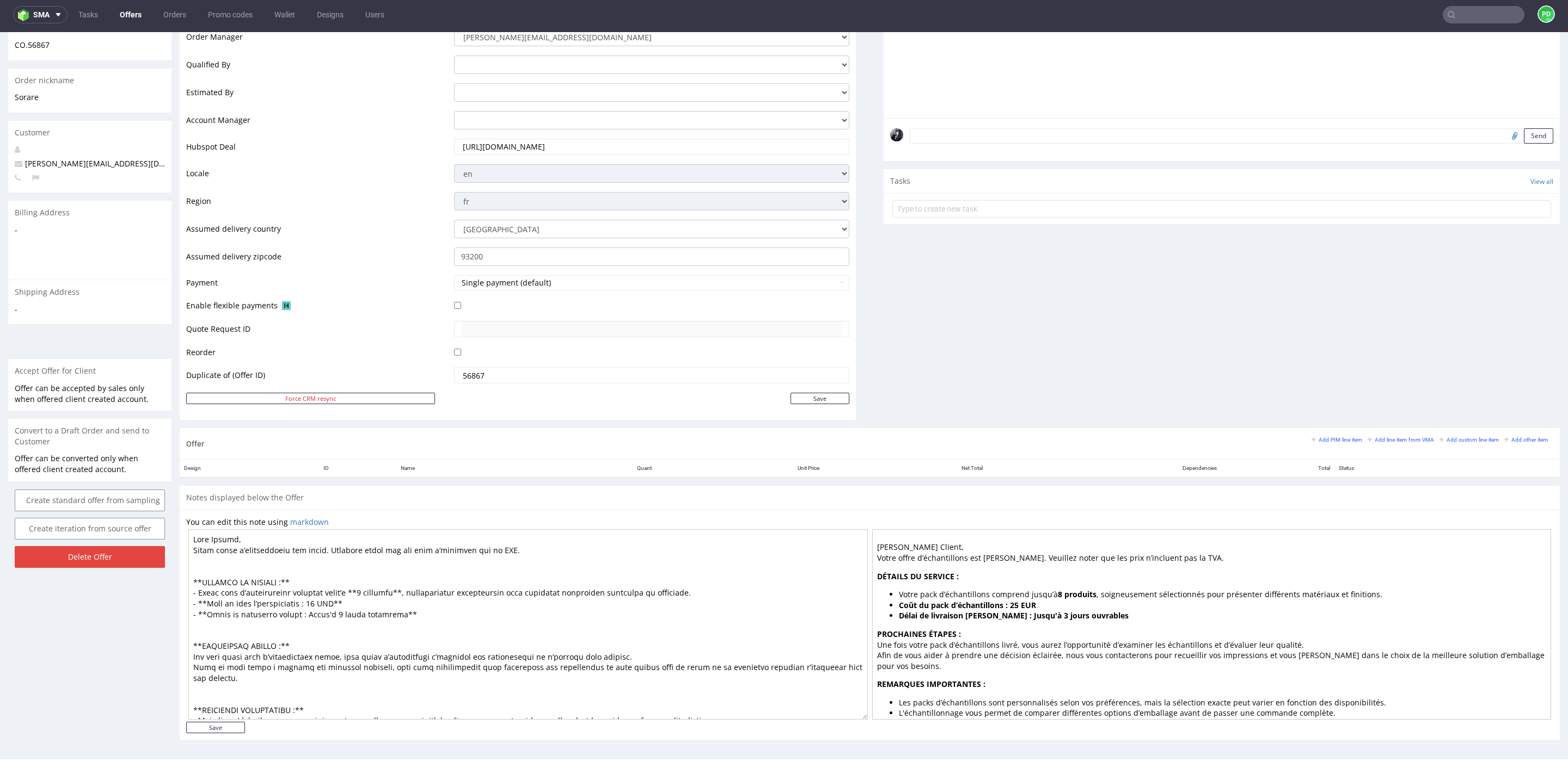
click at [430, 568] on textarea at bounding box center [528, 625] width 680 height 190
click at [375, 574] on textarea at bounding box center [528, 625] width 680 height 190
click at [389, 593] on textarea at bounding box center [528, 625] width 680 height 190
click at [364, 603] on textarea at bounding box center [528, 625] width 680 height 190
click at [389, 620] on textarea at bounding box center [528, 625] width 680 height 190
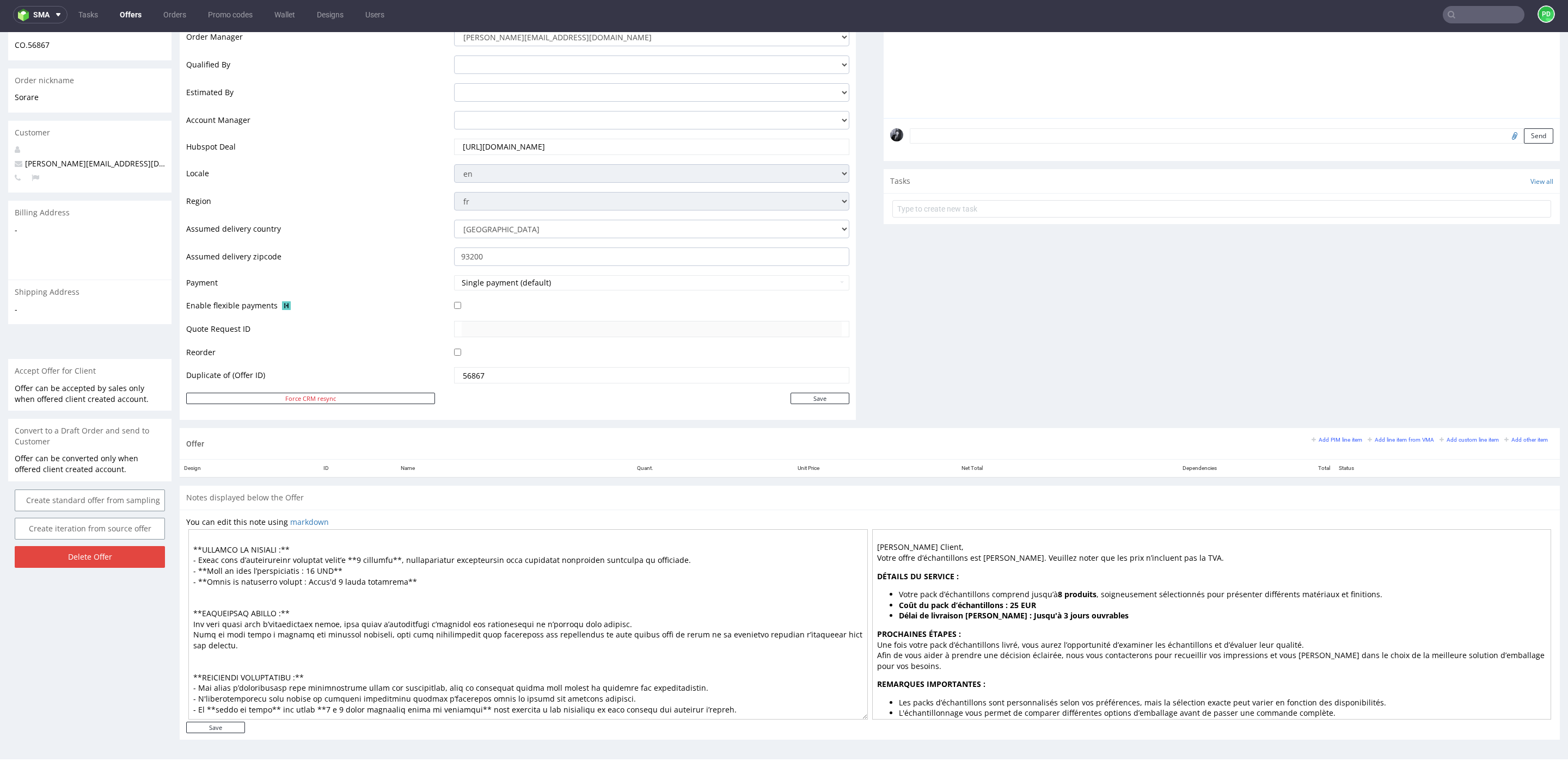
scroll to position [0, 0]
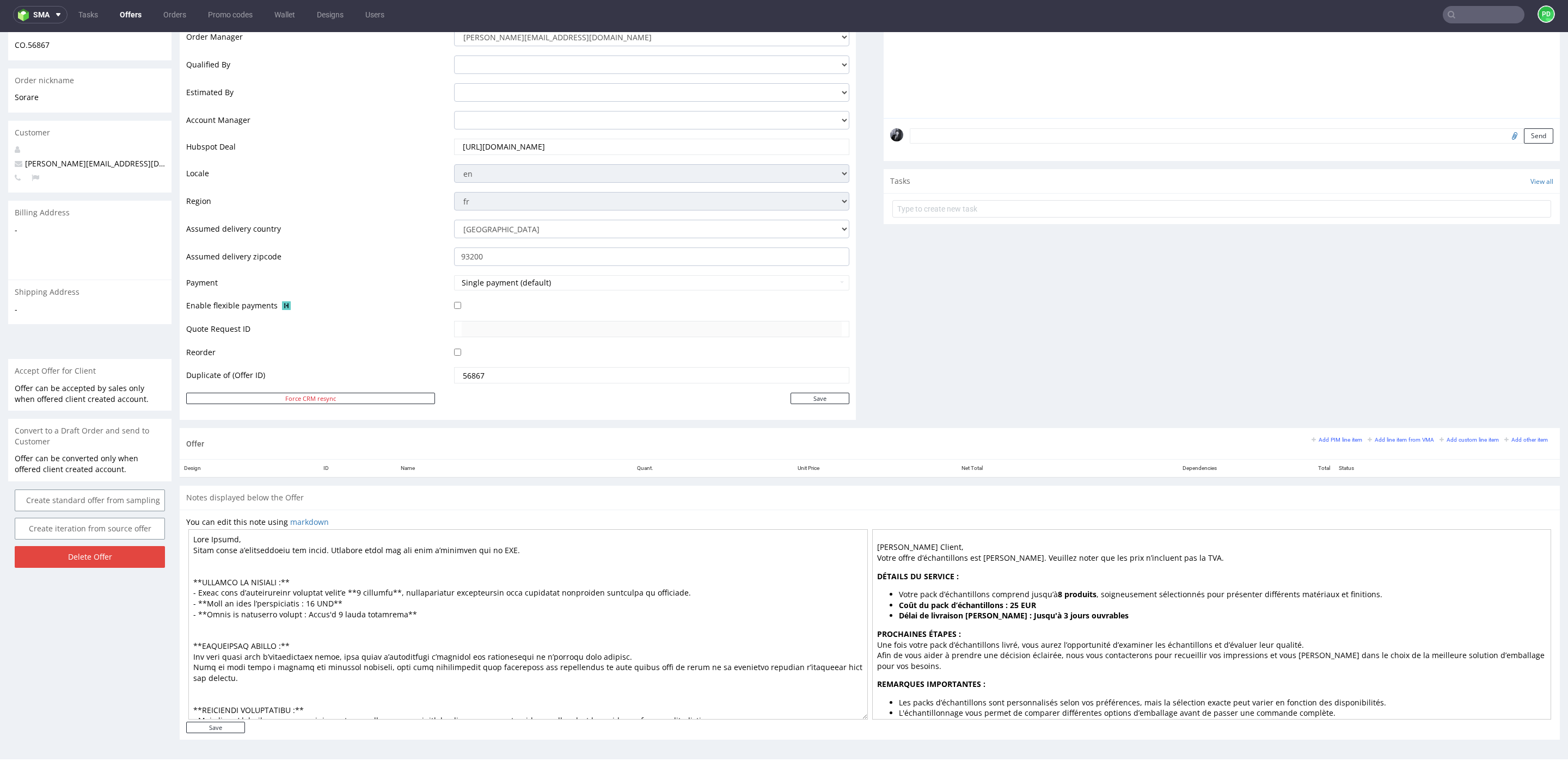
click at [289, 534] on textarea at bounding box center [528, 625] width 680 height 190
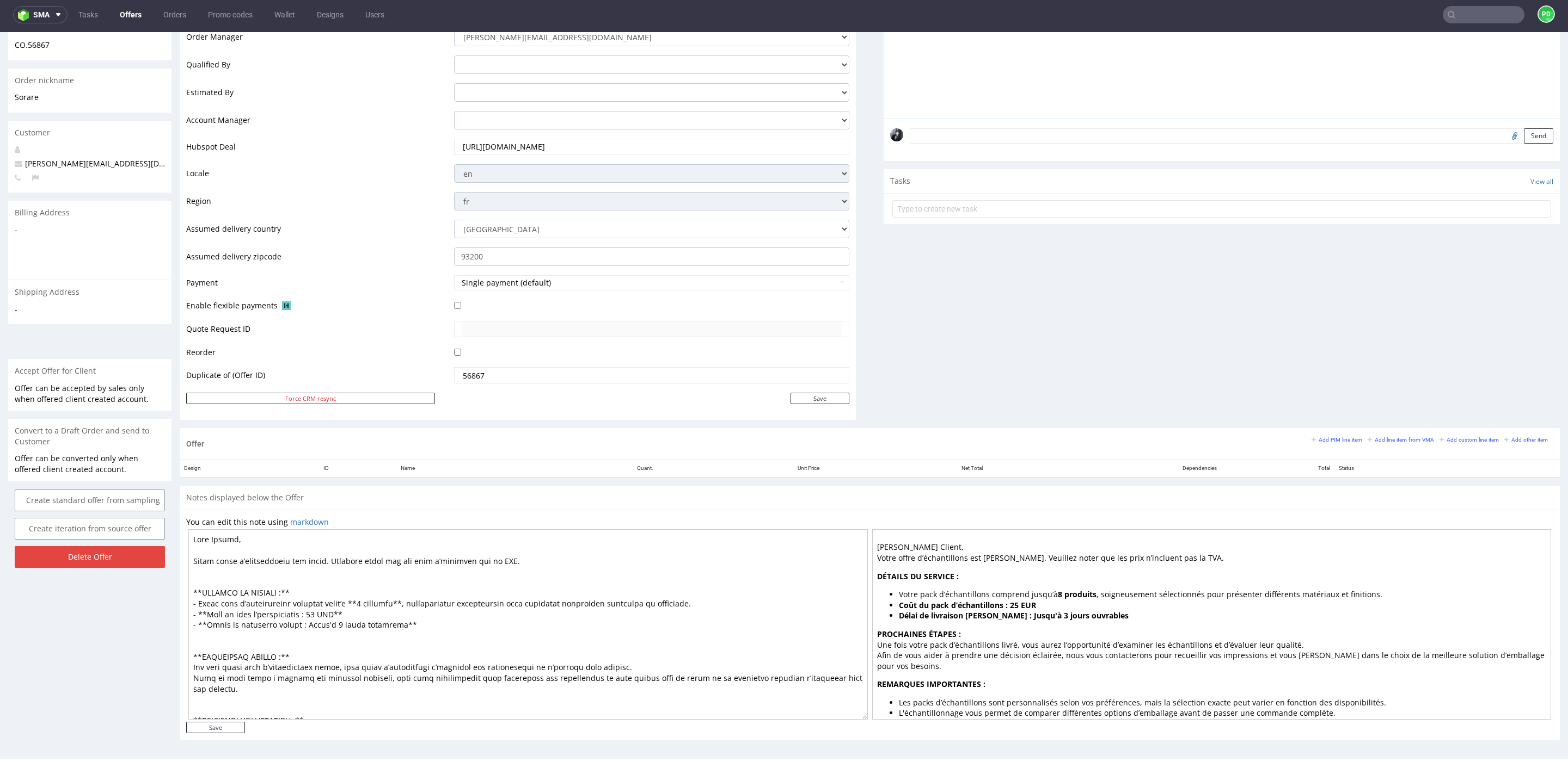
type textarea "Lore Ipsumd, Sitam conse a’elitseddoeiu tem incid. Utlabore etdol mag ali enim …"
click at [1234, 510] on div "You can edit this note using markdown Save" at bounding box center [869, 625] width 1380 height 231
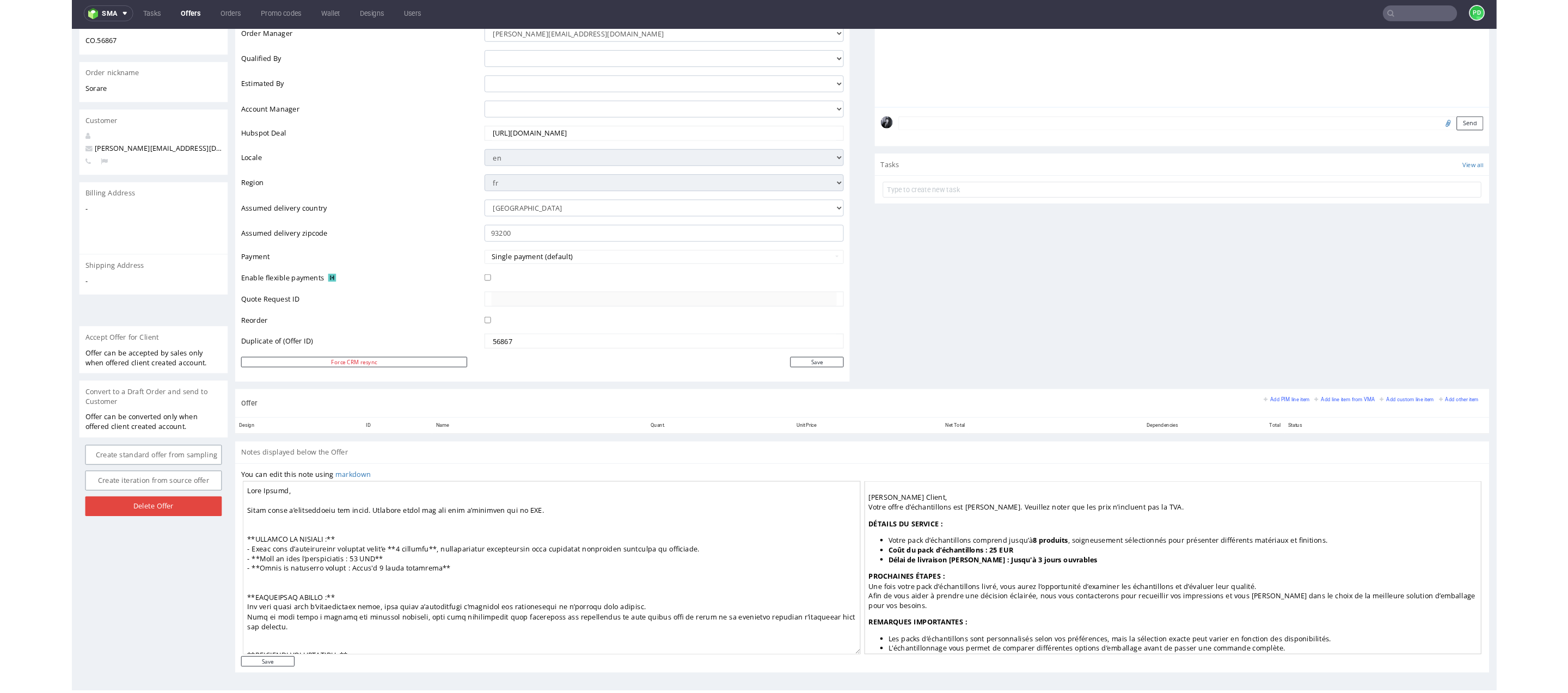
scroll to position [54, 0]
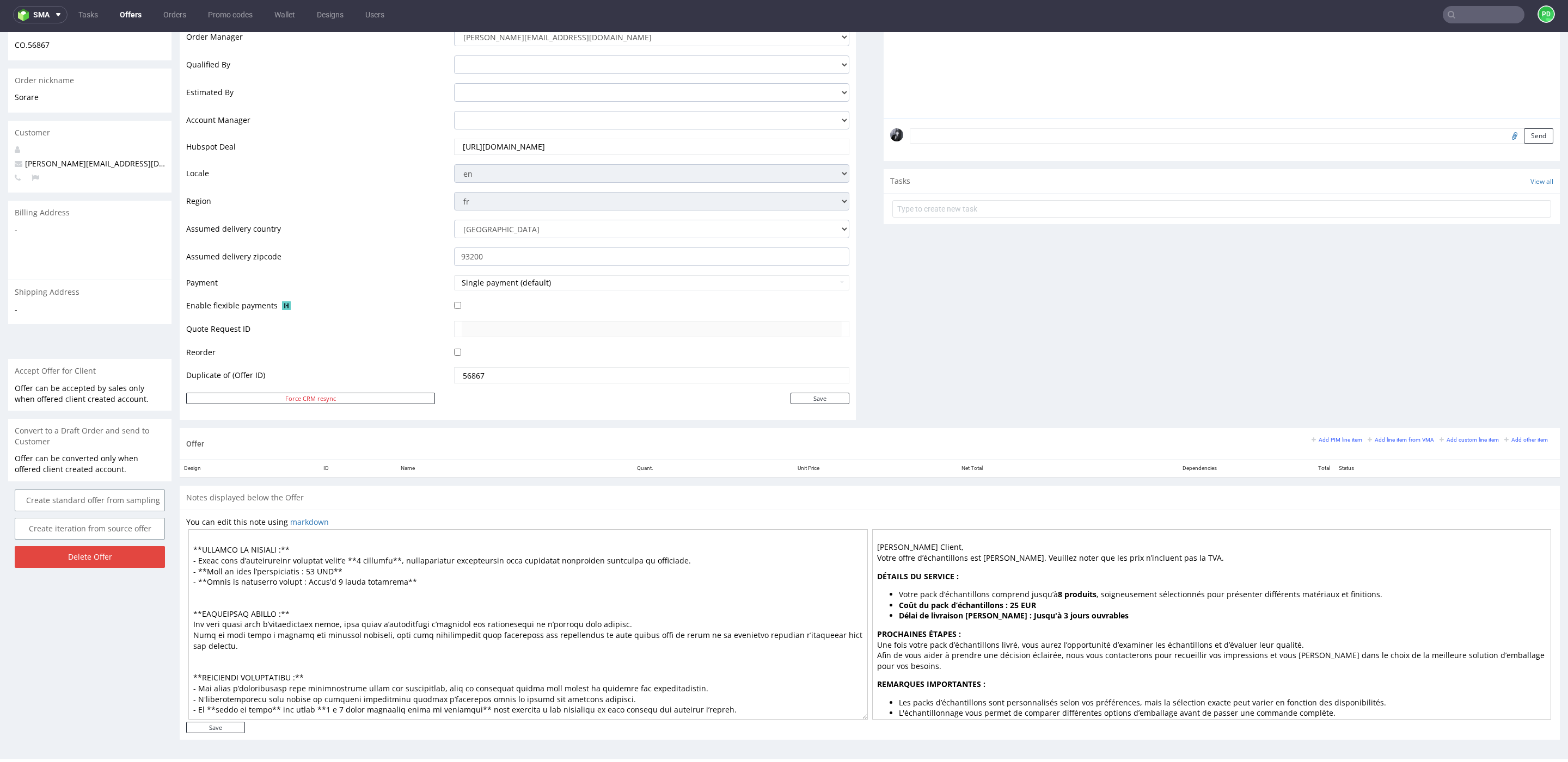
click at [33, 657] on div "Offer Create a related offer CO.57142 Valid until: [DATE] 23:59 Duplicate of: C…" at bounding box center [89, 286] width 163 height 925
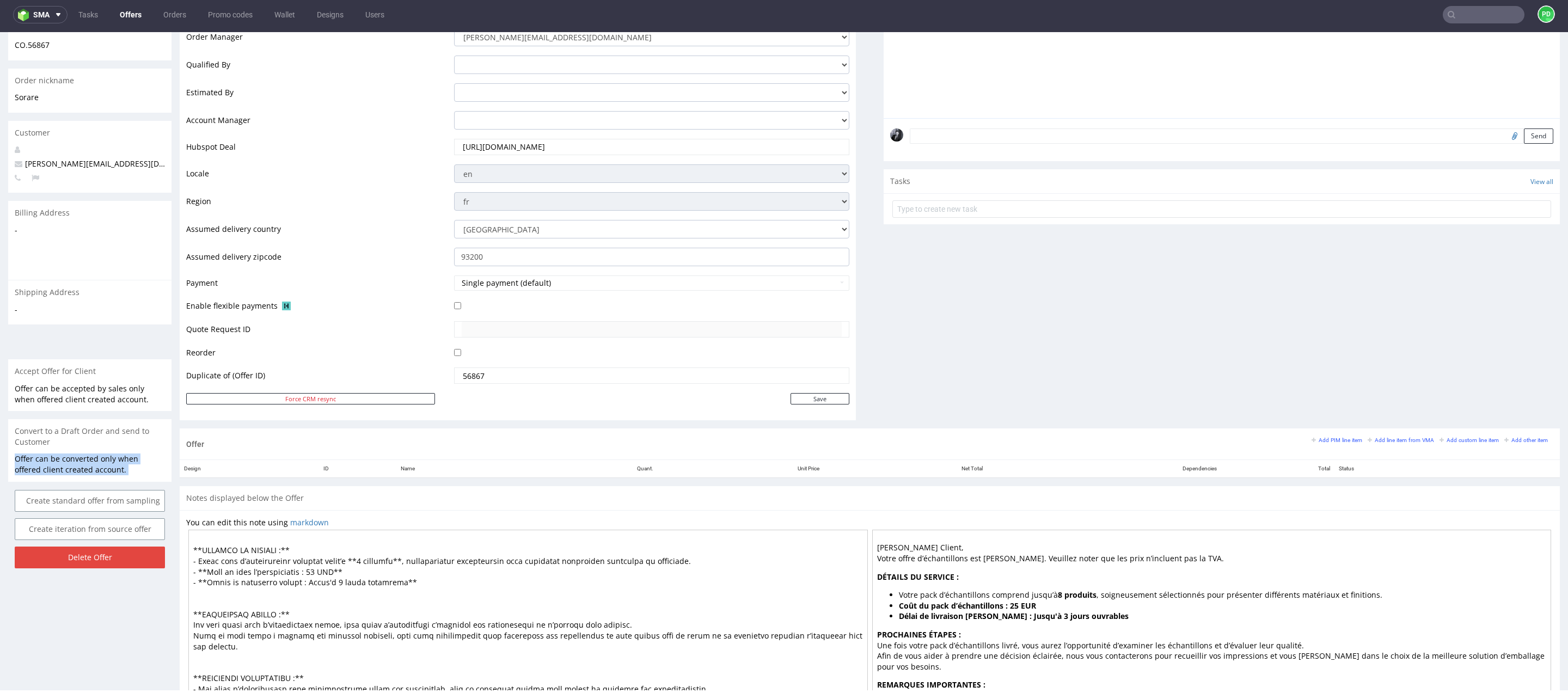
drag, startPoint x: 84, startPoint y: 640, endPoint x: 83, endPoint y: 433, distance: 207.0
click at [84, 433] on div "Offer Create a related offer CO.57142 Valid until: [DATE] 23:59 Duplicate of: C…" at bounding box center [89, 286] width 163 height 926
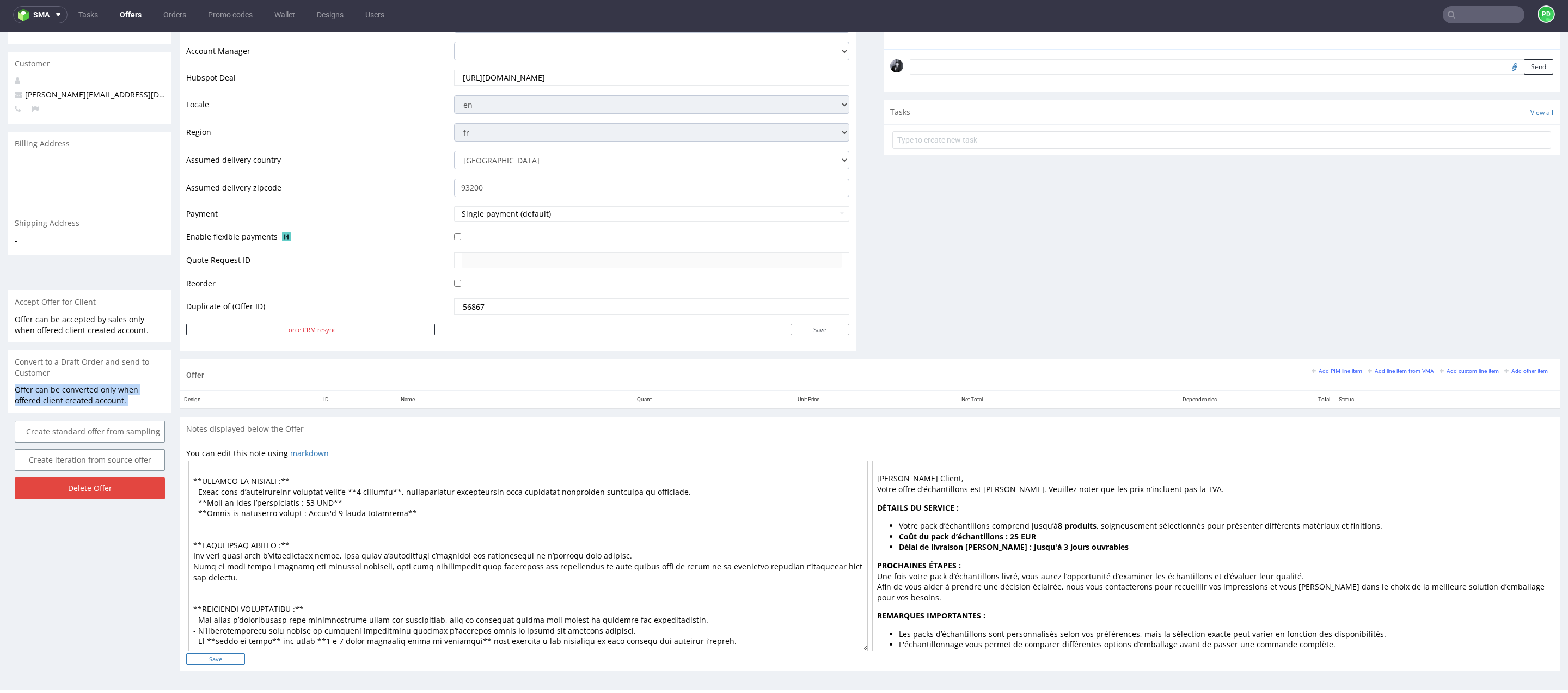
click at [223, 661] on input "Save" at bounding box center [216, 659] width 59 height 12
type input "In progress..."
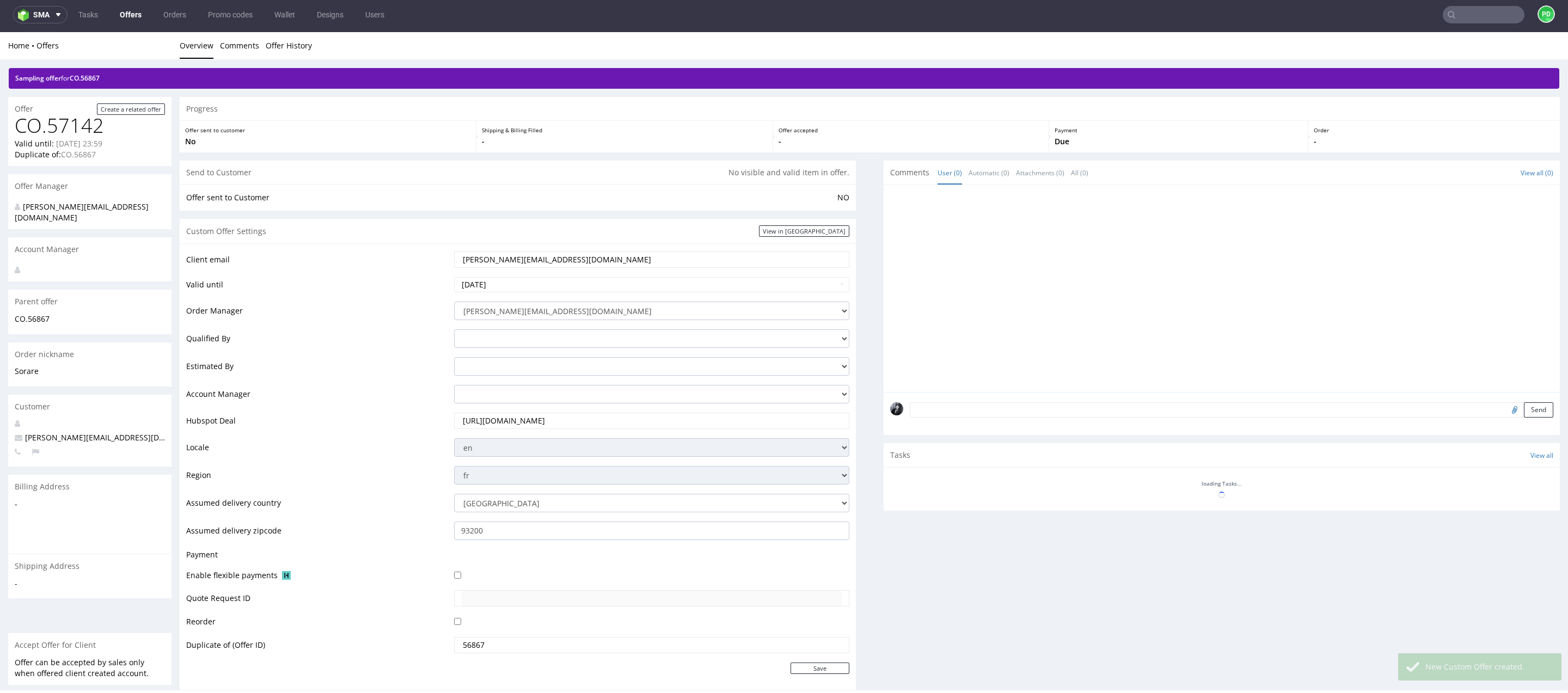
scroll to position [0, 0]
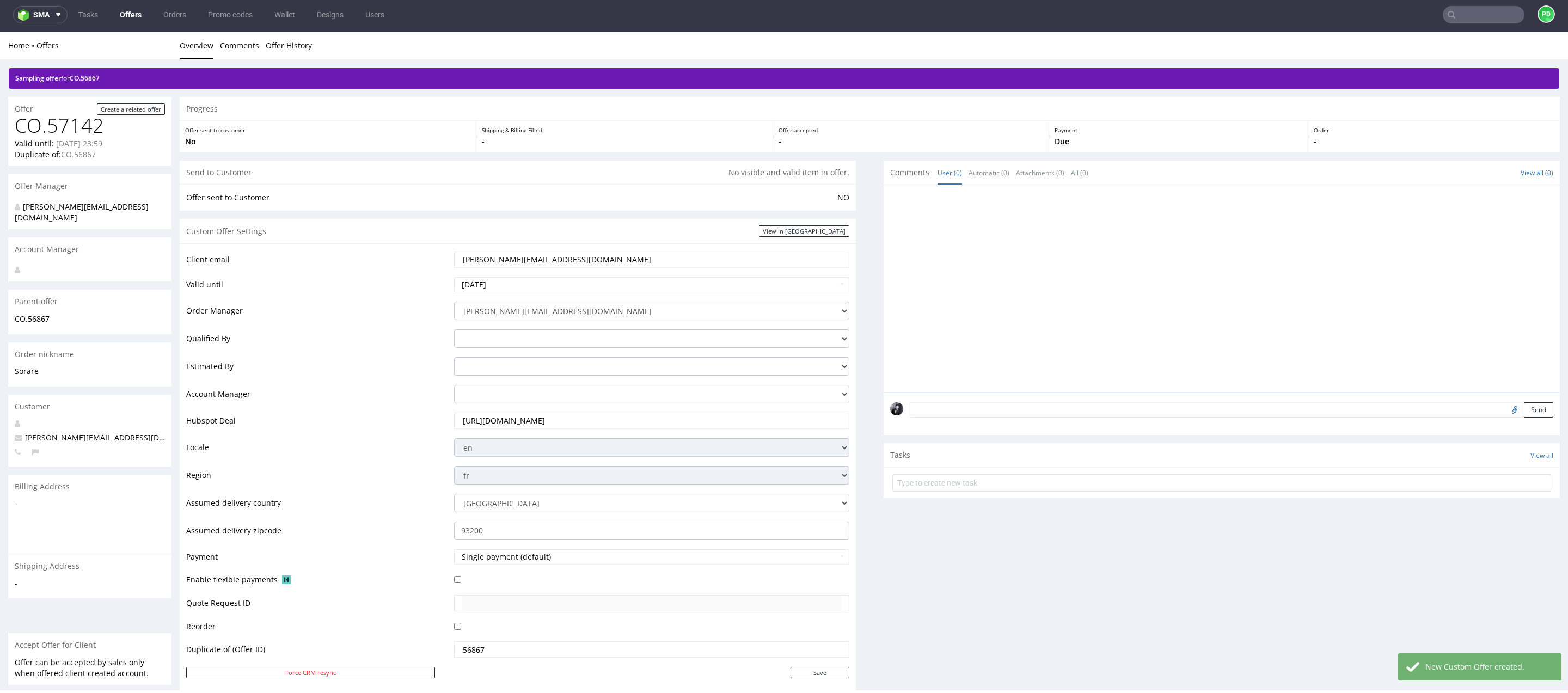
drag, startPoint x: 583, startPoint y: 262, endPoint x: 380, endPoint y: 260, distance: 203.0
click at [380, 260] on tr "Client email [PERSON_NAME][EMAIL_ADDRESS][DOMAIN_NAME]" at bounding box center [518, 263] width 663 height 26
click at [597, 257] on input "[PERSON_NAME][EMAIL_ADDRESS][DOMAIN_NAME]" at bounding box center [652, 260] width 380 height 15
drag, startPoint x: 597, startPoint y: 257, endPoint x: 442, endPoint y: 257, distance: 155.0
click at [442, 257] on tr "Client email [PERSON_NAME][EMAIL_ADDRESS][DOMAIN_NAME]" at bounding box center [518, 263] width 663 height 26
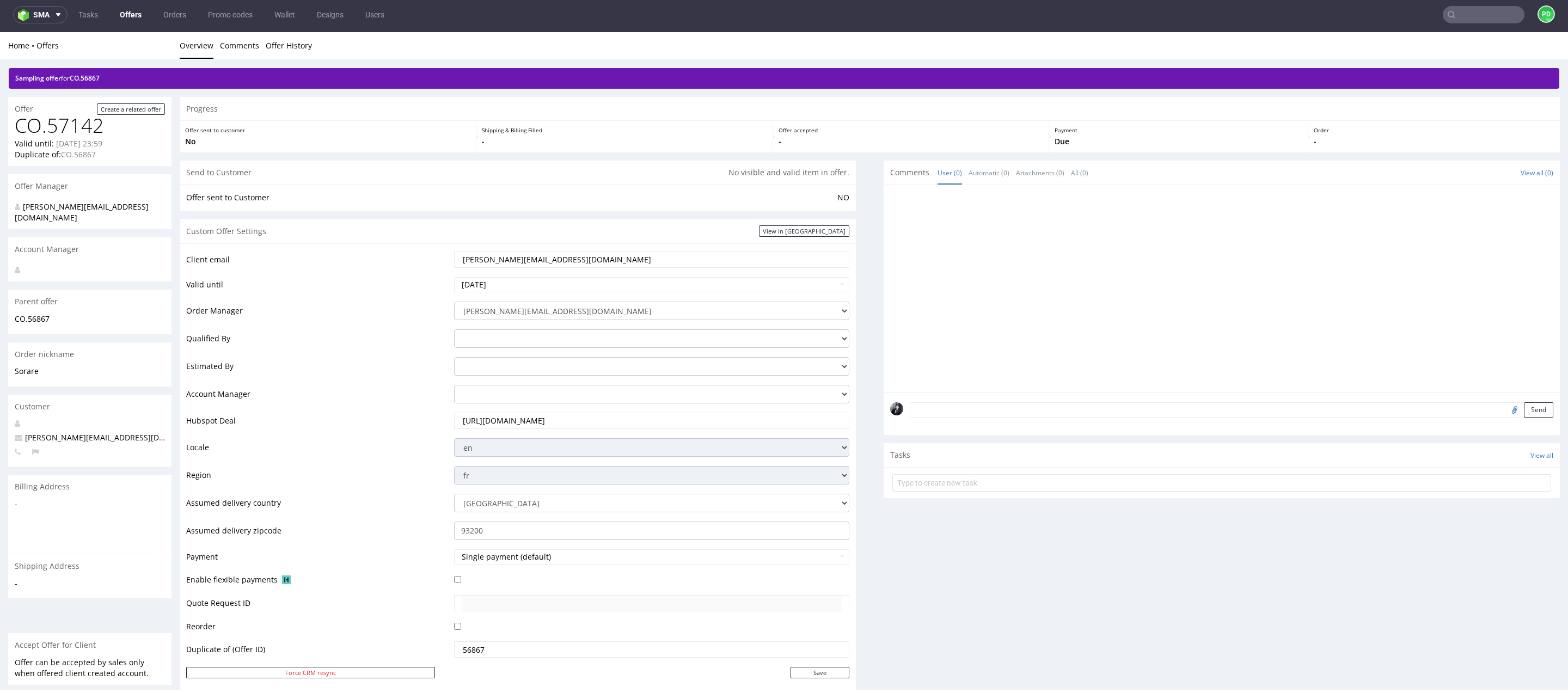
paste input "[EMAIL_ADDRESS][DOMAIN_NAME]"
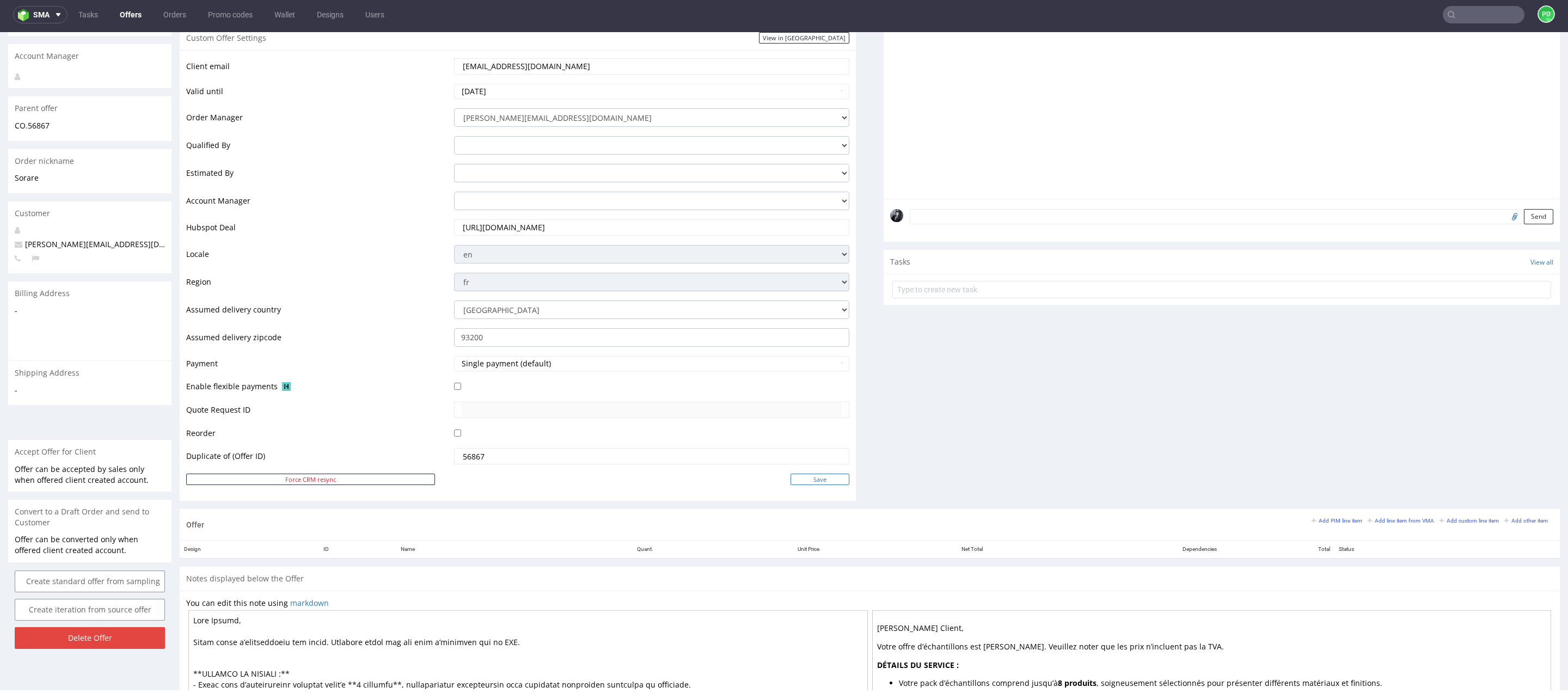
type input "[EMAIL_ADDRESS][DOMAIN_NAME]"
click at [819, 482] on input "Save" at bounding box center [820, 480] width 59 height 12
type input "In progress..."
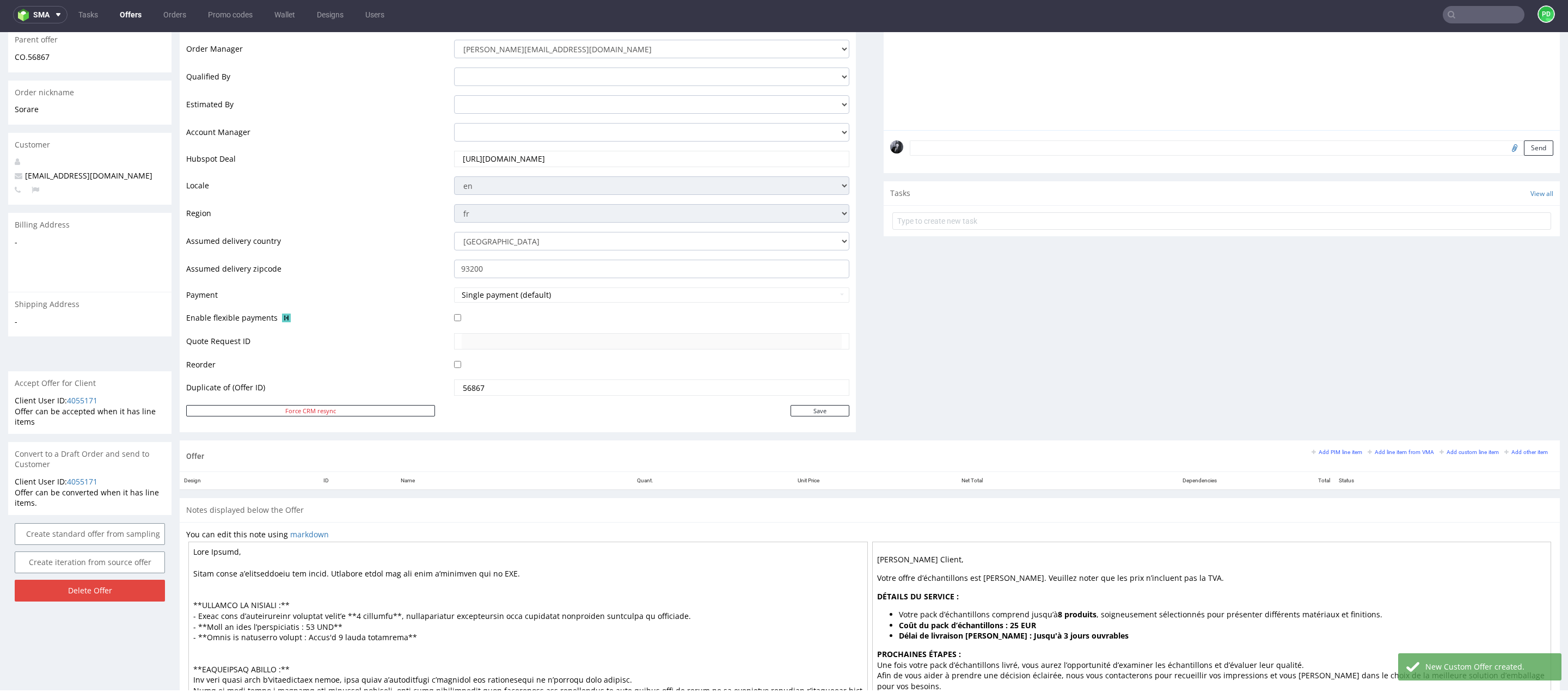
scroll to position [354, 0]
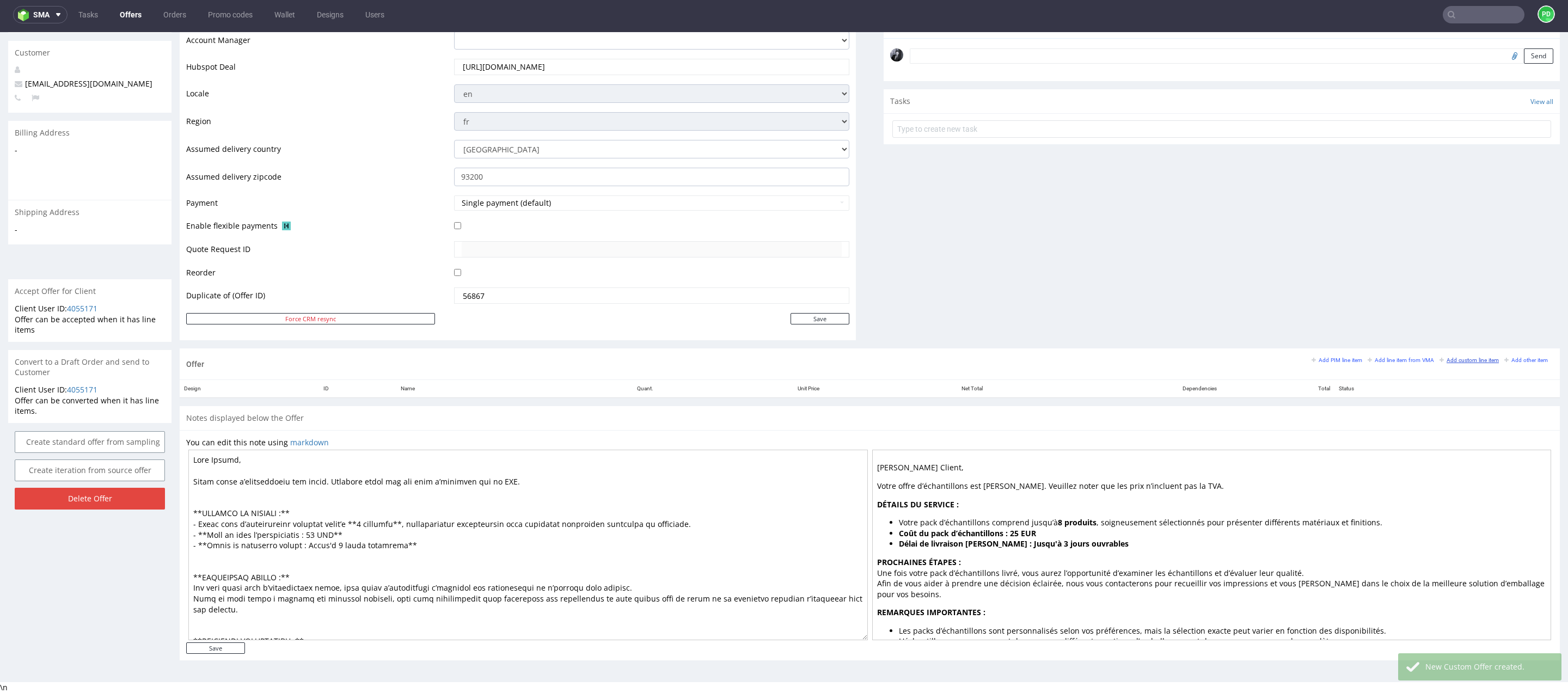
click at [1462, 361] on link "Add custom line item" at bounding box center [1469, 360] width 59 height 7
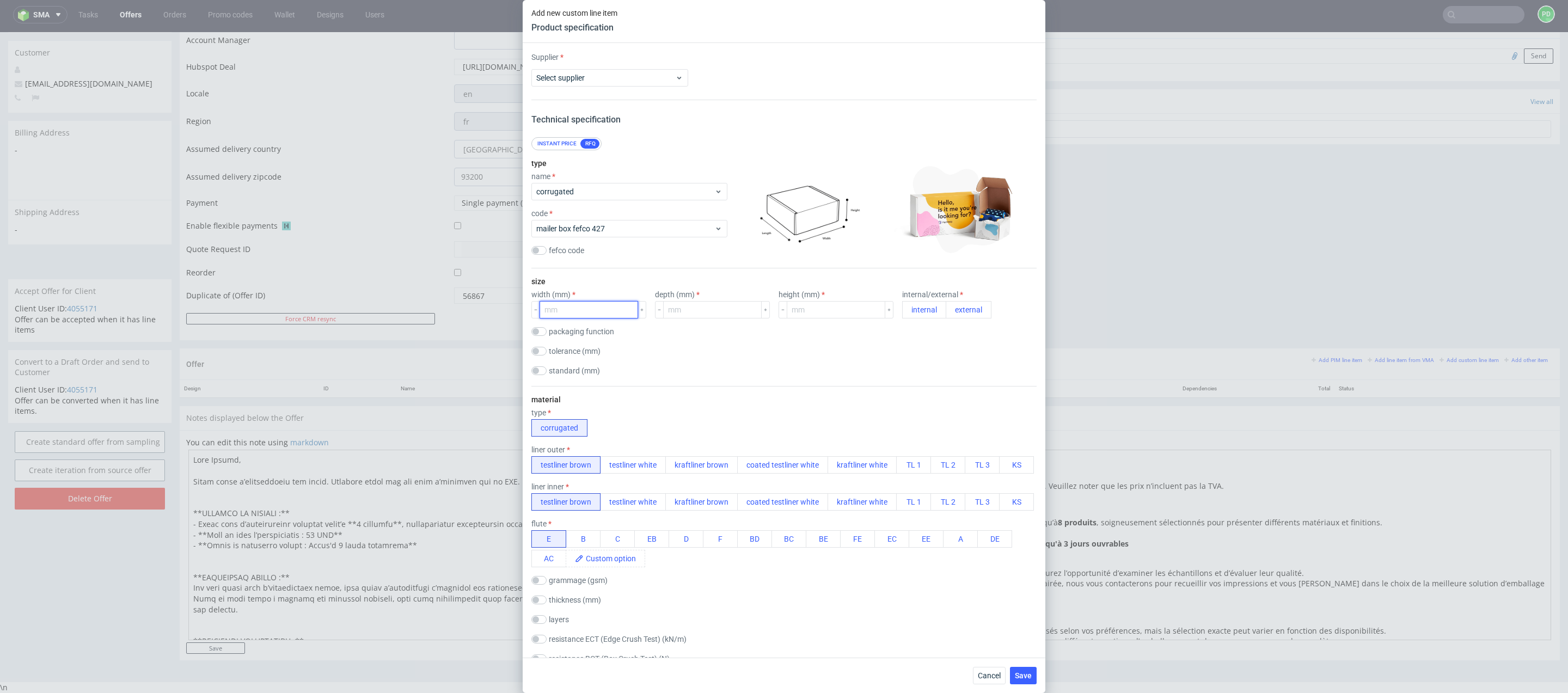
click at [568, 314] on input "number" at bounding box center [589, 310] width 98 height 18
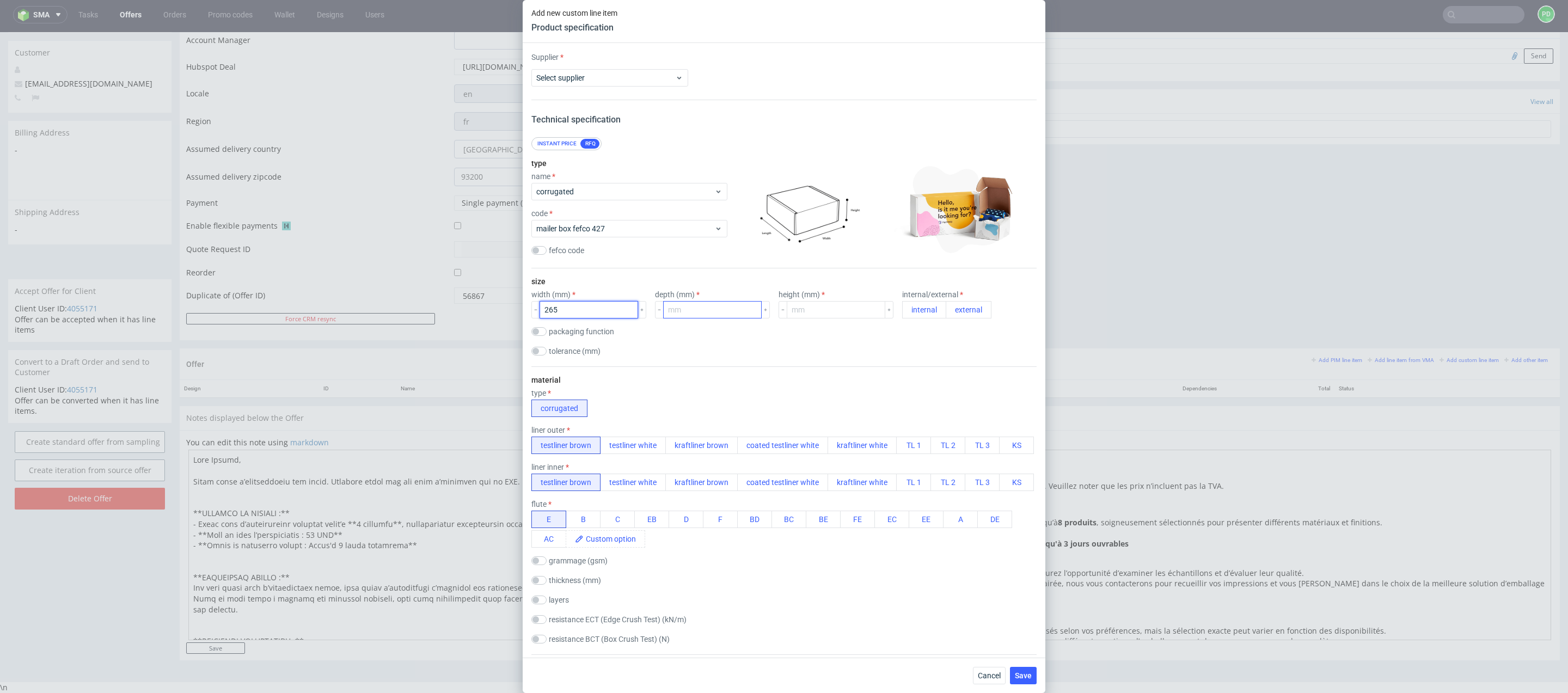
type input "265"
click at [688, 316] on input "number" at bounding box center [713, 310] width 98 height 18
type input "185"
click at [797, 312] on input "number" at bounding box center [836, 310] width 98 height 18
type input "60"
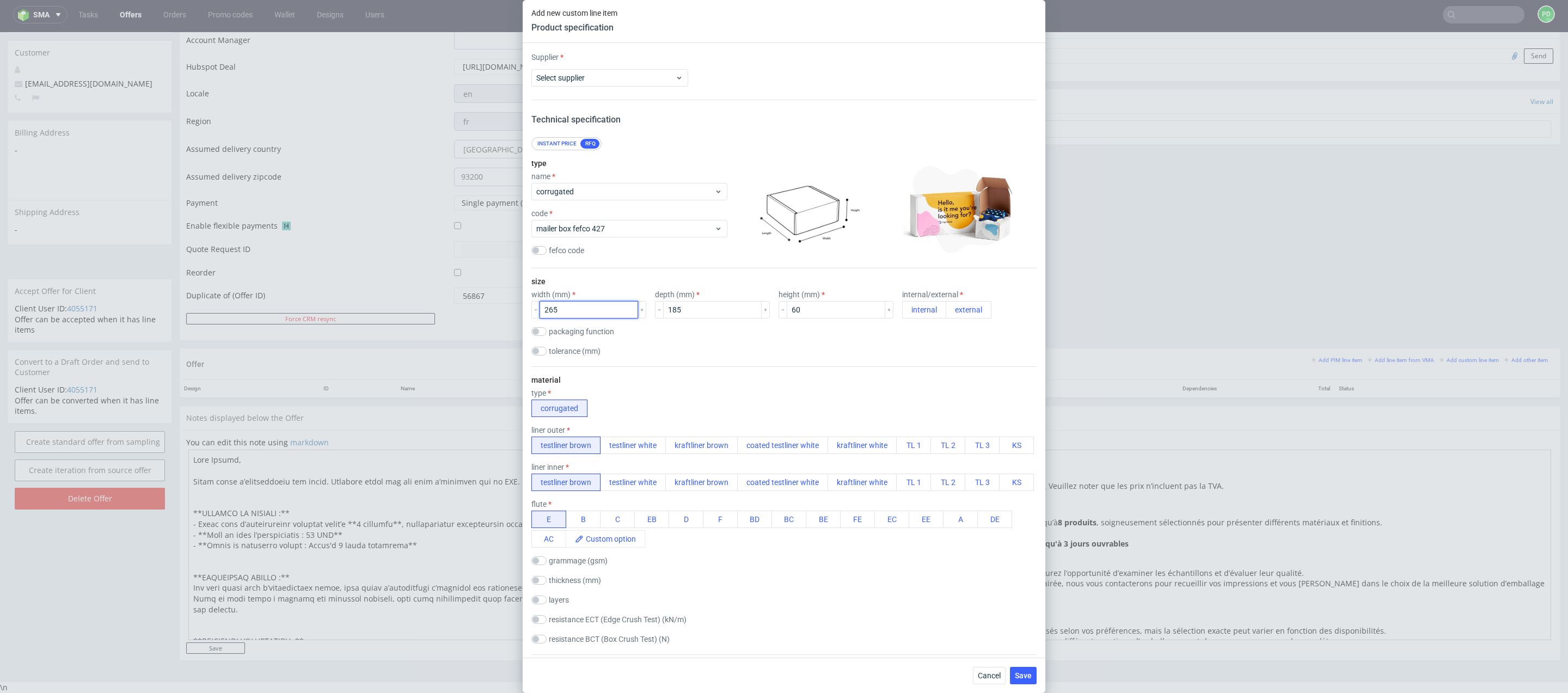
click at [598, 310] on input "265" at bounding box center [589, 310] width 98 height 18
type input "281"
click at [710, 307] on input "185" at bounding box center [713, 310] width 98 height 18
type input "191"
click at [825, 311] on input "60" at bounding box center [836, 310] width 98 height 18
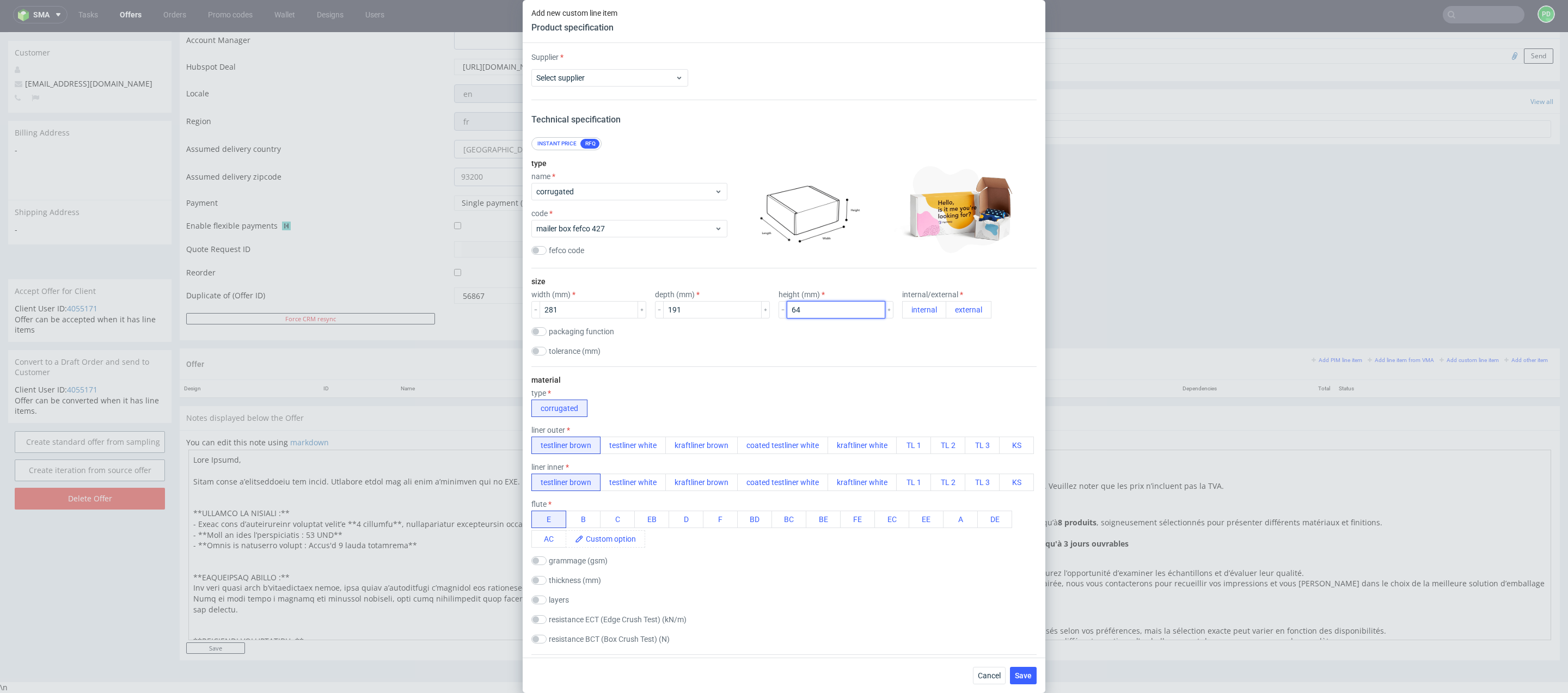
type input "64"
click at [951, 308] on button "external" at bounding box center [968, 310] width 45 height 18
click at [781, 378] on div "material type corrugated liner outer testliner brown testliner white kraftliner…" at bounding box center [784, 510] width 505 height 288
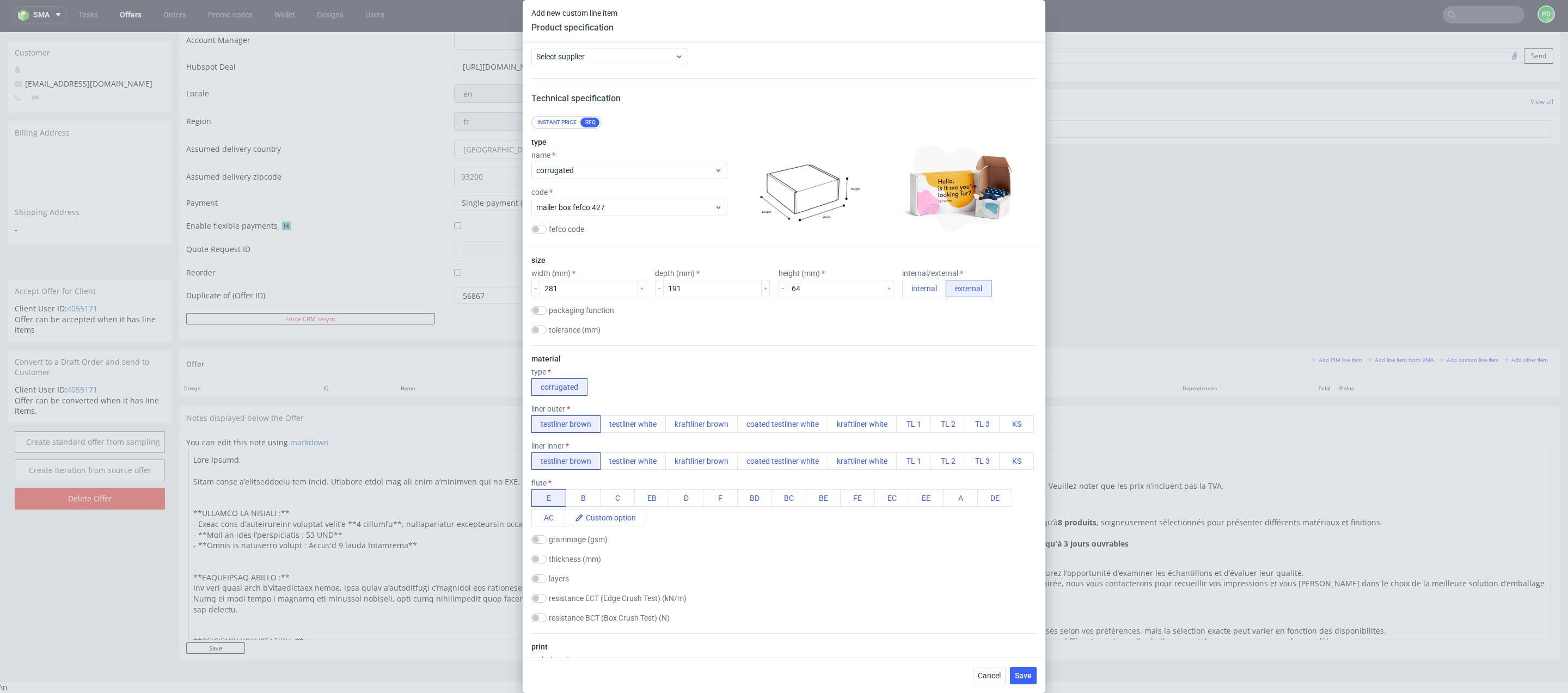
scroll to position [0, 0]
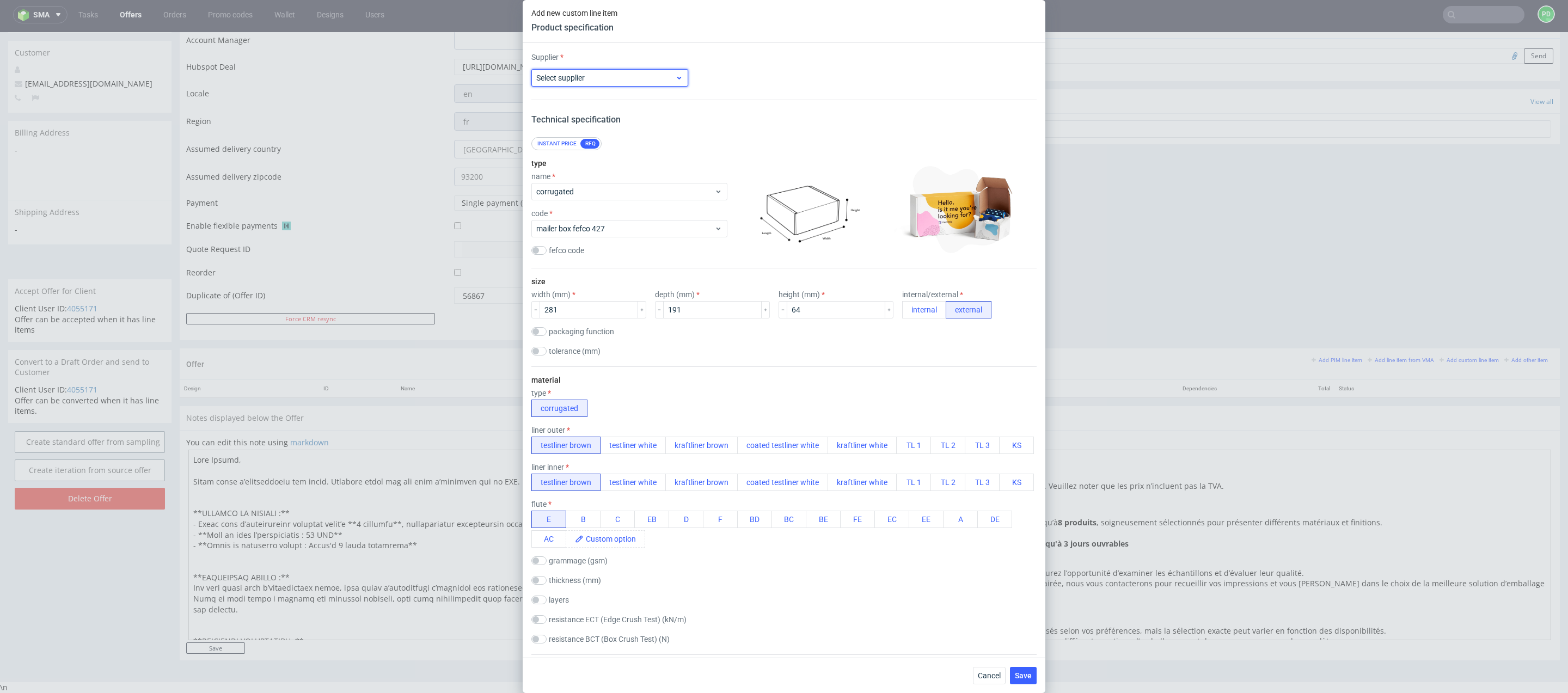
click at [678, 78] on use at bounding box center [680, 78] width 4 height 3
type input "cust"
click at [573, 105] on div "Custom" at bounding box center [610, 103] width 148 height 20
click at [778, 79] on input "text" at bounding box center [784, 78] width 157 height 18
type input "Custom"
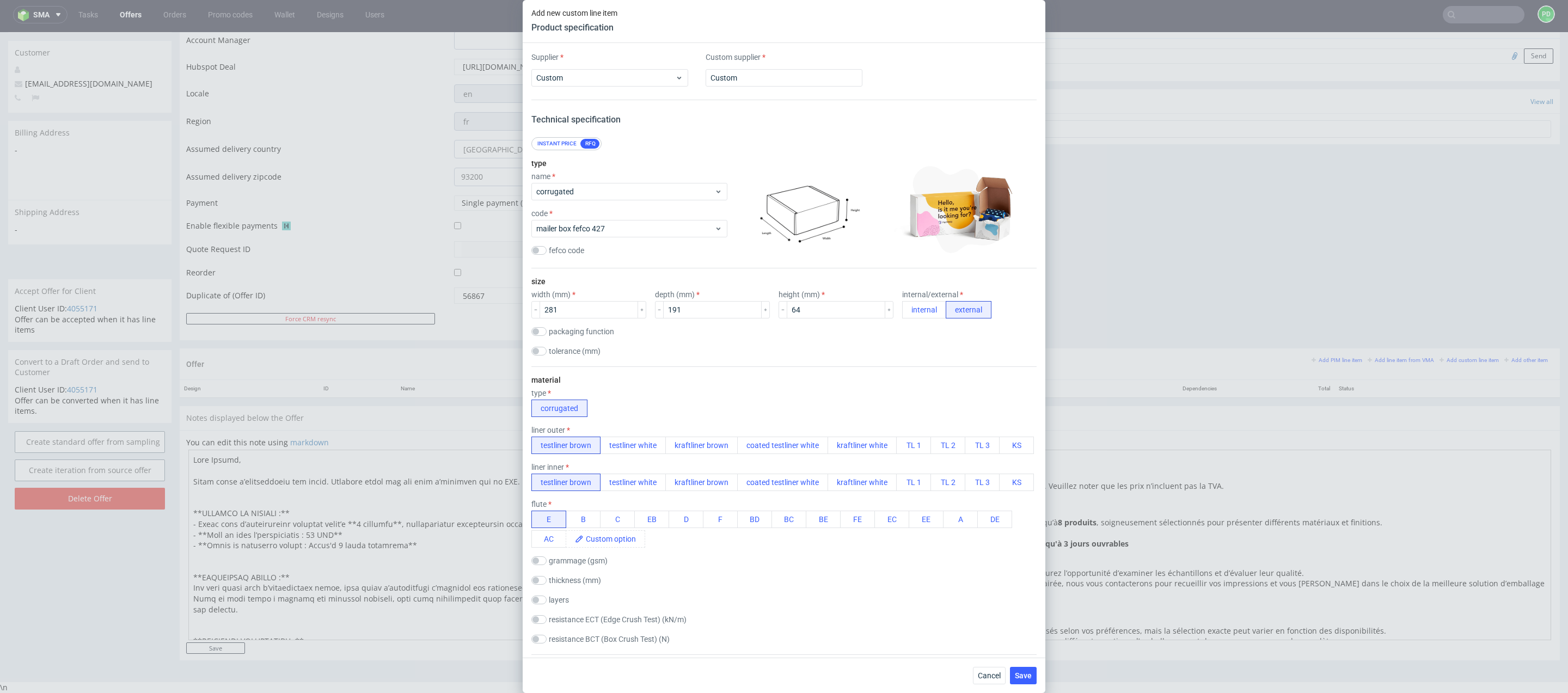
click at [728, 124] on div "Supplier Custom Custom supplier Custom Technical specification Instant price RF…" at bounding box center [784, 351] width 523 height 615
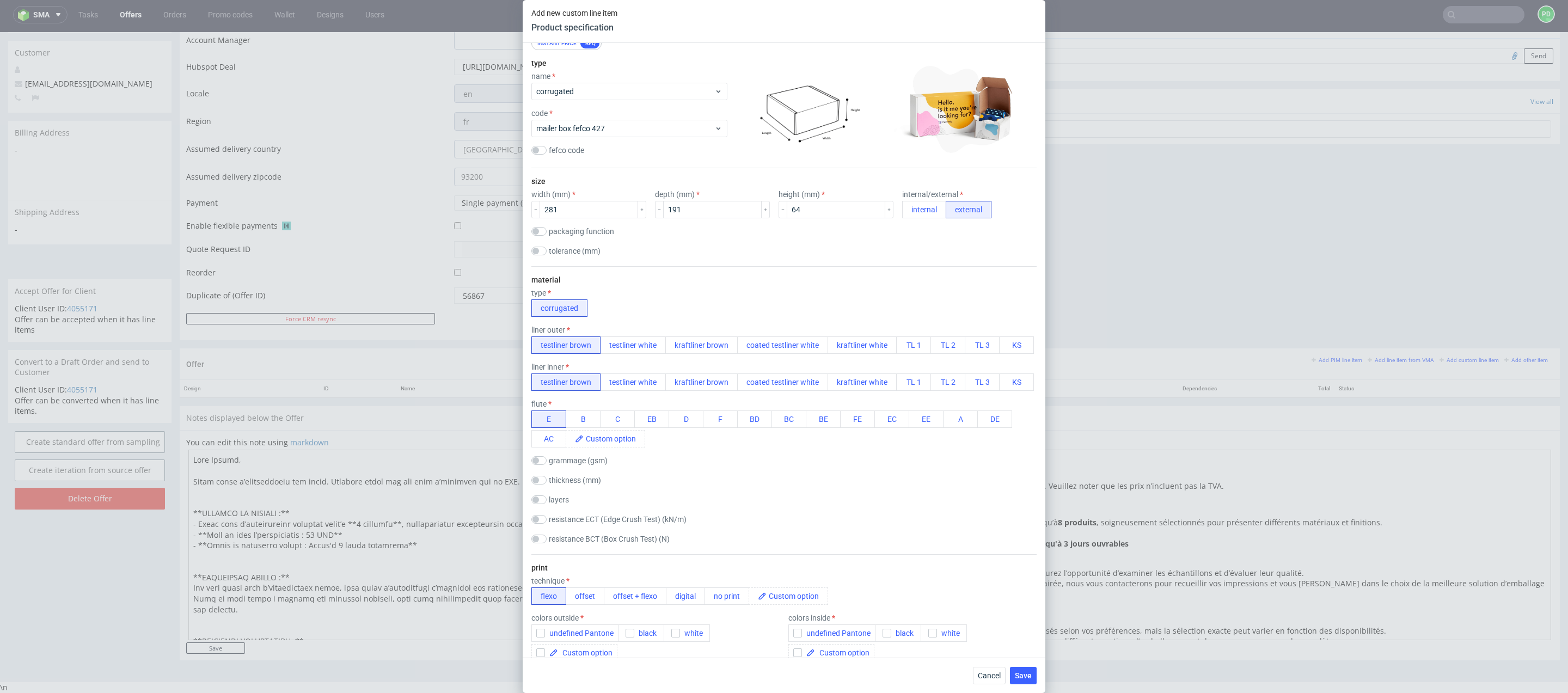
scroll to position [268, 0]
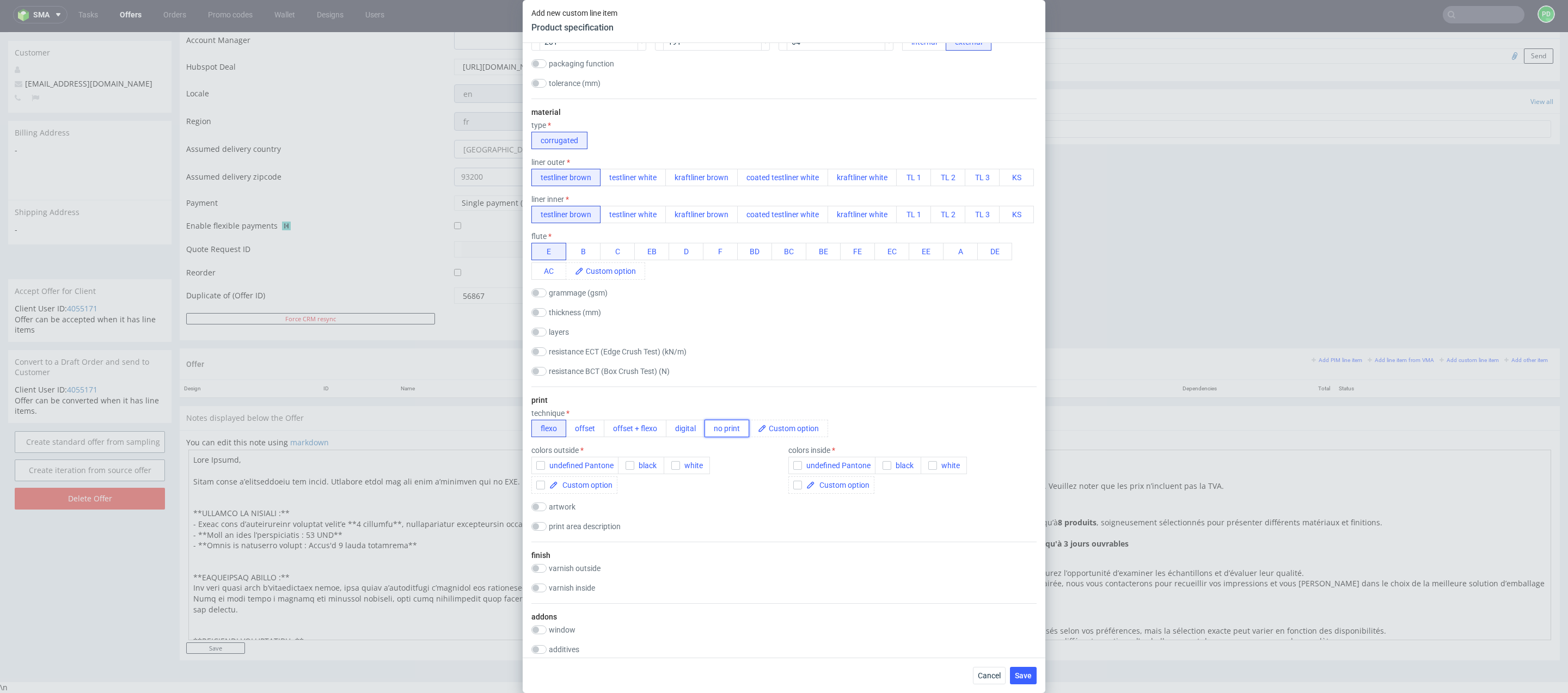
click at [726, 428] on button "no print" at bounding box center [726, 429] width 45 height 18
checkbox input "false"
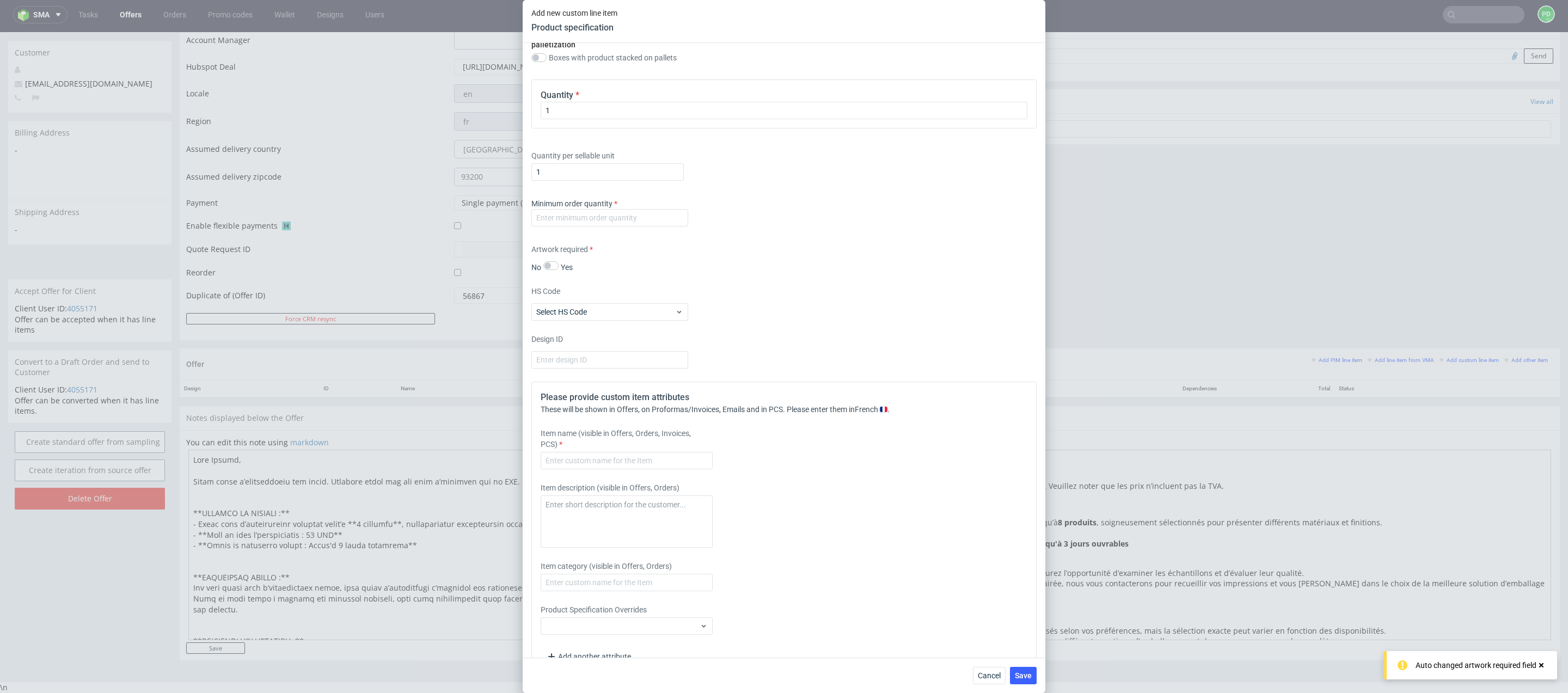
scroll to position [1112, 0]
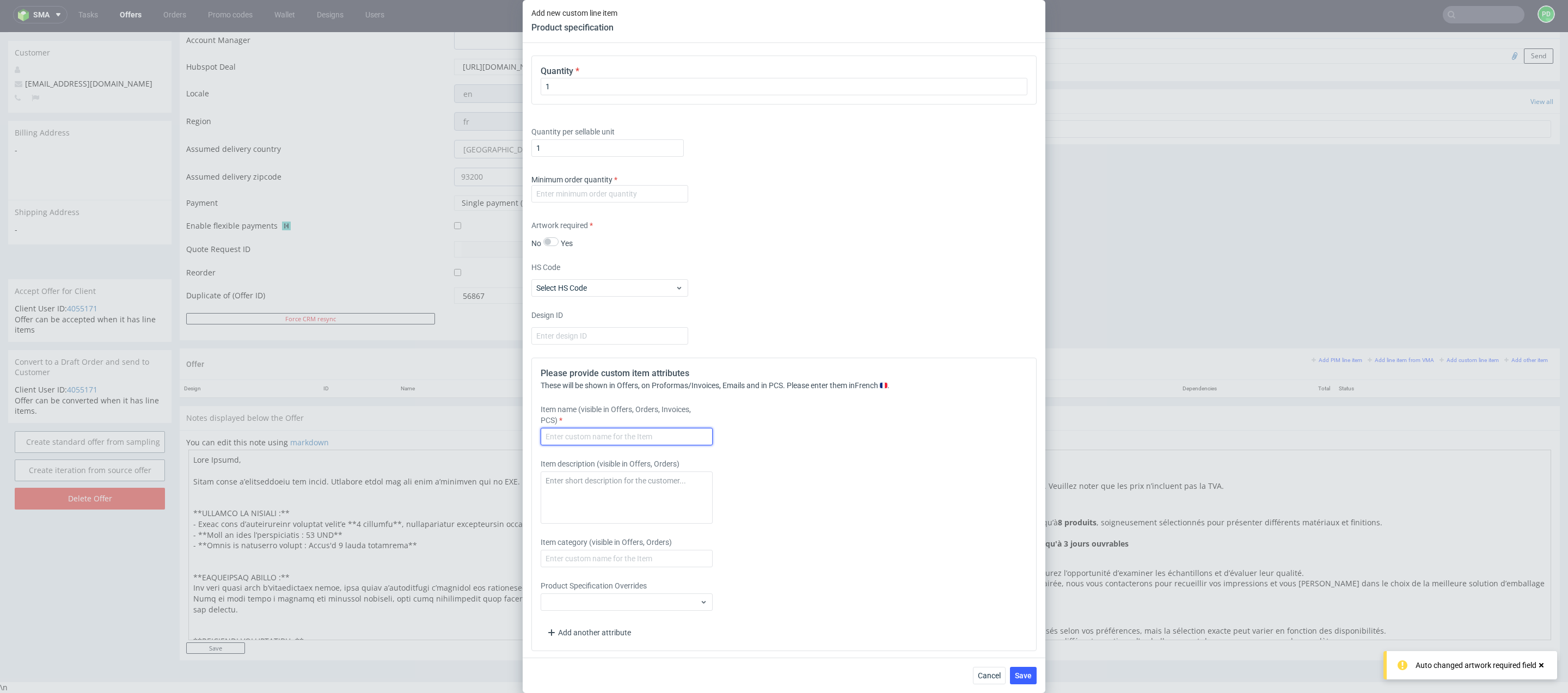
click at [651, 431] on input "text" at bounding box center [626, 437] width 172 height 18
paste input "26,5 x 18,5 x 6 cm"
type input "Boîte FEFCO 427 dimensions intérieures 26,5 x 18,5 x 6 cm"
click at [633, 481] on textarea at bounding box center [626, 497] width 172 height 52
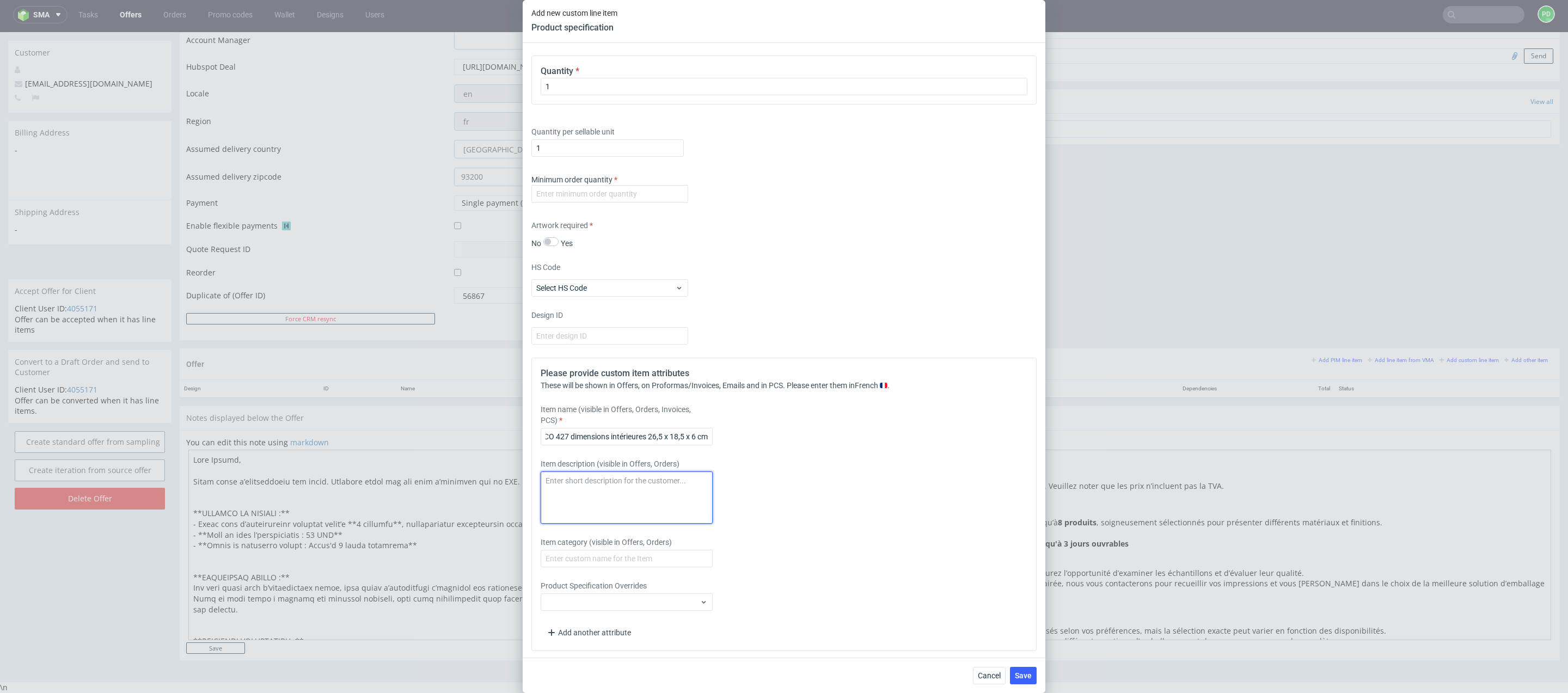
scroll to position [0, 0]
type textarea "Cannelure E"
click at [809, 481] on div "Item description (visible in Offers, Orders) Cannelure E" at bounding box center [721, 491] width 361 height 65
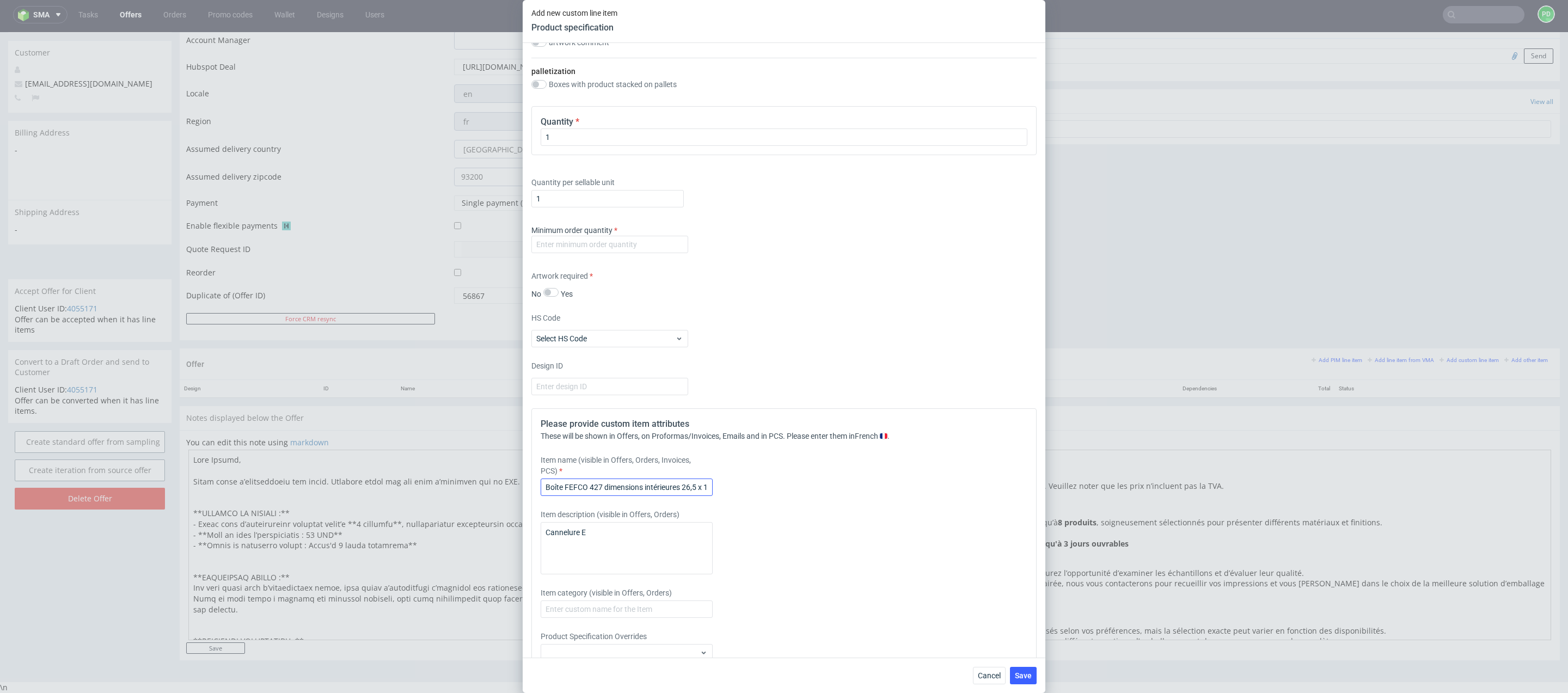
scroll to position [1057, 0]
click at [617, 241] on input "number" at bounding box center [610, 249] width 157 height 18
type input "1"
click at [748, 299] on div "Artwork required No Yes" at bounding box center [784, 289] width 505 height 29
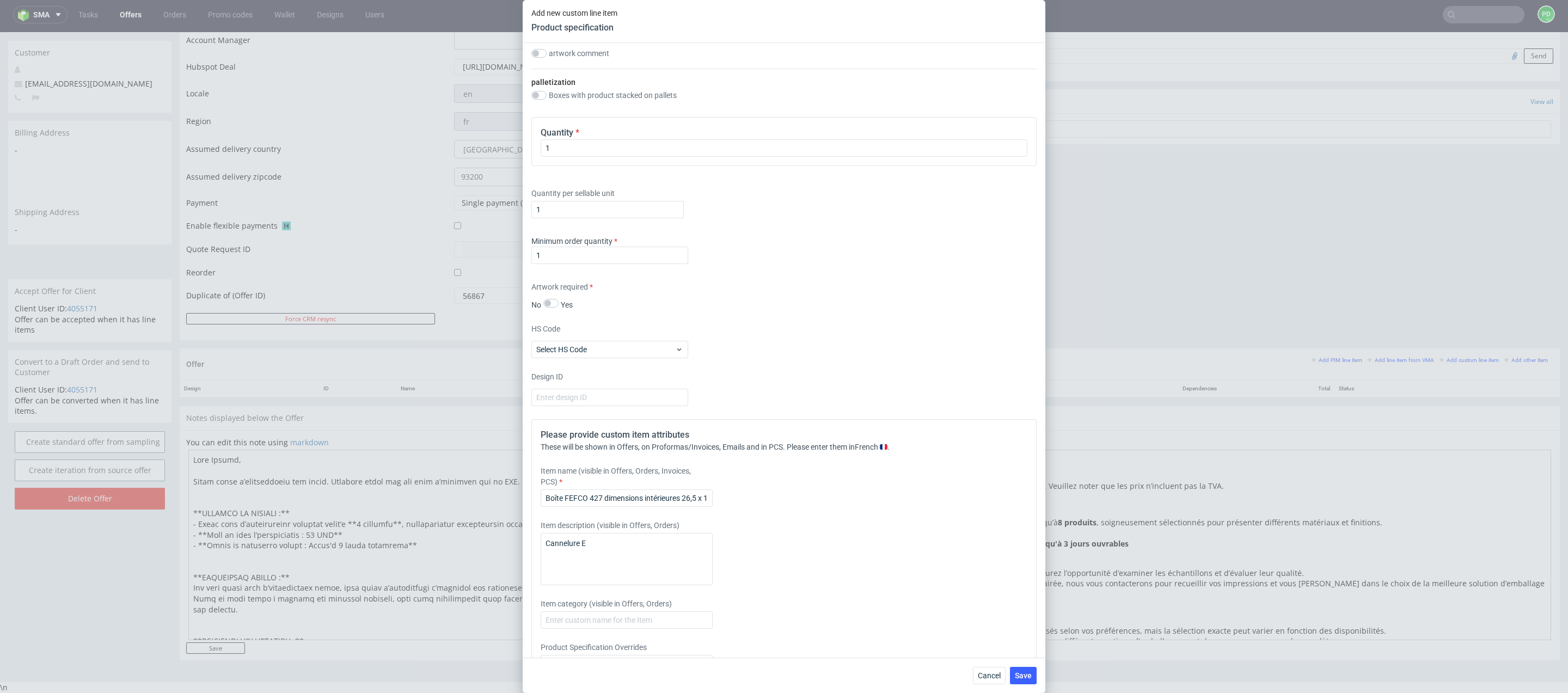
scroll to position [1112, 0]
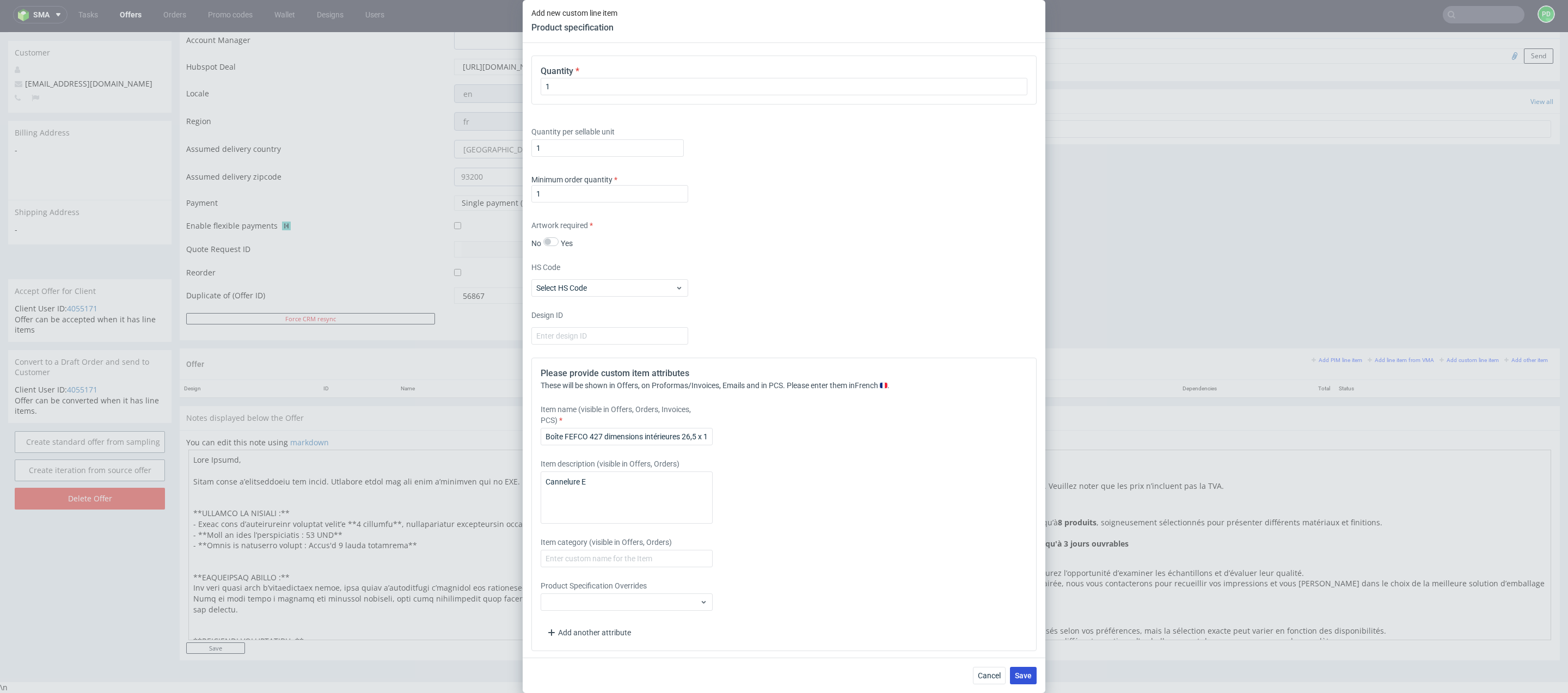
click at [1020, 672] on span "Save" at bounding box center [1023, 675] width 17 height 7
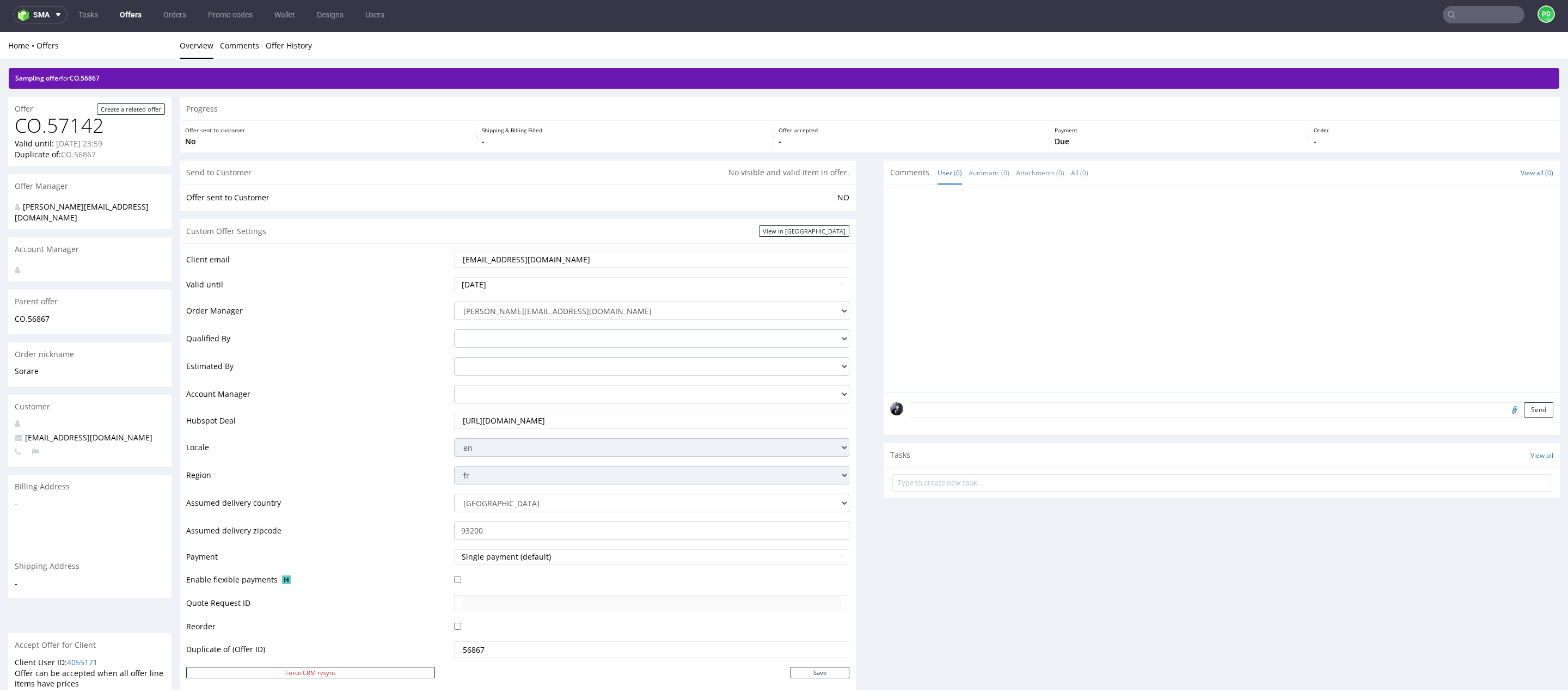
scroll to position [379, 0]
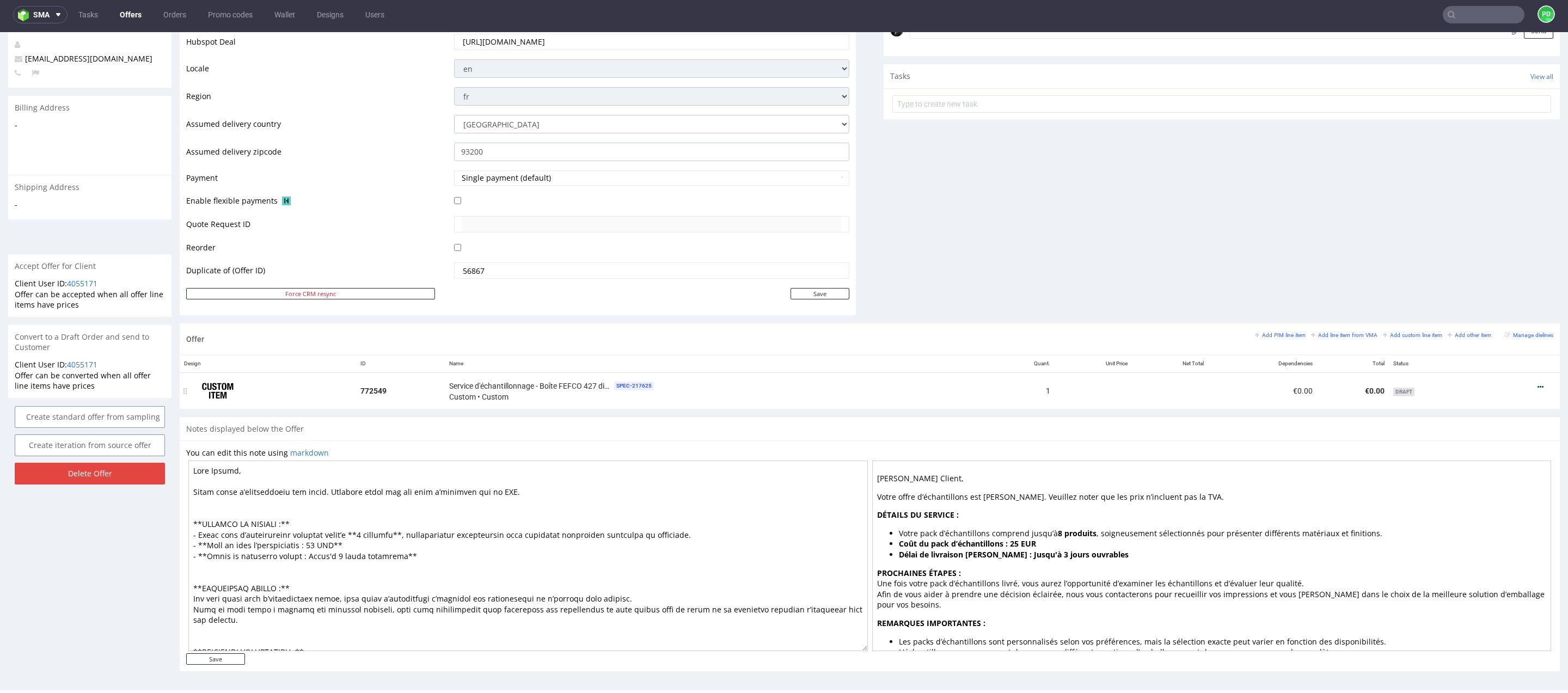
click at [1537, 384] on icon at bounding box center [1540, 387] width 6 height 7
click at [1495, 318] on span "Duplicate Item" at bounding box center [1491, 323] width 88 height 11
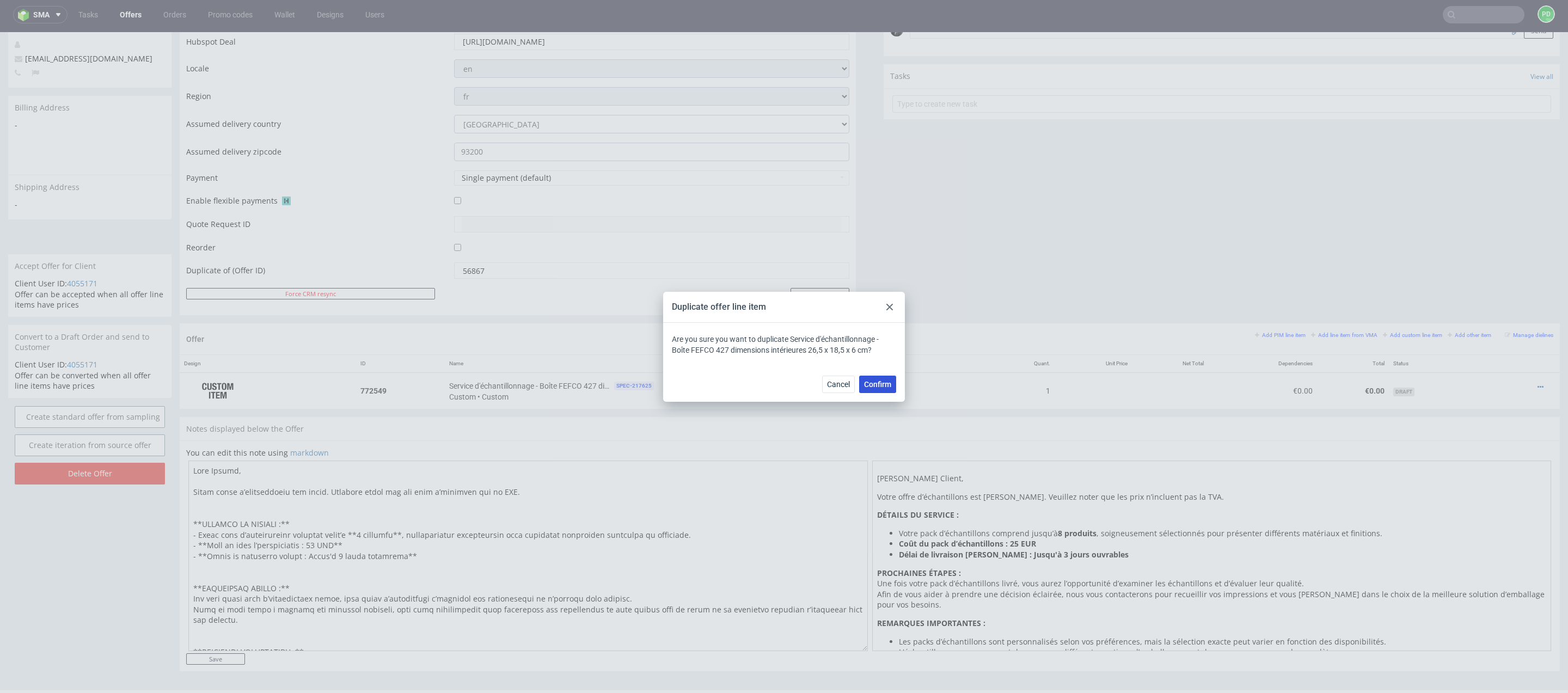
click at [894, 381] on button "Confirm" at bounding box center [877, 384] width 37 height 18
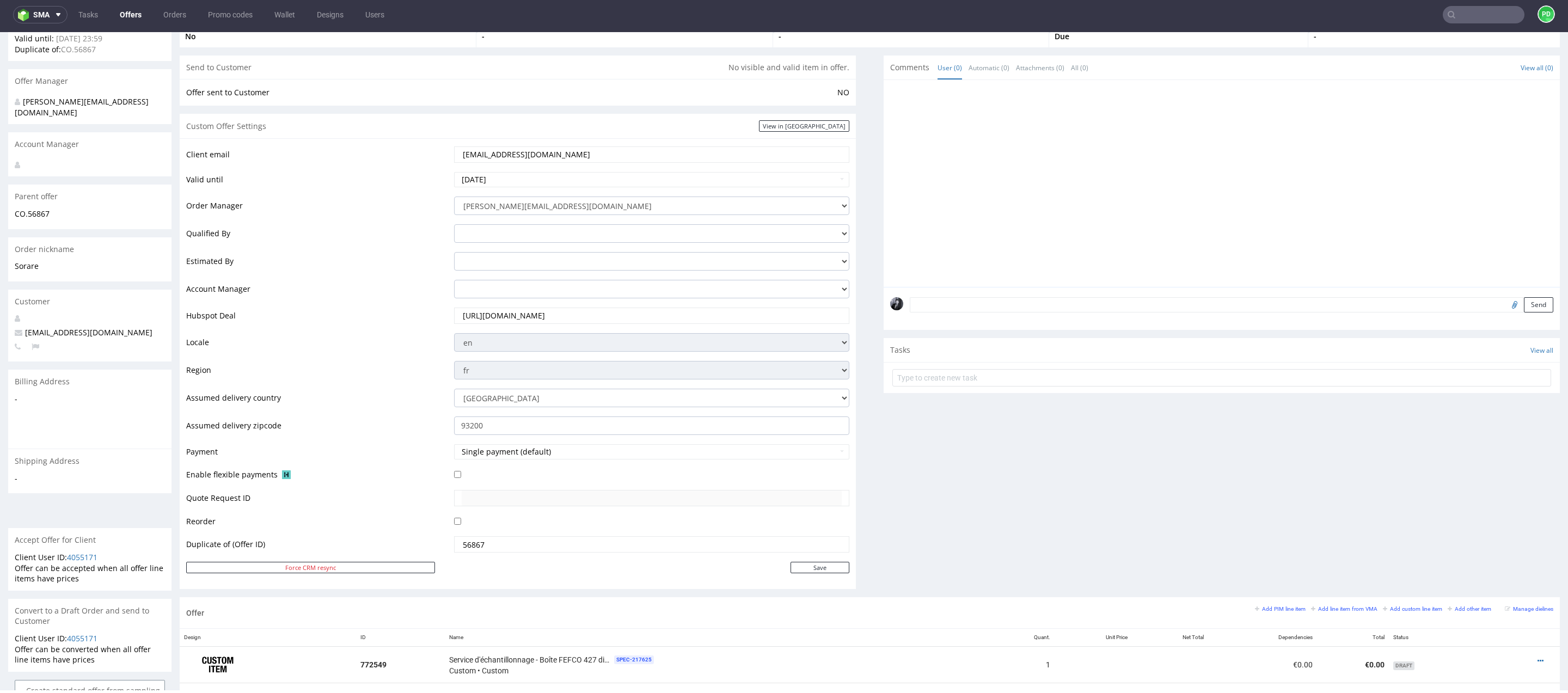
scroll to position [415, 0]
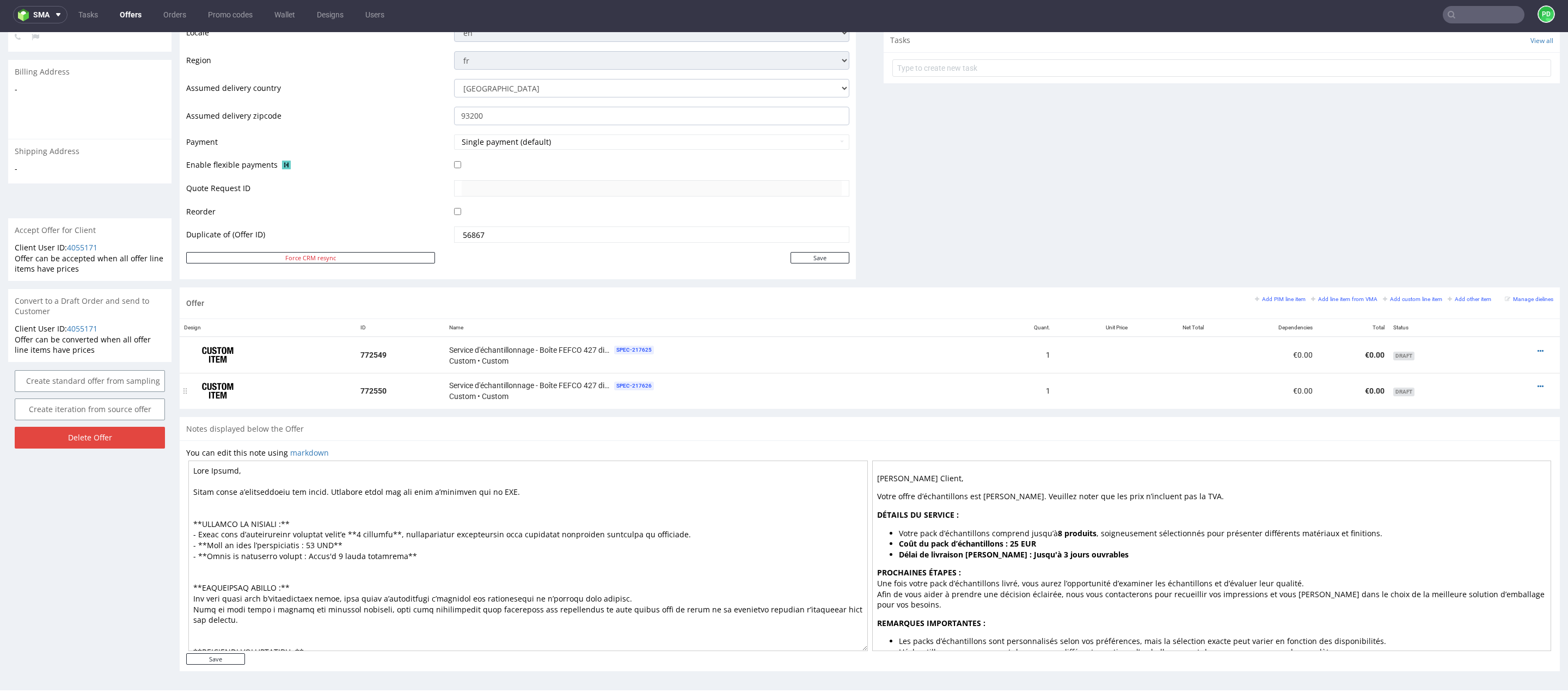
click at [1531, 384] on div at bounding box center [1523, 386] width 52 height 11
click at [1537, 384] on icon at bounding box center [1540, 386] width 6 height 7
click at [1498, 266] on span "Edit item specification" at bounding box center [1491, 264] width 88 height 11
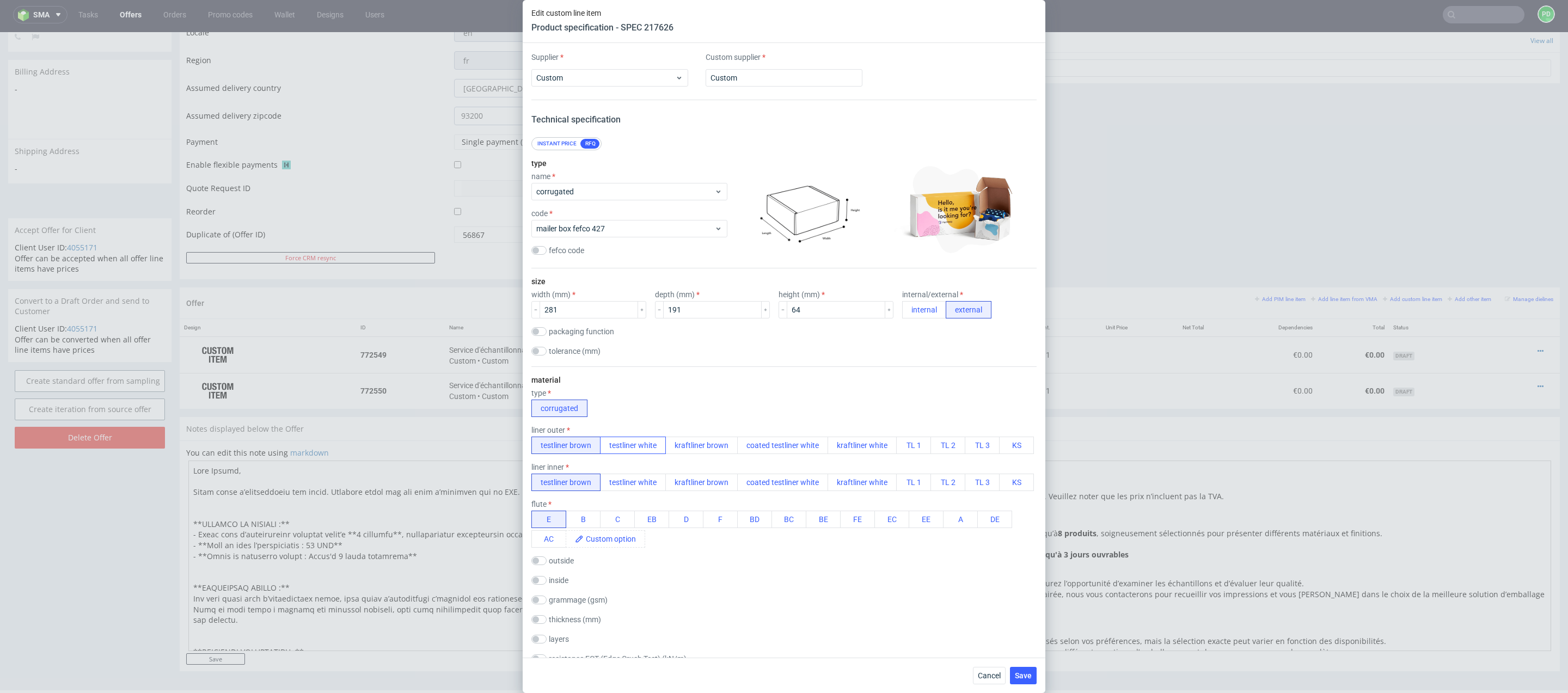
scroll to position [1112, 0]
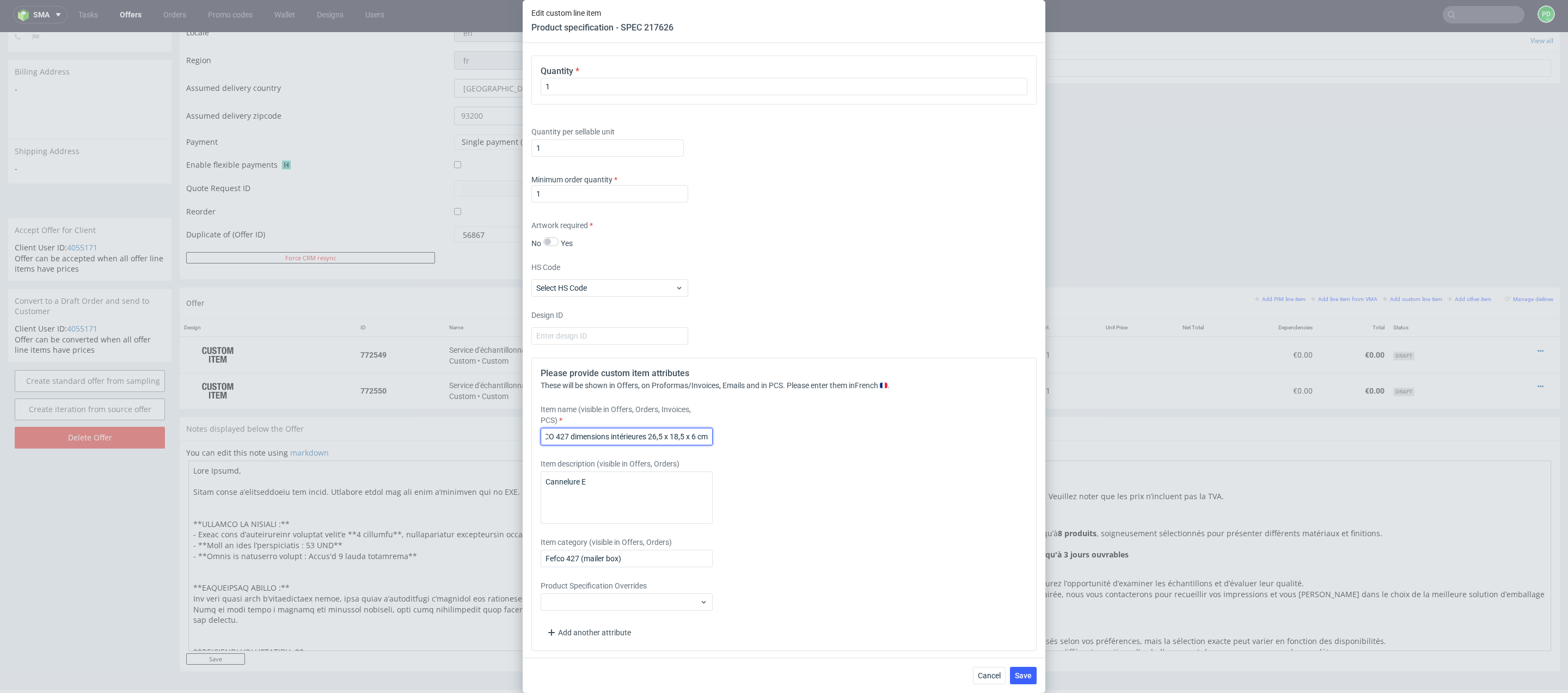
drag, startPoint x: 683, startPoint y: 437, endPoint x: 776, endPoint y: 441, distance: 93.1
click at [776, 441] on div "Item name (visible in Offers, Orders, Invoices, PCS) Boîte FEFCO 427 dimensions…" at bounding box center [721, 425] width 361 height 41
paste input "34 x 28 x 3"
type input "Boîte FEFCO 427 dimensions intérieures 34 x 28 x 3 cm"
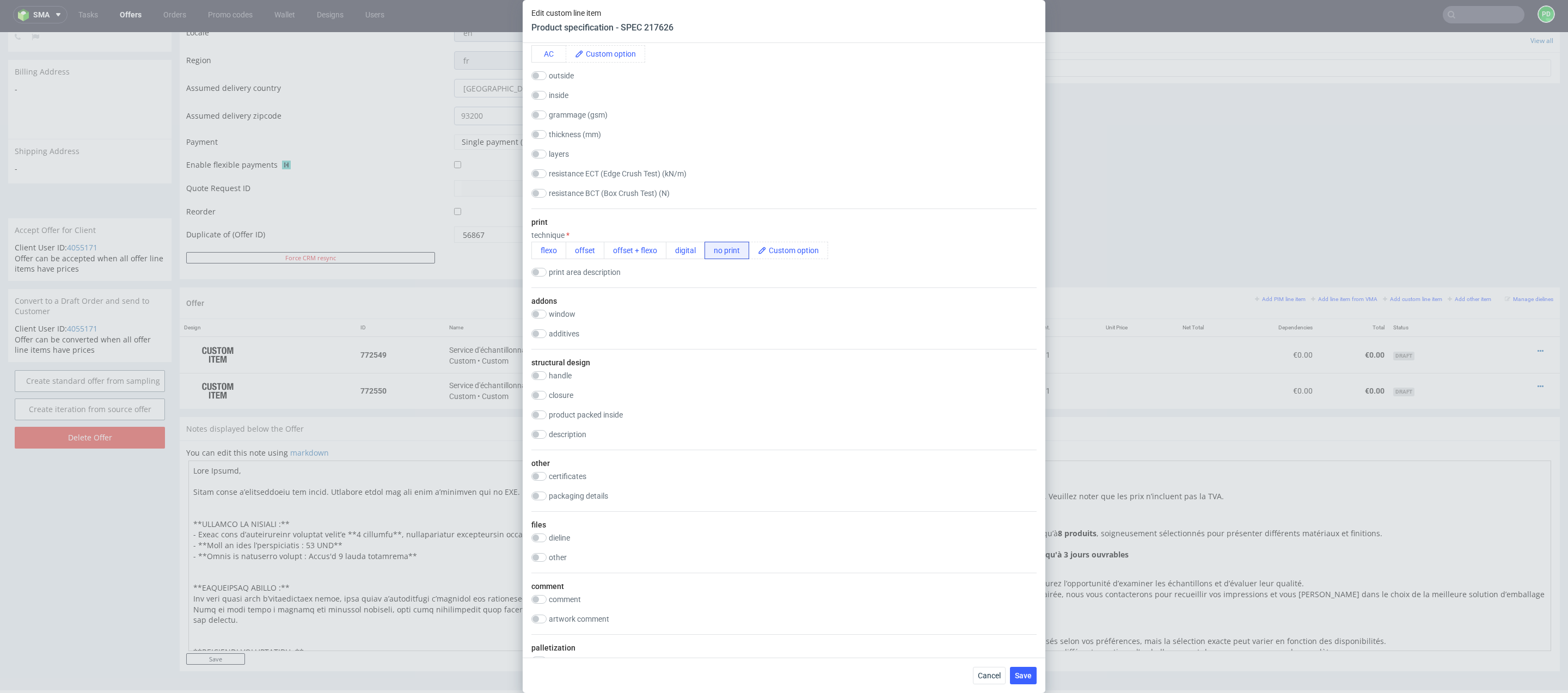
scroll to position [0, 0]
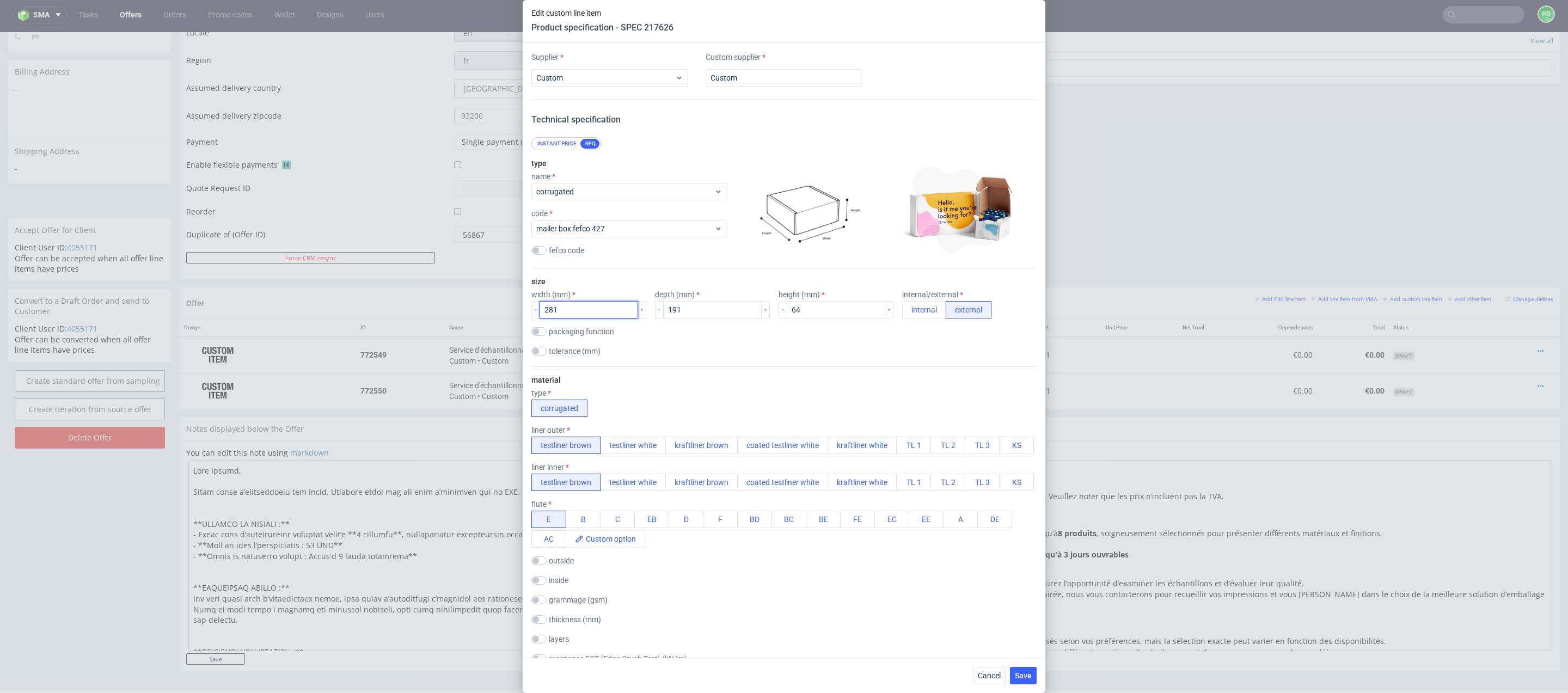
drag, startPoint x: 592, startPoint y: 309, endPoint x: 494, endPoint y: 309, distance: 98.0
click at [494, 309] on div "Edit custom line item Product specification - SPEC 217626 Supplier Custom Custo…" at bounding box center [784, 346] width 1568 height 693
type input "356"
drag, startPoint x: 711, startPoint y: 310, endPoint x: 593, endPoint y: 310, distance: 118.0
click at [593, 310] on div "width (mm) 356 depth (mm) 191 height (mm) 64 internal/external internal external" at bounding box center [784, 304] width 505 height 29
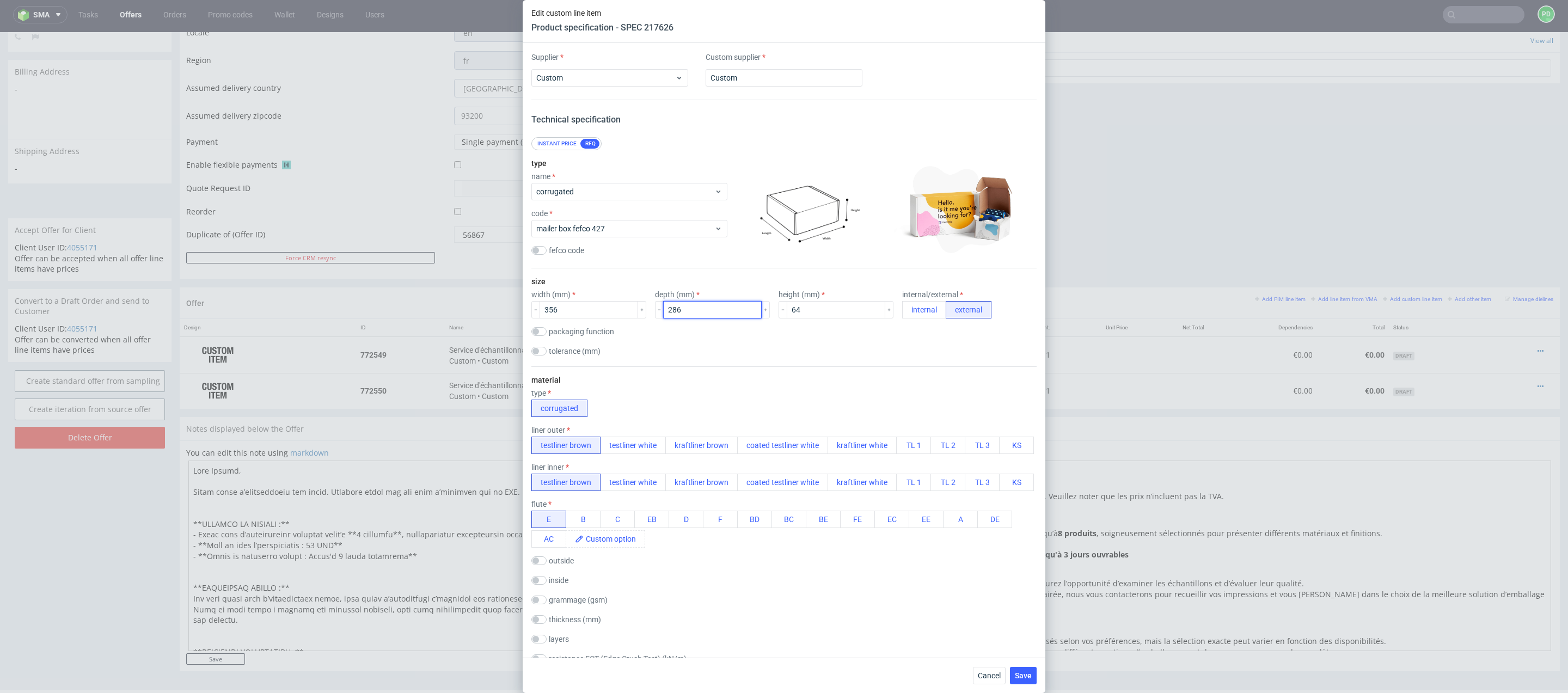
type input "286"
drag, startPoint x: 824, startPoint y: 306, endPoint x: 661, endPoint y: 308, distance: 163.0
click at [661, 308] on div "width (mm) 356 depth (mm) 286 height (mm) 64 internal/external internal external" at bounding box center [784, 304] width 505 height 29
type input "34"
click at [746, 368] on div "material type corrugated liner outer testliner brown testliner white kraftliner…" at bounding box center [784, 530] width 505 height 327
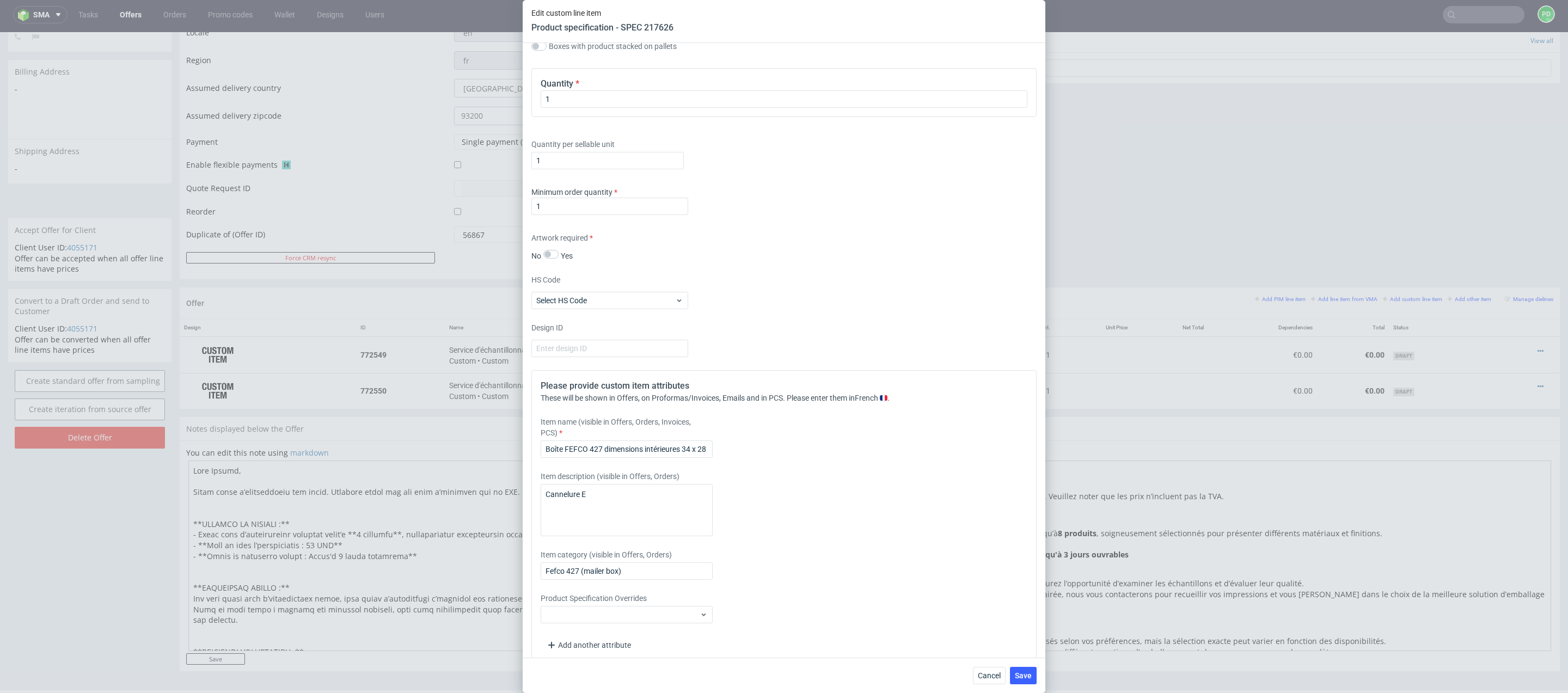
scroll to position [1112, 0]
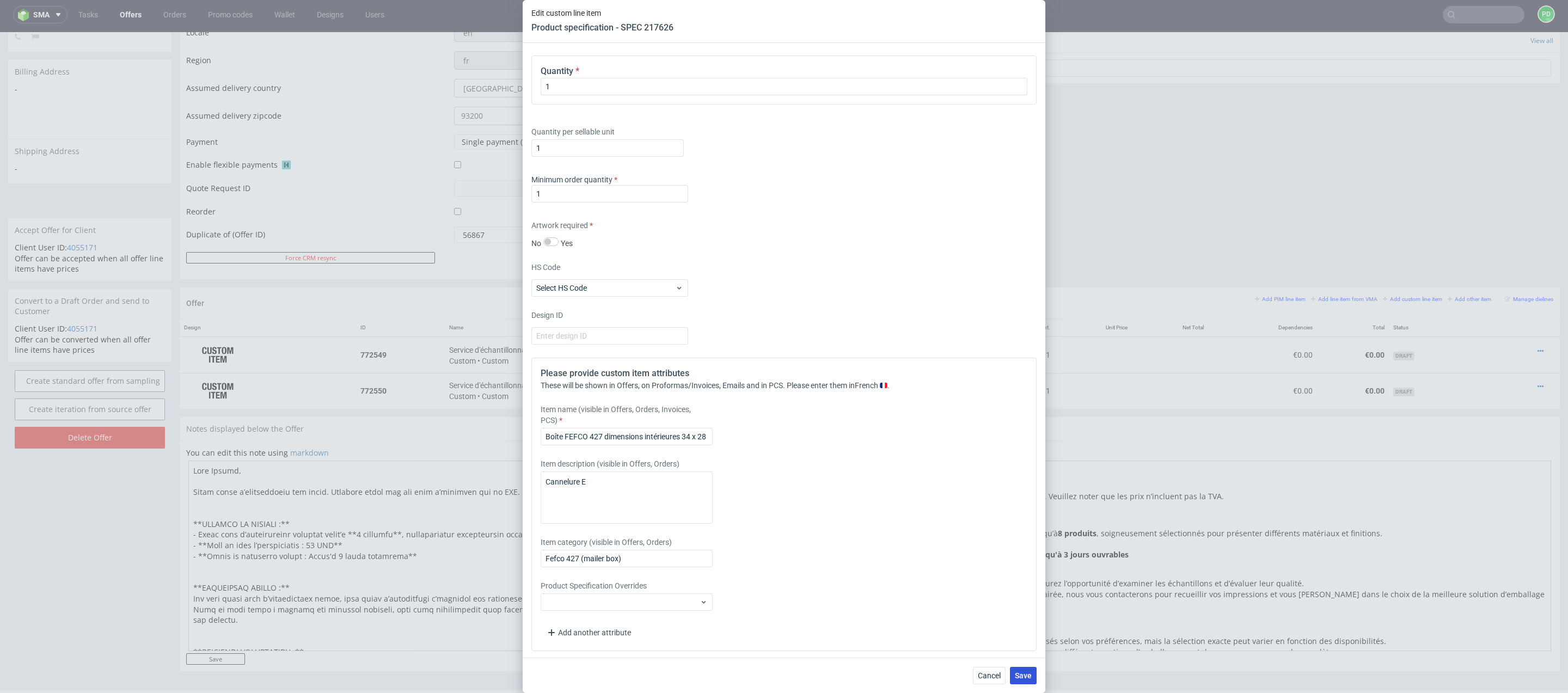
click at [1029, 678] on span "Save" at bounding box center [1023, 675] width 17 height 7
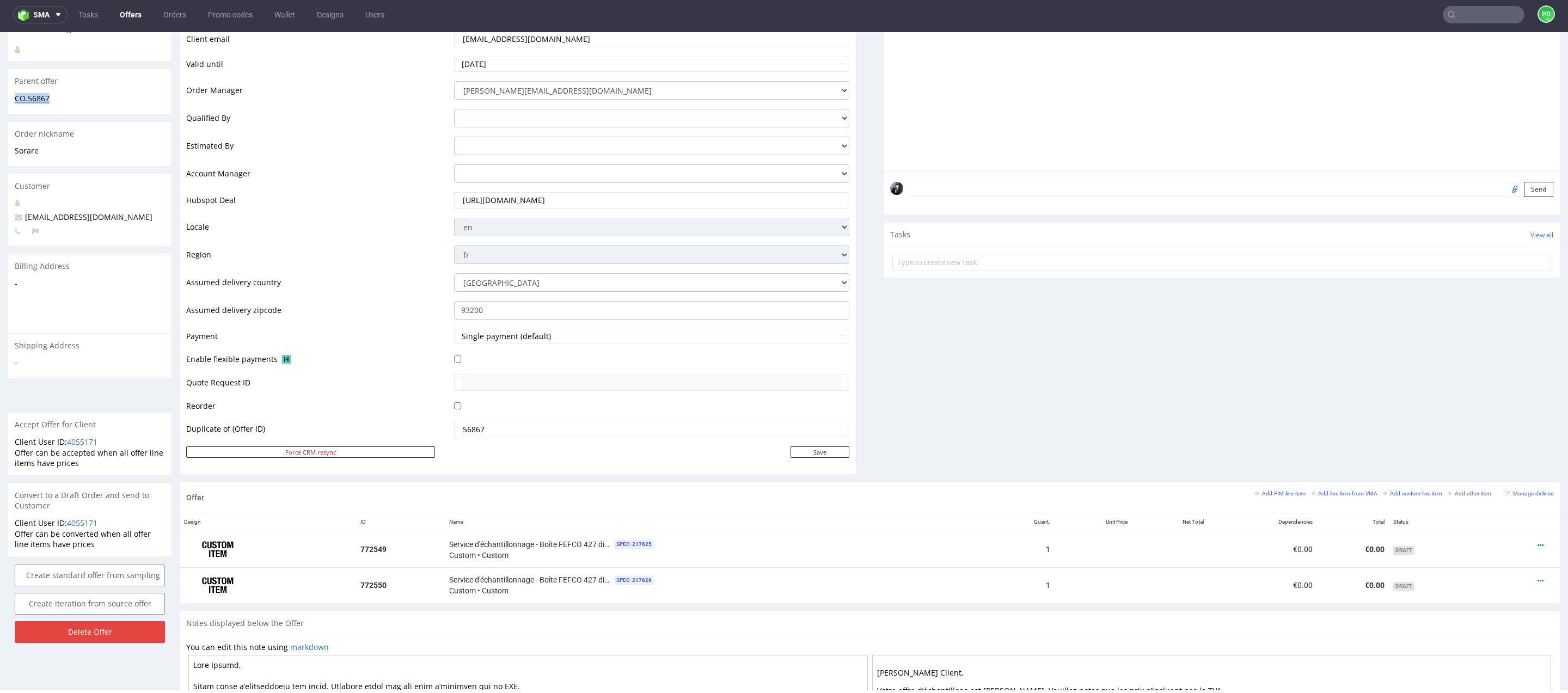
scroll to position [415, 0]
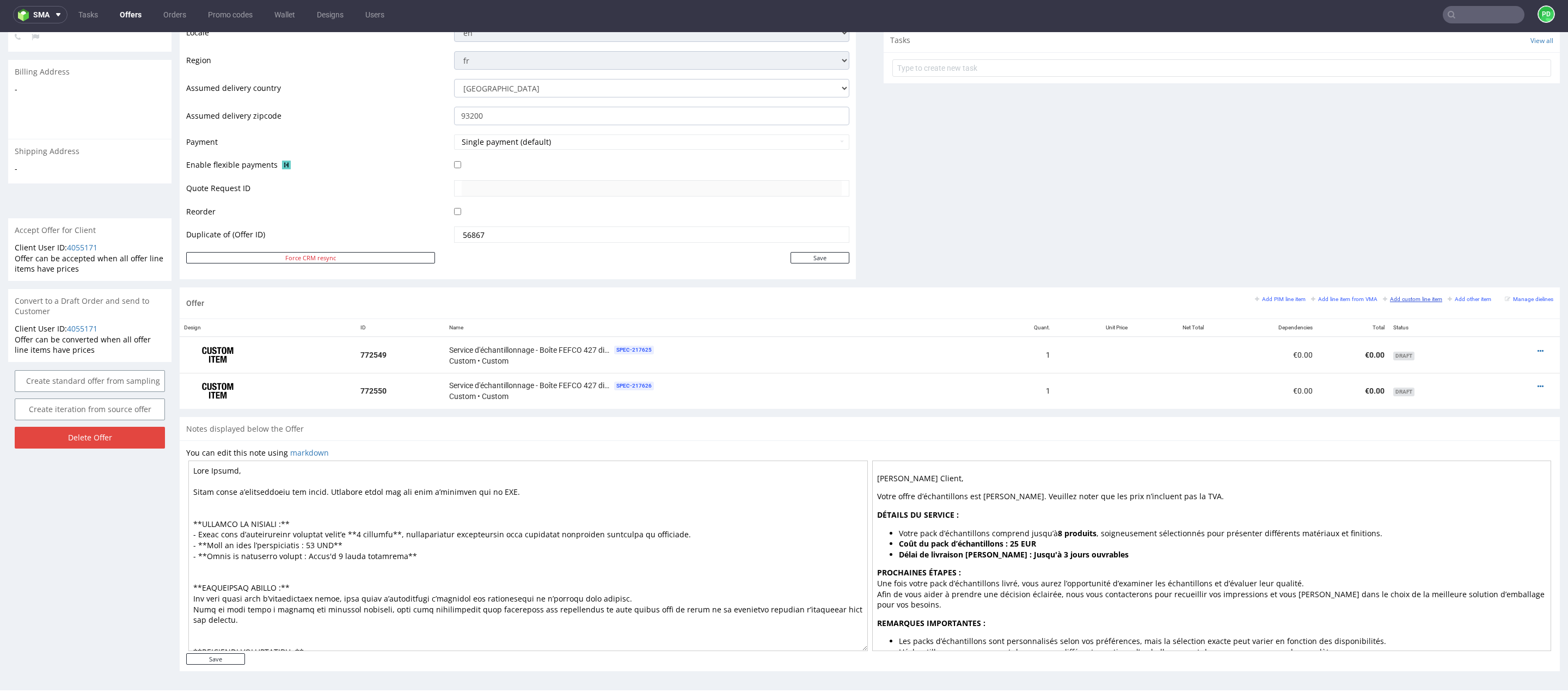
click at [1402, 299] on small "Add custom line item" at bounding box center [1412, 299] width 59 height 6
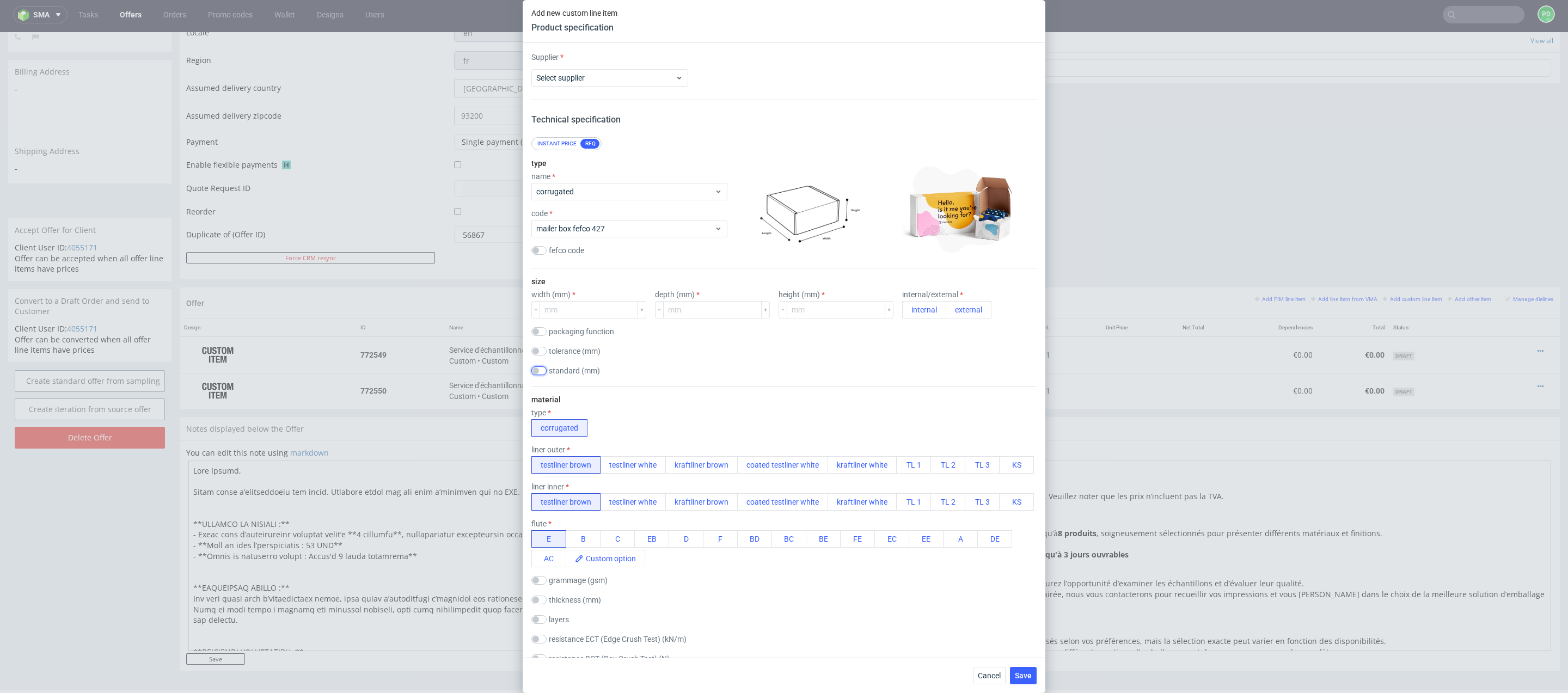
click at [536, 367] on input "checkbox" at bounding box center [539, 371] width 15 height 9
checkbox input "true"
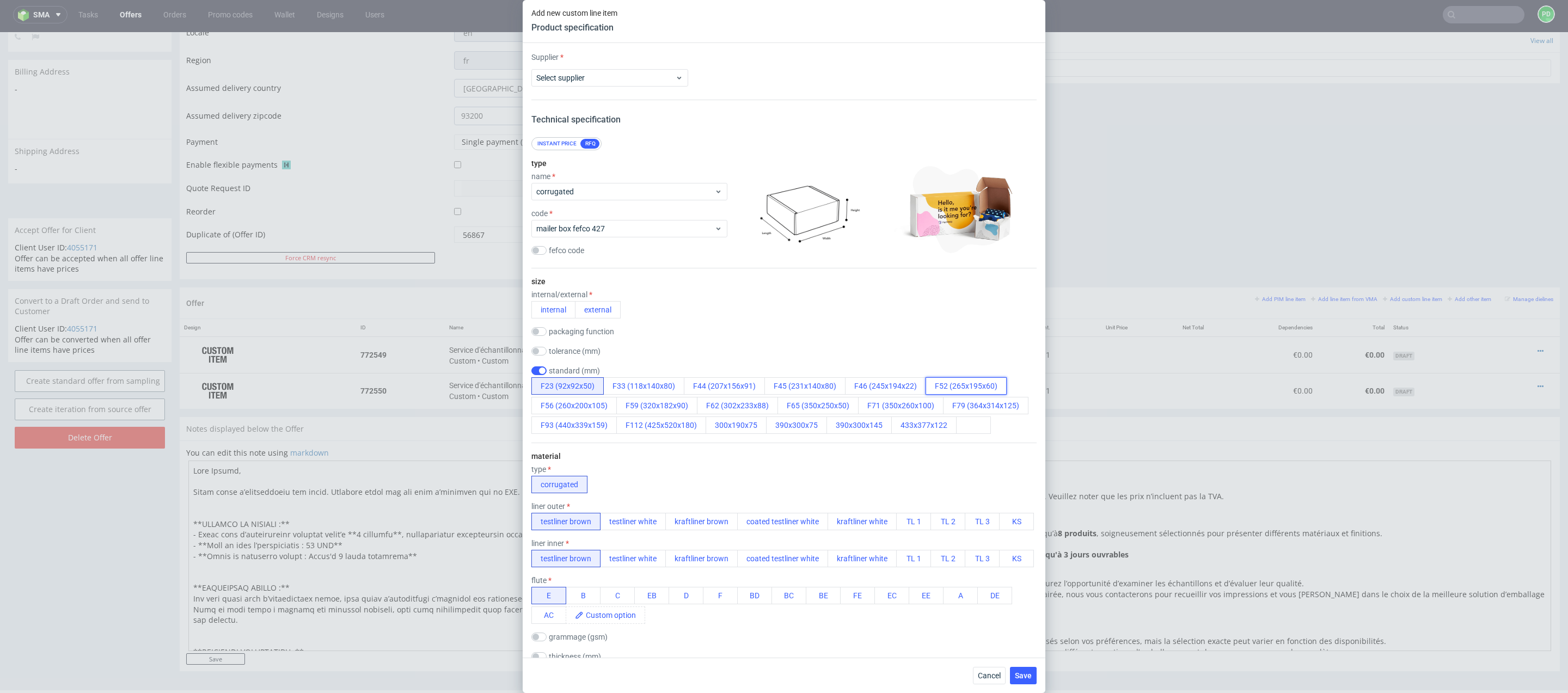
click at [962, 390] on button "F52 (265x195x60)" at bounding box center [965, 386] width 81 height 18
click at [598, 309] on button "external" at bounding box center [597, 310] width 45 height 18
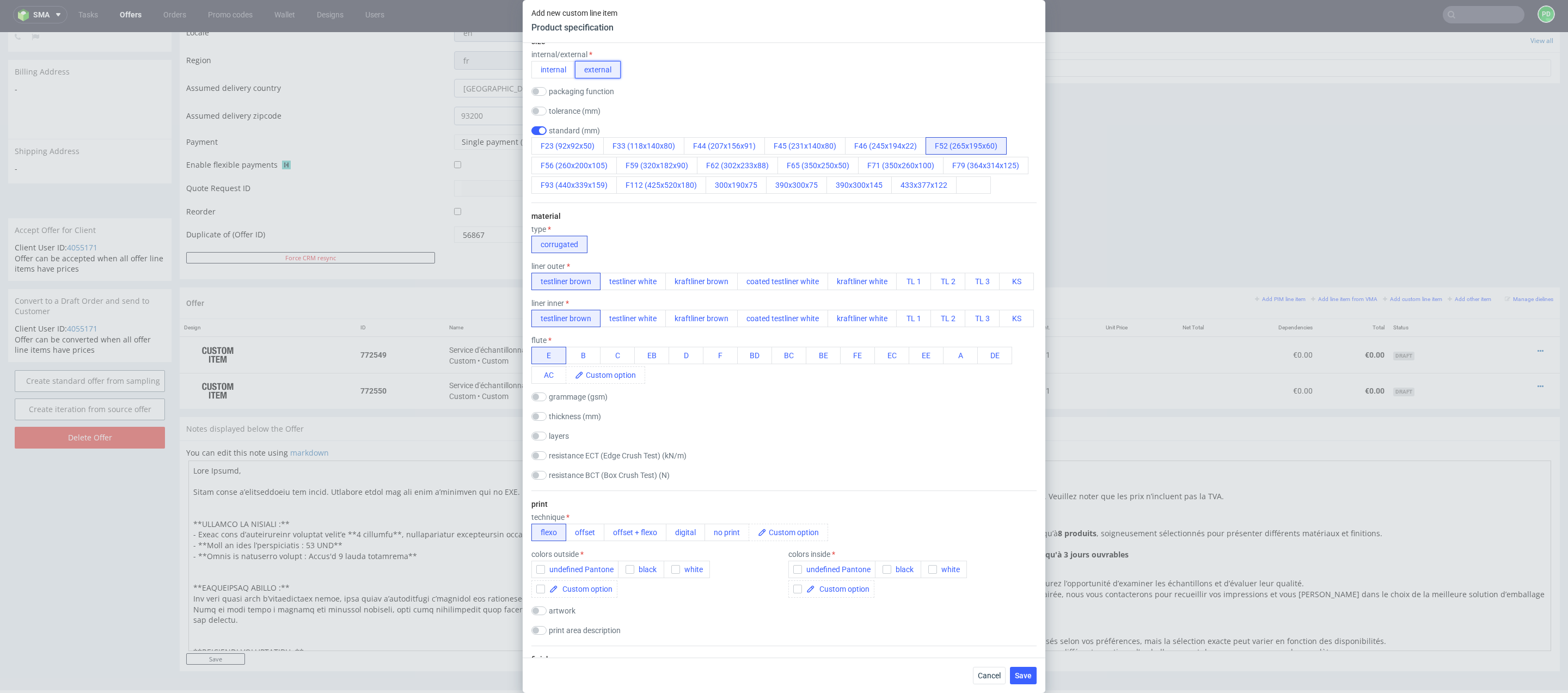
scroll to position [241, 0]
click at [712, 536] on button "no print" at bounding box center [726, 532] width 45 height 18
checkbox input "false"
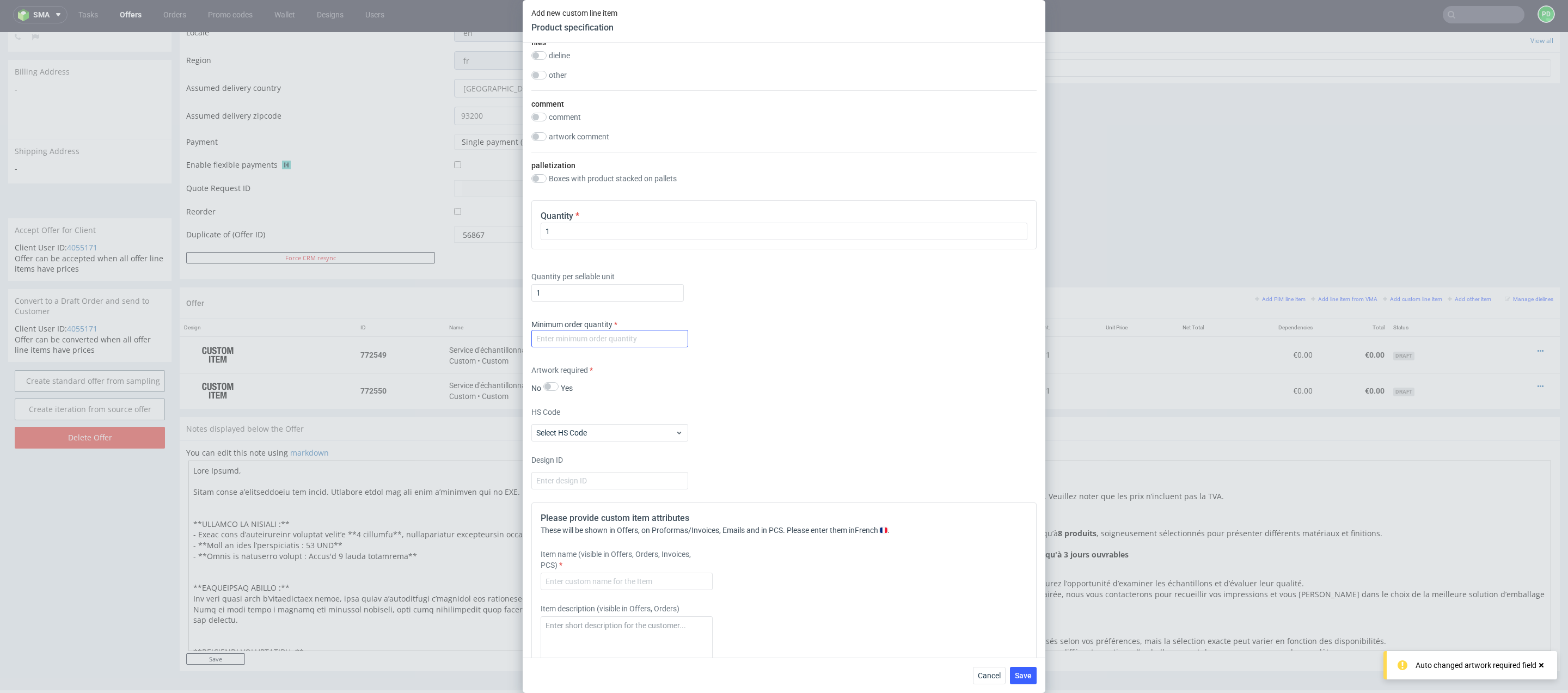
scroll to position [1044, 0]
click at [619, 337] on input "number" at bounding box center [610, 338] width 157 height 18
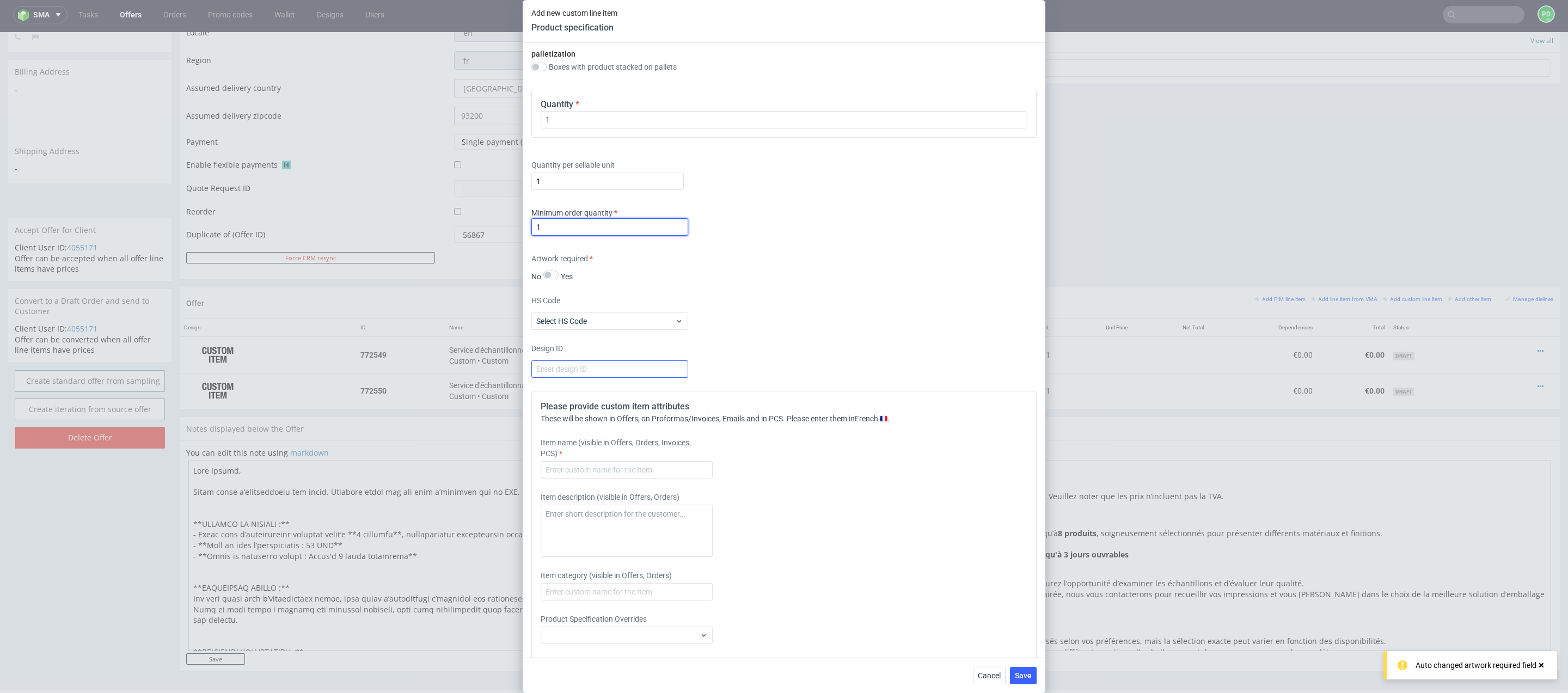
scroll to position [1156, 0]
type input "1"
click at [629, 466] on input "text" at bounding box center [626, 469] width 172 height 18
type input "Boîte d'expédition standard F52"
click at [729, 491] on div "Item description (visible in Offers, Orders)" at bounding box center [721, 523] width 361 height 65
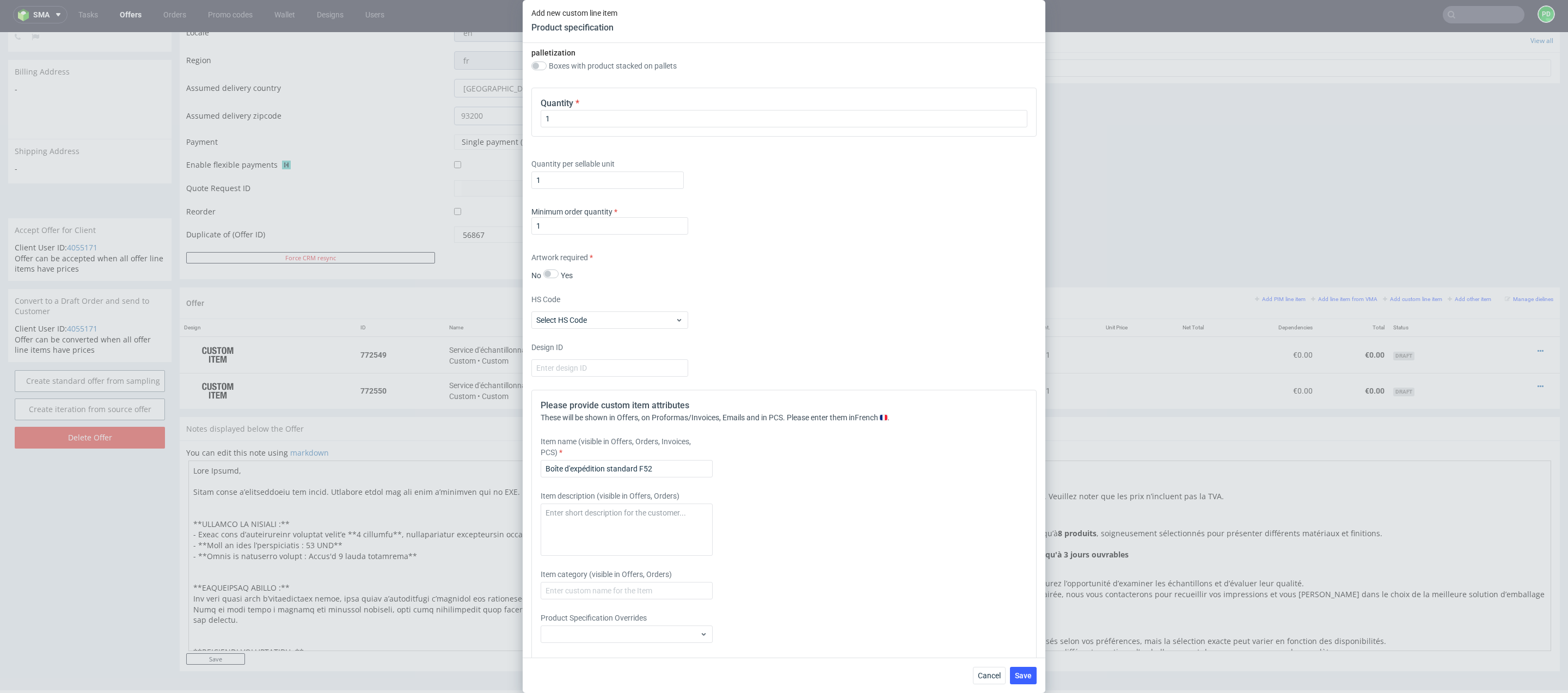
scroll to position [1189, 0]
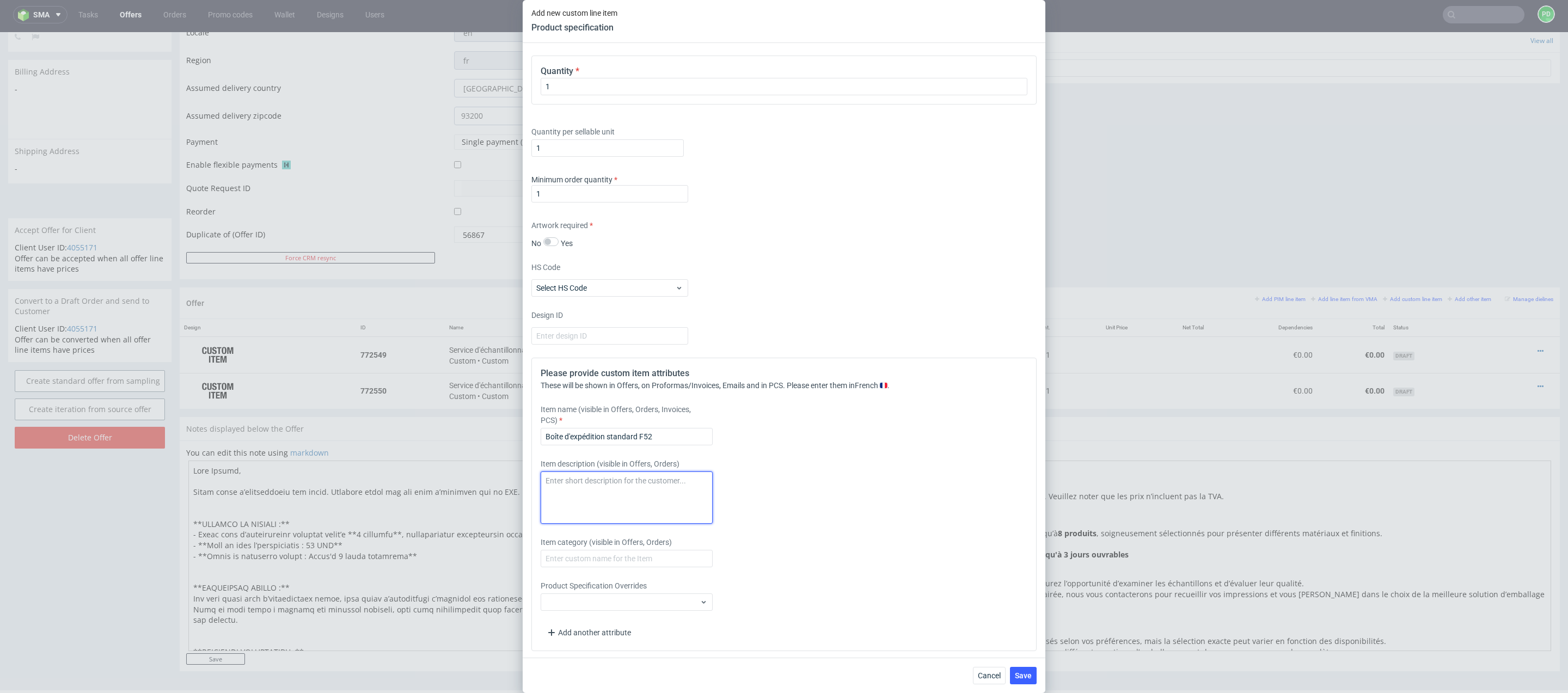
click at [669, 477] on textarea at bounding box center [626, 497] width 172 height 52
type textarea "Cannelure E"
click at [1021, 677] on span "Save" at bounding box center [1023, 675] width 17 height 7
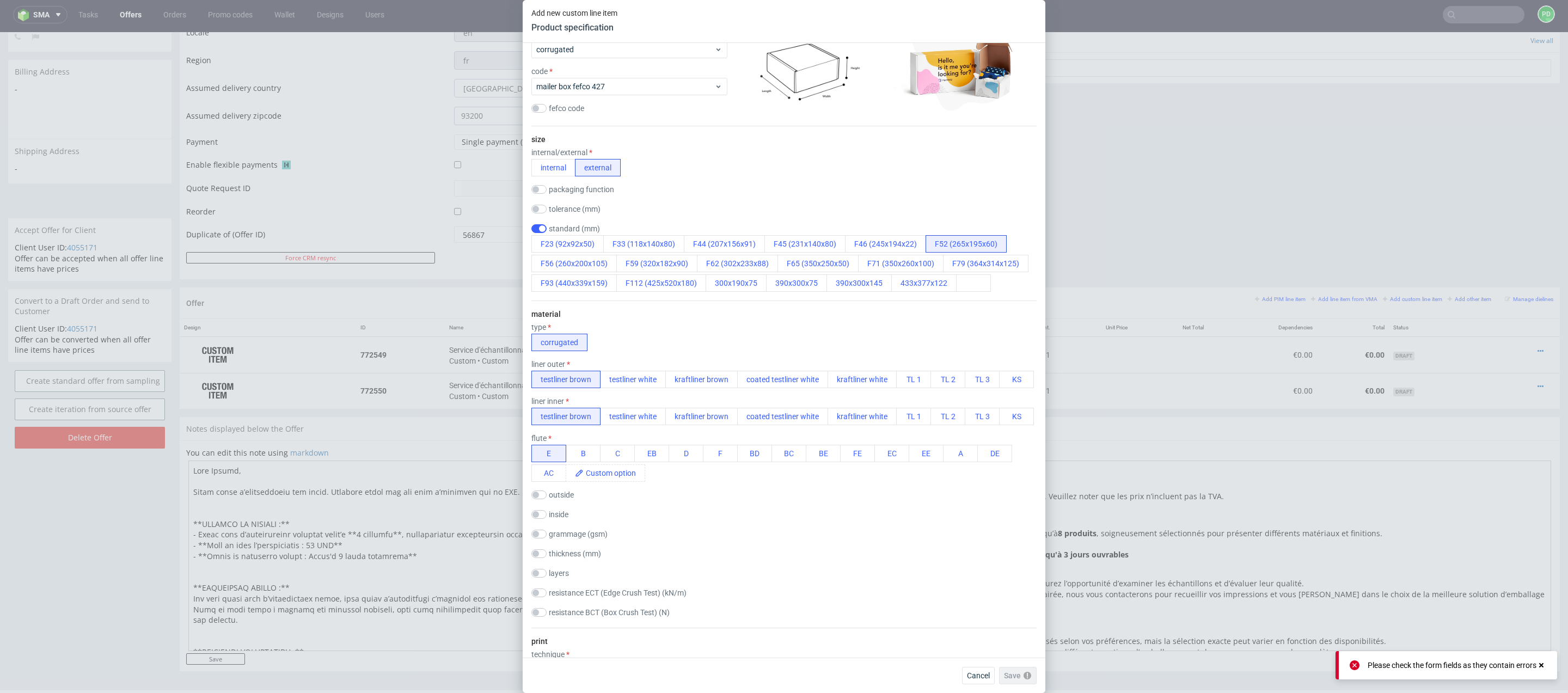
scroll to position [0, 0]
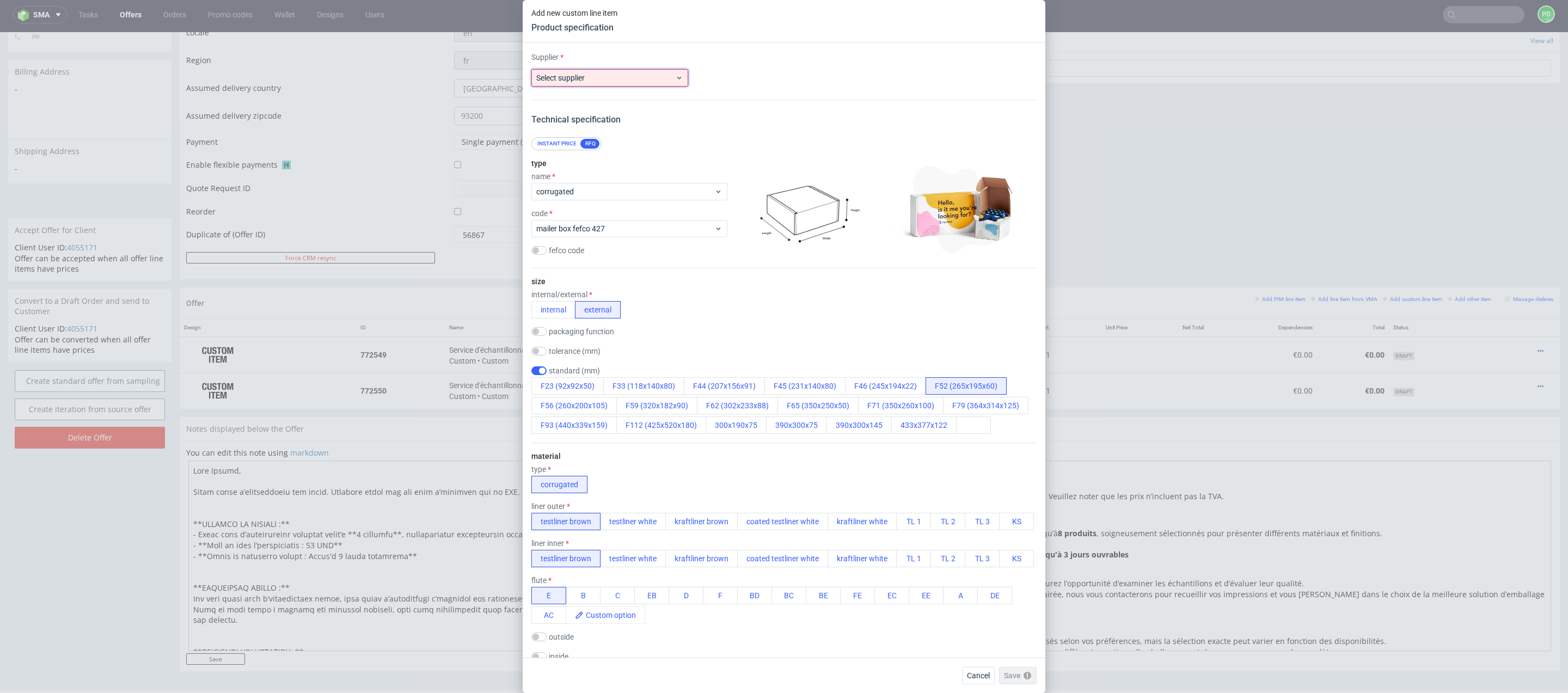
click at [633, 86] on div "Select supplier" at bounding box center [610, 78] width 157 height 18
type input "Custo"
click at [602, 101] on div "Custom" at bounding box center [610, 103] width 148 height 20
click at [780, 83] on input "text" at bounding box center [784, 78] width 157 height 18
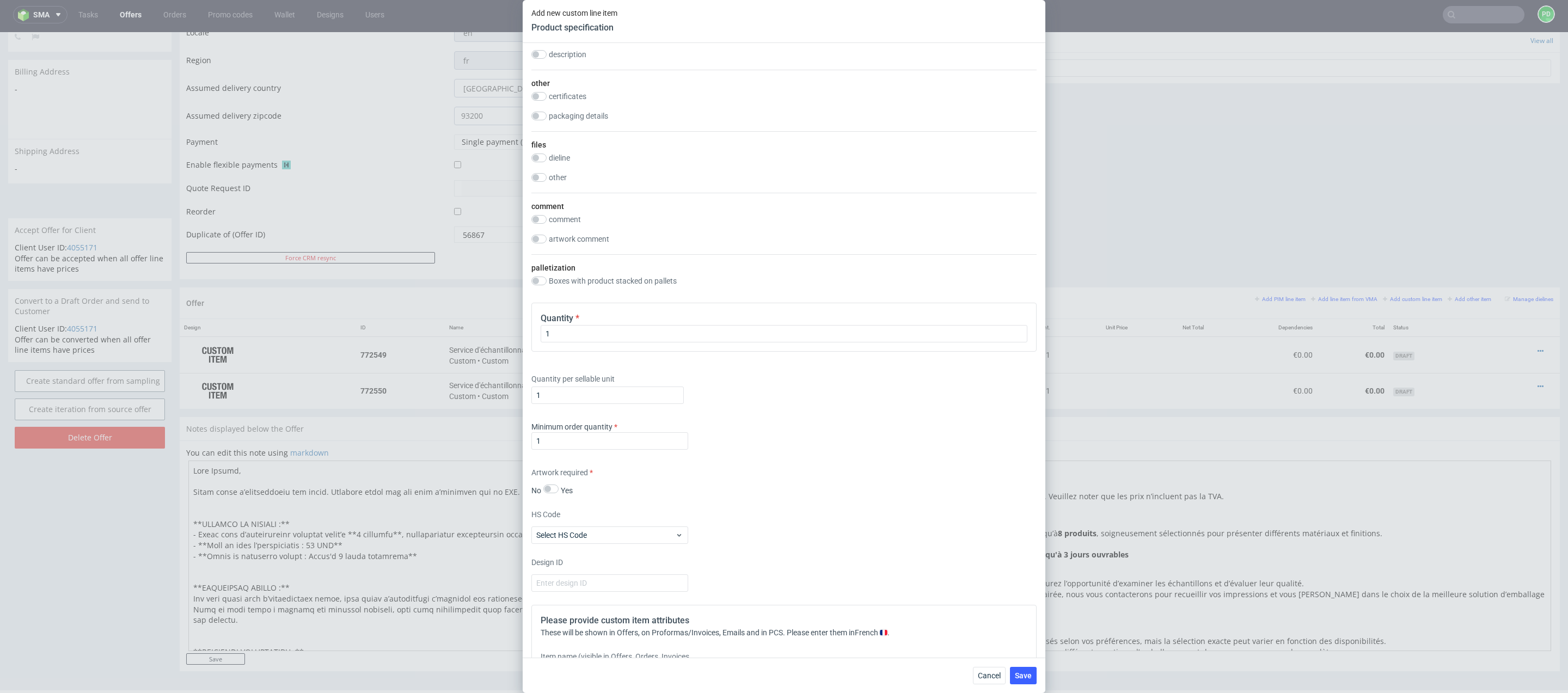
scroll to position [1189, 0]
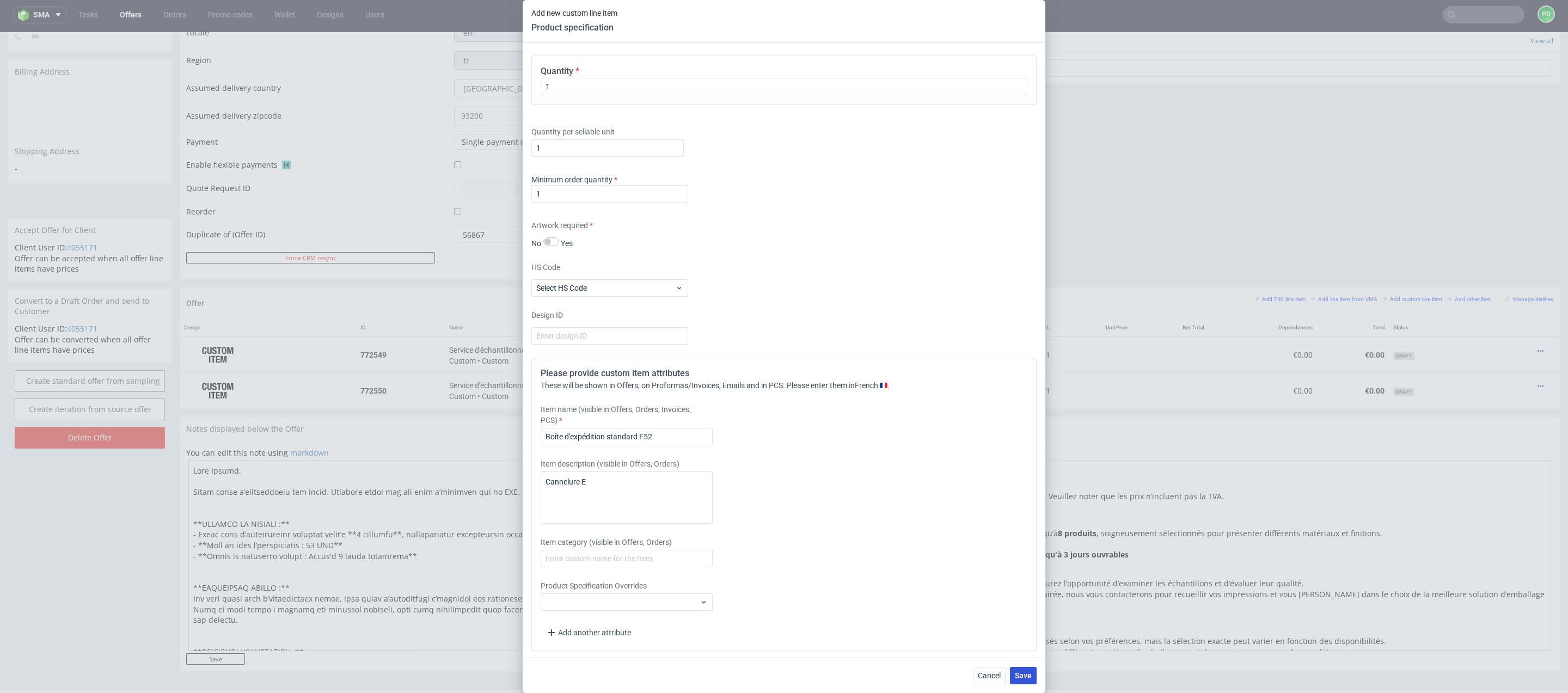
type input "Custom"
click at [1026, 675] on span "Save" at bounding box center [1023, 675] width 17 height 7
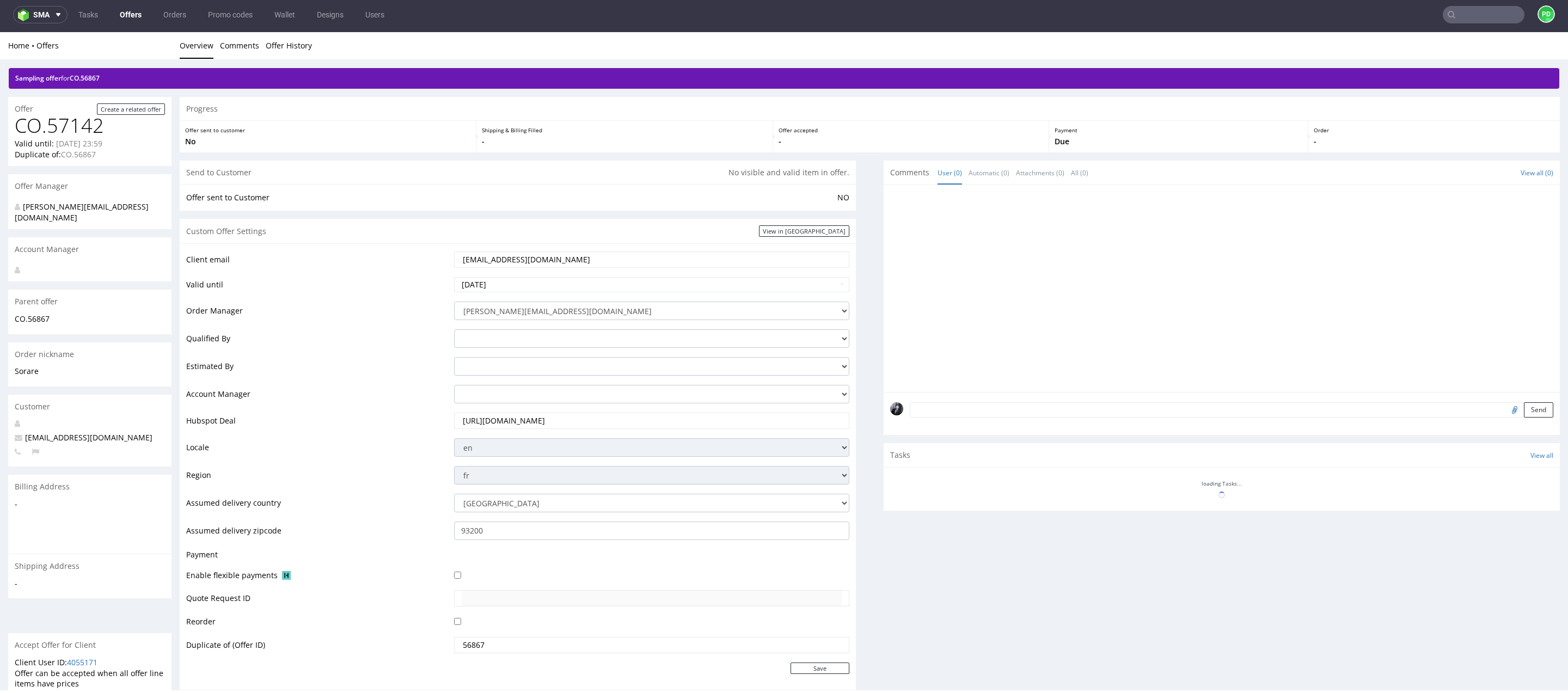
scroll to position [182, 0]
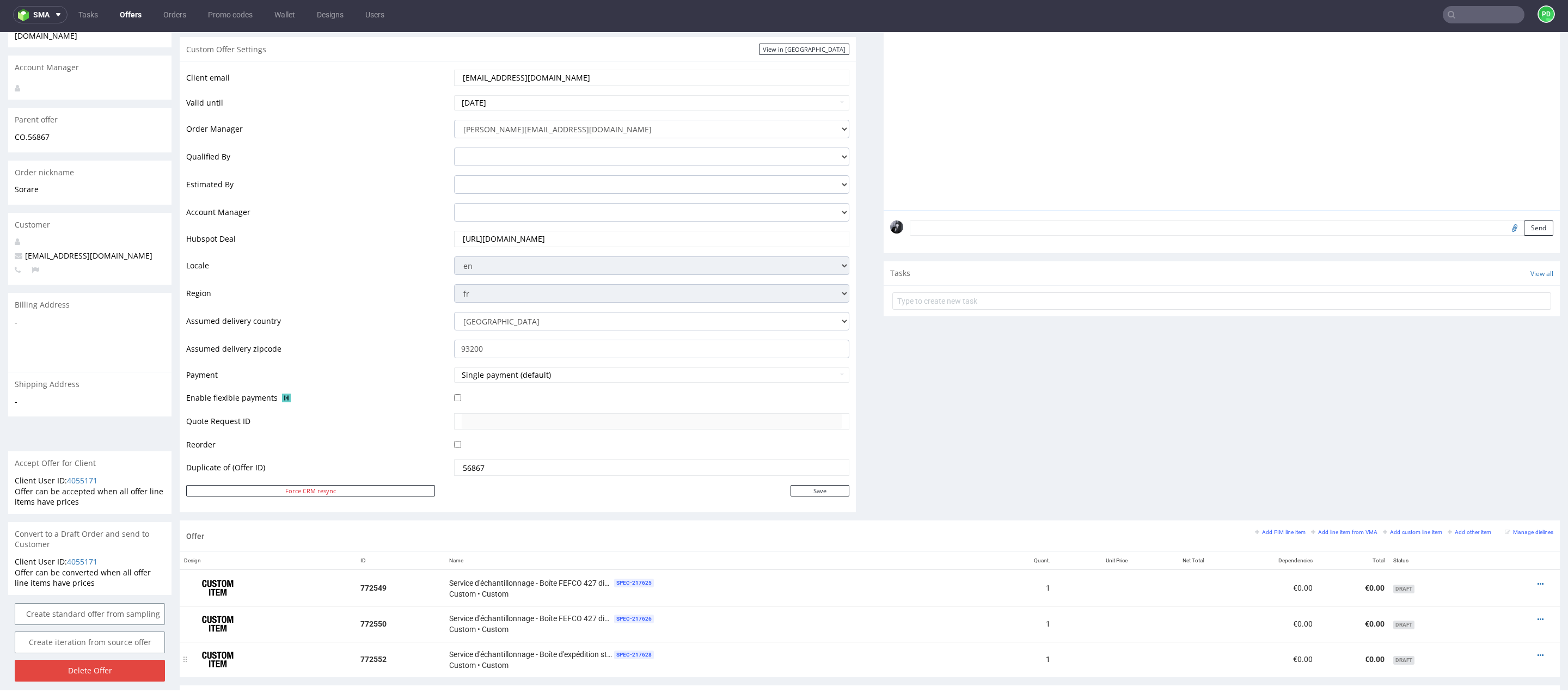
click at [1531, 655] on div at bounding box center [1523, 656] width 52 height 11
click at [1537, 652] on icon at bounding box center [1540, 656] width 6 height 7
click at [1498, 535] on span "Edit item specification" at bounding box center [1491, 533] width 88 height 11
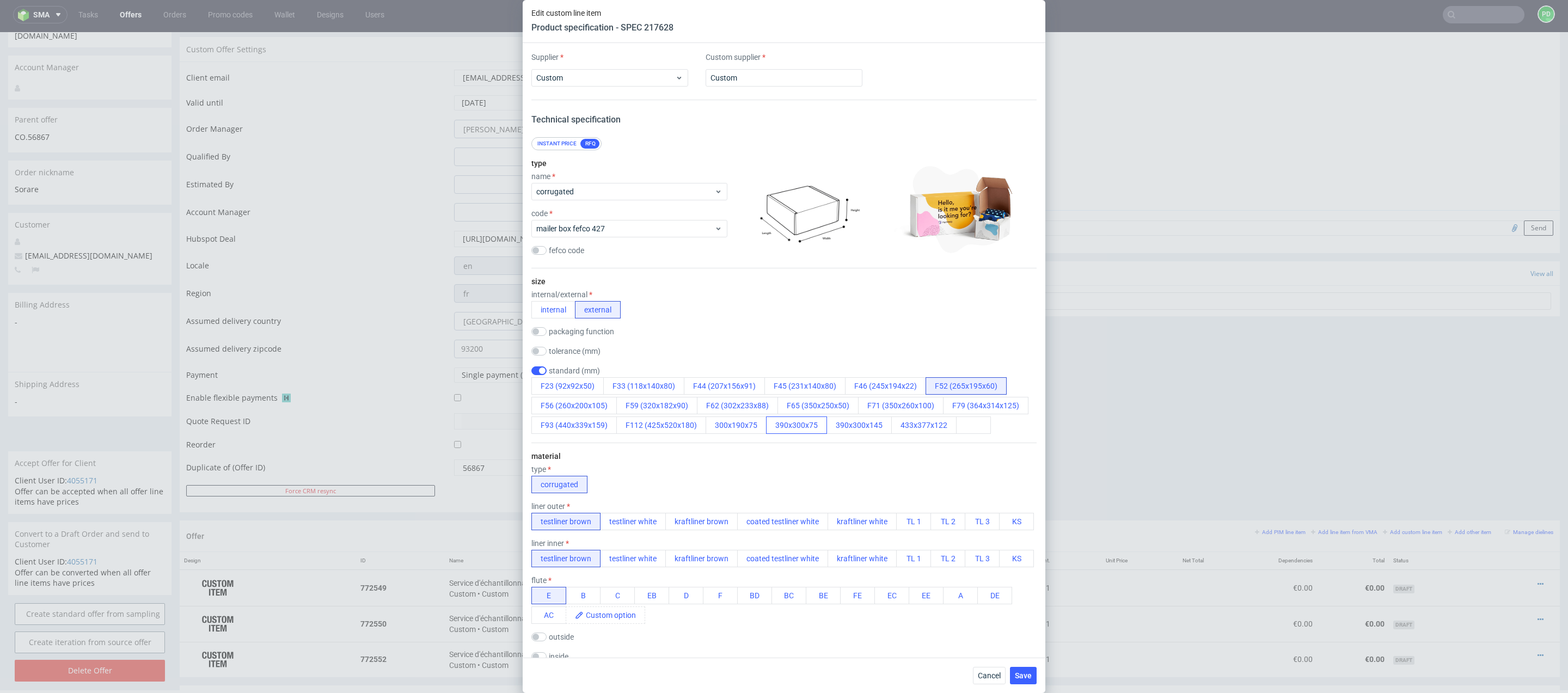
scroll to position [1189, 0]
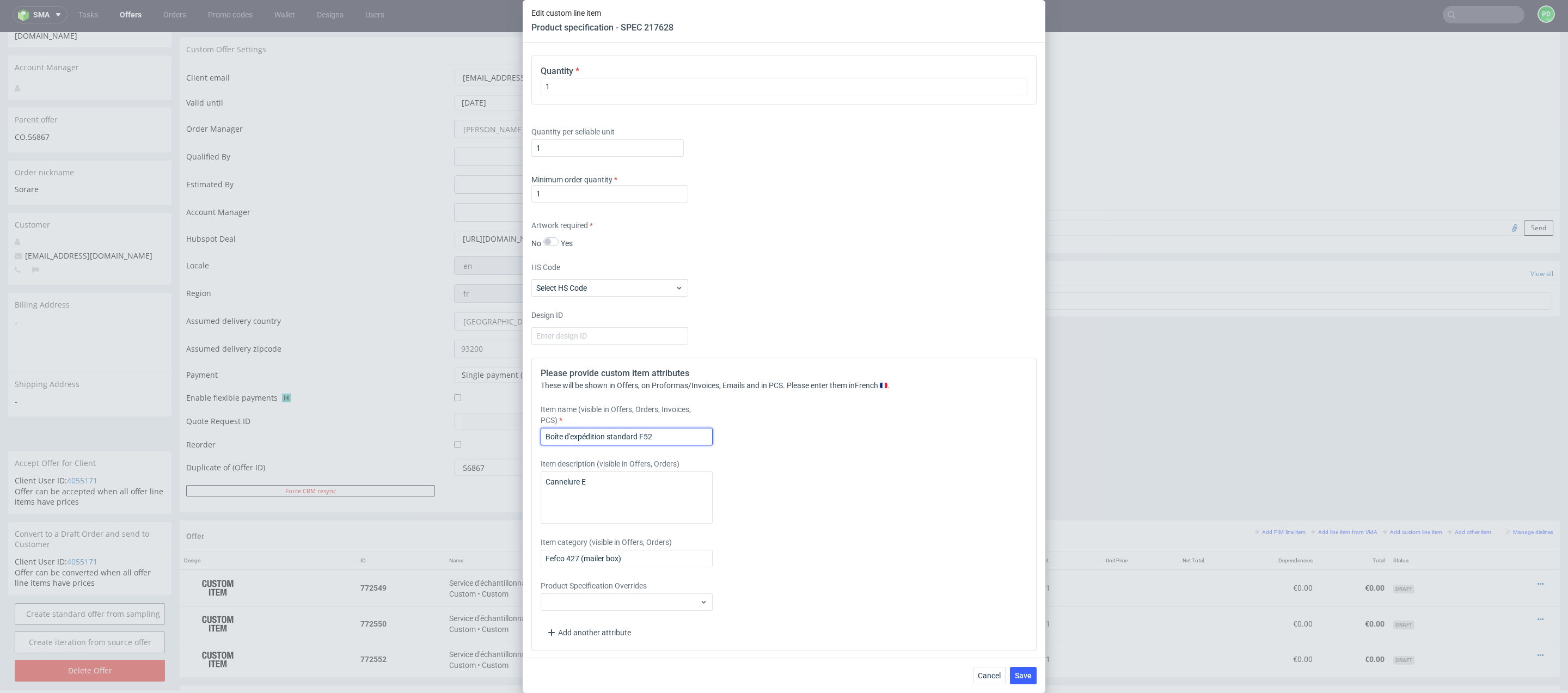
click at [637, 430] on input "Boîte d'expédition standard F52" at bounding box center [626, 437] width 172 height 18
drag, startPoint x: 604, startPoint y: 435, endPoint x: 566, endPoint y: 435, distance: 38.0
click at [566, 435] on input "Boîte d'expédition standard F52" at bounding box center [626, 437] width 172 height 18
click at [678, 433] on input "Boîte FEFCO 427 dimensions standard F52" at bounding box center [626, 437] width 172 height 18
click at [702, 430] on input "Boîte FEFCO 427 dimensions standard (F52" at bounding box center [626, 437] width 172 height 18
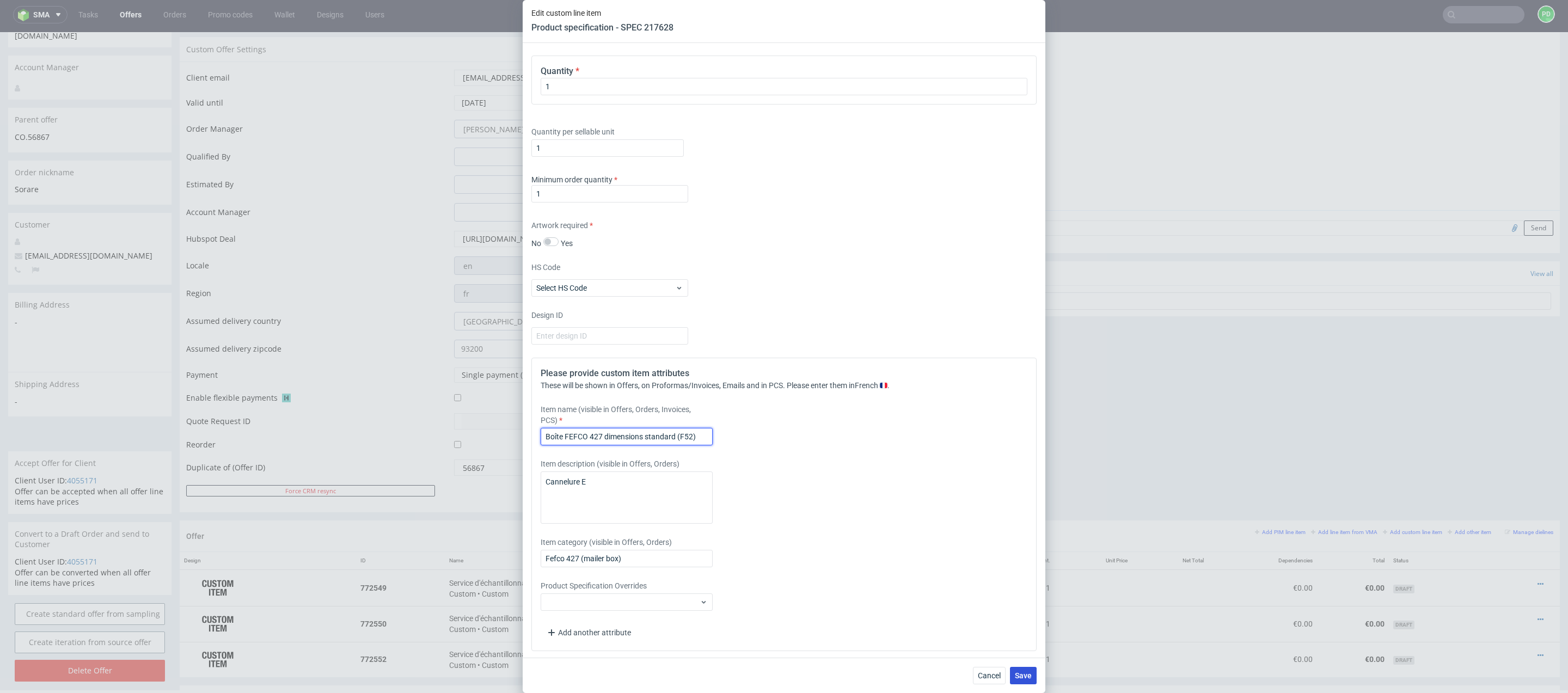
type input "Boîte FEFCO 427 dimensions standard (F52)"
click at [1032, 670] on button "Save" at bounding box center [1023, 676] width 26 height 18
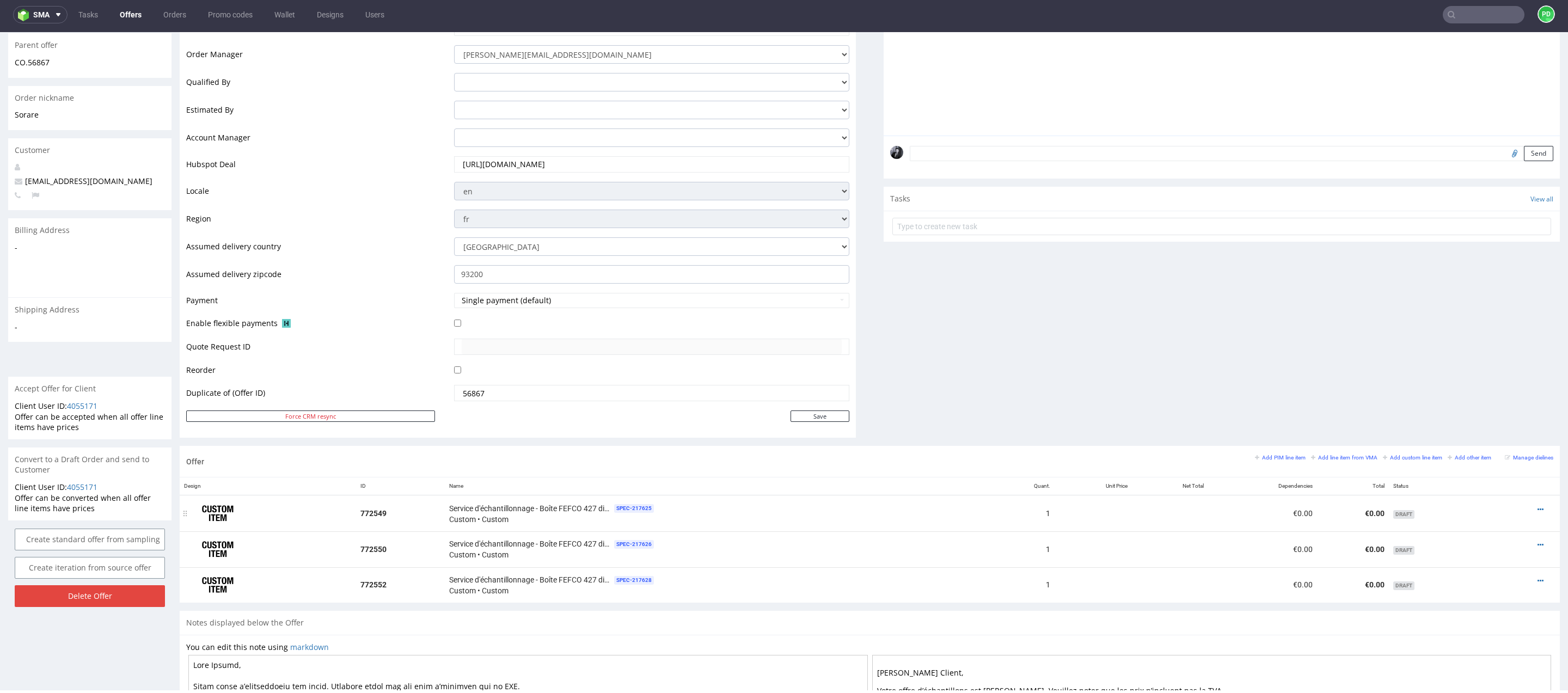
scroll to position [270, 0]
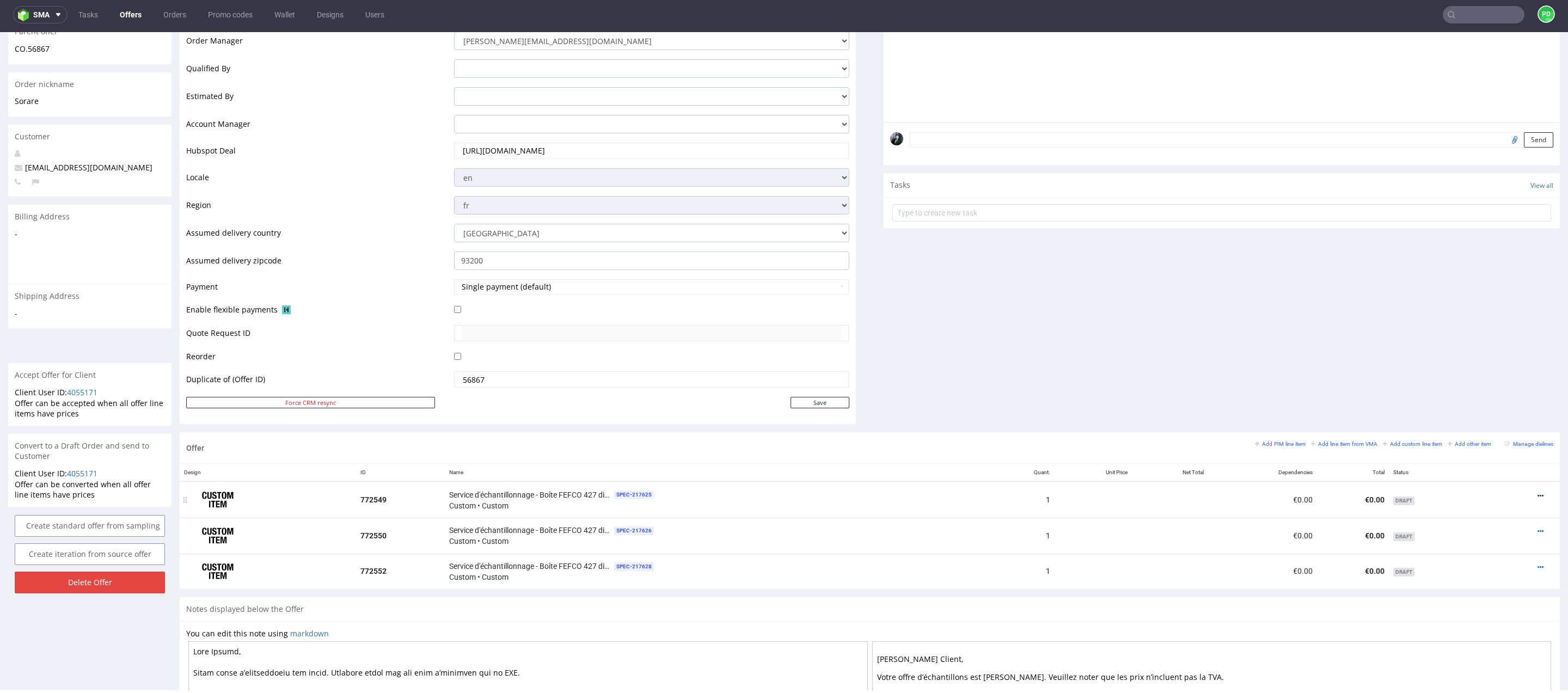
click at [1537, 492] on icon at bounding box center [1540, 496] width 6 height 7
click at [1495, 401] on li "Add sampling cost" at bounding box center [1486, 393] width 105 height 20
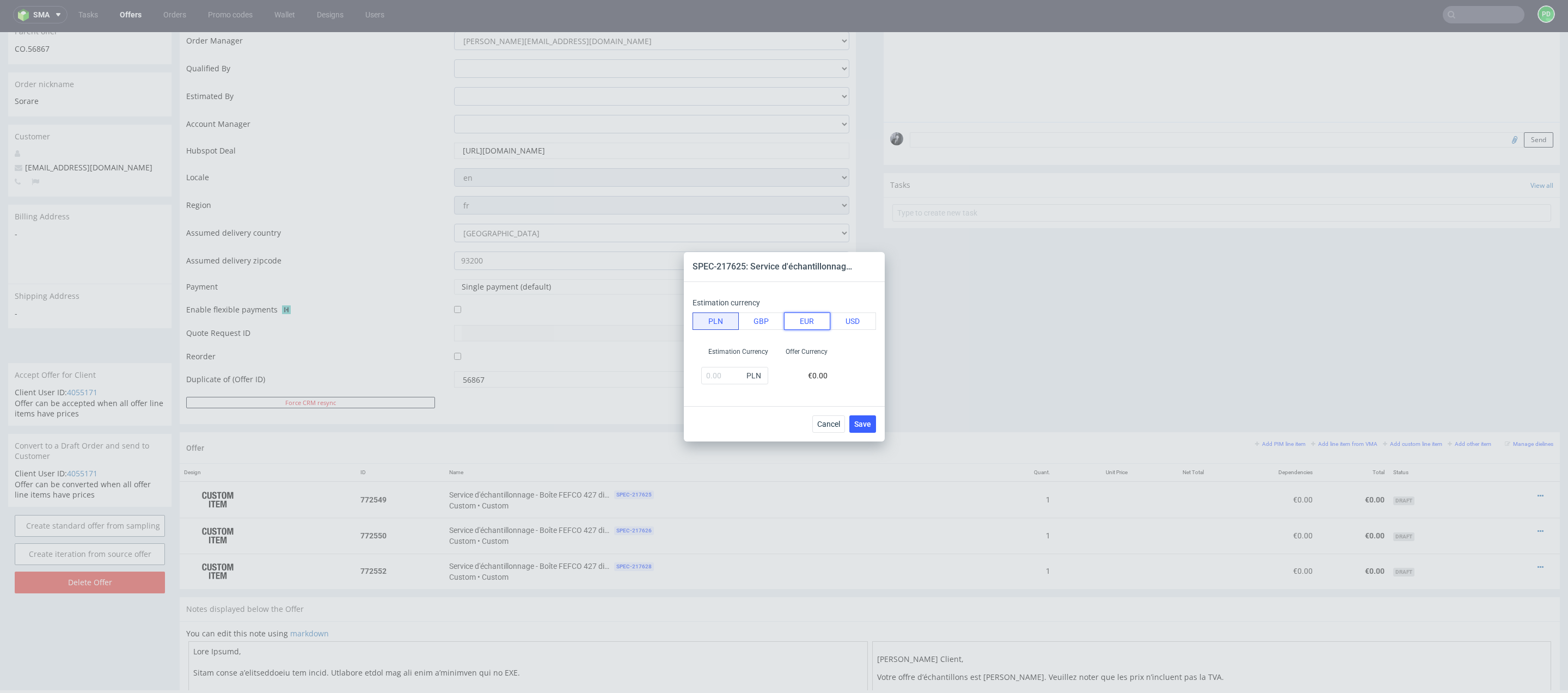
click at [809, 327] on button "EUR" at bounding box center [806, 321] width 46 height 18
click at [726, 373] on input "text" at bounding box center [735, 376] width 67 height 18
type input "3"
type input "8.33"
click at [872, 417] on button "Save" at bounding box center [863, 425] width 26 height 18
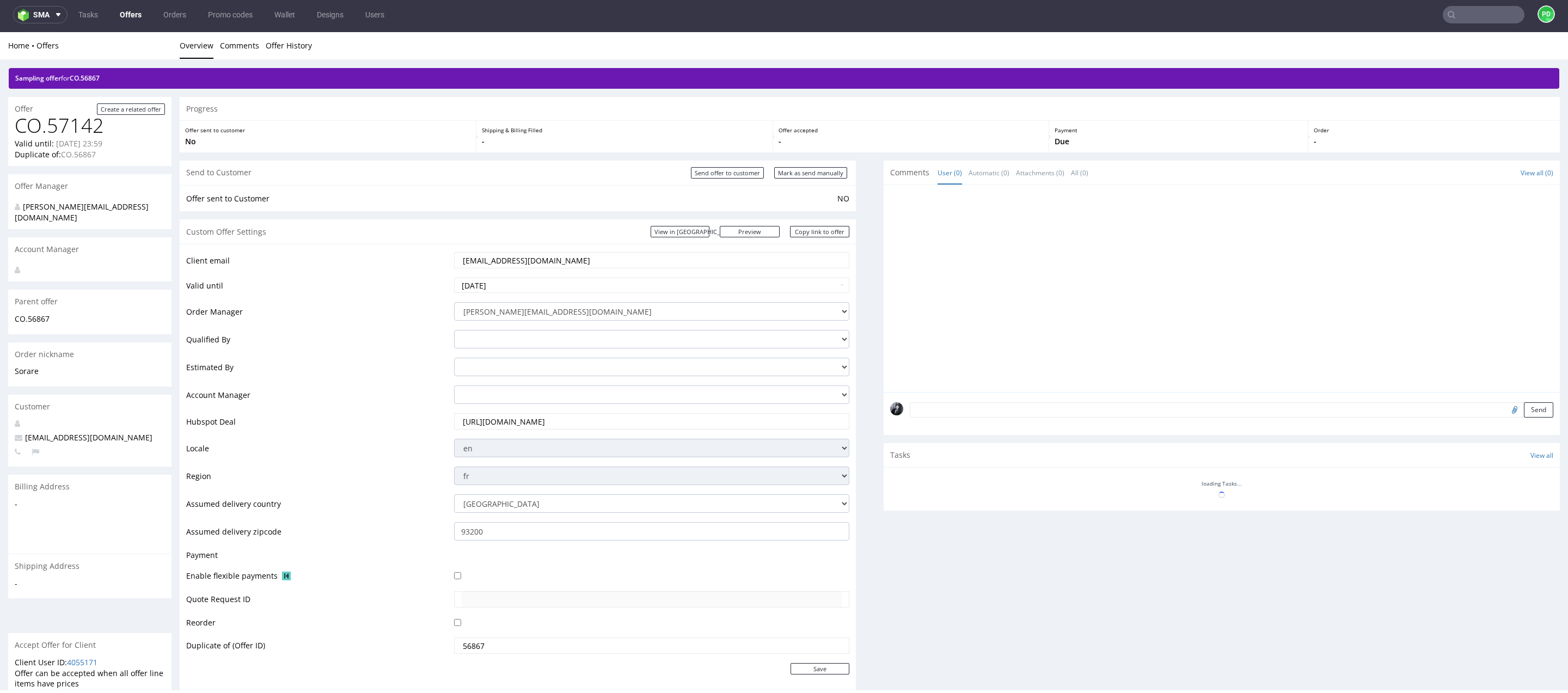
scroll to position [182, 0]
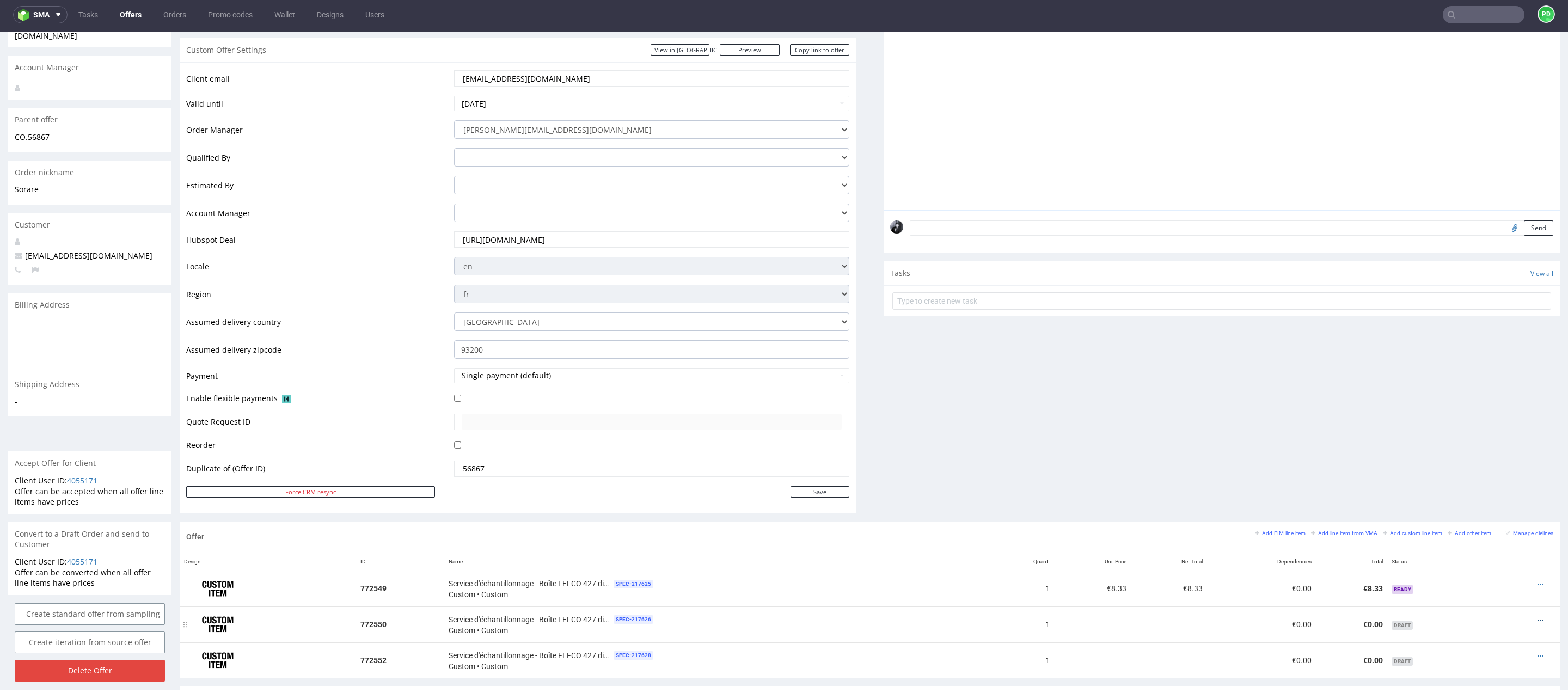
click at [1537, 617] on icon at bounding box center [1540, 620] width 6 height 7
click at [1492, 521] on span "Add sampling cost" at bounding box center [1491, 518] width 88 height 11
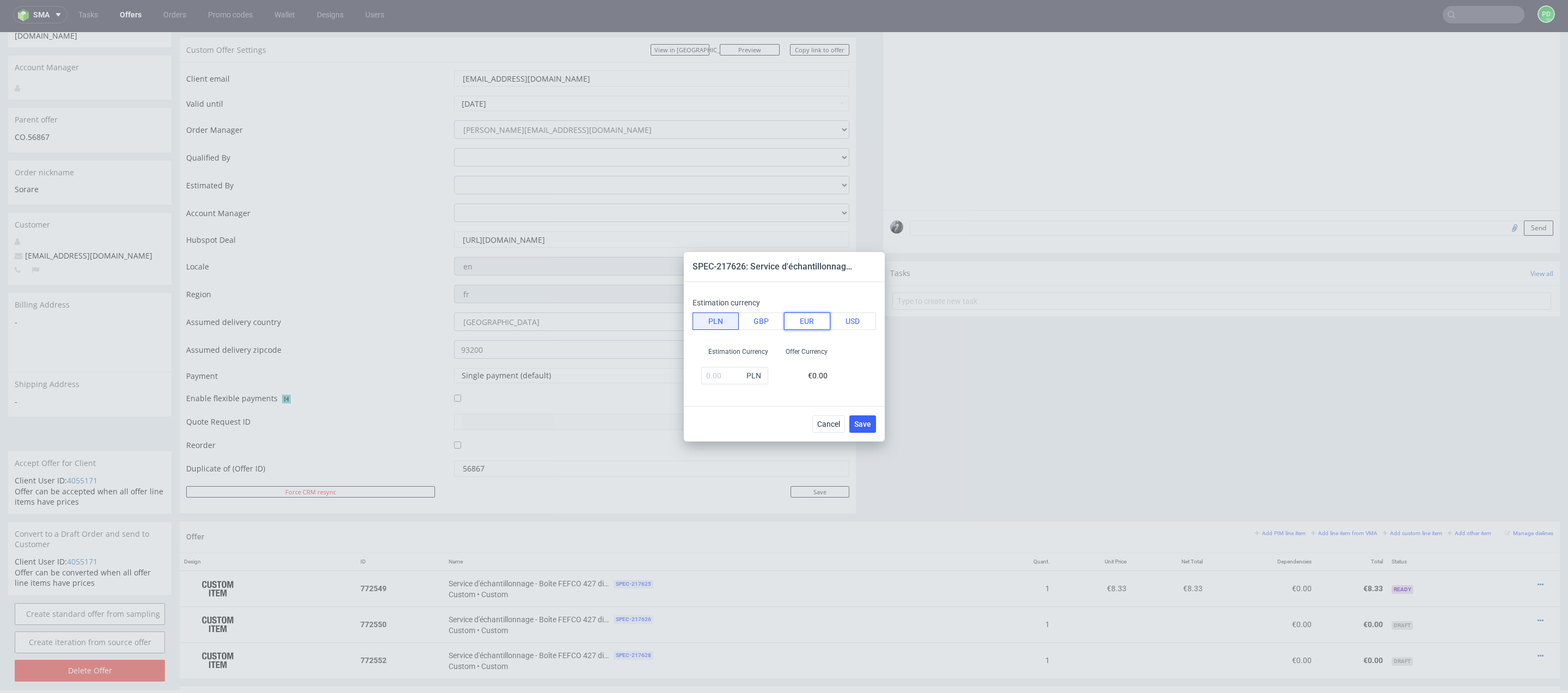
click at [824, 329] on button "EUR" at bounding box center [806, 321] width 46 height 18
click at [710, 373] on input "text" at bounding box center [735, 376] width 67 height 18
type input "3"
type input "8.33"
click at [861, 417] on button "Save" at bounding box center [863, 425] width 26 height 18
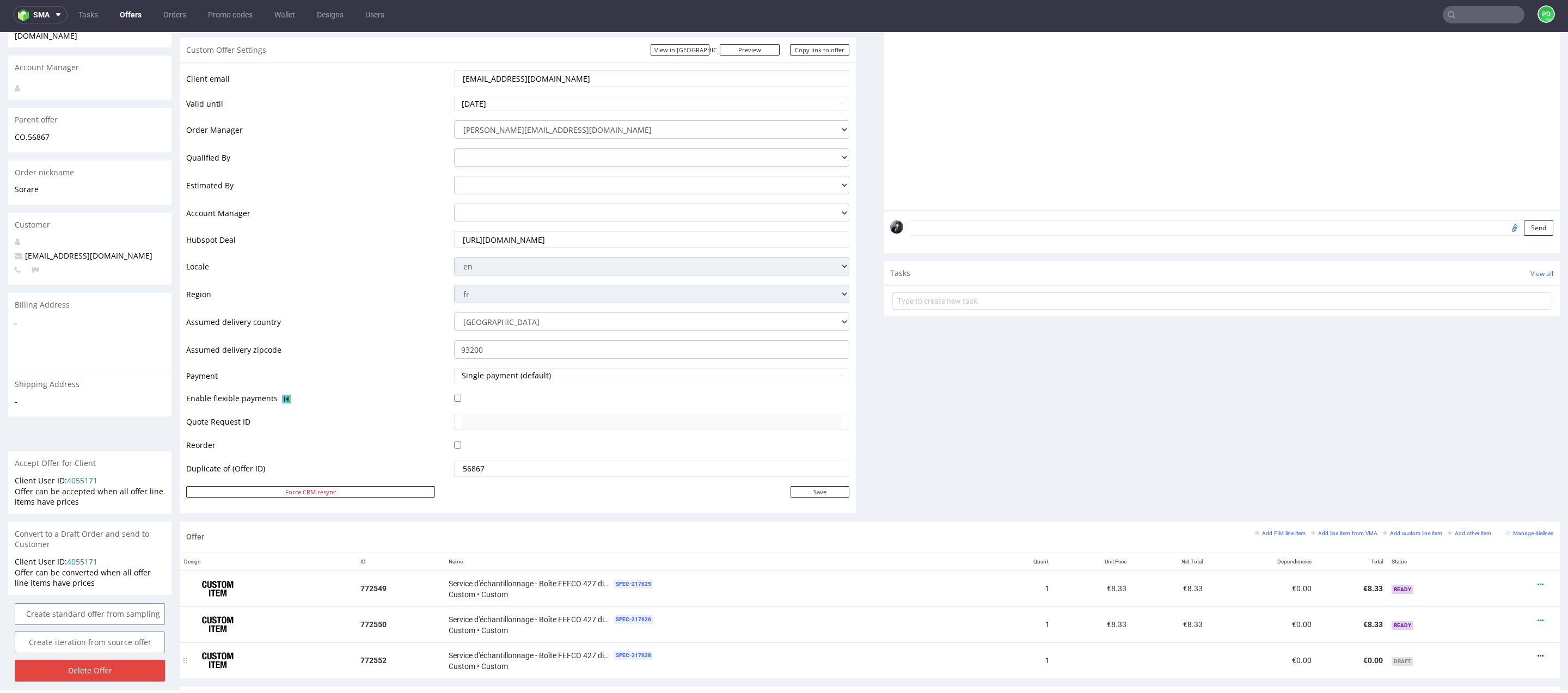
click at [1537, 653] on icon at bounding box center [1540, 656] width 6 height 7
click at [1491, 557] on span "Add sampling cost" at bounding box center [1491, 554] width 88 height 11
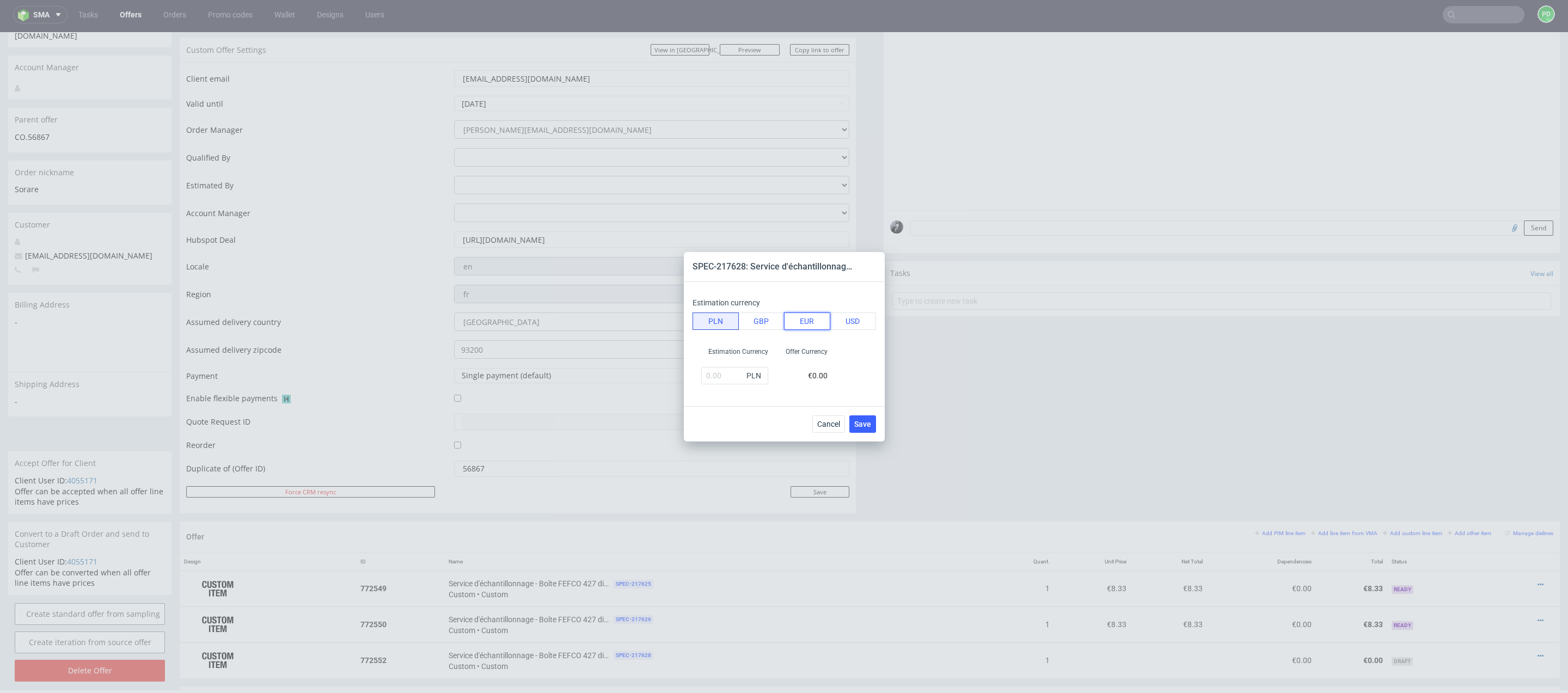
click at [807, 327] on button "EUR" at bounding box center [806, 321] width 46 height 18
click at [717, 381] on input "text" at bounding box center [735, 376] width 67 height 18
type input "8.33"
click at [877, 425] on div "Cancel Save" at bounding box center [784, 424] width 201 height 35
click at [870, 425] on span "Save" at bounding box center [862, 424] width 17 height 7
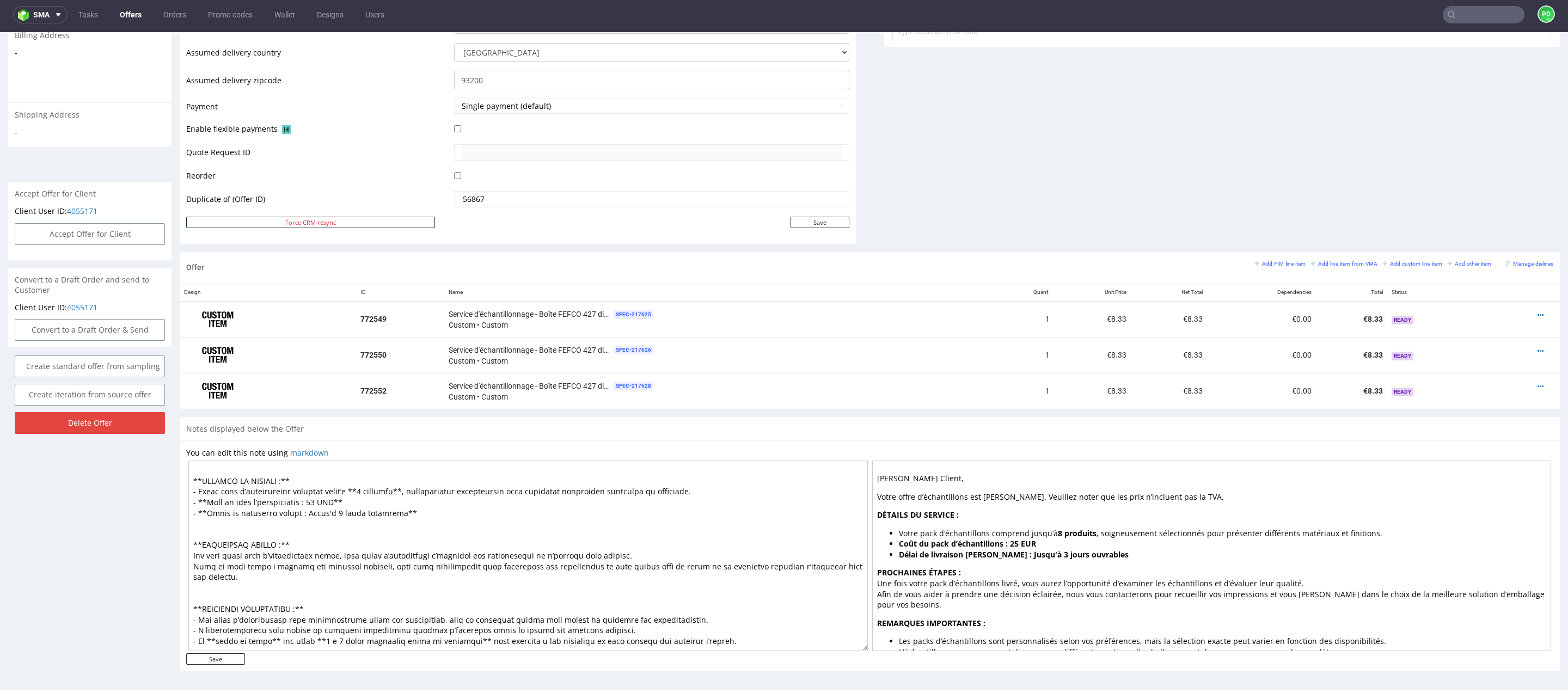
scroll to position [29, 0]
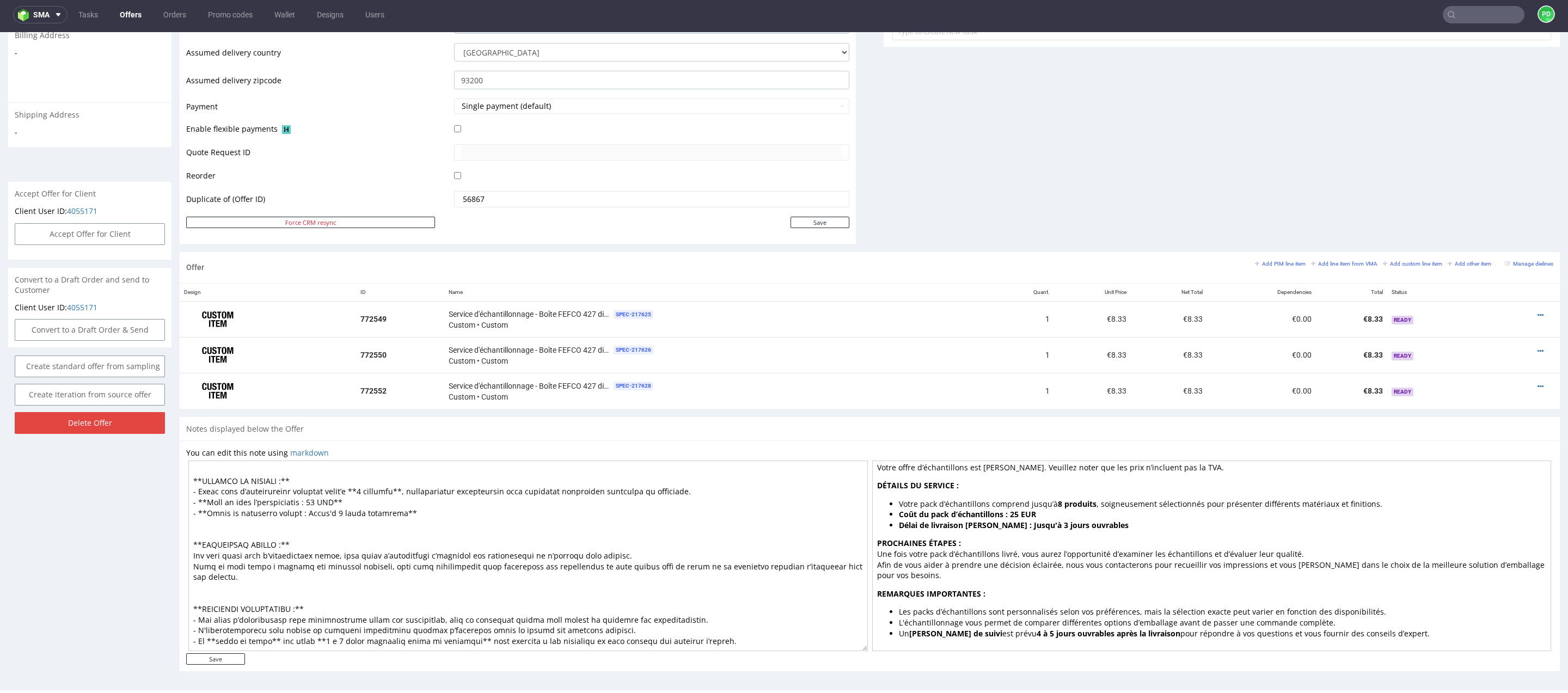
click at [371, 478] on textarea at bounding box center [528, 556] width 680 height 191
drag, startPoint x: 403, startPoint y: 478, endPoint x: 360, endPoint y: 477, distance: 43.0
click at [360, 477] on textarea at bounding box center [528, 556] width 680 height 191
click at [811, 477] on textarea at bounding box center [528, 556] width 680 height 191
drag, startPoint x: 804, startPoint y: 480, endPoint x: 693, endPoint y: 480, distance: 111.0
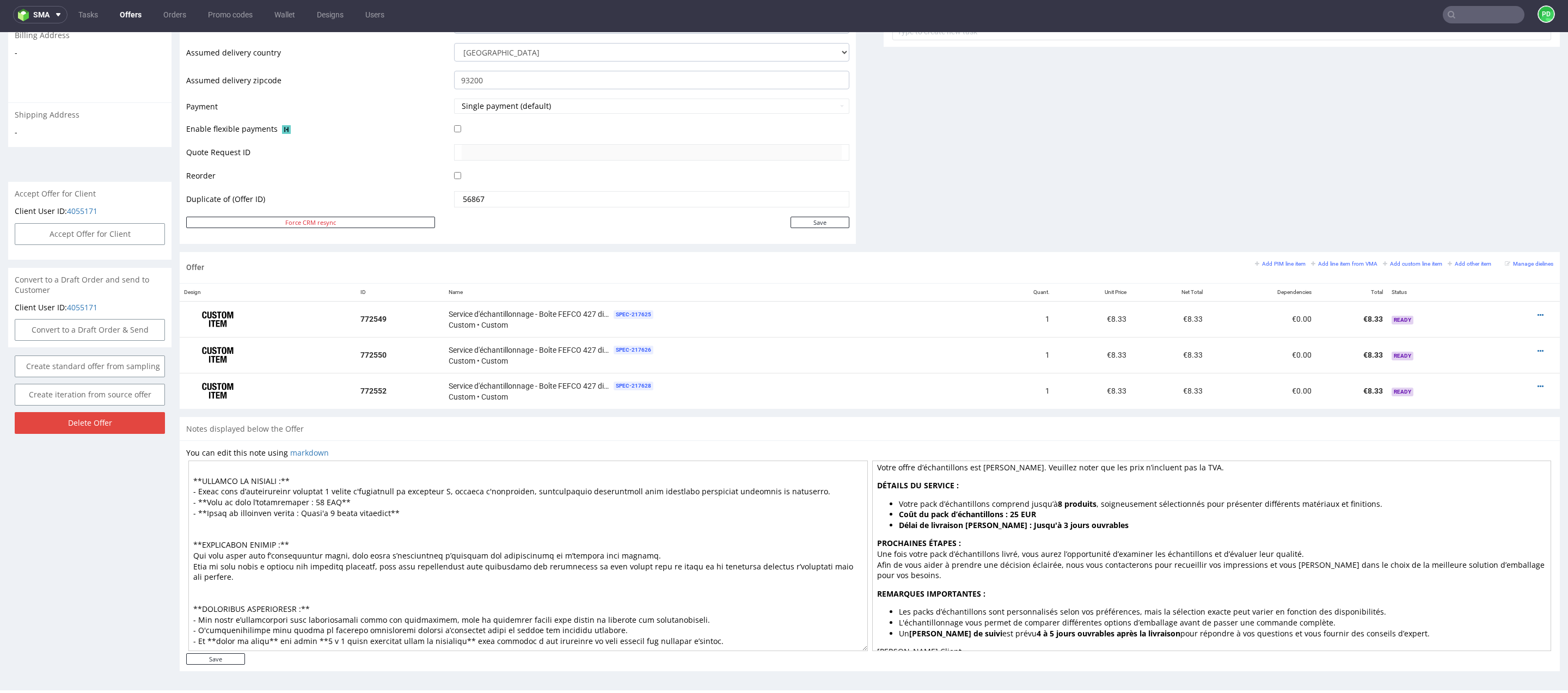
click at [693, 480] on textarea at bounding box center [528, 556] width 680 height 191
click at [631, 483] on textarea at bounding box center [528, 556] width 680 height 191
type textarea "Cher Client, Votre offre d’échantillons est prête. Veuillez noter que les prix …"
click at [224, 660] on input "Save" at bounding box center [216, 659] width 59 height 12
type input "In progress..."
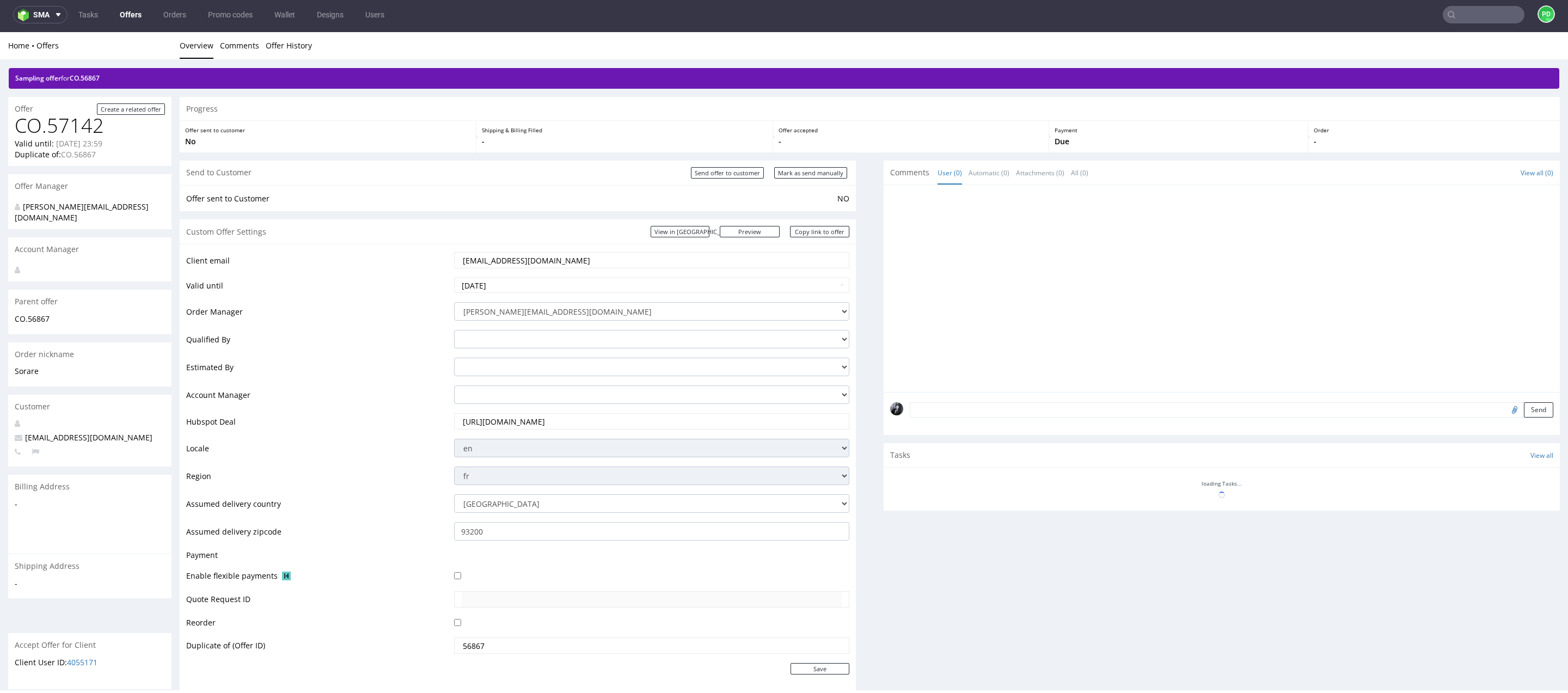
scroll to position [0, 0]
click at [762, 234] on link "Preview" at bounding box center [750, 232] width 60 height 12
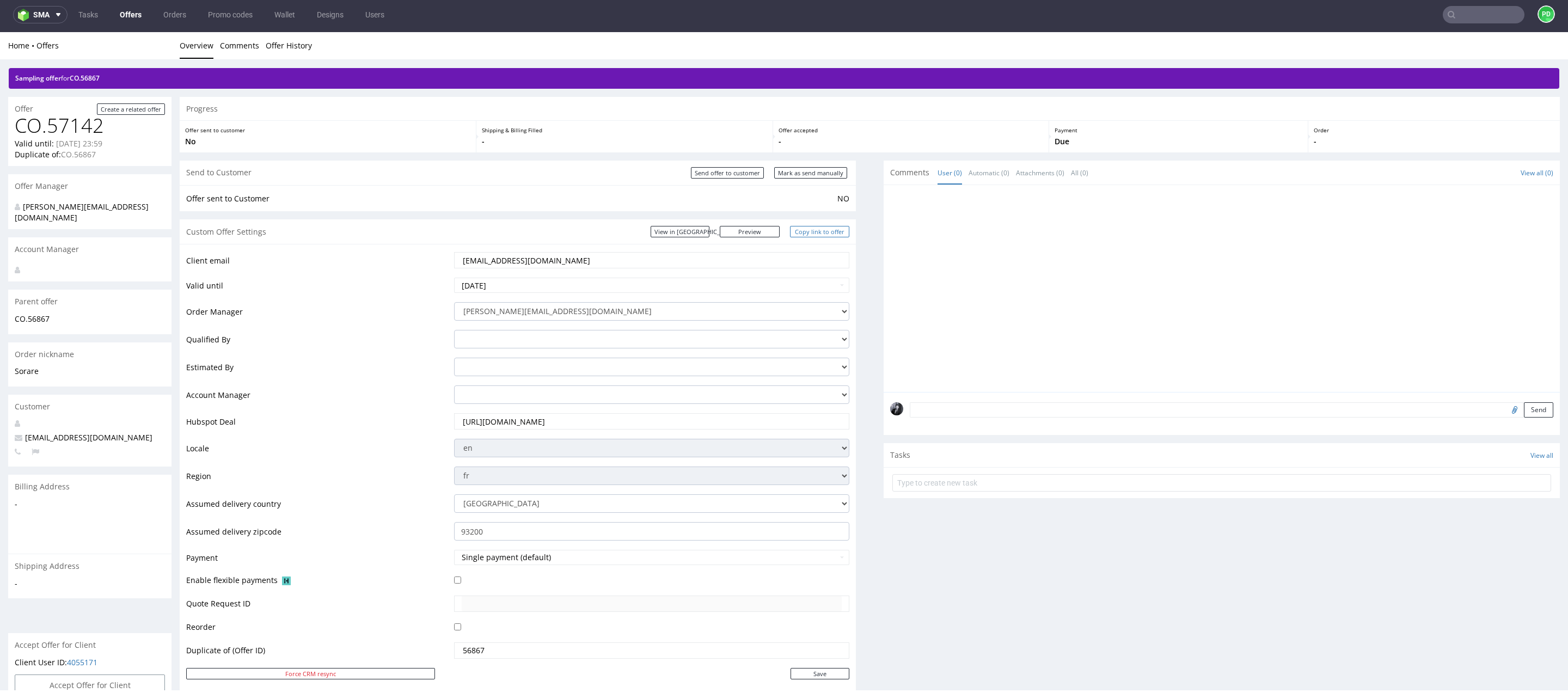
click at [809, 232] on link "Copy link to offer" at bounding box center [820, 232] width 60 height 12
click at [729, 172] on input "Send offer to customer" at bounding box center [727, 173] width 73 height 12
type input "In progress..."
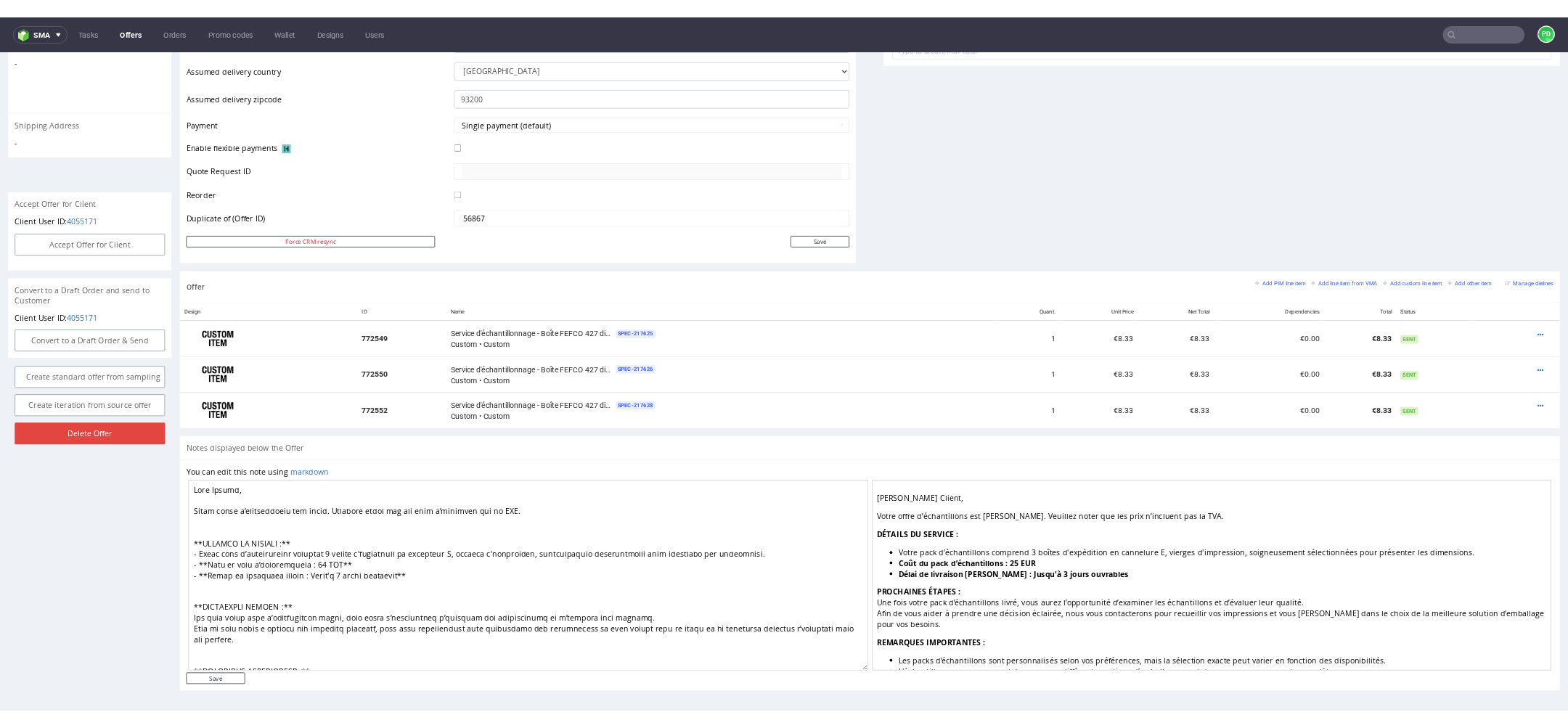
scroll to position [4, 0]
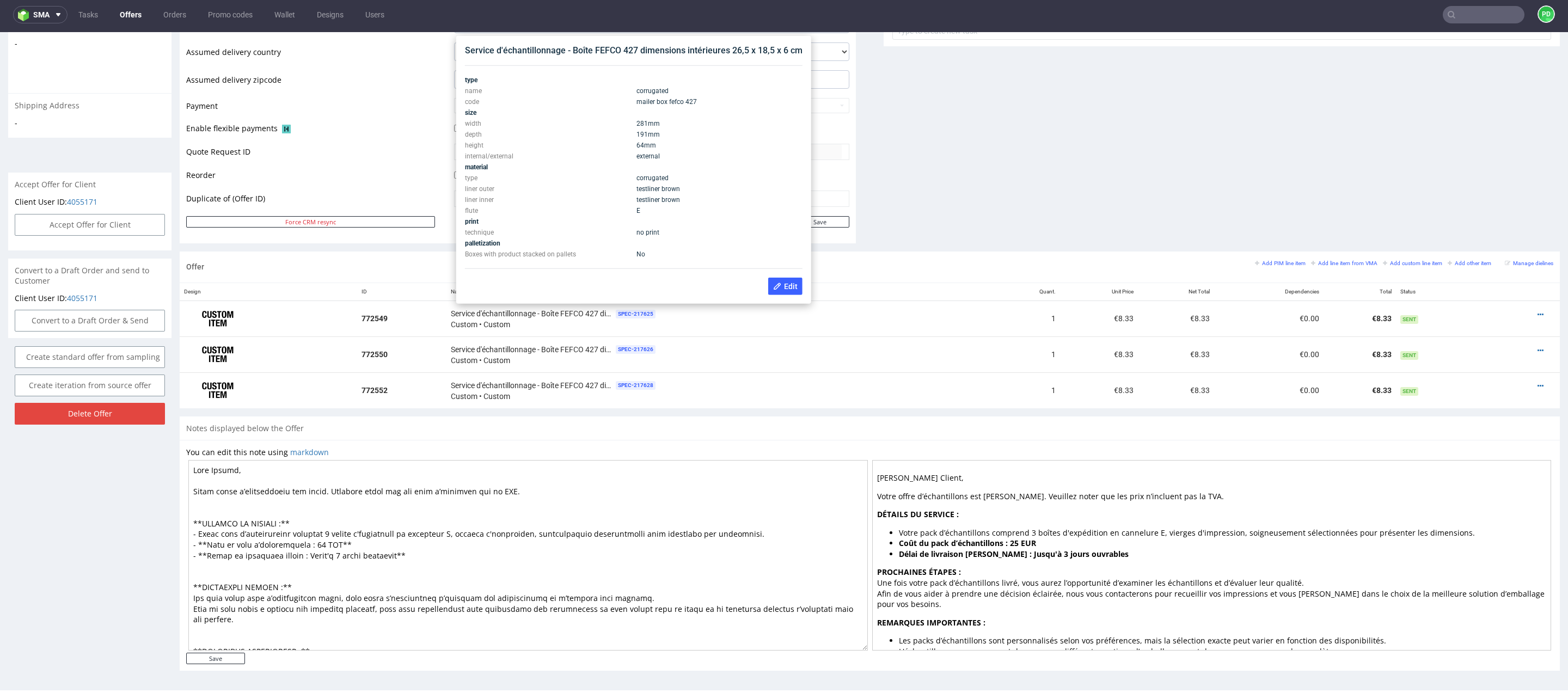
drag, startPoint x: 668, startPoint y: 145, endPoint x: 631, endPoint y: 120, distance: 44.7
click at [631, 120] on tbody "type name corrugated code mailer box fefco 427 size width 281 mm depth 191 mm h…" at bounding box center [633, 167] width 337 height 185
copy tbody "281 mm depth 191 mm height 64 mm"
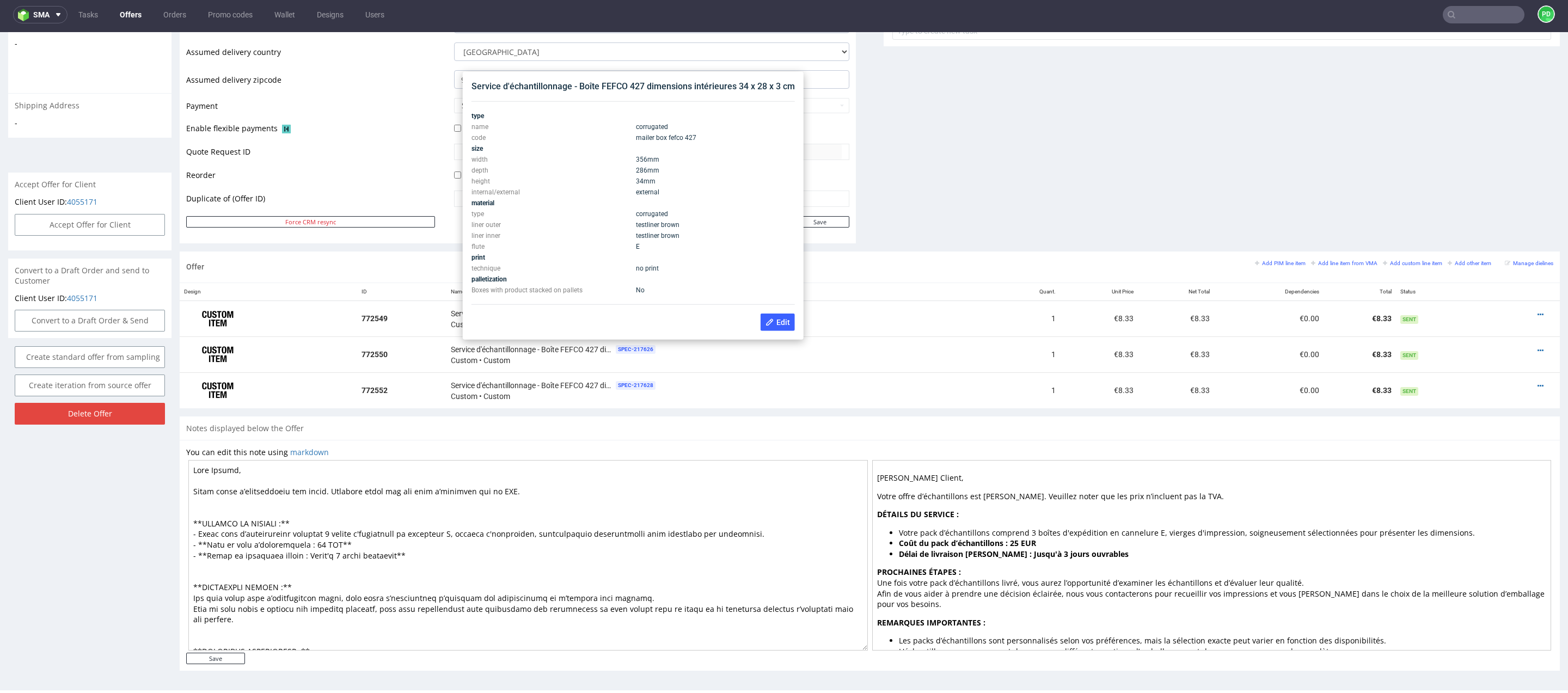
drag, startPoint x: 669, startPoint y: 181, endPoint x: 629, endPoint y: 162, distance: 44.3
click at [629, 162] on tbody "type name corrugated code mailer box fefco 427 size width 356 mm depth 286 mm h…" at bounding box center [633, 203] width 323 height 185
copy tbody "356 mm depth 286 mm height 34 mm"
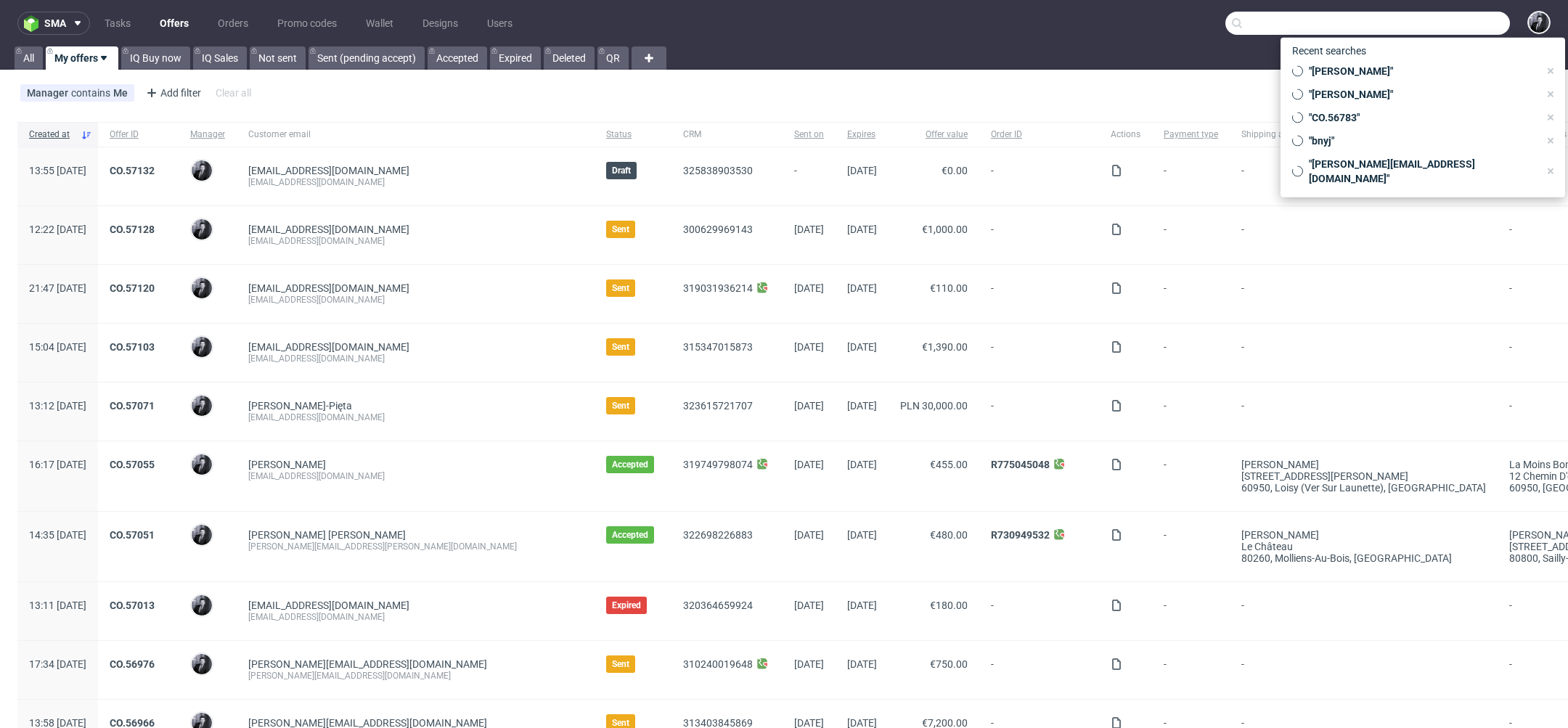
click at [1439, 25] on input "text" at bounding box center [1368, 23] width 284 height 23
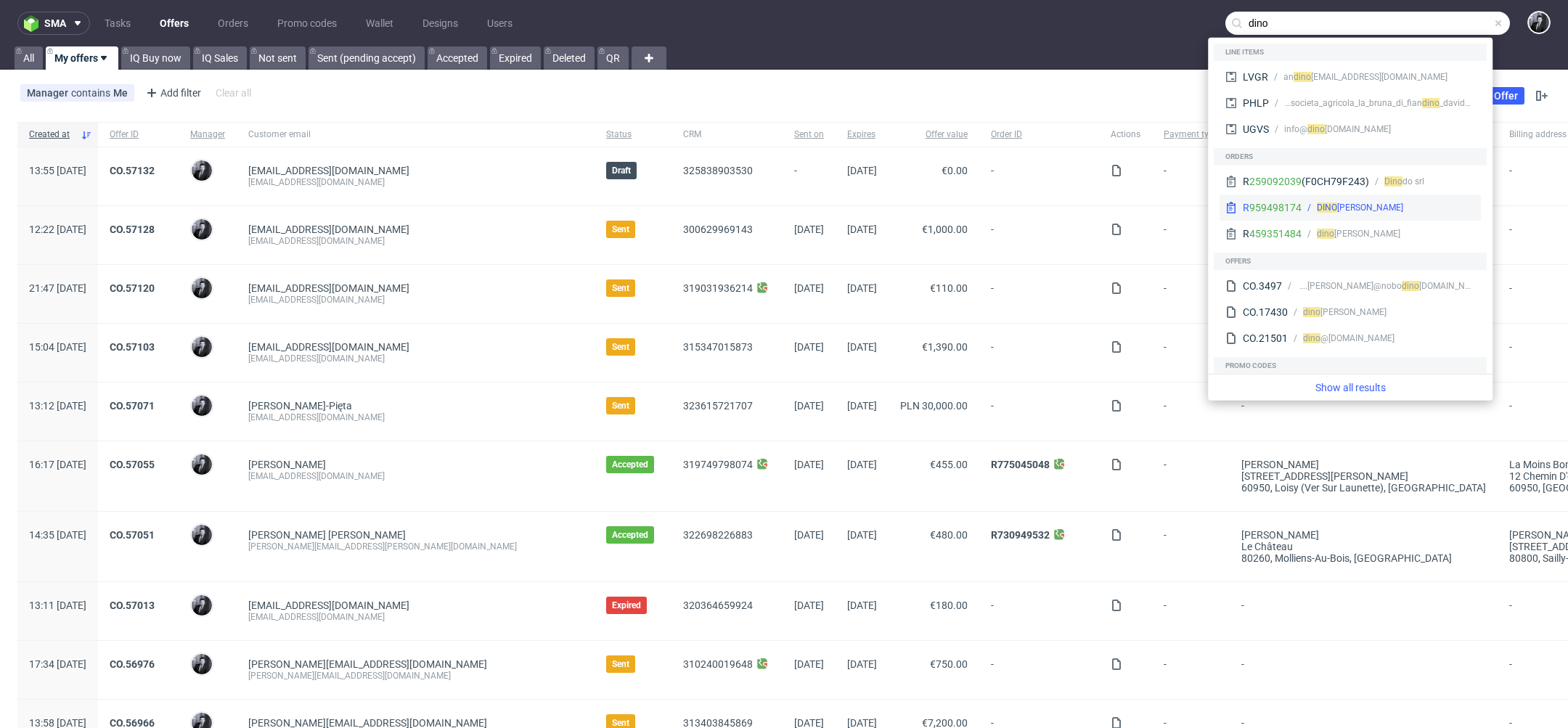
type input "dino"
click at [1386, 214] on div "R 959498174 [PERSON_NAME]" at bounding box center [1350, 207] width 261 height 26
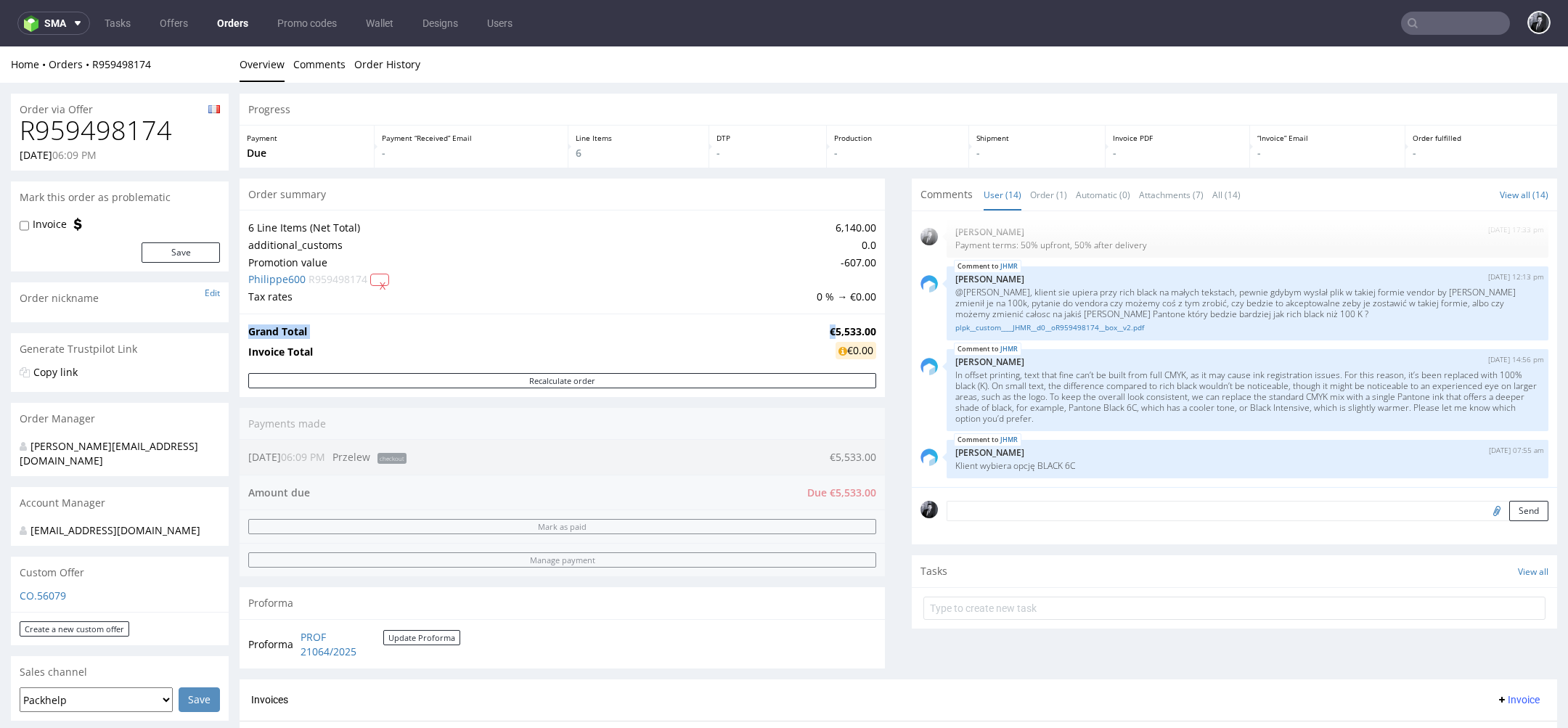
drag, startPoint x: 871, startPoint y: 333, endPoint x: 819, endPoint y: 333, distance: 52.0
click at [819, 333] on div "Grand Total €5,533.00 Invoice Total €0.00" at bounding box center [562, 343] width 645 height 59
click at [826, 334] on td "€5,533.00" at bounding box center [850, 331] width 50 height 18
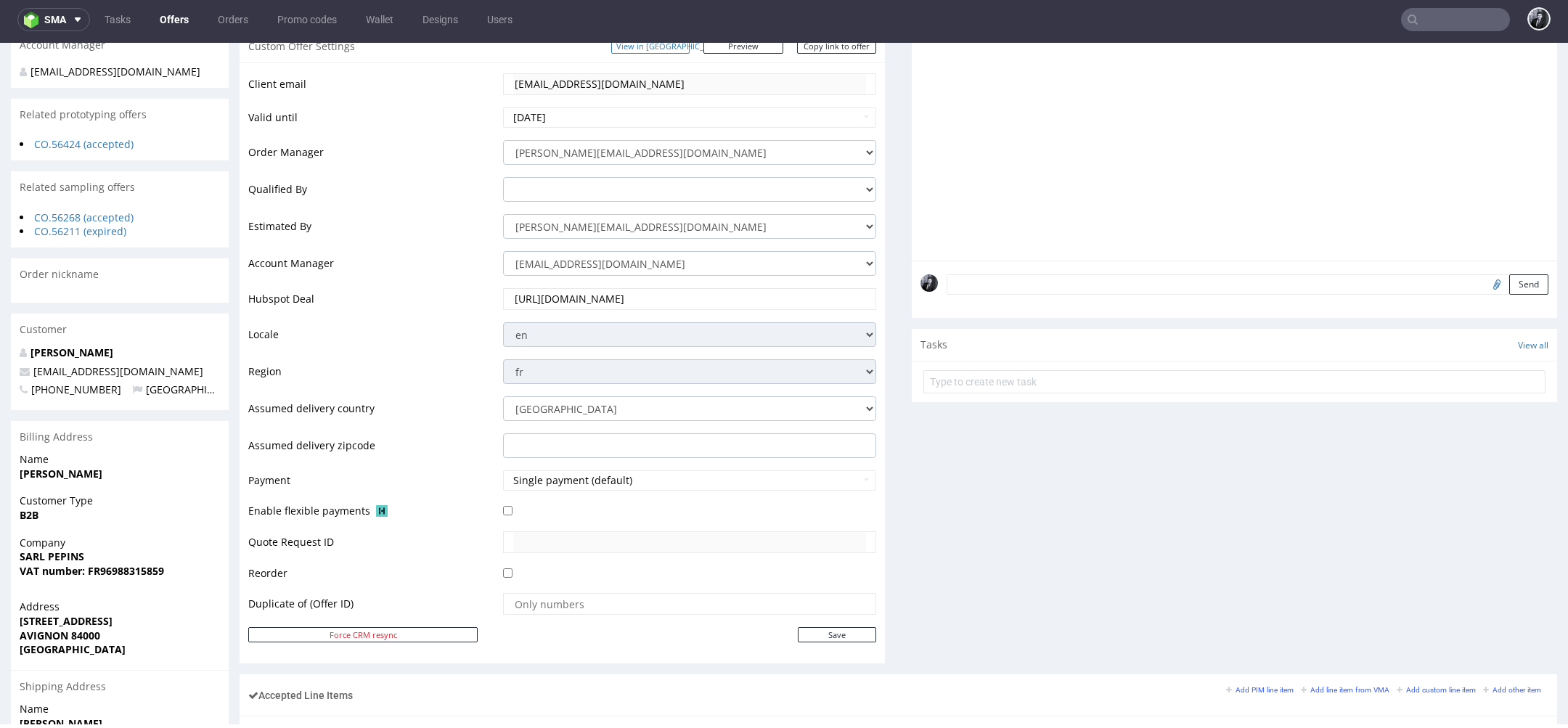
scroll to position [272, 0]
click at [617, 487] on button "Single payment (default)" at bounding box center [690, 482] width 373 height 21
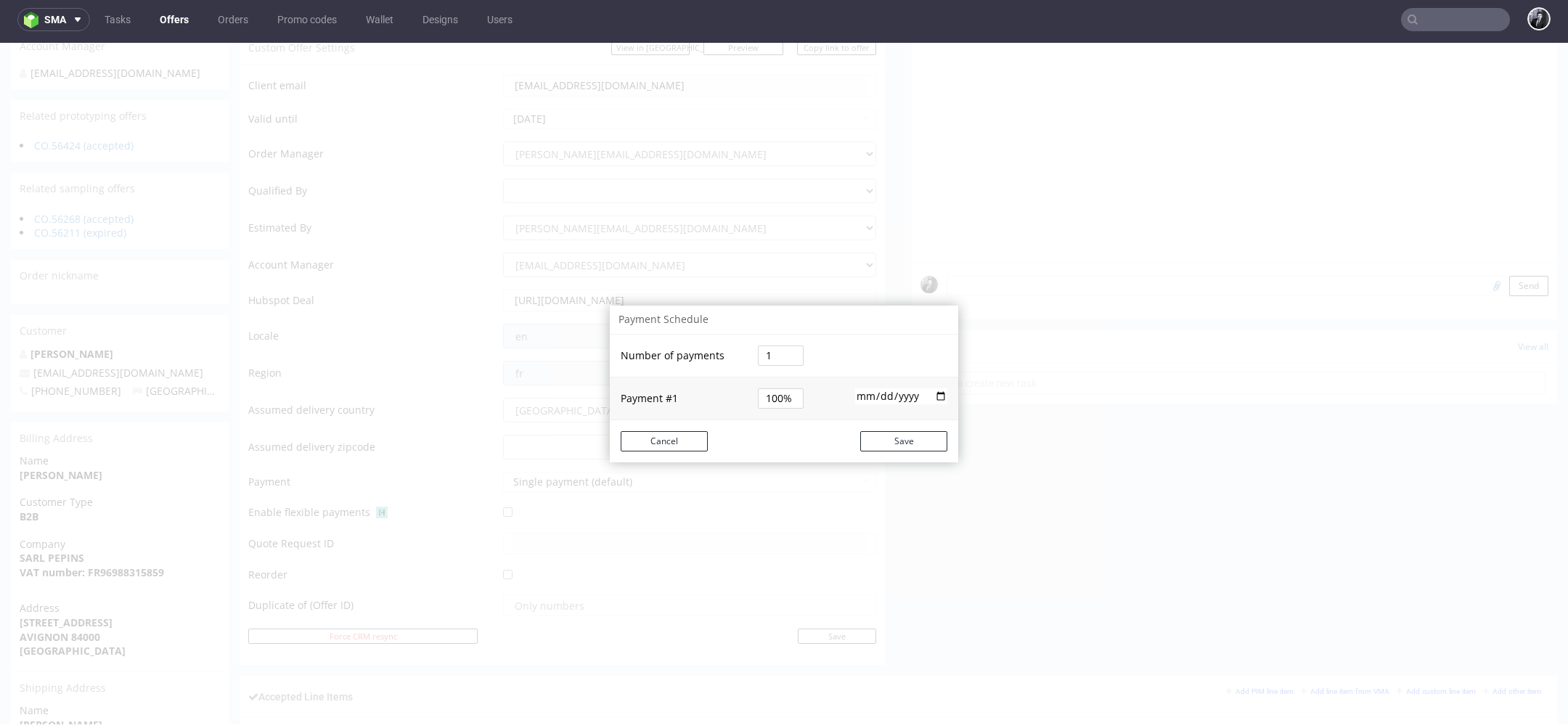
click at [770, 364] on input "1" at bounding box center [780, 355] width 46 height 21
type input "2"
type input "50%"
click at [769, 403] on tbody "Number of payments 2 Payment # 1 50% [DATE]" at bounding box center [784, 376] width 348 height 85
click at [932, 380] on input "[DATE]" at bounding box center [901, 380] width 92 height 16
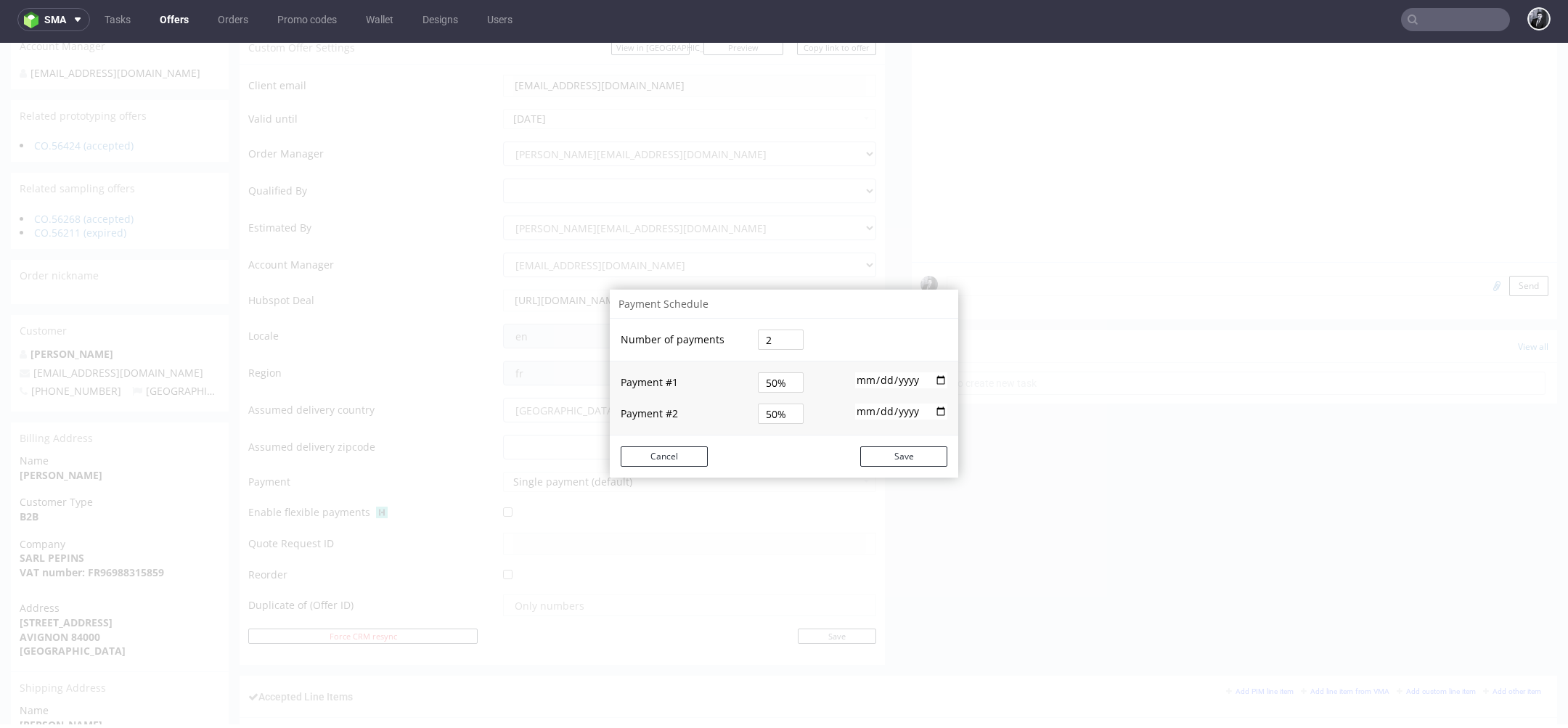
click at [900, 345] on td at bounding box center [886, 340] width 144 height 43
click at [933, 378] on input "[DATE]" at bounding box center [901, 380] width 92 height 16
type input "[DATE]"
click at [882, 357] on td at bounding box center [886, 340] width 144 height 43
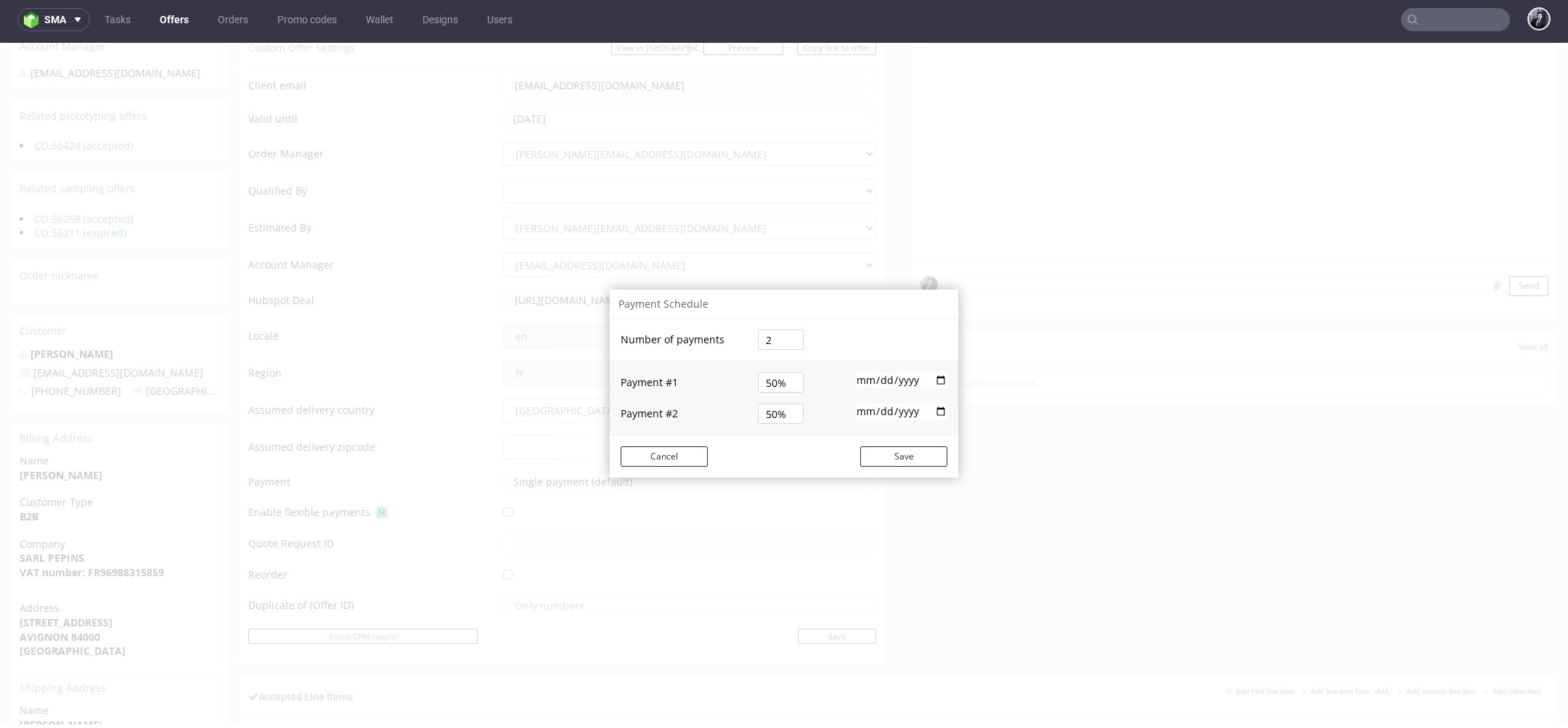
click at [932, 382] on input "[DATE]" at bounding box center [901, 380] width 92 height 16
type input "[DATE]"
click at [933, 412] on input "date" at bounding box center [901, 411] width 92 height 16
type input "[DATE]"
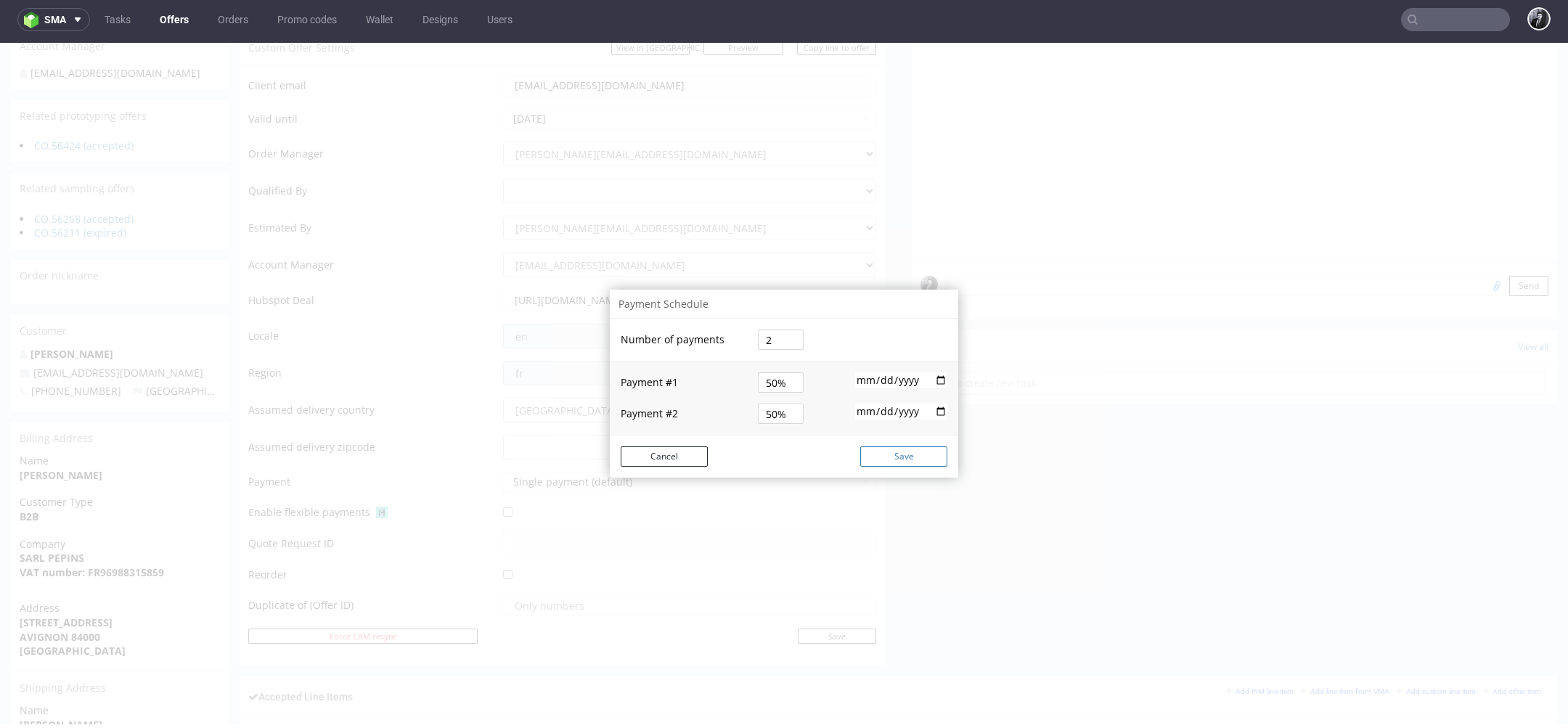
click at [911, 452] on button "Save" at bounding box center [903, 456] width 87 height 21
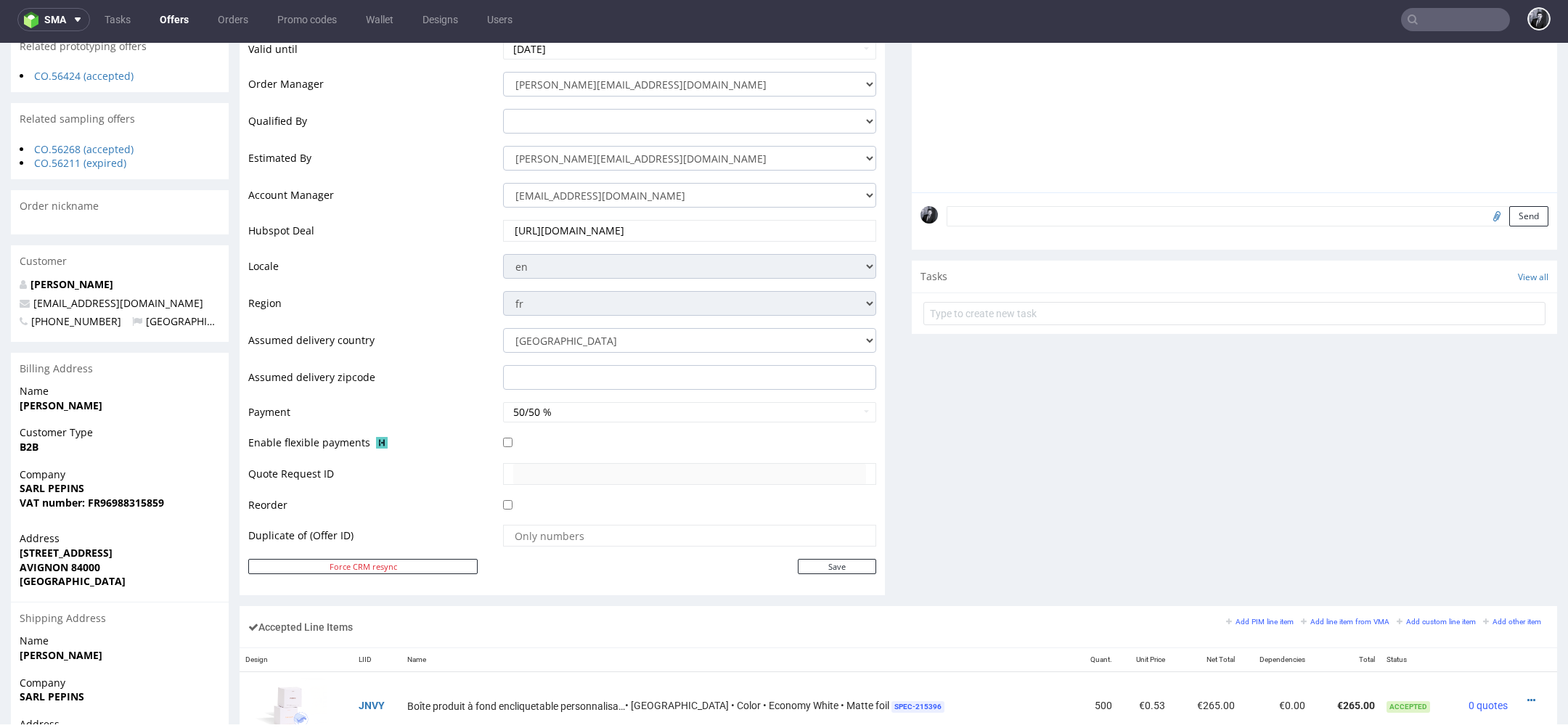
scroll to position [332, 0]
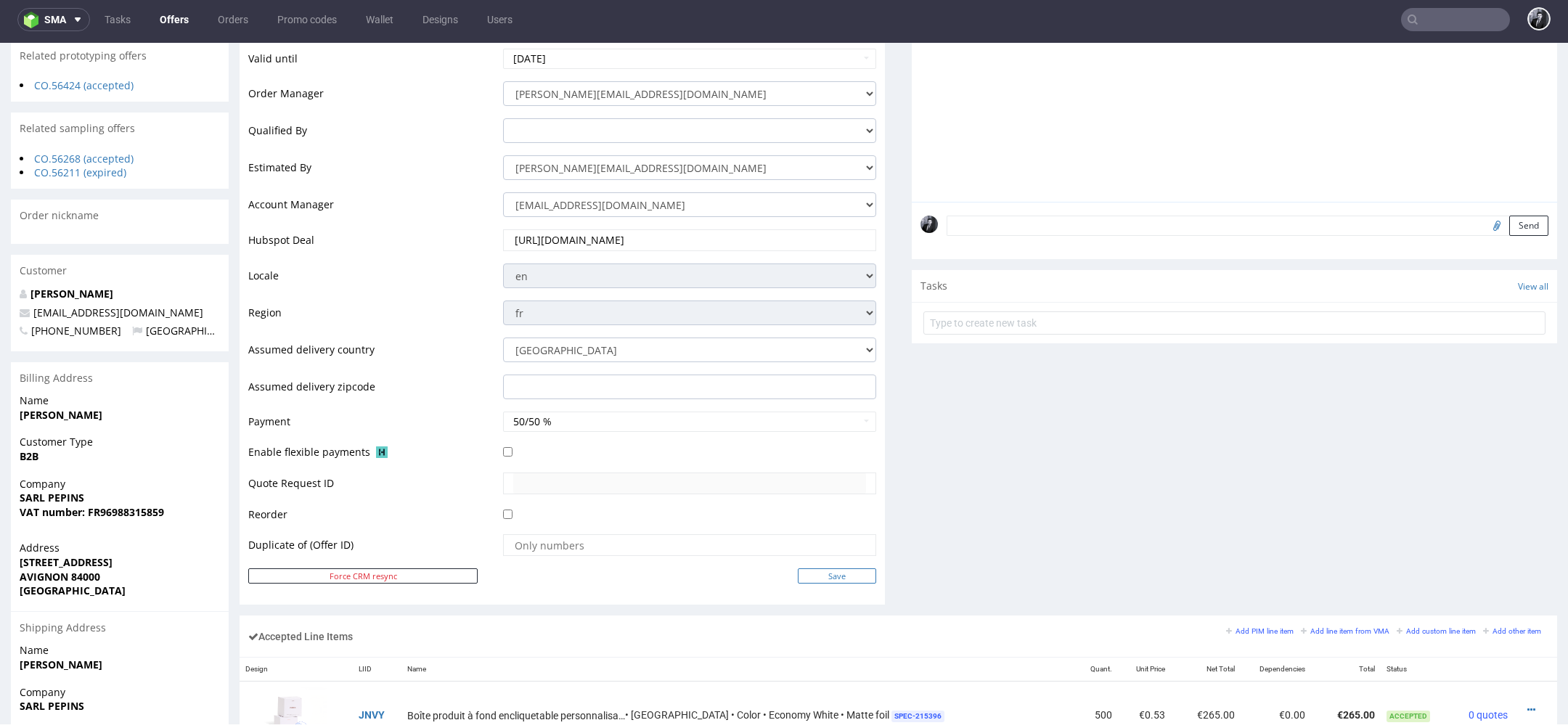
click at [834, 577] on input "Save" at bounding box center [837, 576] width 78 height 16
type input "In progress..."
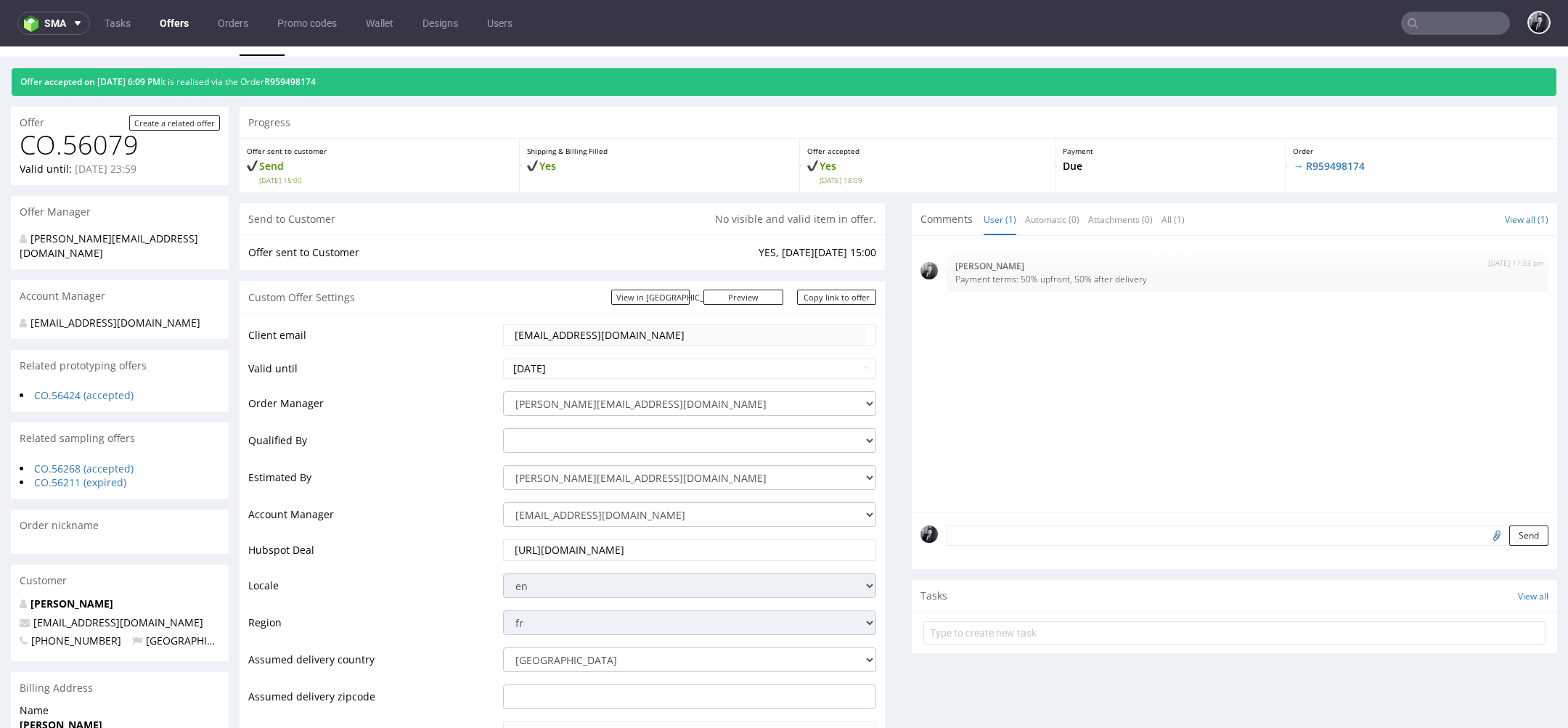
scroll to position [23, 0]
